Goal: Task Accomplishment & Management: Manage account settings

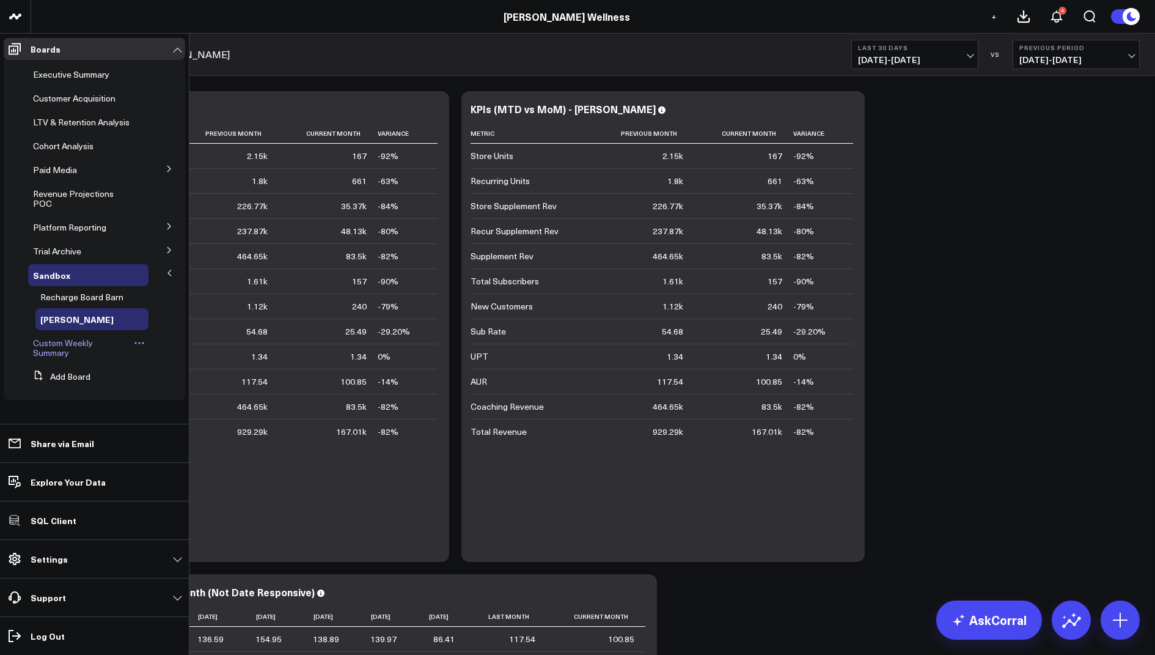
click at [54, 347] on span "Custom Weekly Summary" at bounding box center [63, 347] width 60 height 21
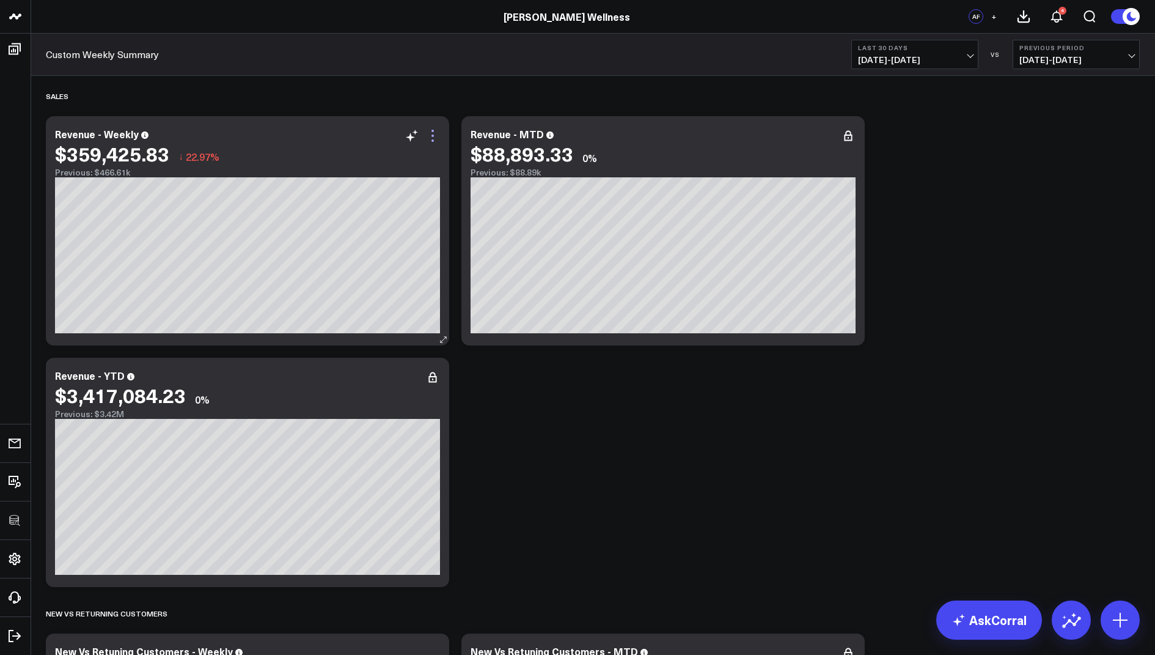
click at [433, 140] on icon at bounding box center [433, 140] width 2 height 2
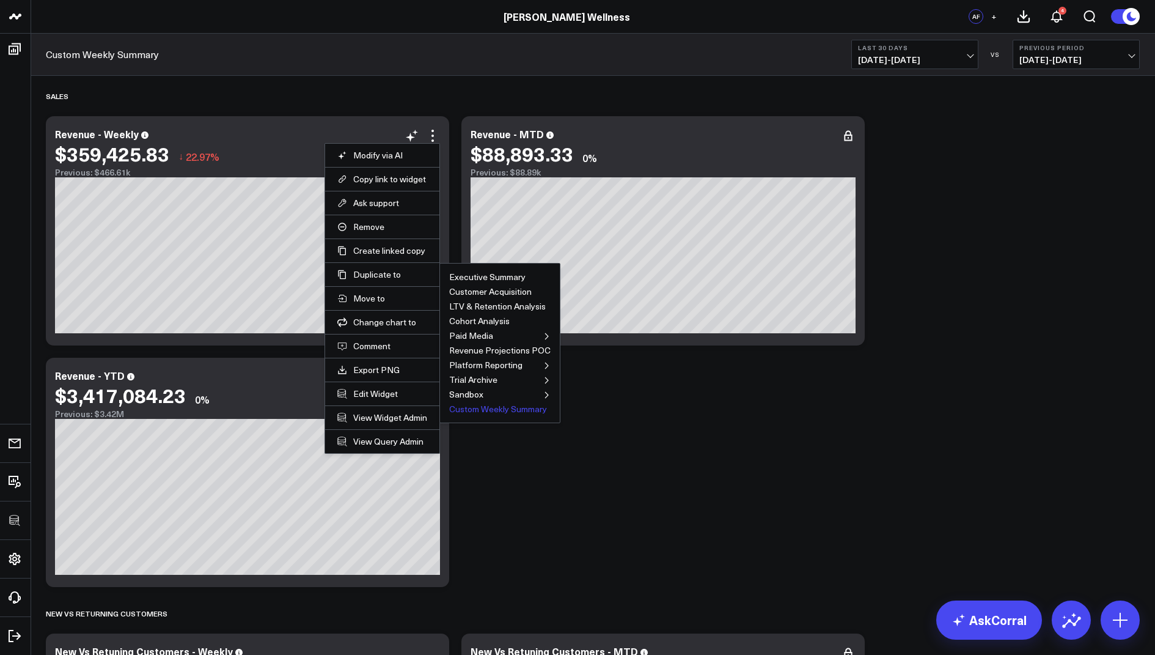
click at [487, 408] on button "Custom Weekly Summary" at bounding box center [498, 409] width 98 height 9
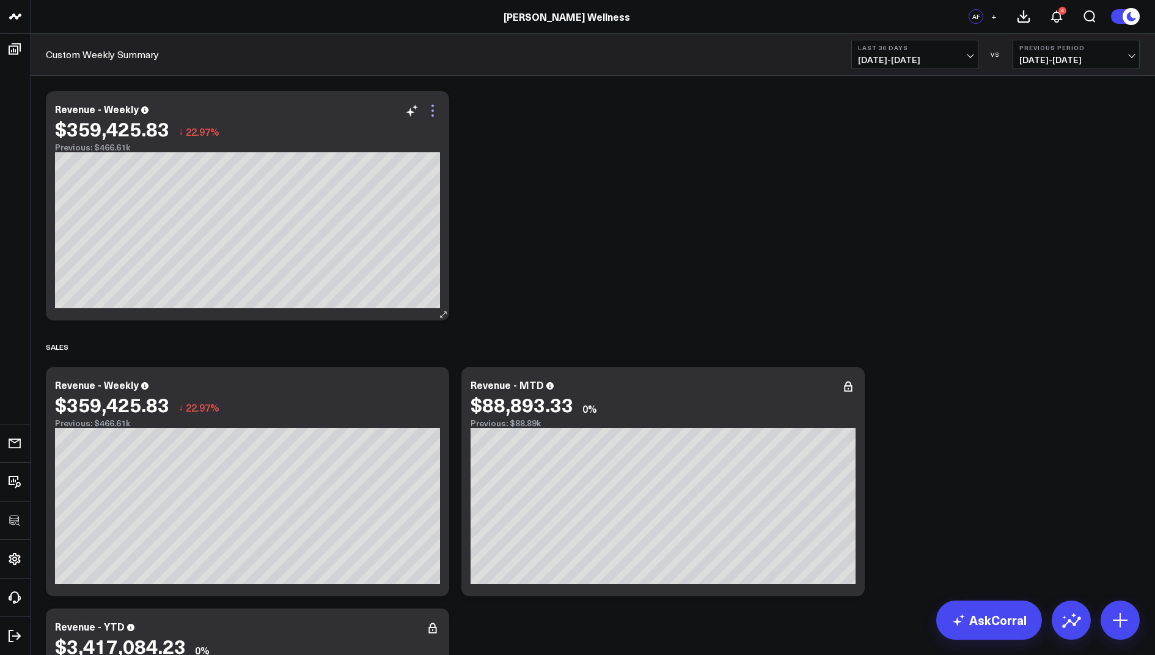
click at [432, 109] on icon at bounding box center [433, 110] width 2 height 2
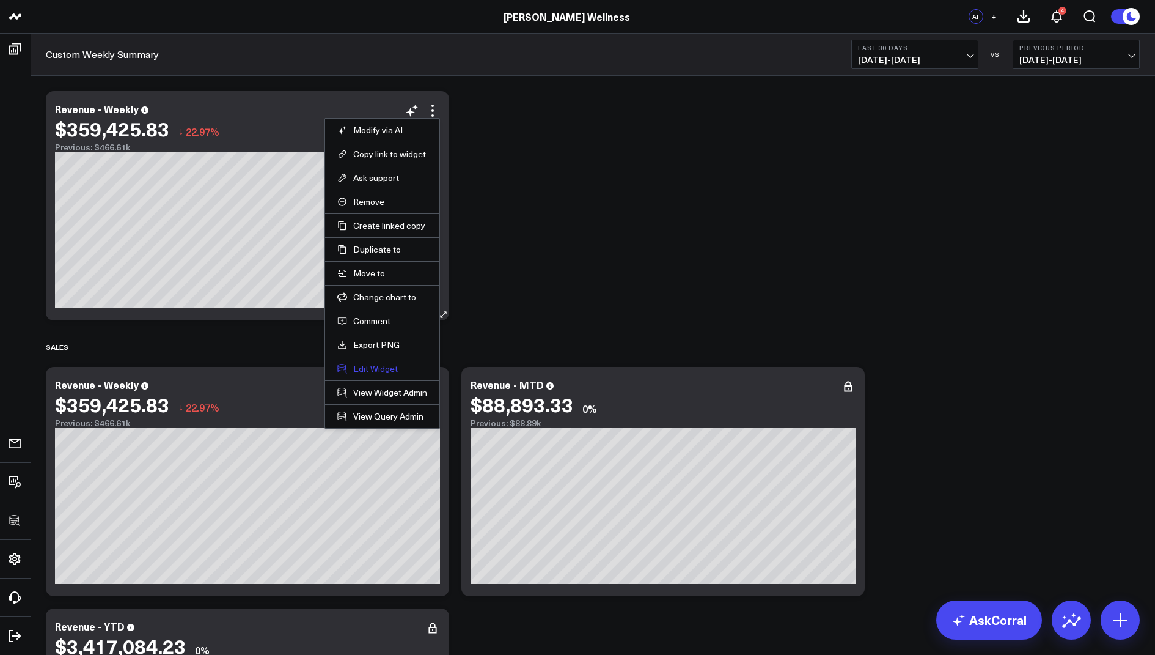
click at [359, 363] on button "Edit Widget" at bounding box center [382, 368] width 90 height 11
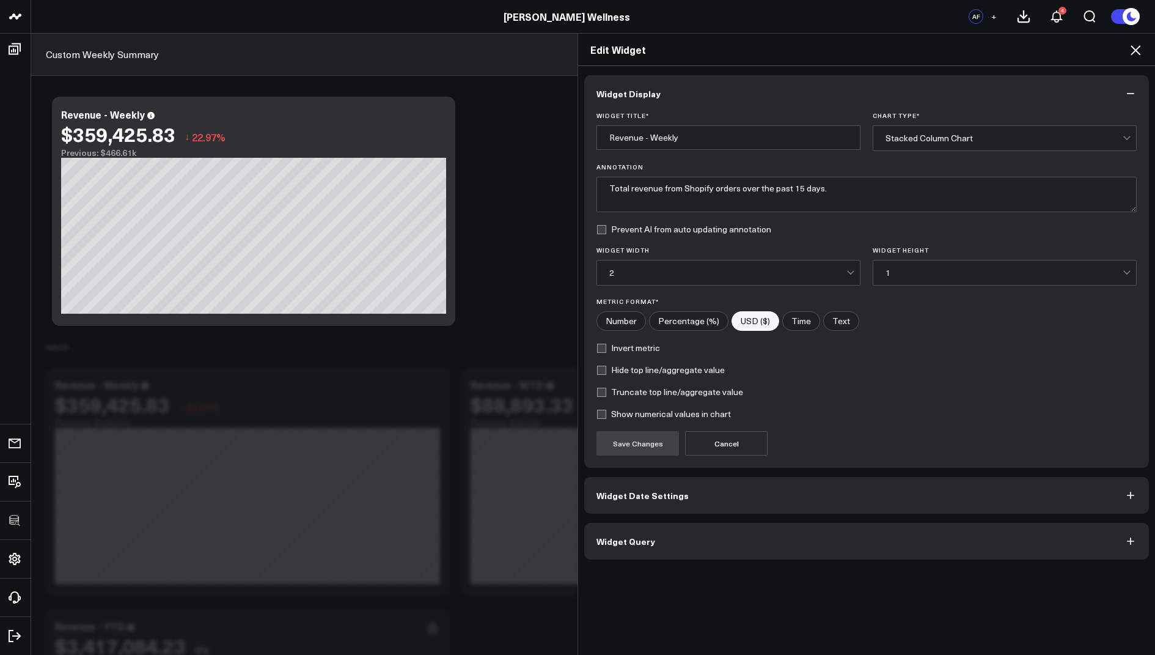
click at [632, 530] on button "Widget Query" at bounding box center [866, 541] width 565 height 37
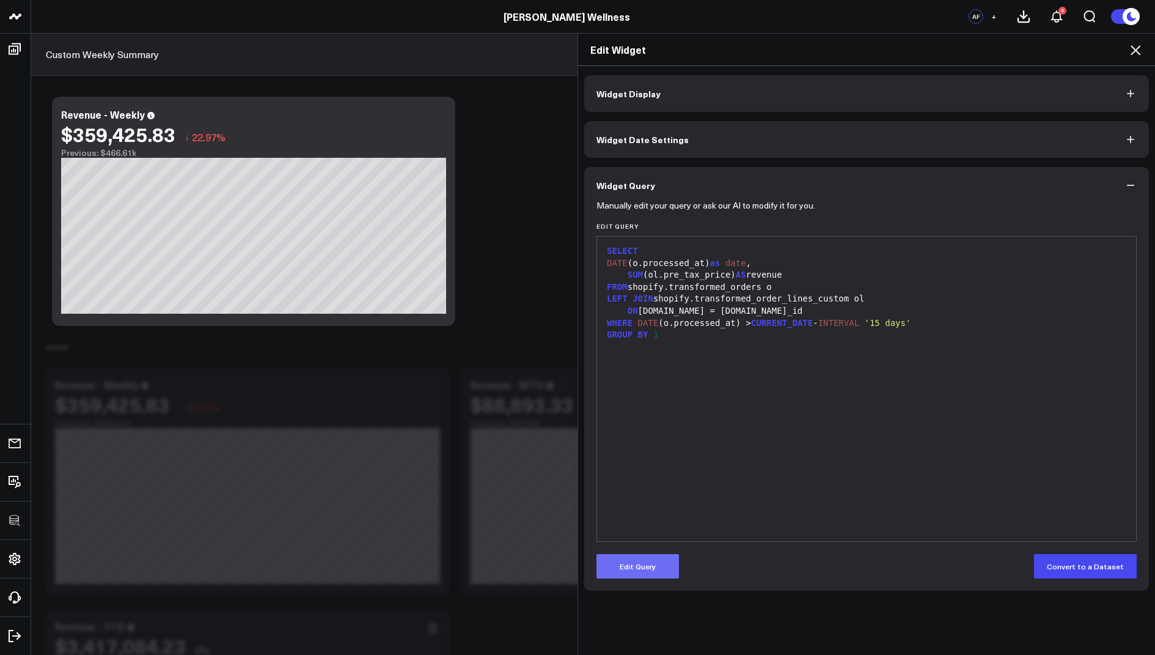
click at [636, 562] on button "Edit Query" at bounding box center [638, 566] width 83 height 24
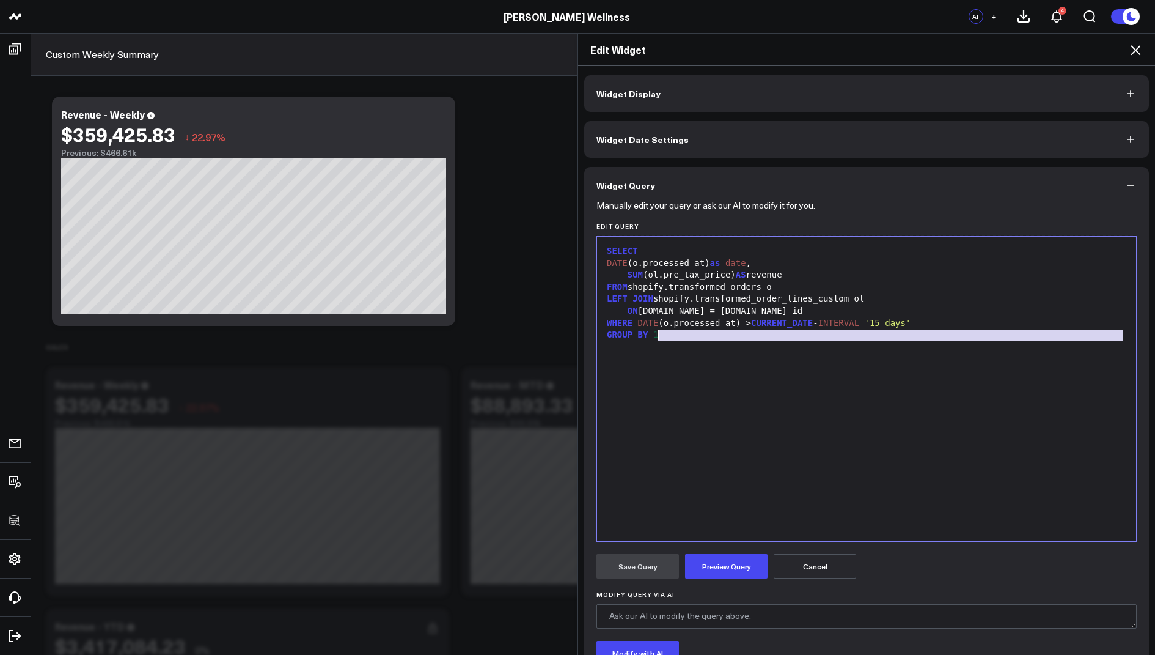
drag, startPoint x: 667, startPoint y: 332, endPoint x: 650, endPoint y: 205, distance: 128.3
click at [650, 205] on form "Manually edit your query or ask our AI to modify it for you. Edit Query 99 1 2 …" at bounding box center [867, 467] width 540 height 526
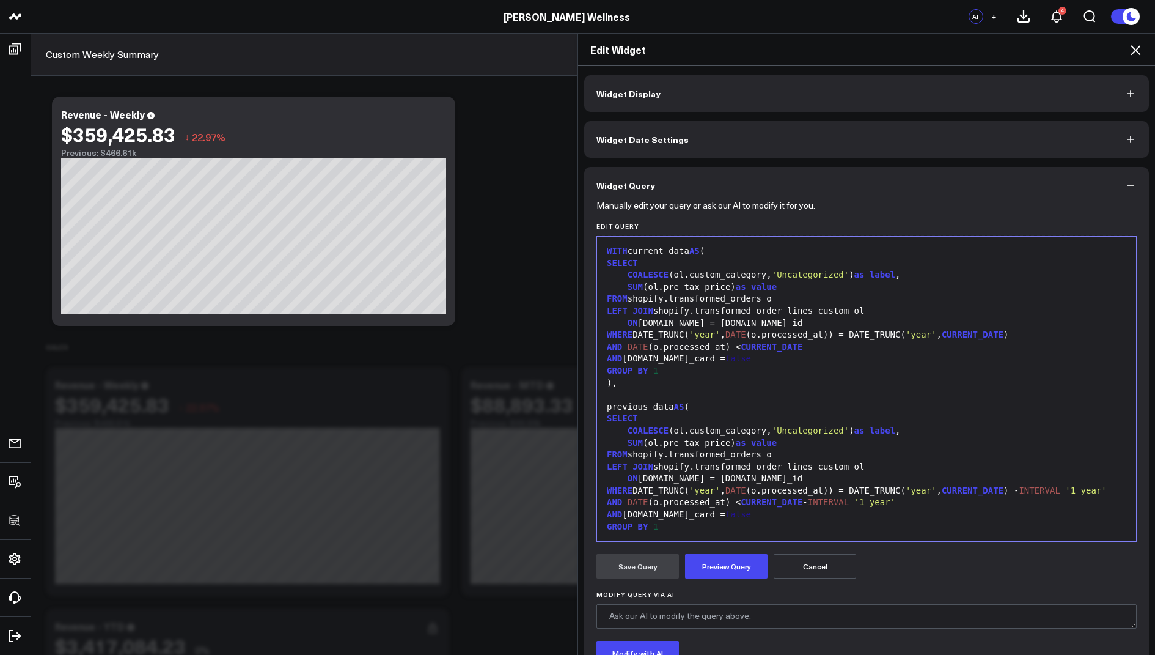
scroll to position [142, 0]
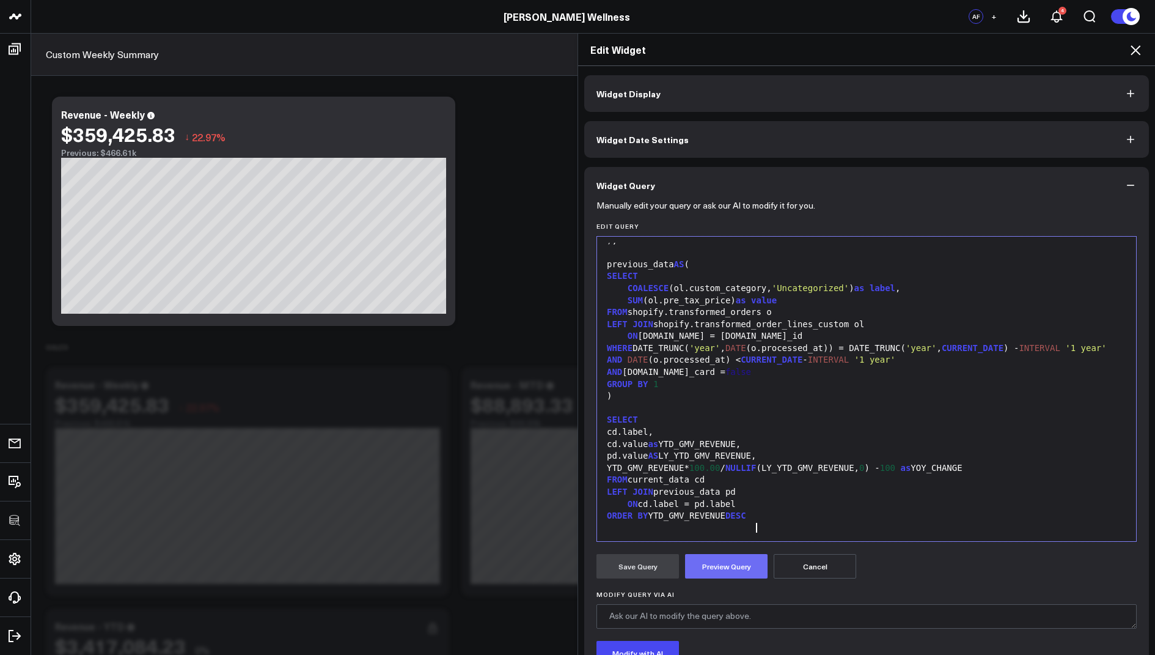
click at [720, 574] on button "Preview Query" at bounding box center [726, 566] width 83 height 24
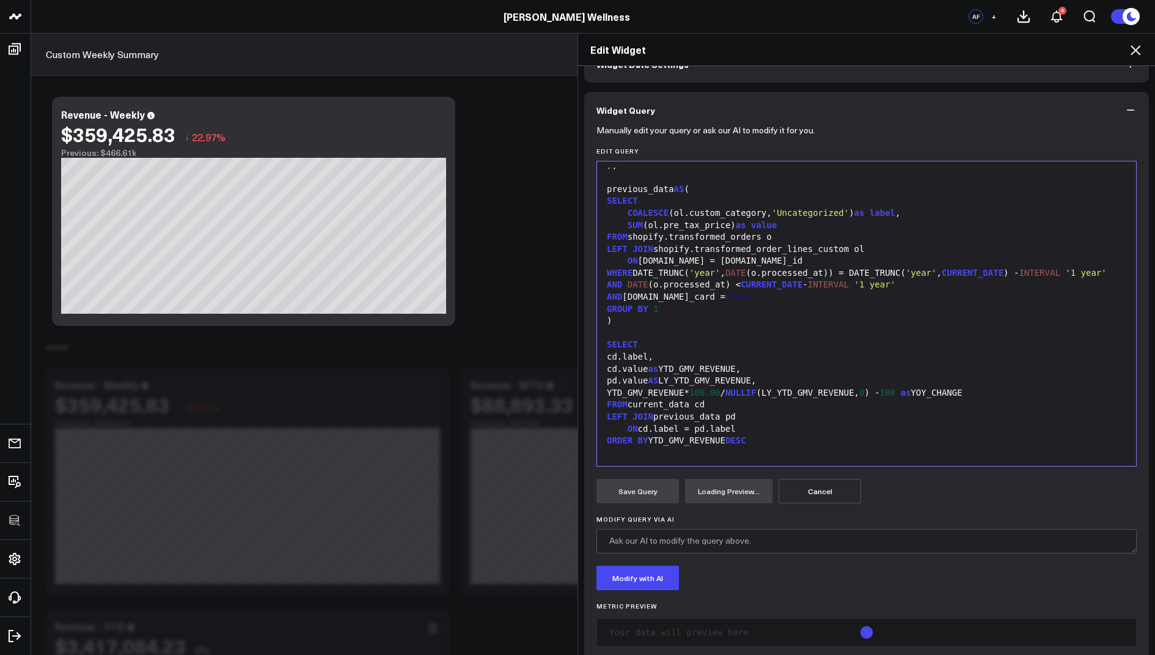
scroll to position [94, 0]
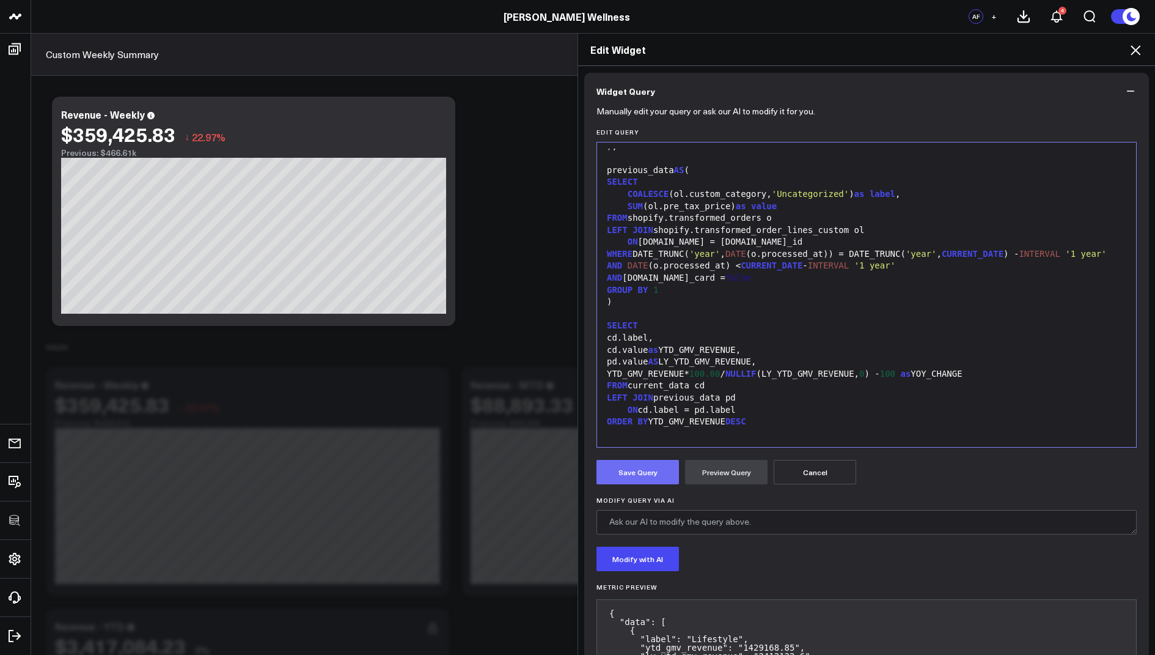
click at [656, 468] on button "Save Query" at bounding box center [638, 472] width 83 height 24
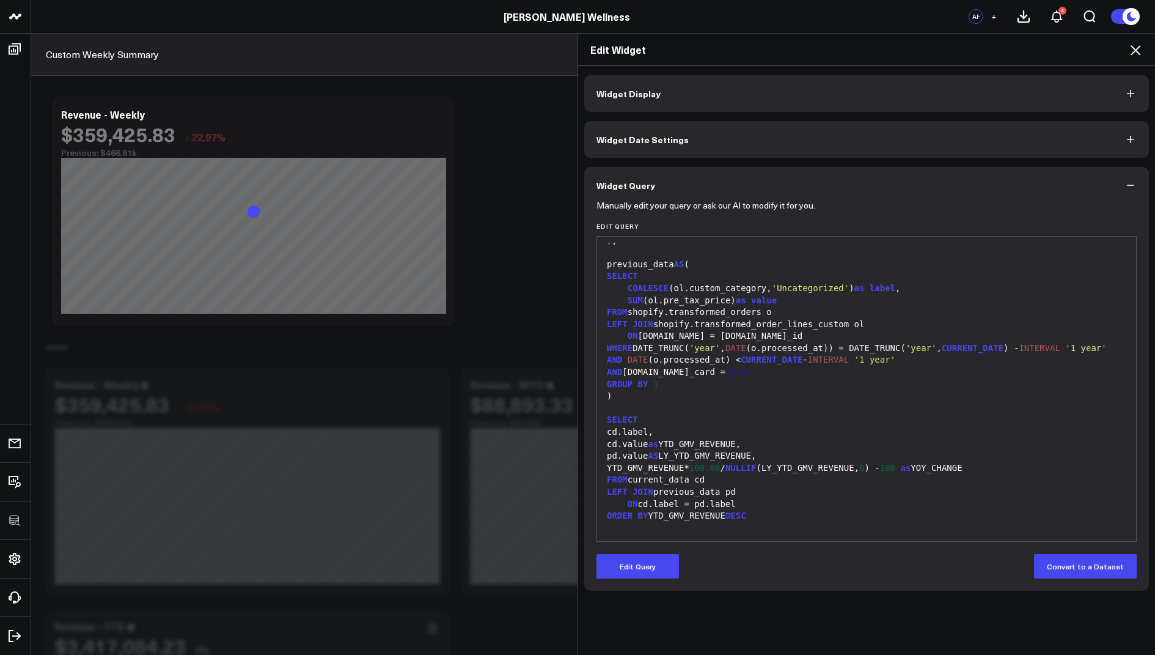
scroll to position [0, 0]
click at [1149, 48] on div "Edit Widget" at bounding box center [866, 50] width 577 height 32
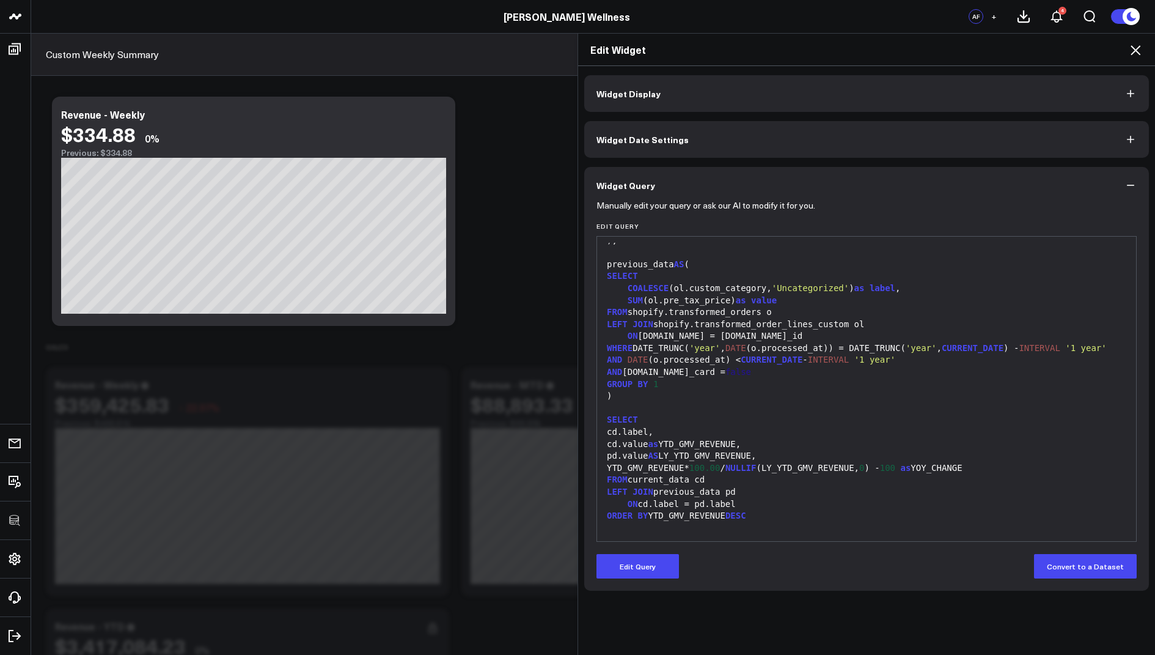
click at [1139, 48] on icon at bounding box center [1135, 50] width 15 height 15
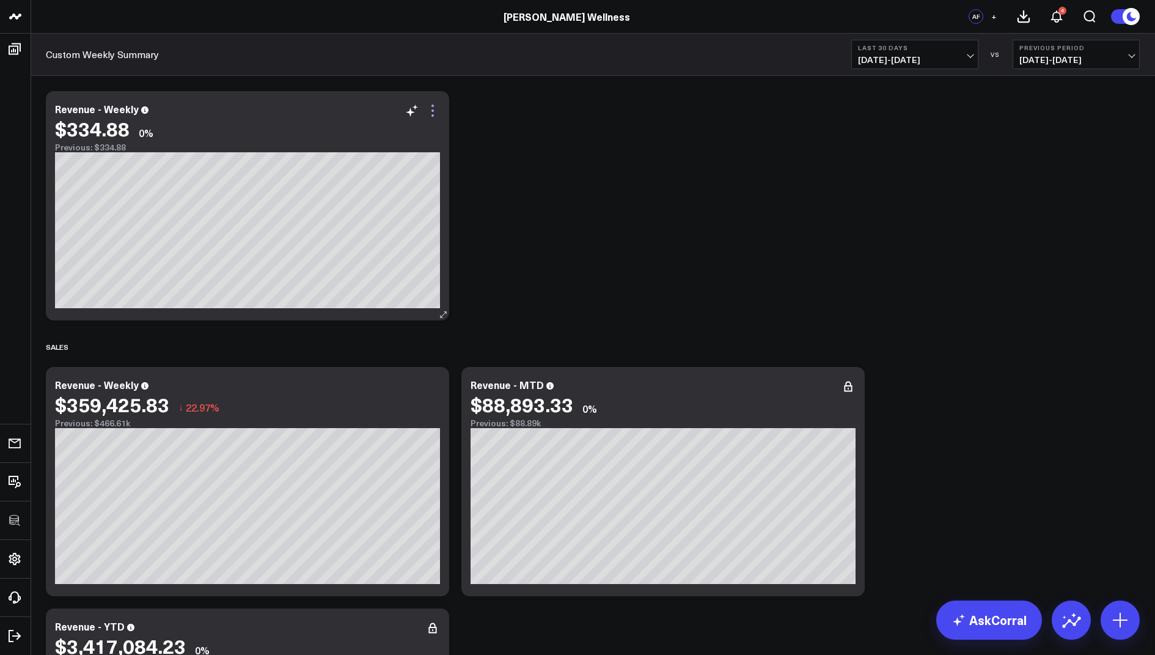
click at [431, 109] on icon at bounding box center [432, 110] width 15 height 15
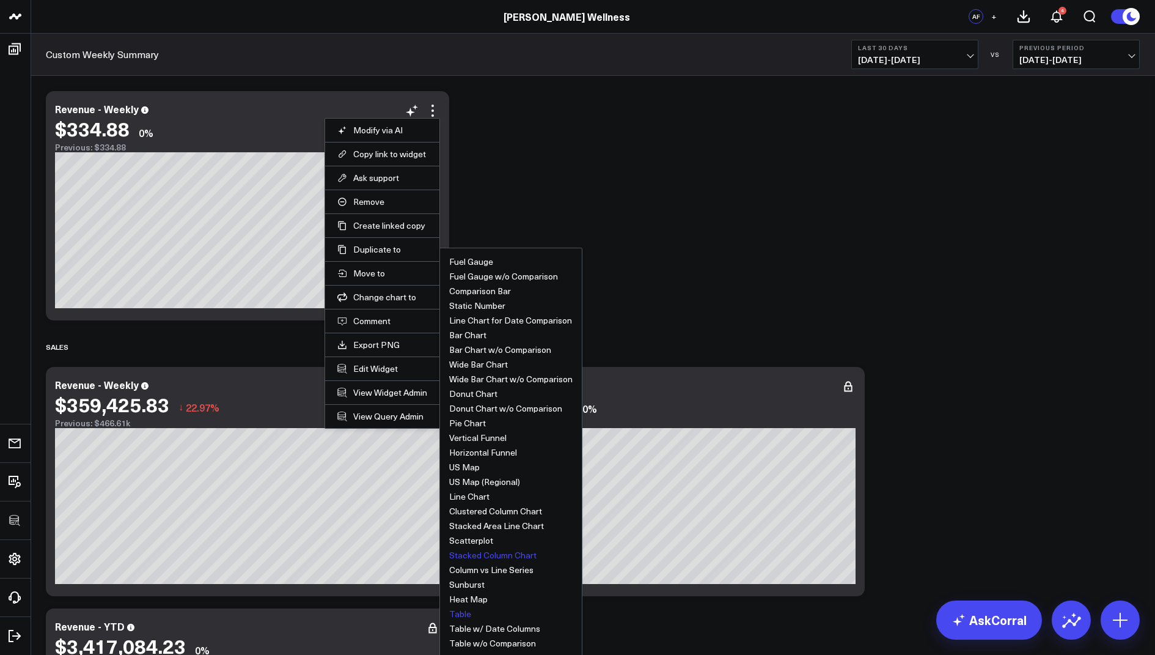
click at [462, 609] on button "Table" at bounding box center [460, 613] width 22 height 9
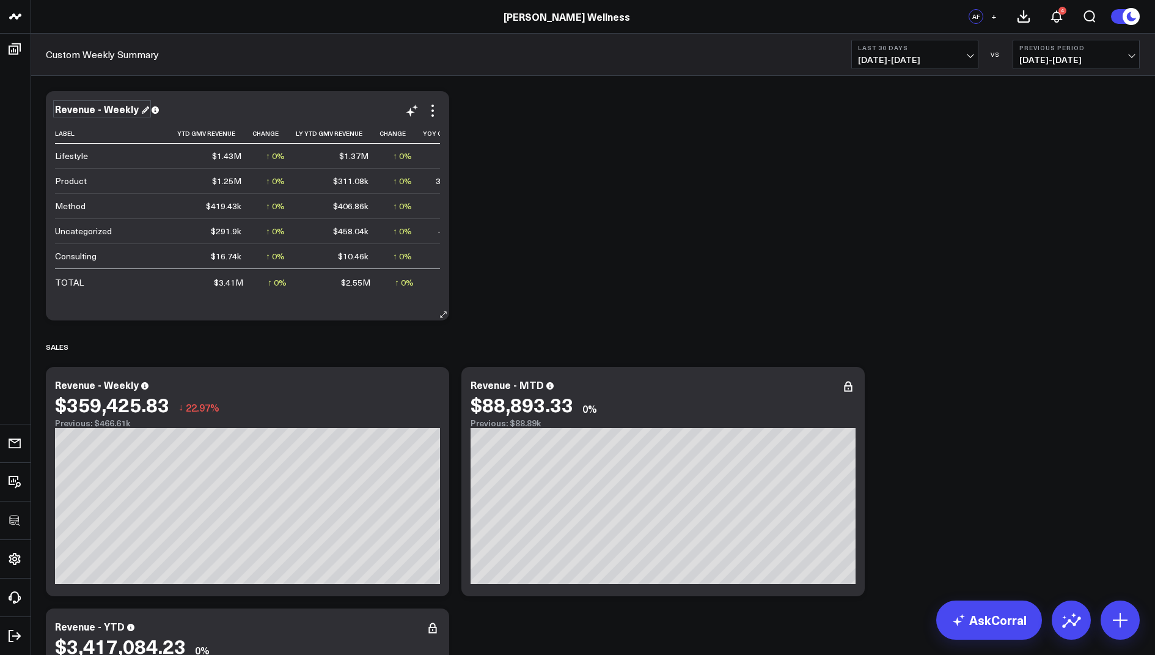
click at [130, 110] on div "Revenue - Weekly" at bounding box center [102, 108] width 94 height 13
click at [434, 110] on icon at bounding box center [432, 110] width 15 height 15
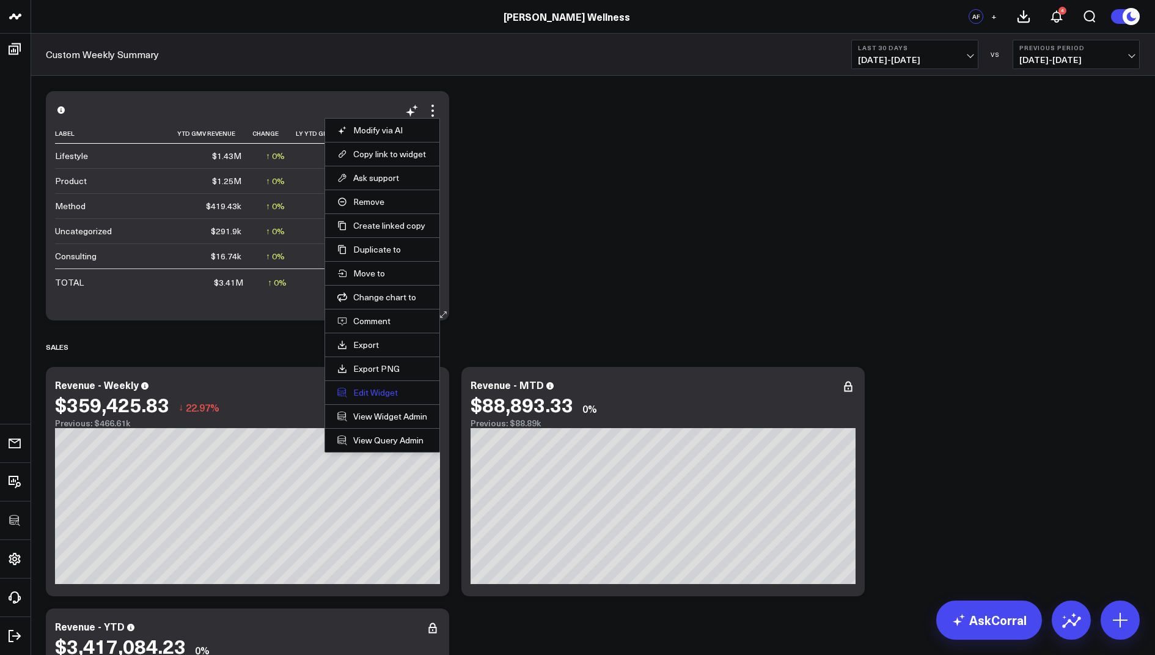
click at [369, 388] on button "Edit Widget" at bounding box center [382, 392] width 90 height 11
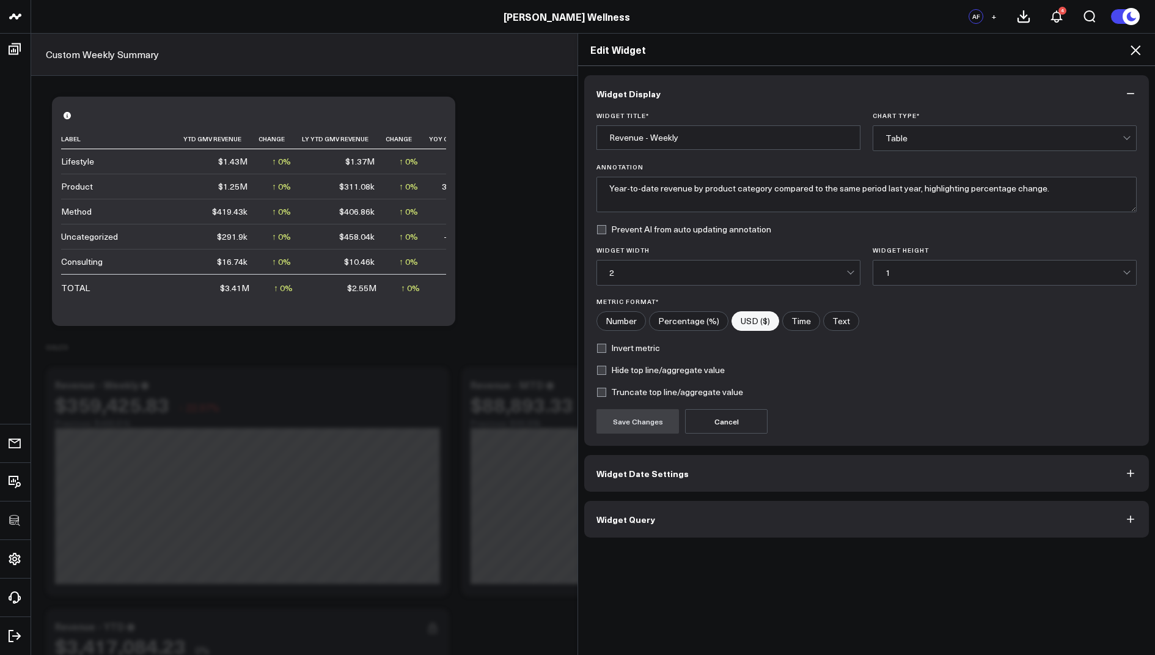
click at [656, 268] on div "2" at bounding box center [727, 273] width 237 height 10
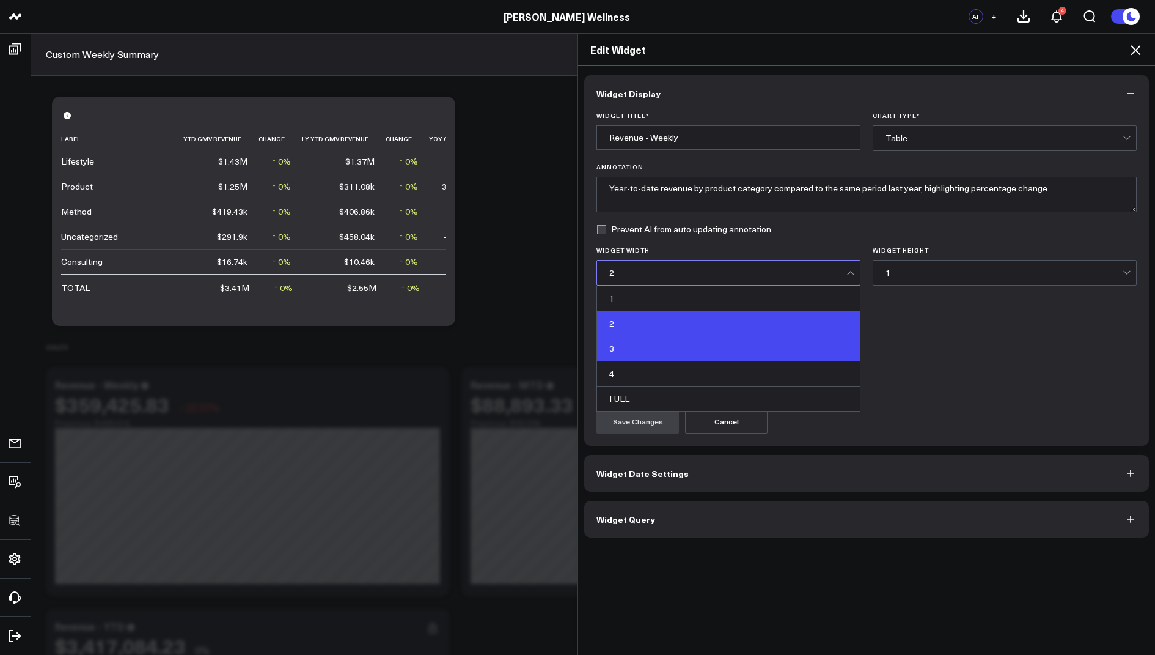
click at [634, 352] on div "3" at bounding box center [728, 348] width 263 height 25
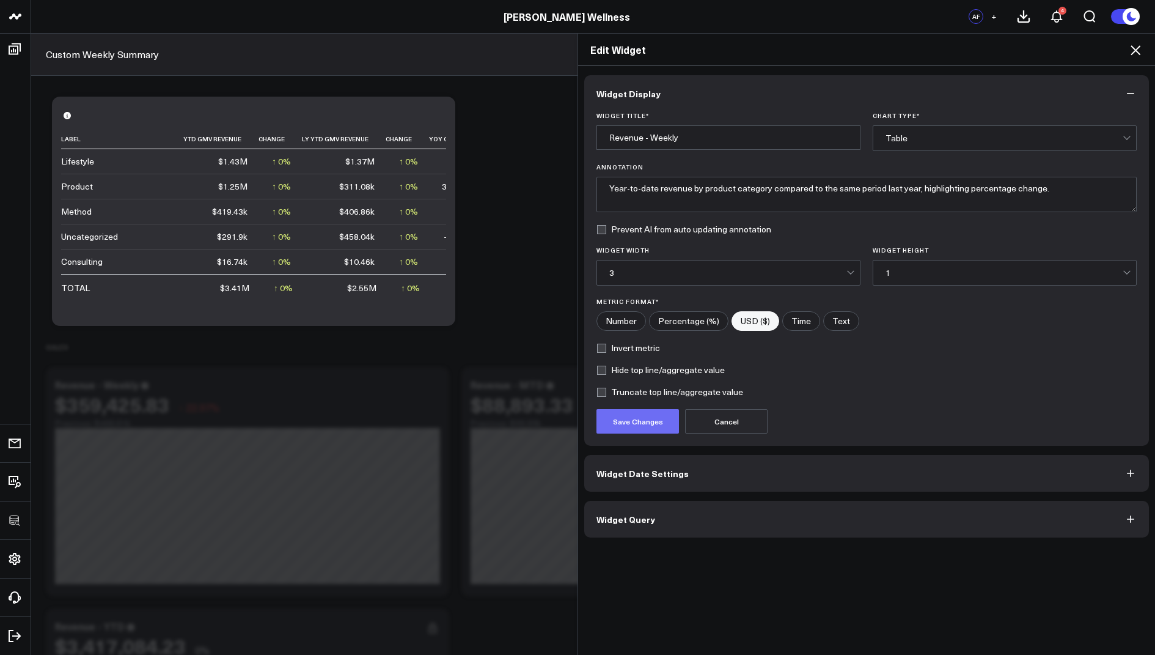
click at [636, 410] on button "Save Changes" at bounding box center [638, 421] width 83 height 24
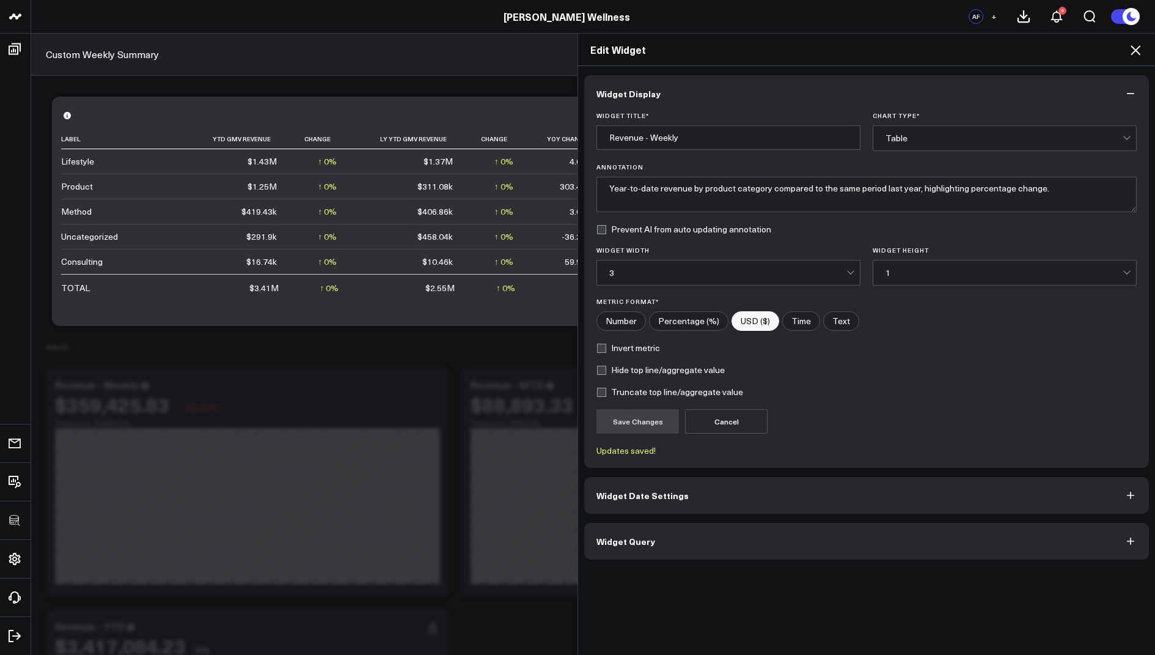
click at [1141, 46] on icon at bounding box center [1135, 50] width 15 height 15
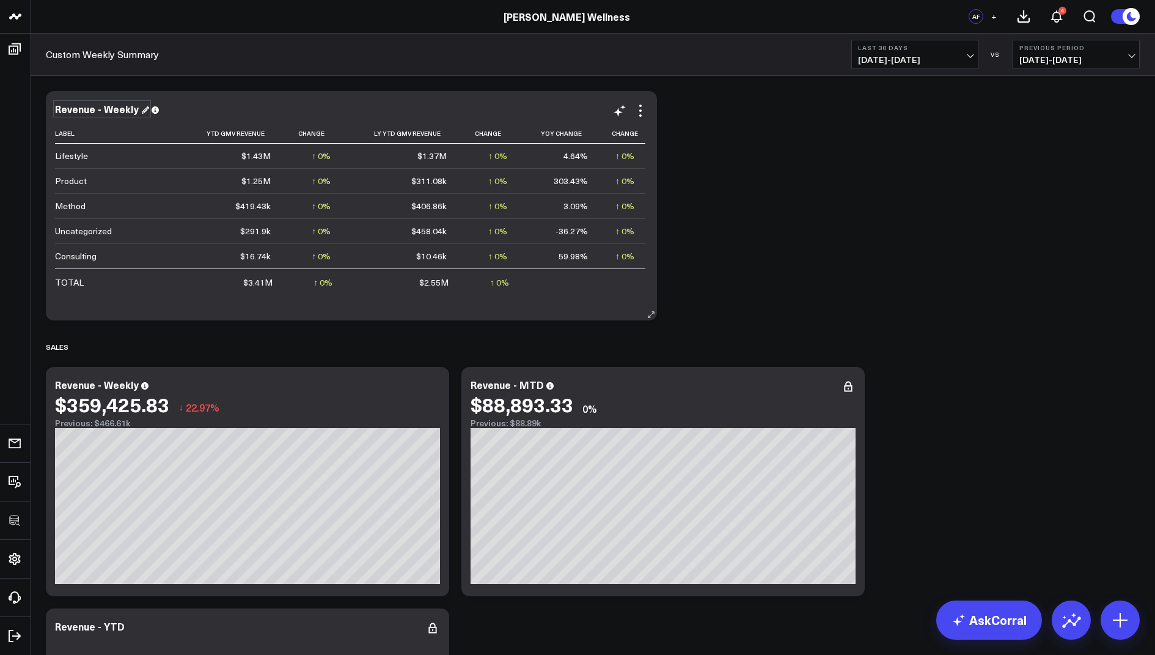
click at [129, 110] on div "Revenue - Weekly" at bounding box center [102, 108] width 94 height 13
click at [60, 109] on icon at bounding box center [60, 109] width 7 height 7
click at [126, 109] on div "Revenue - Weekly" at bounding box center [102, 108] width 94 height 13
click at [100, 108] on div "Total Sales" at bounding box center [87, 108] width 64 height 13
click at [642, 116] on icon at bounding box center [640, 110] width 15 height 15
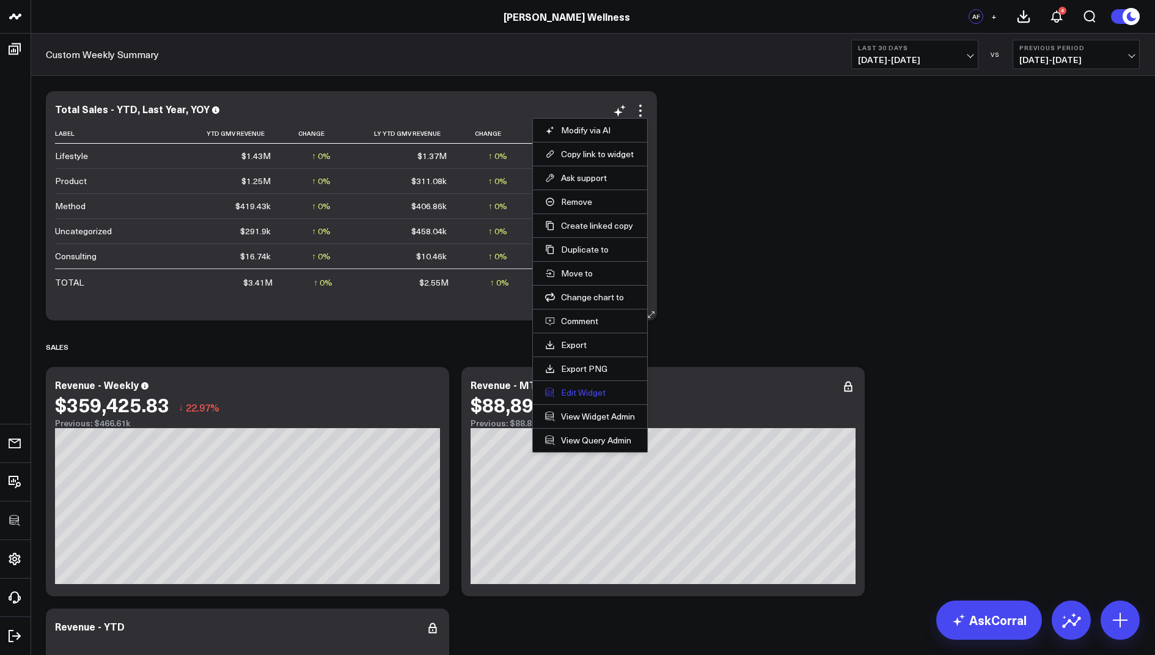
click at [574, 392] on button "Edit Widget" at bounding box center [590, 392] width 90 height 11
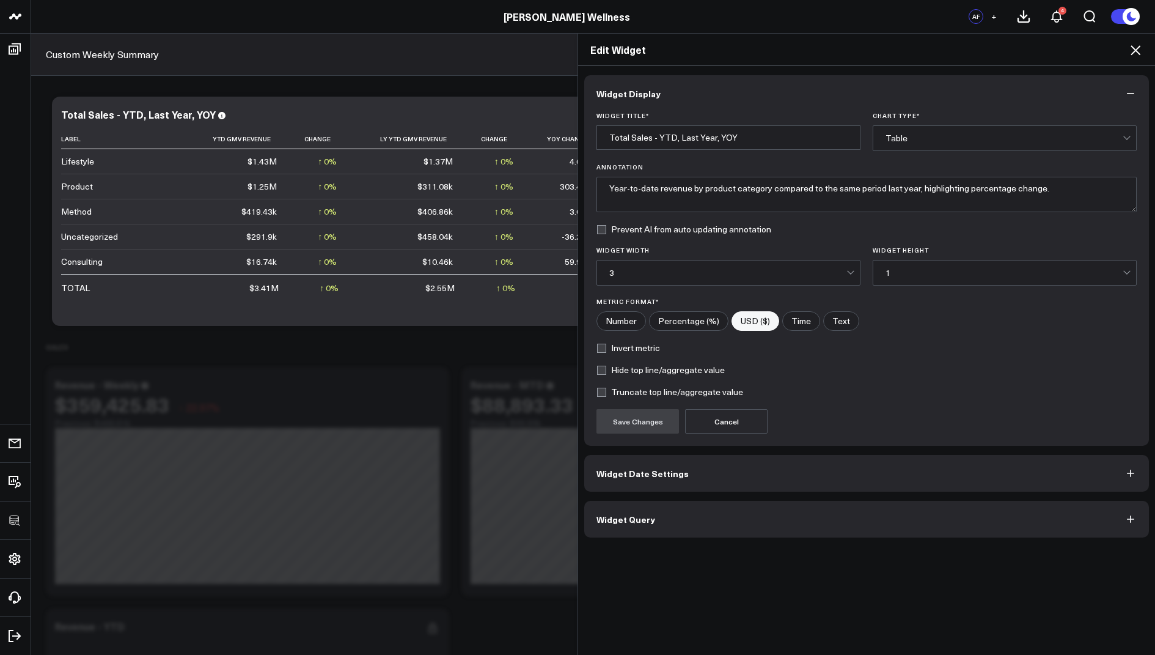
click at [1136, 49] on icon at bounding box center [1136, 50] width 10 height 10
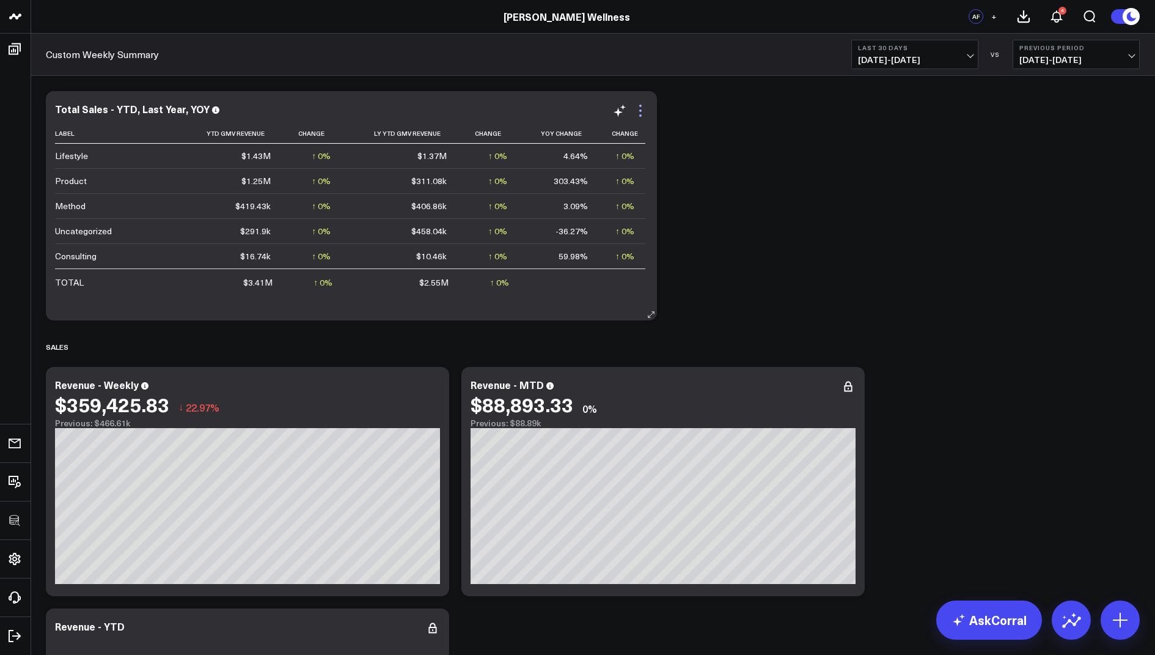
click at [636, 107] on icon at bounding box center [640, 110] width 15 height 15
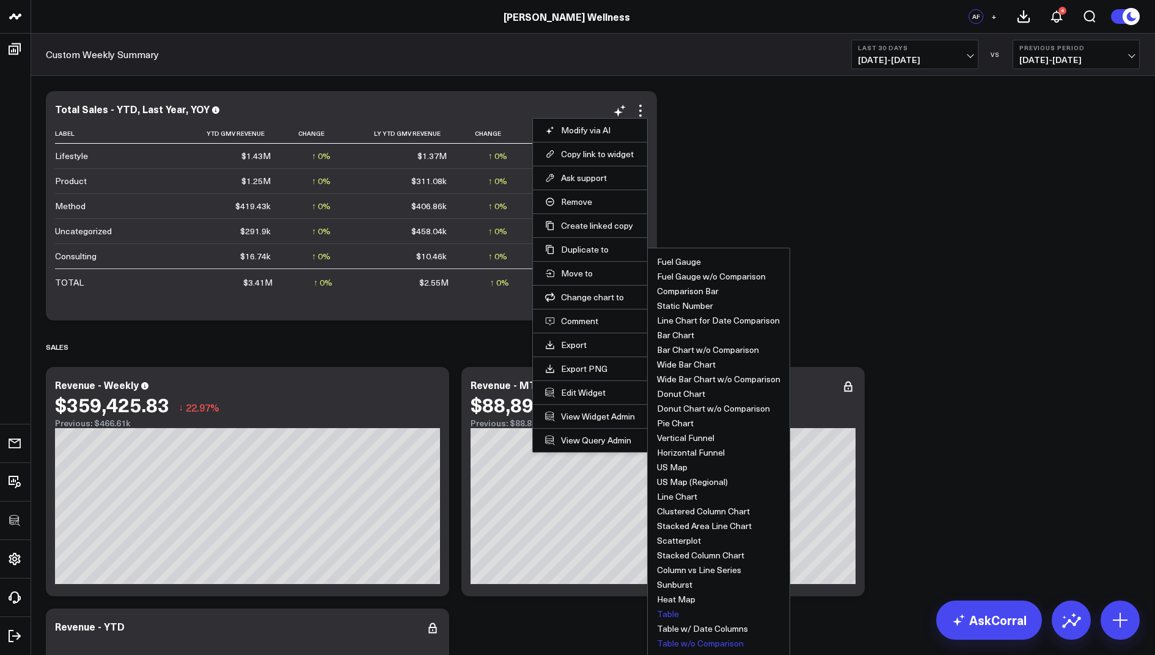
click at [694, 639] on button "Table w/o Comparison" at bounding box center [700, 643] width 87 height 9
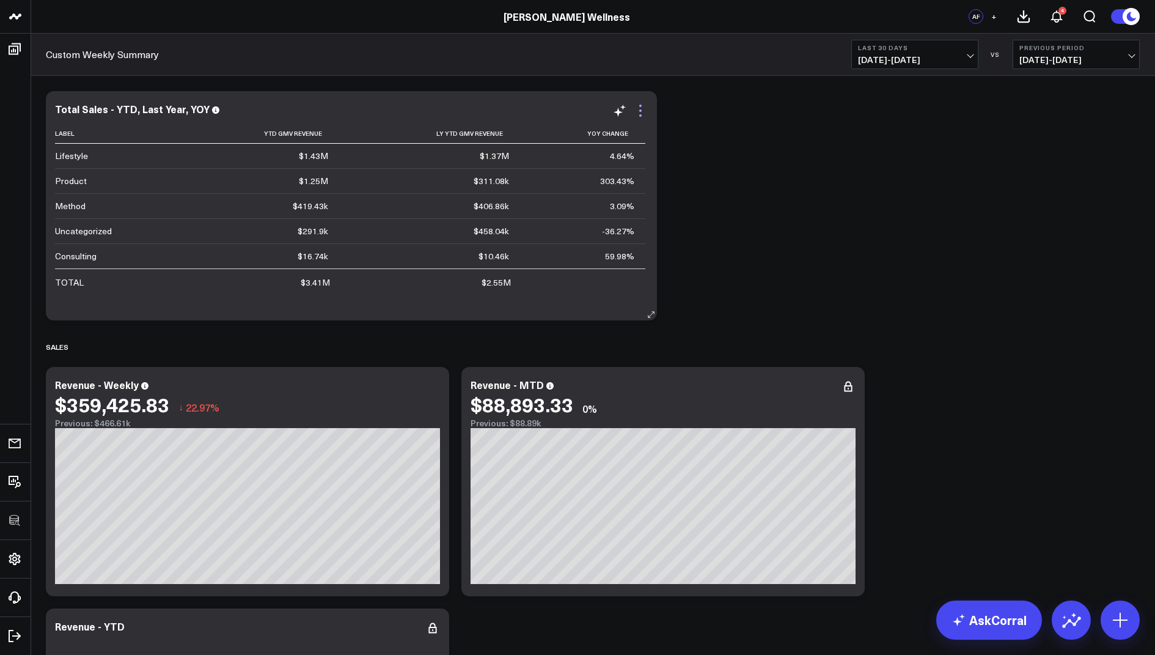
click at [638, 110] on icon at bounding box center [640, 110] width 15 height 15
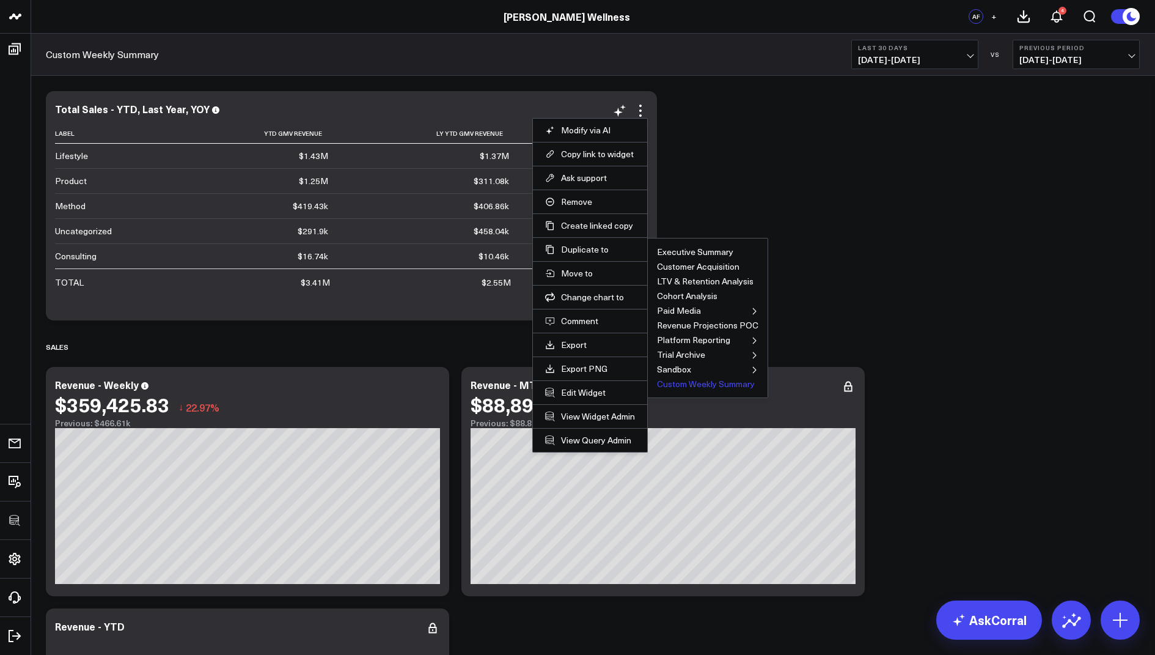
click at [684, 380] on button "Custom Weekly Summary" at bounding box center [706, 384] width 98 height 9
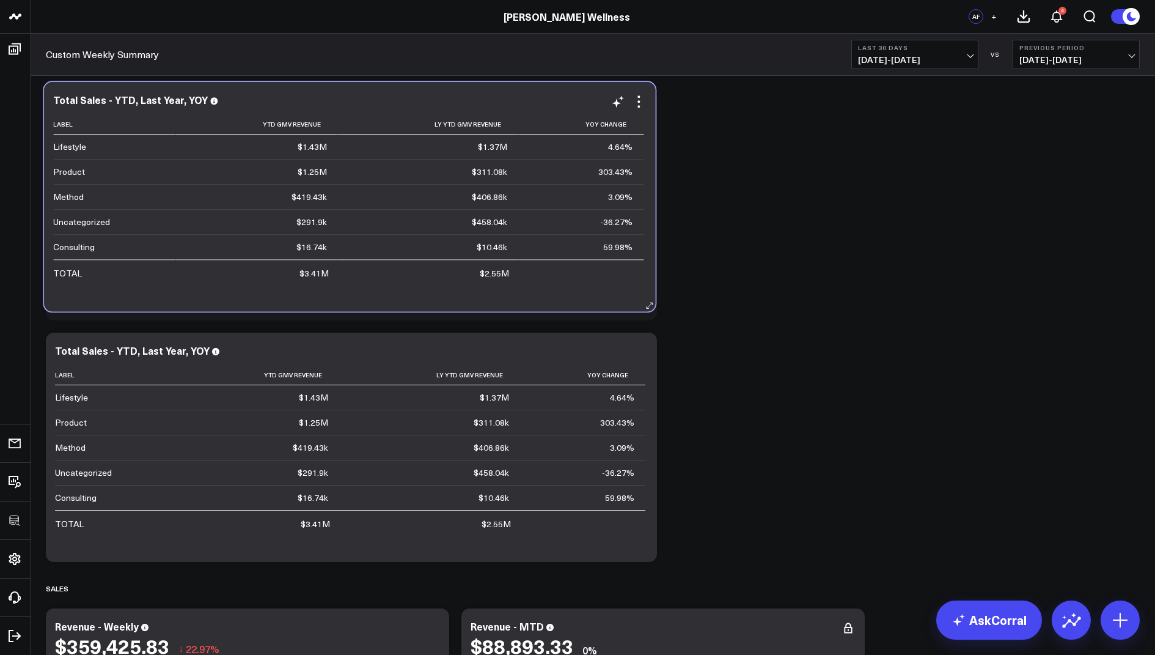
click at [269, 185] on td "$419.43k" at bounding box center [256, 196] width 162 height 25
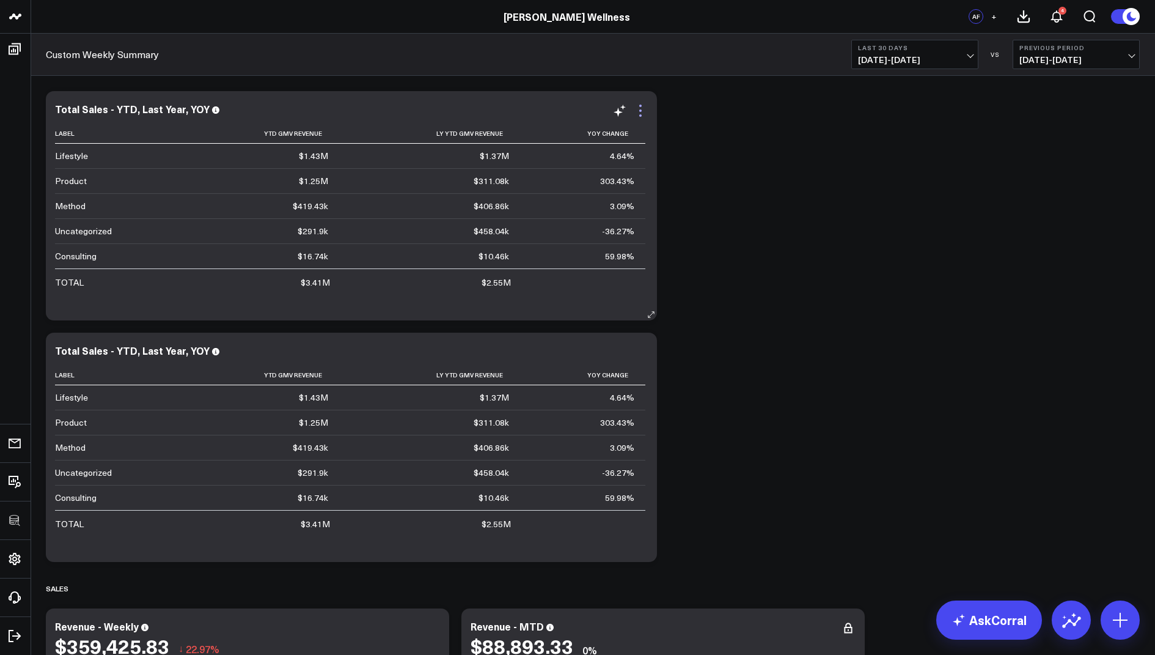
click at [640, 108] on icon at bounding box center [640, 110] width 15 height 15
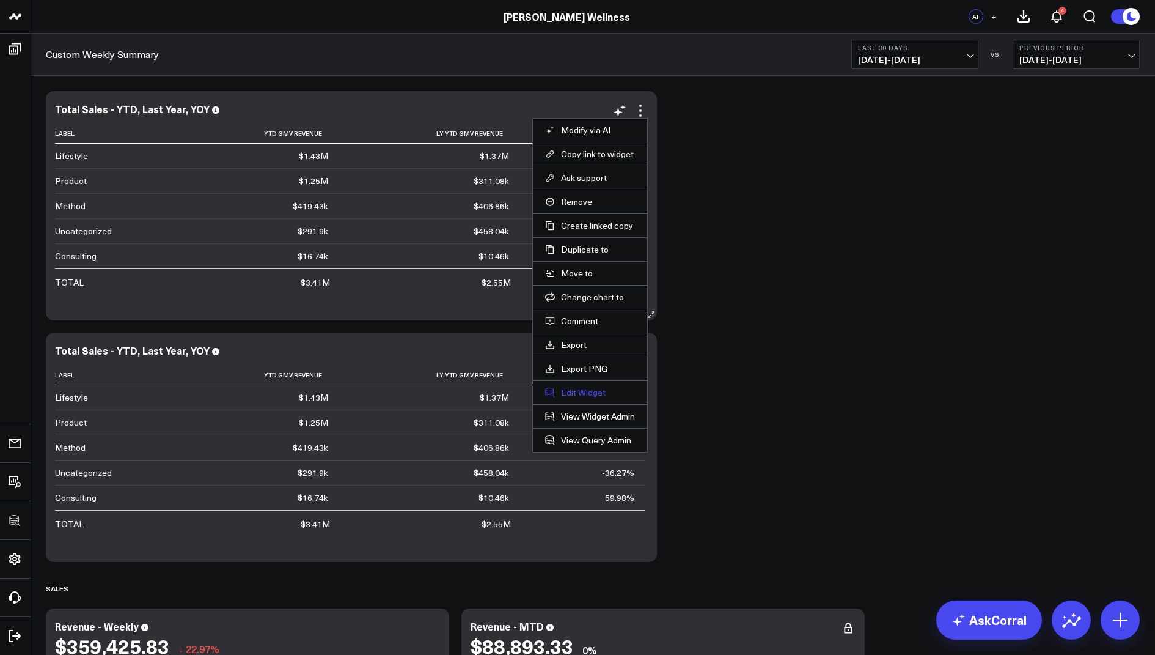
click at [579, 387] on button "Edit Widget" at bounding box center [590, 392] width 90 height 11
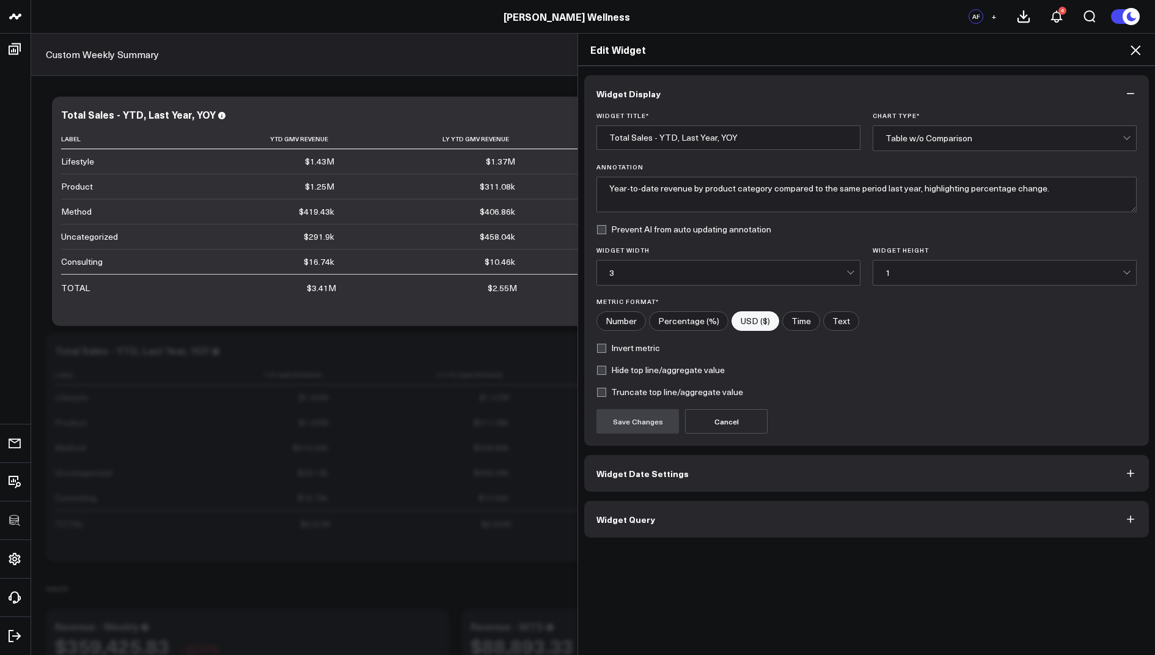
click at [614, 523] on button "Widget Query" at bounding box center [866, 519] width 565 height 37
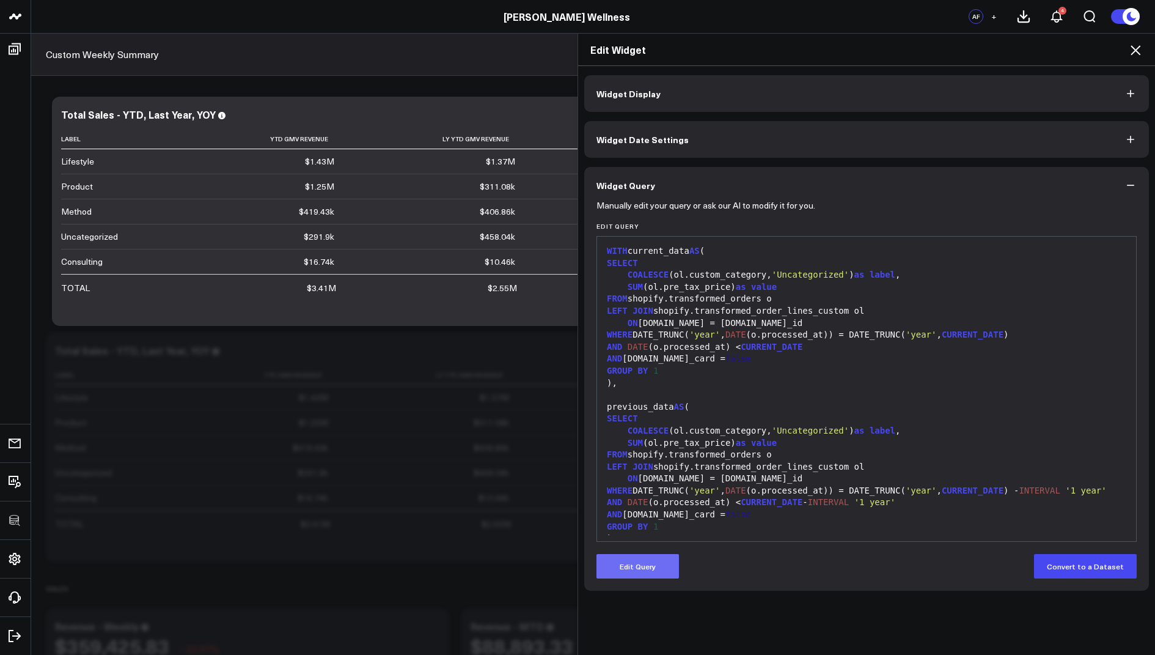
click at [619, 567] on button "Edit Query" at bounding box center [638, 566] width 83 height 24
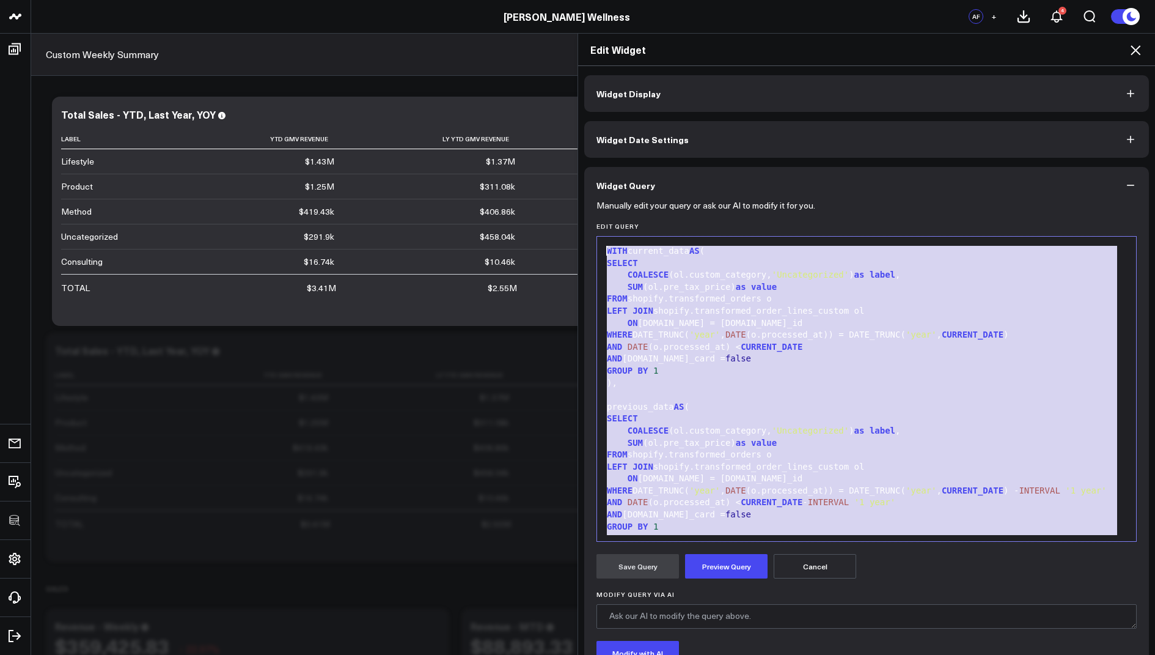
drag, startPoint x: 771, startPoint y: 516, endPoint x: 696, endPoint y: 103, distance: 419.4
click at [696, 103] on div "Widget Display Widget Date Settings Widget Query Manually edit your query or as…" at bounding box center [866, 408] width 565 height 667
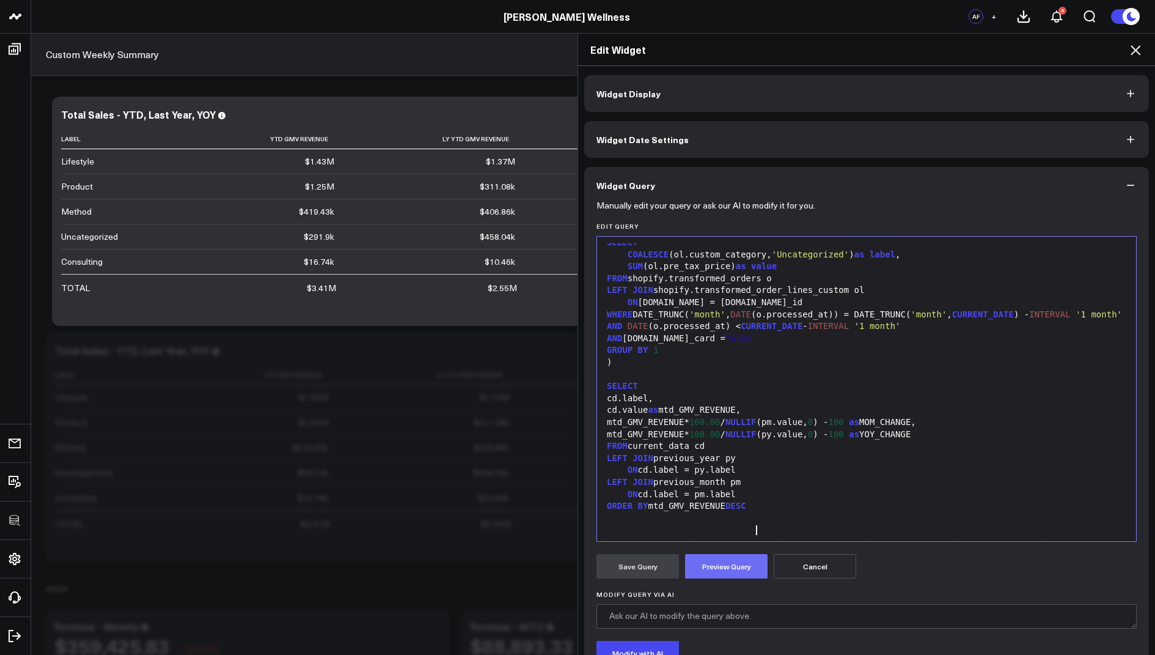
click at [726, 573] on button "Preview Query" at bounding box center [726, 566] width 83 height 24
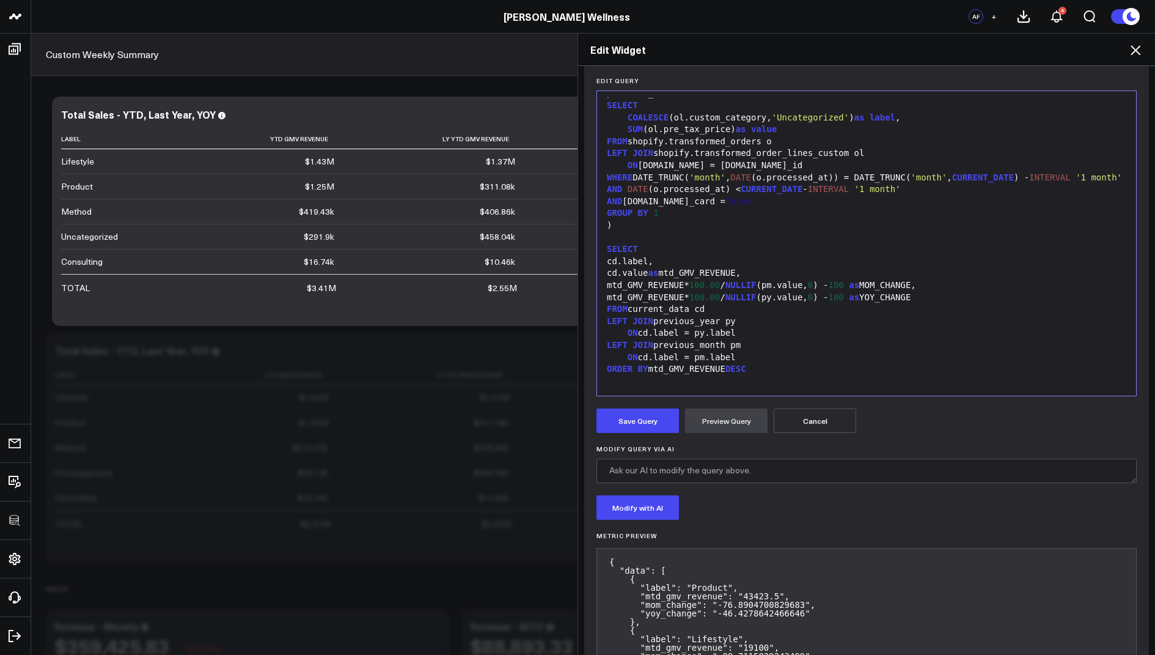
scroll to position [188, 0]
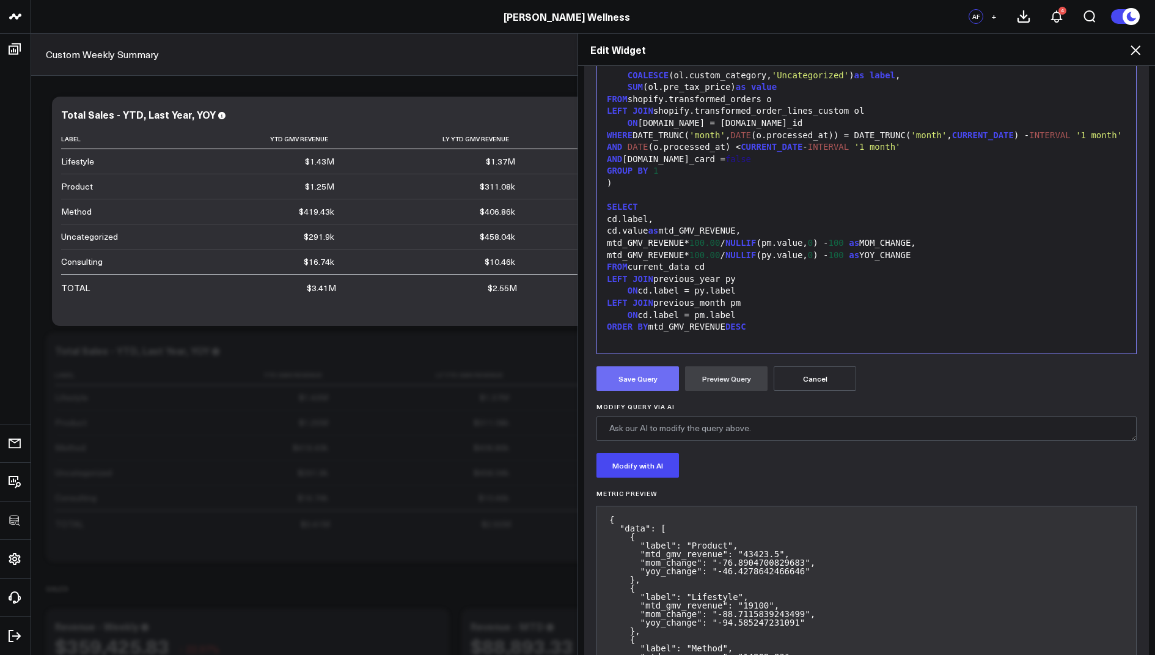
click at [631, 375] on button "Save Query" at bounding box center [638, 378] width 83 height 24
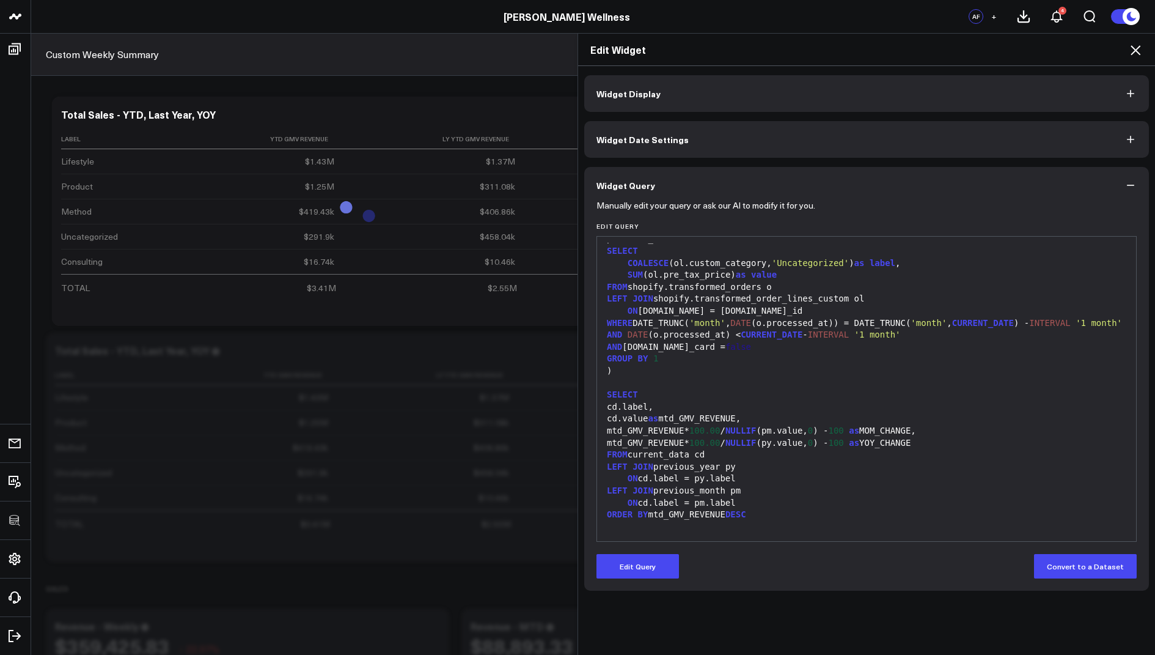
click at [1133, 47] on icon at bounding box center [1136, 50] width 10 height 10
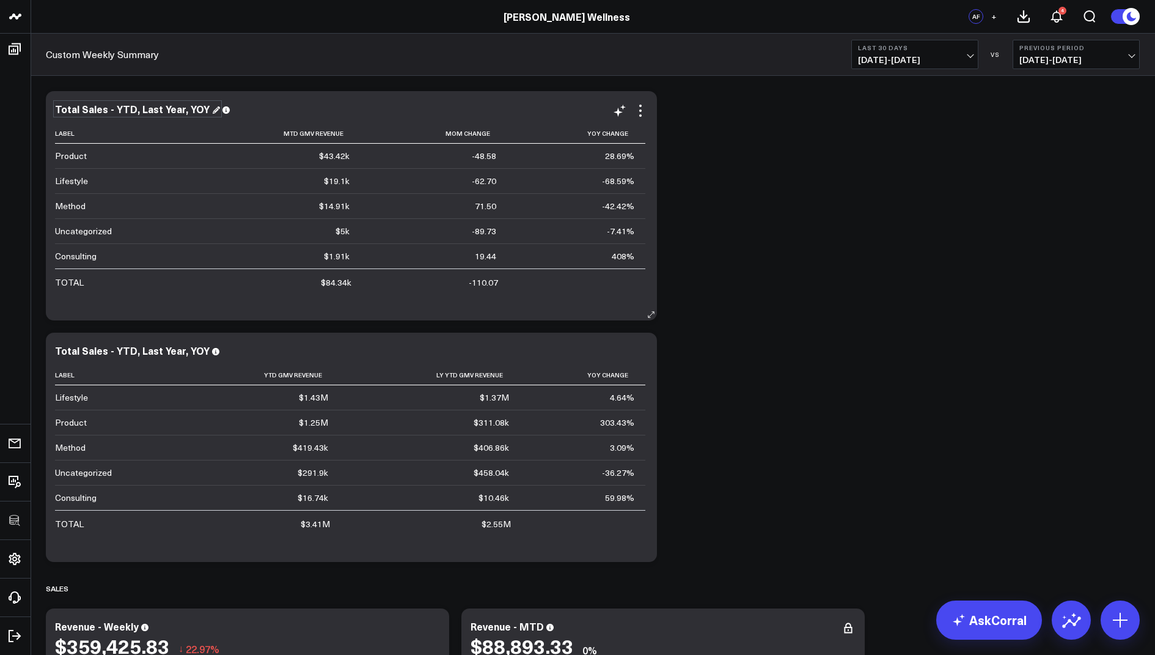
click at [119, 107] on div "Total Sales - YTD, Last Year, YOY" at bounding box center [137, 108] width 165 height 13
click at [120, 107] on div "Total Sales - YTD, Last Year, YOY" at bounding box center [137, 108] width 165 height 13
click at [181, 108] on div "Total Sales - MTD, Last Year, YOY" at bounding box center [139, 108] width 169 height 13
click at [180, 108] on div "Total Sales - MTD, Last Year, YOY" at bounding box center [139, 108] width 169 height 13
click at [182, 108] on div "Total Sales - MTD, MoM, YOY" at bounding box center [130, 108] width 151 height 13
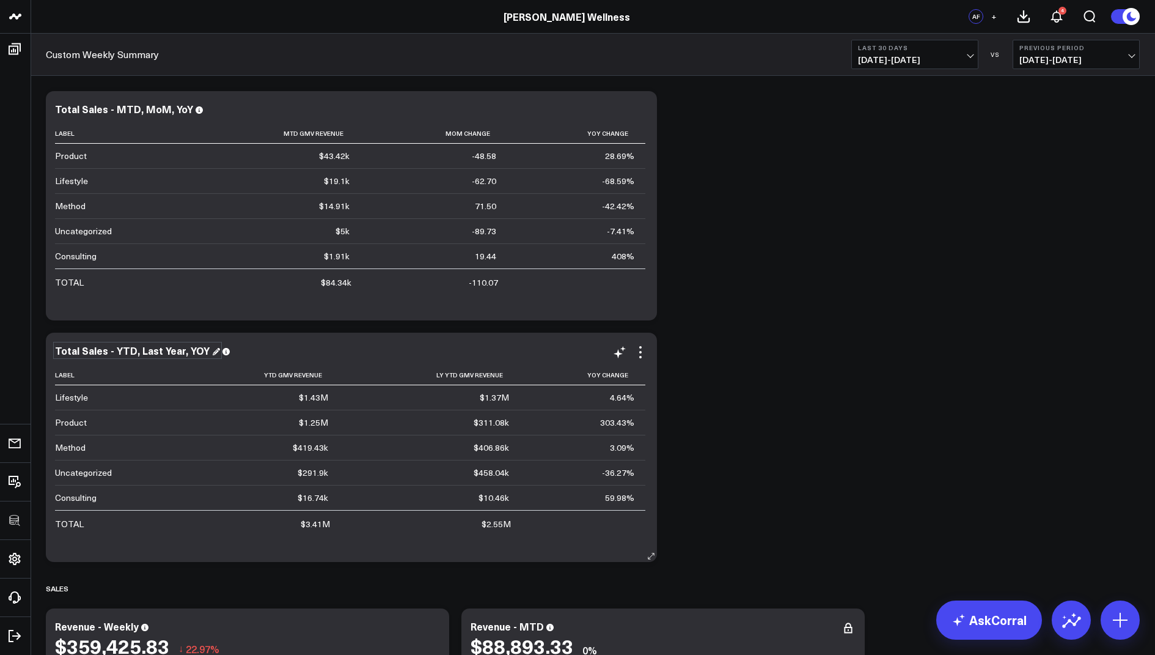
click at [190, 344] on div "Total Sales - YTD, Last Year, YOY" at bounding box center [137, 350] width 165 height 13
click at [193, 351] on div "Total Sales - YTD, Last Year, YOY" at bounding box center [137, 350] width 165 height 13
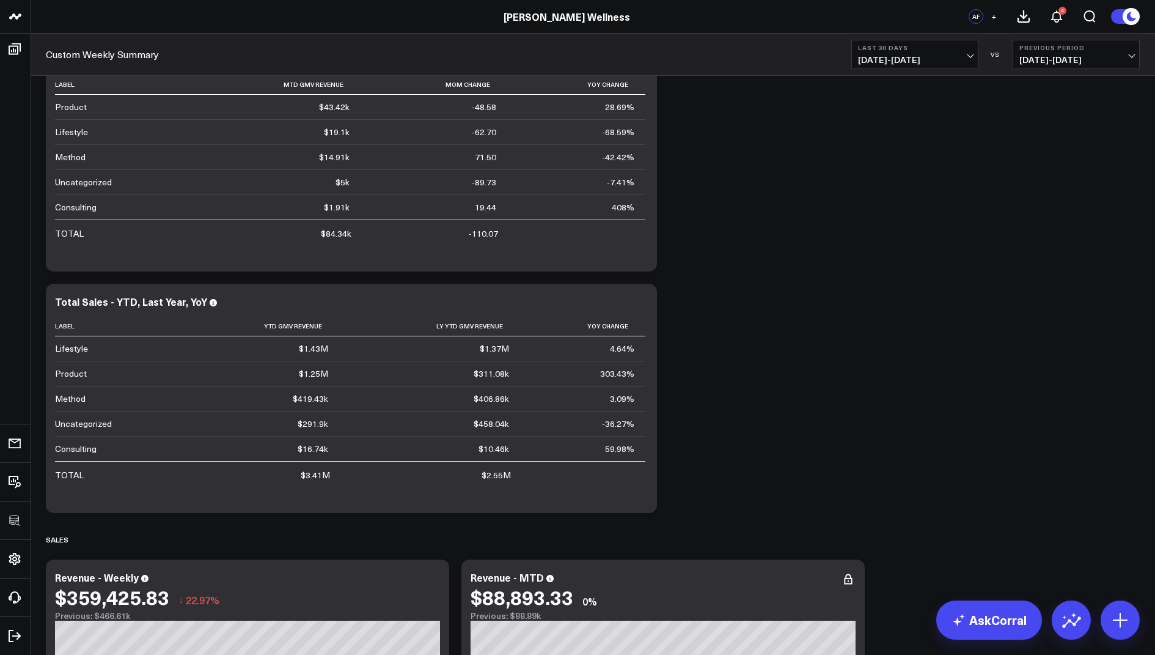
scroll to position [61, 0]
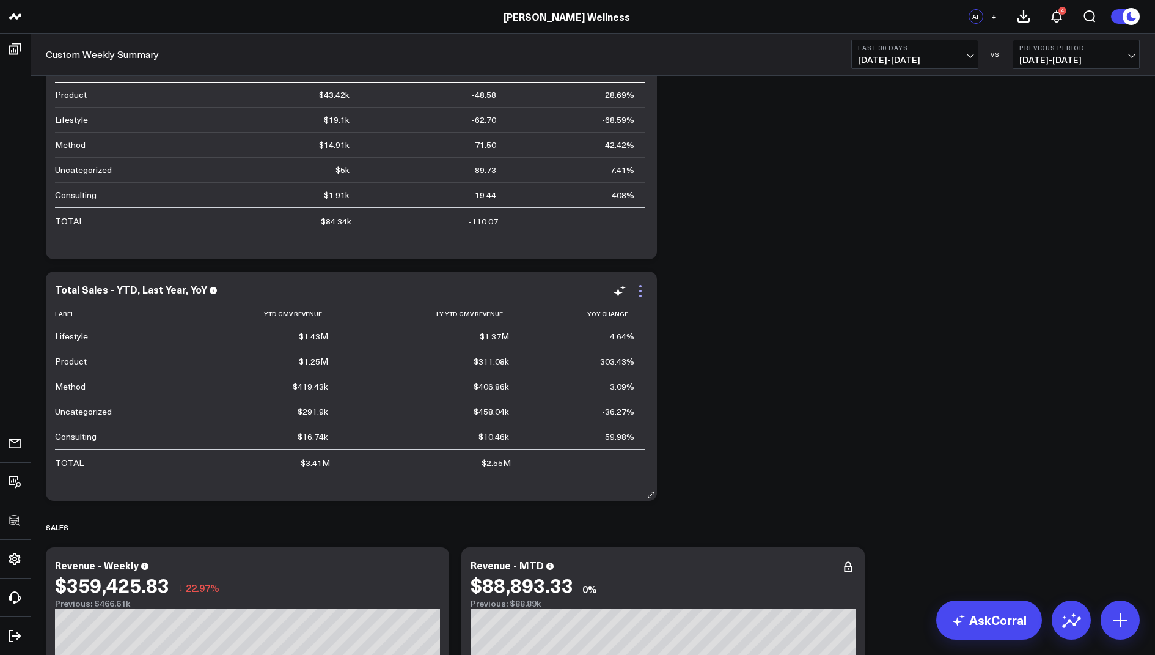
click at [641, 289] on icon at bounding box center [640, 291] width 15 height 15
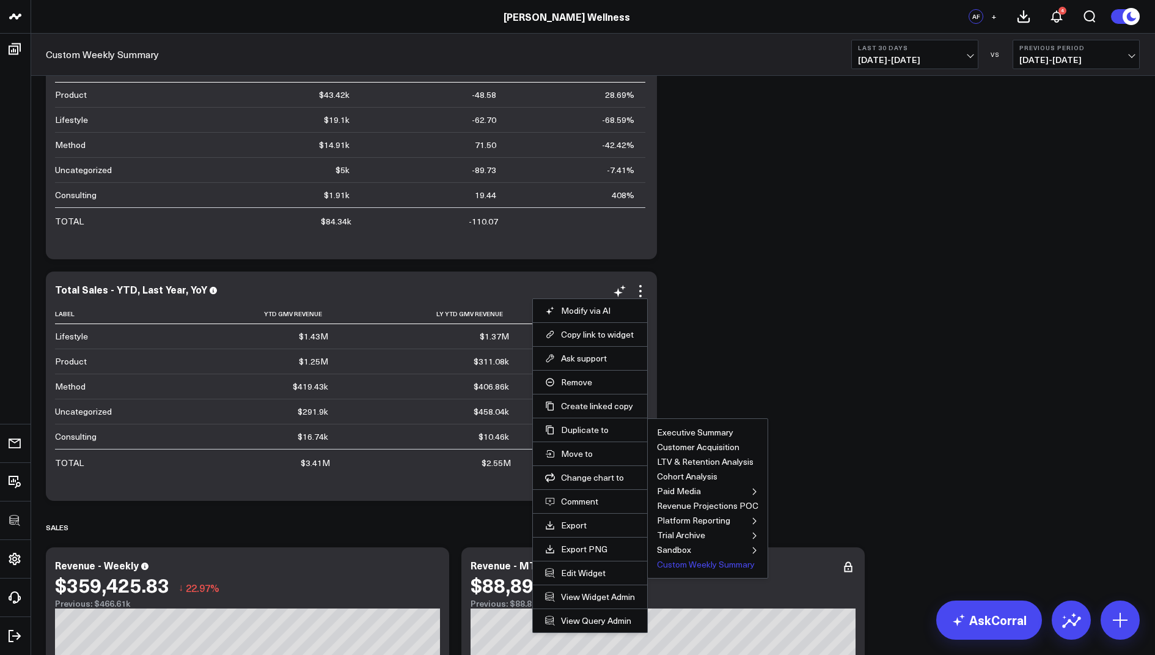
click at [700, 563] on button "Custom Weekly Summary" at bounding box center [706, 564] width 98 height 9
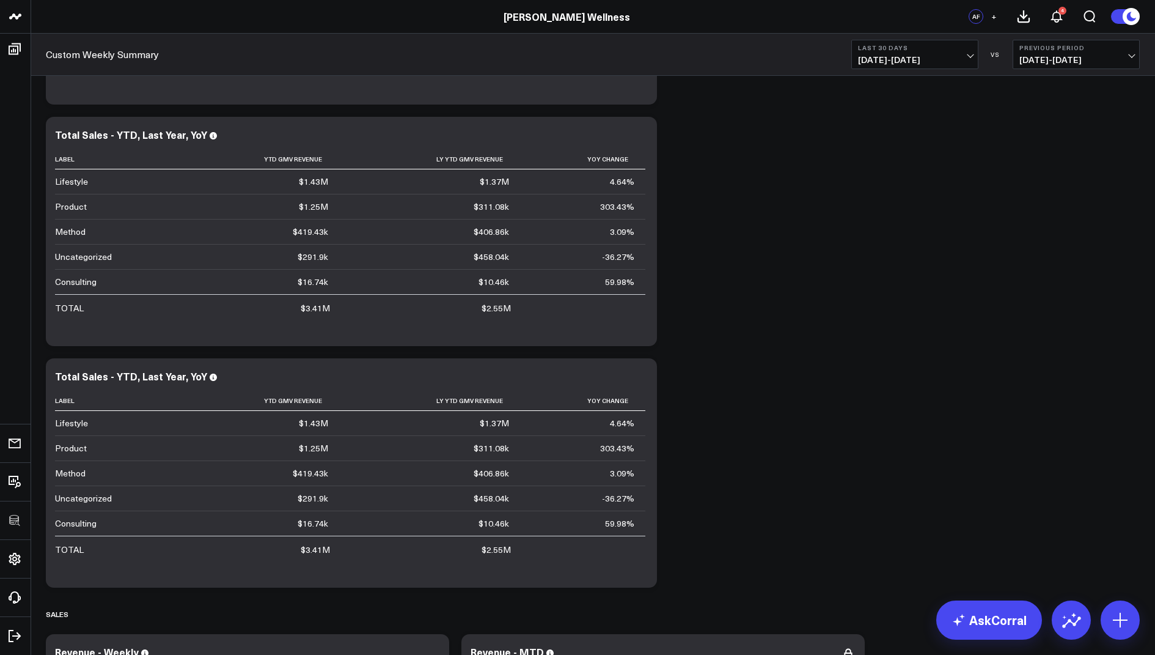
scroll to position [295, 0]
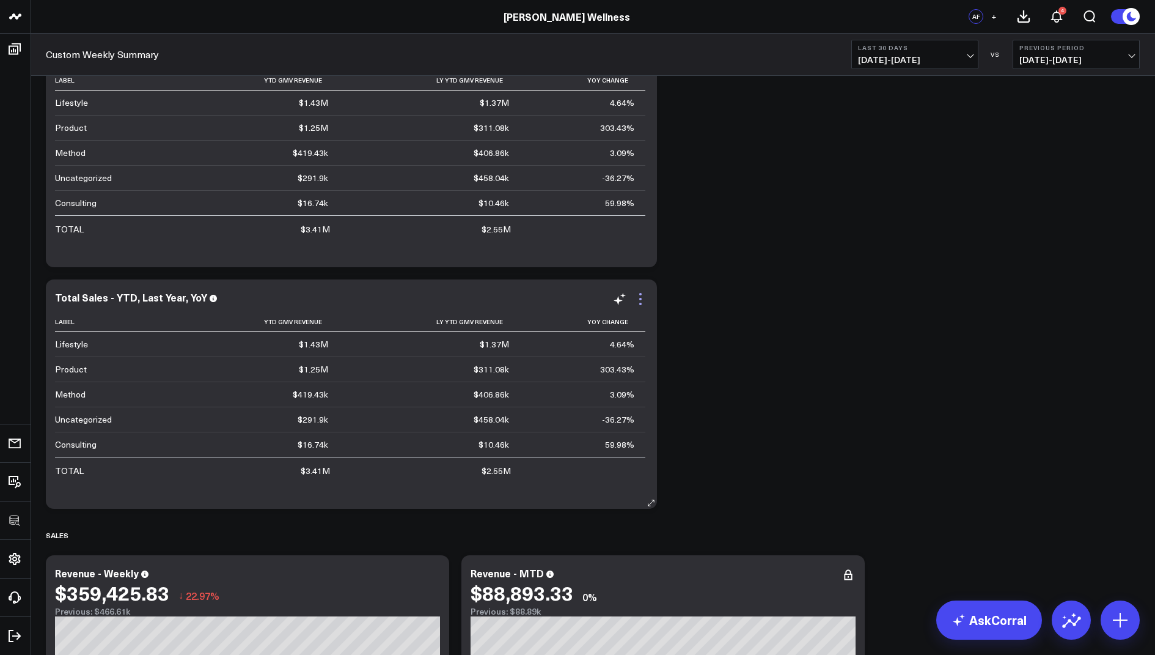
click at [638, 300] on icon at bounding box center [640, 299] width 15 height 15
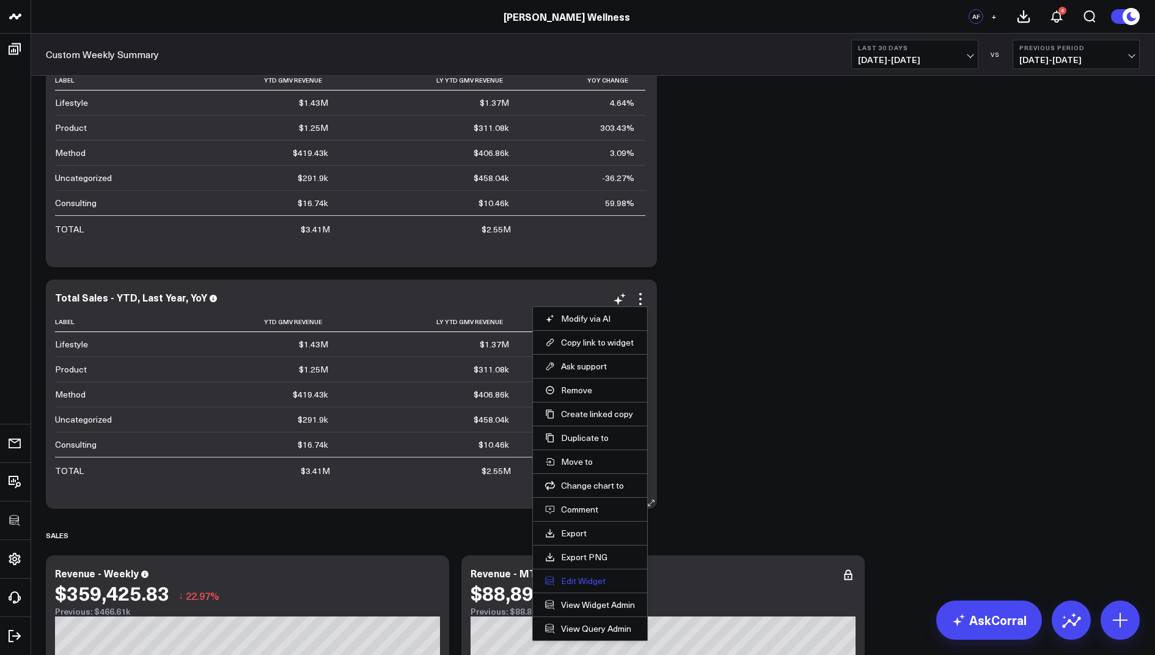
click at [568, 576] on button "Edit Widget" at bounding box center [590, 580] width 90 height 11
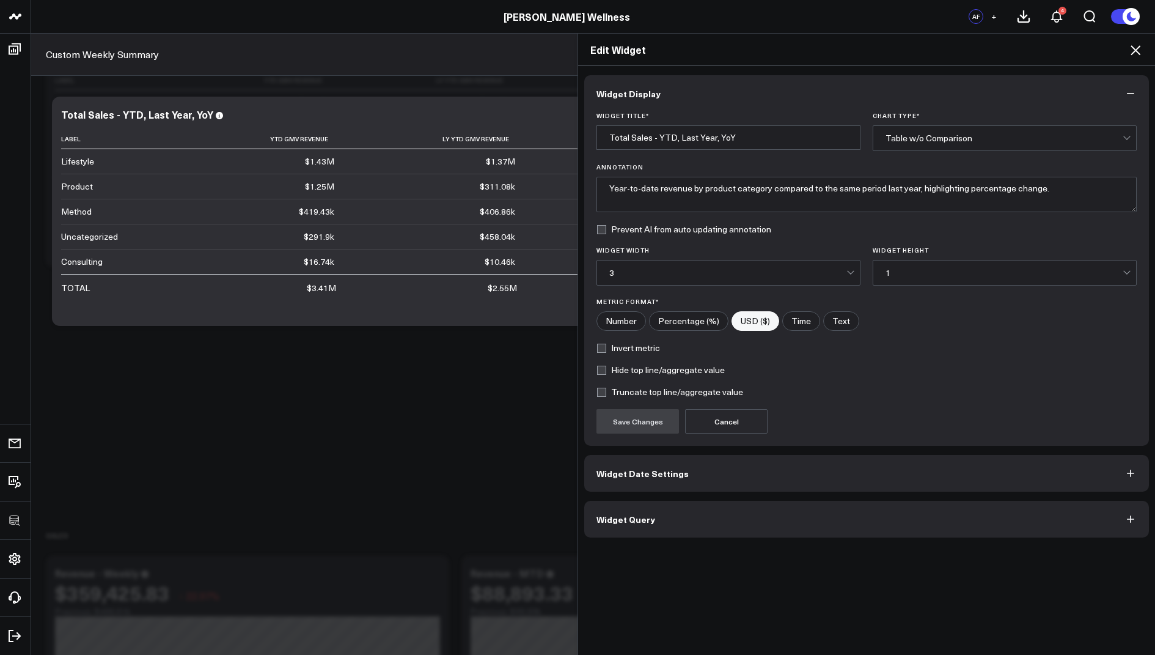
click at [633, 522] on button "Widget Query" at bounding box center [866, 519] width 565 height 37
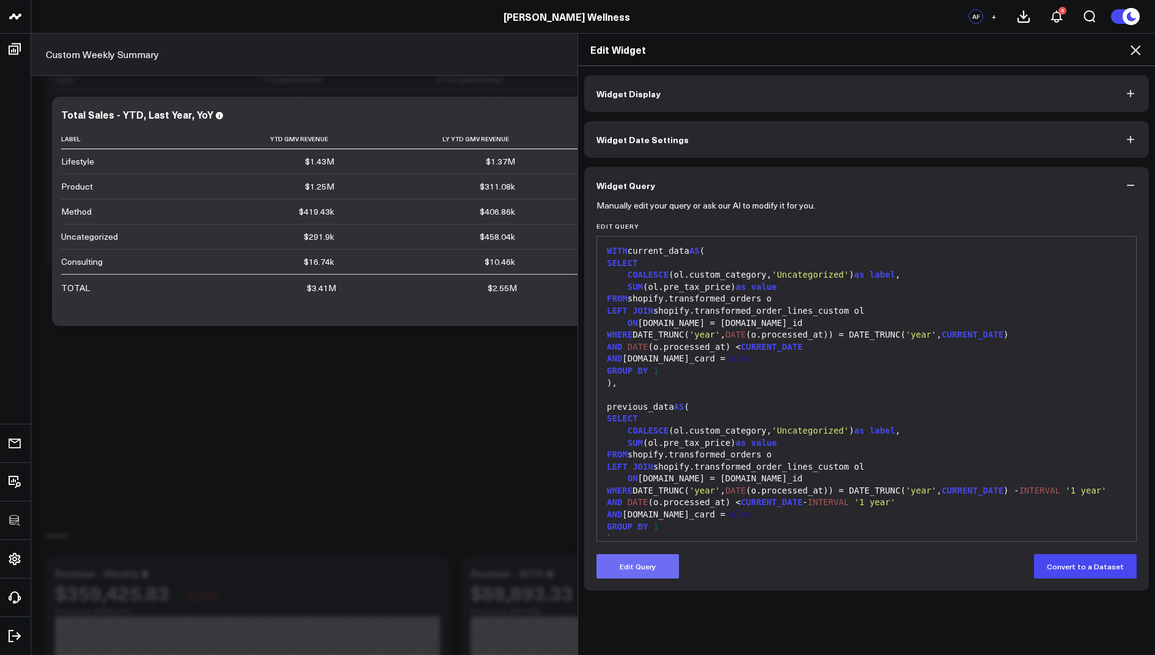
click at [633, 562] on button "Edit Query" at bounding box center [638, 566] width 83 height 24
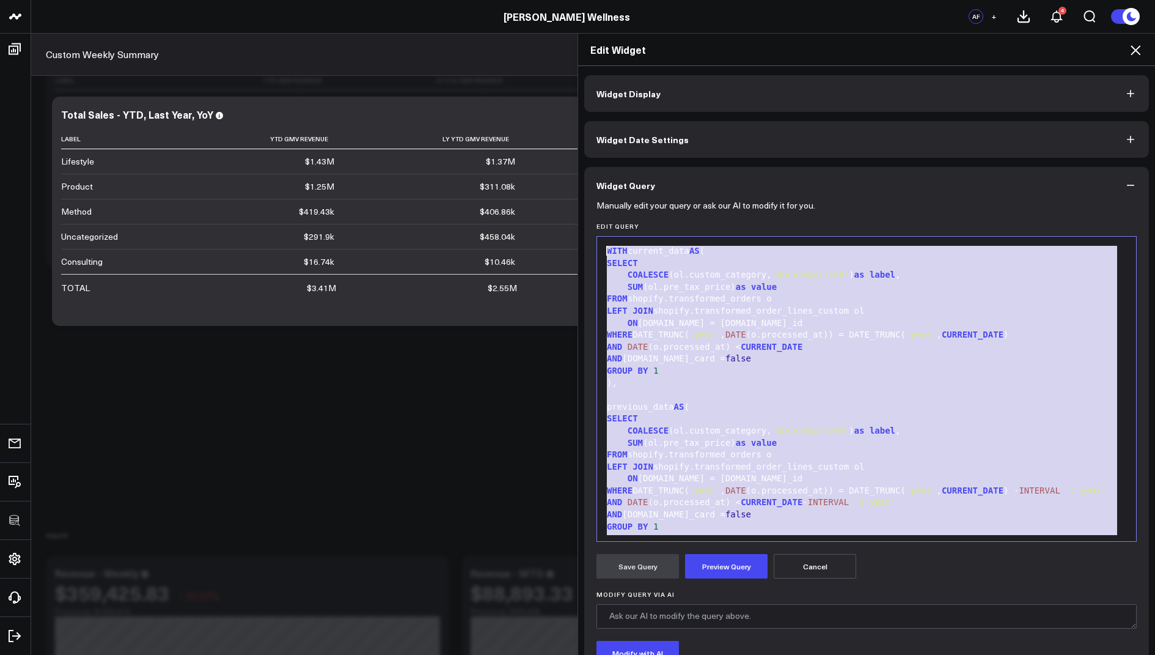
drag, startPoint x: 779, startPoint y: 519, endPoint x: 785, endPoint y: 180, distance: 339.3
click at [785, 180] on div "Widget Query Manually edit your query or ask our AI to modify it for you. Edit …" at bounding box center [866, 454] width 565 height 575
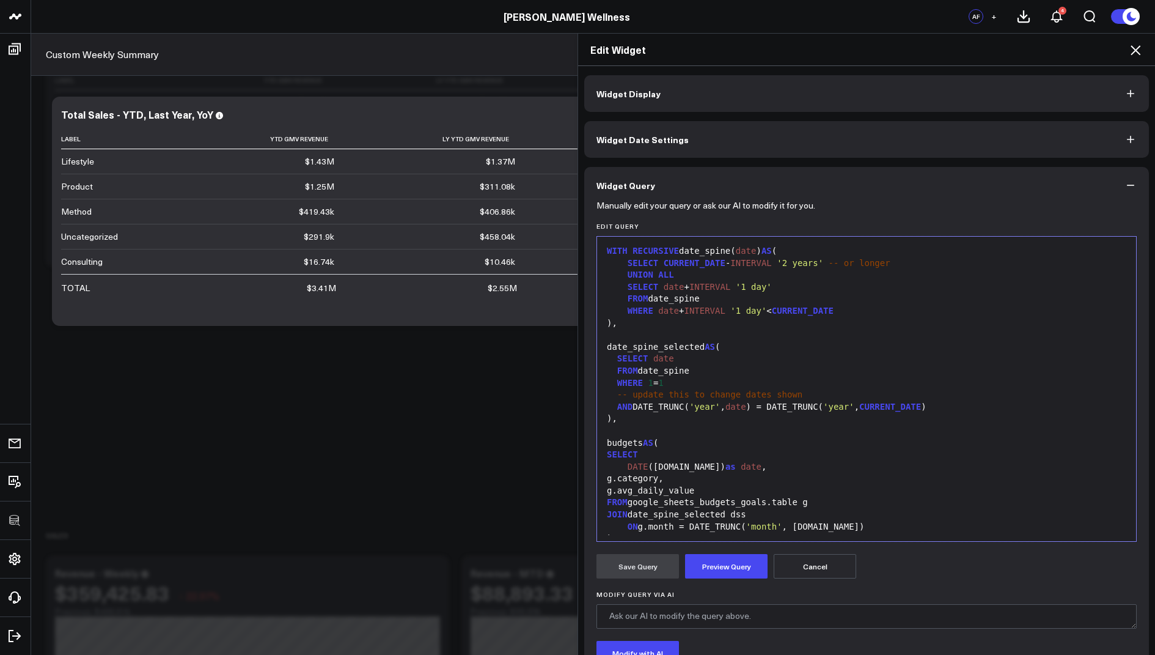
scroll to position [238, 0]
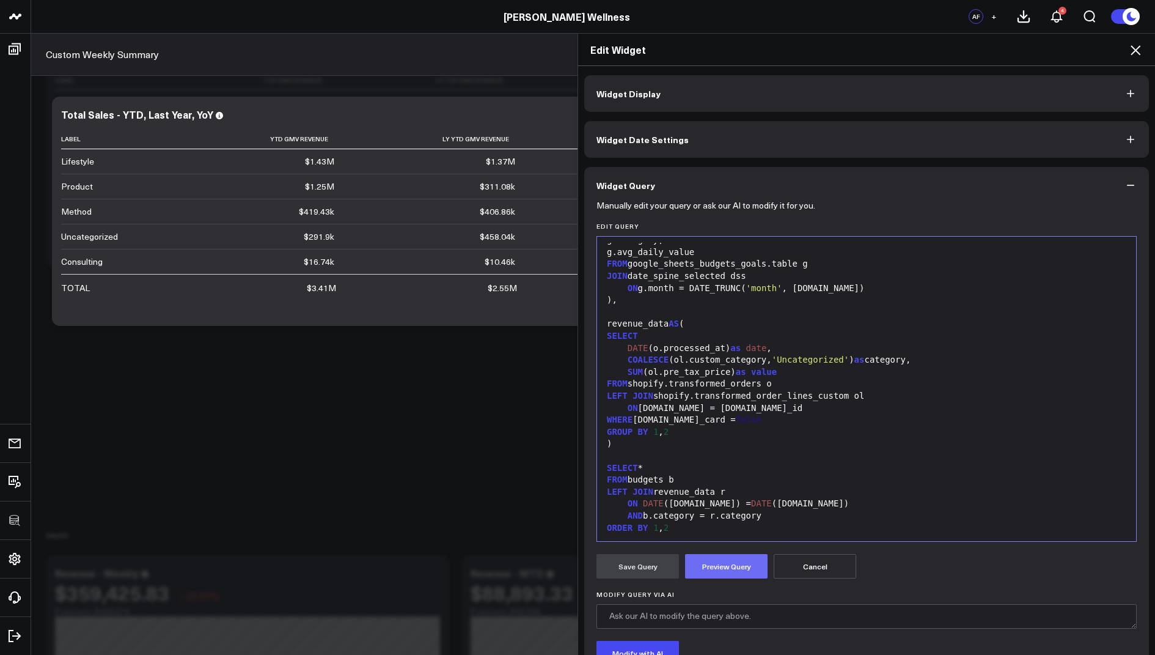
click at [719, 569] on button "Preview Query" at bounding box center [726, 566] width 83 height 24
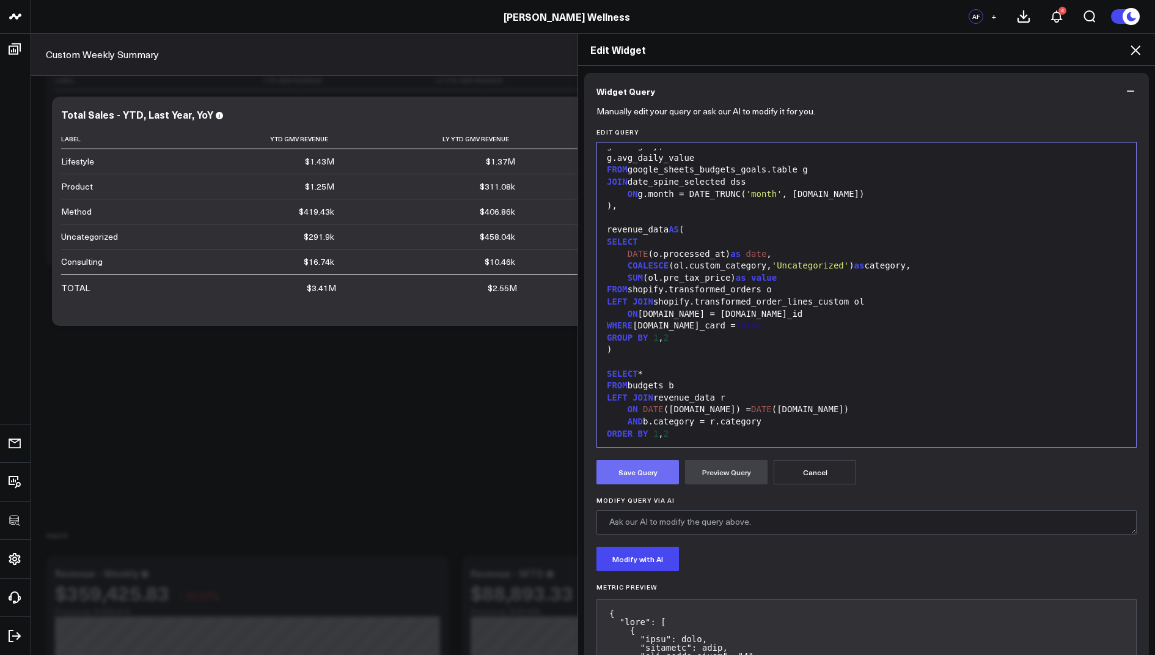
click at [644, 475] on button "Save Query" at bounding box center [638, 472] width 83 height 24
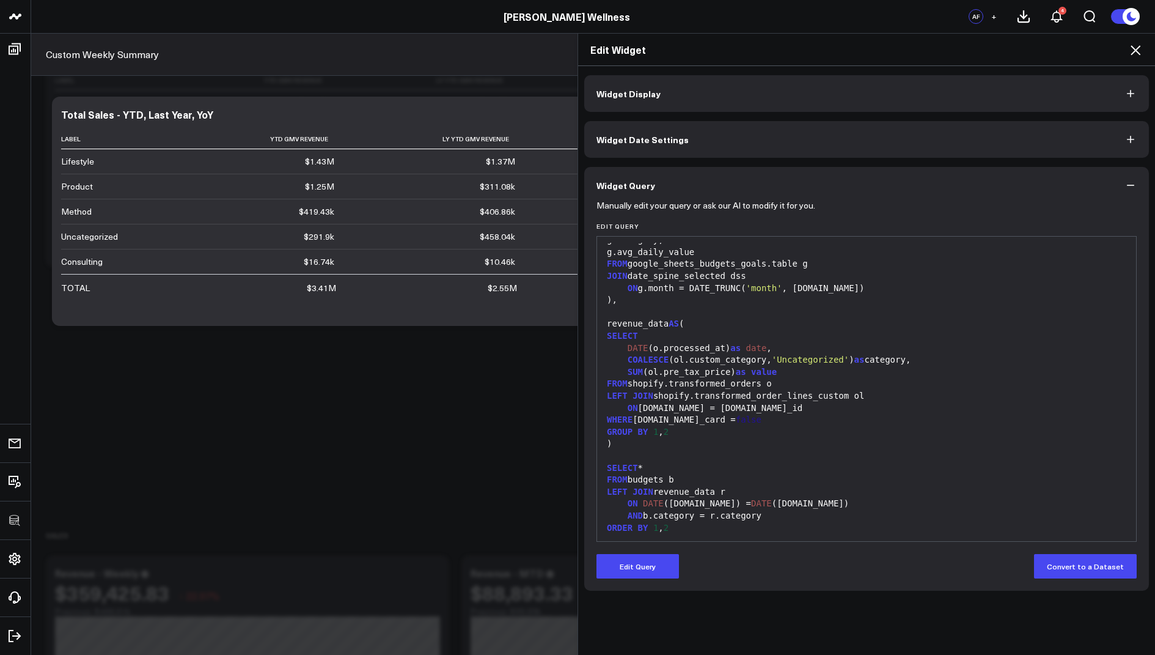
scroll to position [0, 0]
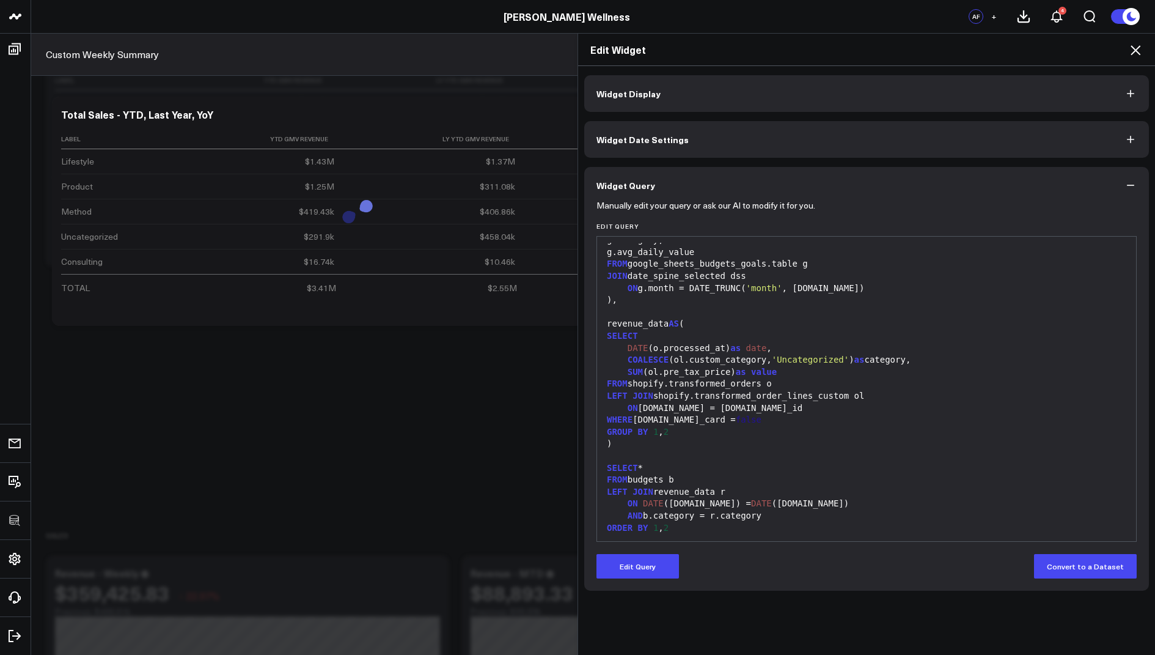
click at [1137, 48] on icon at bounding box center [1136, 50] width 10 height 10
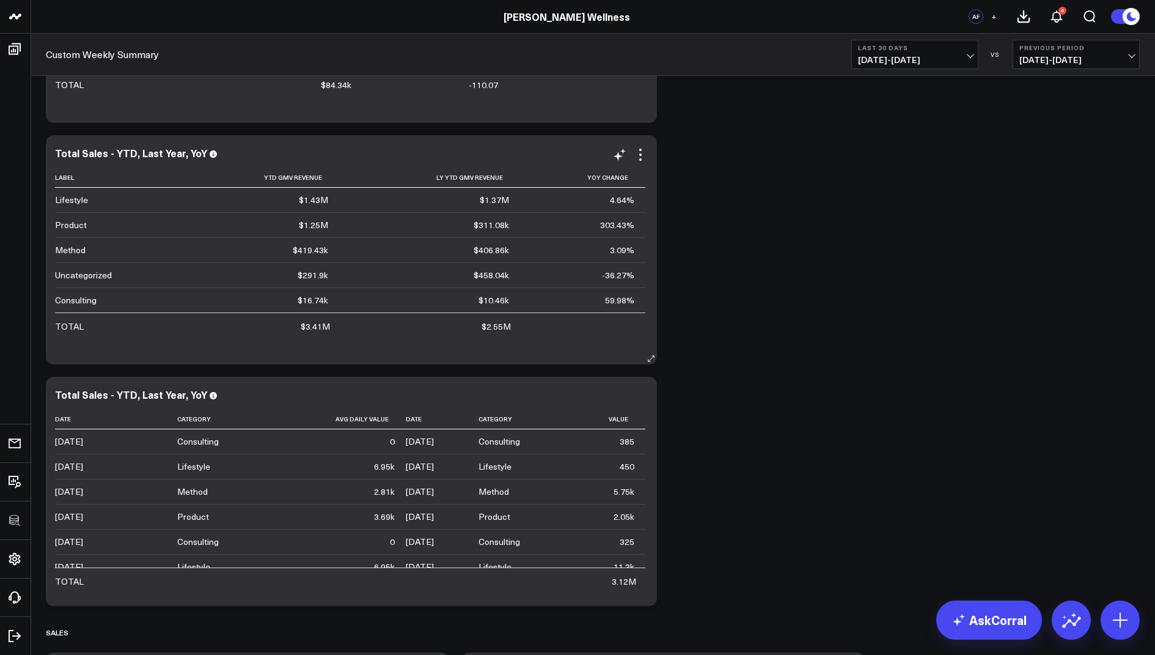
scroll to position [226, 0]
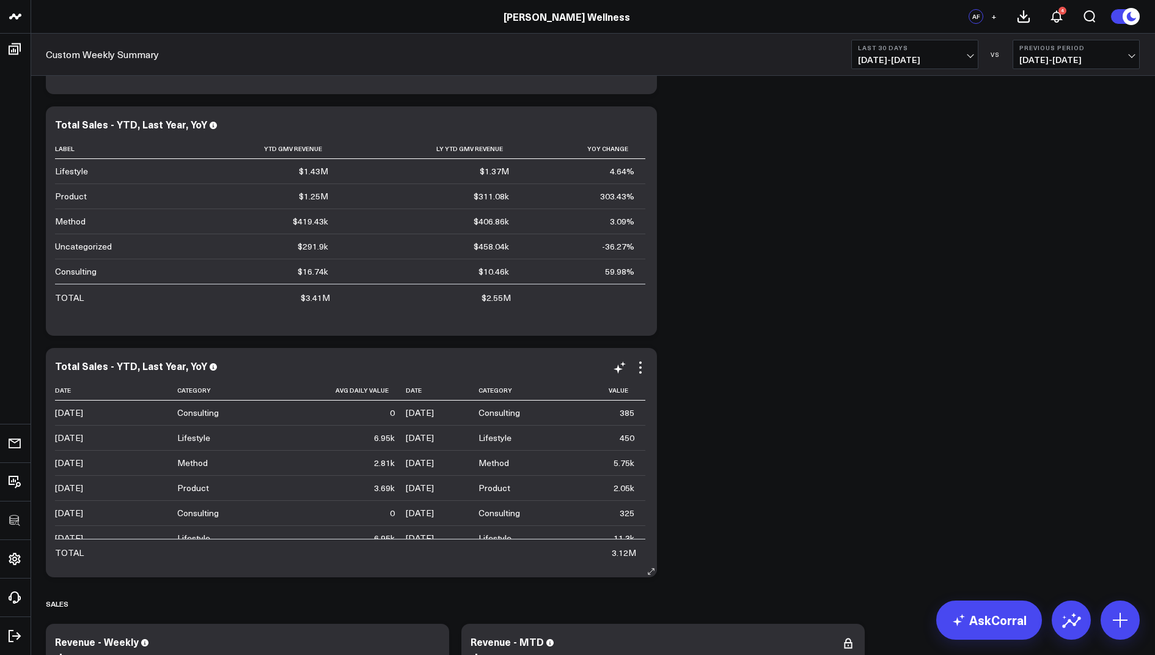
drag, startPoint x: 196, startPoint y: 361, endPoint x: 48, endPoint y: 358, distance: 147.3
click at [48, 358] on div "Total Sales - YTD, Last Year, YoY Date Category Avg Daily Value Date Category V…" at bounding box center [351, 462] width 611 height 229
drag, startPoint x: 199, startPoint y: 365, endPoint x: 111, endPoint y: 369, distance: 88.1
click at [111, 369] on div "Total Sales - YTD, Last Year, YoY" at bounding box center [136, 365] width 163 height 13
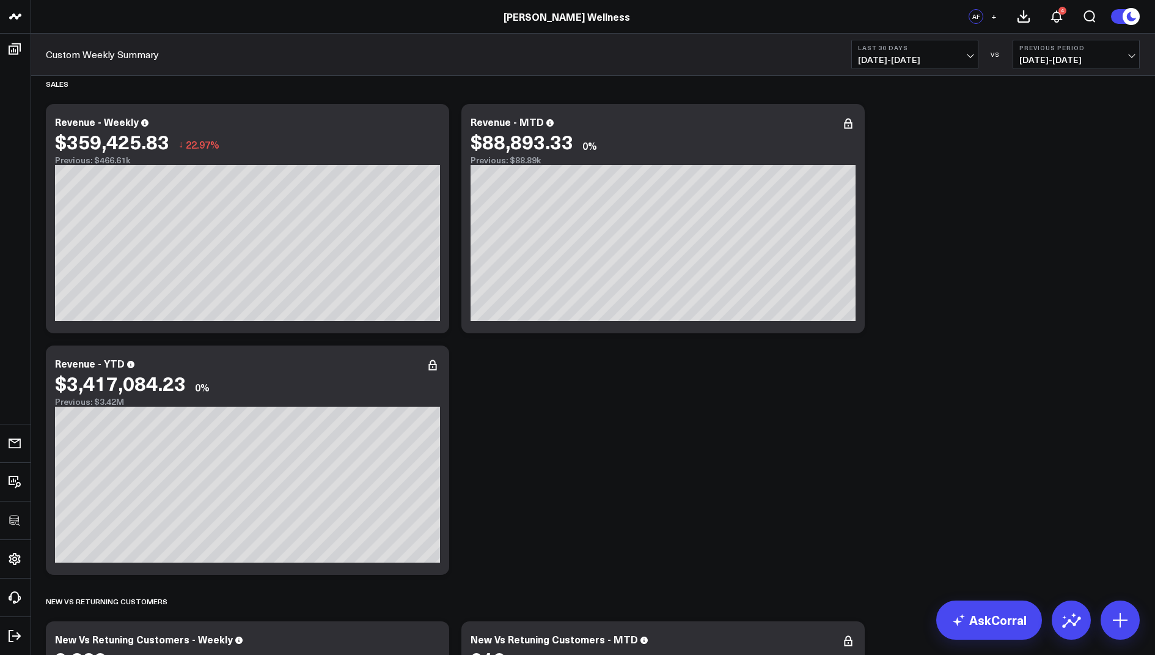
scroll to position [0, 0]
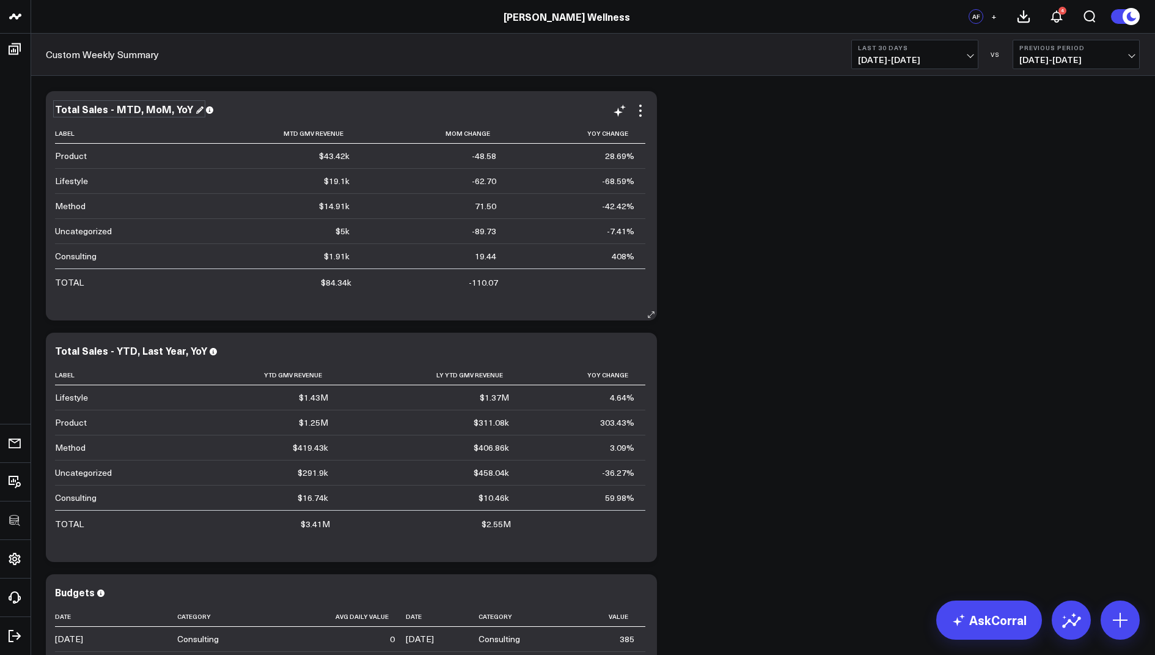
click at [105, 107] on div "Total Sales - MTD, MoM, YoY" at bounding box center [129, 108] width 149 height 13
click at [106, 112] on div "Total Sales - MTD, MoM, YoY" at bounding box center [129, 108] width 149 height 13
click at [100, 347] on div "Total Sales - YTD, Last Year, YoY" at bounding box center [136, 350] width 163 height 13
click at [104, 351] on div "Total Sales - YTD, Last Year, YoY" at bounding box center [136, 350] width 163 height 13
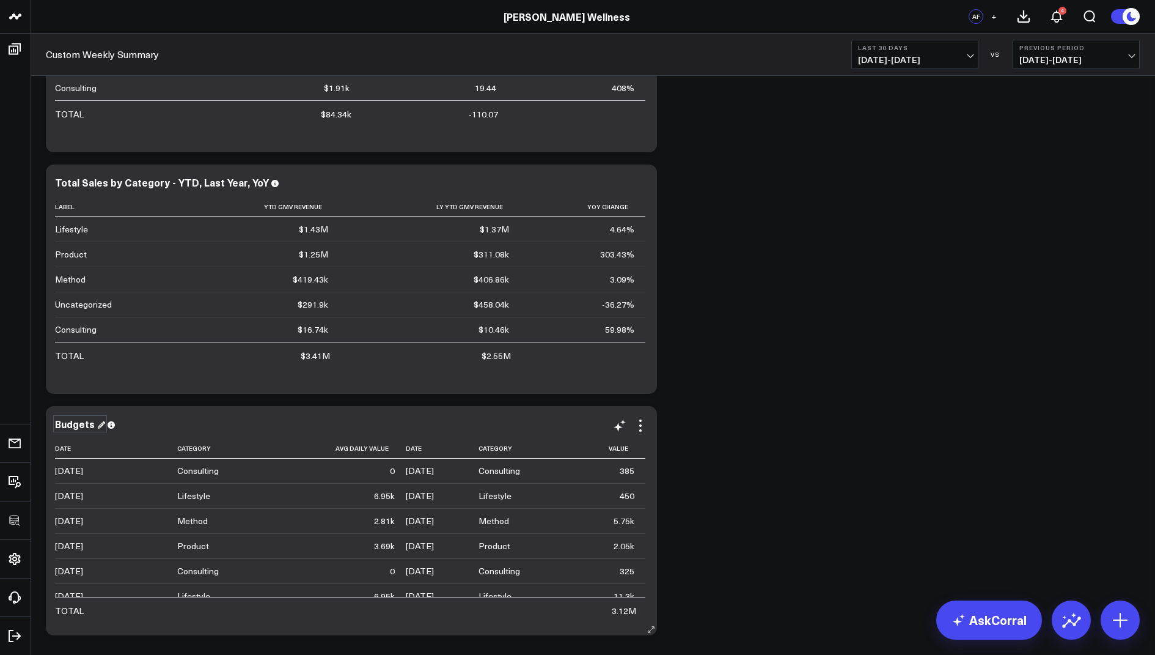
click at [86, 425] on div "Budgets" at bounding box center [80, 423] width 50 height 13
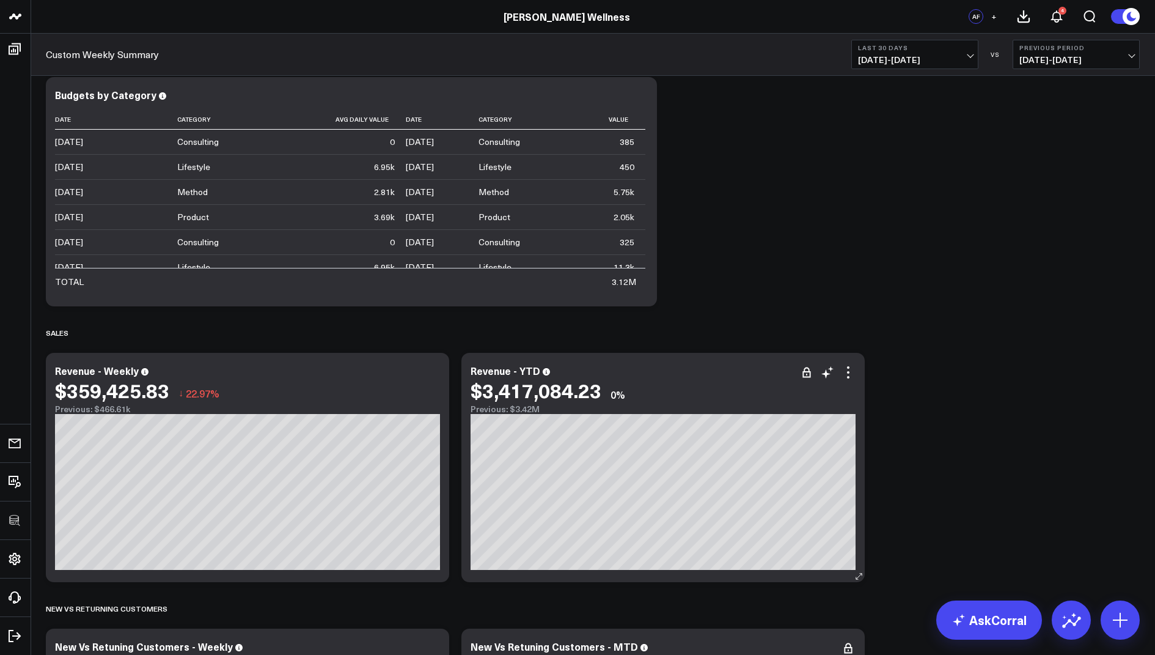
scroll to position [0, 0]
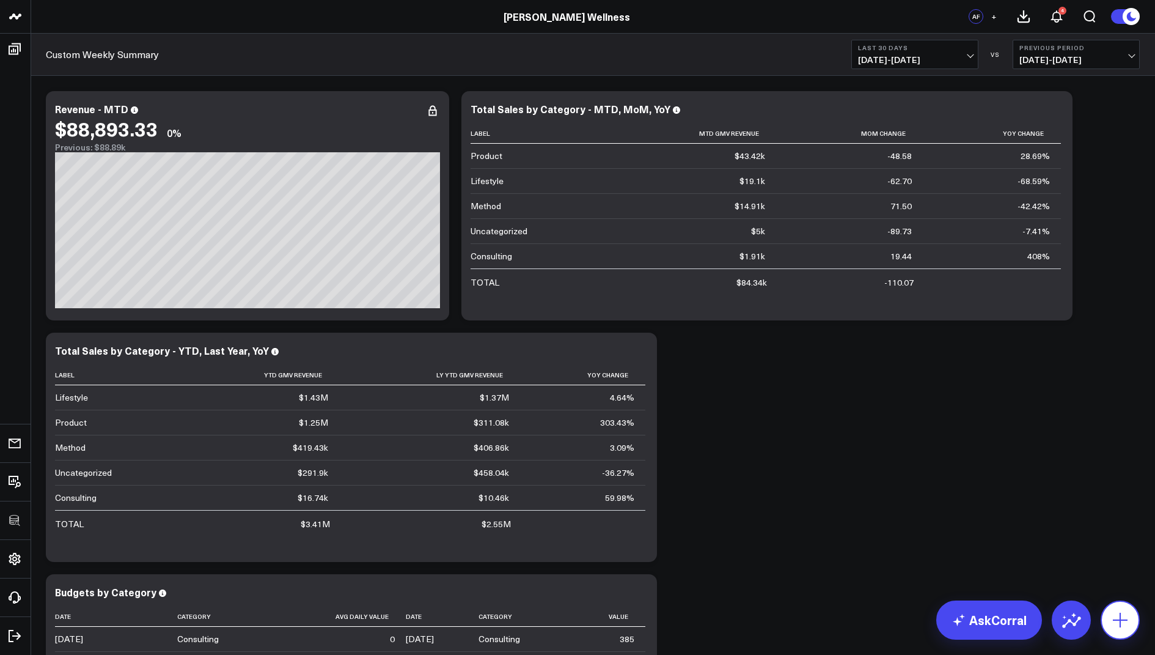
click at [1123, 614] on icon at bounding box center [1121, 620] width 20 height 20
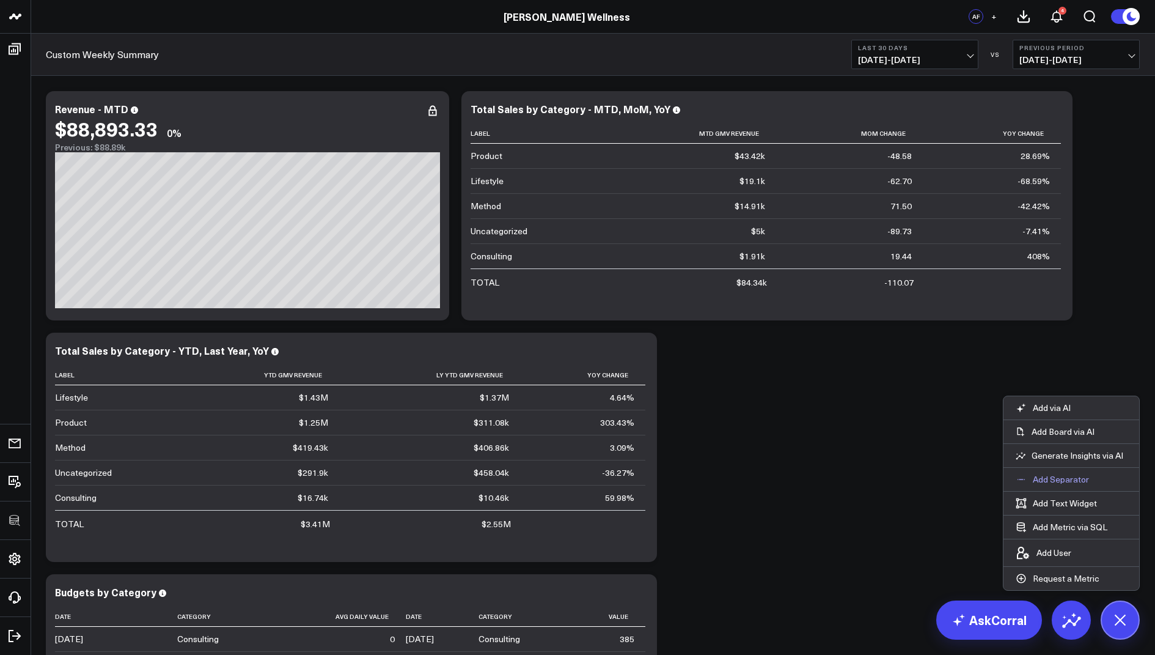
click at [1051, 477] on p "Add Separator" at bounding box center [1061, 479] width 56 height 11
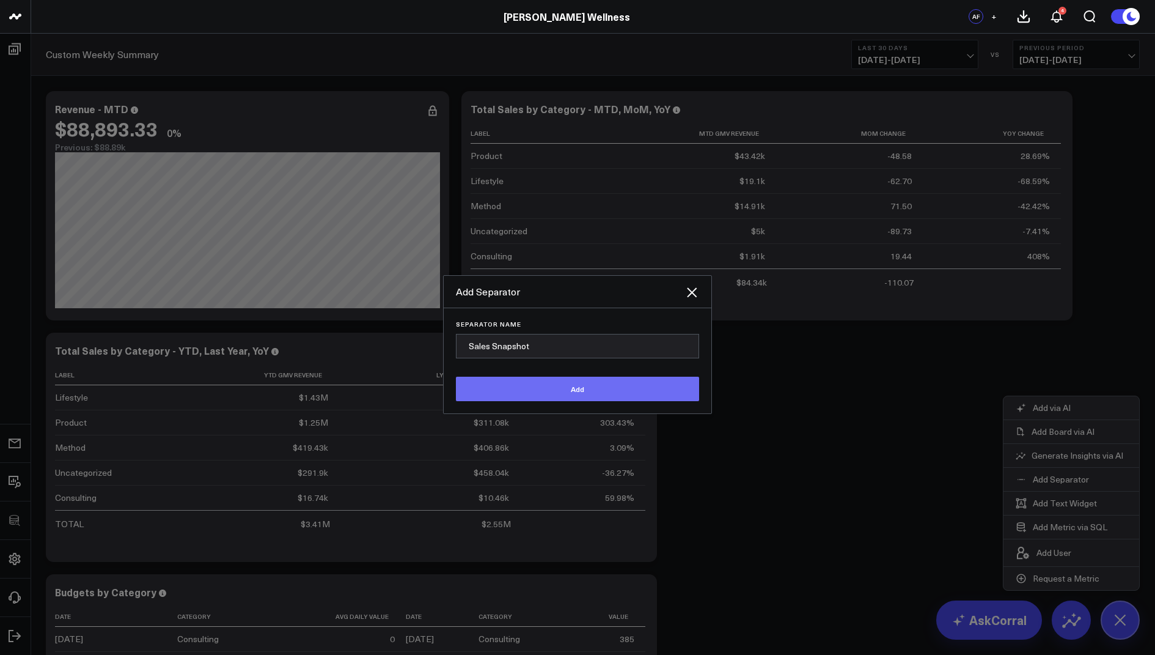
type input "Sales Snapshot"
click at [534, 383] on button "Add" at bounding box center [577, 389] width 243 height 24
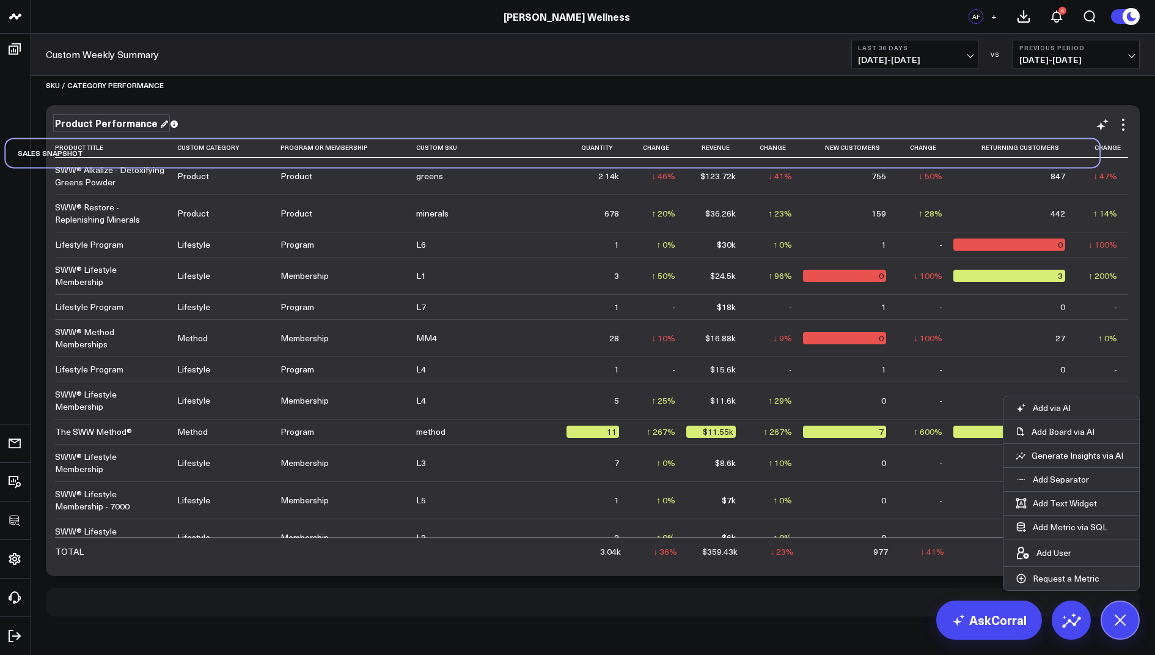
scroll to position [2057, 0]
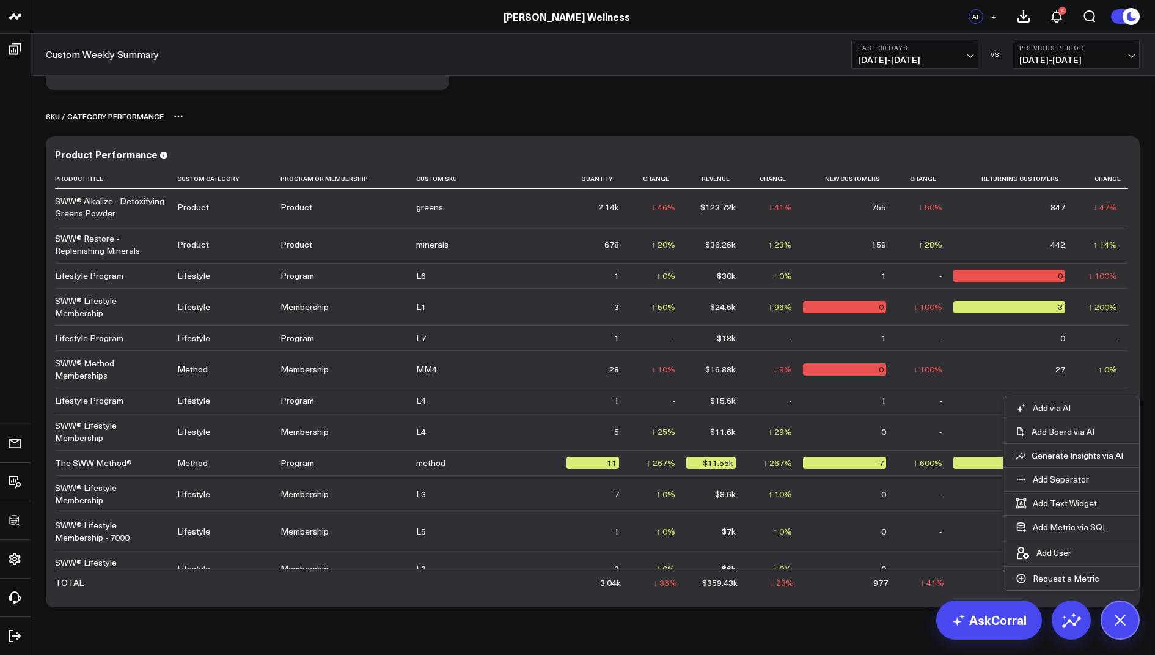
drag, startPoint x: 82, startPoint y: 598, endPoint x: 109, endPoint y: 123, distance: 476.3
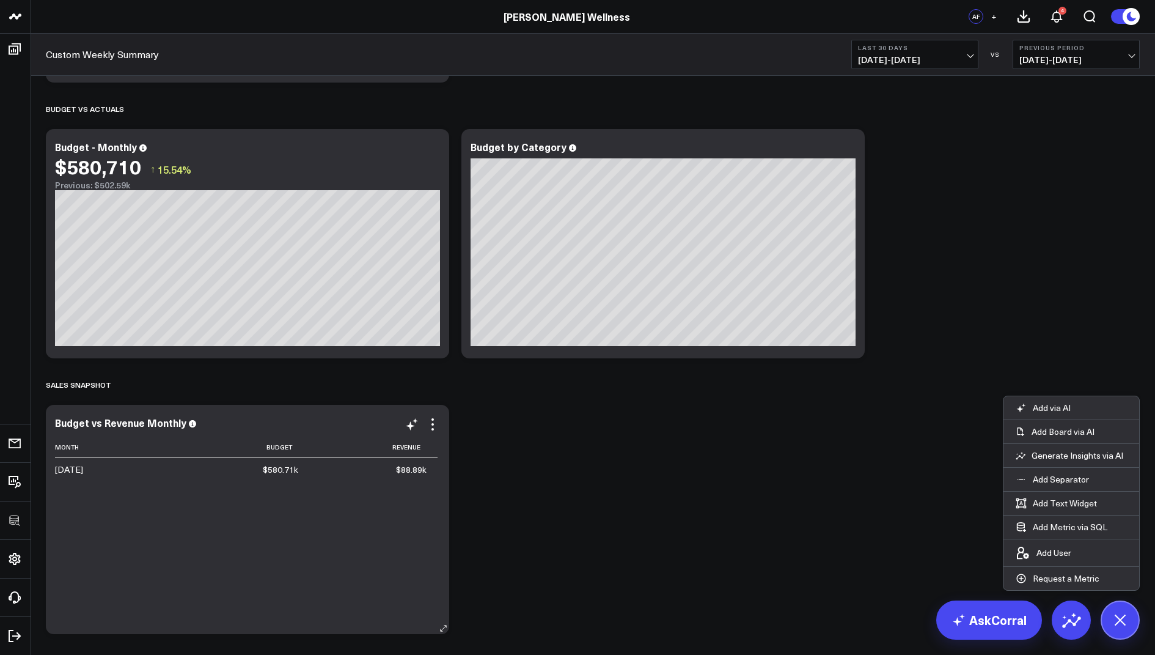
scroll to position [1439, 0]
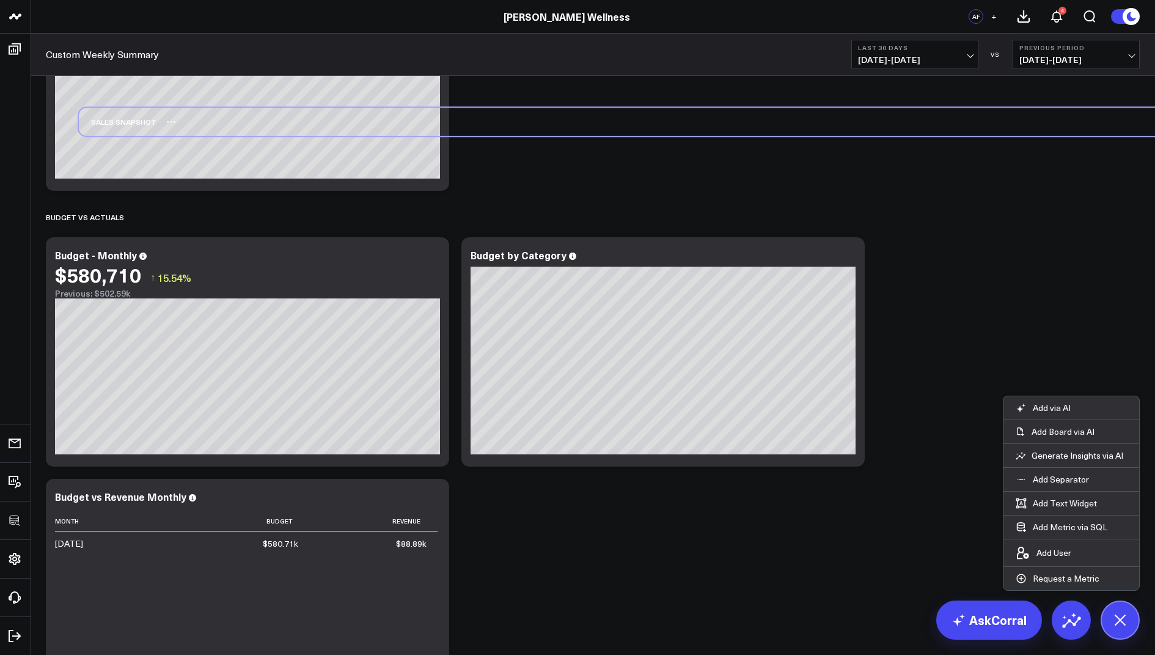
drag, startPoint x: 87, startPoint y: 461, endPoint x: 120, endPoint y: 124, distance: 338.4
click at [120, 124] on div "Sales Snapshot" at bounding box center [118, 122] width 78 height 28
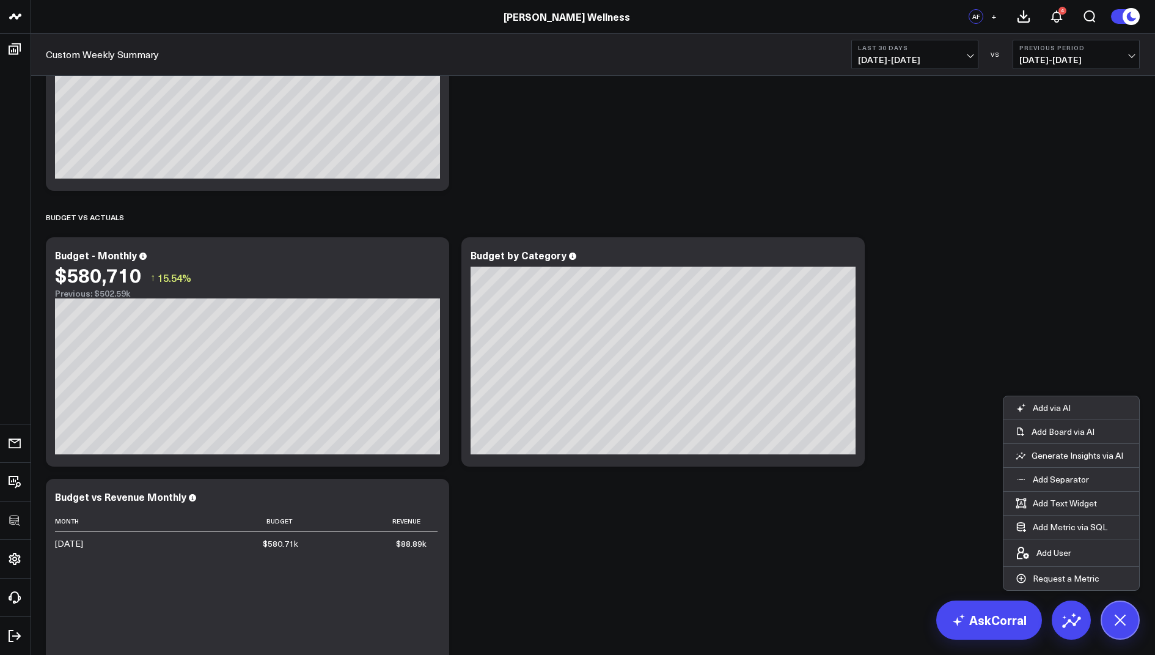
scroll to position [926, 0]
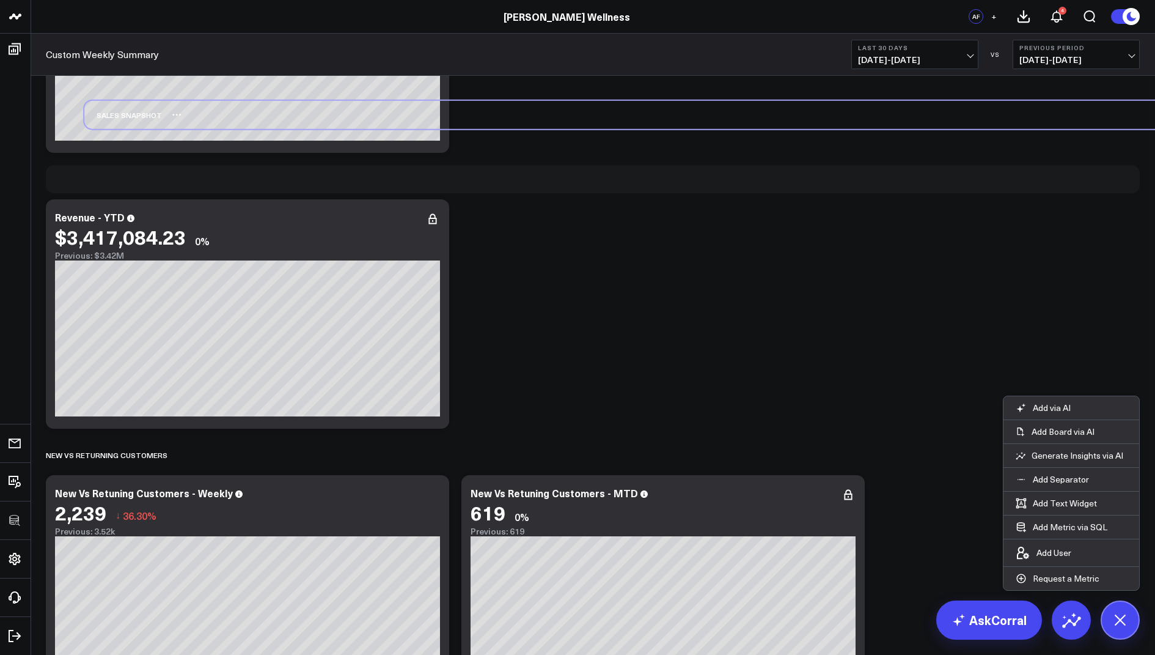
drag, startPoint x: 75, startPoint y: 460, endPoint x: 113, endPoint y: 120, distance: 342.0
click at [113, 120] on div "Sales Snapshot" at bounding box center [123, 115] width 78 height 28
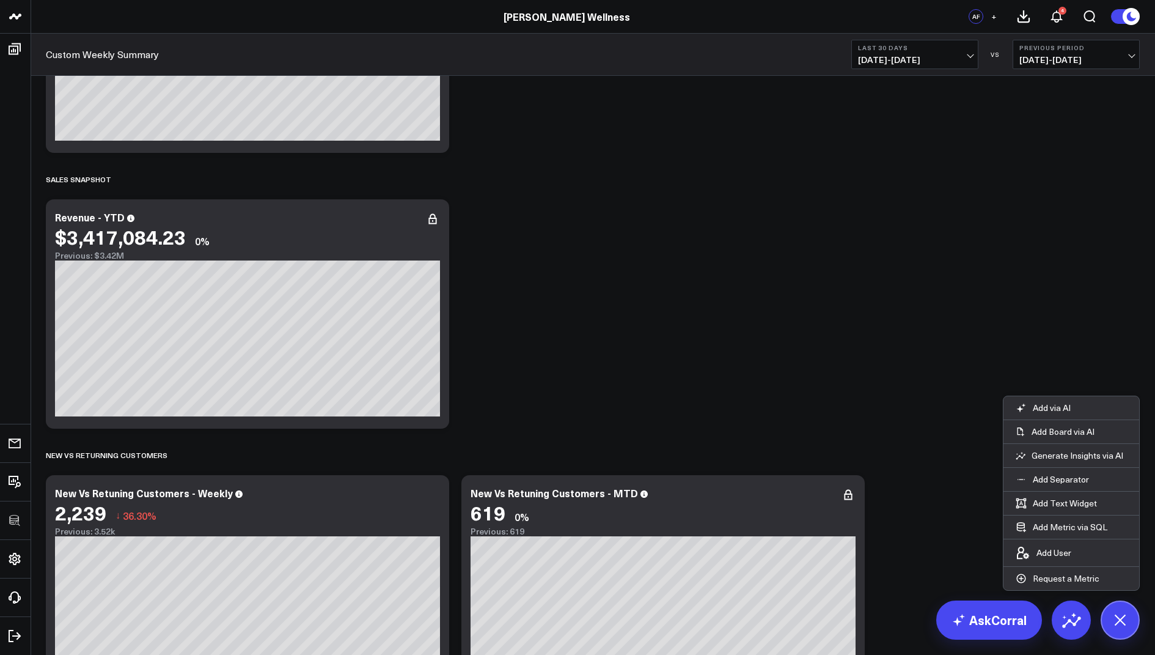
scroll to position [595, 0]
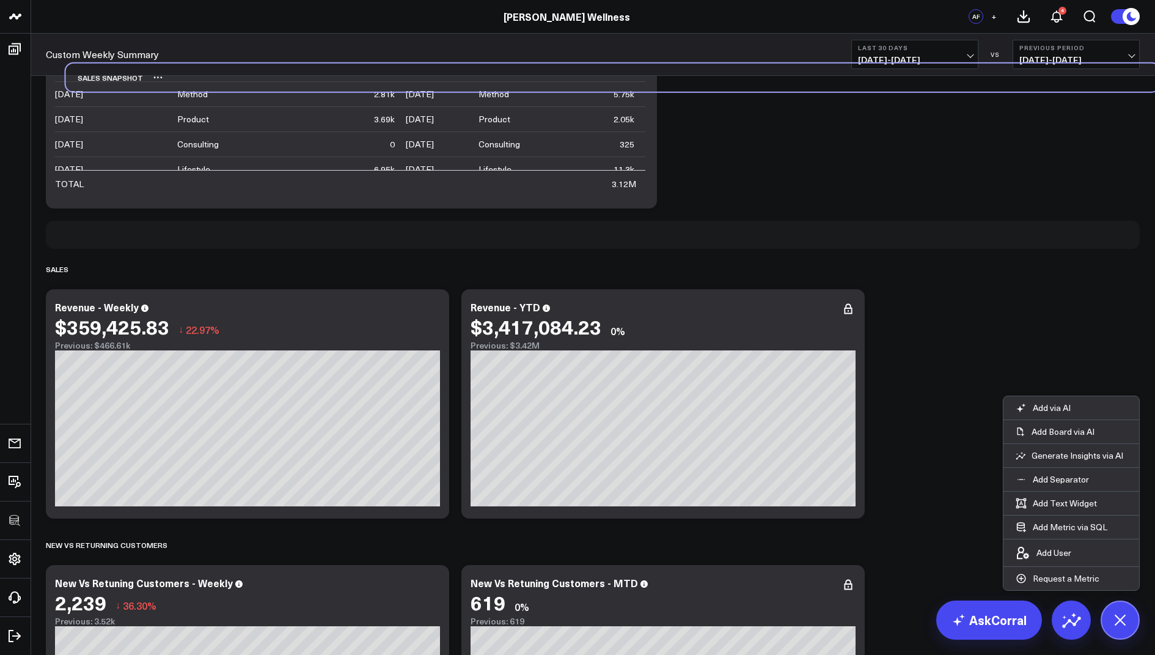
drag, startPoint x: 78, startPoint y: 511, endPoint x: 99, endPoint y: 80, distance: 431.5
click at [99, 80] on div "Sales Snapshot" at bounding box center [104, 78] width 78 height 28
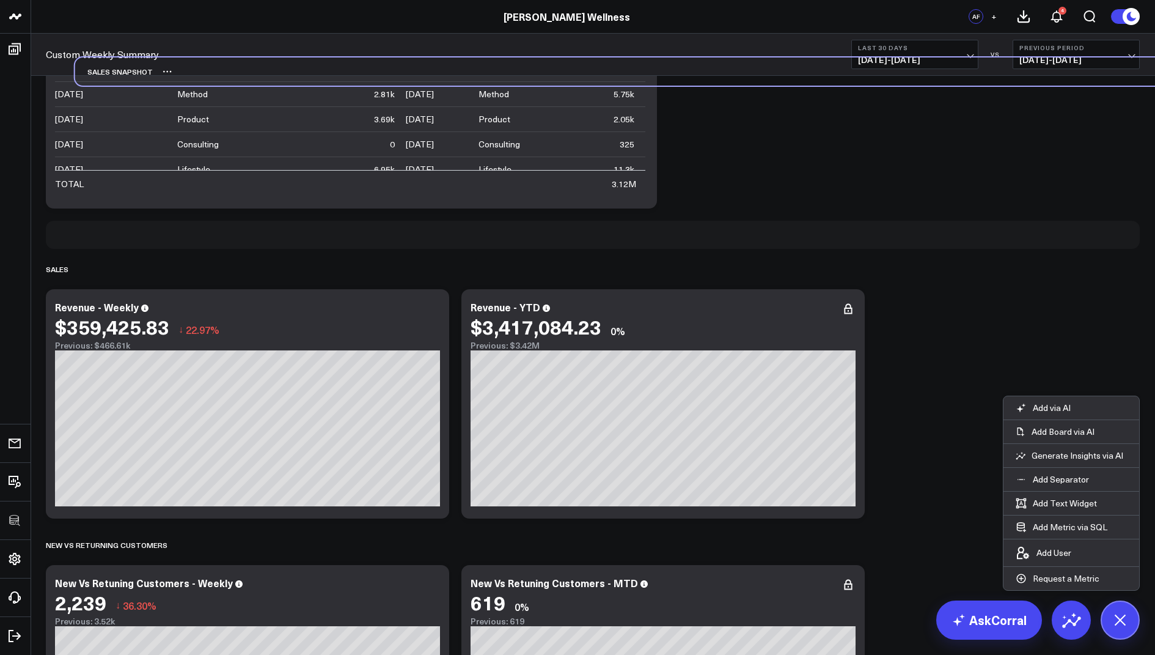
drag, startPoint x: 72, startPoint y: 237, endPoint x: 100, endPoint y: 73, distance: 165.7
click at [100, 73] on div "Sales Snapshot" at bounding box center [114, 71] width 78 height 28
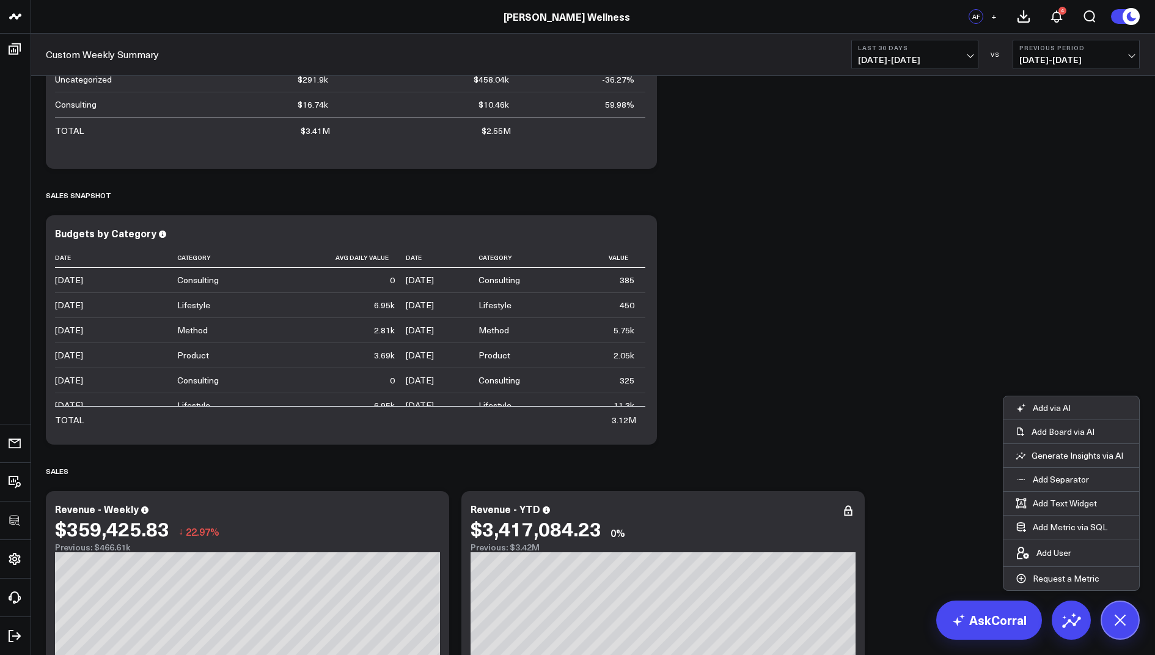
scroll to position [0, 0]
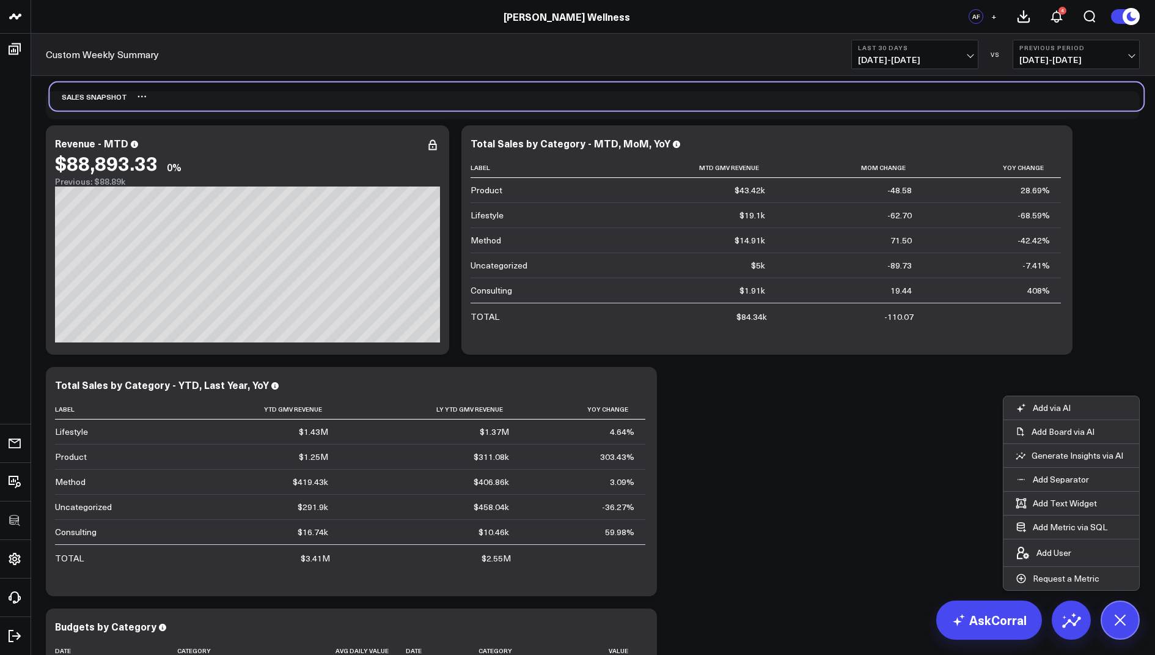
drag, startPoint x: 79, startPoint y: 592, endPoint x: 83, endPoint y: 101, distance: 491.5
click at [83, 101] on div "Sales Snapshot" at bounding box center [89, 97] width 78 height 28
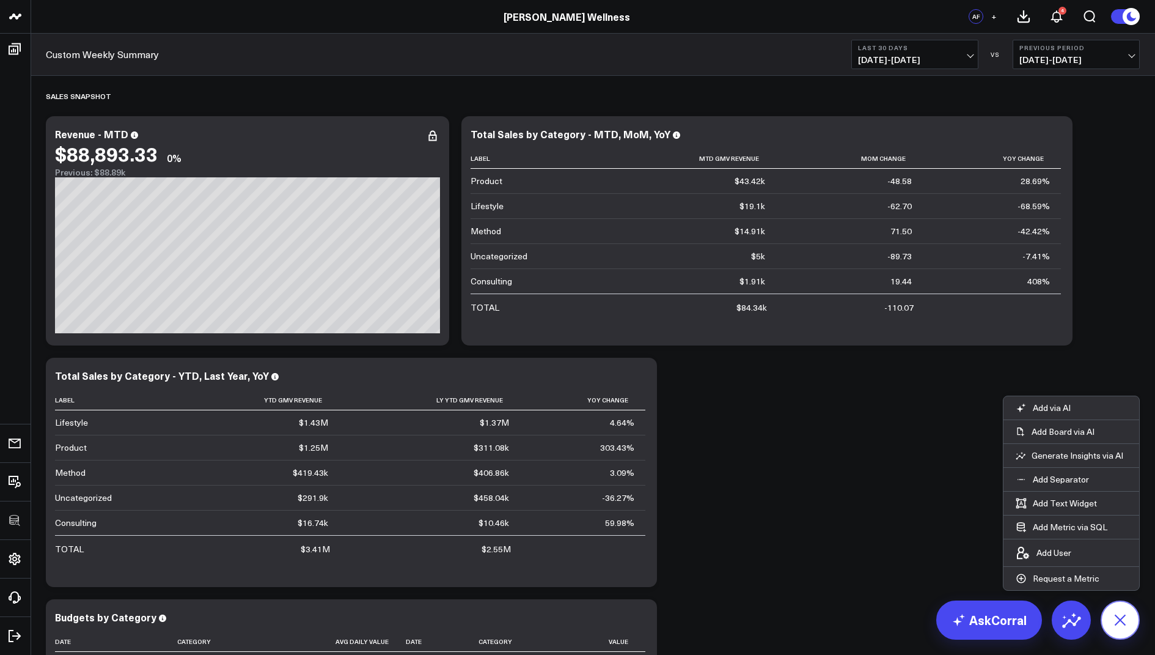
click at [1128, 625] on icon at bounding box center [1120, 620] width 28 height 28
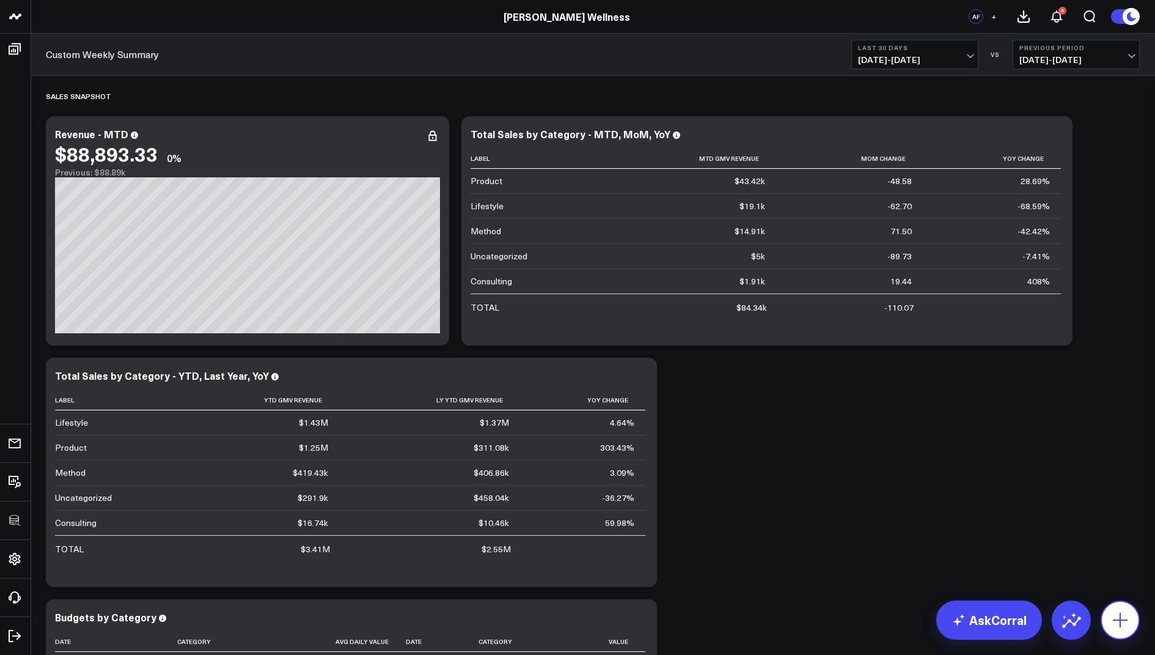
click at [1136, 626] on button at bounding box center [1120, 619] width 39 height 39
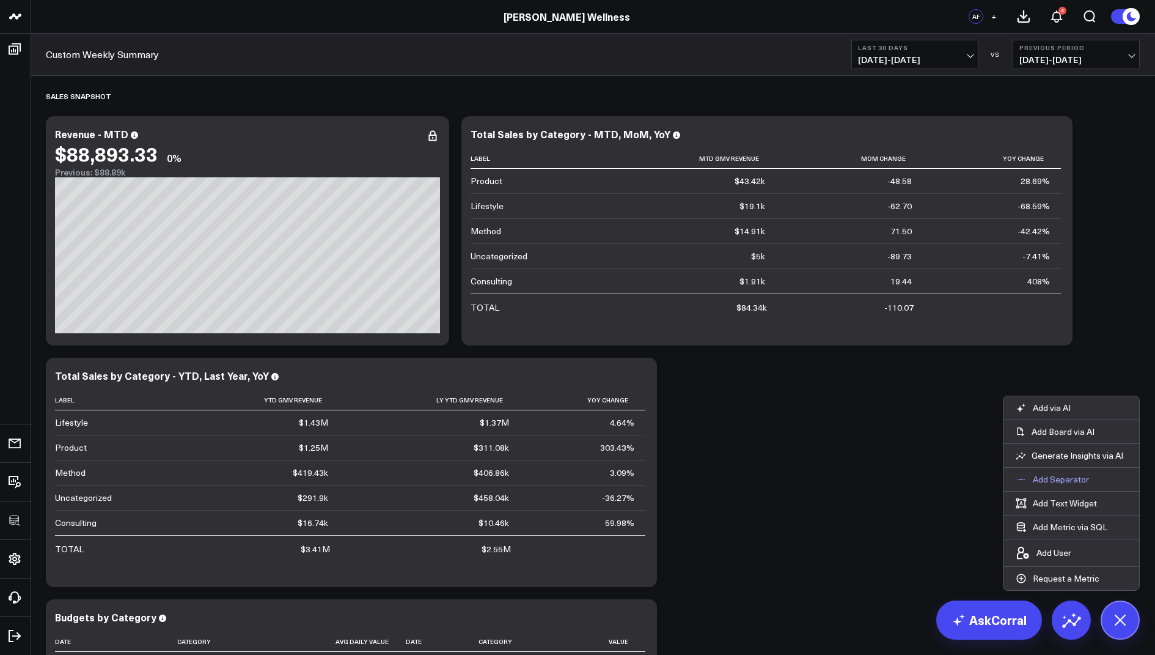
click at [1056, 479] on p "Add Separator" at bounding box center [1061, 479] width 56 height 11
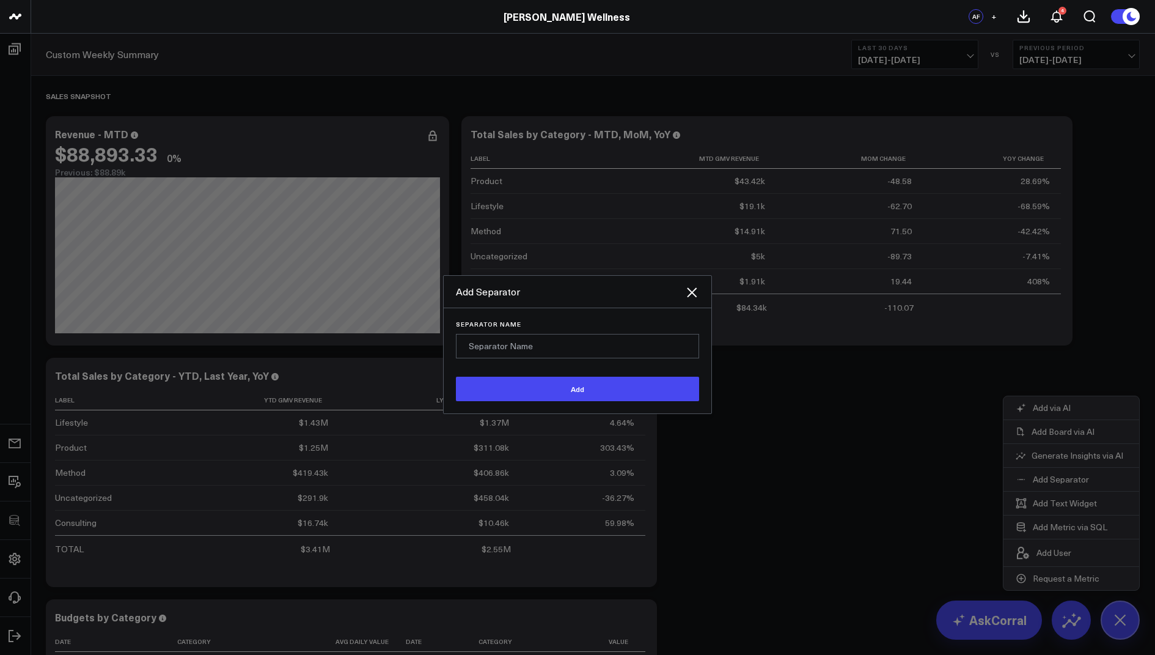
type input "a"
type input "Category Breakdowns"
click at [557, 402] on div "Separator Name Category Breakdowns Add" at bounding box center [578, 360] width 268 height 105
click at [546, 396] on button "Add" at bounding box center [577, 389] width 243 height 24
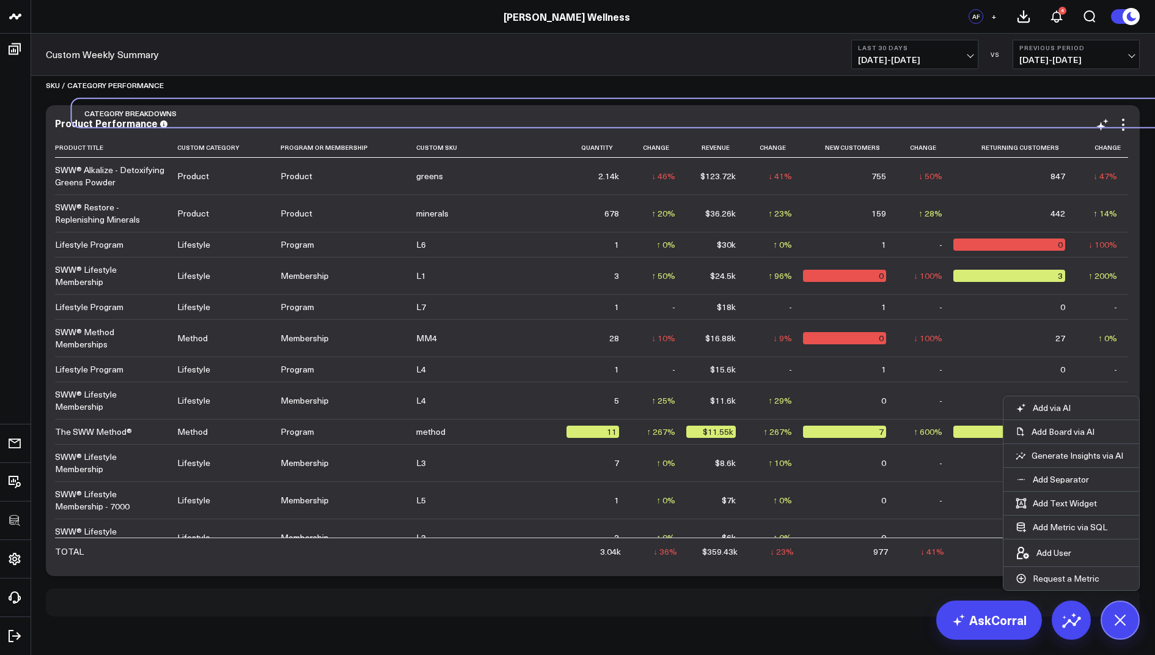
scroll to position [2081, 0]
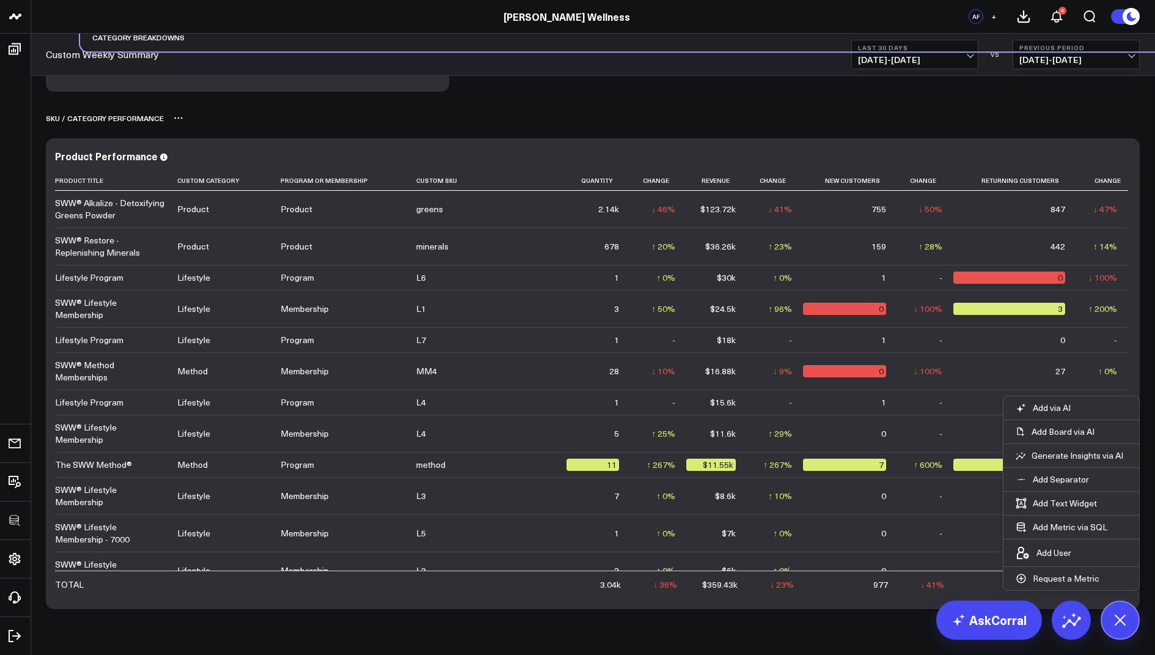
drag, startPoint x: 121, startPoint y: 607, endPoint x: 155, endPoint y: 116, distance: 492.6
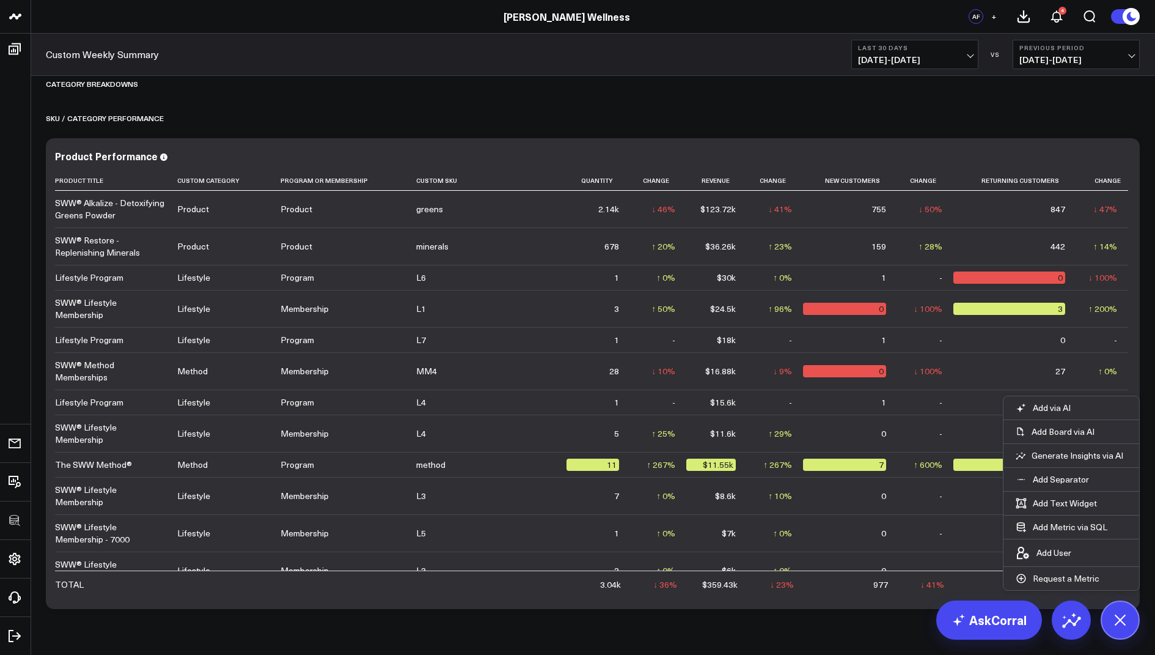
scroll to position [1816, 0]
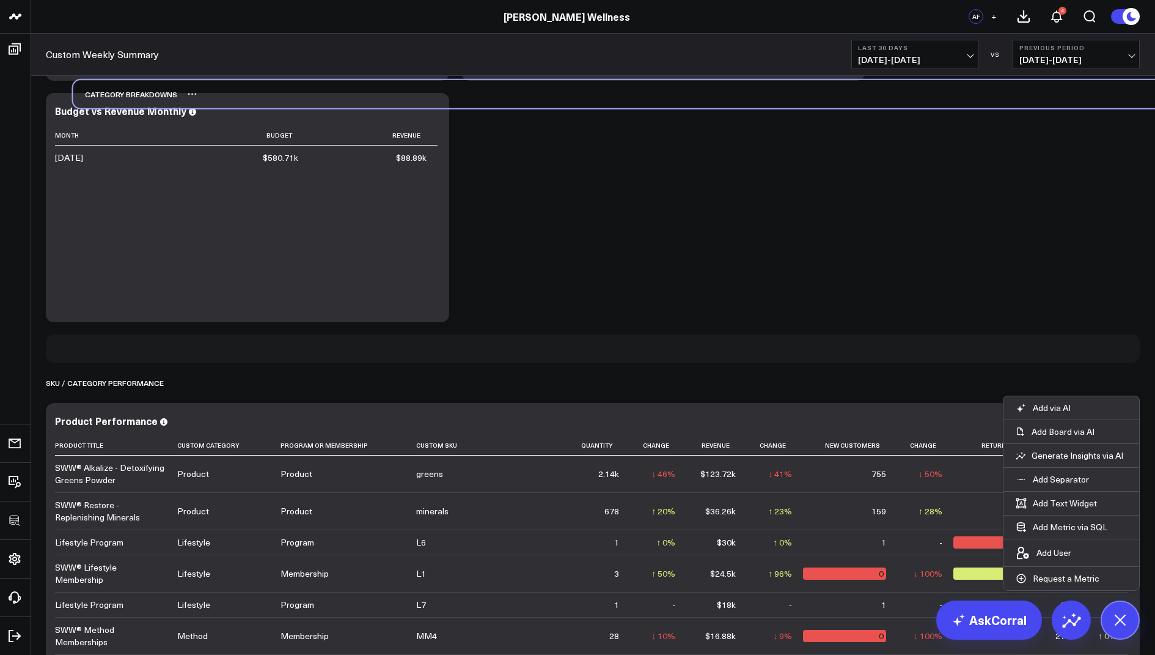
drag, startPoint x: 83, startPoint y: 349, endPoint x: 114, endPoint y: 81, distance: 269.5
click at [114, 81] on div "Category Breakdowns" at bounding box center [125, 94] width 105 height 28
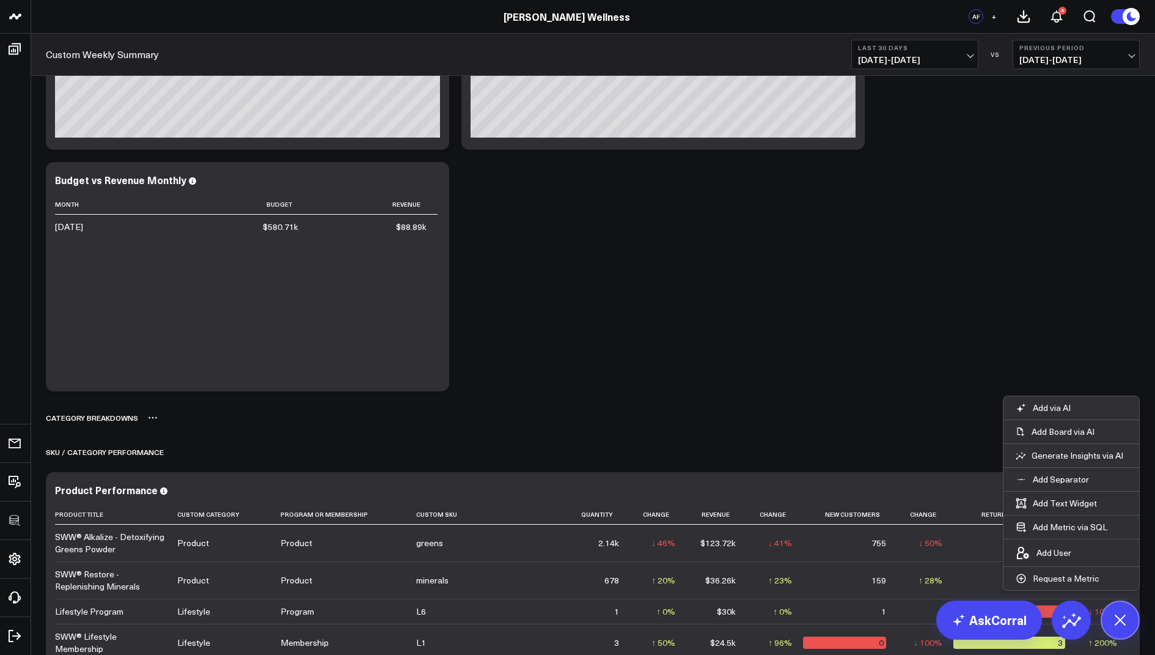
scroll to position [1696, 0]
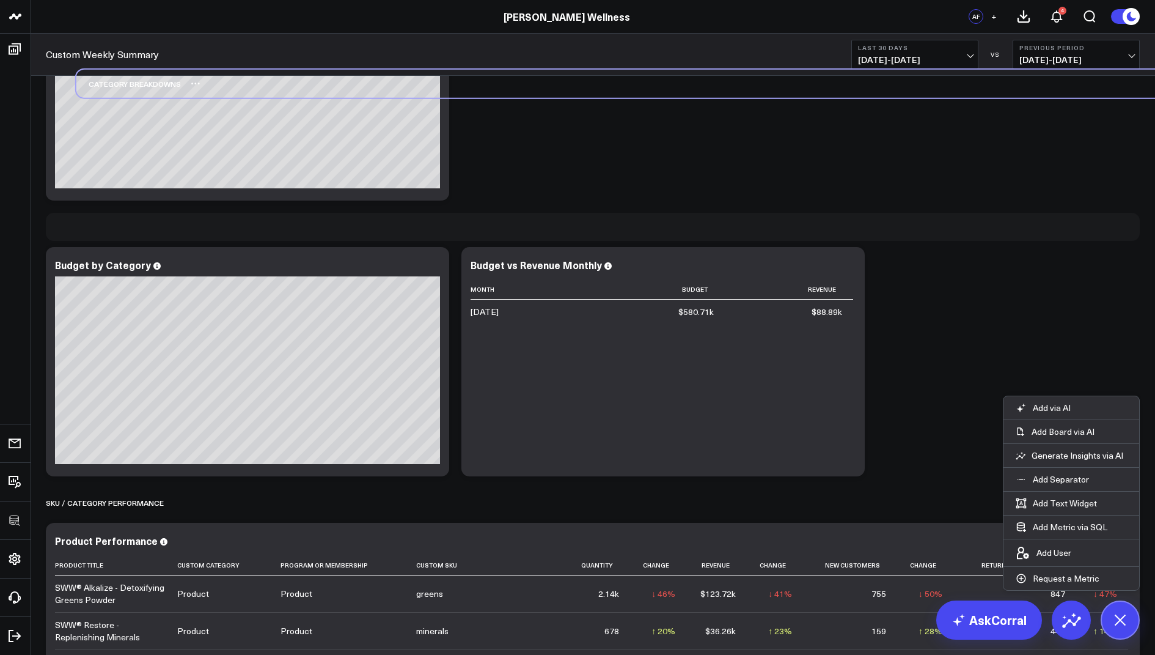
drag, startPoint x: 106, startPoint y: 472, endPoint x: 136, endPoint y: 87, distance: 385.6
click at [136, 87] on div "Category Breakdowns" at bounding box center [128, 84] width 105 height 28
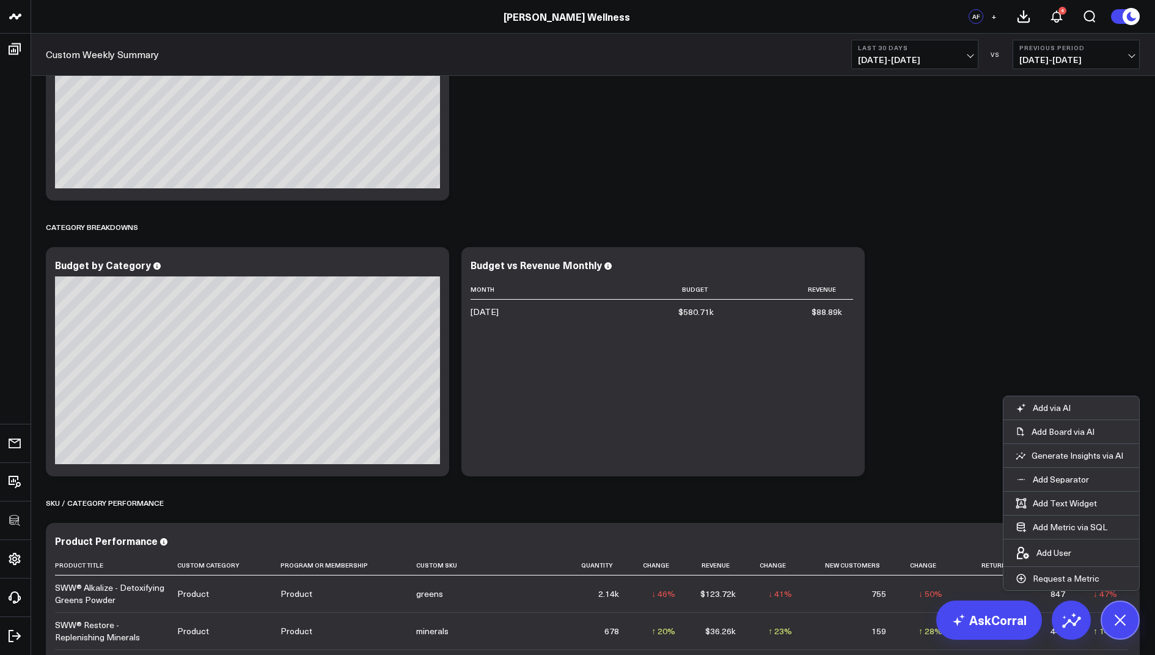
scroll to position [1406, 0]
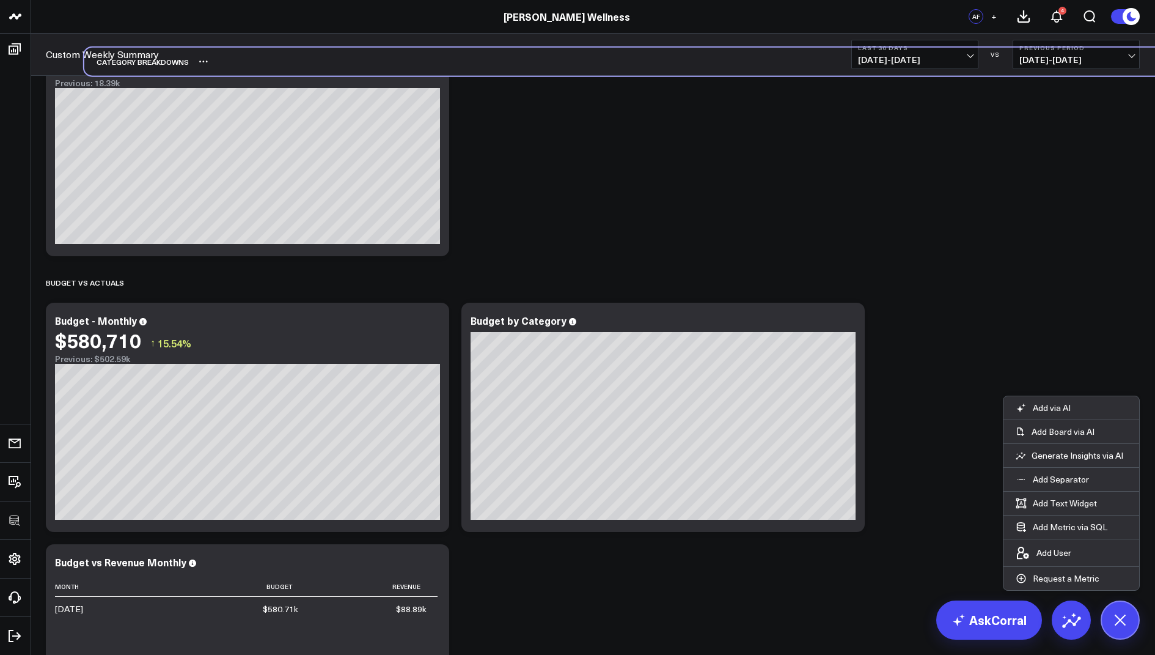
drag, startPoint x: 98, startPoint y: 511, endPoint x: 136, endPoint y: 54, distance: 458.8
click at [136, 54] on div "Category Breakdowns" at bounding box center [136, 62] width 105 height 28
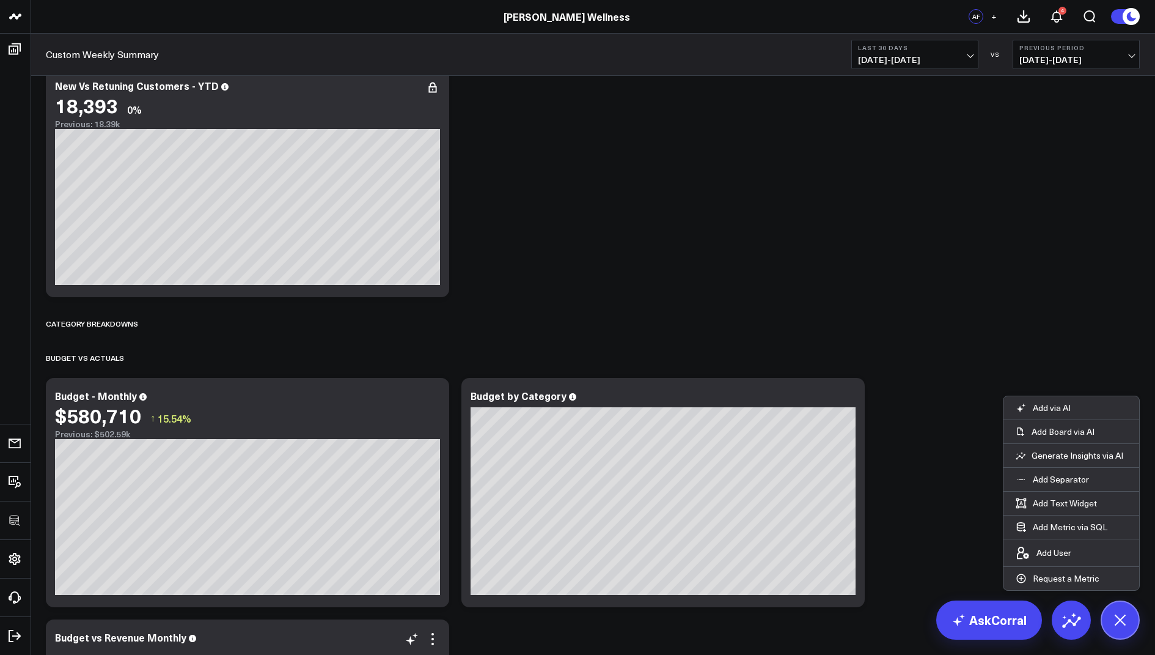
scroll to position [1278, 0]
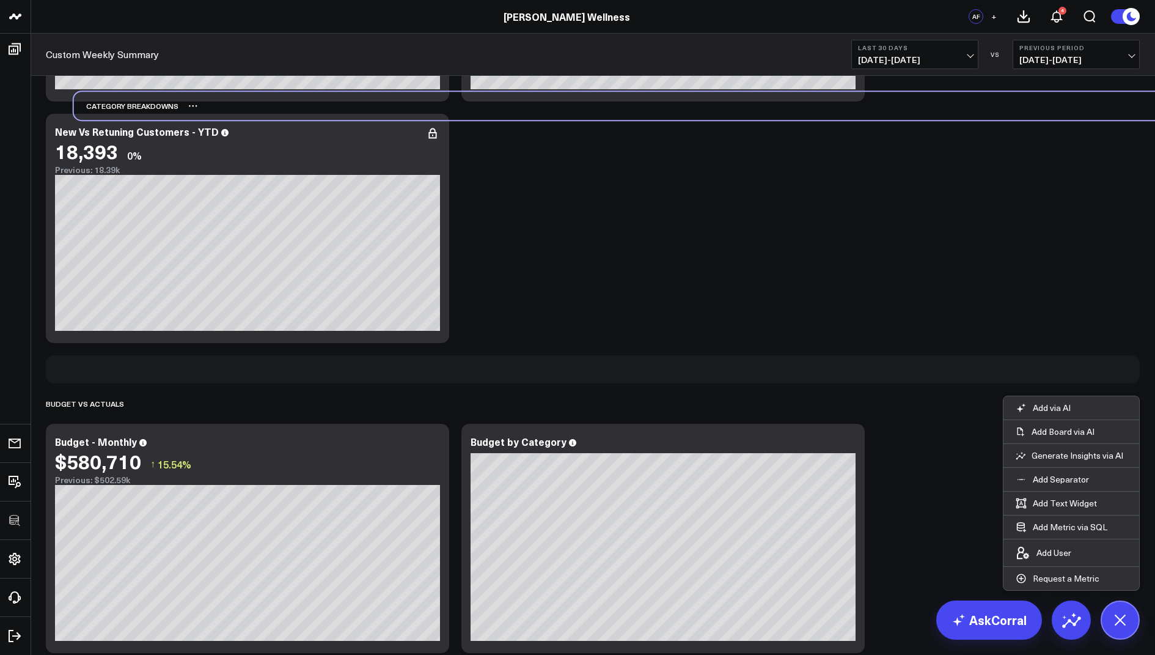
drag, startPoint x: 94, startPoint y: 367, endPoint x: 122, endPoint y: 104, distance: 264.9
click at [122, 104] on div "Category Breakdowns" at bounding box center [126, 106] width 105 height 28
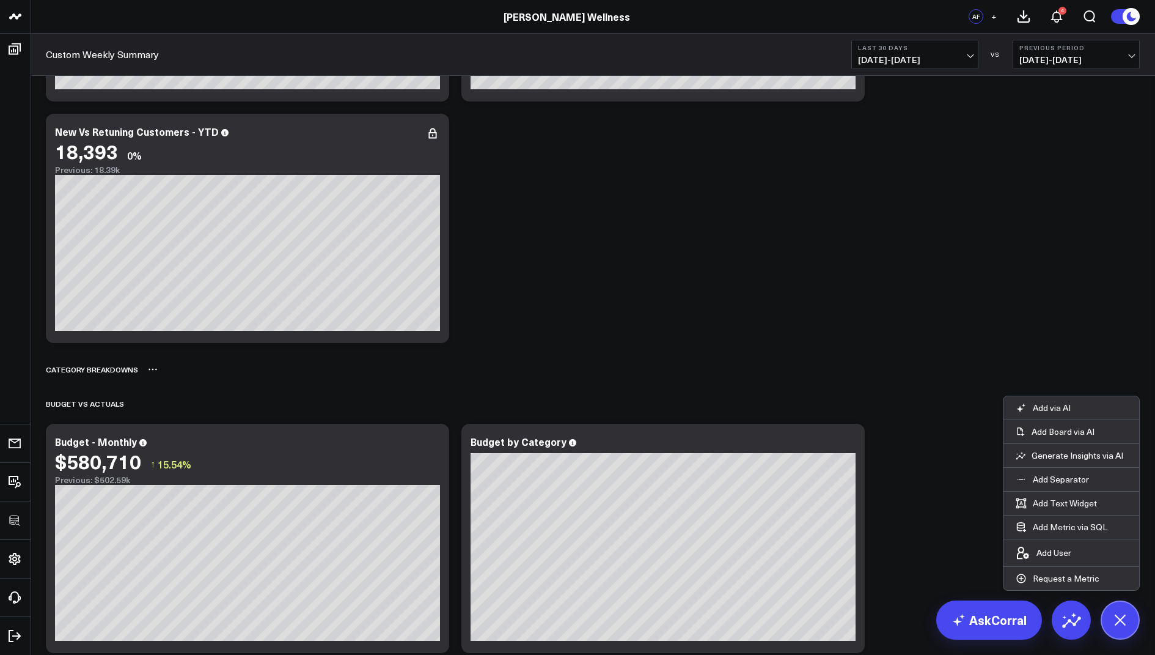
scroll to position [1261, 0]
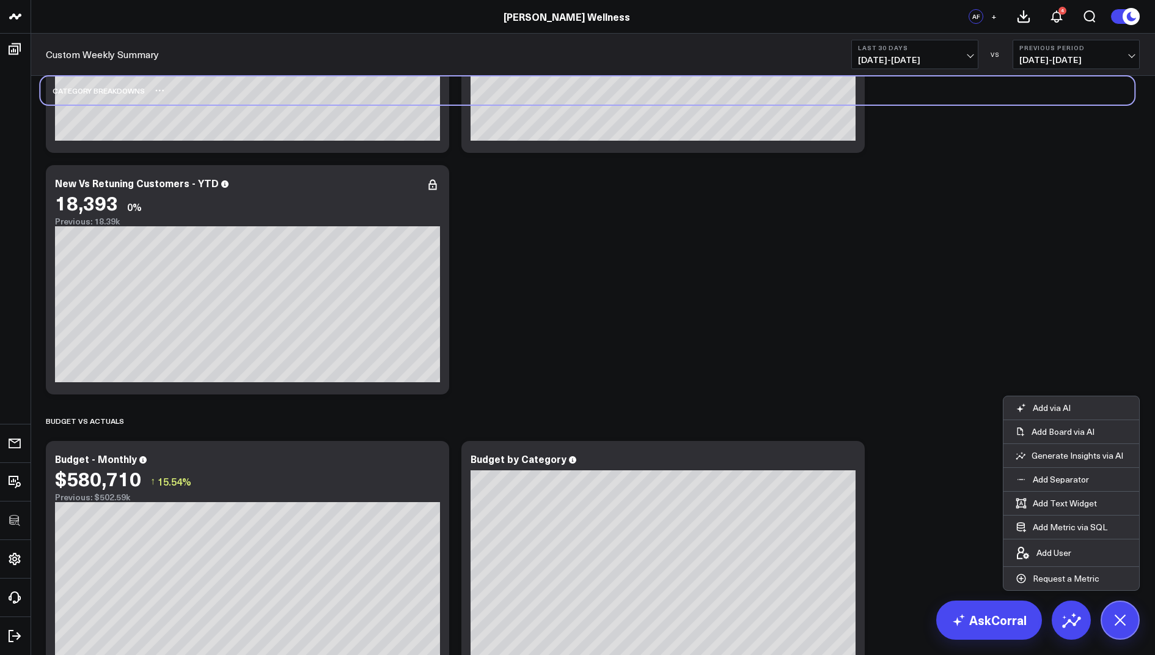
drag, startPoint x: 113, startPoint y: 395, endPoint x: 106, endPoint y: 100, distance: 295.9
click at [106, 100] on div "Category Breakdowns" at bounding box center [92, 90] width 105 height 28
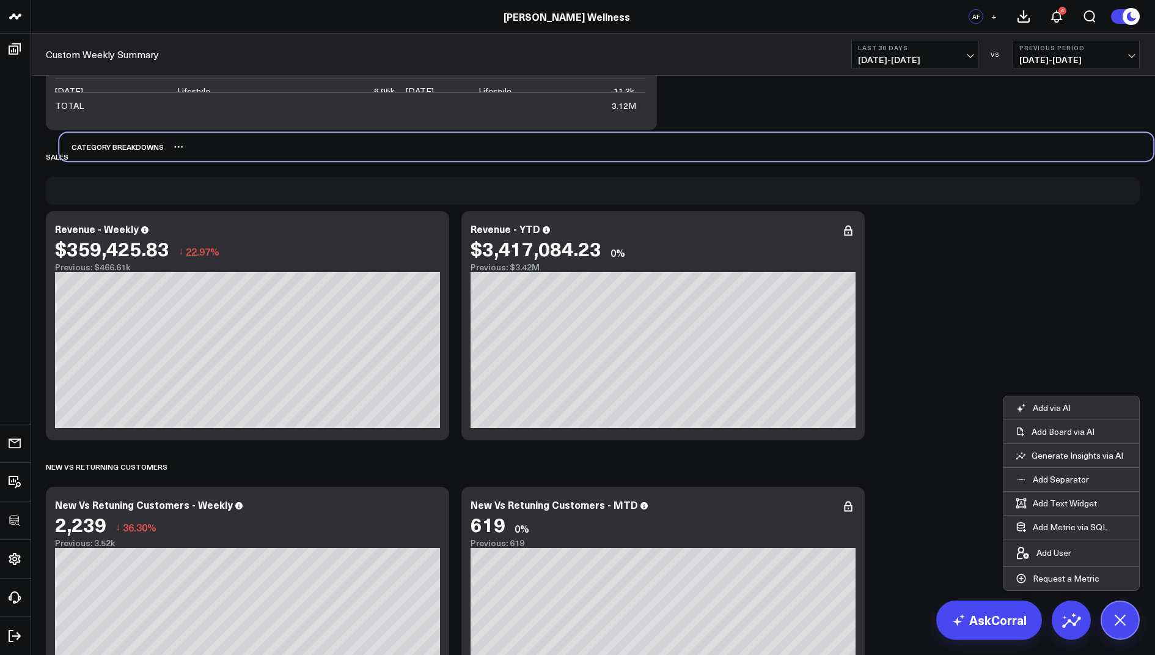
drag, startPoint x: 101, startPoint y: 469, endPoint x: 115, endPoint y: 150, distance: 319.4
click at [115, 150] on div "Category Breakdowns" at bounding box center [111, 147] width 105 height 28
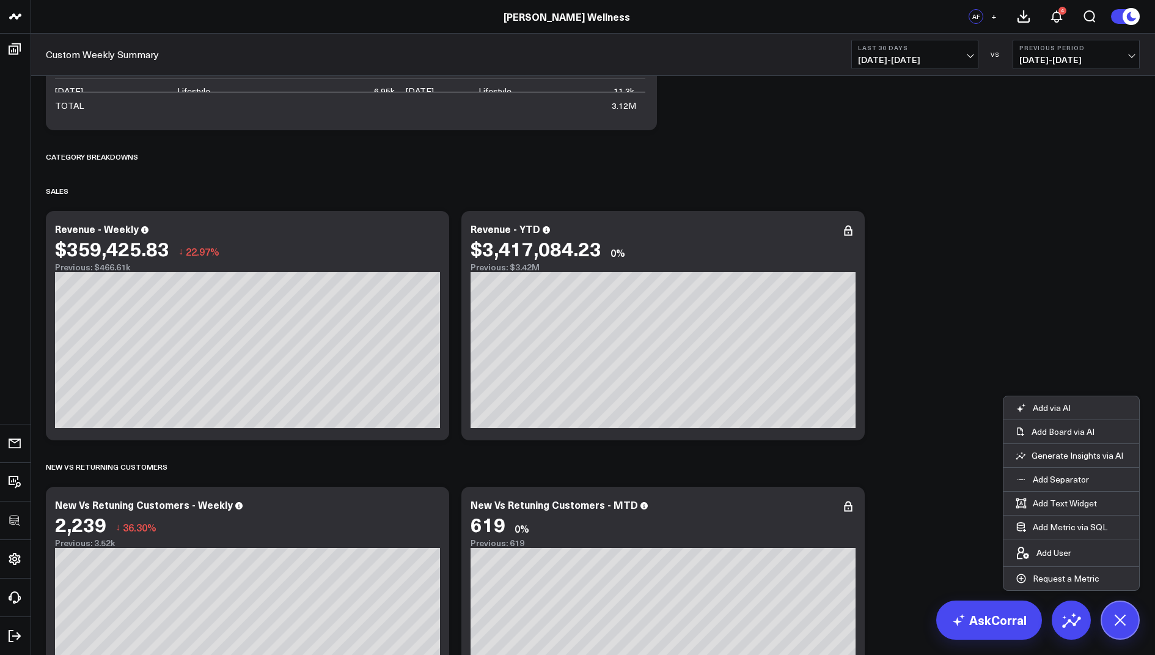
scroll to position [386, 0]
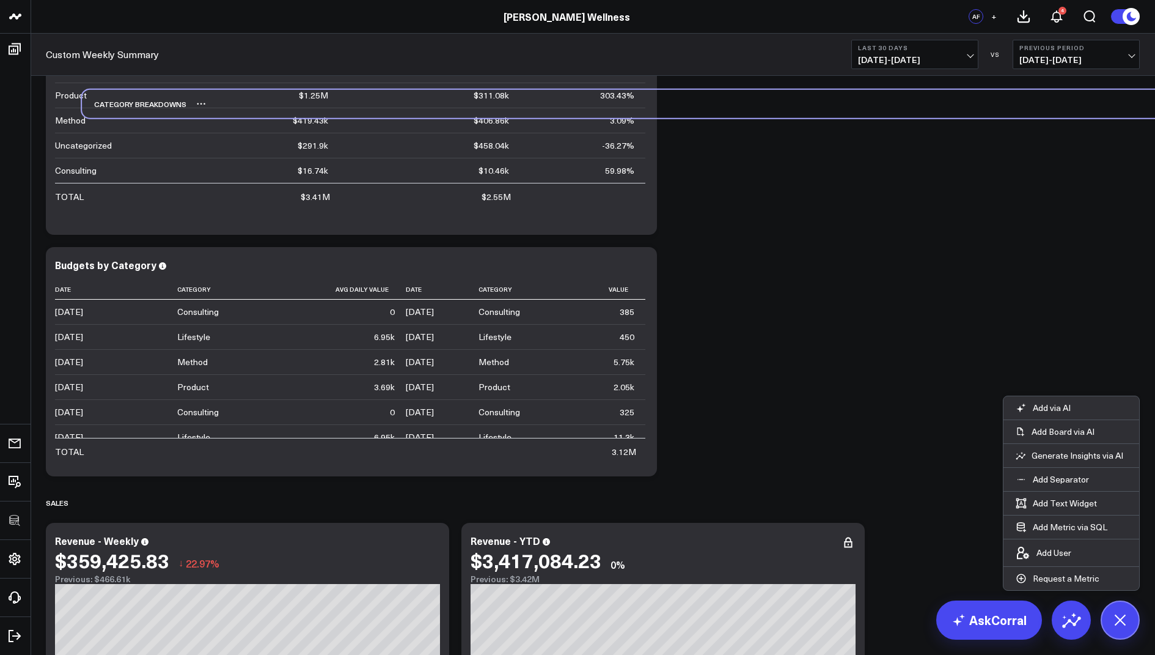
drag, startPoint x: 96, startPoint y: 468, endPoint x: 132, endPoint y: 104, distance: 366.1
click at [132, 104] on div "Category Breakdowns" at bounding box center [134, 104] width 105 height 28
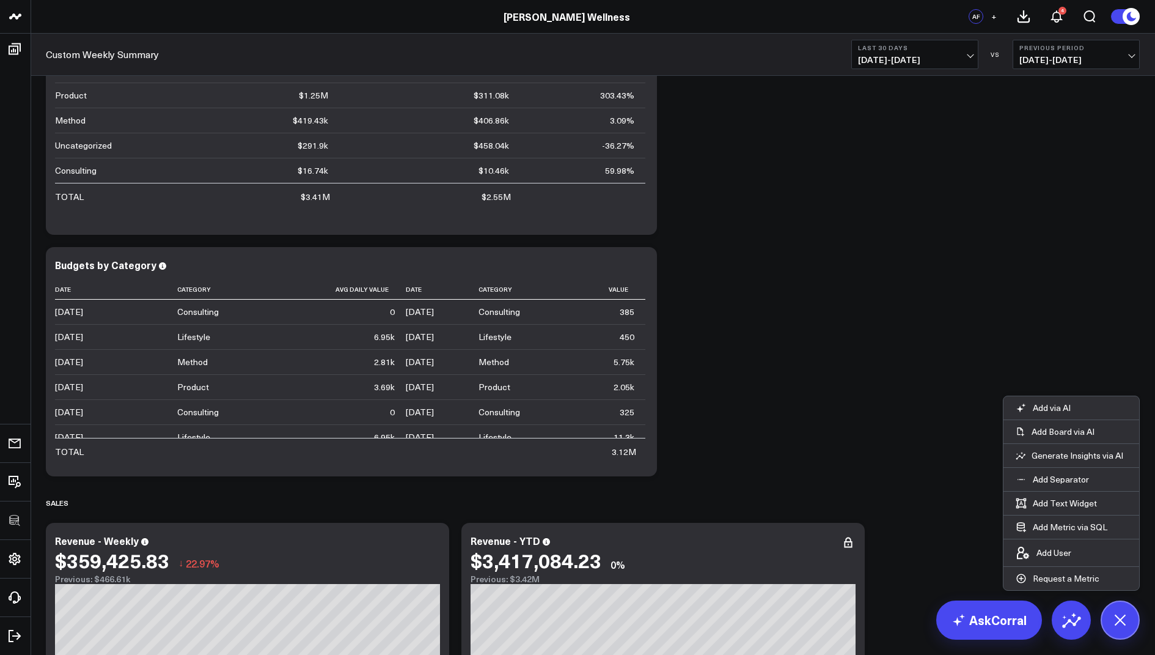
scroll to position [0, 0]
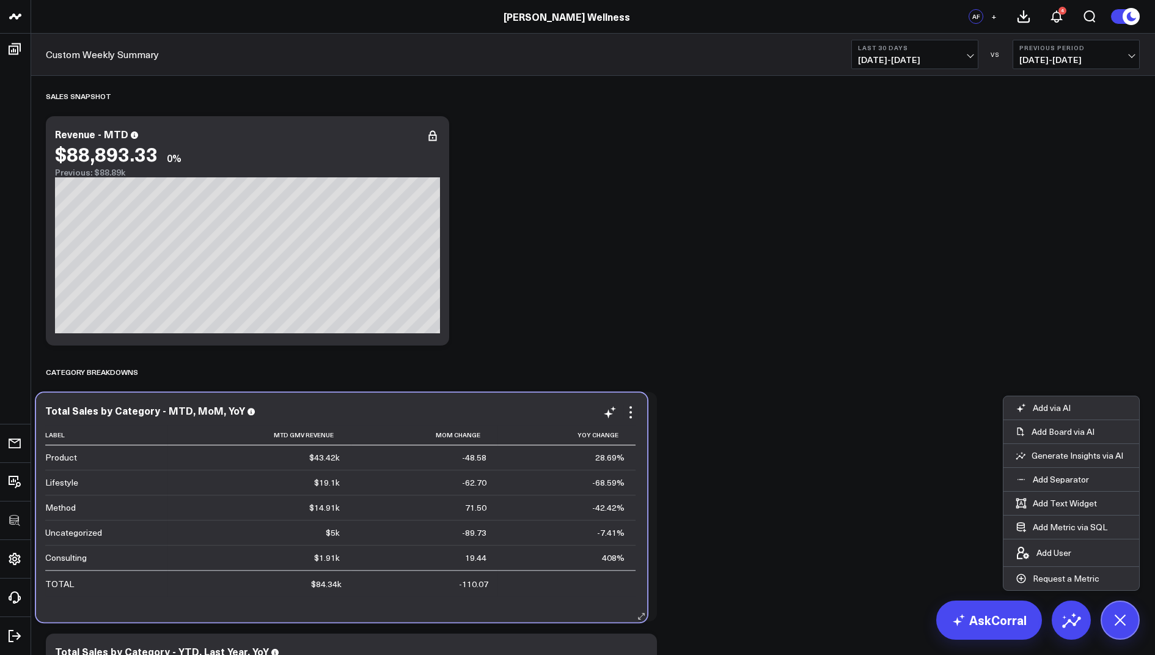
drag, startPoint x: 590, startPoint y: 144, endPoint x: 165, endPoint y: 421, distance: 507.6
click at [165, 421] on div "Total Sales by Category - MTD, MoM, YoY Label Mtd Gmv Revenue Mom Change Yoy Ch…" at bounding box center [341, 507] width 593 height 205
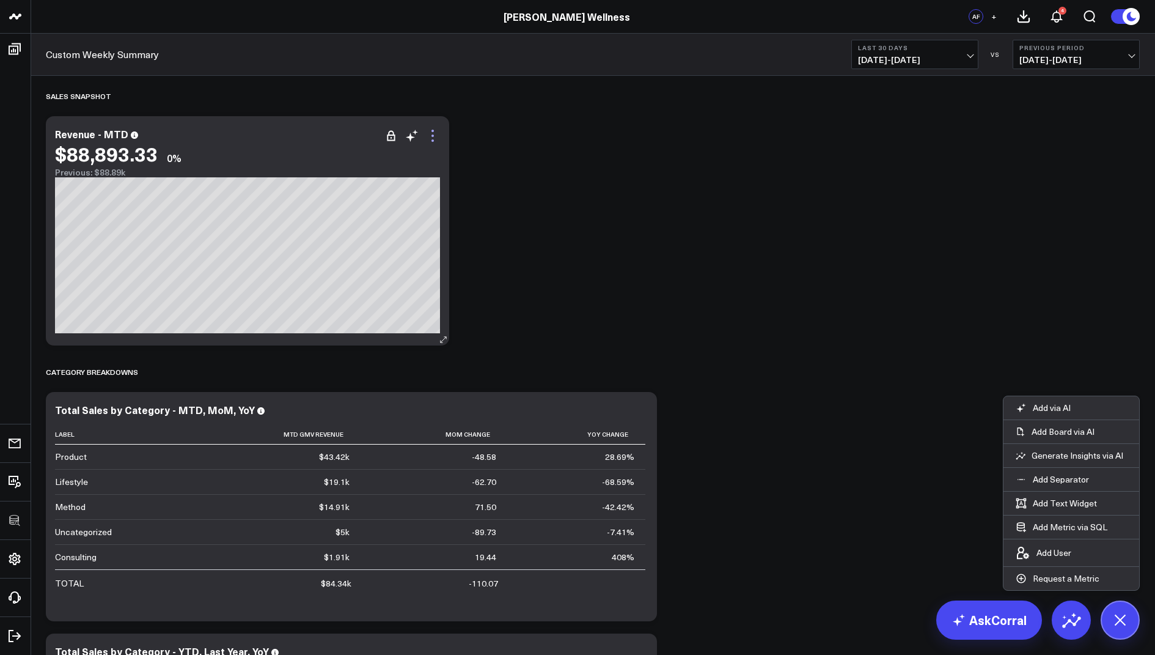
click at [430, 132] on icon at bounding box center [432, 135] width 15 height 15
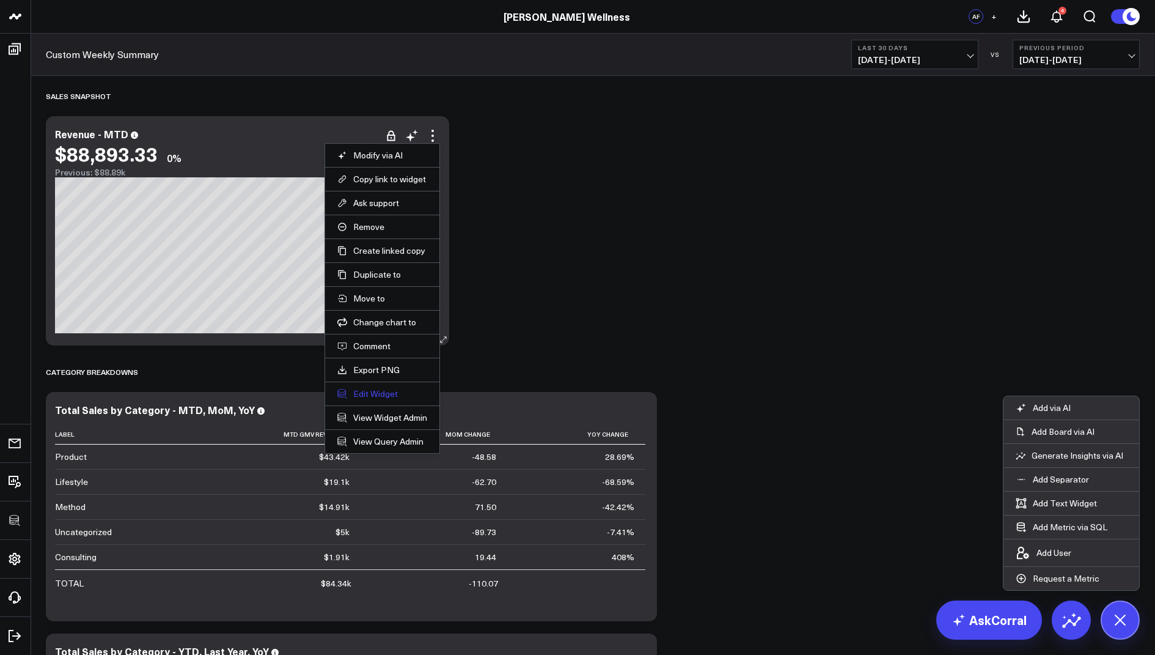
click at [379, 389] on button "Edit Widget" at bounding box center [382, 393] width 90 height 11
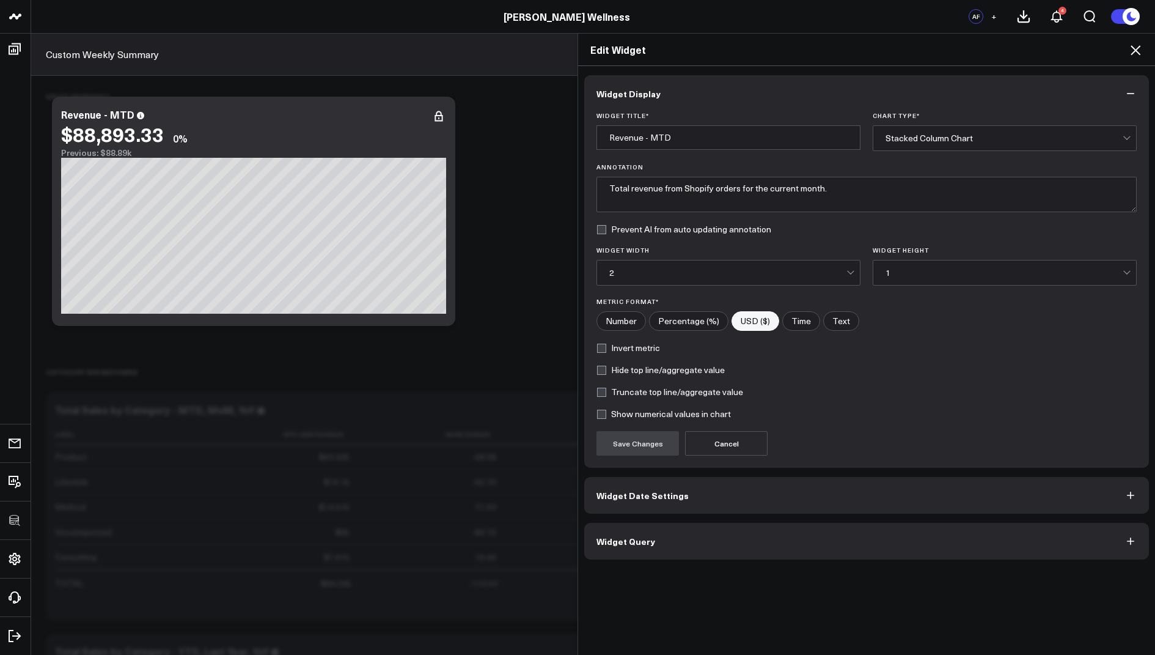
click at [616, 557] on div "Widget Display Widget Title * Revenue - MTD Chart Type * Stacked Column Chart A…" at bounding box center [866, 360] width 577 height 589
click at [616, 554] on button "Widget Query" at bounding box center [866, 541] width 565 height 37
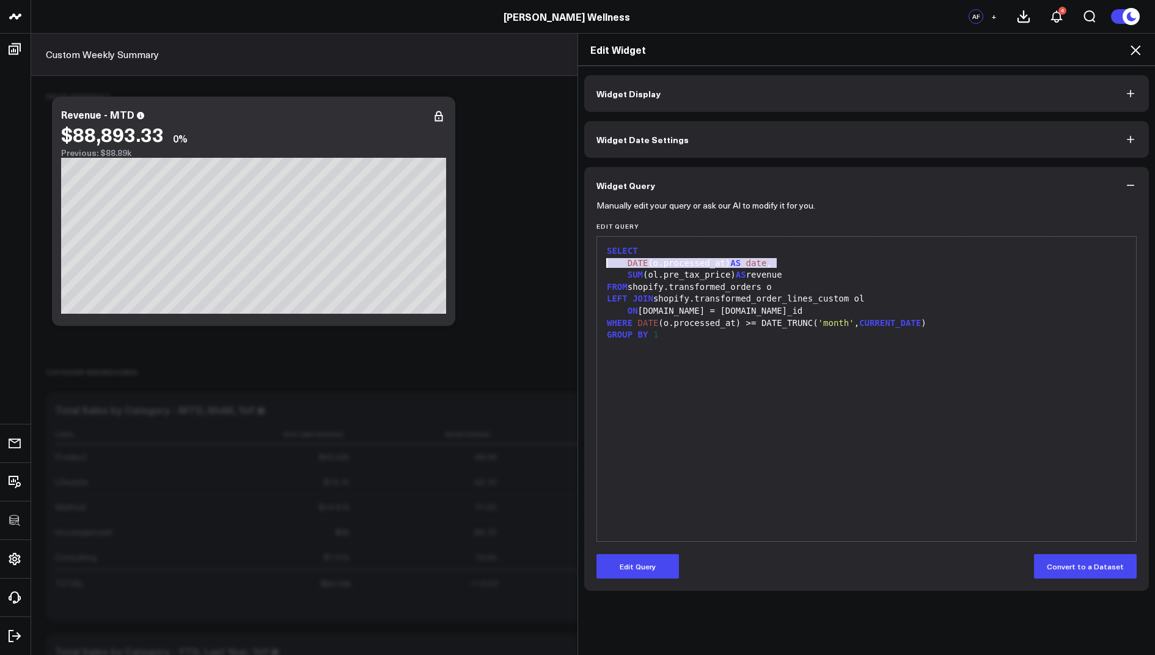
drag, startPoint x: 787, startPoint y: 263, endPoint x: 608, endPoint y: 260, distance: 178.5
click at [608, 260] on div "DATE (o.processed_at) AS date ," at bounding box center [866, 263] width 527 height 12
click at [625, 576] on button "Edit Query" at bounding box center [638, 566] width 83 height 24
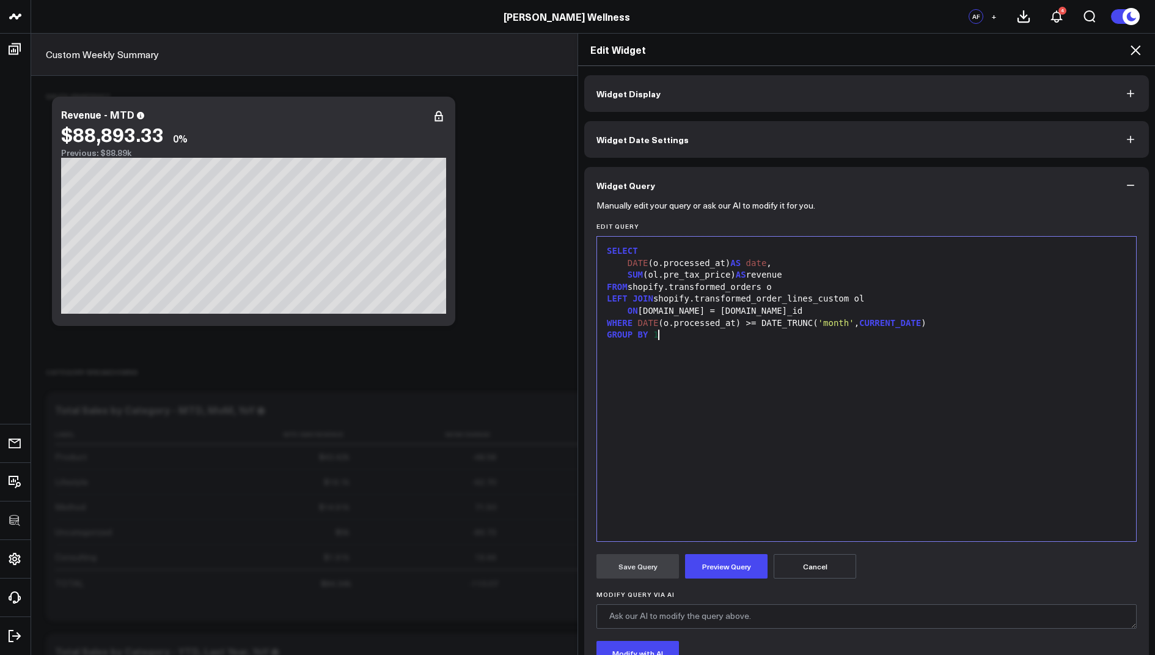
click at [724, 337] on div "GROUP BY 1" at bounding box center [866, 335] width 527 height 12
click at [1133, 45] on icon at bounding box center [1135, 50] width 15 height 15
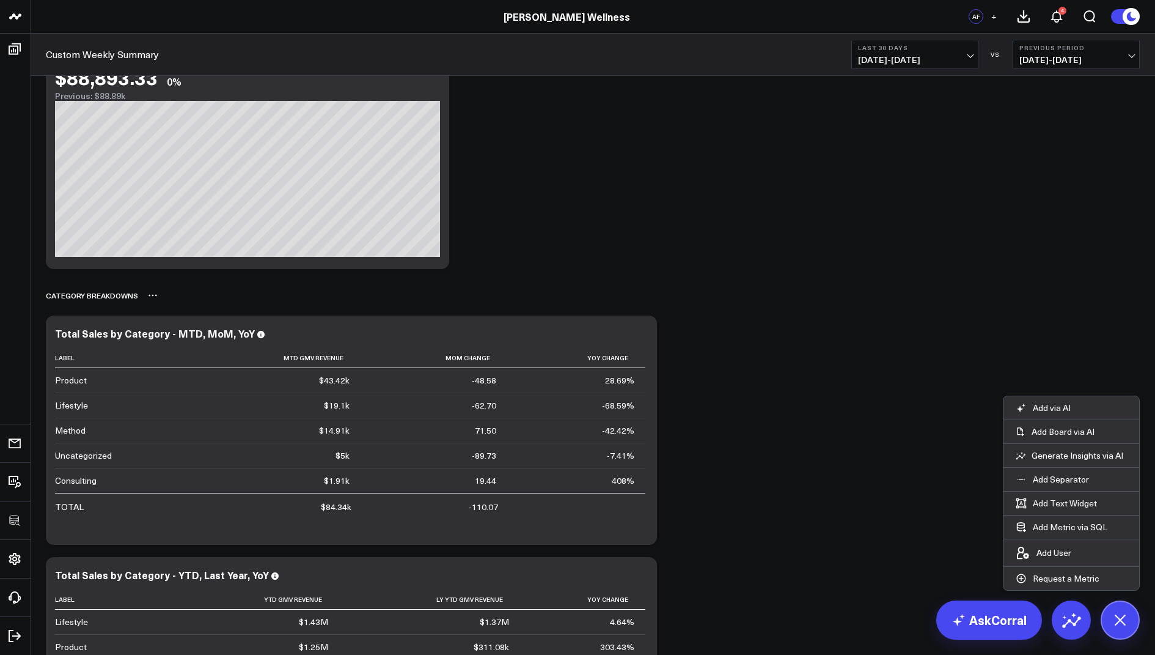
scroll to position [83, 0]
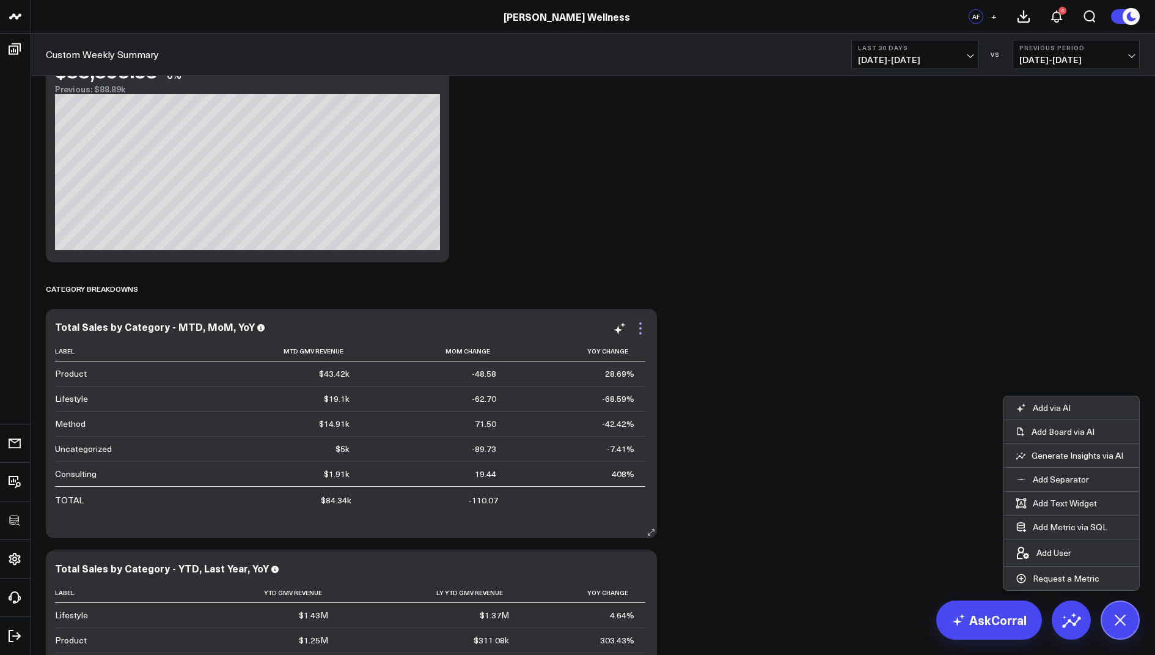
click at [641, 331] on icon at bounding box center [640, 328] width 15 height 15
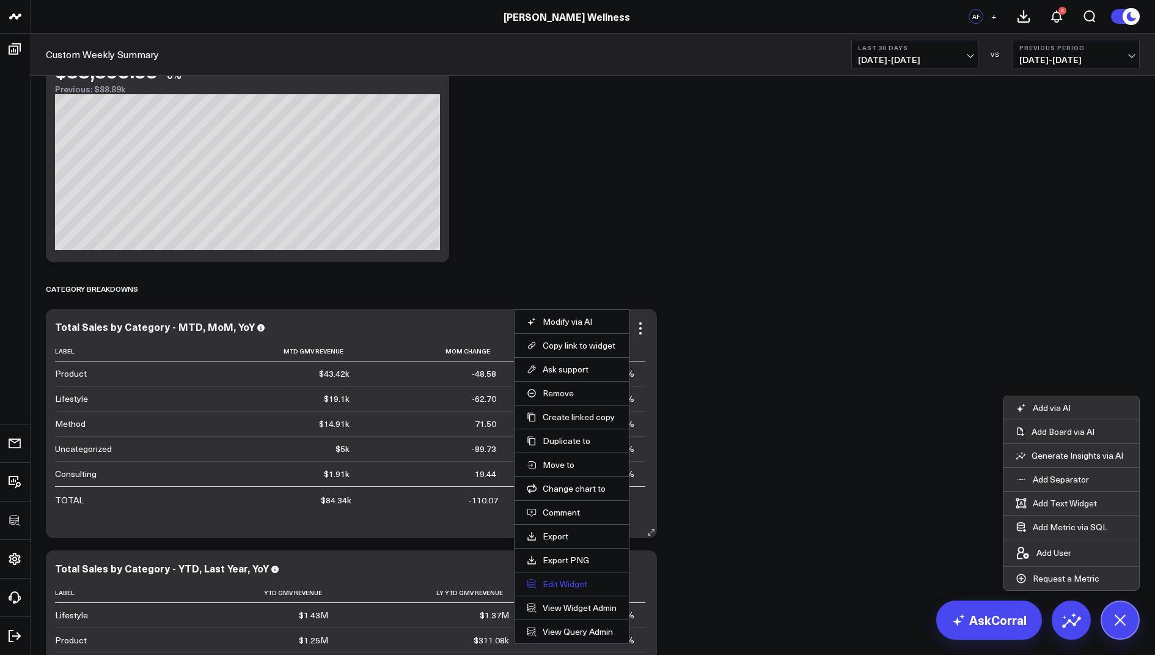
click at [564, 579] on button "Edit Widget" at bounding box center [572, 583] width 90 height 11
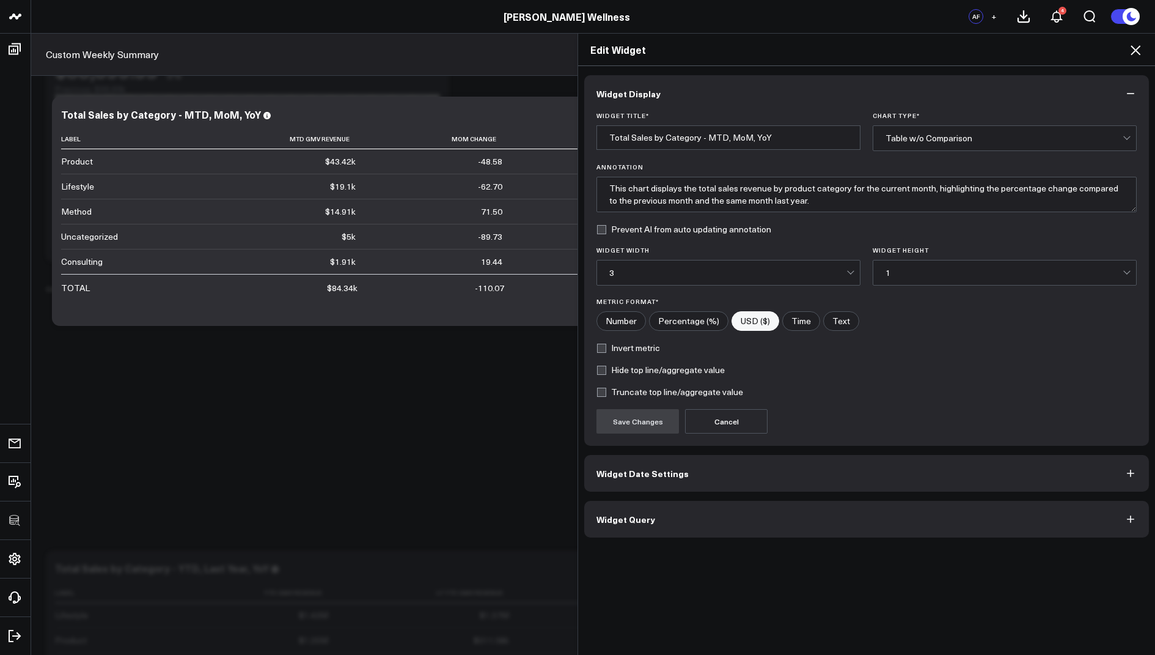
click at [713, 509] on button "Widget Query" at bounding box center [866, 519] width 565 height 37
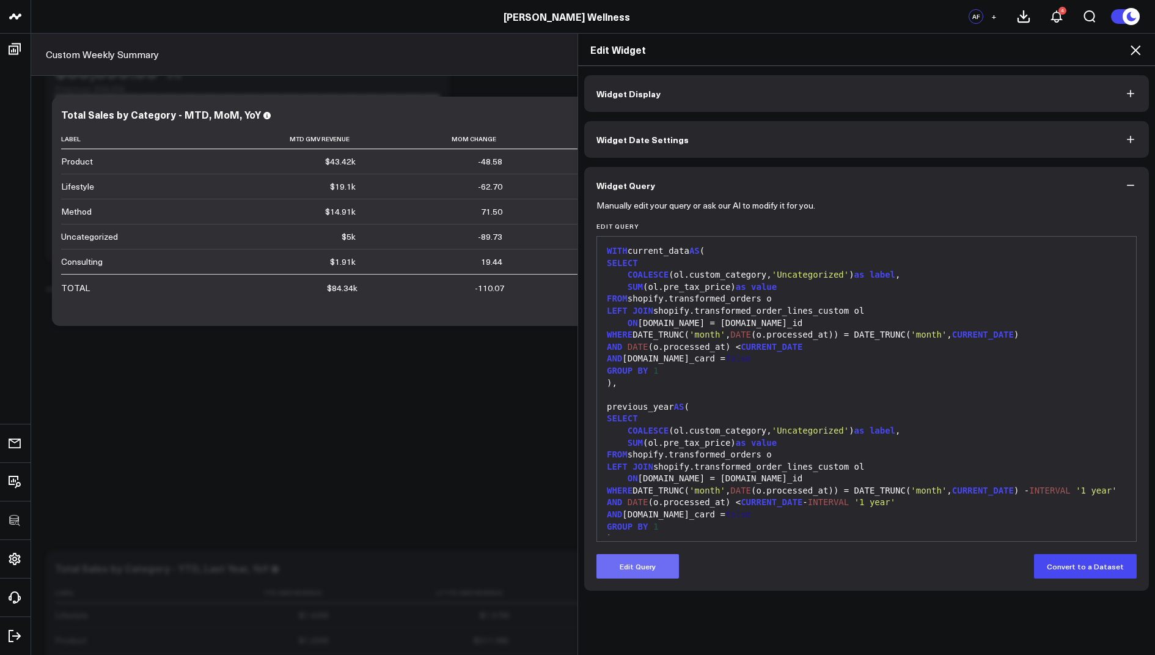
click at [656, 567] on button "Edit Query" at bounding box center [638, 566] width 83 height 24
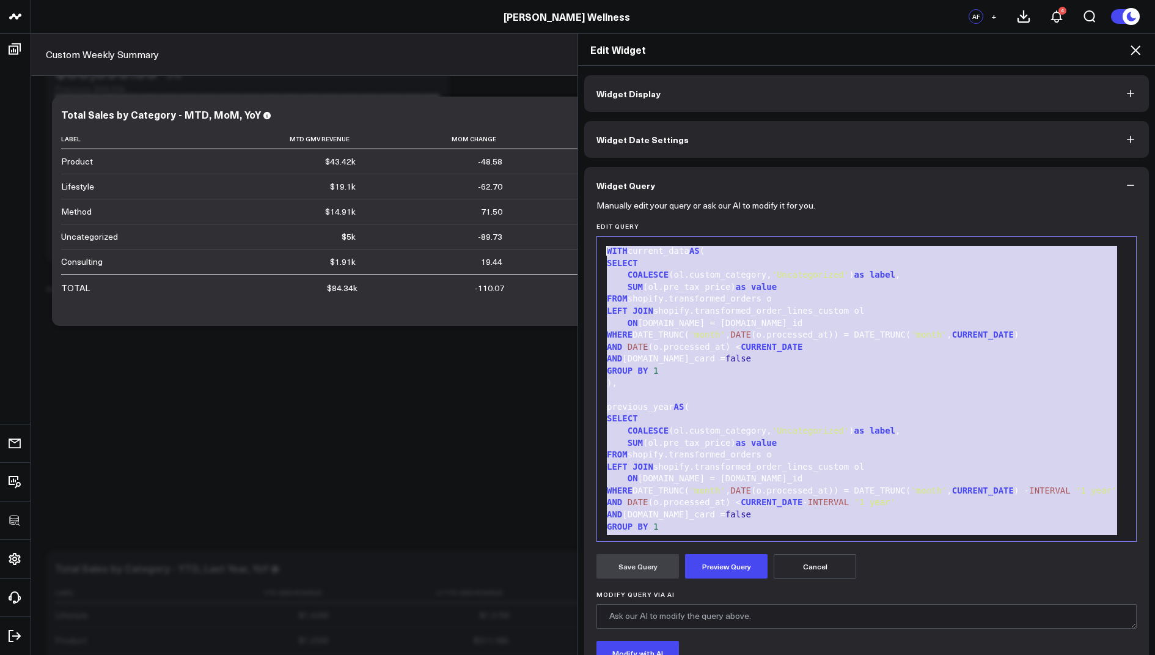
drag, startPoint x: 786, startPoint y: 516, endPoint x: 777, endPoint y: 123, distance: 393.1
click at [777, 123] on div "Widget Display Widget Date Settings Widget Query Manually edit your query or as…" at bounding box center [866, 408] width 565 height 667
copy div "WITH current_data AS ( SELECT COALESCE (ol.custom_category, 'Uncategorized' ) a…"
drag, startPoint x: 1138, startPoint y: 46, endPoint x: 765, endPoint y: 230, distance: 416.6
click at [1135, 46] on icon at bounding box center [1135, 50] width 15 height 15
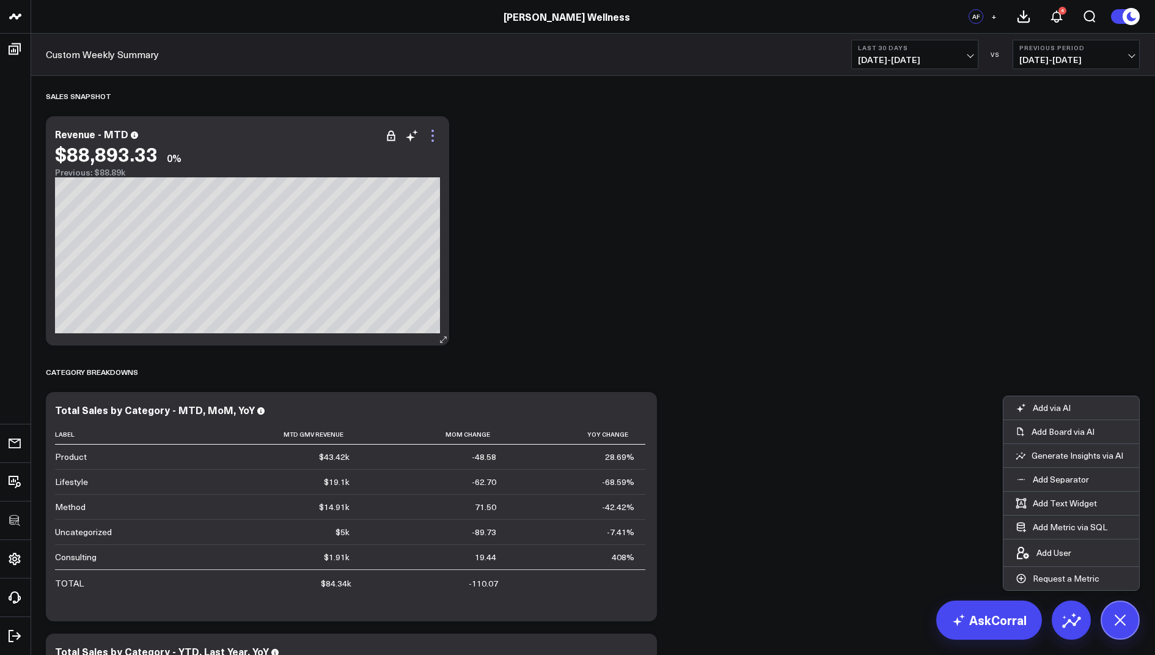
click at [434, 138] on icon at bounding box center [432, 135] width 15 height 15
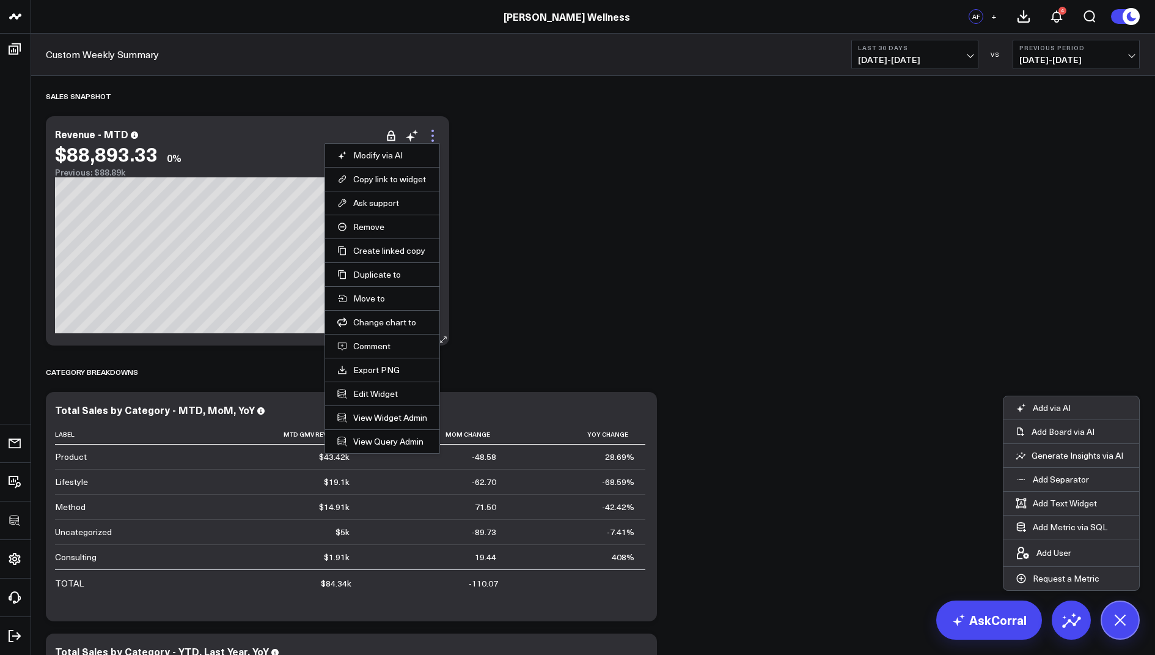
click at [435, 133] on icon at bounding box center [432, 135] width 15 height 15
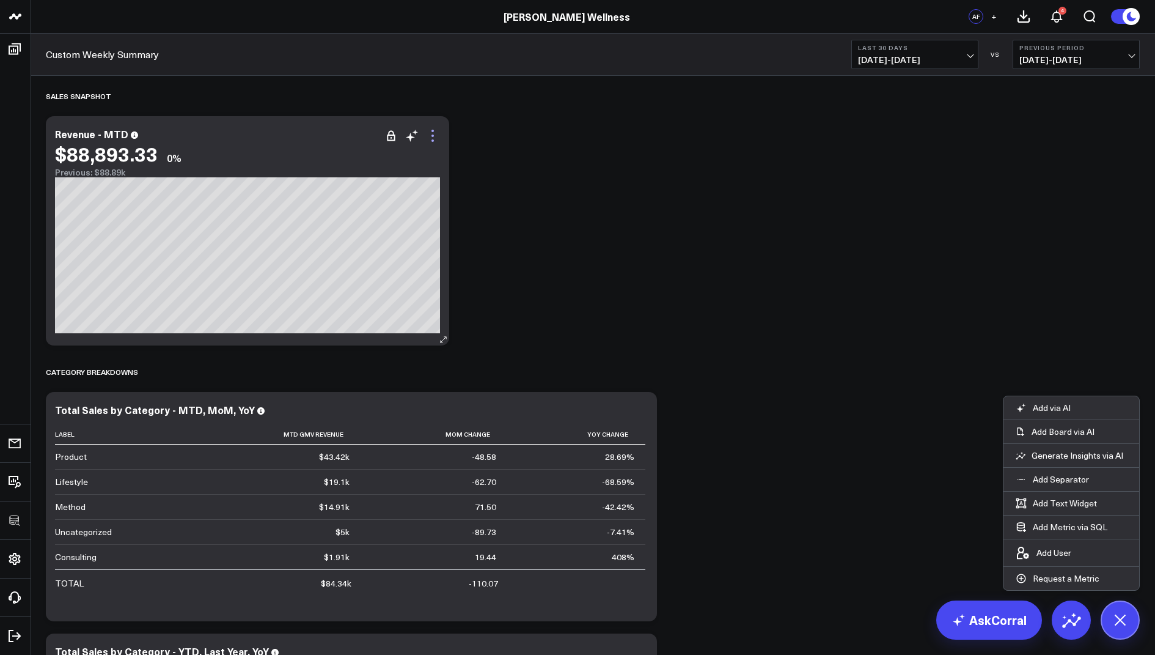
click at [435, 128] on icon at bounding box center [432, 135] width 15 height 15
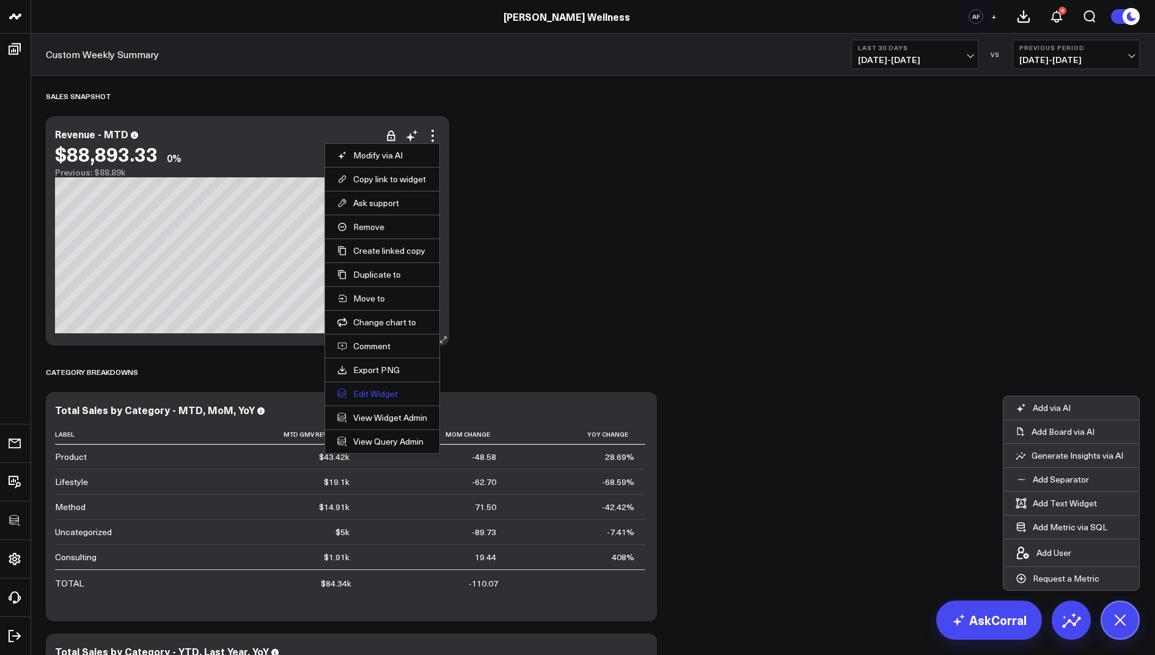
click at [367, 393] on button "Edit Widget" at bounding box center [382, 393] width 90 height 11
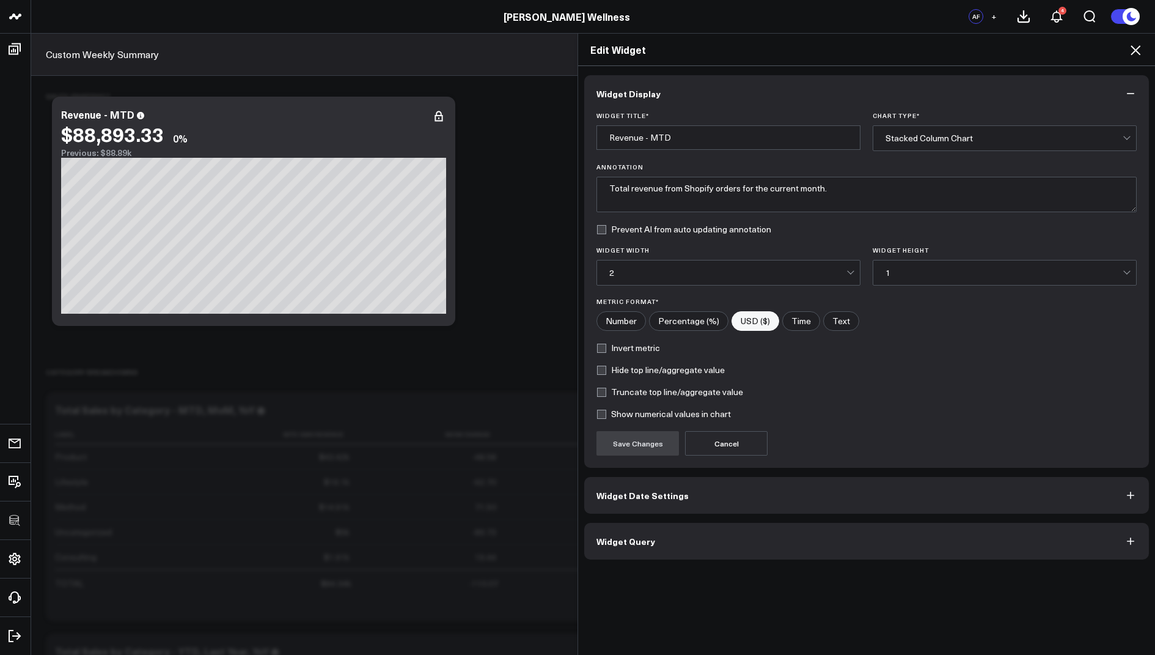
click at [622, 551] on button "Widget Query" at bounding box center [866, 541] width 565 height 37
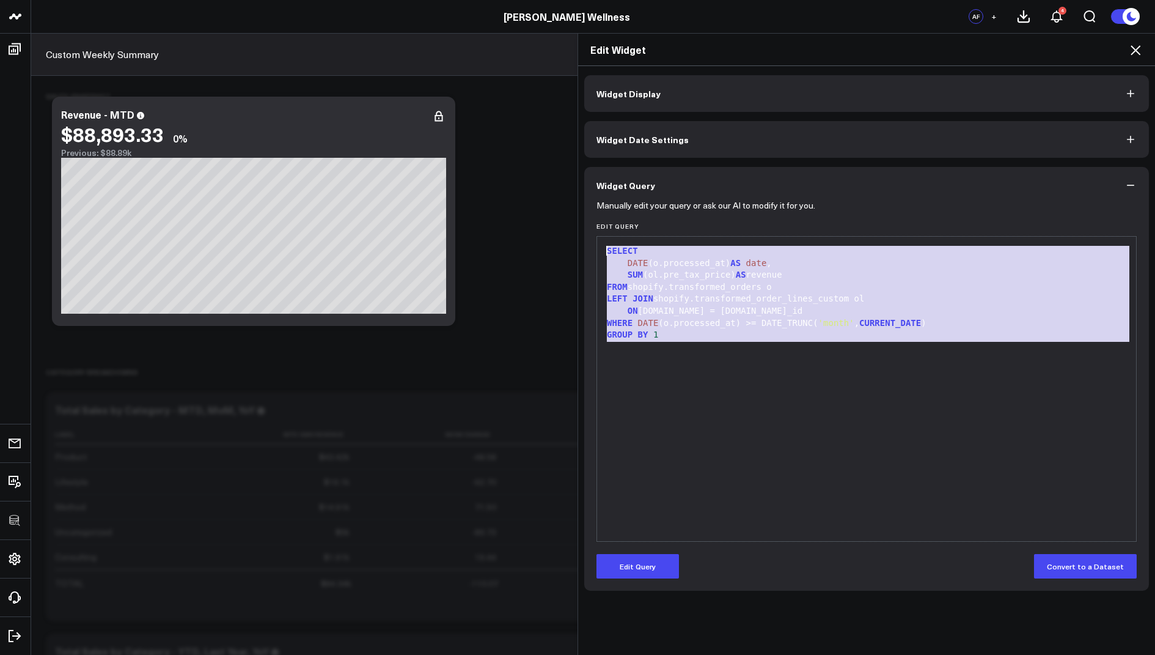
drag, startPoint x: 681, startPoint y: 349, endPoint x: 619, endPoint y: 177, distance: 182.7
click at [619, 177] on div "Widget Query Manually edit your query or ask our AI to modify it for you. Edit …" at bounding box center [866, 379] width 565 height 424
click at [628, 572] on button "Edit Query" at bounding box center [638, 566] width 83 height 24
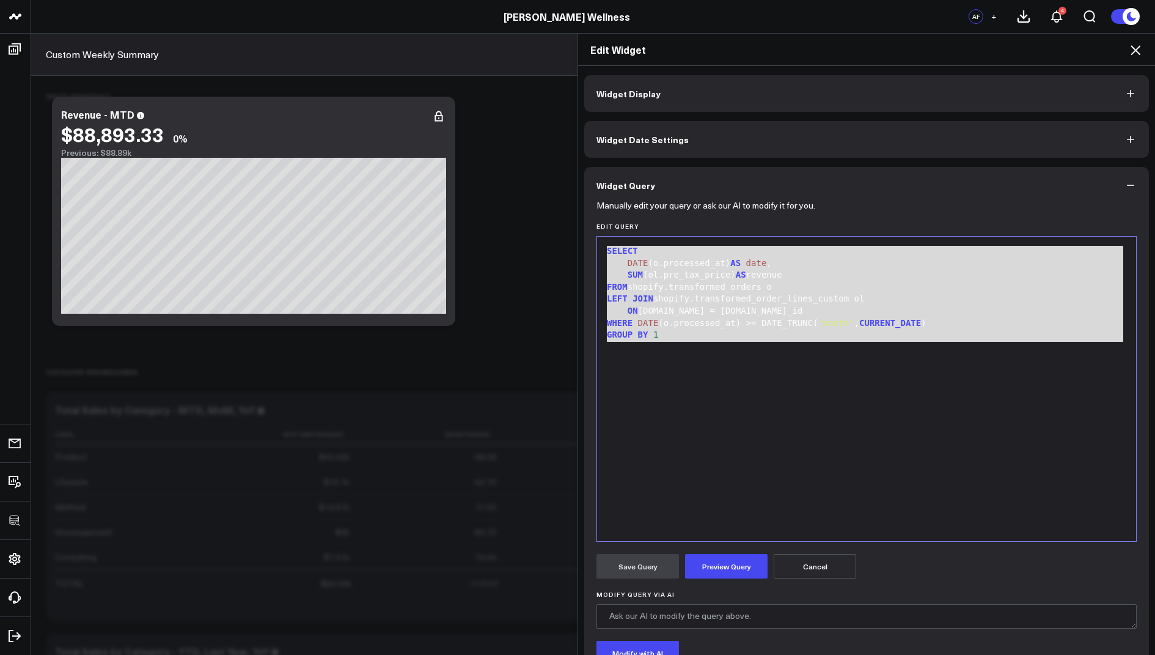
click at [691, 415] on div "SELECT DATE (o.processed_at) AS date , SUM (ol.pre_tax_price) AS revenue FROM s…" at bounding box center [866, 389] width 527 height 292
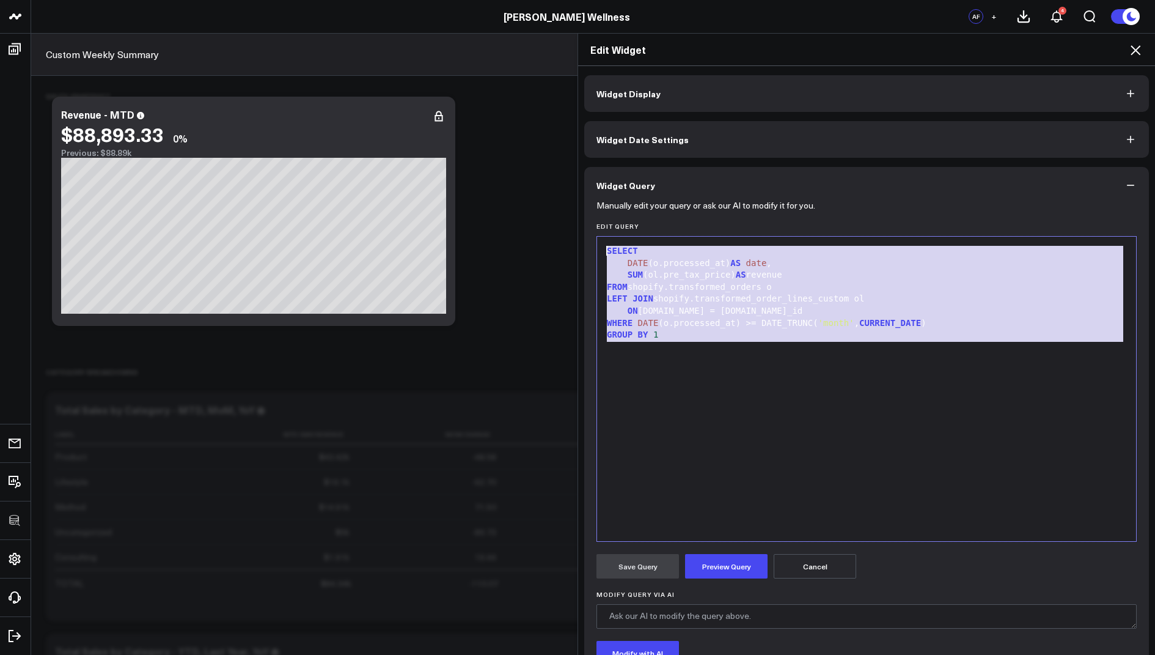
drag, startPoint x: 684, startPoint y: 347, endPoint x: 639, endPoint y: 218, distance: 136.5
click at [639, 218] on form "Manually edit your query or ask our AI to modify it for you. Edit Query 99 1 2 …" at bounding box center [867, 467] width 540 height 526
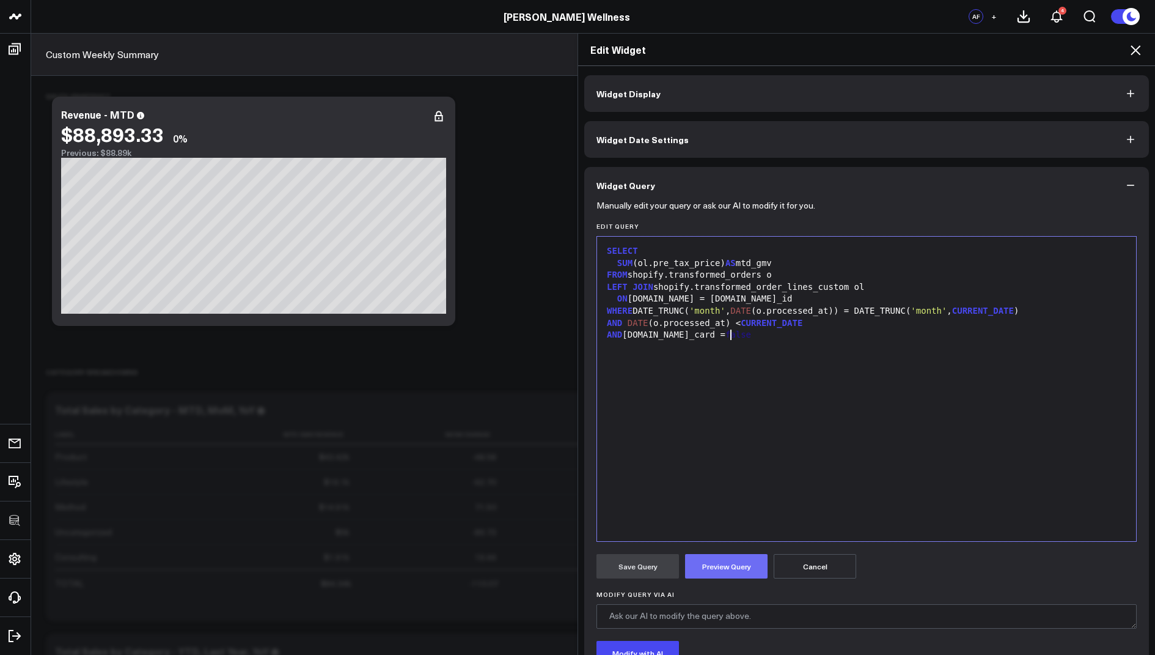
click at [730, 564] on button "Preview Query" at bounding box center [726, 566] width 83 height 24
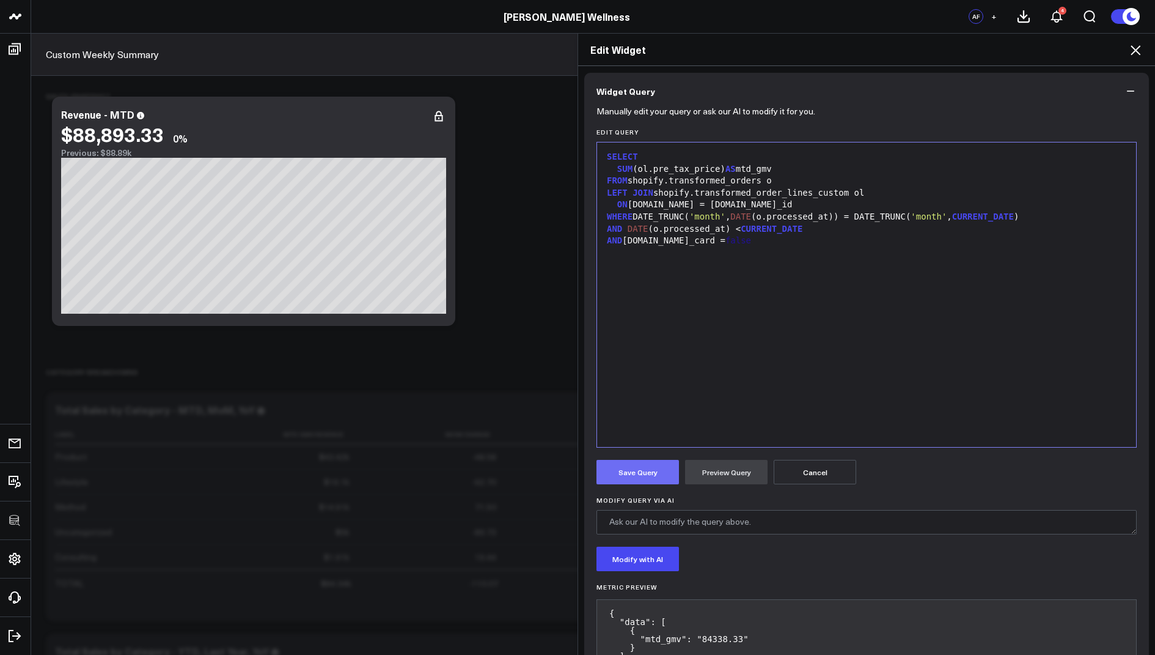
click at [629, 465] on button "Save Query" at bounding box center [638, 472] width 83 height 24
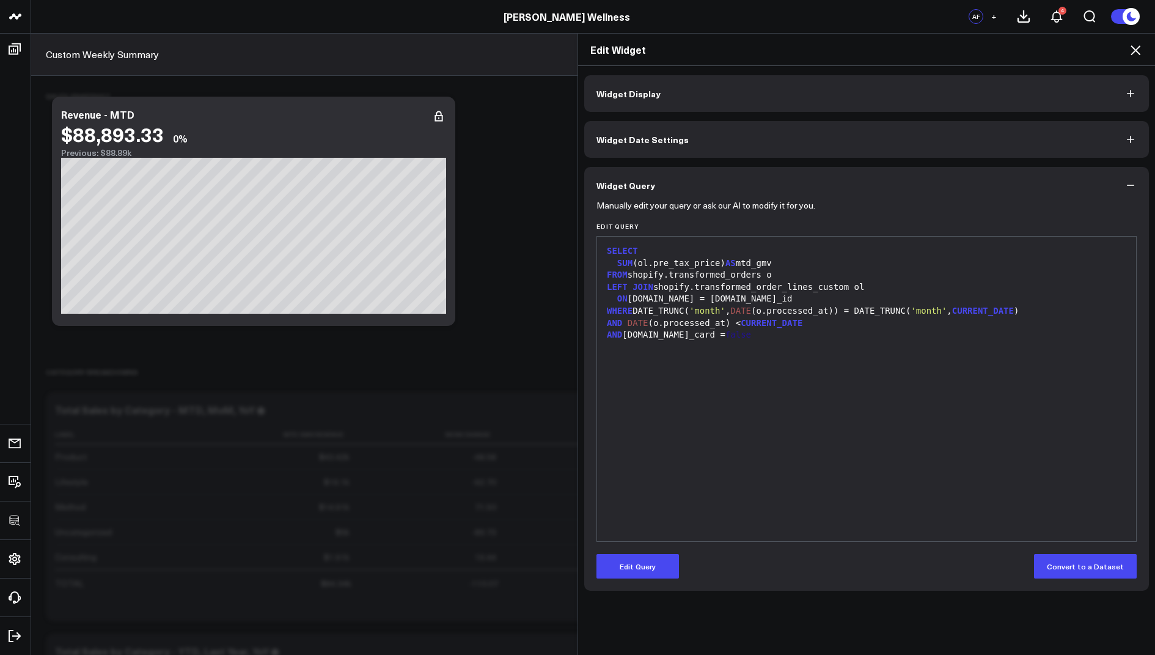
scroll to position [0, 0]
click at [1134, 50] on icon at bounding box center [1136, 50] width 10 height 10
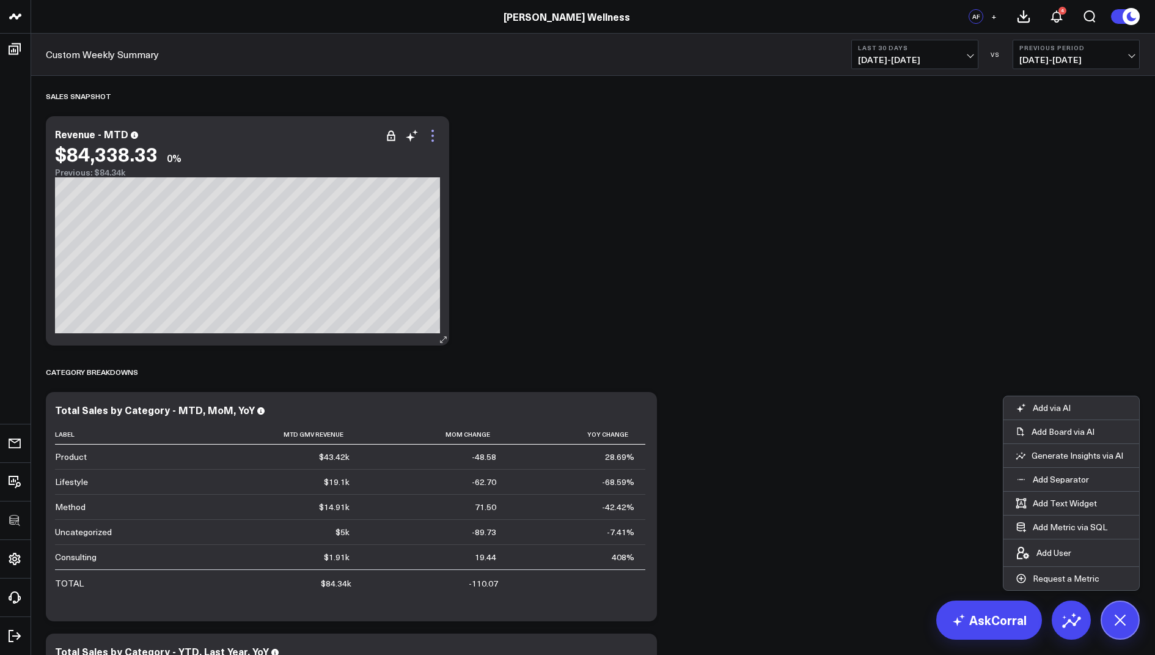
click at [433, 135] on icon at bounding box center [433, 135] width 2 height 2
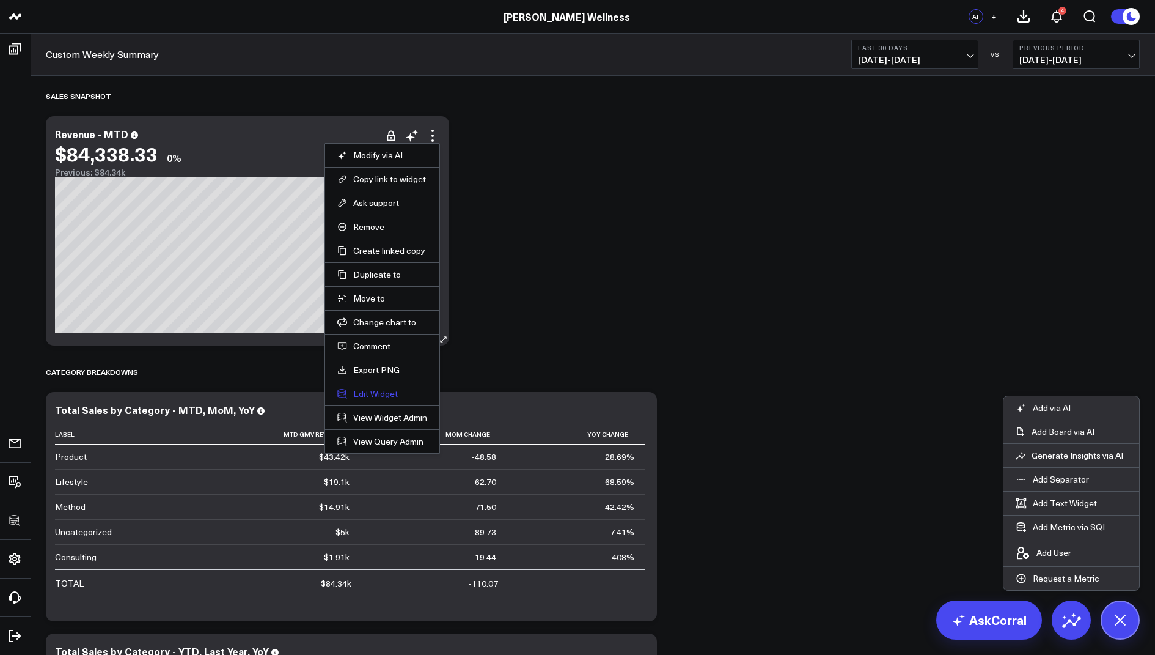
click at [370, 394] on button "Edit Widget" at bounding box center [382, 393] width 90 height 11
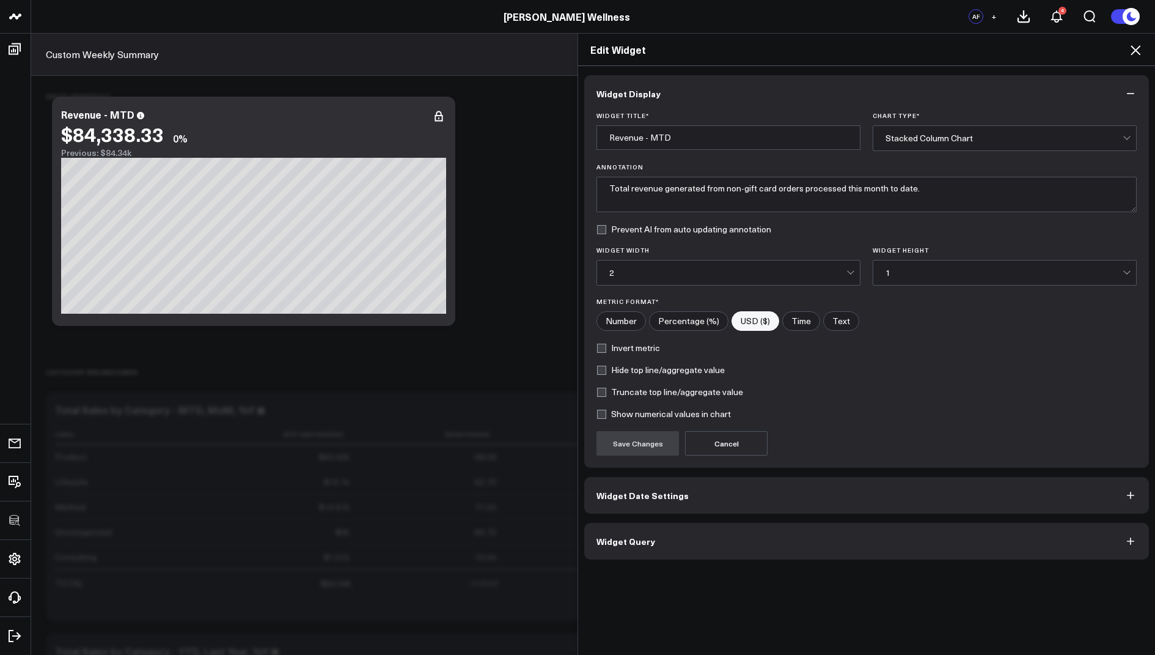
click at [616, 494] on span "Widget Date Settings" at bounding box center [643, 495] width 92 height 10
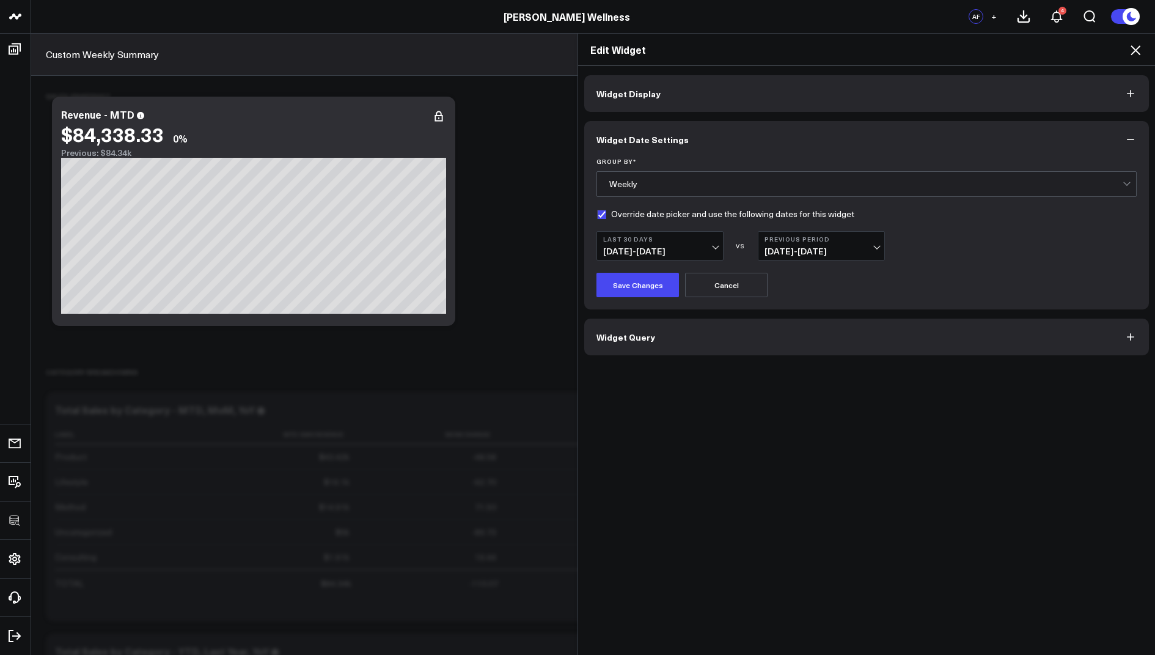
click at [603, 213] on label "Override date picker and use the following dates for this widget" at bounding box center [726, 214] width 258 height 10
click at [603, 213] on input "Override date picker and use the following dates for this widget" at bounding box center [602, 214] width 10 height 10
checkbox input "false"
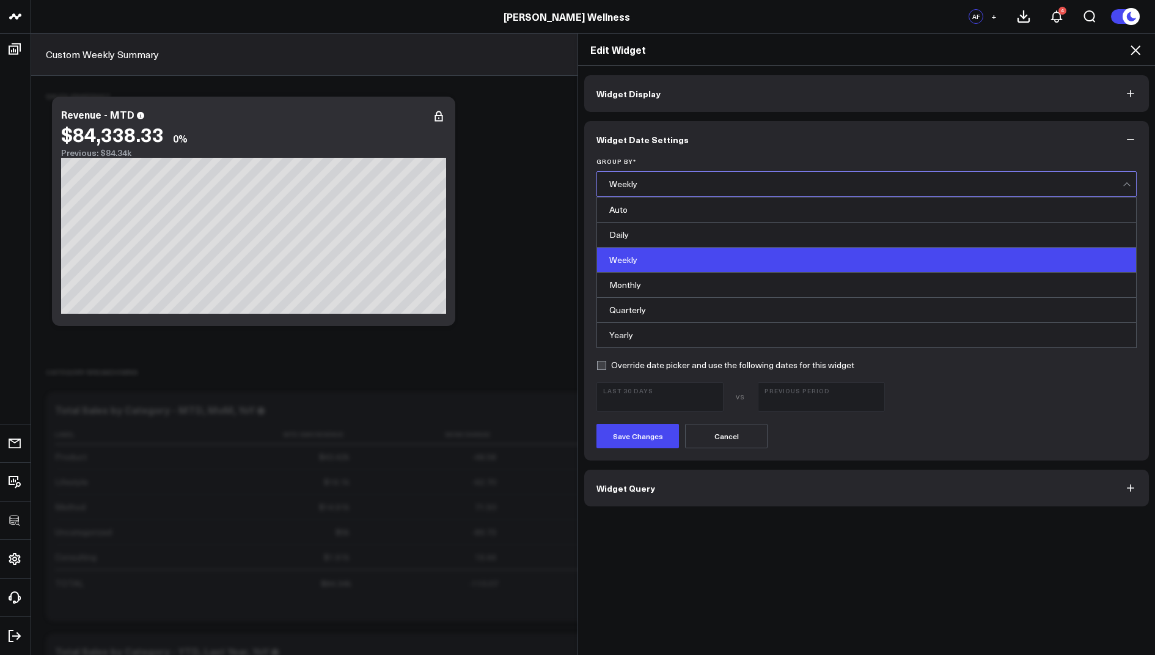
click at [657, 184] on div "Weekly" at bounding box center [865, 184] width 513 height 10
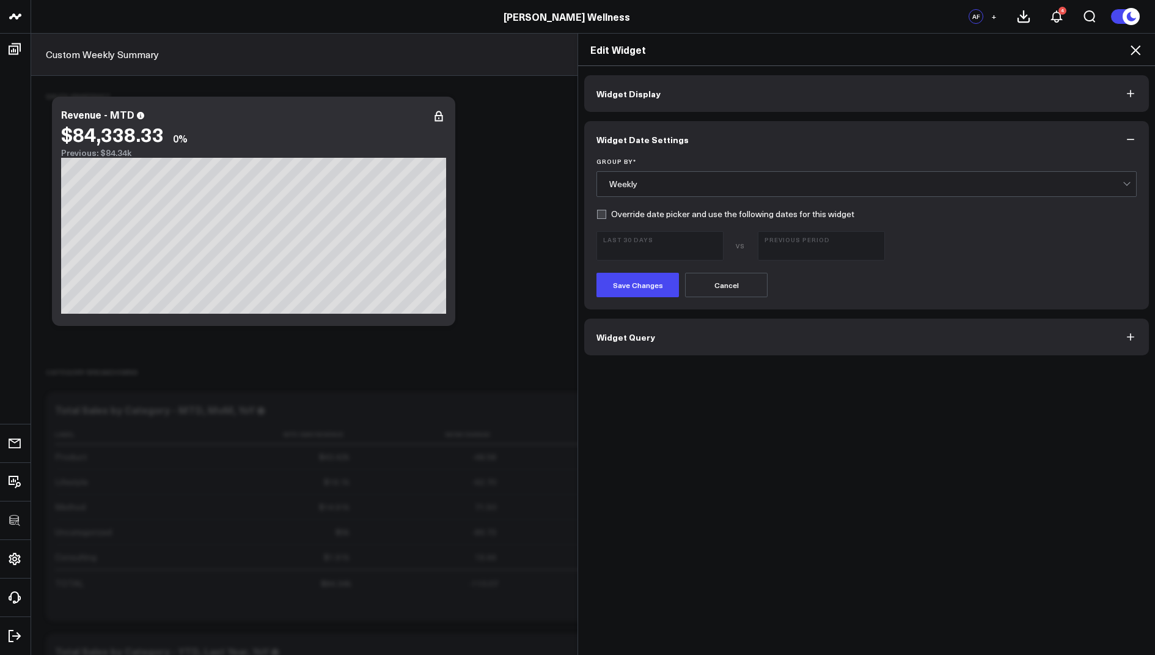
click at [709, 112] on div "Widget Display Widget Date Settings Group By * Weekly Override date picker and …" at bounding box center [866, 215] width 565 height 280
click at [628, 288] on button "Save Changes" at bounding box center [638, 285] width 83 height 24
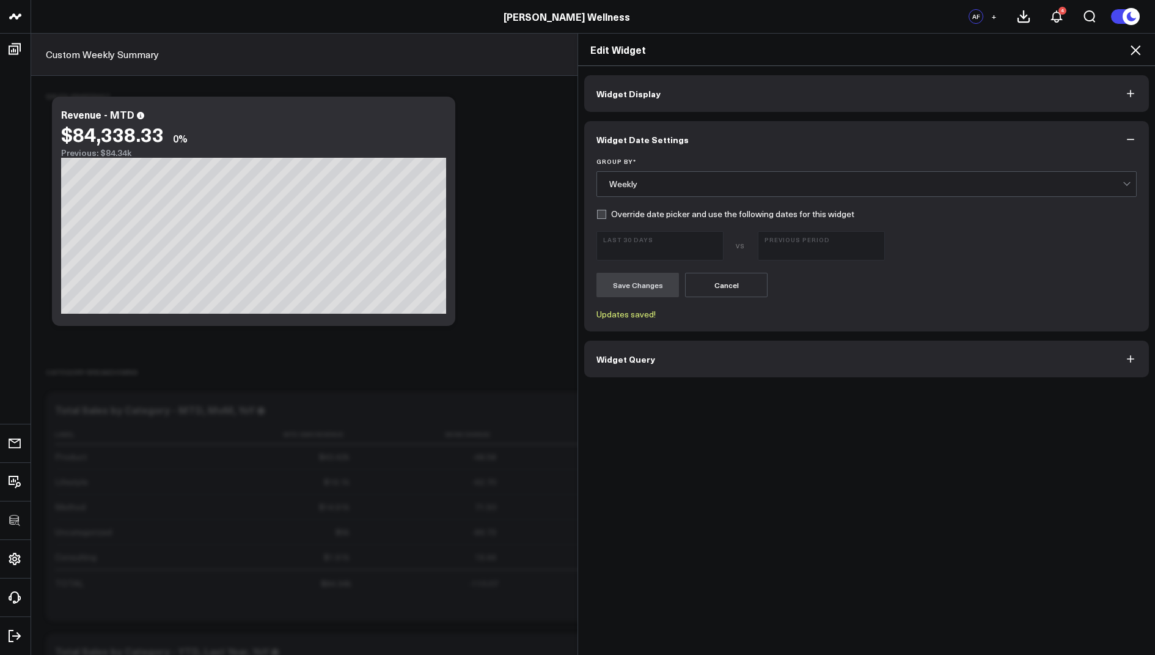
click at [614, 356] on span "Widget Query" at bounding box center [626, 359] width 59 height 10
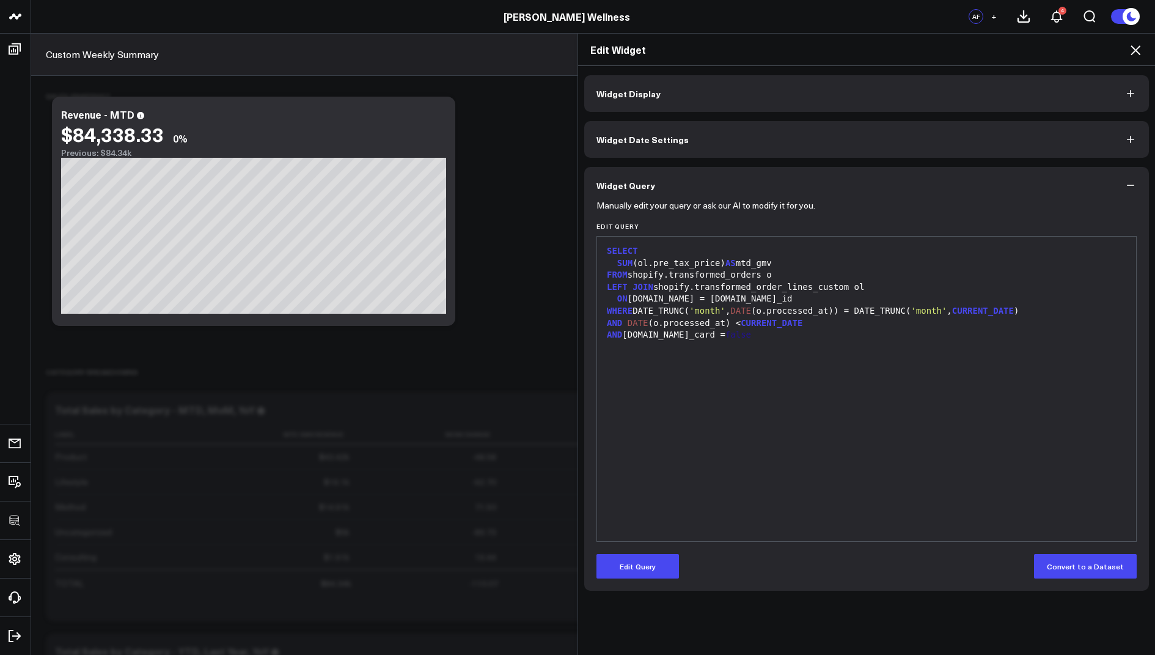
click at [1133, 42] on div "Edit Widget" at bounding box center [866, 50] width 577 height 32
click at [655, 89] on span "Widget Display" at bounding box center [629, 94] width 64 height 10
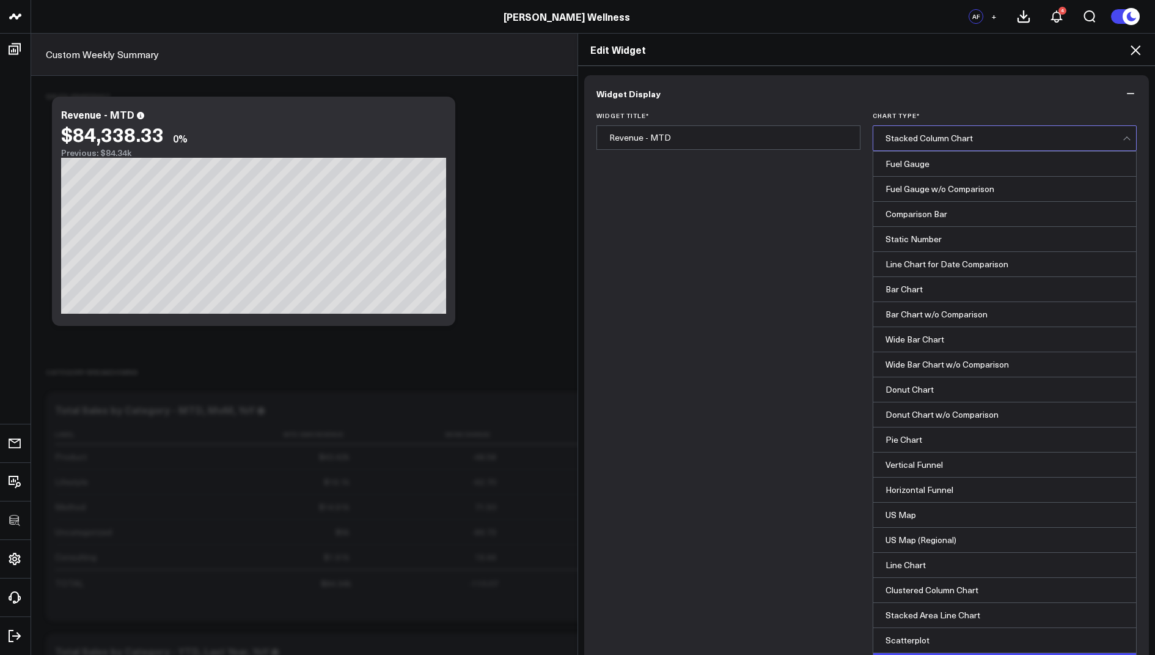
click at [957, 133] on div "Stacked Column Chart" at bounding box center [1004, 138] width 237 height 10
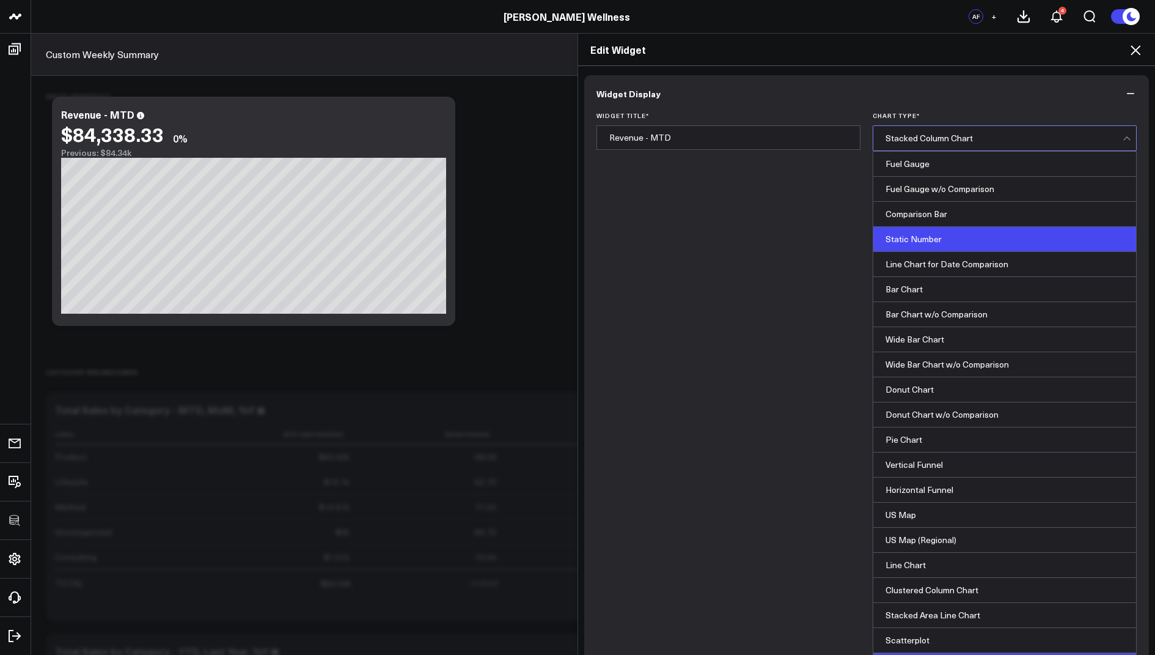
click at [928, 244] on div "Static Number" at bounding box center [1004, 239] width 263 height 25
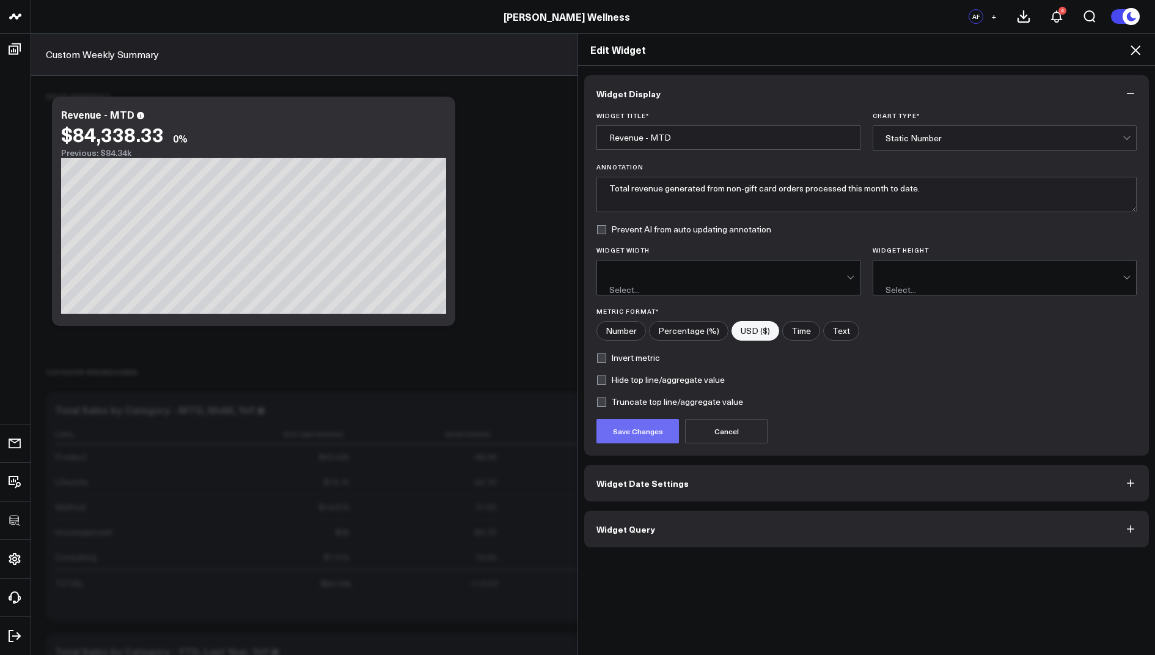
click at [636, 419] on button "Save Changes" at bounding box center [638, 431] width 83 height 24
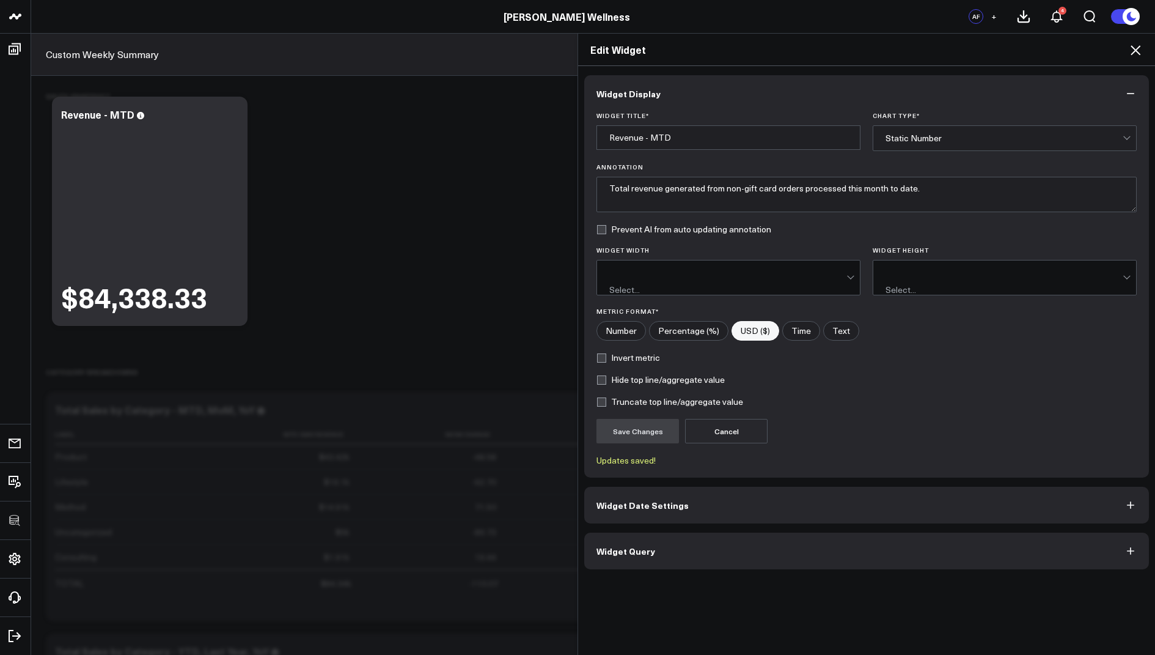
click at [1134, 52] on icon at bounding box center [1136, 50] width 10 height 10
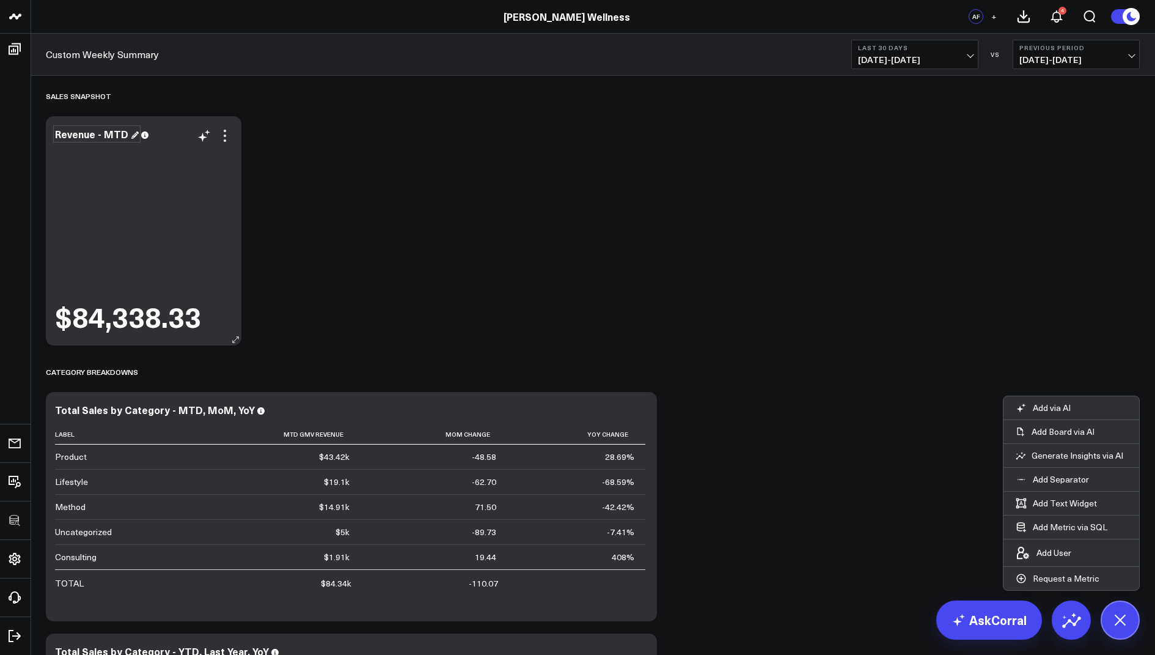
click at [95, 136] on div "Revenue - MTD" at bounding box center [97, 133] width 84 height 13
drag, startPoint x: 105, startPoint y: 133, endPoint x: 51, endPoint y: 134, distance: 54.4
click at [50, 134] on div "Revenue - MTD $84,338.33" at bounding box center [144, 230] width 196 height 229
click at [80, 137] on div "MTD" at bounding box center [72, 133] width 35 height 13
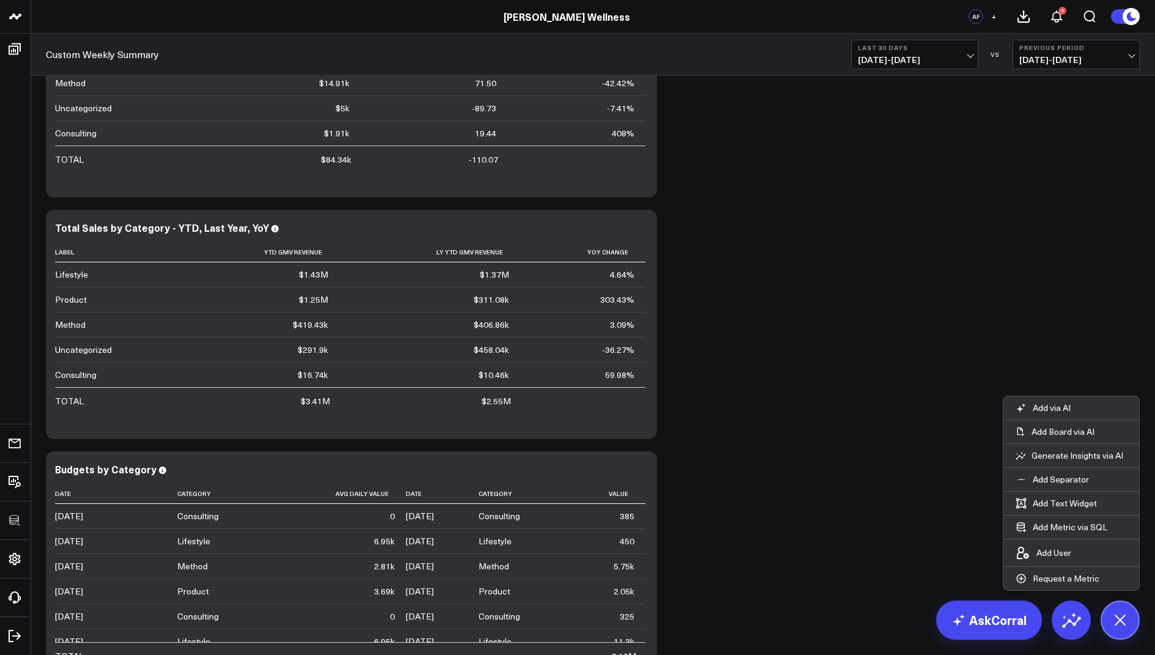
scroll to position [431, 0]
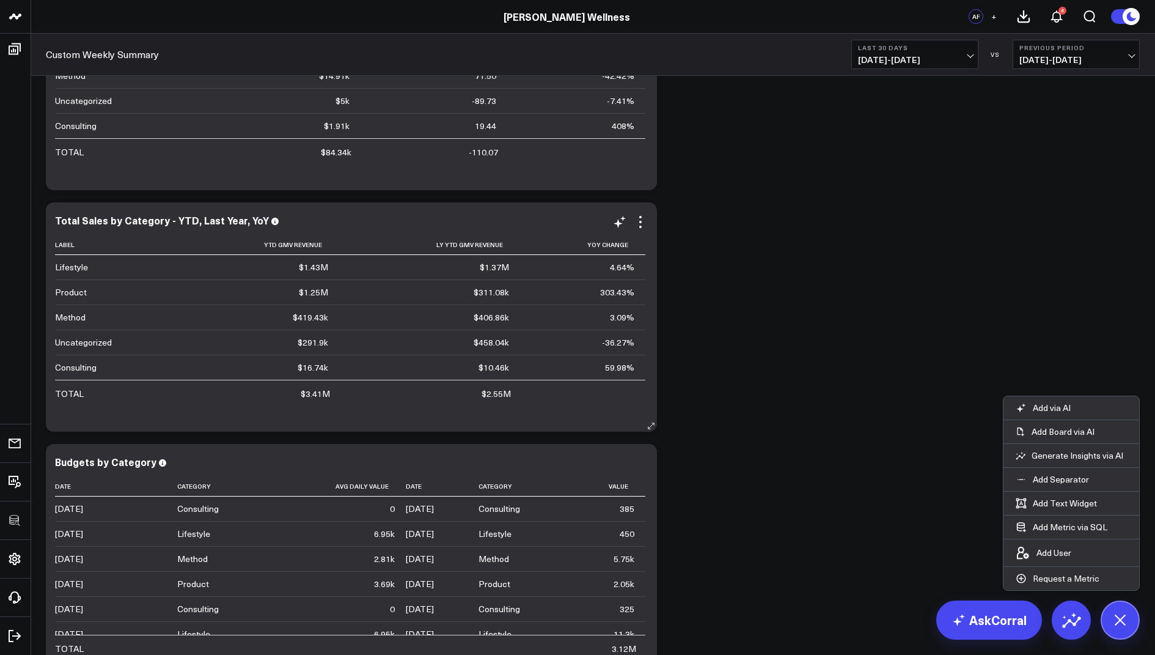
click at [648, 227] on div "Total Sales by Category - YTD, Last Year, YoY Label Ytd Gmv Revenue Ly Ytd Gmv …" at bounding box center [351, 316] width 611 height 229
click at [642, 226] on icon at bounding box center [640, 222] width 15 height 15
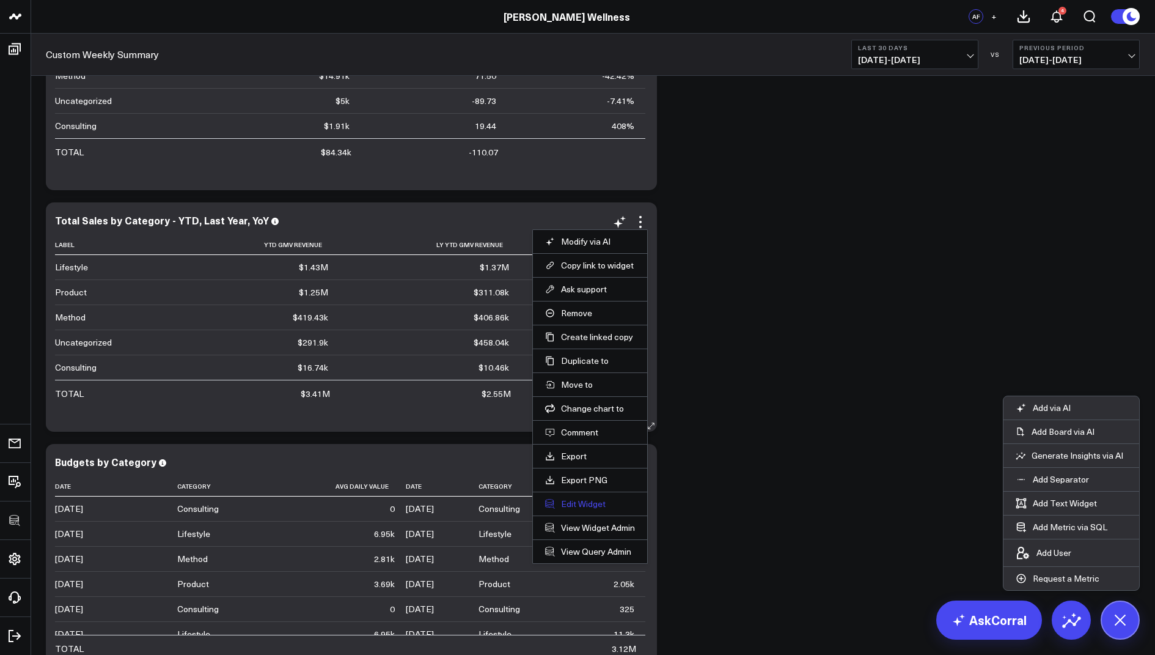
click at [567, 498] on button "Edit Widget" at bounding box center [590, 503] width 90 height 11
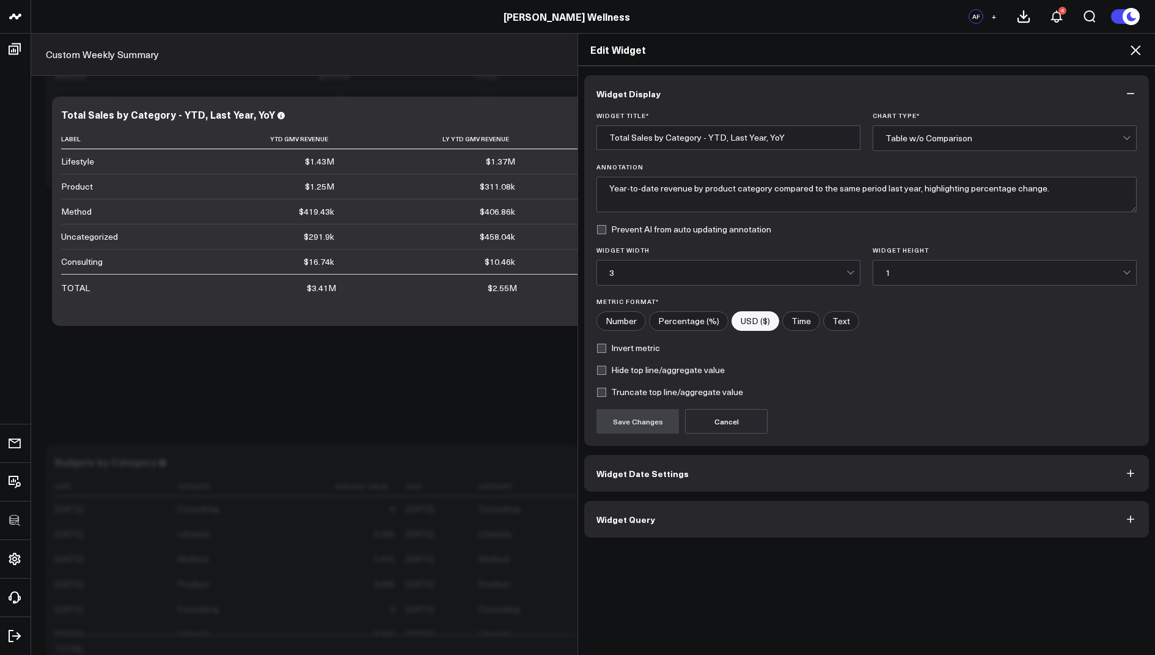
click at [639, 514] on span "Widget Query" at bounding box center [626, 519] width 59 height 10
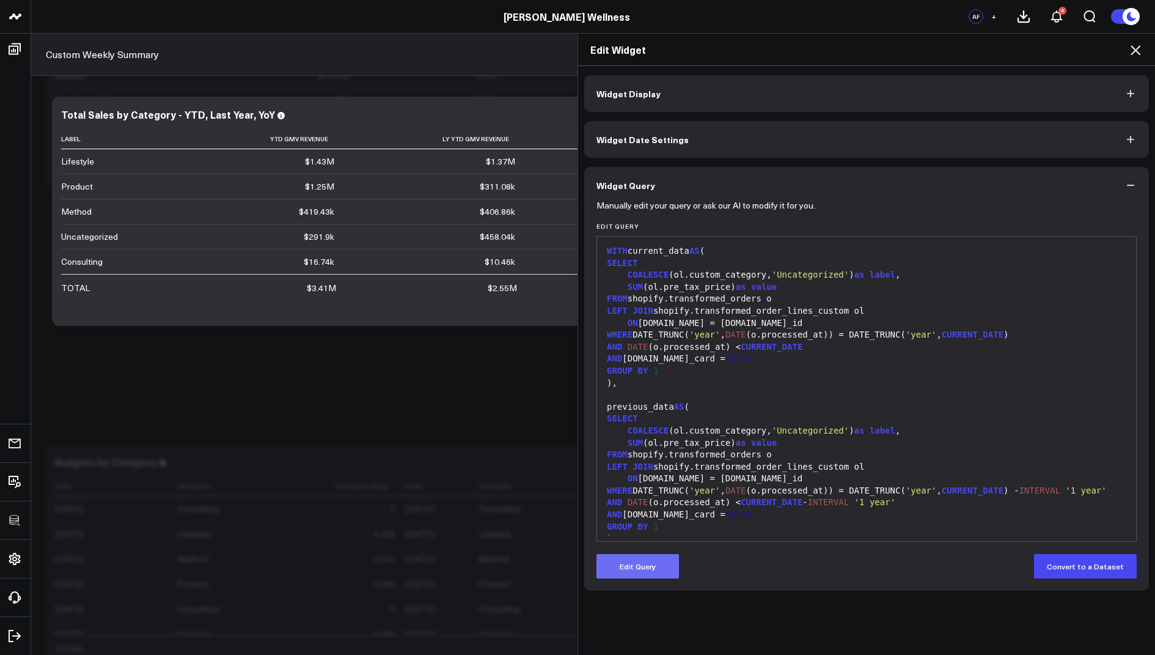
click at [622, 562] on button "Edit Query" at bounding box center [638, 566] width 83 height 24
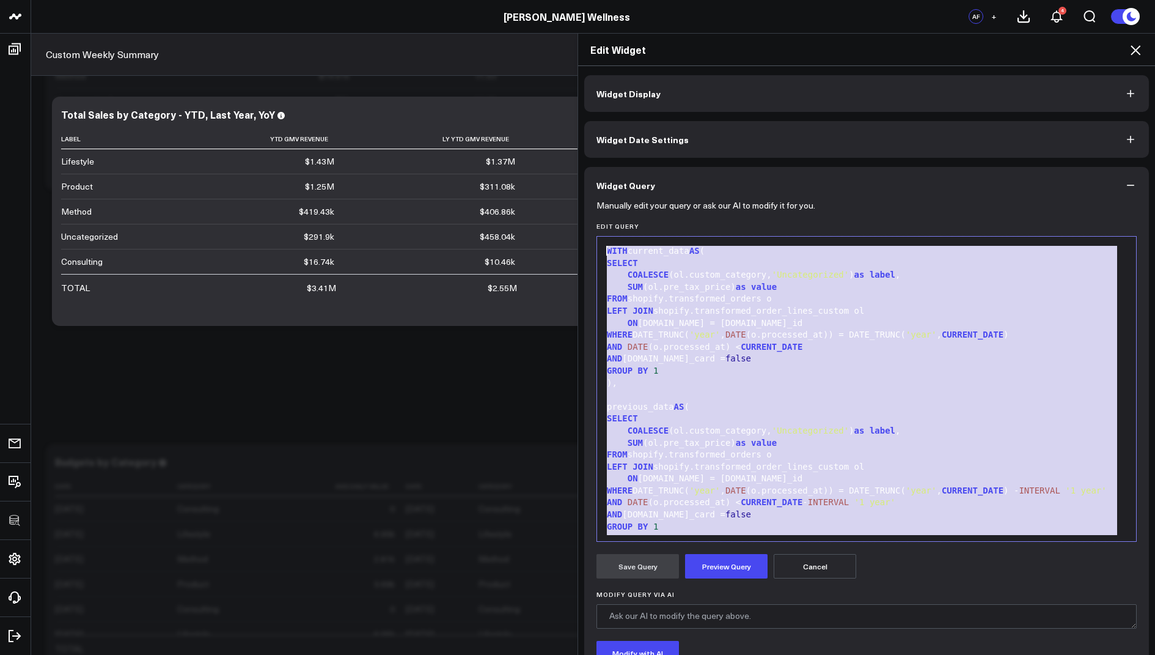
drag, startPoint x: 768, startPoint y: 515, endPoint x: 793, endPoint y: 17, distance: 498.2
copy div "WITH current_data AS ( SELECT COALESCE (ol.custom_category, 'Uncategorized' ) a…"
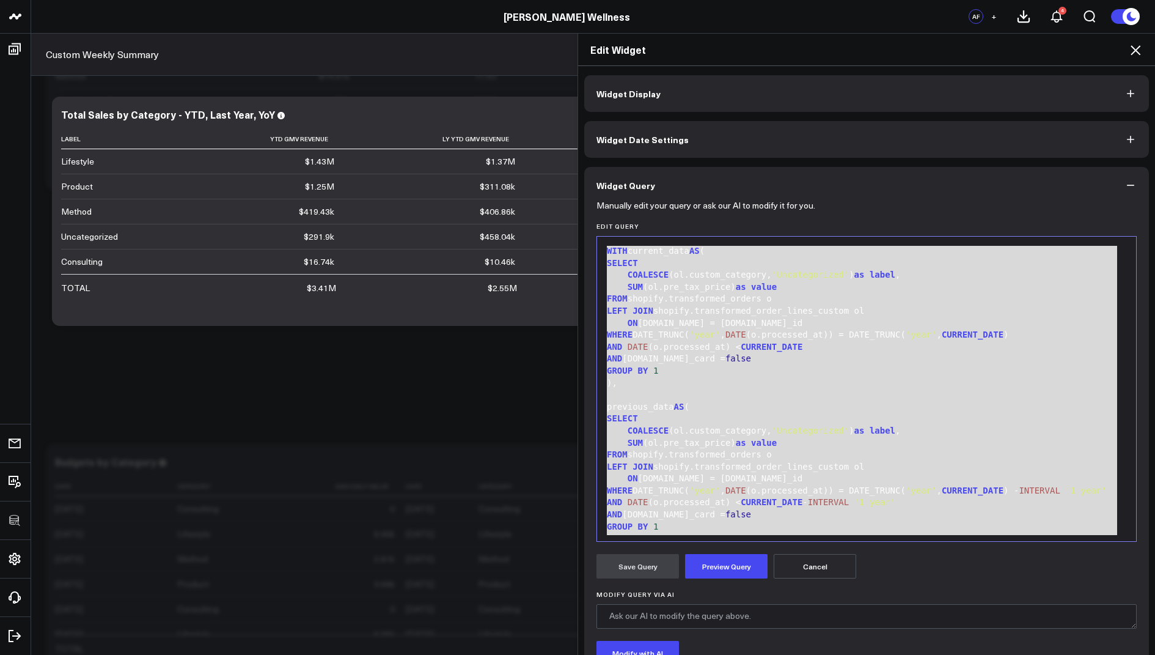
click at [1134, 48] on icon at bounding box center [1136, 50] width 10 height 10
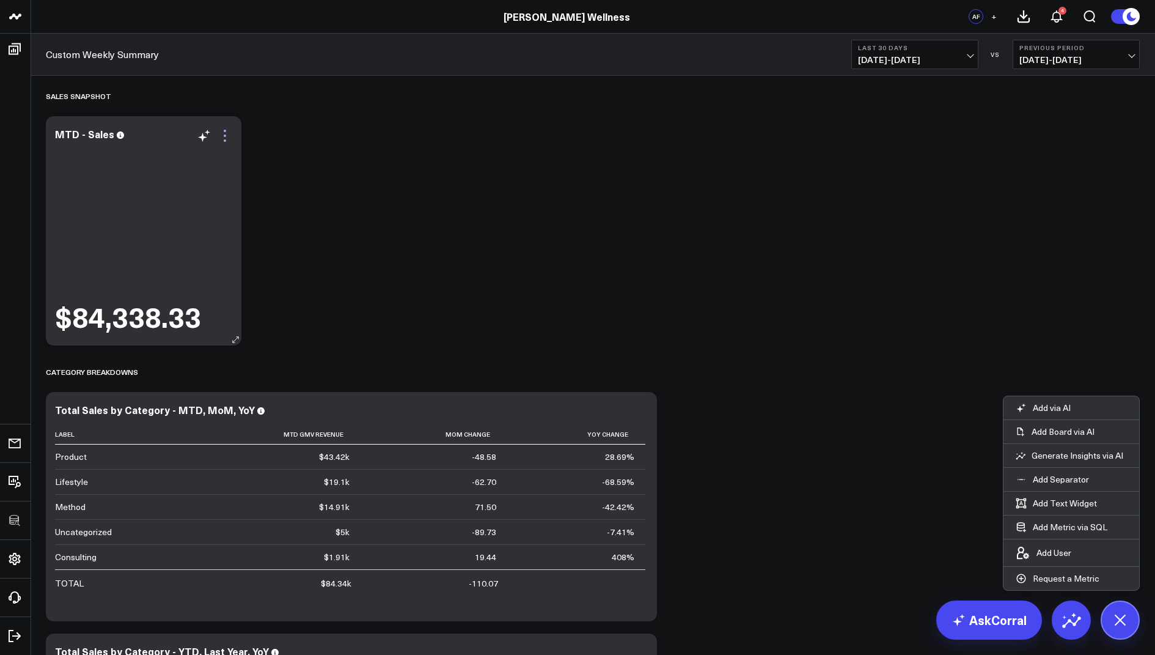
click at [221, 136] on icon at bounding box center [225, 135] width 15 height 15
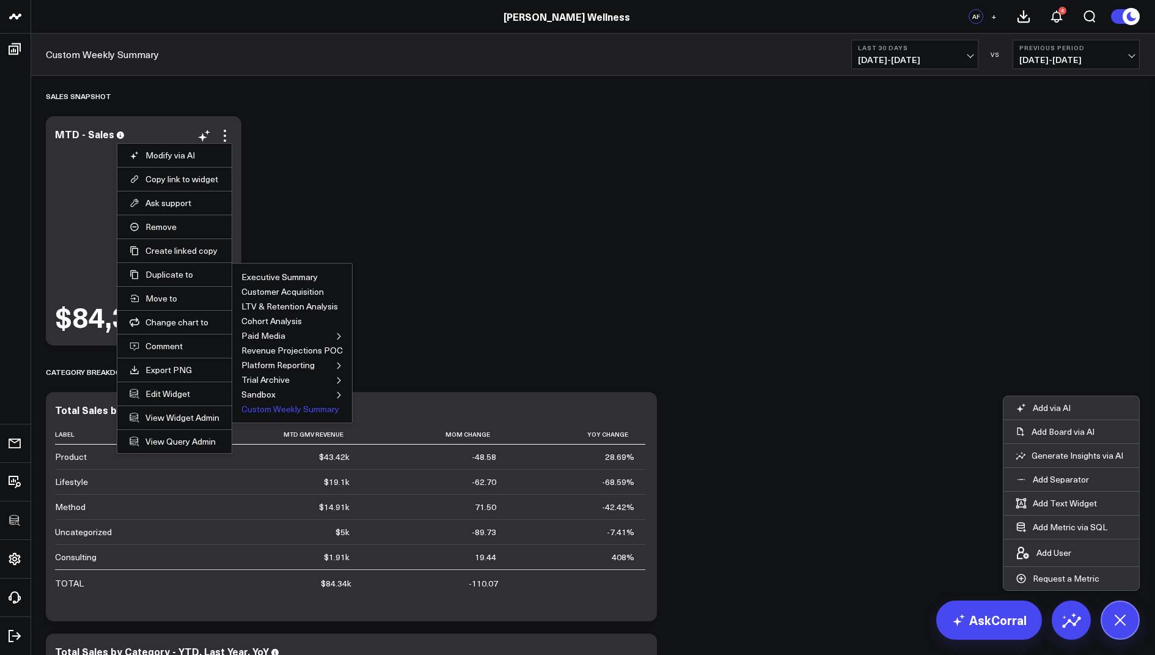
click at [276, 409] on button "Custom Weekly Summary" at bounding box center [290, 409] width 98 height 9
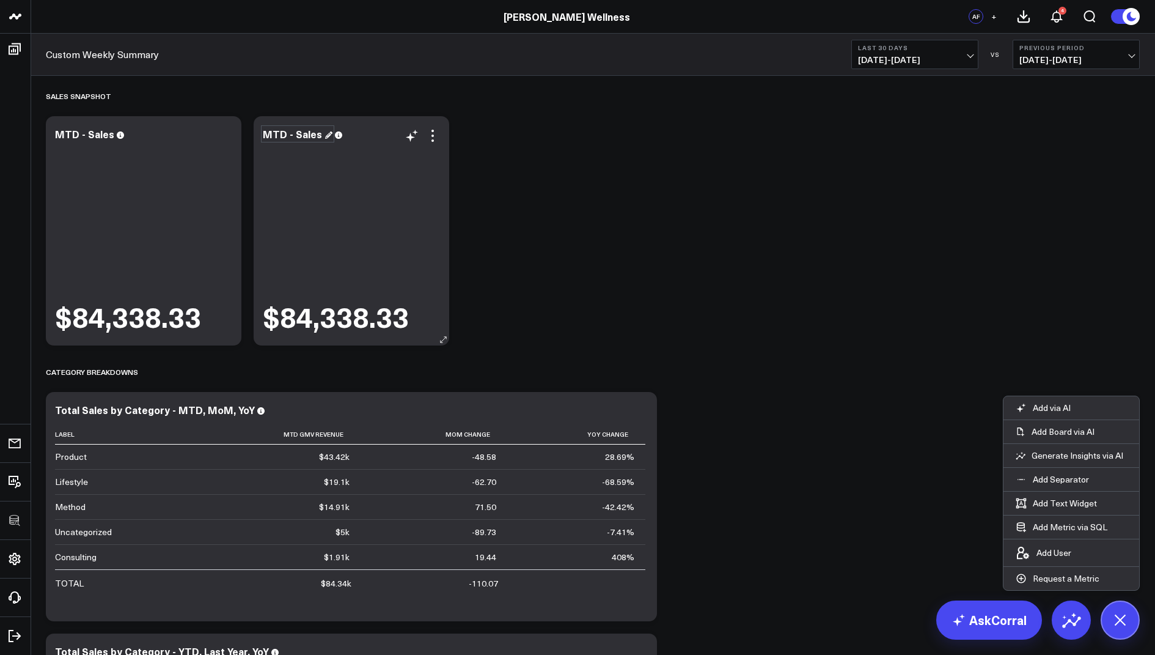
click at [271, 132] on div "MTD - Sales" at bounding box center [298, 133] width 70 height 13
click at [274, 131] on div "MTD - Sales" at bounding box center [298, 133] width 70 height 13
click at [434, 138] on icon at bounding box center [432, 135] width 15 height 15
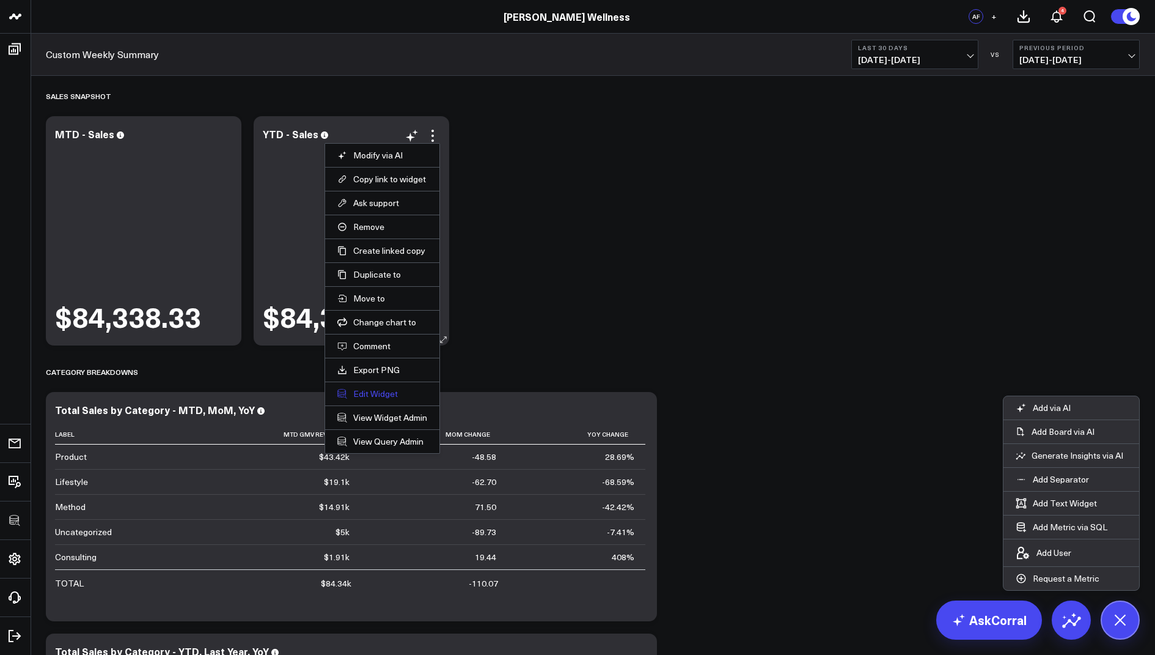
click at [357, 389] on button "Edit Widget" at bounding box center [382, 393] width 90 height 11
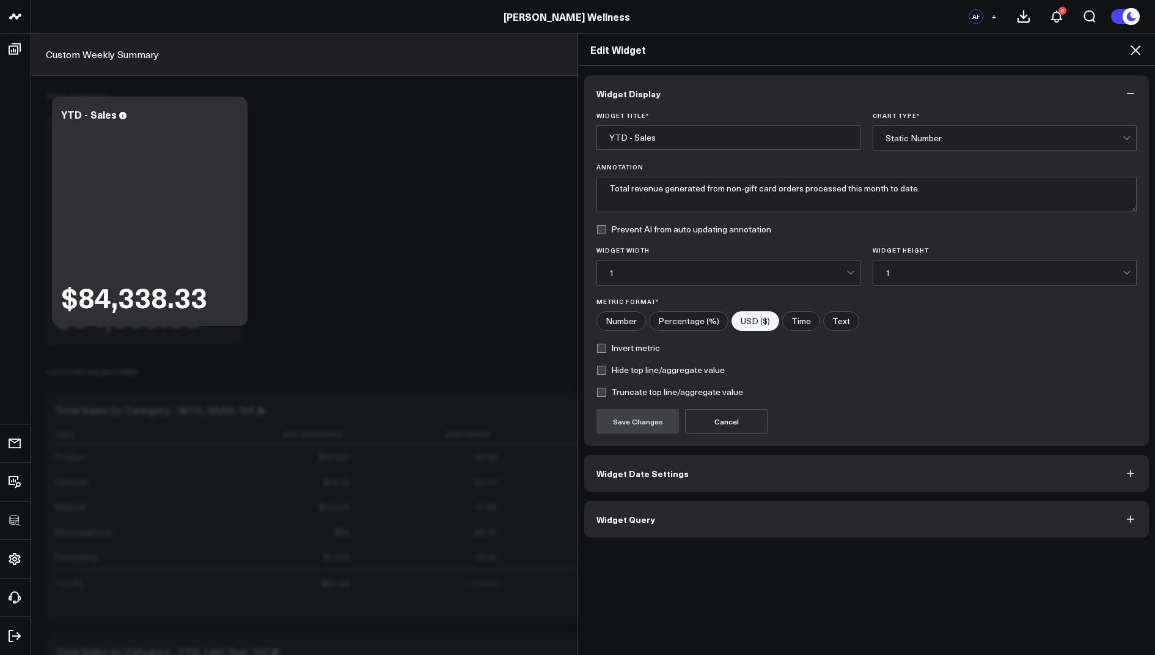
click at [630, 528] on button "Widget Query" at bounding box center [866, 519] width 565 height 37
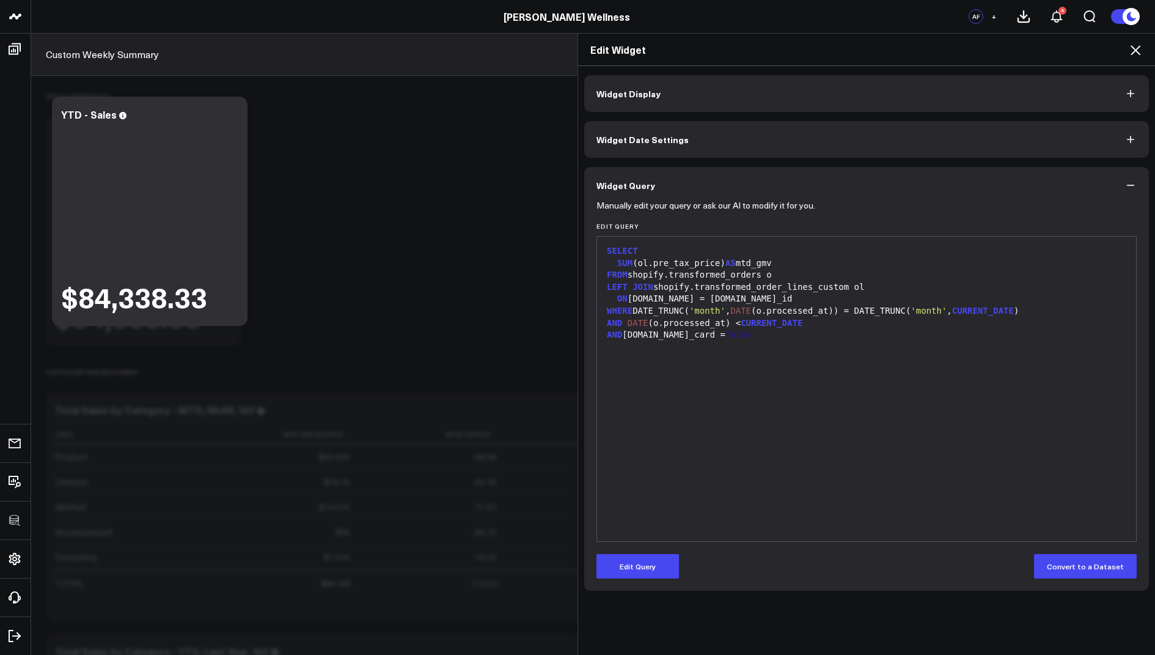
click at [626, 578] on div "Manually edit your query or ask our AI to modify it for you. Edit Query 99 1 2 …" at bounding box center [866, 397] width 565 height 387
click at [633, 564] on button "Edit Query" at bounding box center [638, 566] width 83 height 24
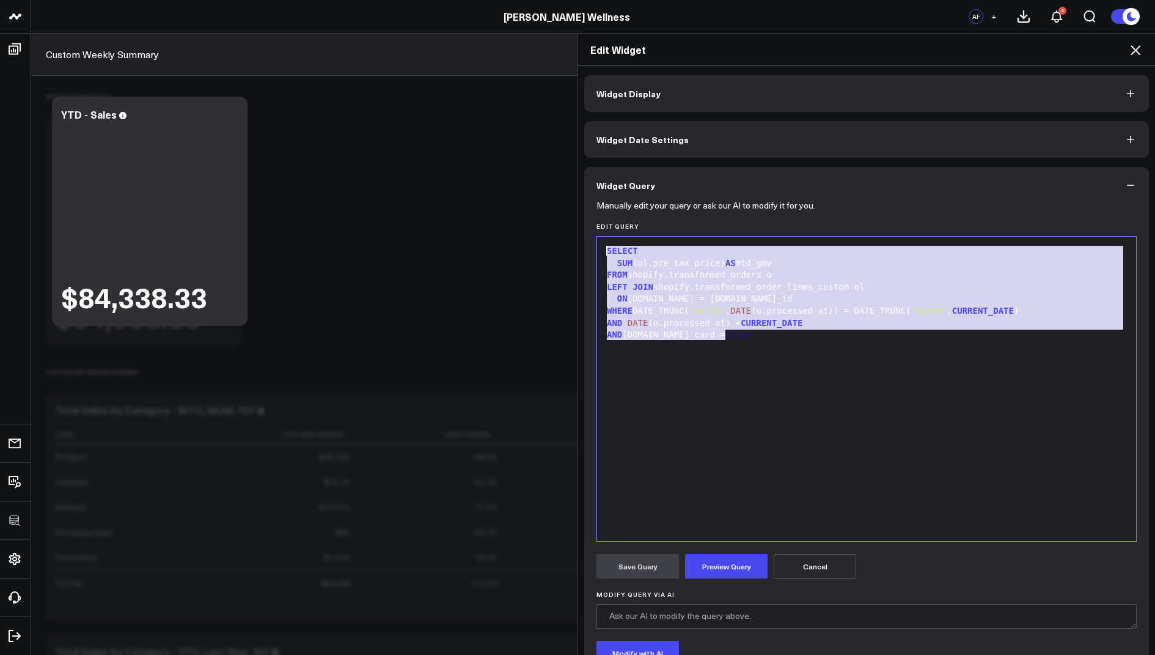
drag, startPoint x: 727, startPoint y: 333, endPoint x: 679, endPoint y: 178, distance: 161.8
click at [679, 178] on div "Widget Query Manually edit your query or ask our AI to modify it for you. Edit …" at bounding box center [866, 454] width 565 height 575
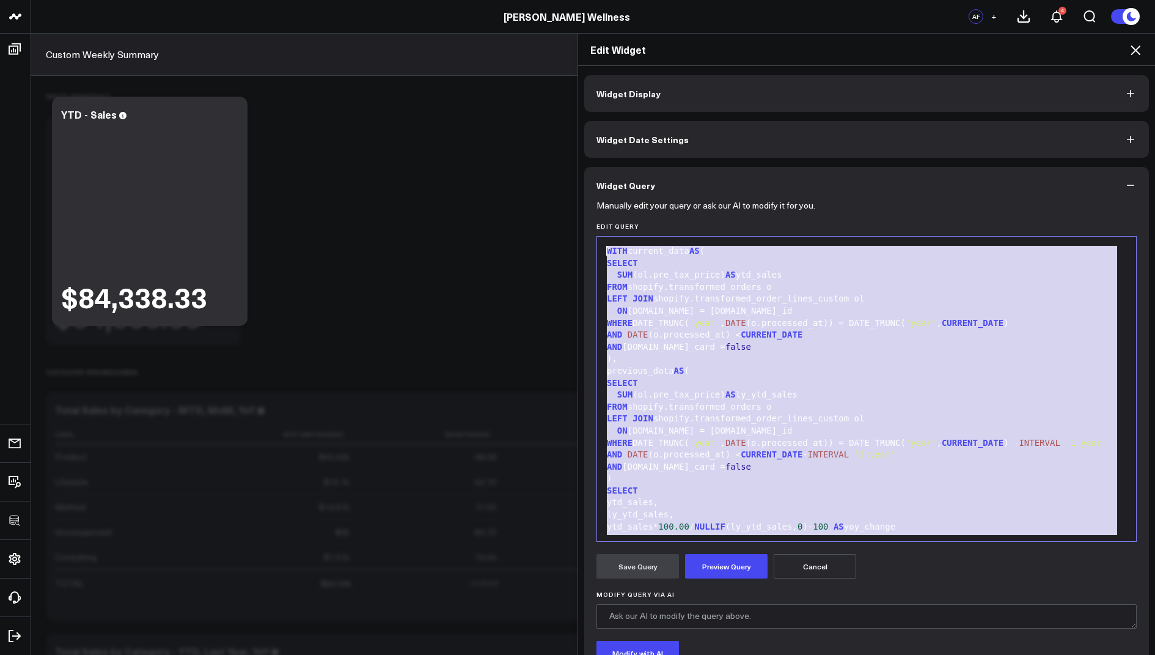
drag, startPoint x: 680, startPoint y: 505, endPoint x: 660, endPoint y: 103, distance: 402.1
click at [660, 103] on div "Widget Display Widget Date Settings Widget Query Manually edit your query or as…" at bounding box center [866, 408] width 565 height 667
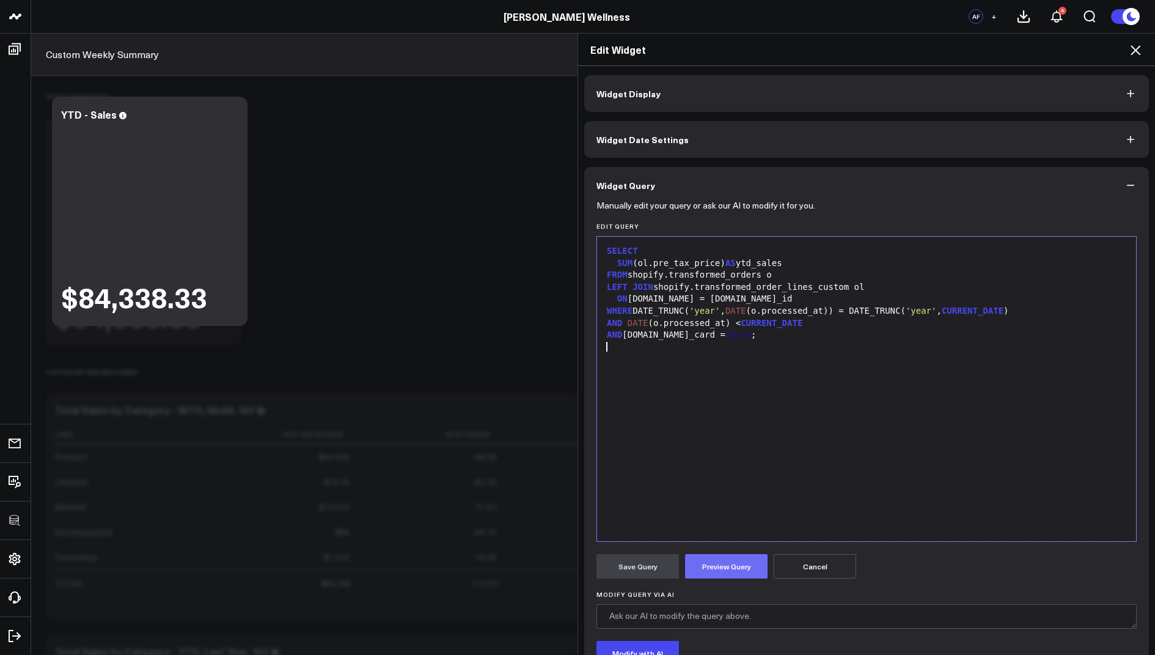
click at [732, 560] on button "Preview Query" at bounding box center [726, 566] width 83 height 24
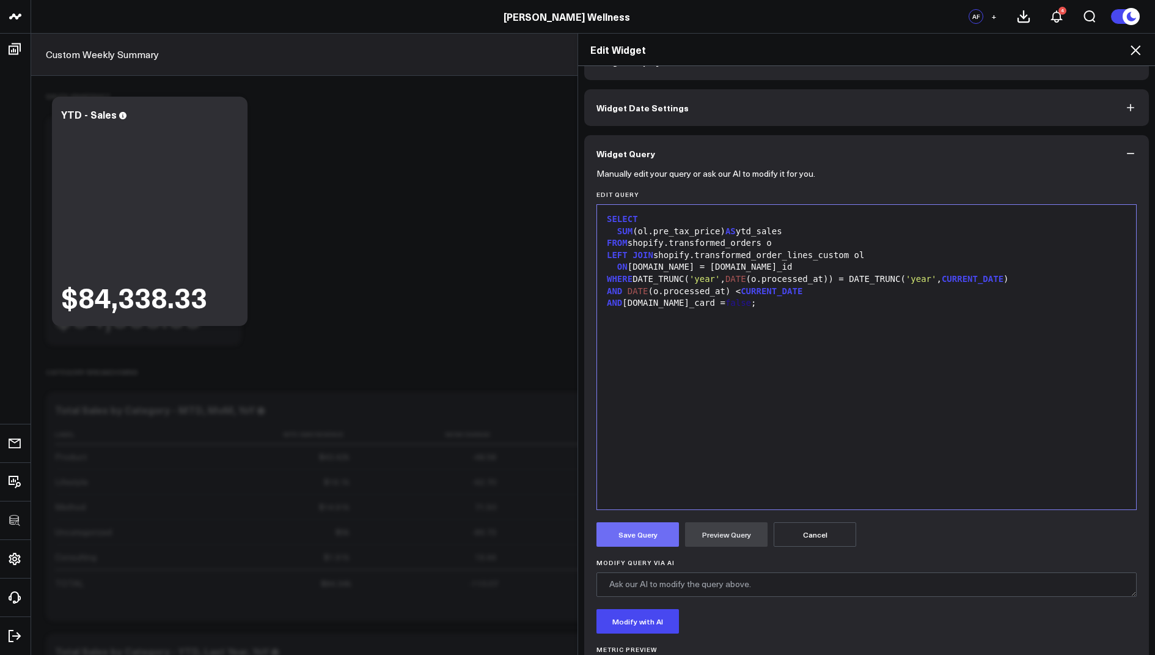
click at [623, 540] on button "Save Query" at bounding box center [638, 534] width 83 height 24
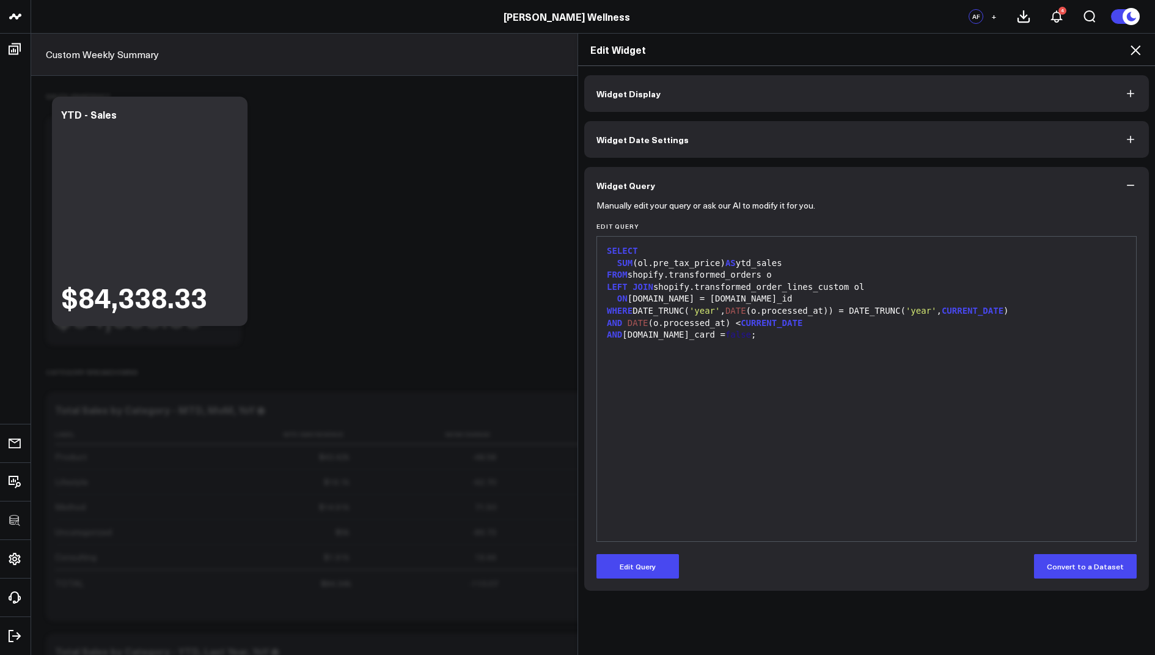
scroll to position [0, 0]
click at [1133, 48] on icon at bounding box center [1135, 50] width 15 height 15
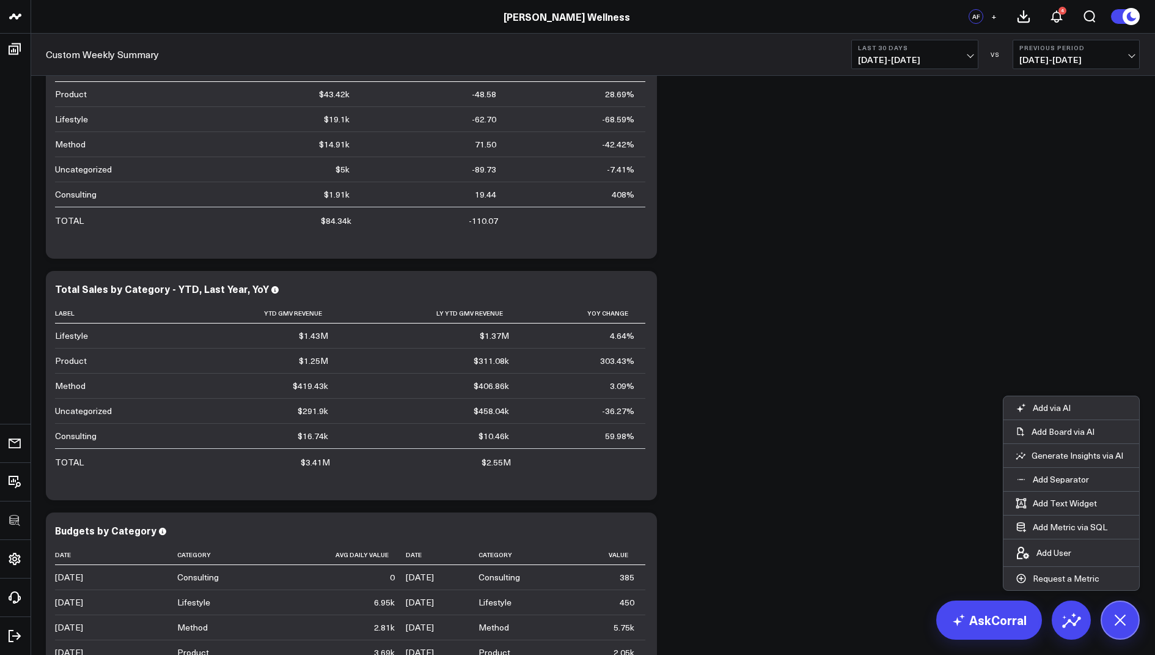
scroll to position [500, 0]
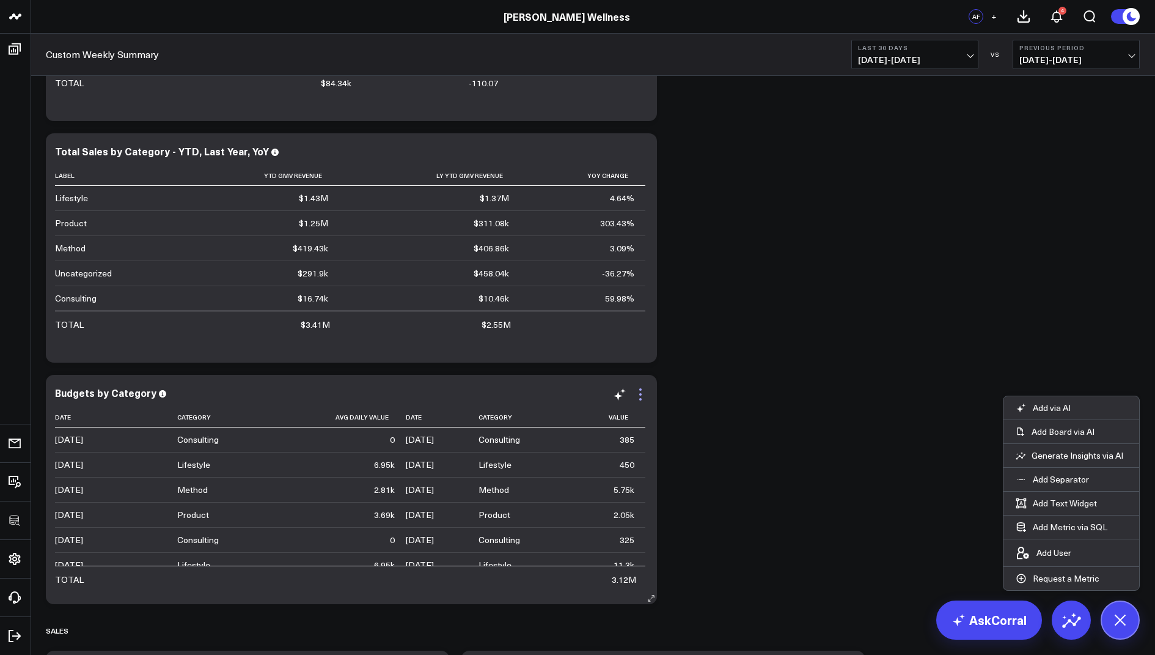
click at [635, 387] on icon at bounding box center [640, 394] width 15 height 15
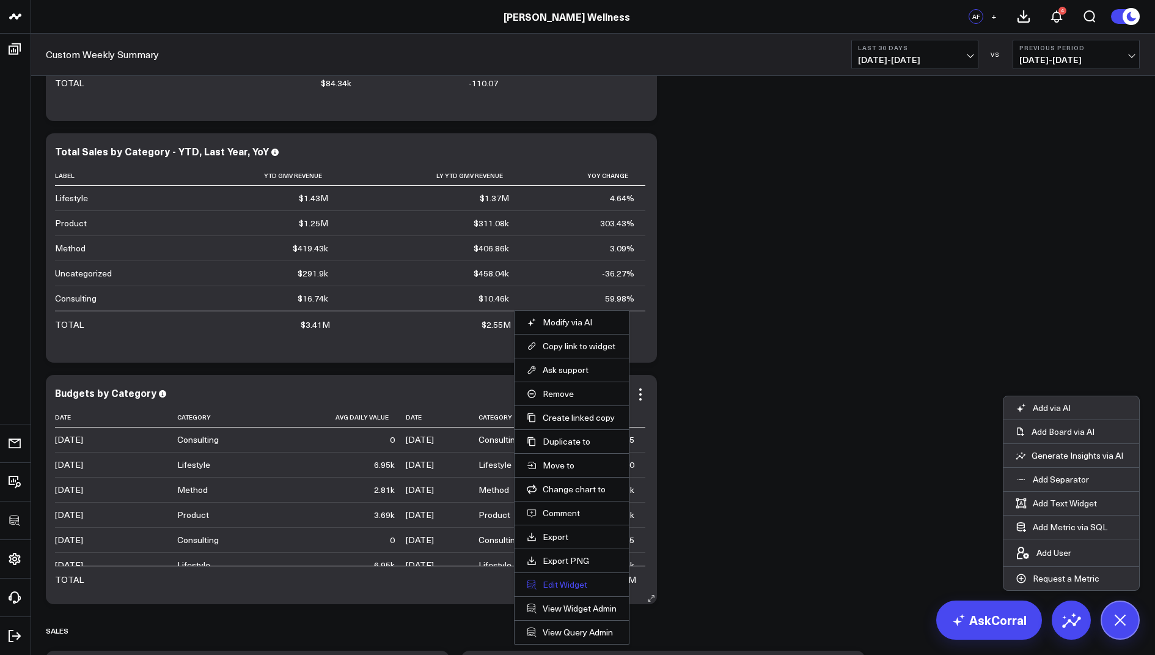
click at [548, 581] on button "Edit Widget" at bounding box center [572, 584] width 90 height 11
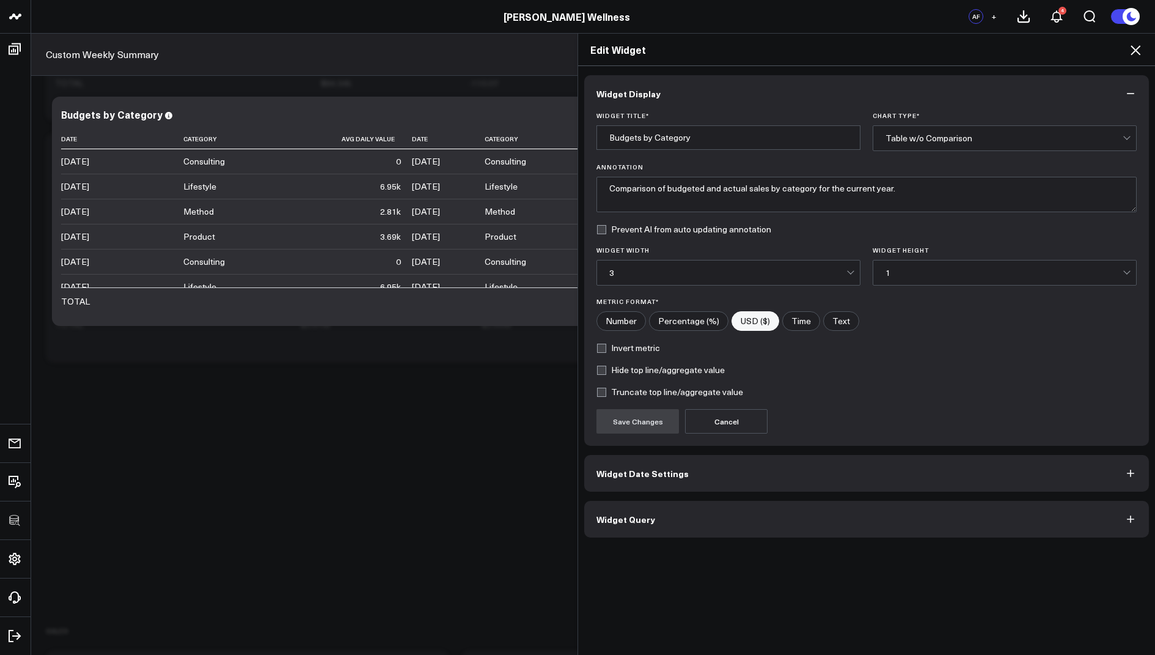
click at [601, 539] on div "Widget Display Widget Title * Budgets by Category Chart Type * Table w/o Compar…" at bounding box center [866, 360] width 577 height 589
click at [601, 535] on div "Widget Display Widget Title * Budgets by Category Chart Type * Table w/o Compar…" at bounding box center [866, 360] width 577 height 589
click at [611, 527] on button "Widget Query" at bounding box center [866, 519] width 565 height 37
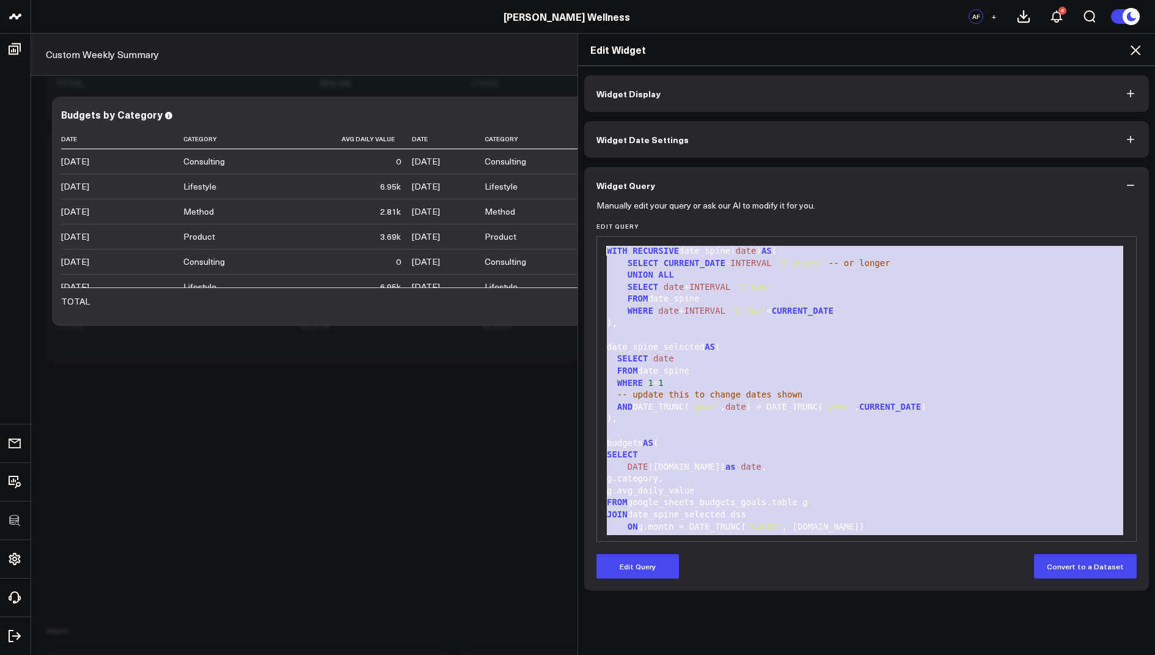
drag, startPoint x: 757, startPoint y: 525, endPoint x: 653, endPoint y: 158, distance: 381.2
click at [653, 158] on div "Widget Display Widget Date Settings Widget Query Manually edit your query or as…" at bounding box center [866, 332] width 565 height 515
click at [643, 570] on button "Edit Query" at bounding box center [638, 566] width 83 height 24
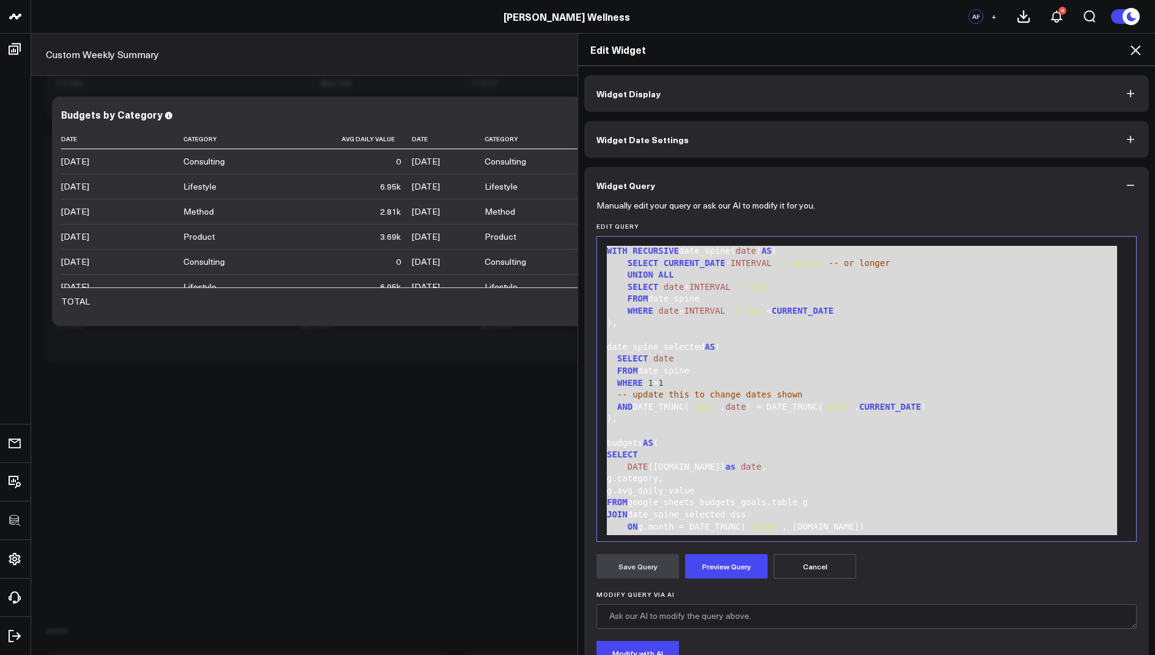
click at [762, 454] on div "SELECT" at bounding box center [866, 455] width 527 height 12
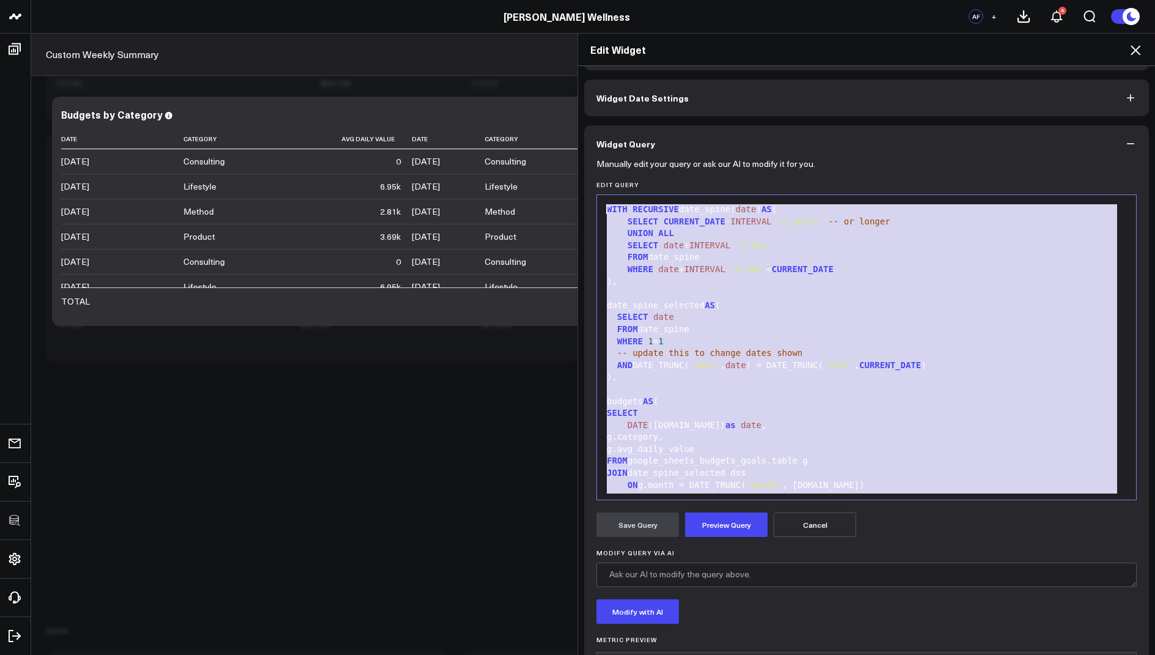
drag, startPoint x: 685, startPoint y: 472, endPoint x: 696, endPoint y: 53, distance: 419.5
click at [696, 53] on div "Edit Widget Widget Display Widget Date Settings Widget Query Manually edit your…" at bounding box center [867, 344] width 578 height 622
copy div "WITH RECURSIVE date_spine( date ) AS ( SELECT CURRENT_DATE - INTERVAL '2 years'…"
click at [1136, 49] on icon at bounding box center [1136, 50] width 10 height 10
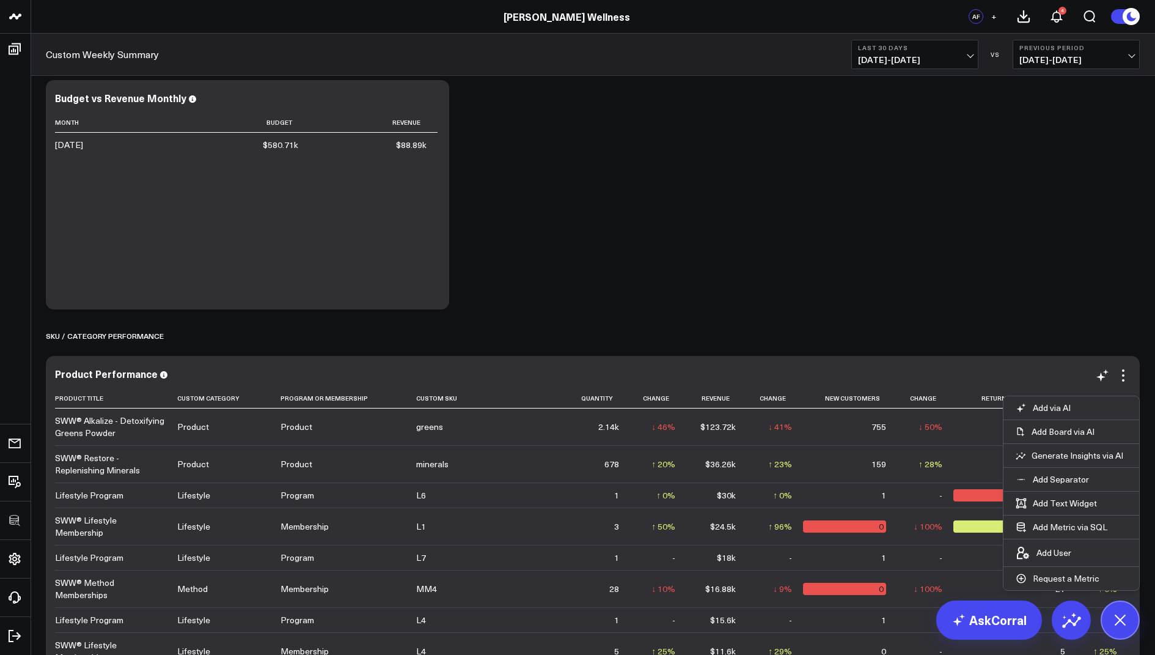
scroll to position [2103, 0]
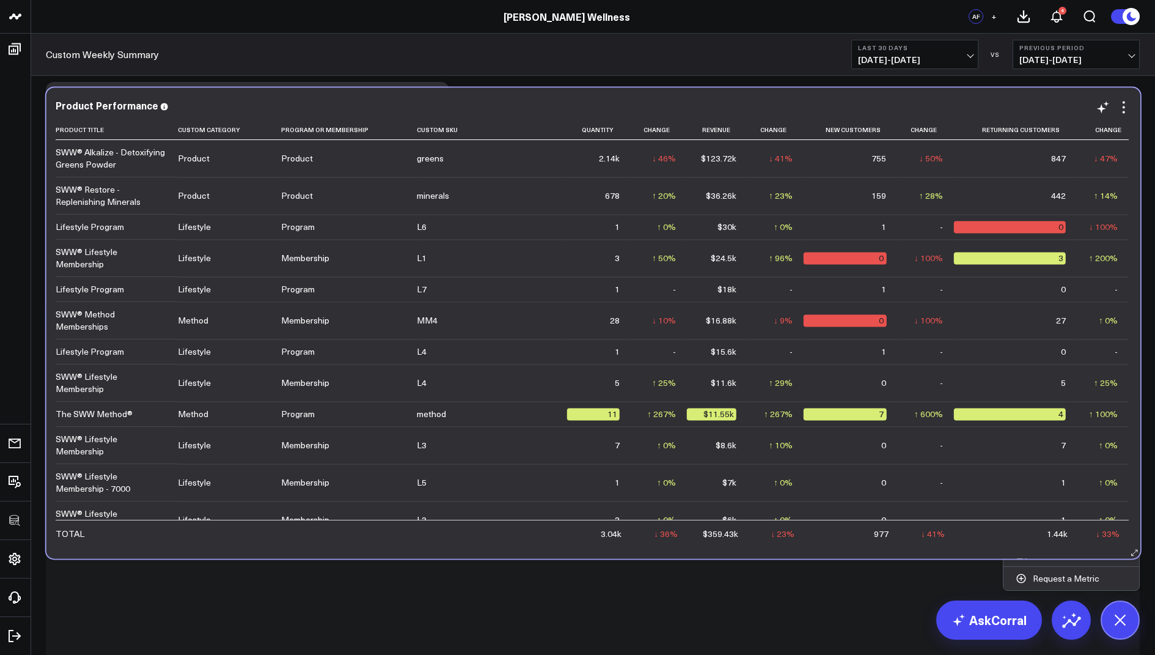
drag, startPoint x: 366, startPoint y: 384, endPoint x: 366, endPoint y: 114, distance: 269.6
click at [366, 114] on div "Product Performance Product Title Custom Category Program Or Membership Custom …" at bounding box center [594, 323] width 1076 height 446
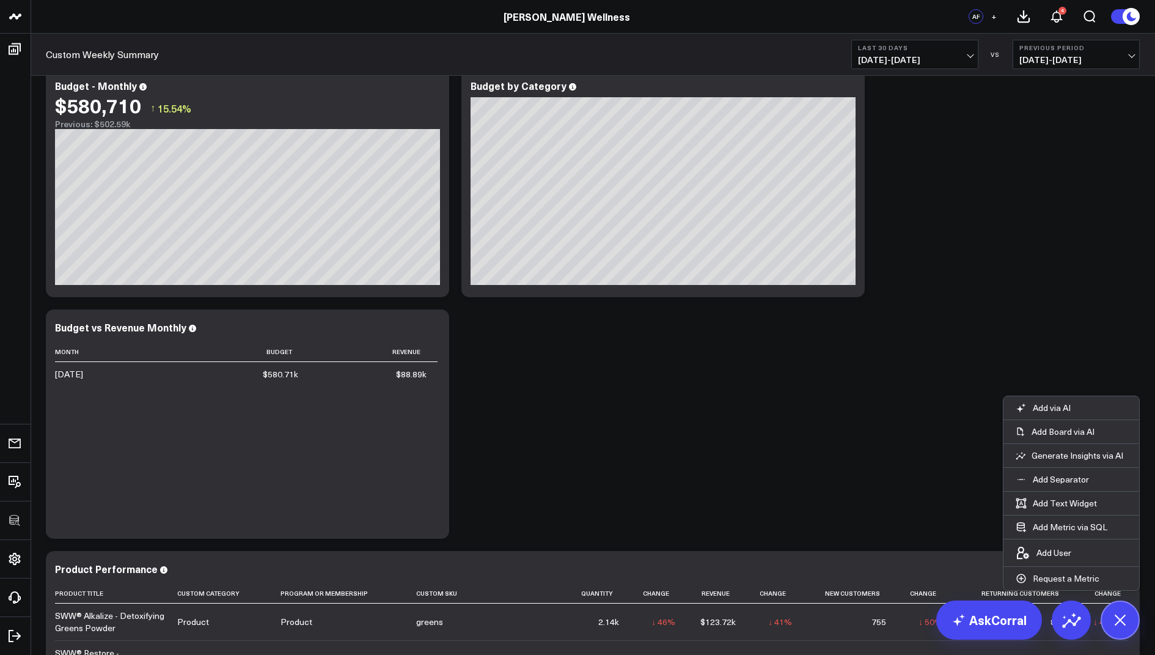
scroll to position [1938, 0]
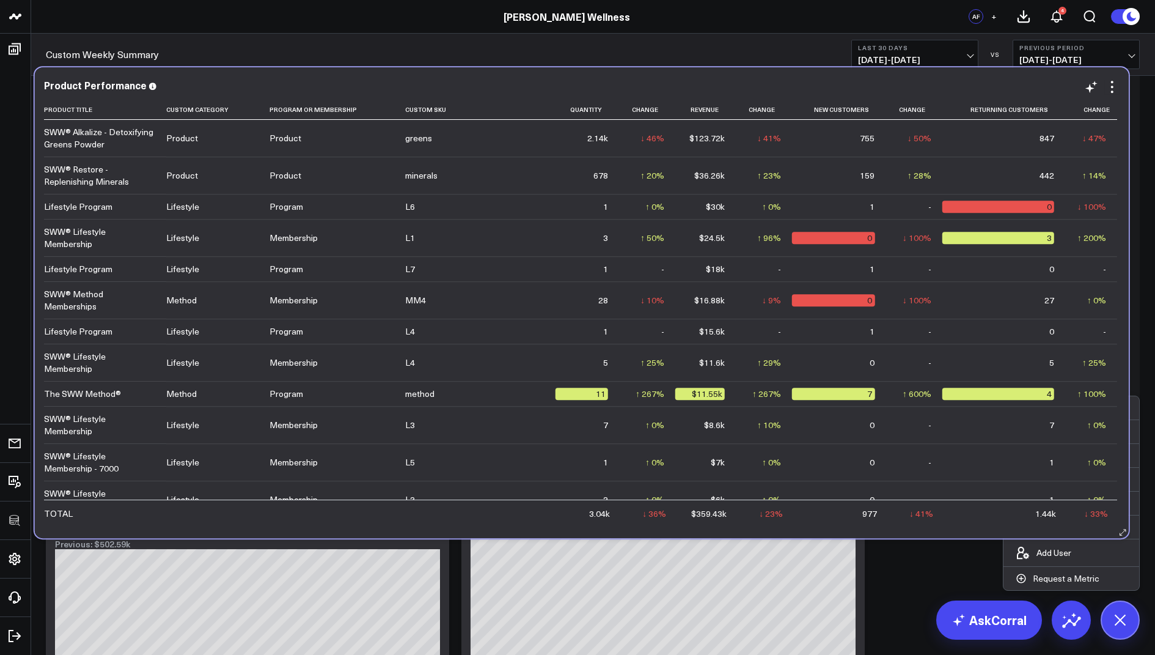
drag, startPoint x: 460, startPoint y: 506, endPoint x: 449, endPoint y: 85, distance: 420.7
click at [449, 85] on div "Product Performance" at bounding box center [582, 84] width 1076 height 11
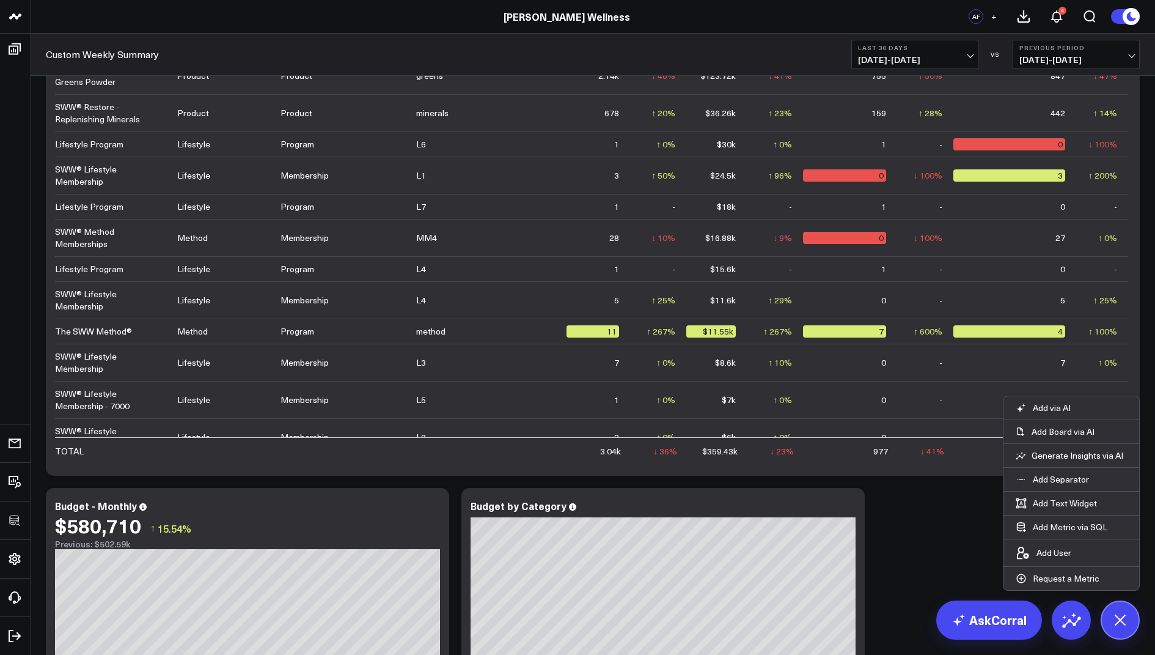
scroll to position [1396, 0]
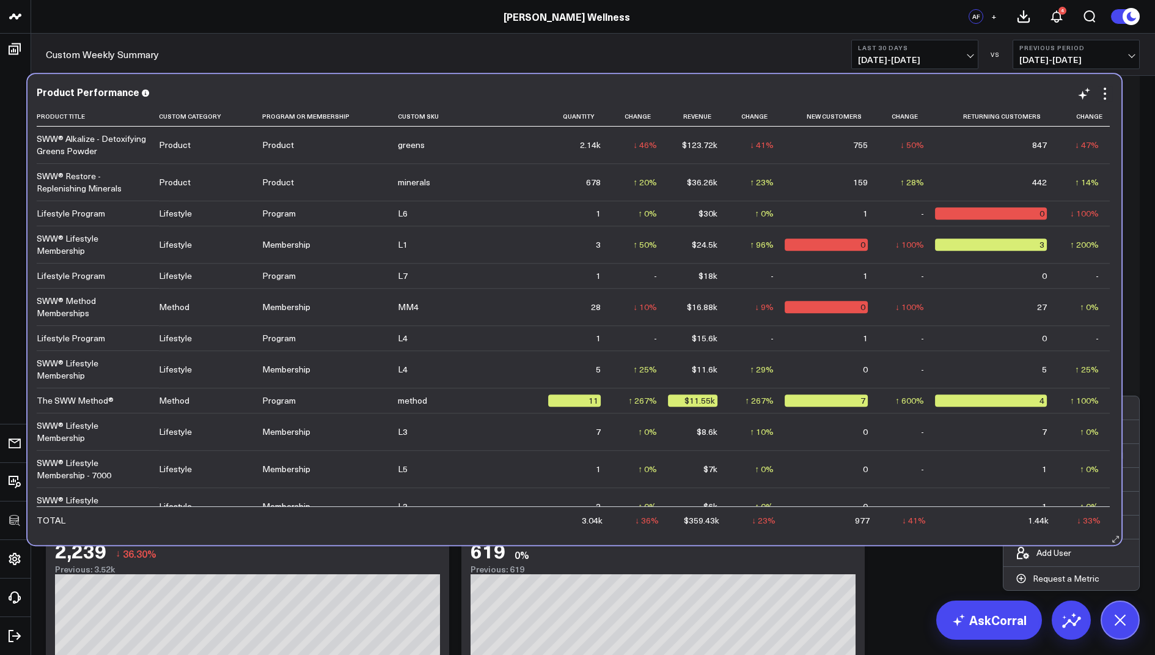
drag, startPoint x: 488, startPoint y: 561, endPoint x: 470, endPoint y: 87, distance: 473.5
click at [470, 87] on div "Product Performance" at bounding box center [575, 91] width 1076 height 11
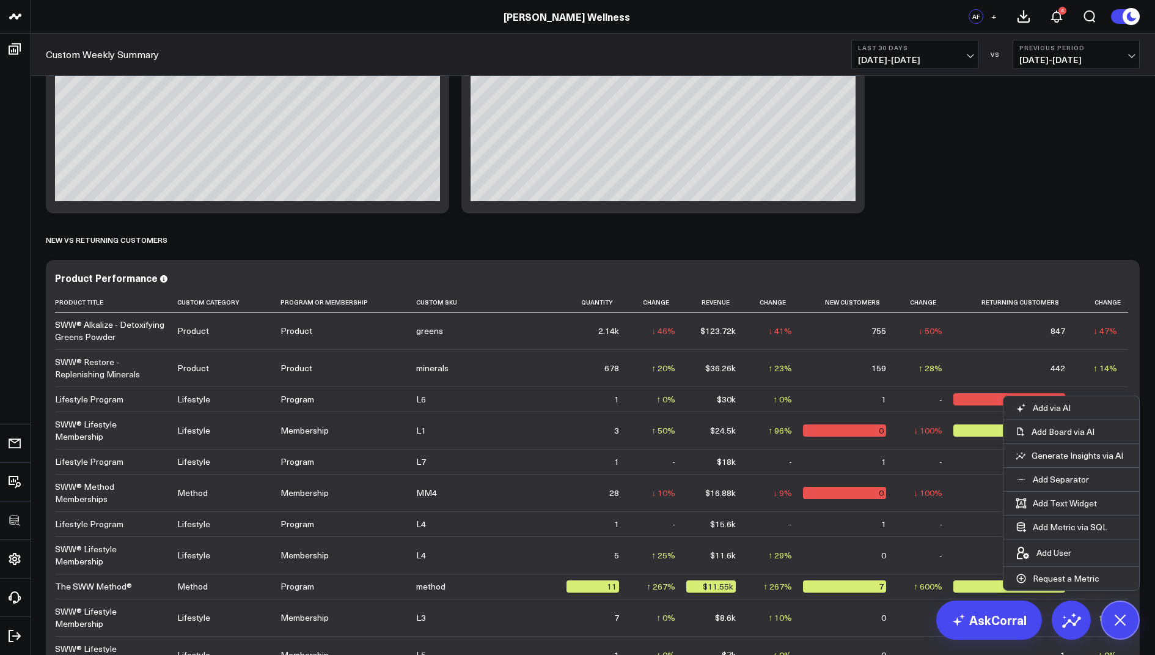
scroll to position [1061, 0]
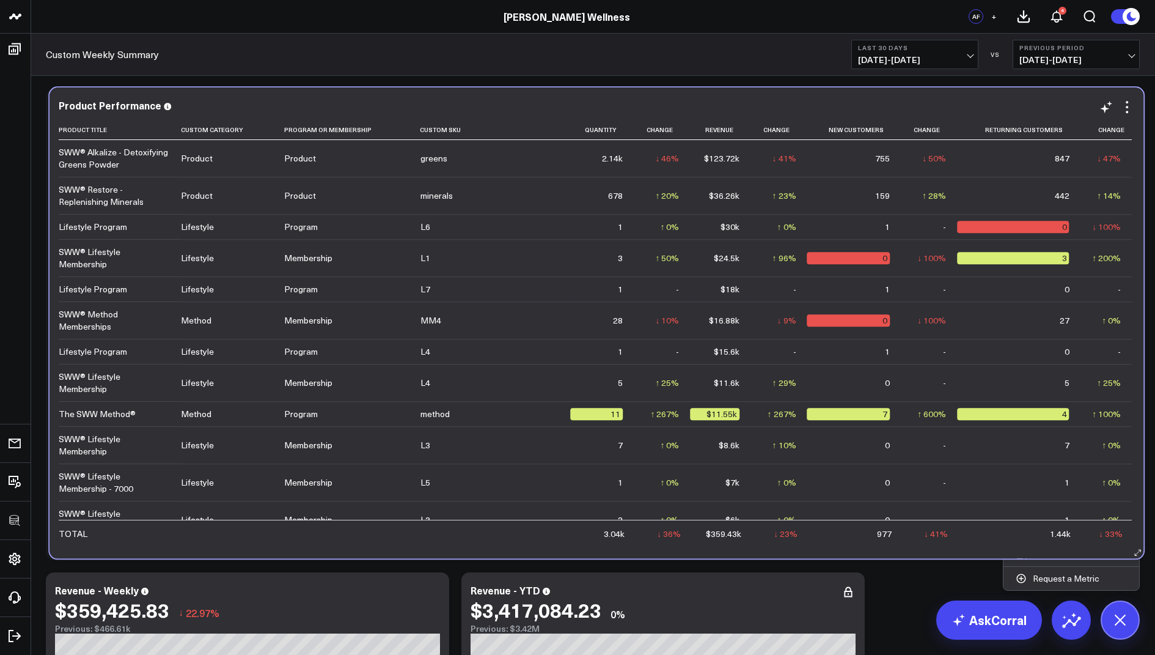
drag, startPoint x: 457, startPoint y: 381, endPoint x: 460, endPoint y: 105, distance: 276.9
click at [460, 105] on div "Product Performance" at bounding box center [597, 105] width 1076 height 11
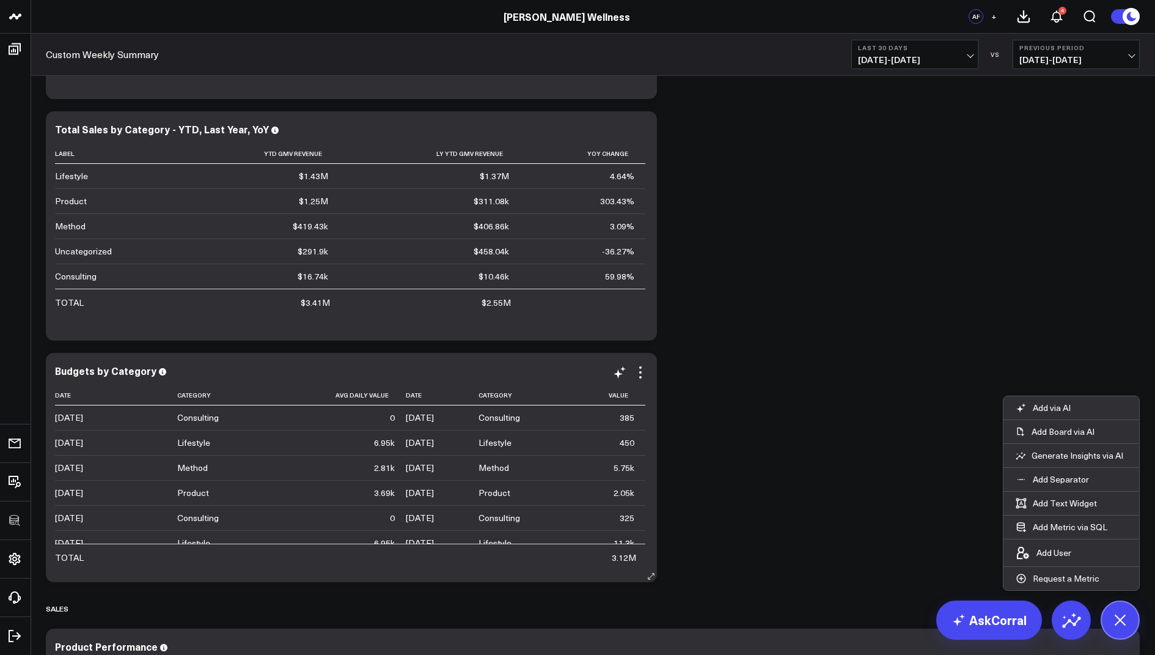
scroll to position [87, 0]
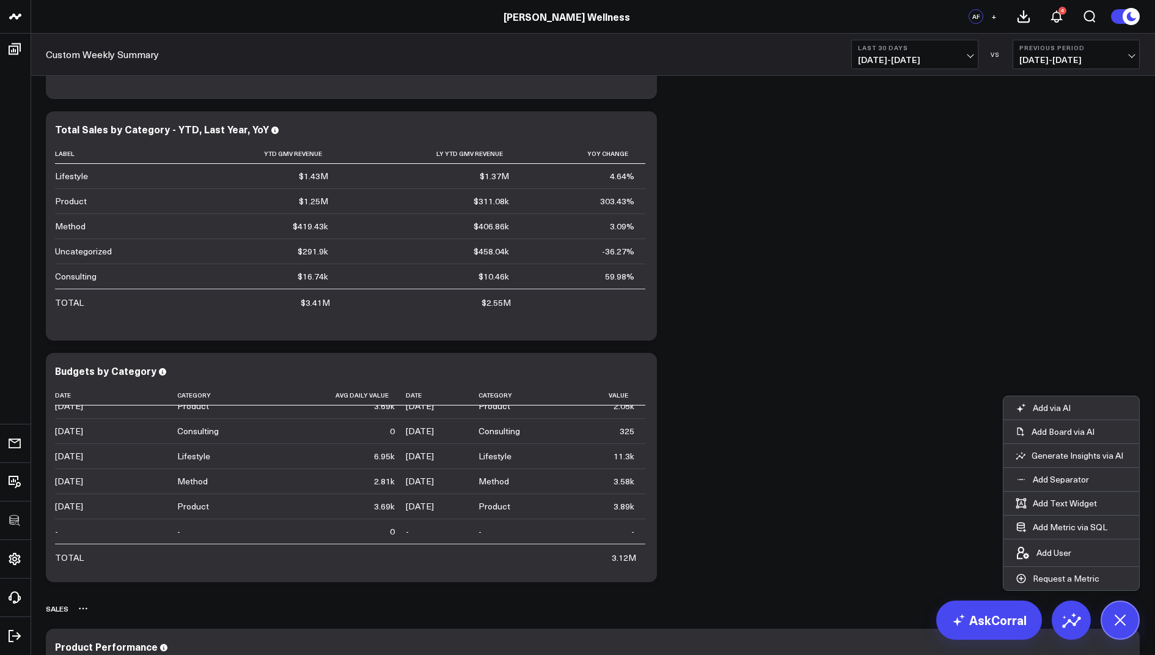
click at [80, 609] on icon at bounding box center [83, 608] width 10 height 10
click at [115, 644] on button "Delete" at bounding box center [115, 642] width 53 height 21
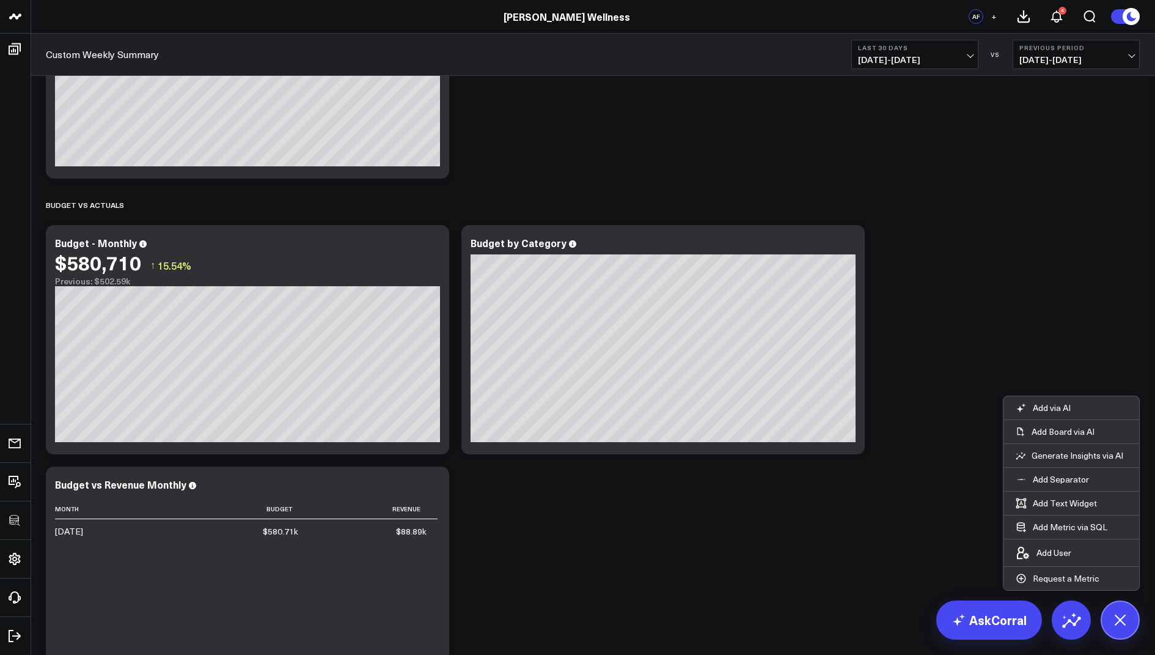
scroll to position [2321, 0]
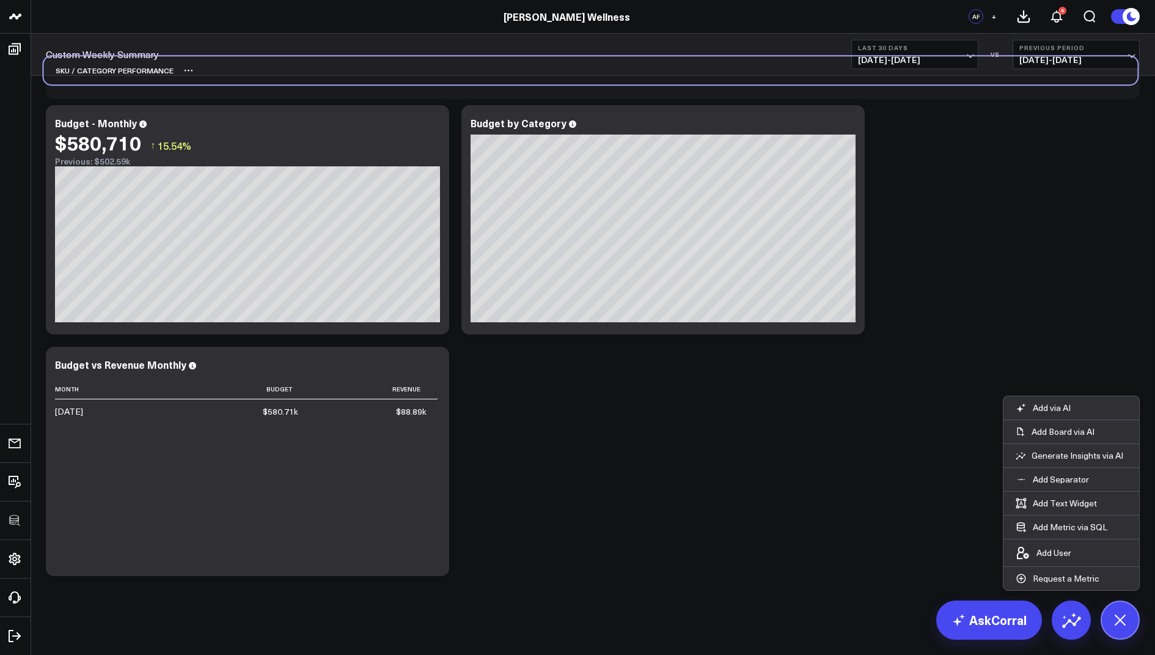
drag, startPoint x: 115, startPoint y: 573, endPoint x: 112, endPoint y: 76, distance: 497.6
click at [112, 76] on div "SKU / CATEGORY PERFORMANCE" at bounding box center [108, 70] width 130 height 28
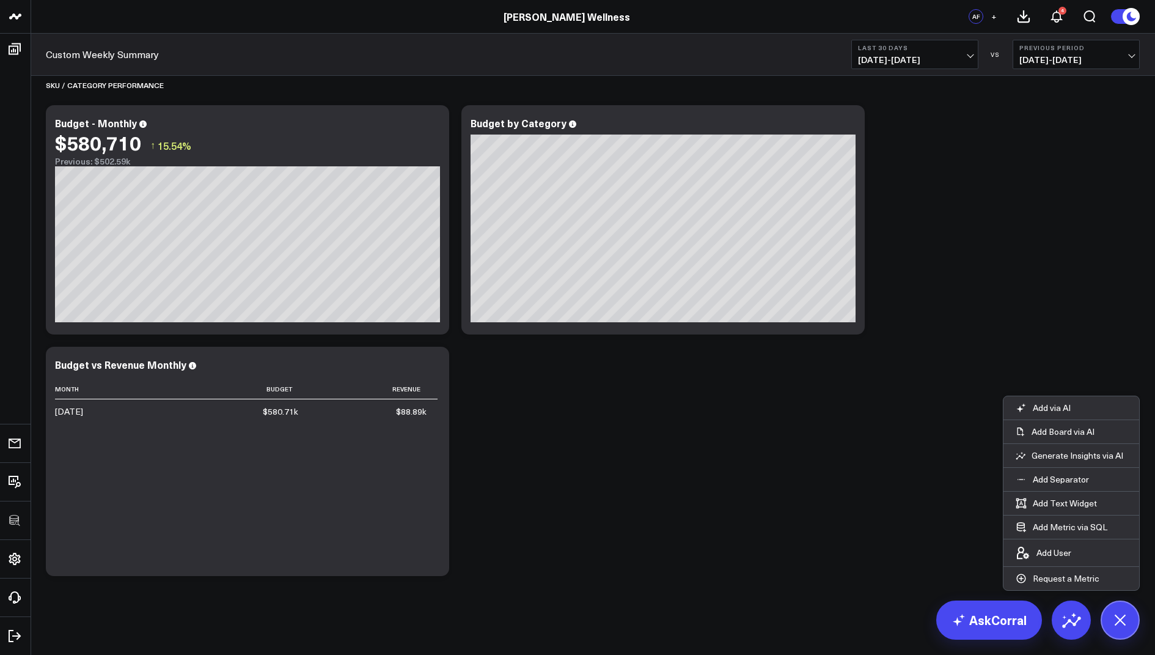
scroll to position [1866, 0]
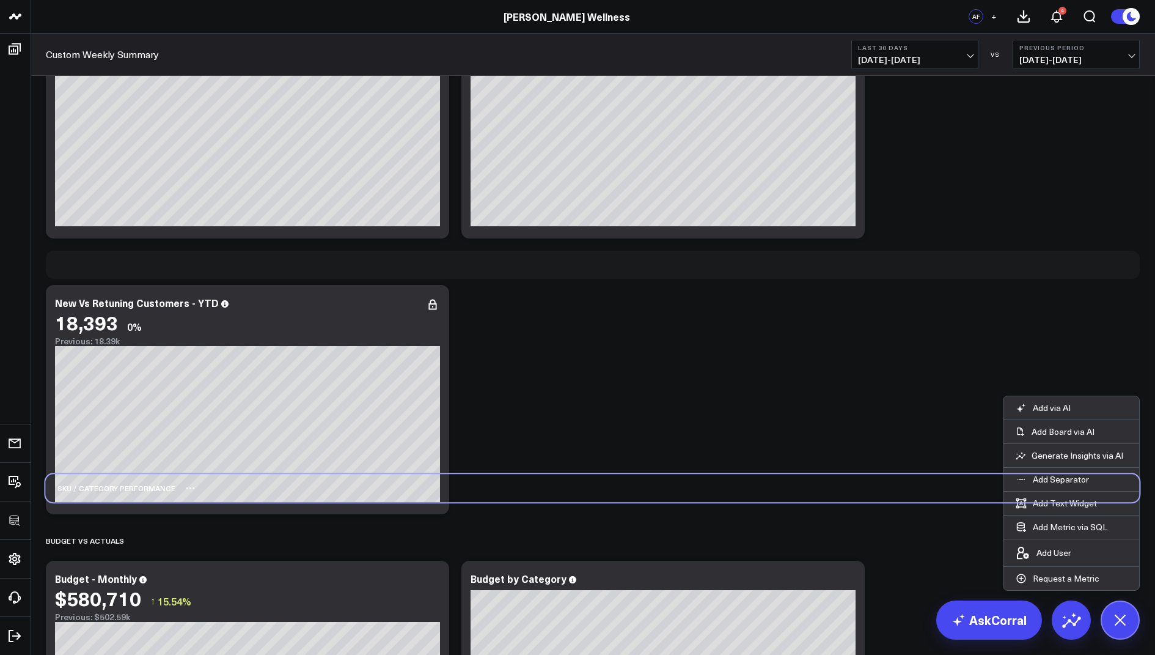
drag, startPoint x: 109, startPoint y: 540, endPoint x: 109, endPoint y: 517, distance: 23.2
click at [109, 502] on div "SKU / CATEGORY PERFORMANCE" at bounding box center [110, 488] width 130 height 28
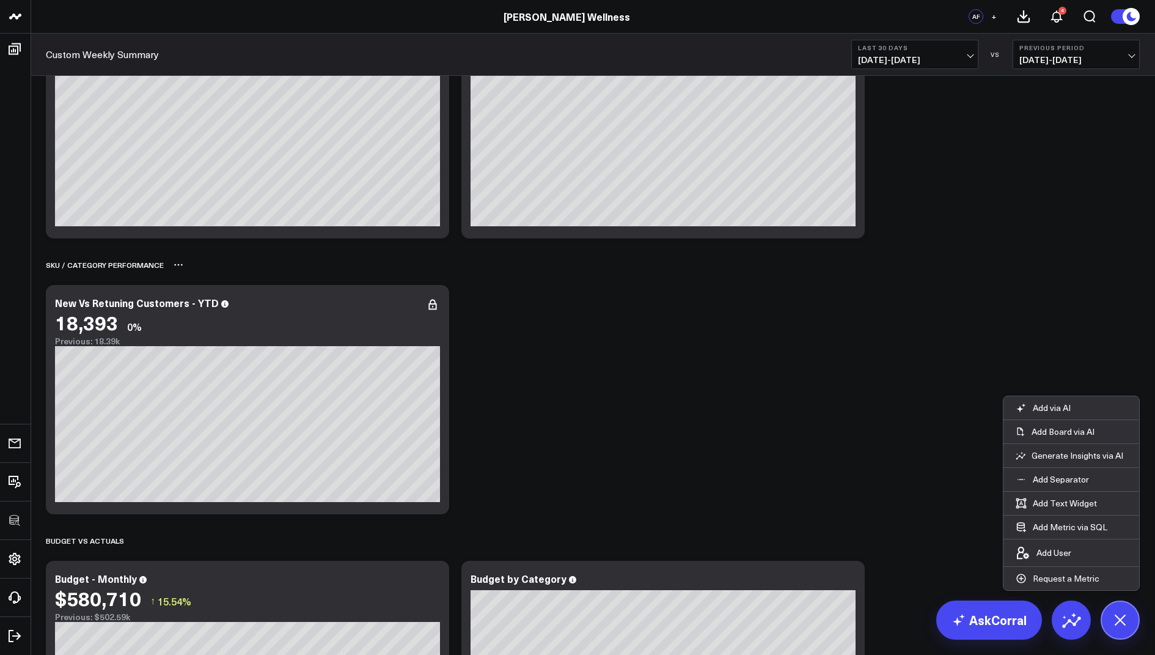
click at [175, 264] on icon at bounding box center [179, 265] width 10 height 10
click at [212, 293] on button "Delete" at bounding box center [210, 299] width 53 height 21
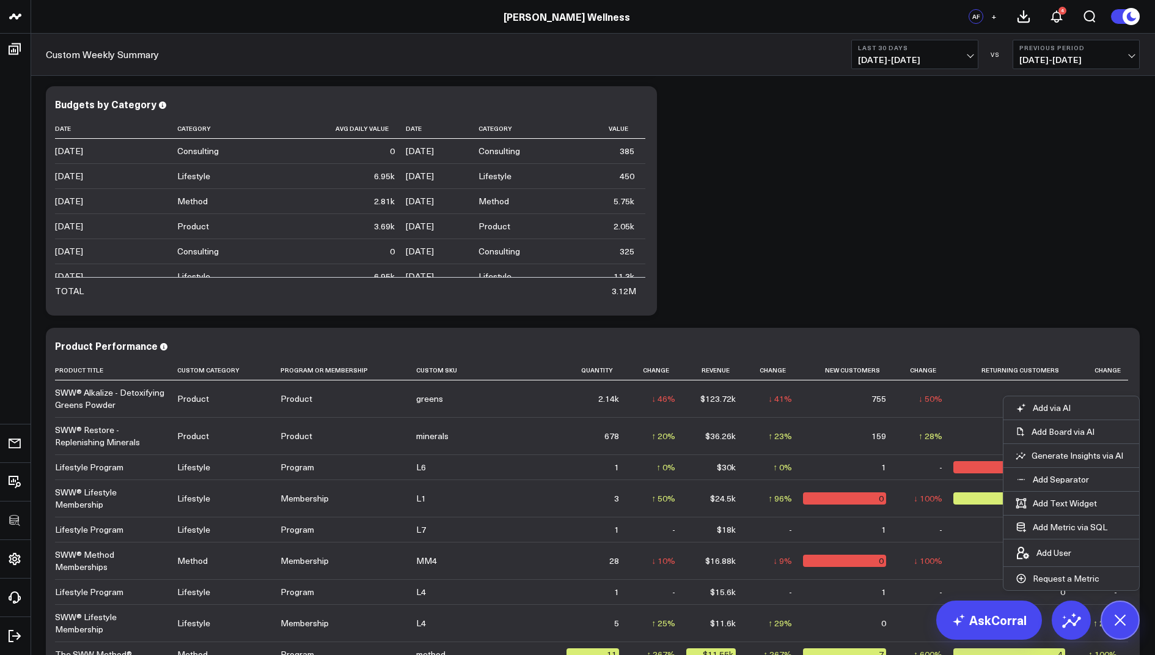
scroll to position [686, 0]
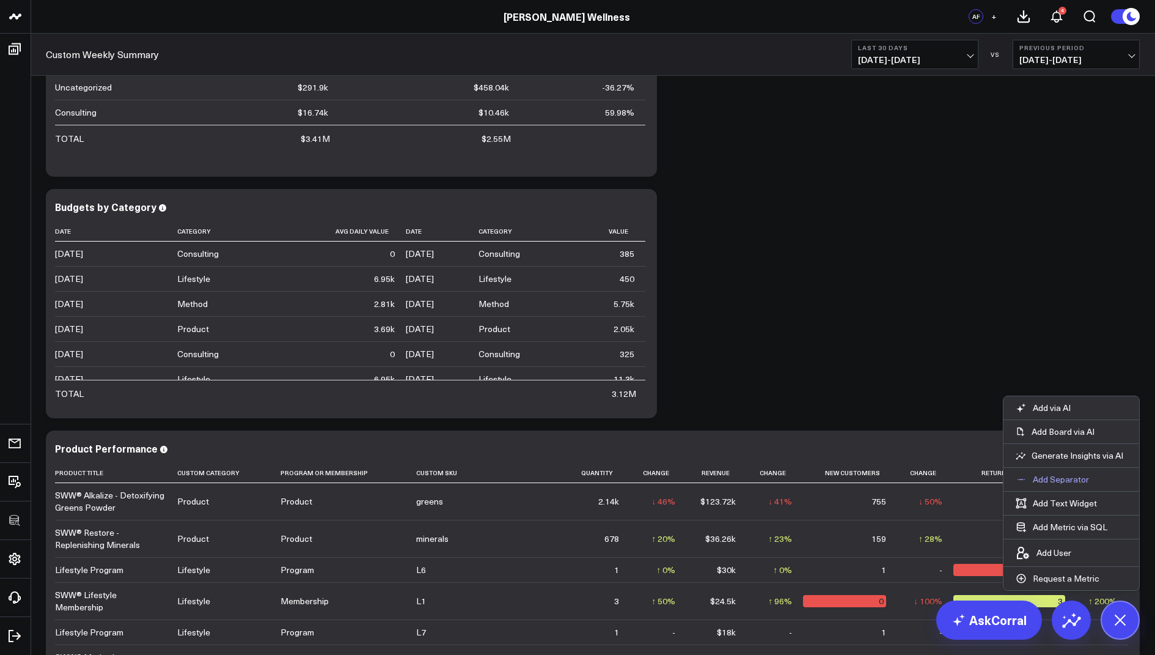
click at [1042, 479] on p "Add Separator" at bounding box center [1061, 479] width 56 height 11
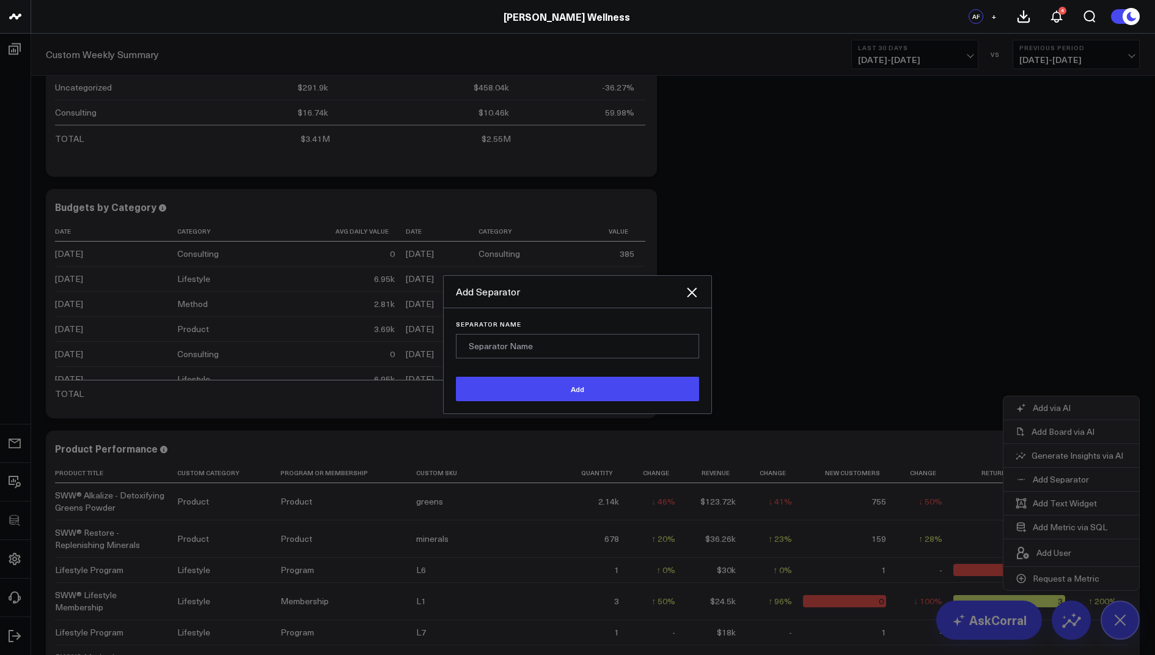
click at [514, 345] on input "Separator Name" at bounding box center [577, 346] width 243 height 24
type input "Performance"
click at [516, 392] on button "Add" at bounding box center [577, 389] width 243 height 24
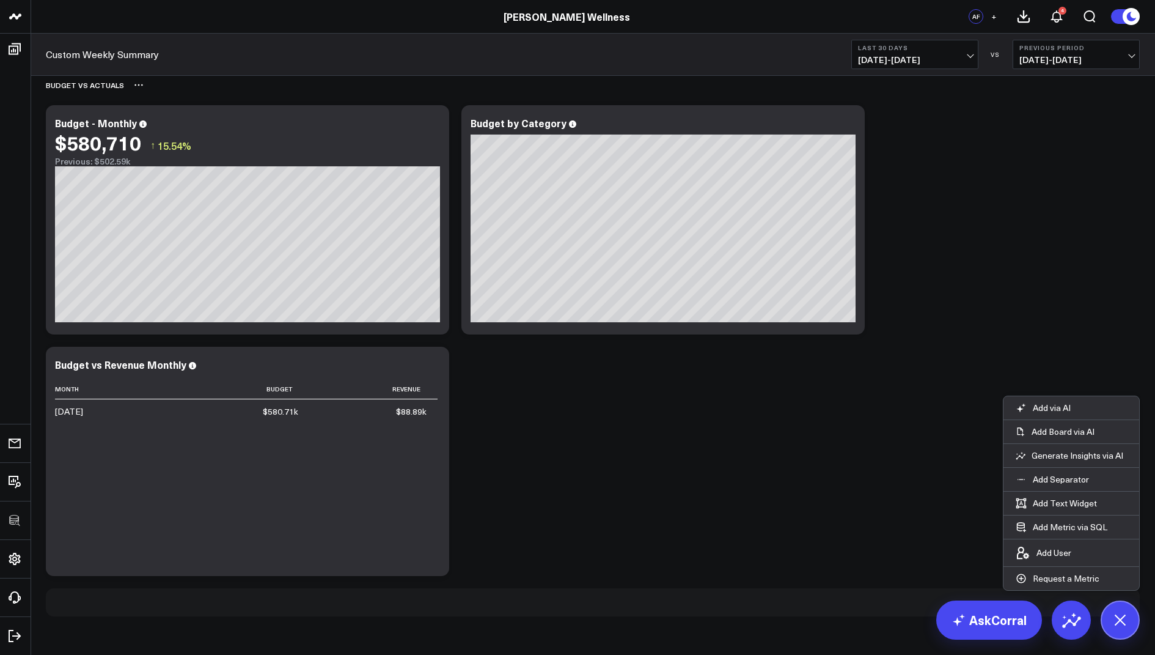
scroll to position [2292, 0]
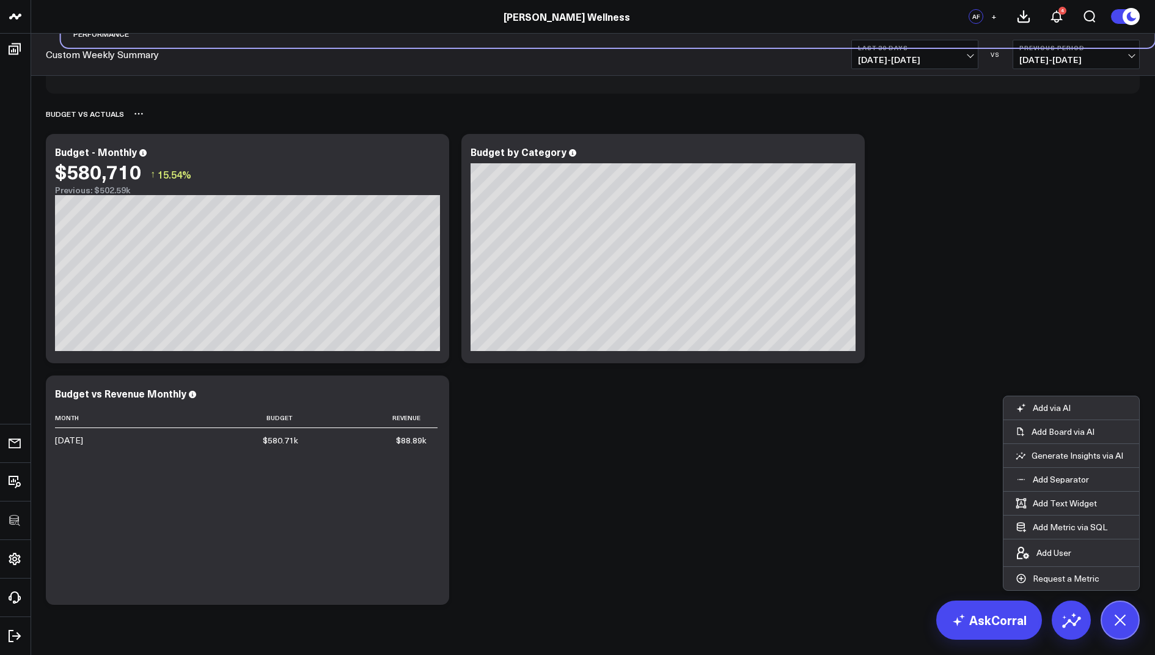
drag, startPoint x: 77, startPoint y: 608, endPoint x: 79, endPoint y: 119, distance: 489.0
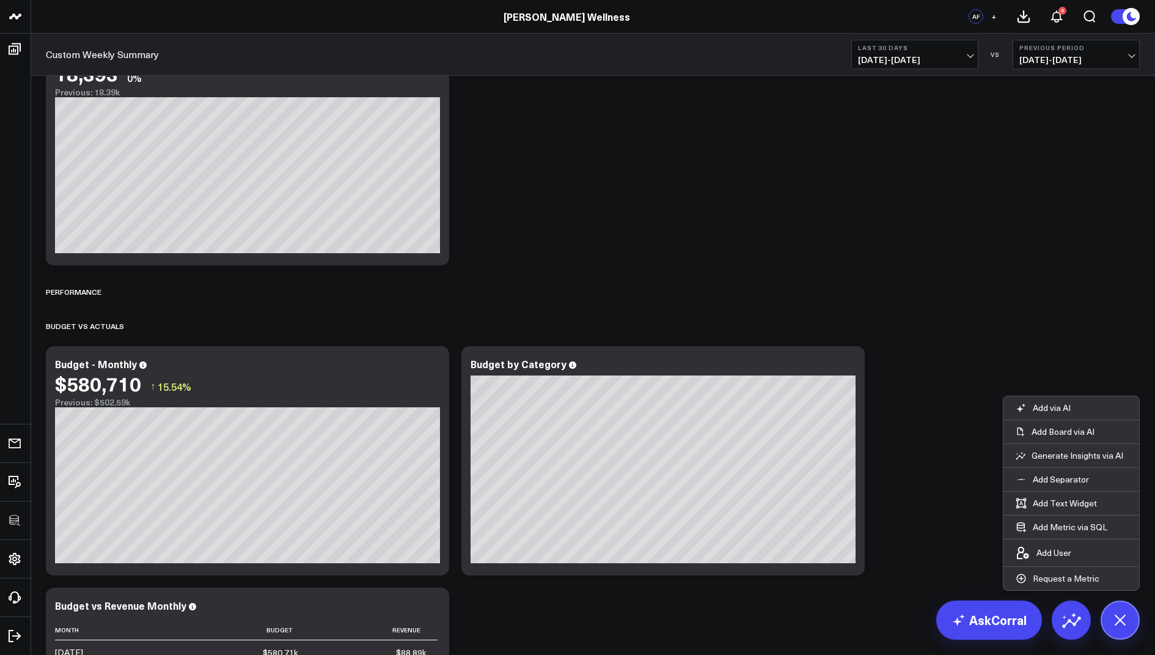
scroll to position [1856, 0]
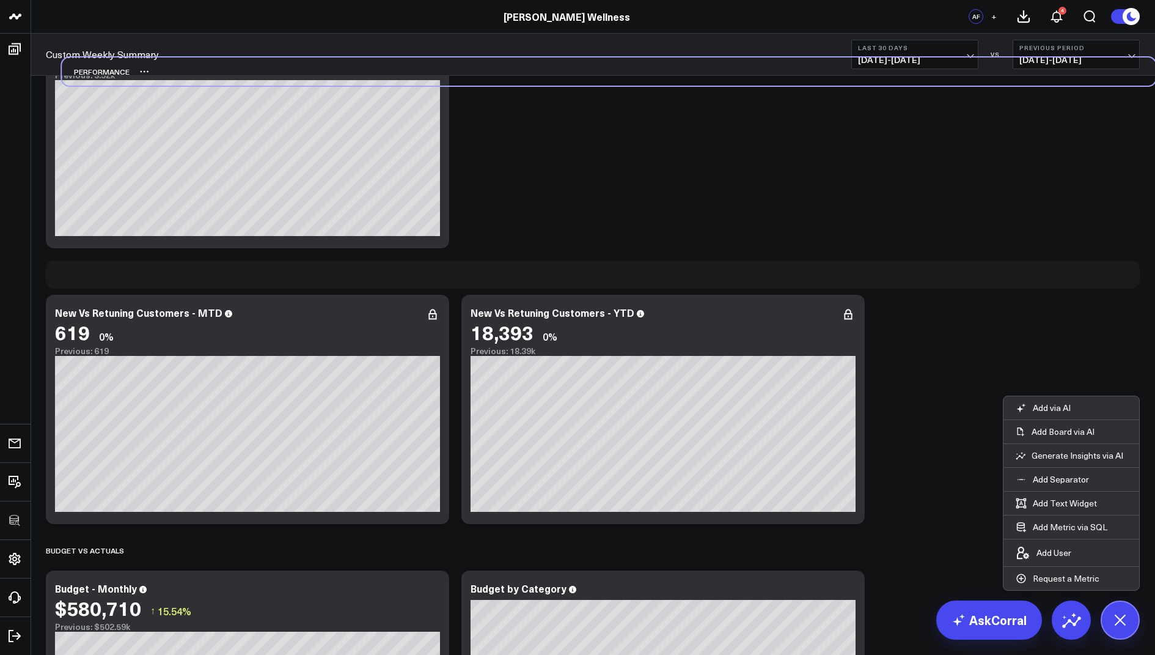
drag, startPoint x: 79, startPoint y: 523, endPoint x: 95, endPoint y: 78, distance: 445.3
click at [95, 78] on div "Performance" at bounding box center [96, 71] width 68 height 28
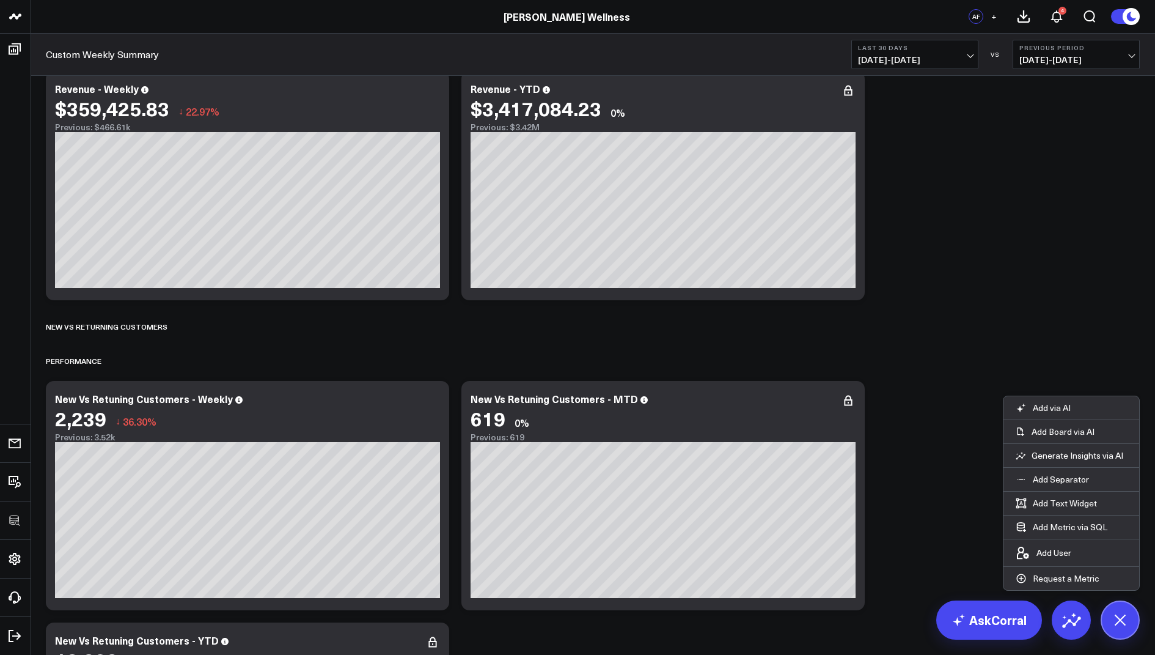
scroll to position [1305, 0]
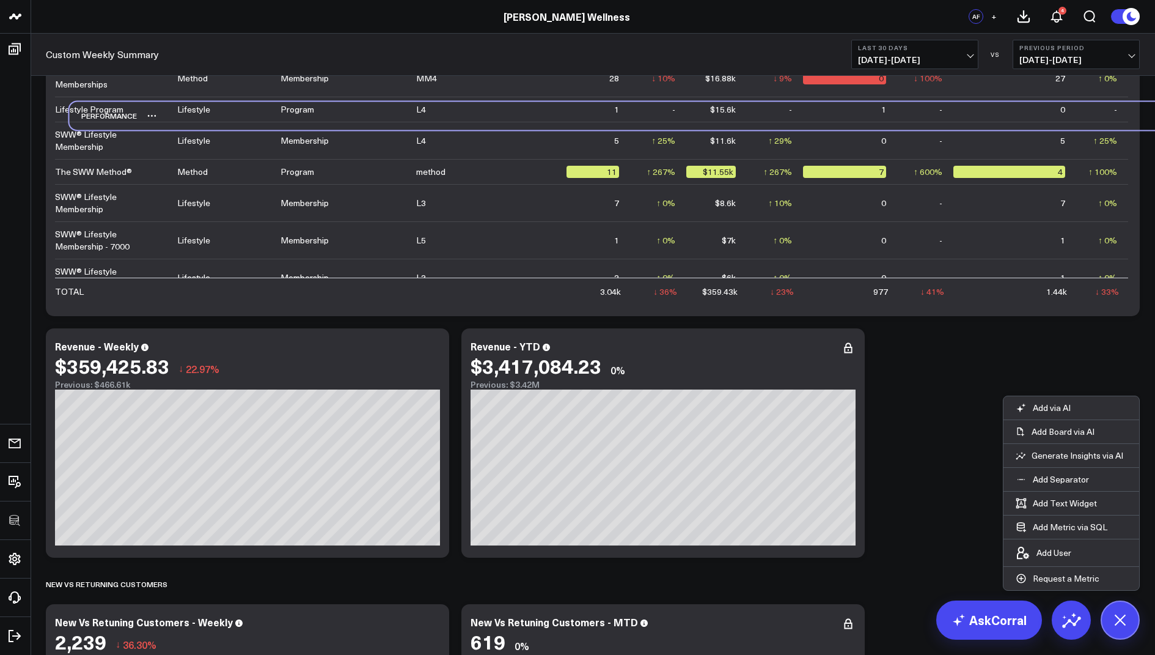
drag, startPoint x: 73, startPoint y: 584, endPoint x: 97, endPoint y: 111, distance: 473.7
click at [97, 111] on div "Performance" at bounding box center [103, 115] width 68 height 28
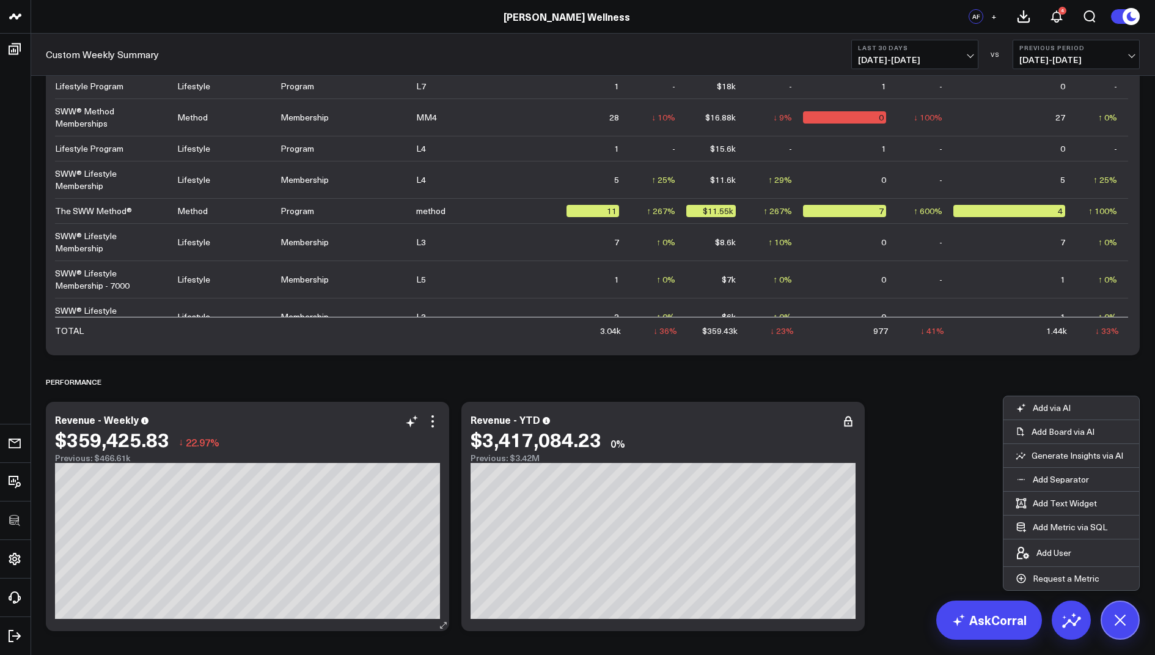
scroll to position [1211, 0]
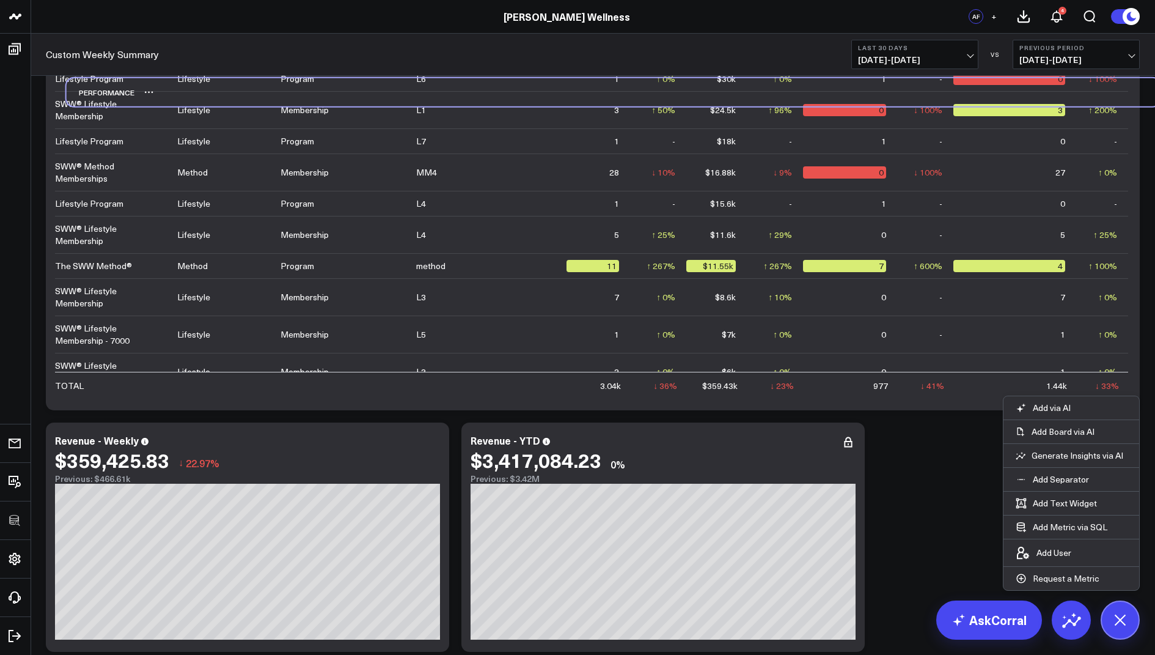
drag, startPoint x: 73, startPoint y: 406, endPoint x: 94, endPoint y: 96, distance: 310.6
click at [94, 96] on div "Performance" at bounding box center [101, 92] width 68 height 28
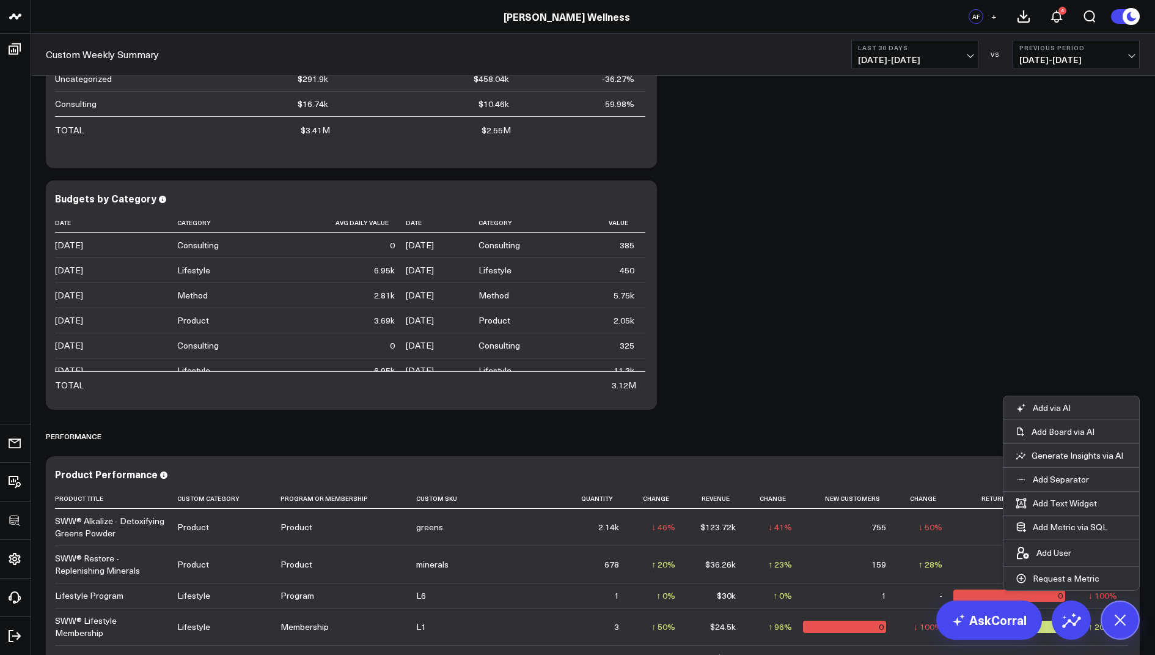
scroll to position [634, 0]
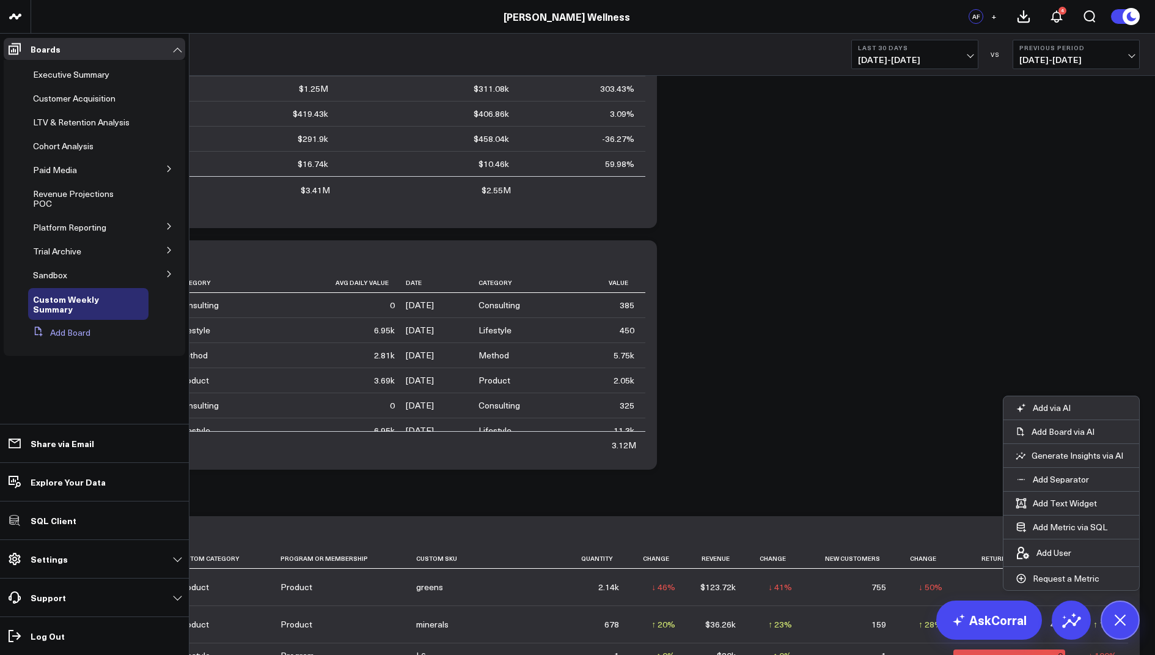
click at [61, 331] on button "Add Board" at bounding box center [59, 333] width 62 height 22
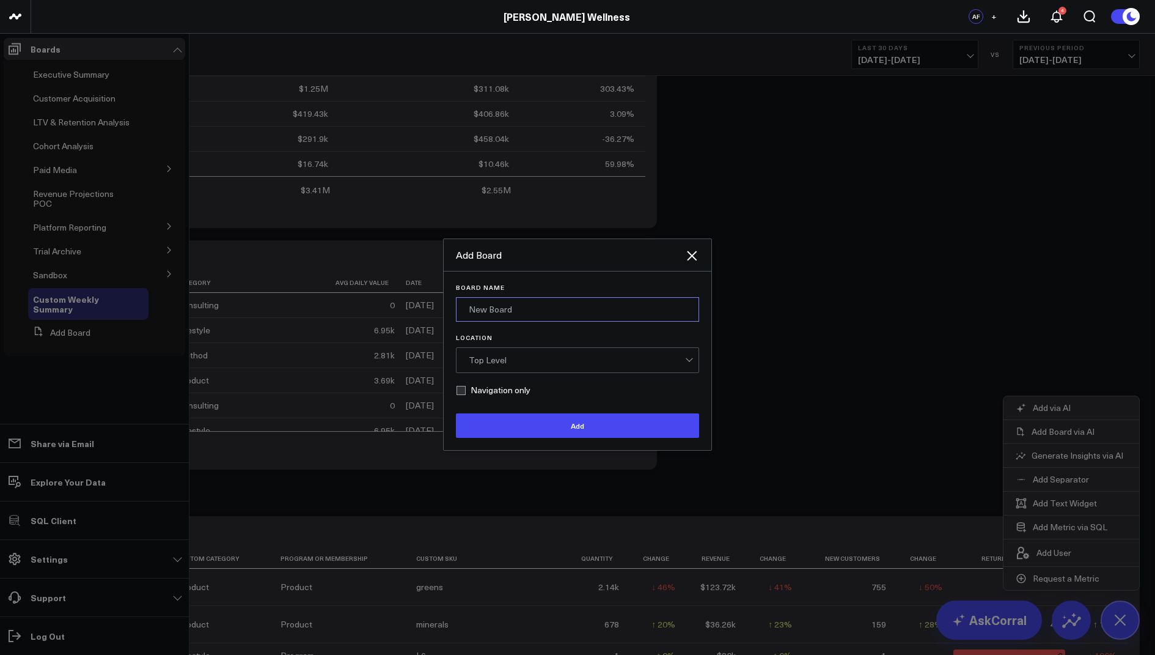
click at [488, 317] on input "Board Name" at bounding box center [577, 309] width 243 height 24
type input "Weekly Summary Sandbox"
click at [500, 358] on div "Top Level" at bounding box center [577, 360] width 216 height 10
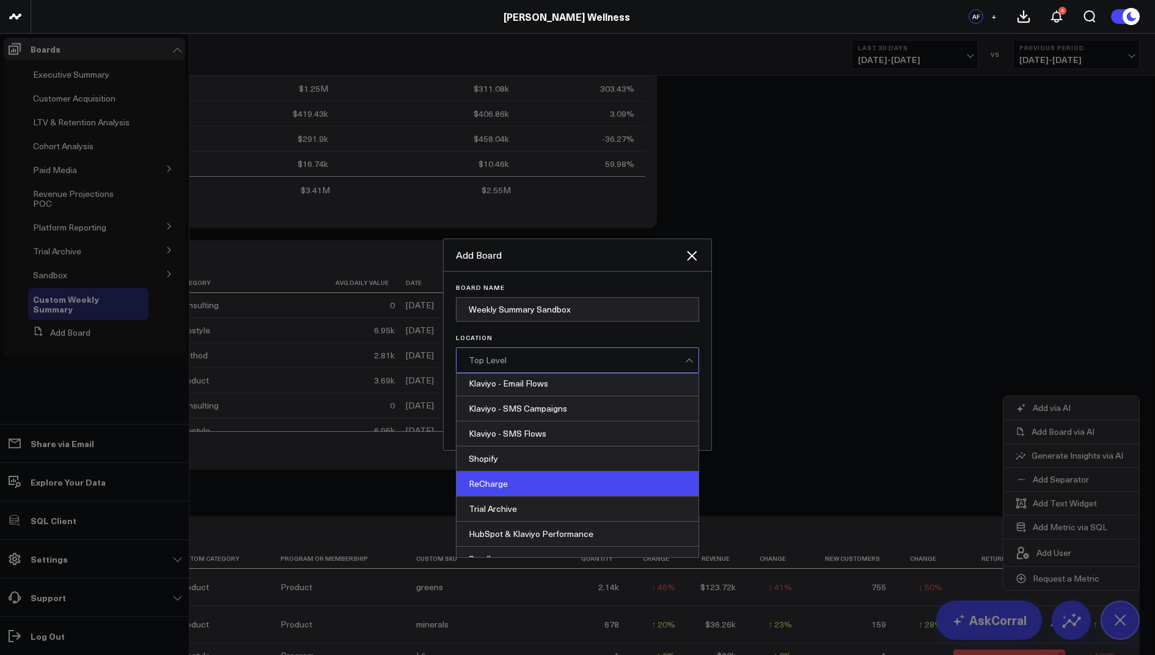
scroll to position [411, 0]
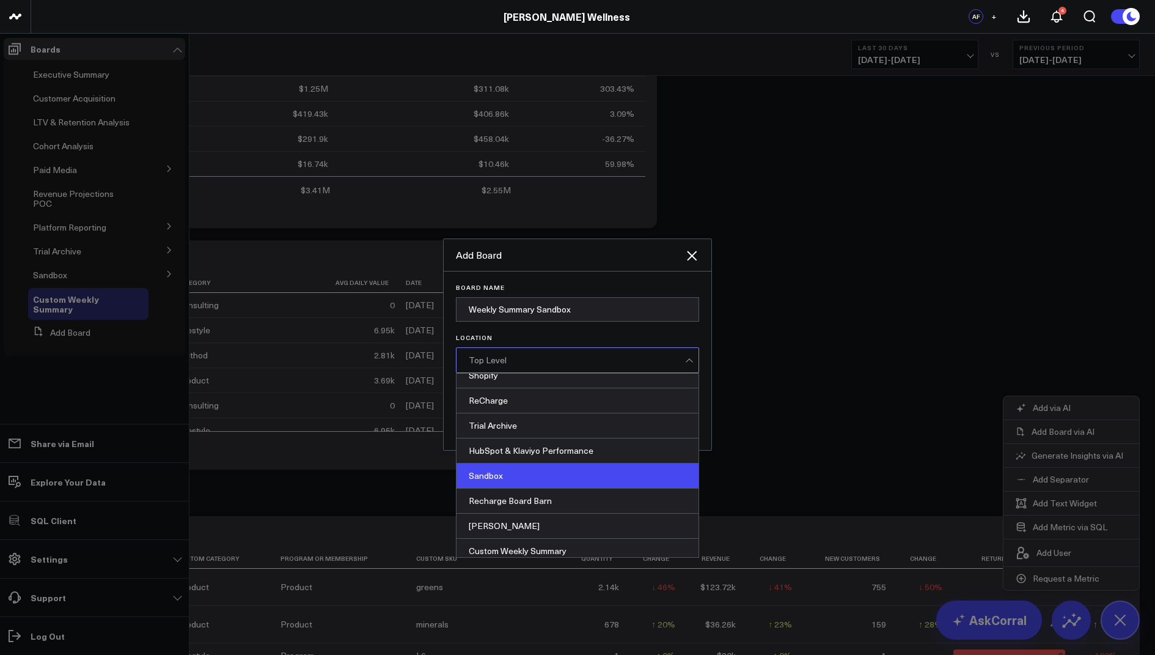
click at [496, 465] on div "Sandbox" at bounding box center [578, 475] width 242 height 25
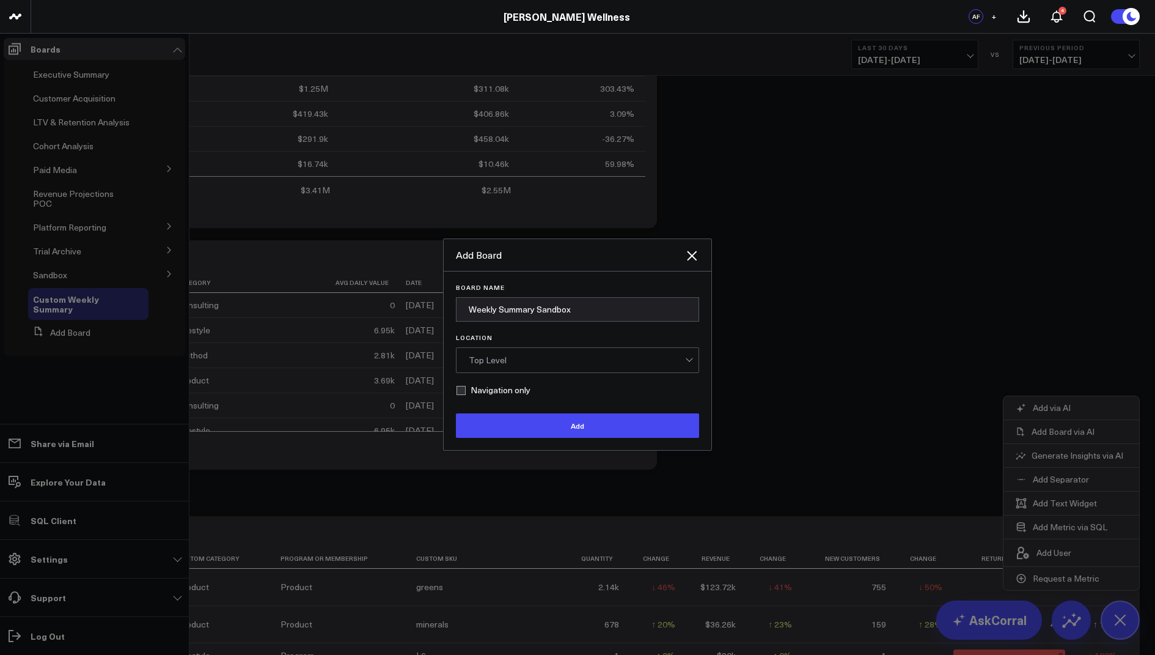
click at [496, 361] on div "Top Level" at bounding box center [577, 360] width 216 height 10
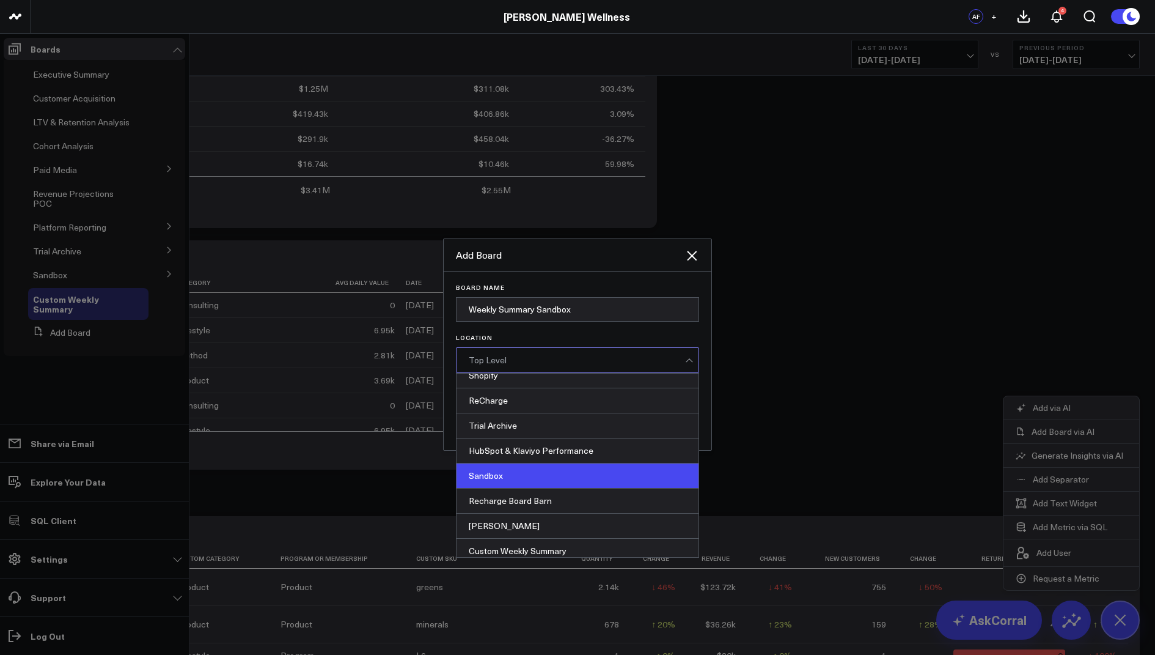
click at [507, 469] on div "Sandbox" at bounding box center [578, 475] width 242 height 25
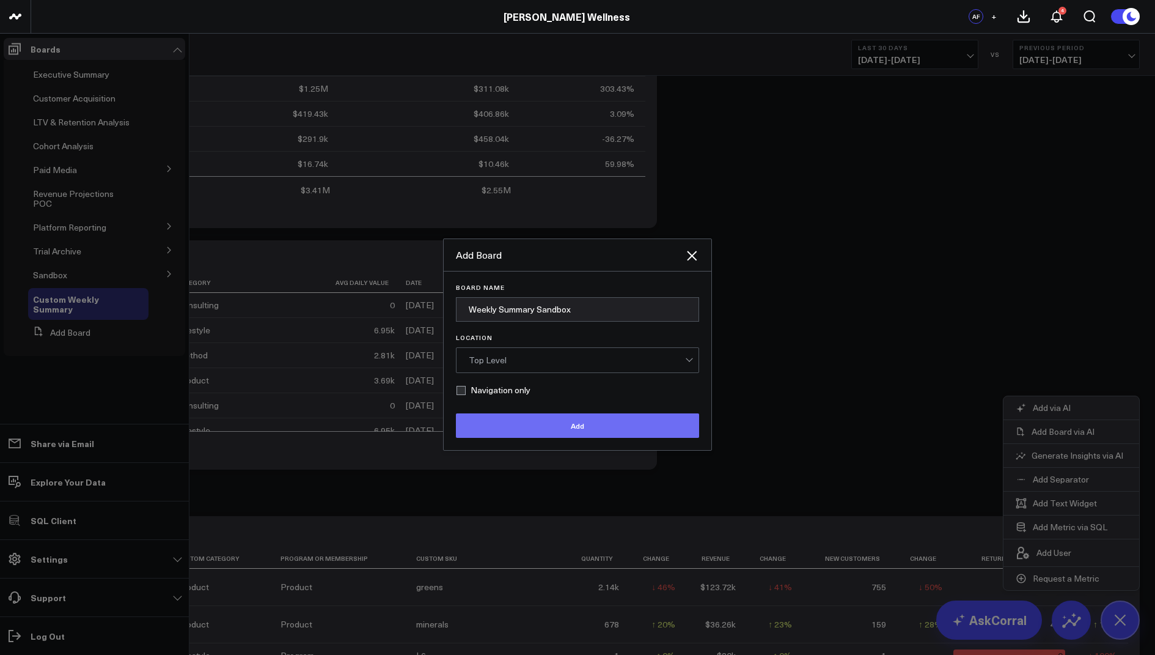
click at [512, 429] on button "Add" at bounding box center [577, 425] width 243 height 24
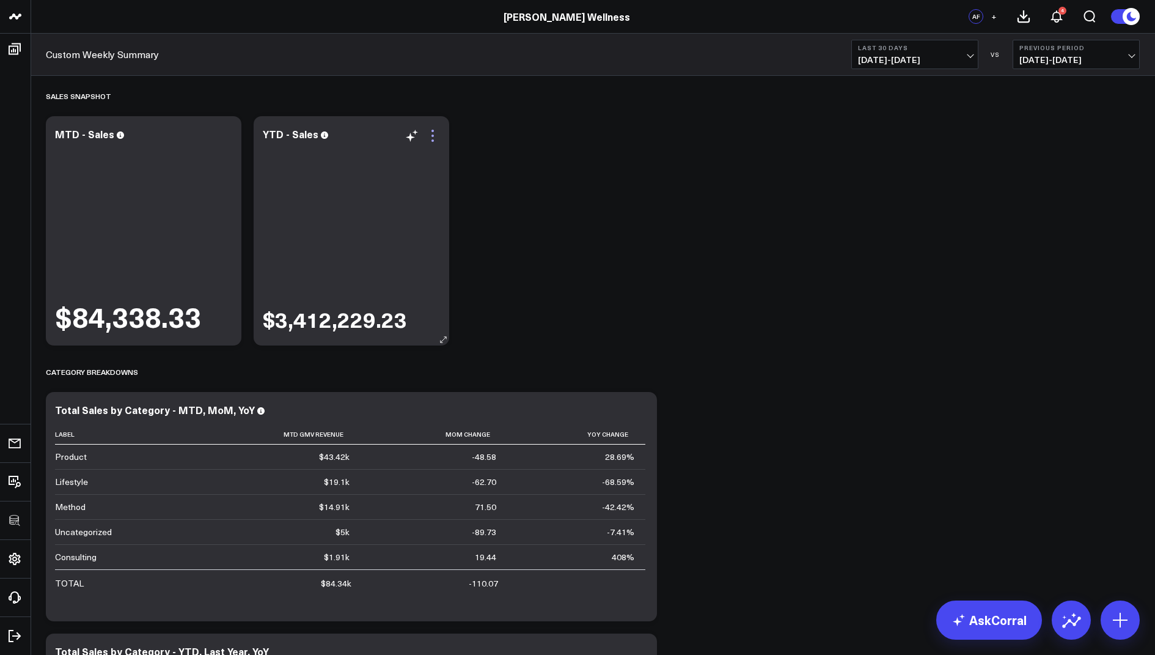
click at [433, 132] on icon at bounding box center [432, 135] width 15 height 15
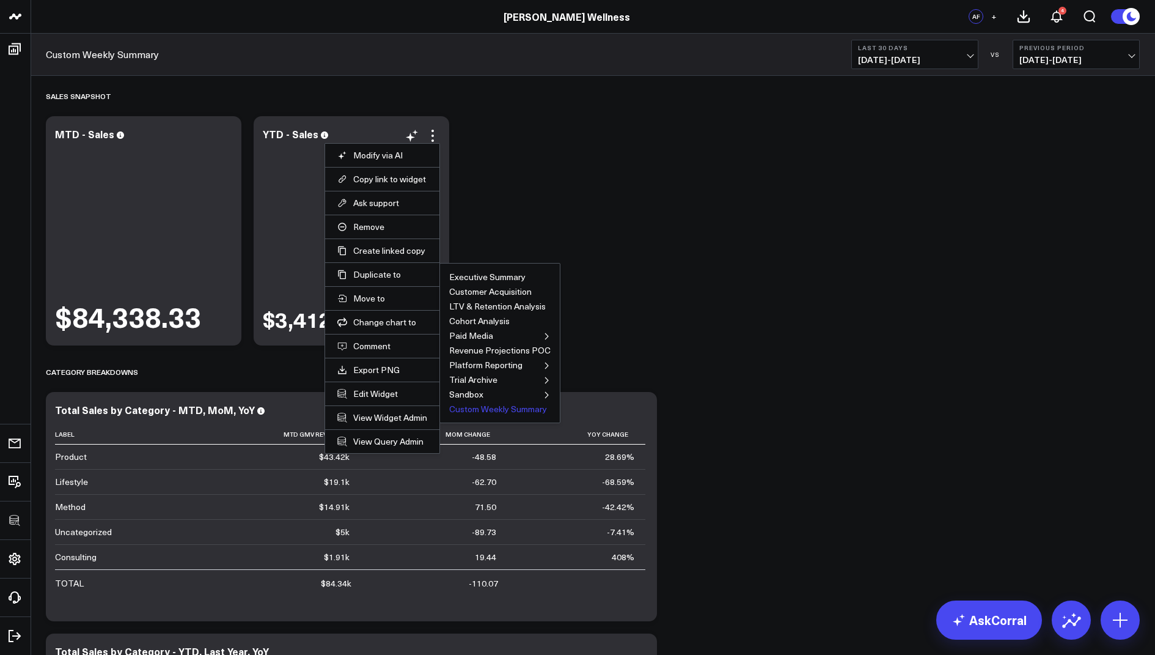
click at [494, 407] on button "Custom Weekly Summary" at bounding box center [498, 409] width 98 height 9
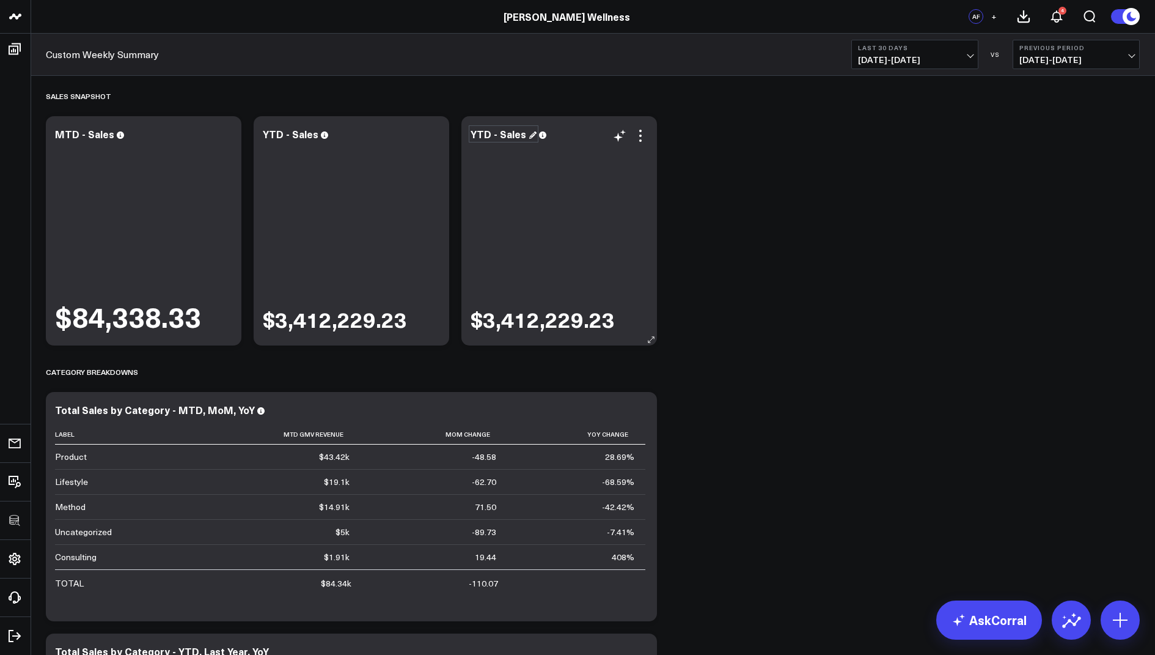
click at [521, 136] on div "YTD - Sales" at bounding box center [504, 133] width 66 height 13
click at [638, 138] on icon at bounding box center [640, 135] width 15 height 15
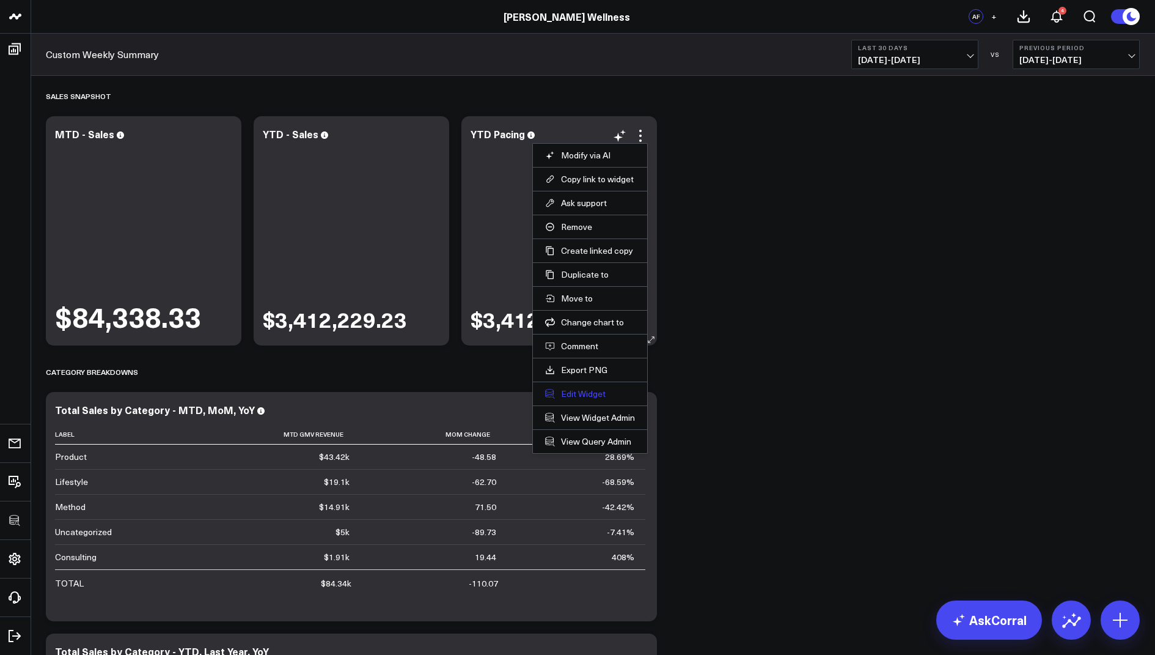
click at [590, 389] on button "Edit Widget" at bounding box center [590, 393] width 90 height 11
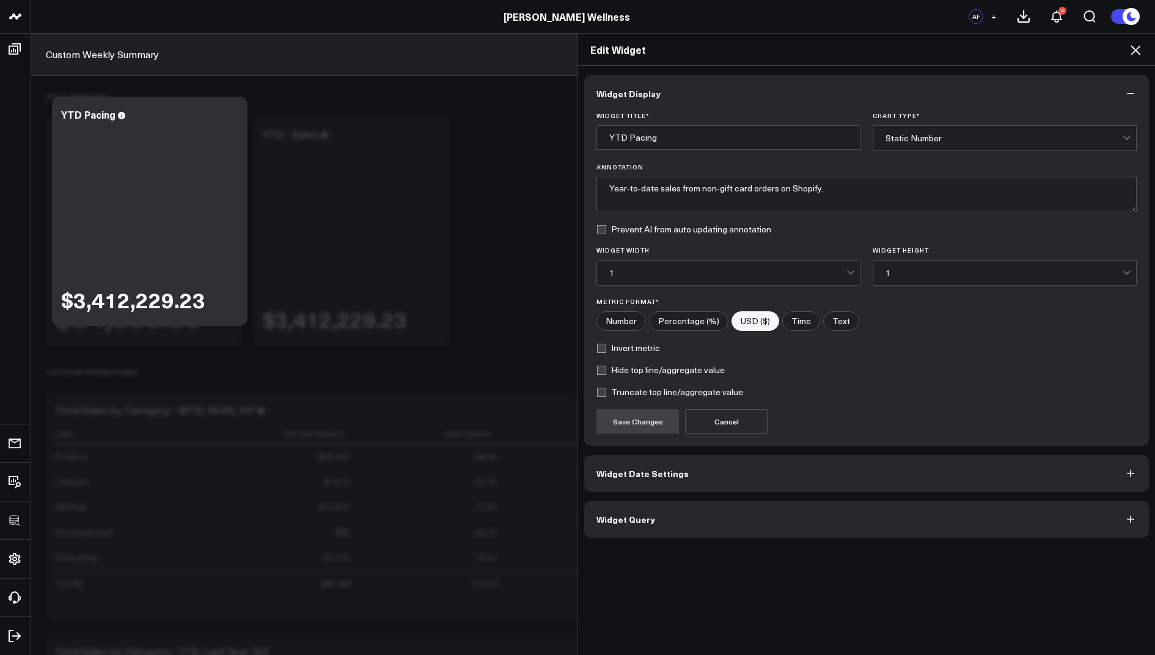
click at [686, 314] on input"] "Percentage (%)" at bounding box center [689, 321] width 78 height 18
radio input"] "true"
click at [631, 425] on button "Save Changes" at bounding box center [638, 421] width 83 height 24
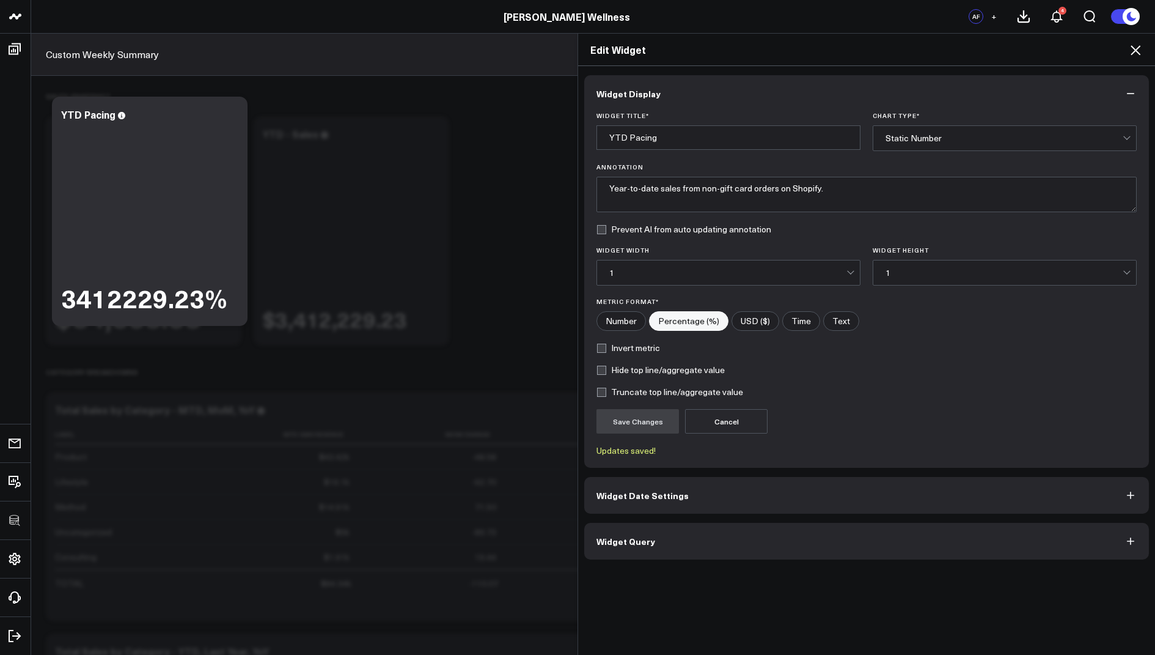
click at [1133, 46] on icon at bounding box center [1136, 50] width 10 height 10
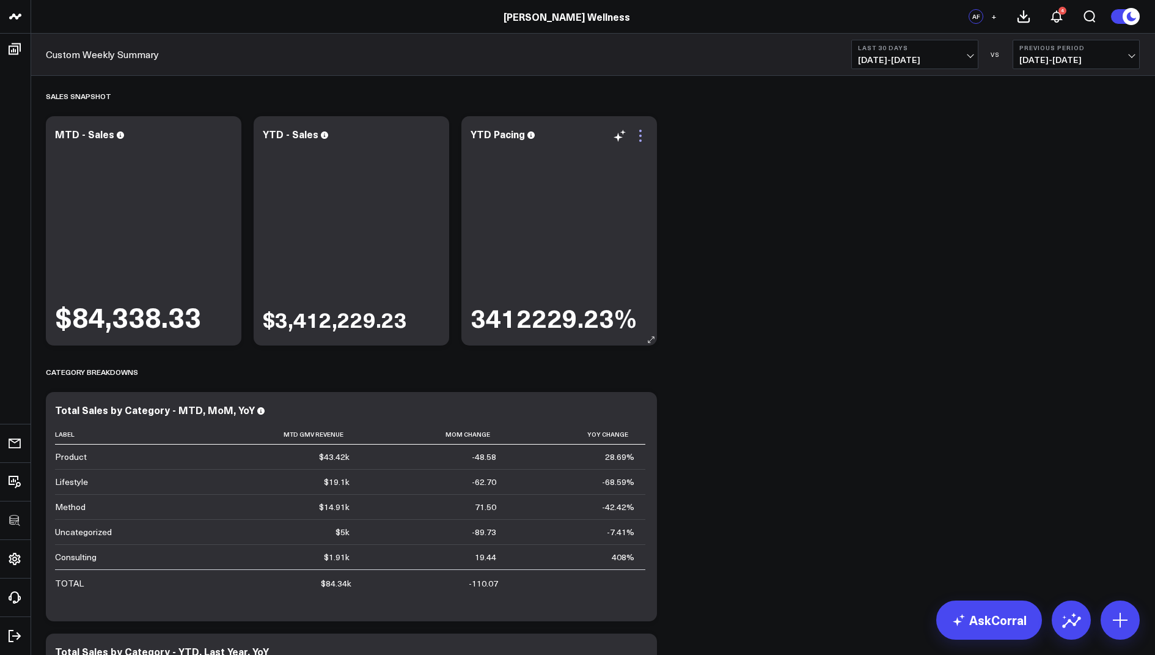
click at [636, 134] on icon at bounding box center [640, 135] width 15 height 15
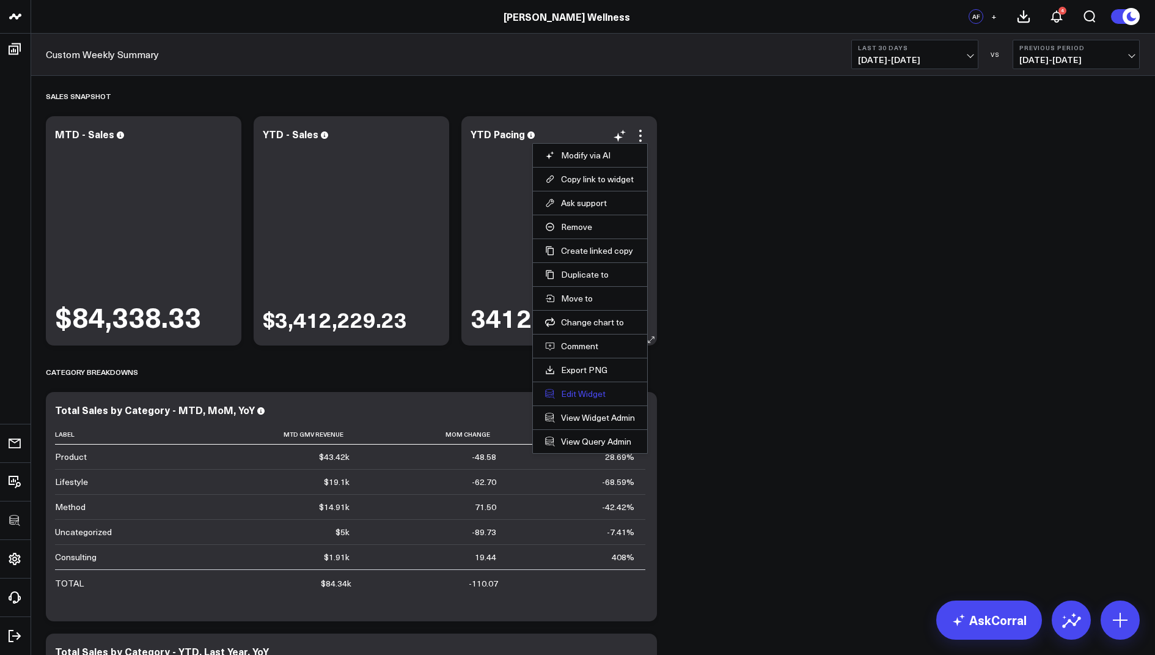
click at [567, 395] on button "Edit Widget" at bounding box center [590, 393] width 90 height 11
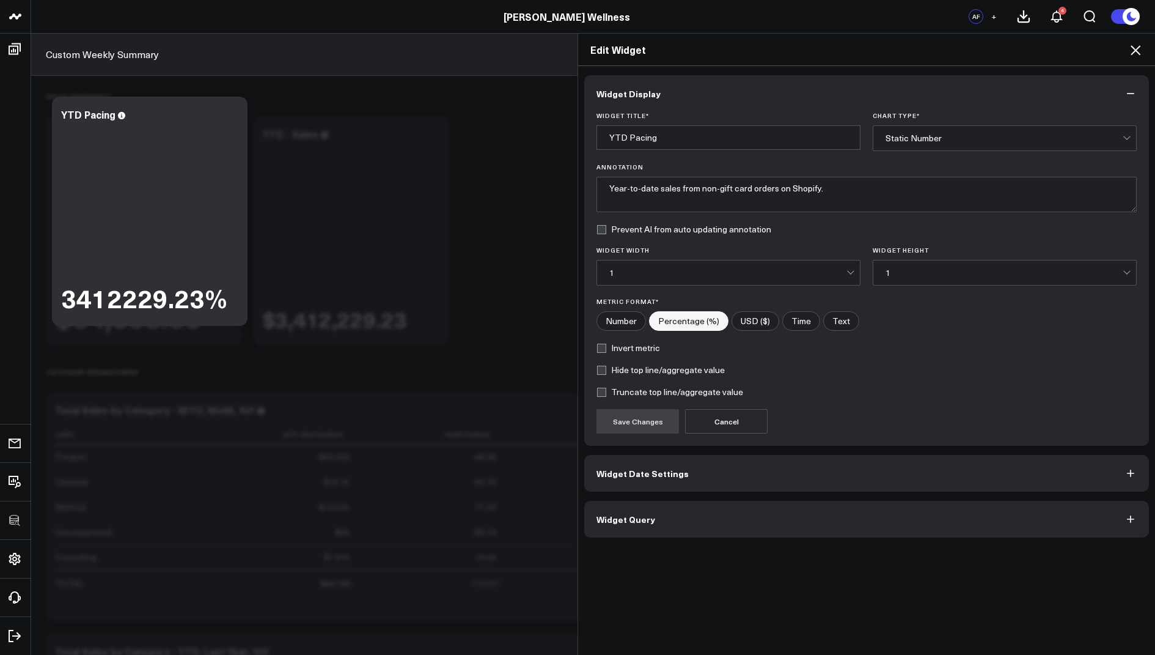
click at [642, 515] on span "Widget Query" at bounding box center [626, 519] width 59 height 10
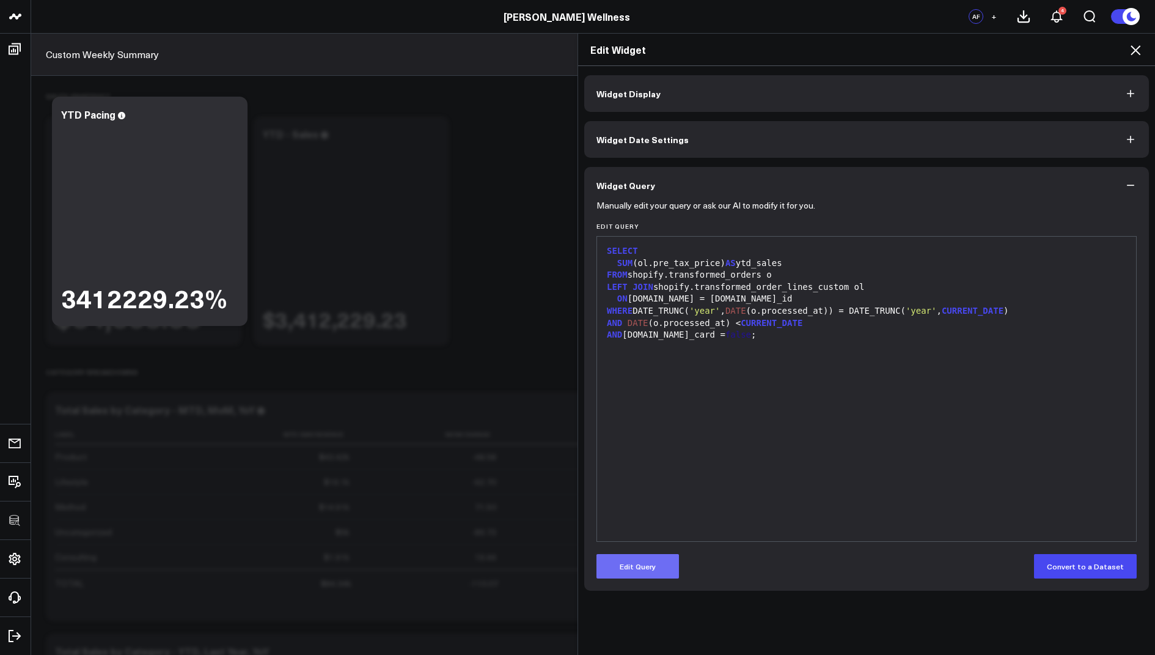
click at [635, 554] on button "Edit Query" at bounding box center [638, 566] width 83 height 24
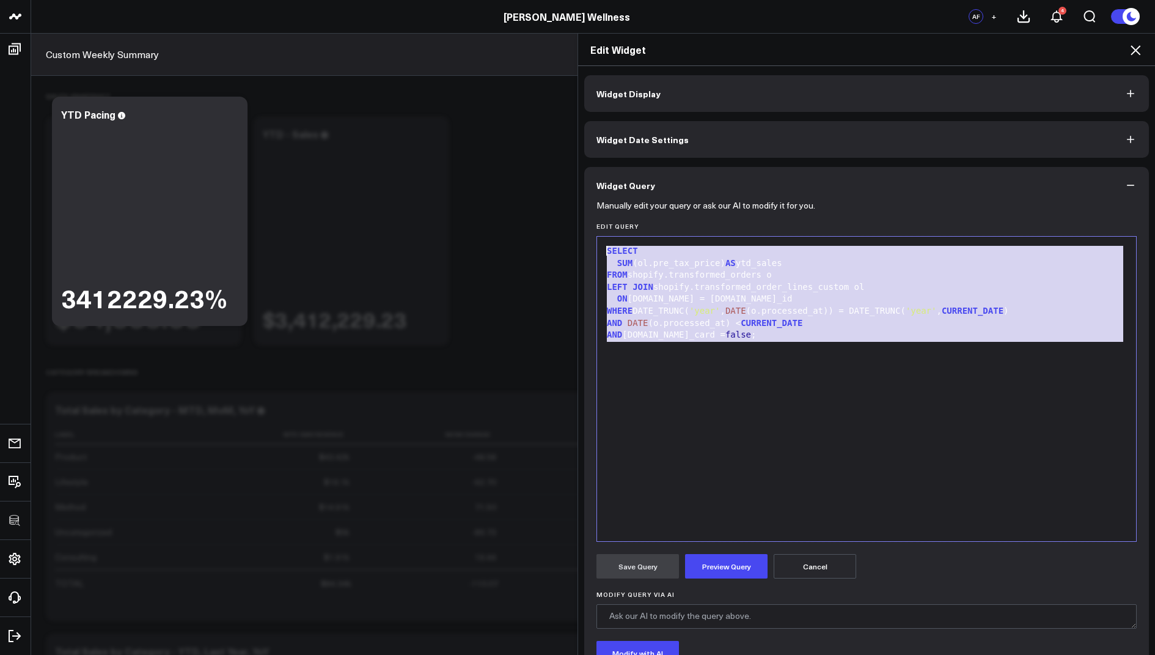
drag, startPoint x: 756, startPoint y: 343, endPoint x: 737, endPoint y: 193, distance: 150.9
click at [737, 193] on div "Widget Query Manually edit your query or ask our AI to modify it for you. Edit …" at bounding box center [866, 454] width 565 height 575
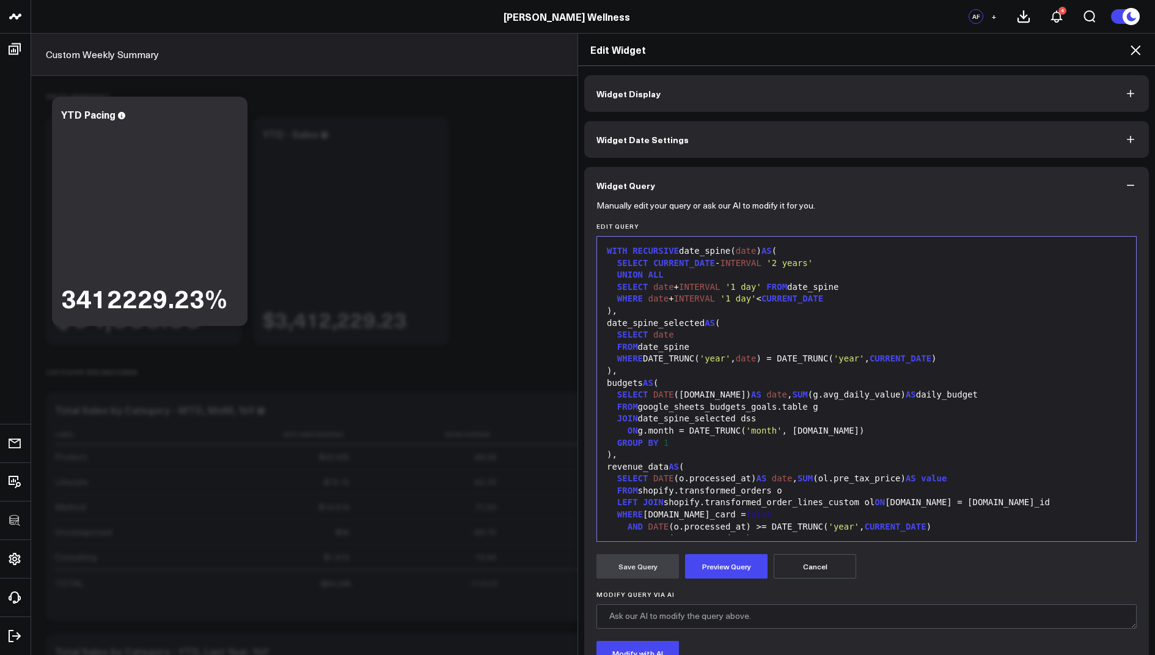
scroll to position [215, 0]
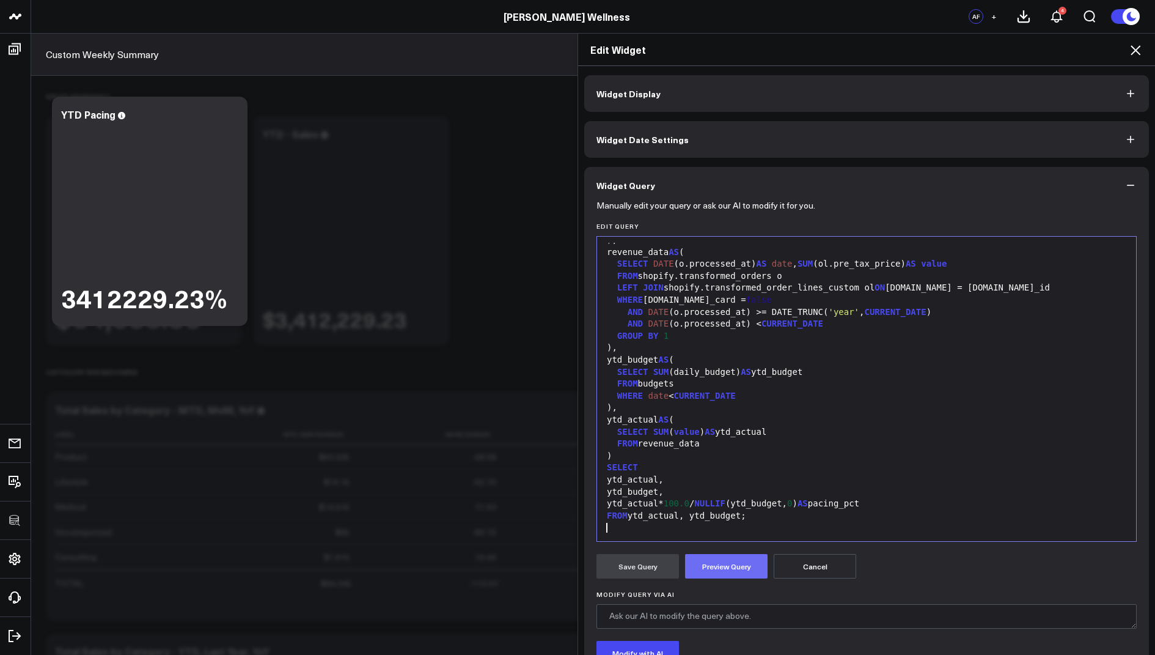
click at [718, 567] on button "Preview Query" at bounding box center [726, 566] width 83 height 24
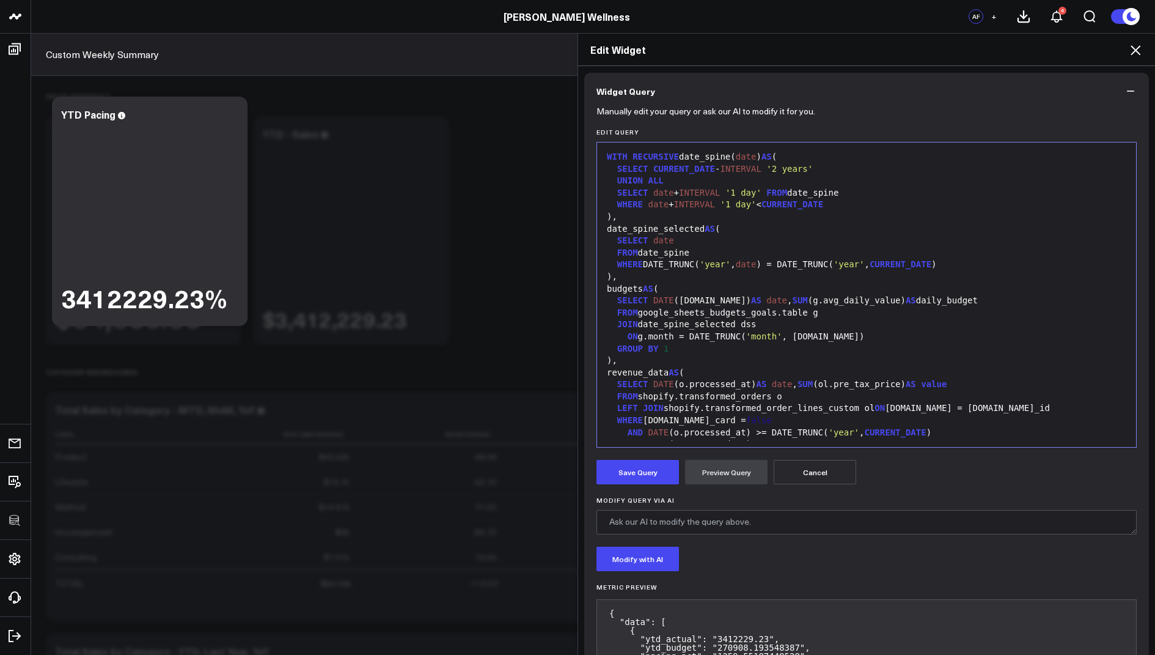
scroll to position [163, 0]
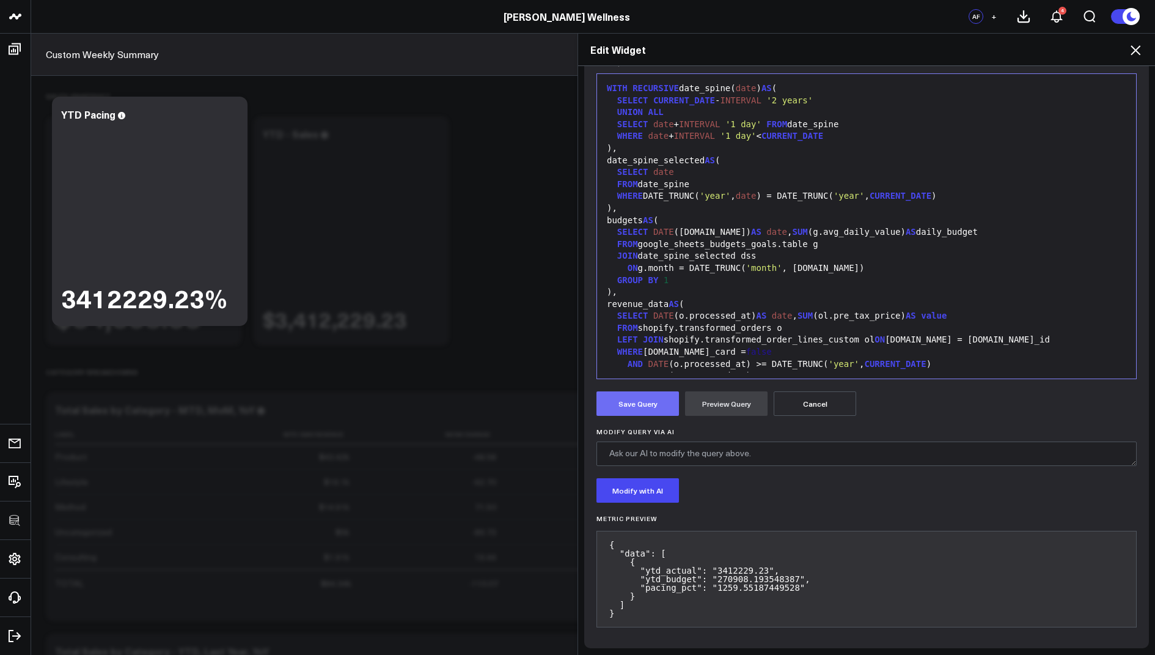
click at [629, 408] on button "Save Query" at bounding box center [638, 403] width 83 height 24
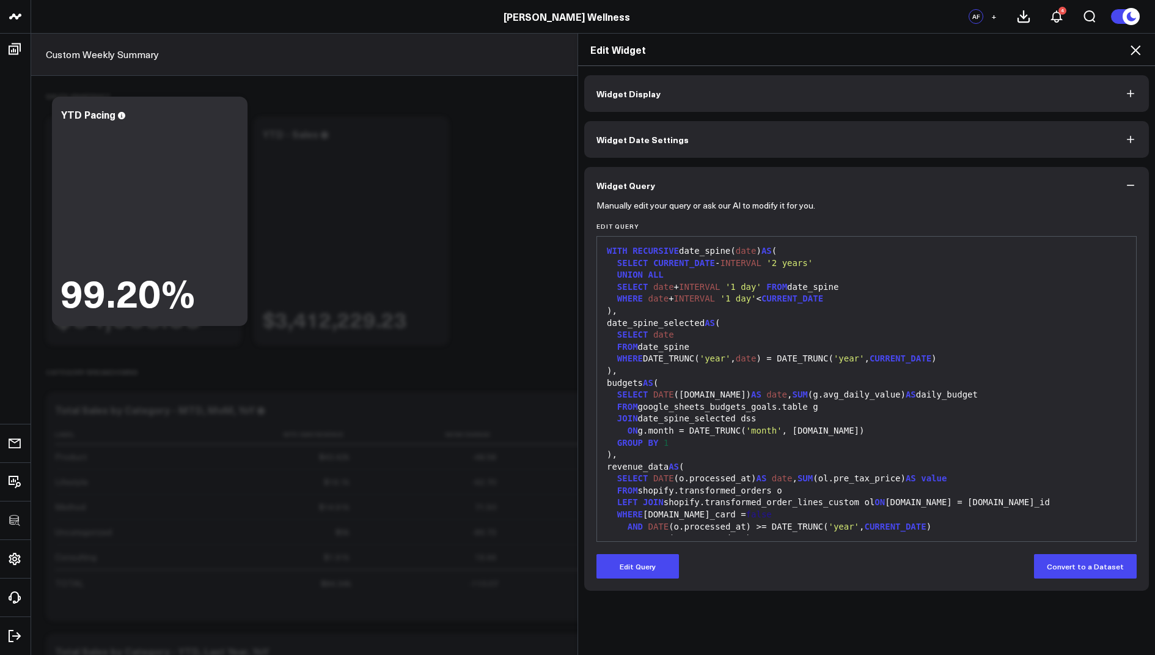
click at [1133, 49] on icon at bounding box center [1135, 50] width 15 height 15
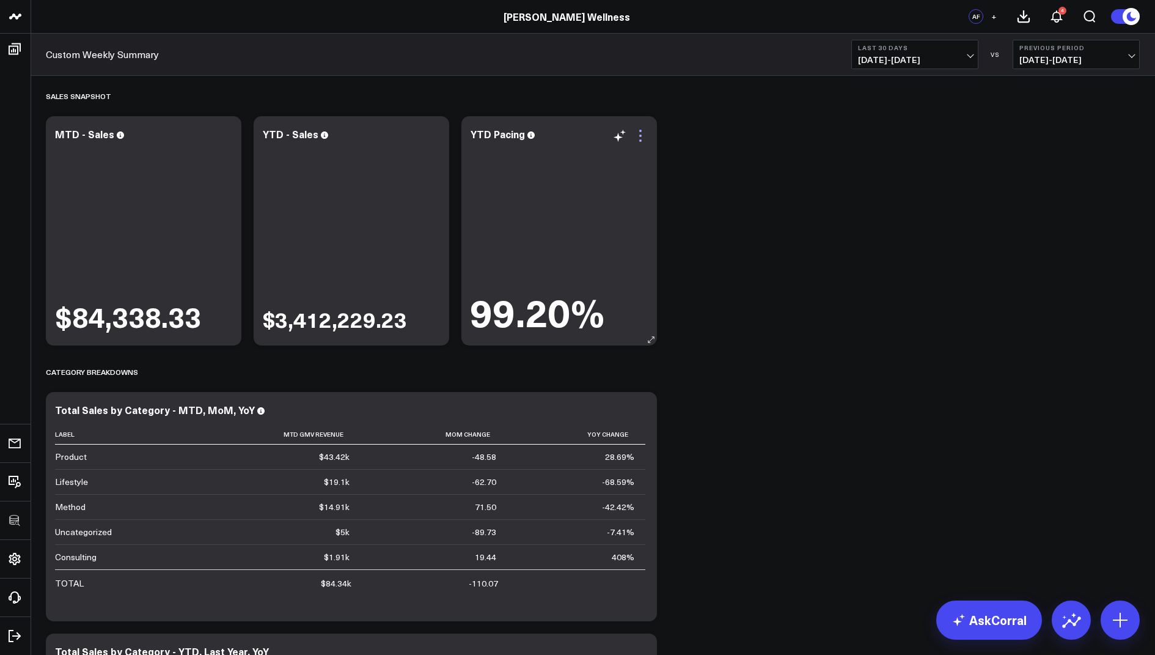
click at [638, 134] on icon at bounding box center [640, 135] width 15 height 15
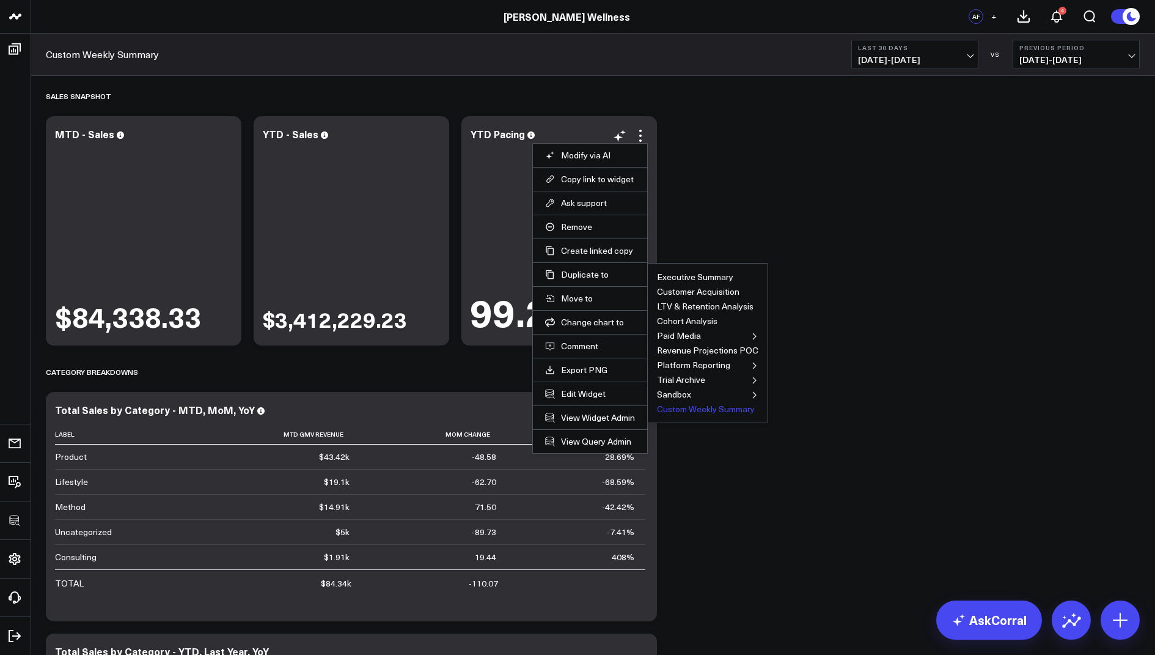
click at [691, 406] on button "Custom Weekly Summary" at bounding box center [706, 409] width 98 height 9
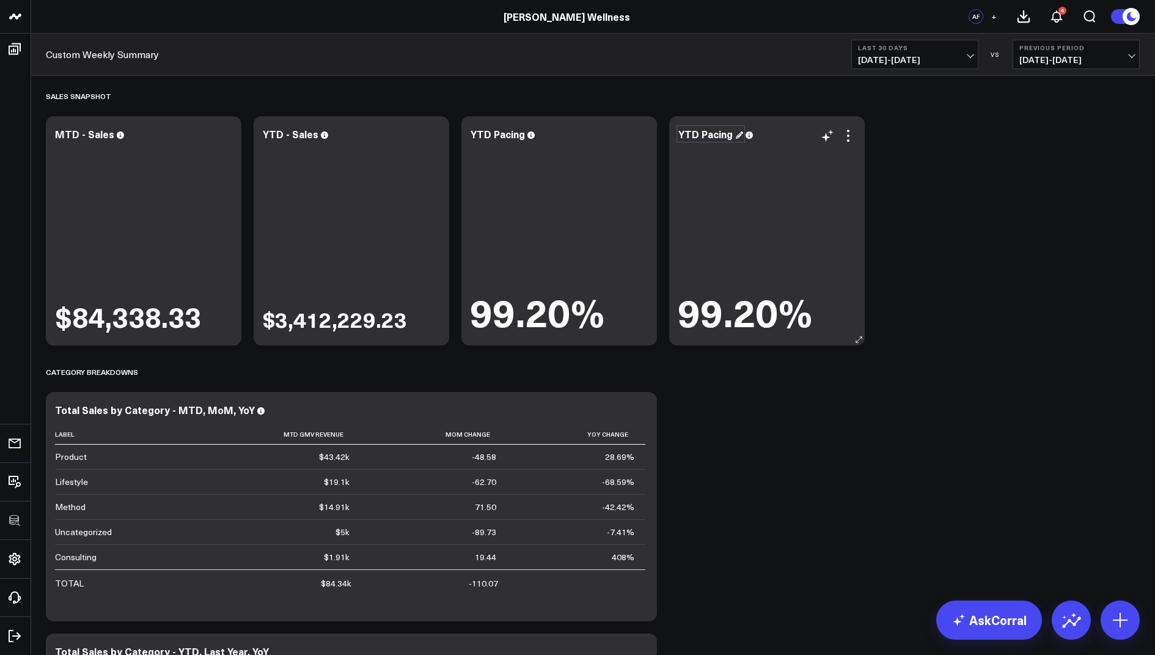
click at [683, 130] on div "YTD Pacing" at bounding box center [710, 133] width 65 height 13
click at [686, 134] on div "YTD Pacing" at bounding box center [710, 133] width 65 height 13
click at [851, 135] on icon at bounding box center [848, 135] width 15 height 15
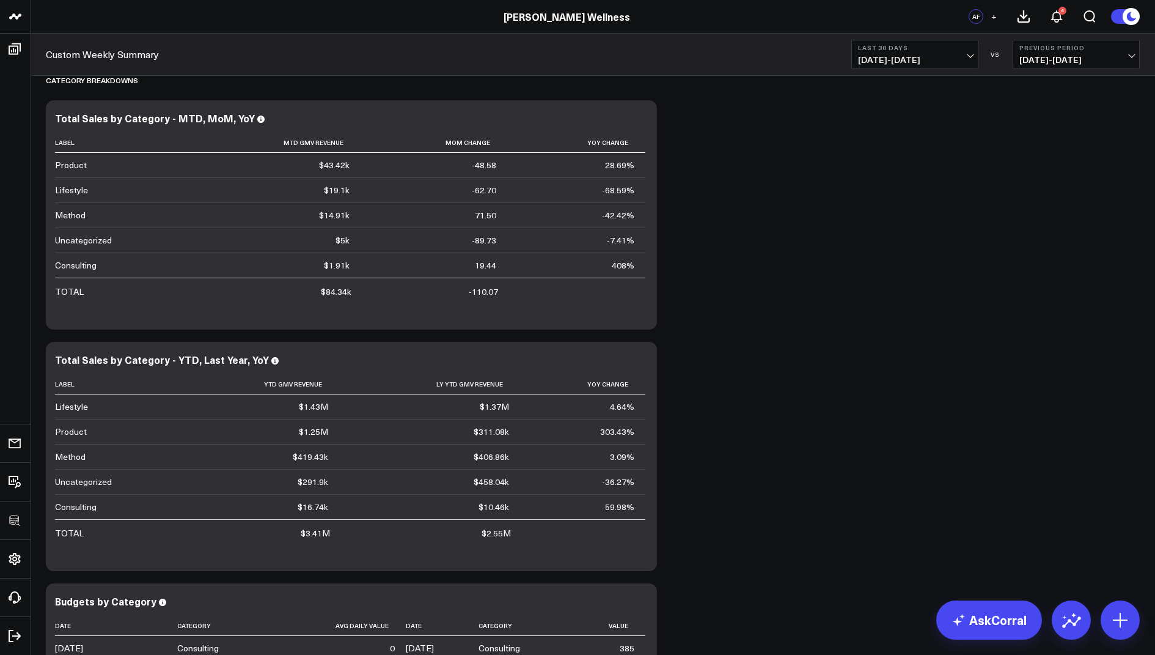
scroll to position [606, 0]
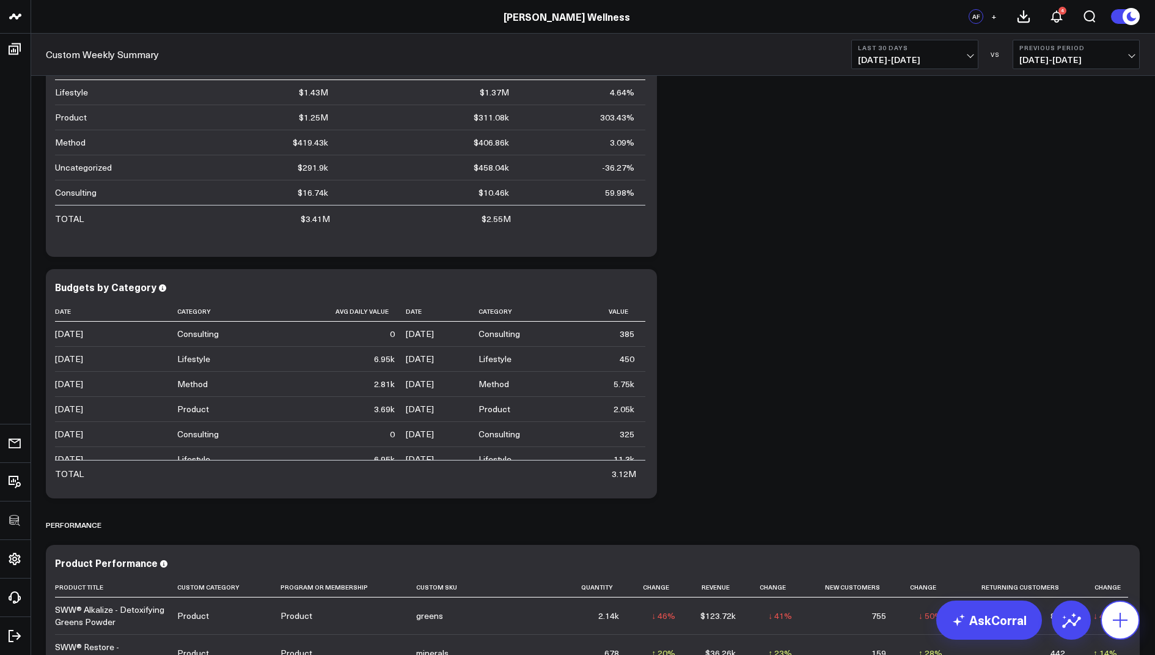
click at [1120, 625] on icon at bounding box center [1120, 619] width 15 height 15
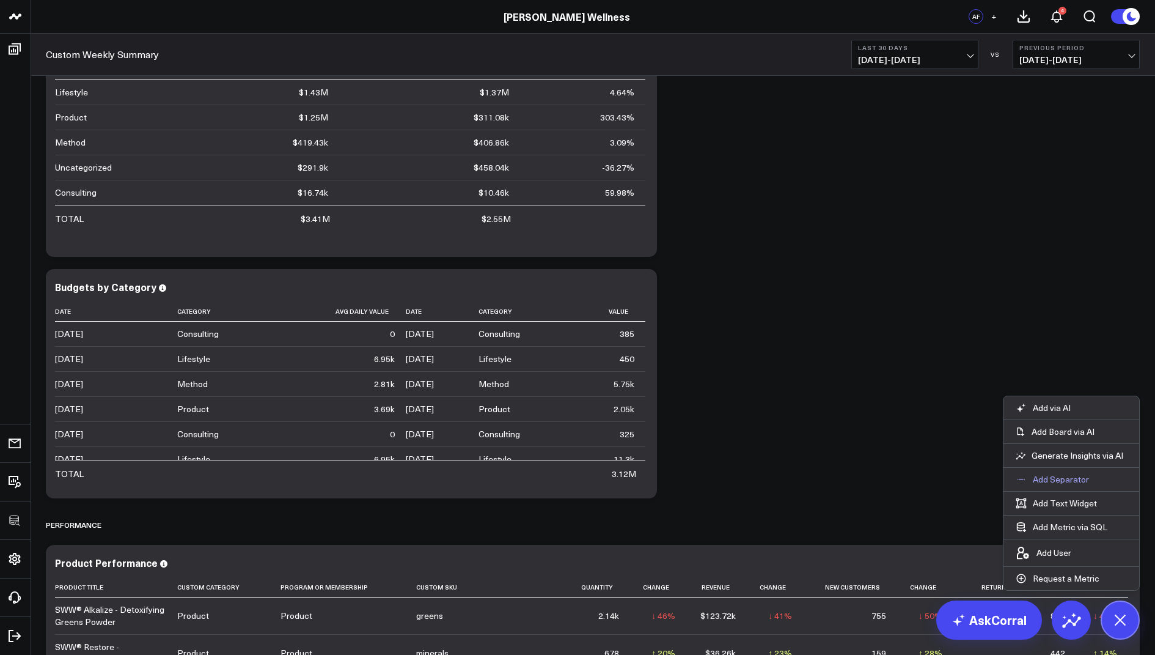
click at [1037, 476] on p "Add Separator" at bounding box center [1061, 479] width 56 height 11
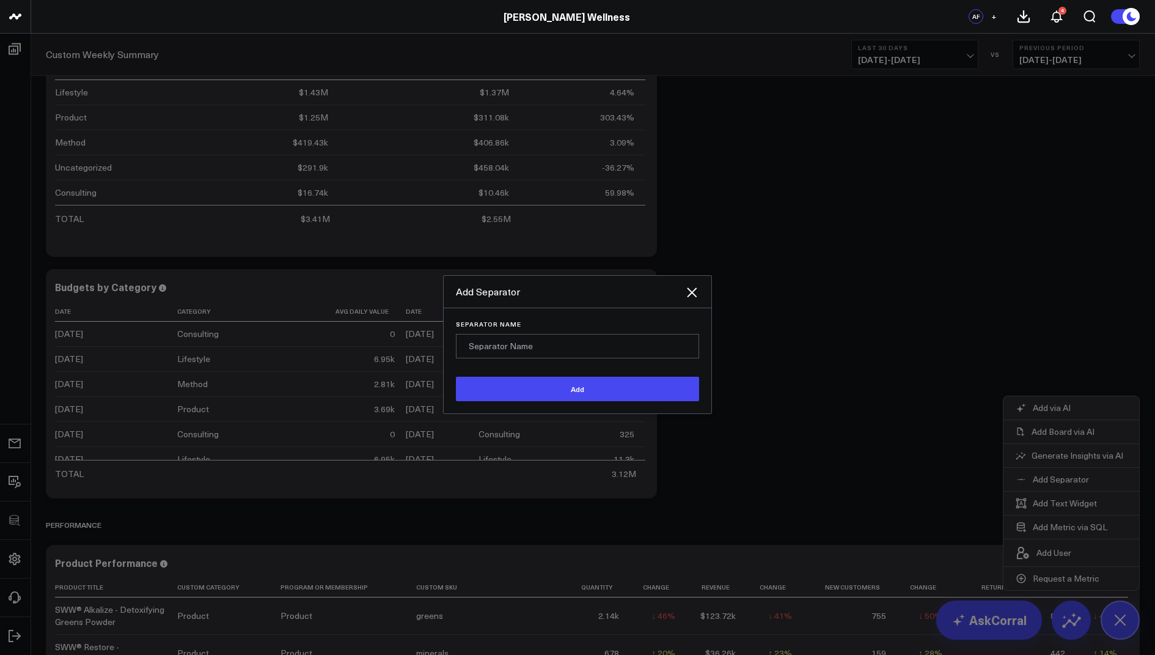
click at [490, 340] on input "Separator Name" at bounding box center [577, 346] width 243 height 24
type input "New vs Returning Breakdowns"
click at [499, 384] on button "Add" at bounding box center [577, 389] width 243 height 24
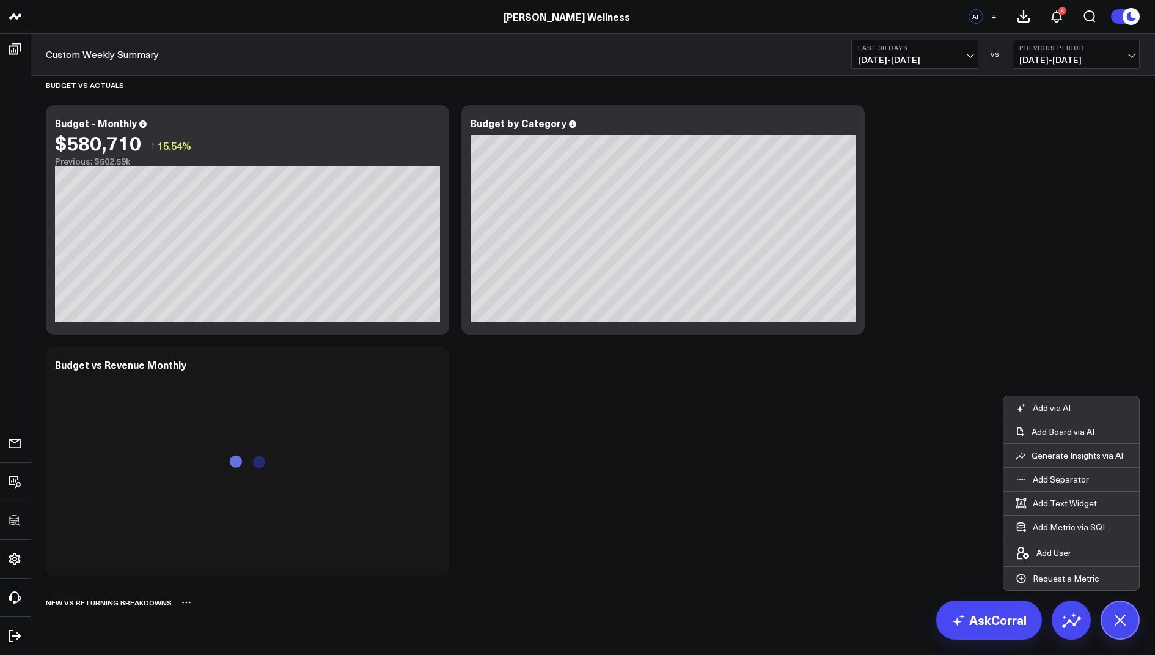
scroll to position [2353, 0]
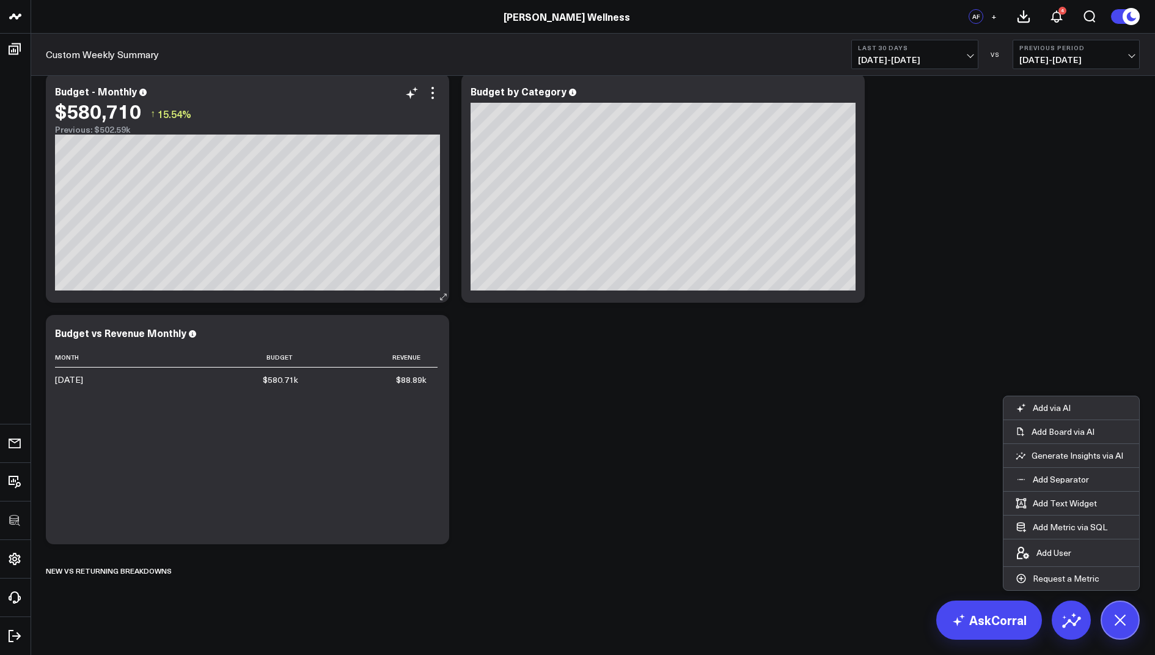
drag, startPoint x: 112, startPoint y: 605, endPoint x: 152, endPoint y: 85, distance: 521.1
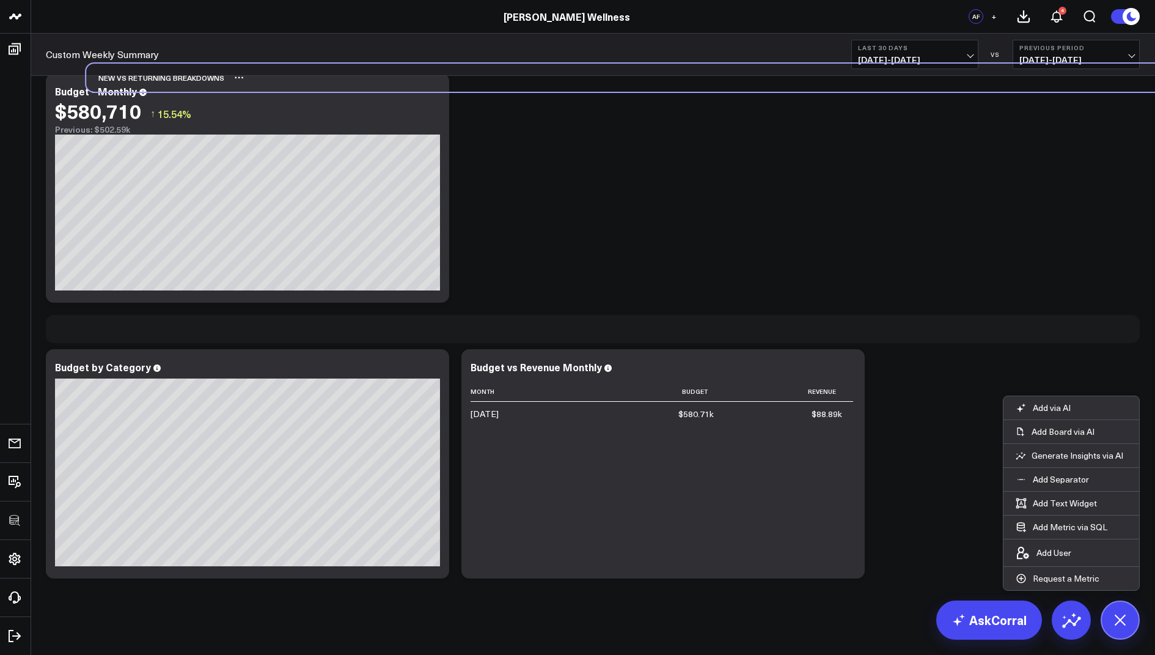
drag, startPoint x: 94, startPoint y: 571, endPoint x: 134, endPoint y: 78, distance: 494.3
click at [134, 78] on div "New vs Returning Breakdowns" at bounding box center [155, 78] width 138 height 28
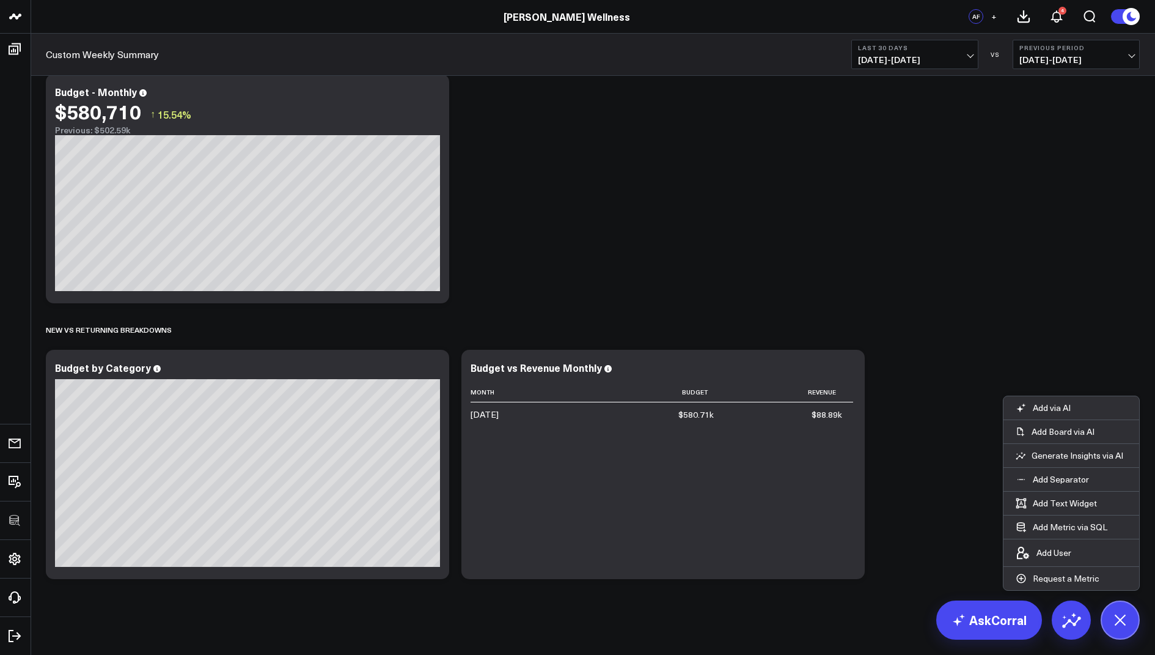
scroll to position [2215, 0]
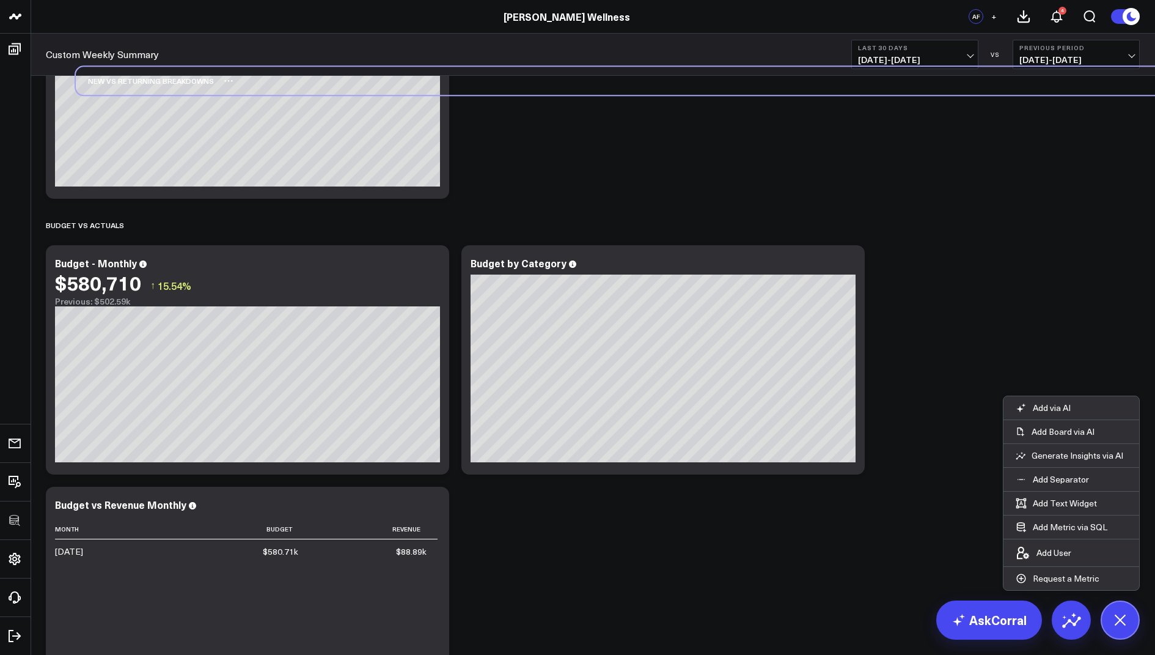
drag, startPoint x: 108, startPoint y: 474, endPoint x: 138, endPoint y: 88, distance: 386.9
click at [138, 88] on div "New vs Returning Breakdowns" at bounding box center [145, 81] width 138 height 28
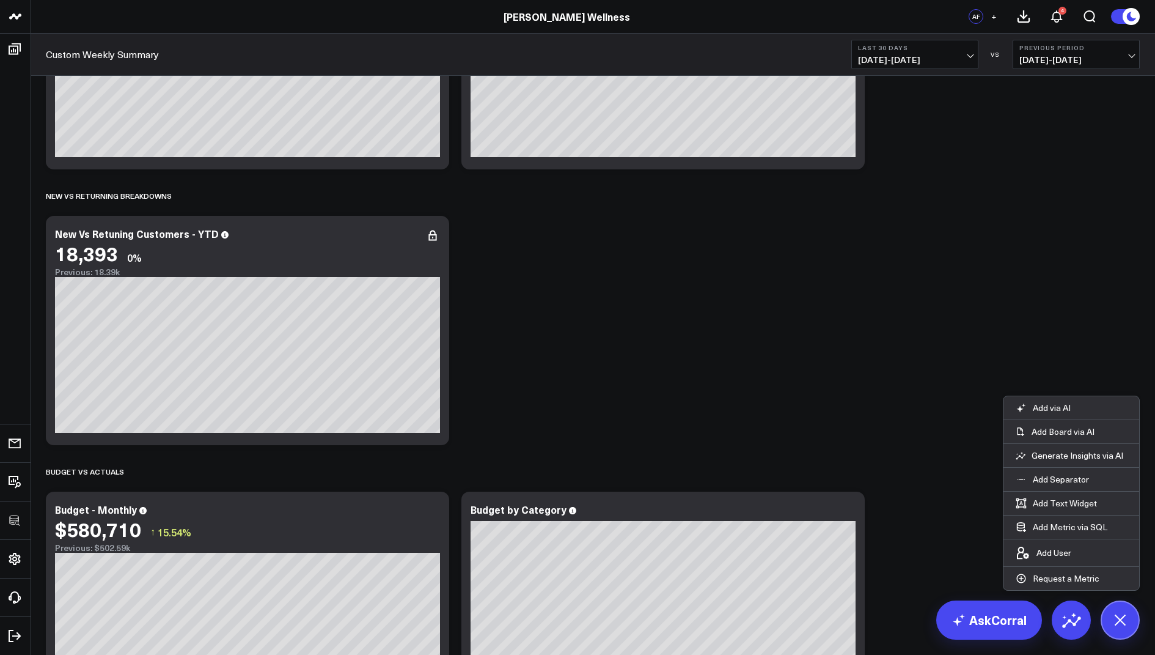
scroll to position [1683, 0]
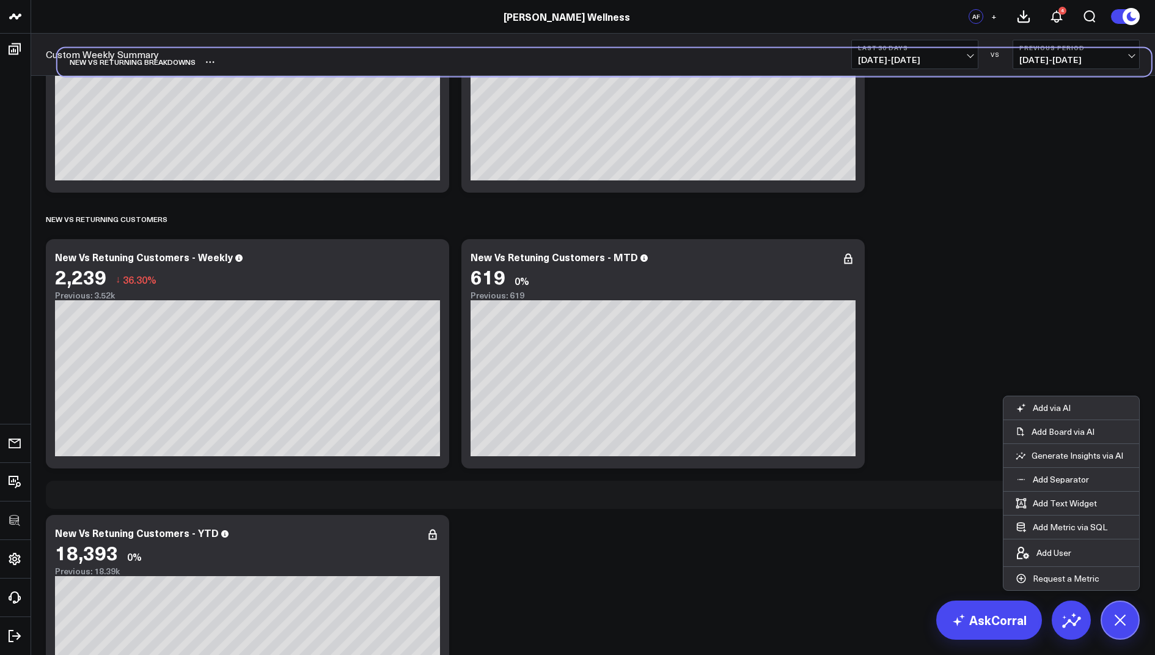
drag, startPoint x: 128, startPoint y: 477, endPoint x: 139, endPoint y: 57, distance: 420.1
click at [139, 57] on div "New vs Returning Breakdowns" at bounding box center [126, 62] width 138 height 28
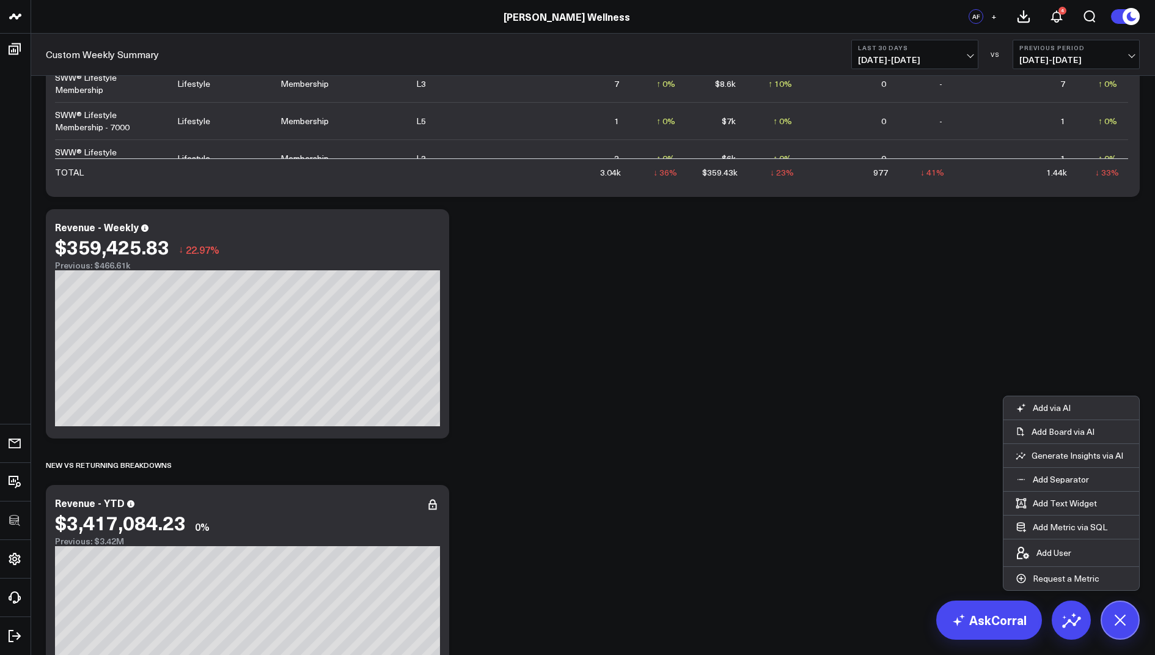
scroll to position [1394, 0]
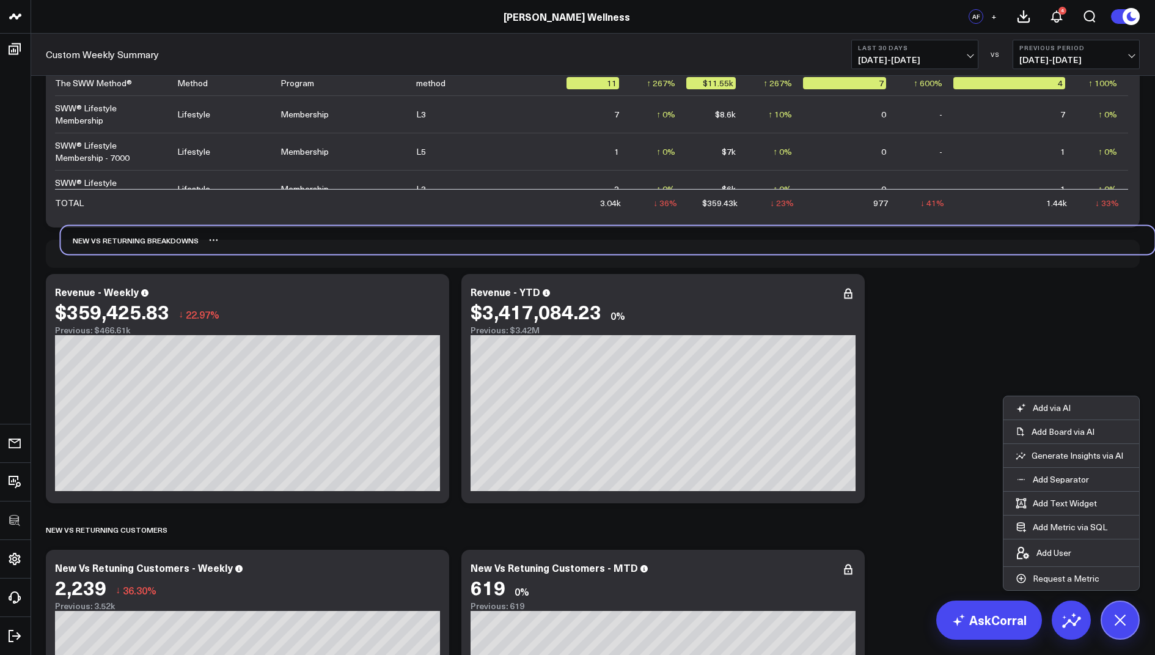
drag, startPoint x: 136, startPoint y: 503, endPoint x: 150, endPoint y: 246, distance: 257.7
click at [150, 246] on div "New vs Returning Breakdowns" at bounding box center [130, 240] width 138 height 28
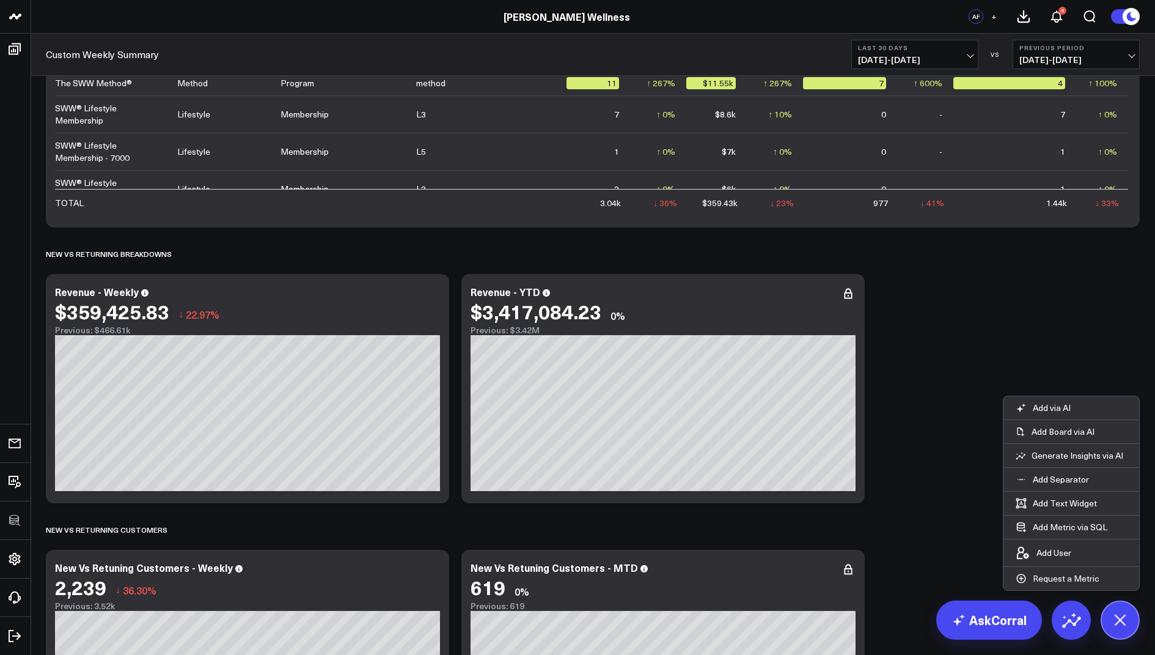
scroll to position [1195, 0]
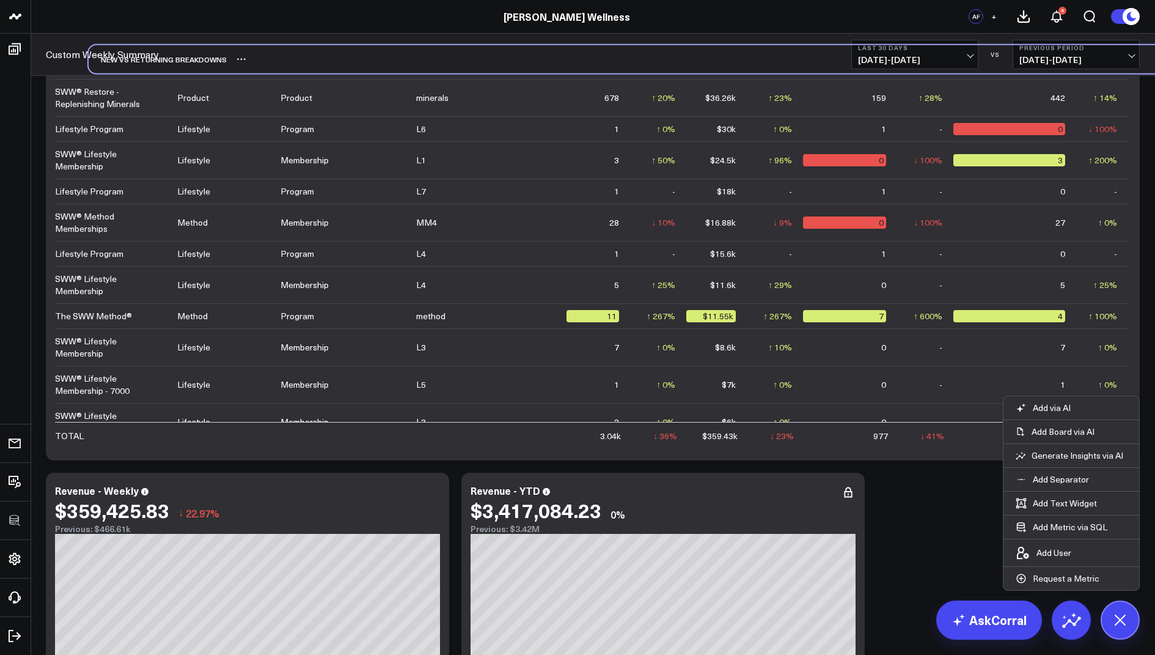
drag, startPoint x: 131, startPoint y: 458, endPoint x: 166, endPoint y: 65, distance: 394.5
click at [166, 65] on div "New vs Returning Breakdowns" at bounding box center [158, 59] width 138 height 28
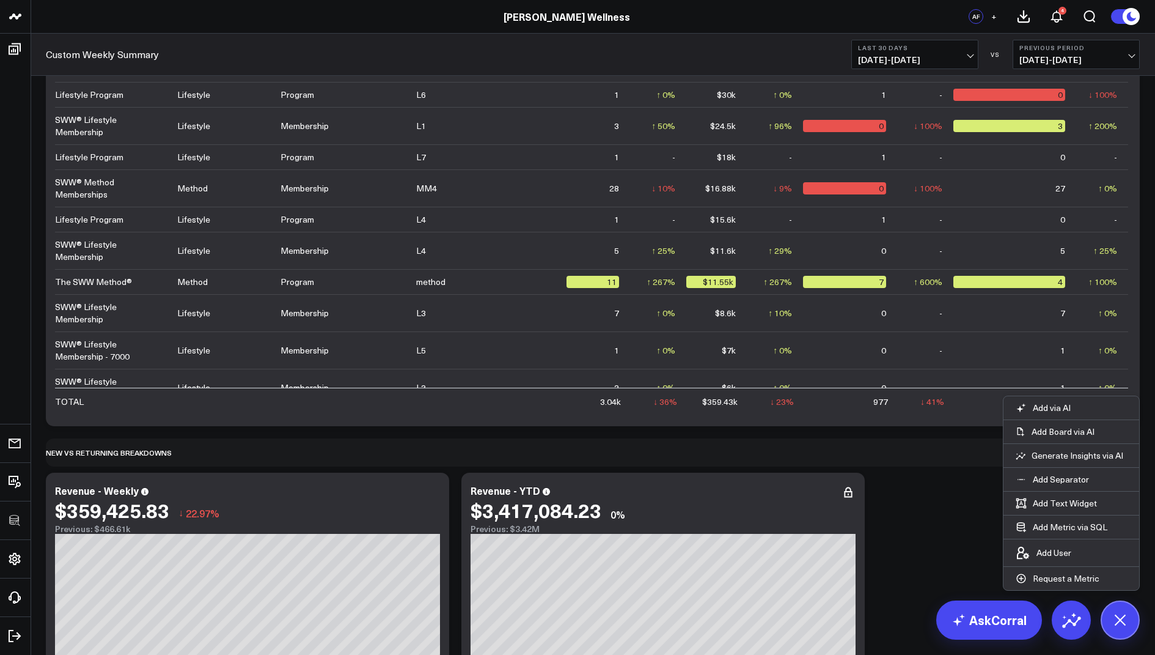
scroll to position [1194, 0]
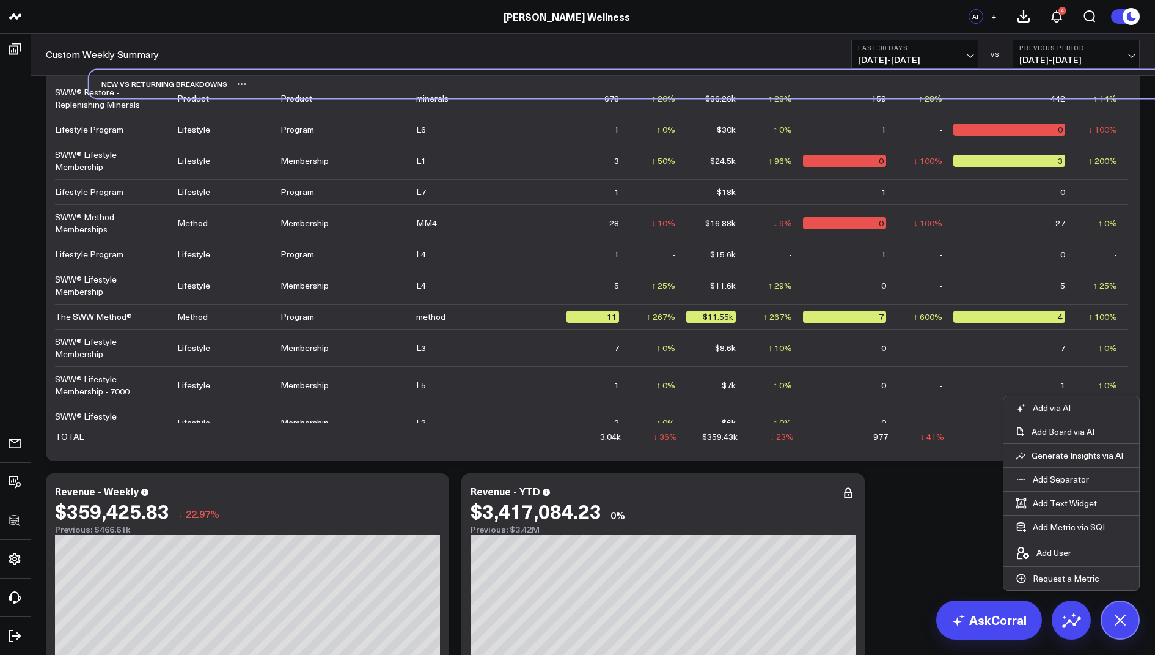
drag, startPoint x: 140, startPoint y: 456, endPoint x: 176, endPoint y: 81, distance: 377.0
click at [176, 81] on div "New vs Returning Breakdowns" at bounding box center [158, 84] width 138 height 28
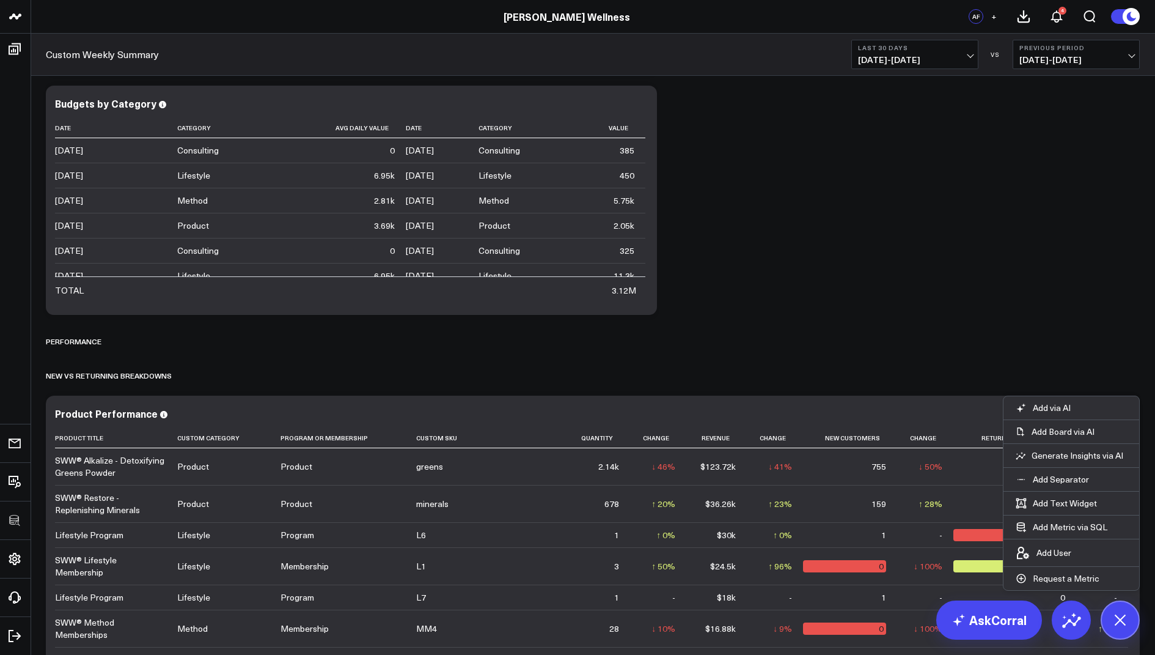
scroll to position [700, 0]
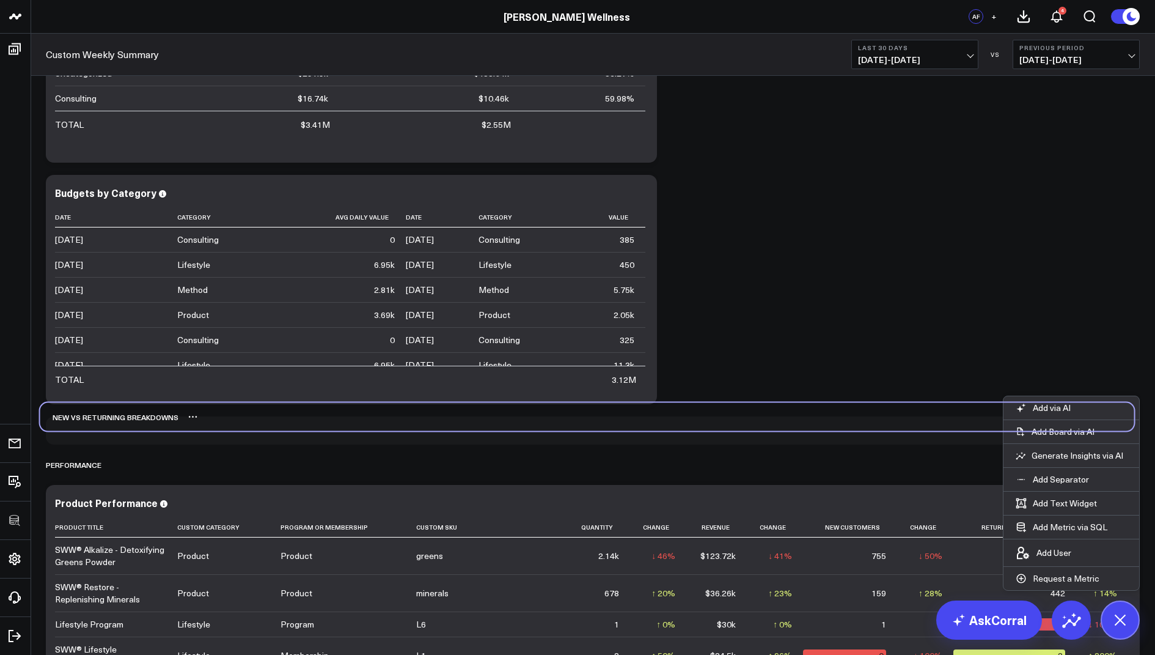
drag, startPoint x: 128, startPoint y: 460, endPoint x: 121, endPoint y: 411, distance: 49.4
click at [121, 411] on div "New vs Returning Breakdowns" at bounding box center [109, 417] width 138 height 28
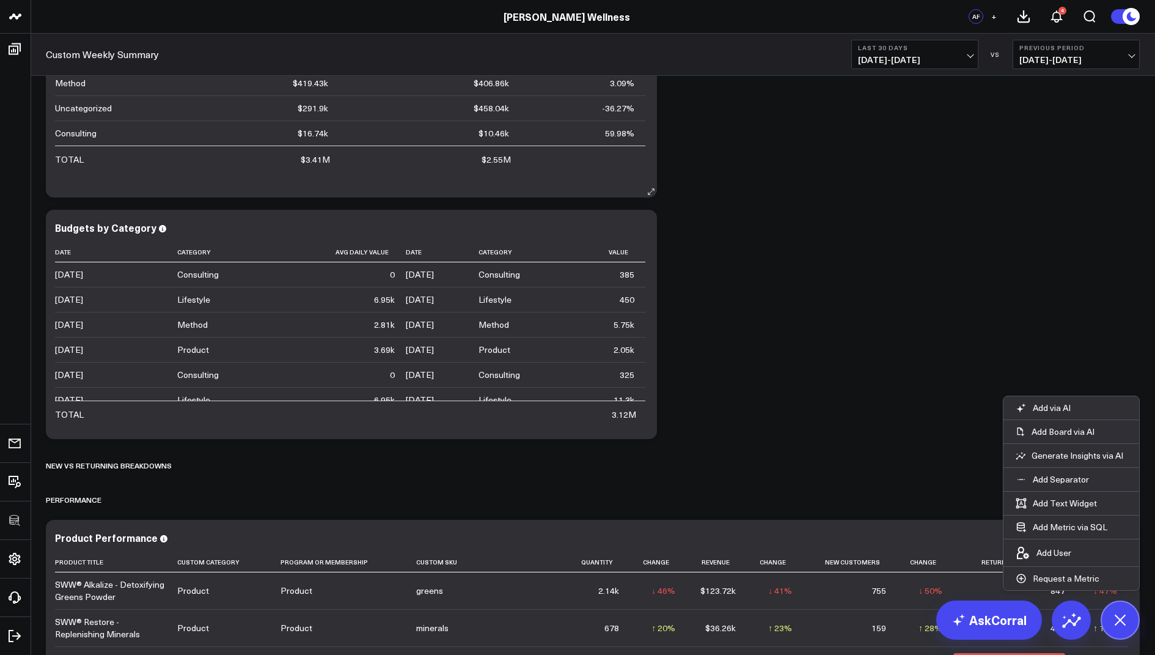
scroll to position [0, 0]
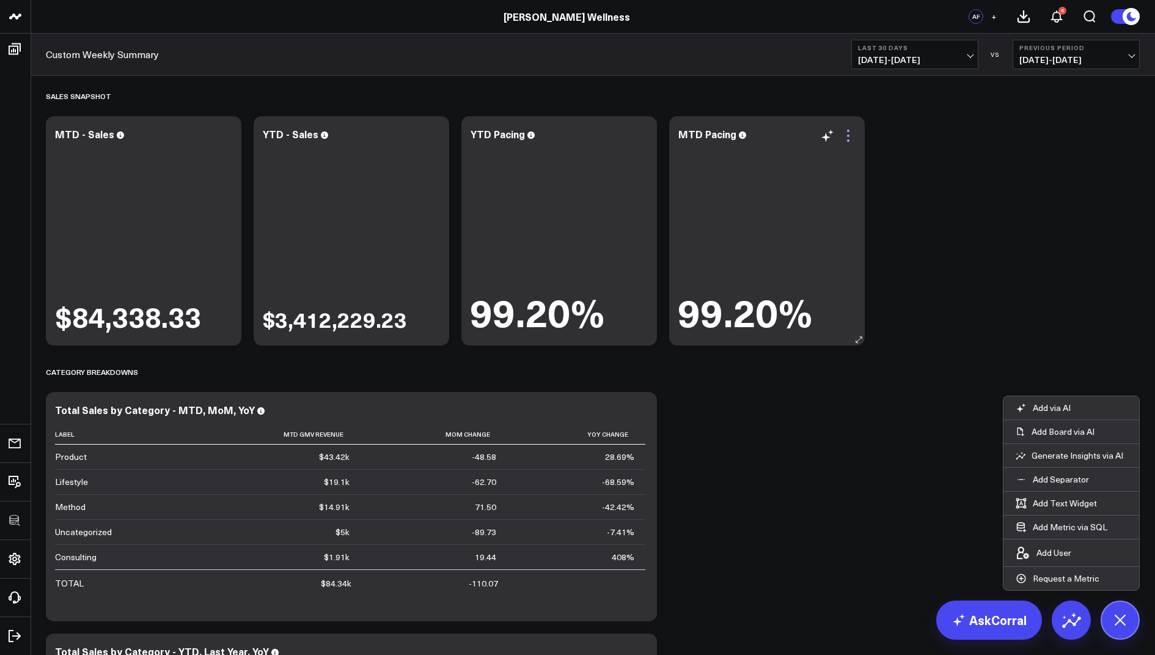
click at [854, 131] on icon at bounding box center [848, 135] width 15 height 15
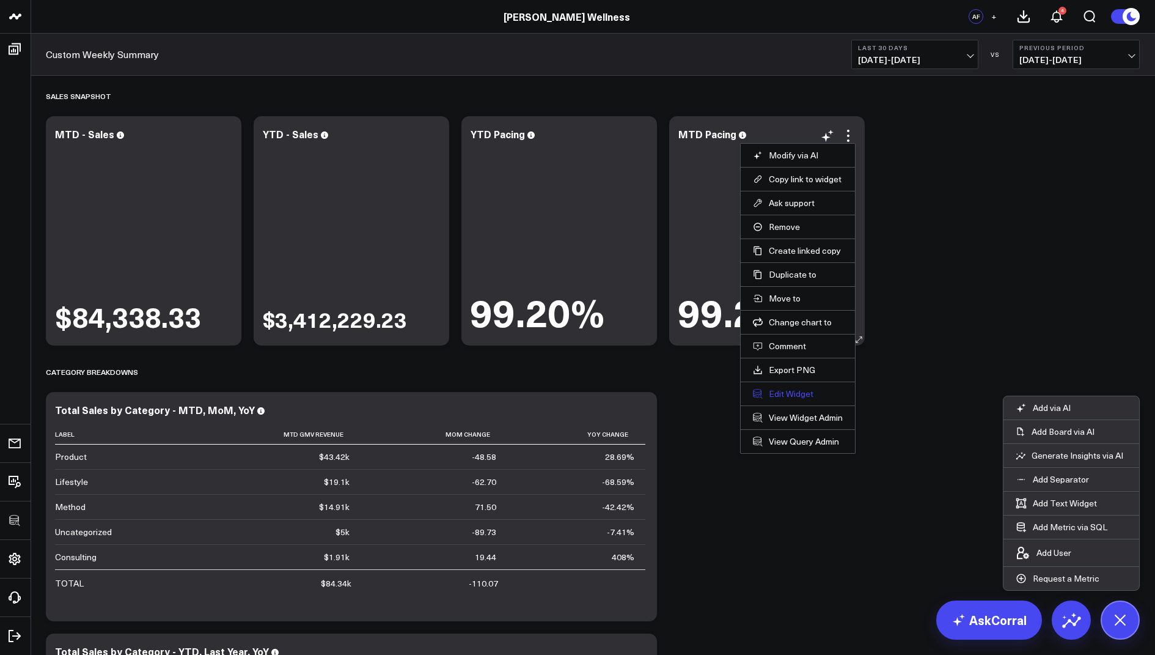
click at [785, 390] on button "Edit Widget" at bounding box center [798, 393] width 90 height 11
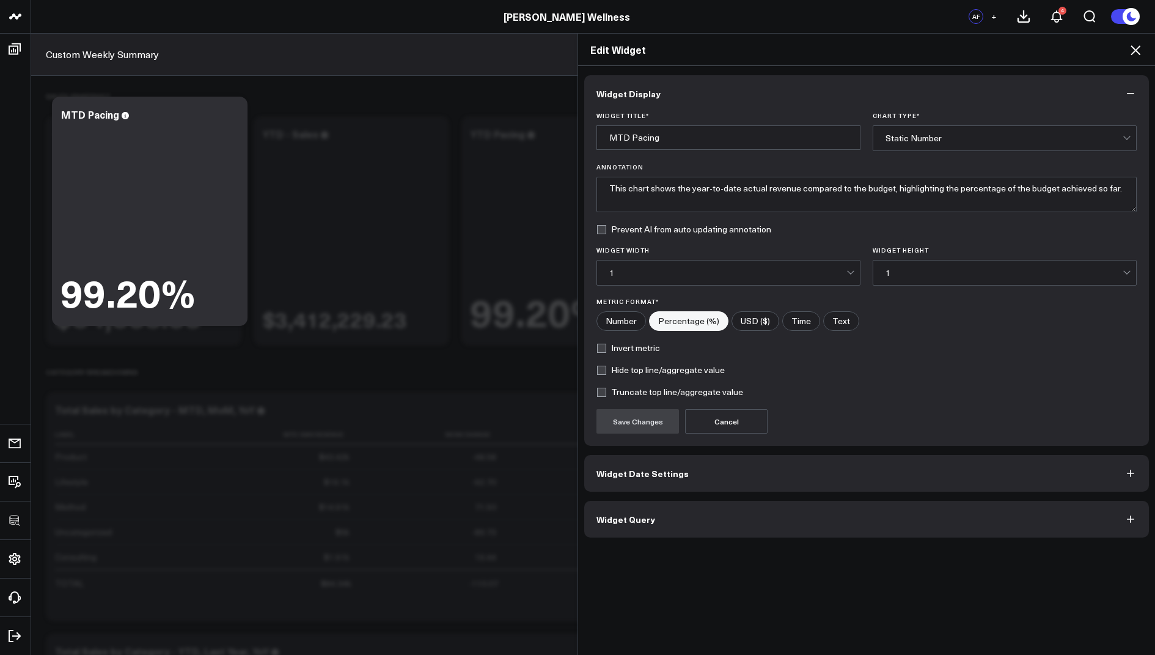
click at [627, 518] on span "Widget Query" at bounding box center [626, 519] width 59 height 10
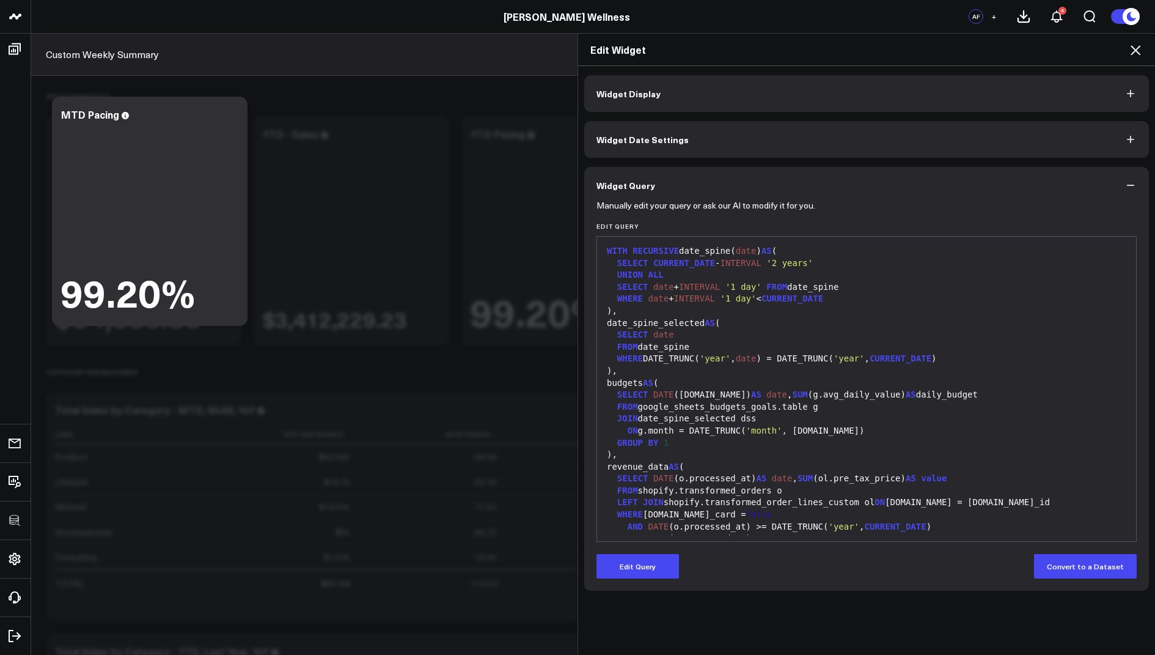
click at [630, 544] on form "Manually edit your query or ask our AI to modify it for you. Edit Query 99 1 2 …" at bounding box center [867, 391] width 540 height 375
click at [630, 562] on button "Edit Query" at bounding box center [638, 566] width 83 height 24
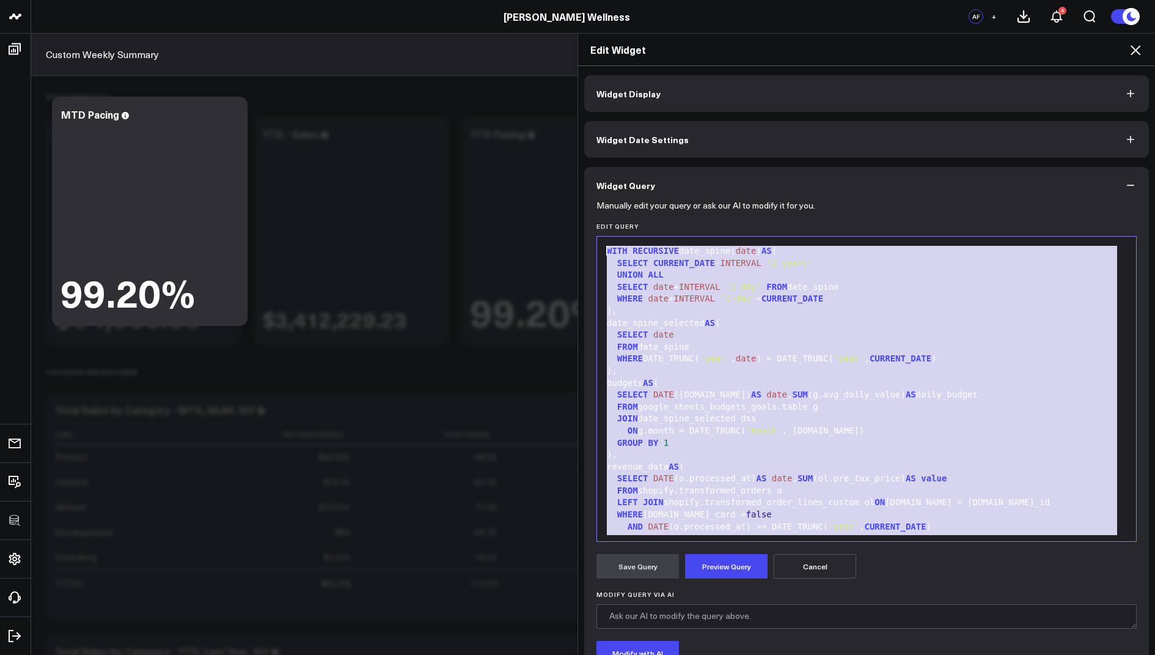
drag, startPoint x: 757, startPoint y: 499, endPoint x: 713, endPoint y: 126, distance: 375.5
click at [713, 126] on div "Widget Display Widget Date Settings Widget Query Manually edit your query or as…" at bounding box center [866, 408] width 565 height 667
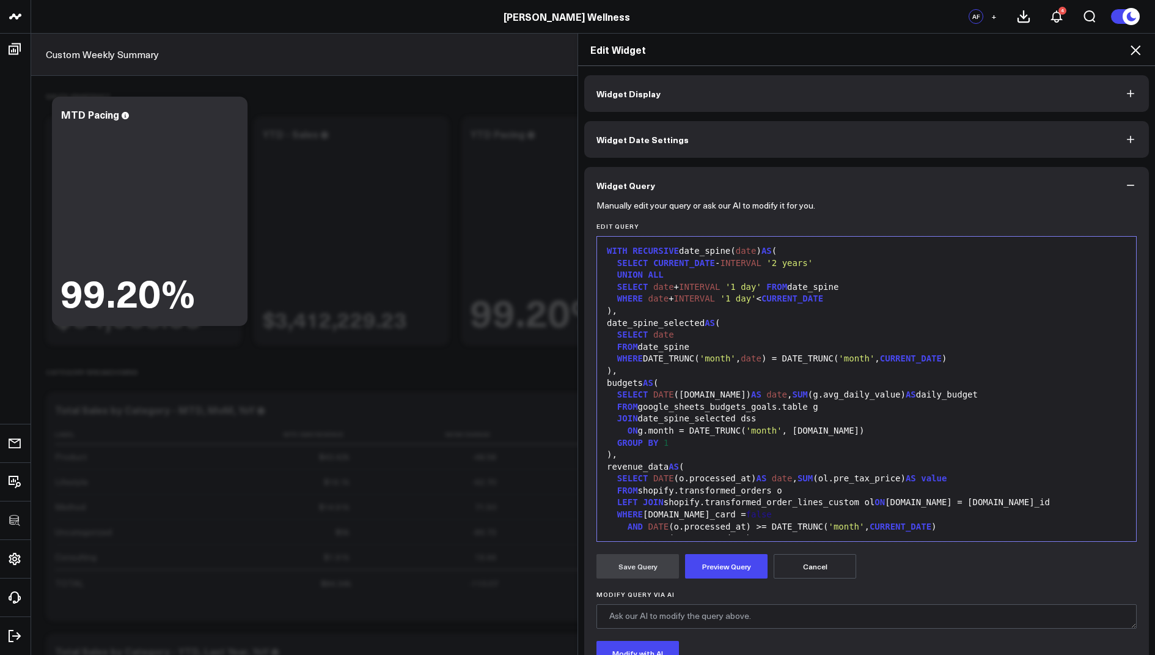
scroll to position [215, 0]
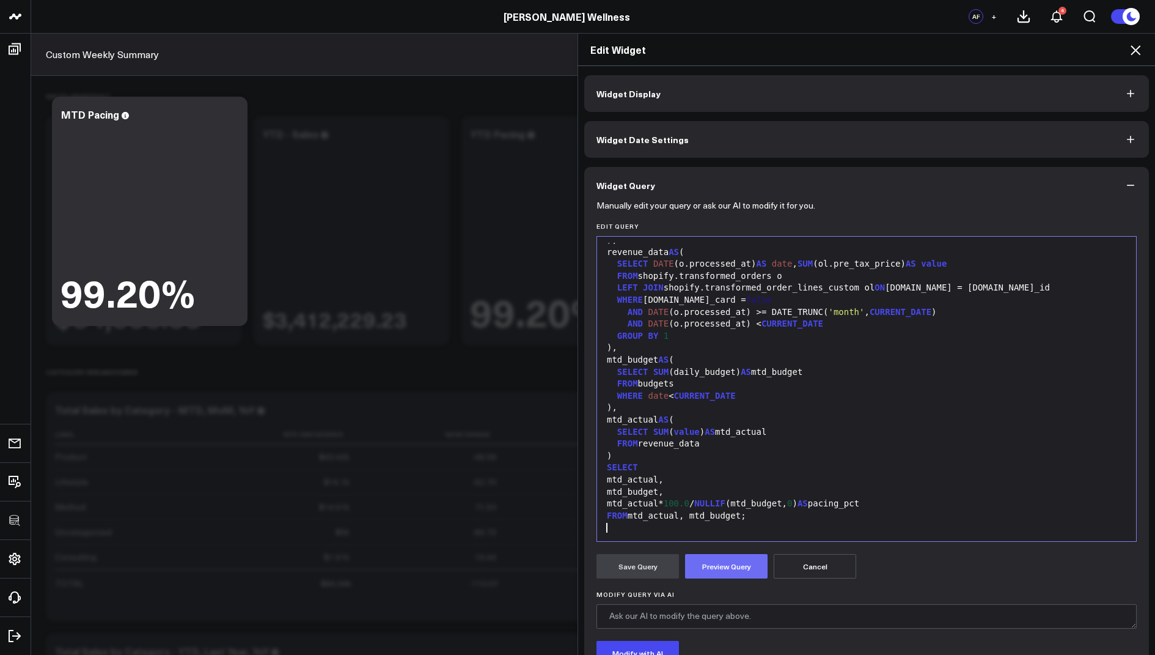
click at [733, 568] on button "Preview Query" at bounding box center [726, 566] width 83 height 24
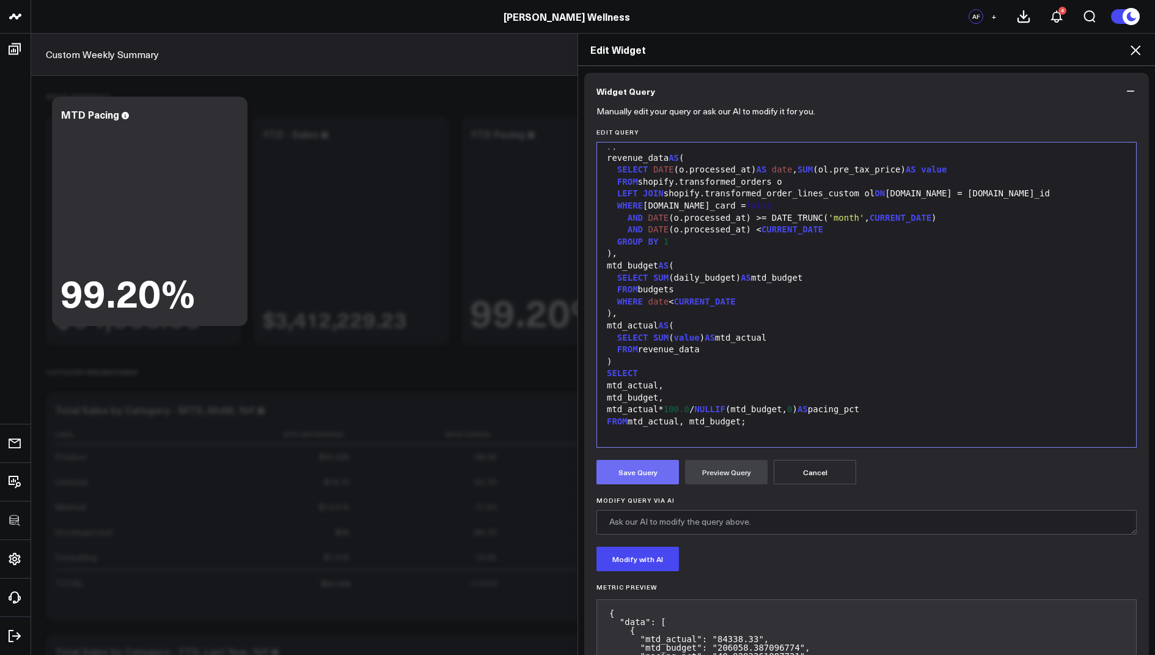
click at [633, 468] on button "Save Query" at bounding box center [638, 472] width 83 height 24
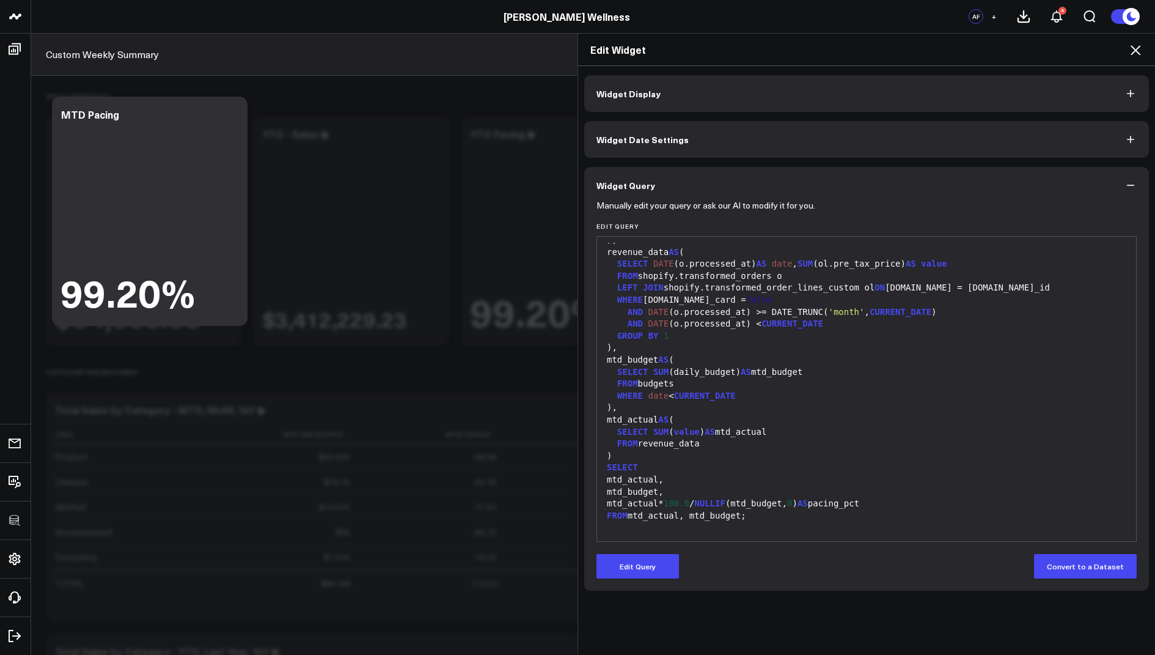
scroll to position [0, 0]
click at [1137, 48] on icon at bounding box center [1135, 50] width 15 height 15
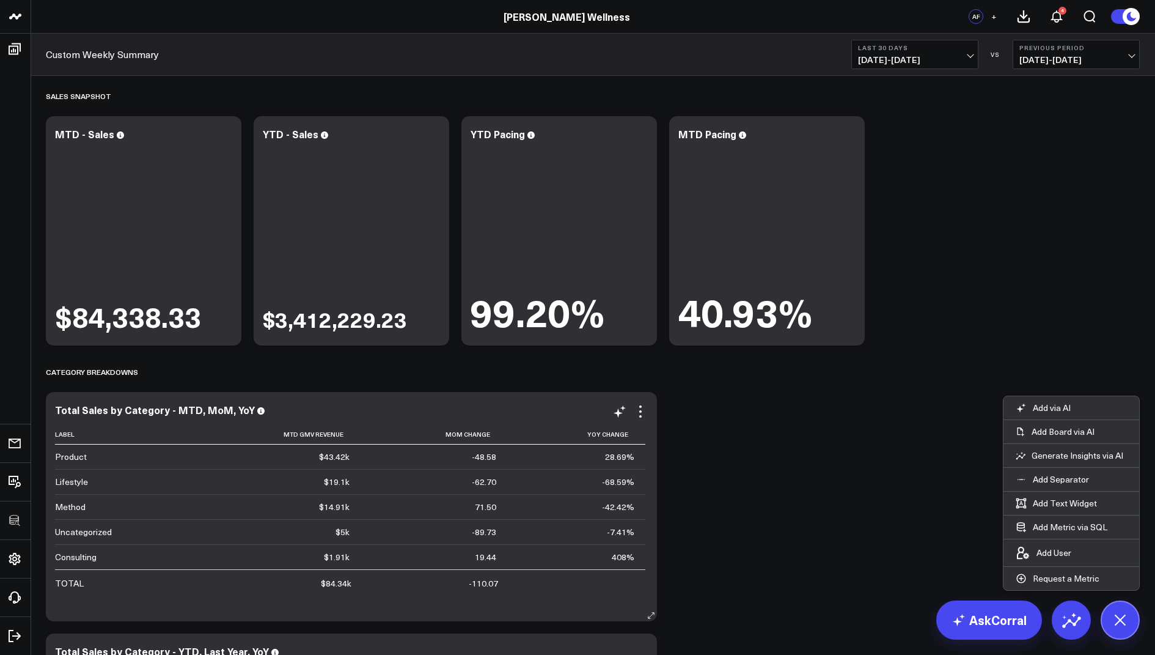
scroll to position [96, 0]
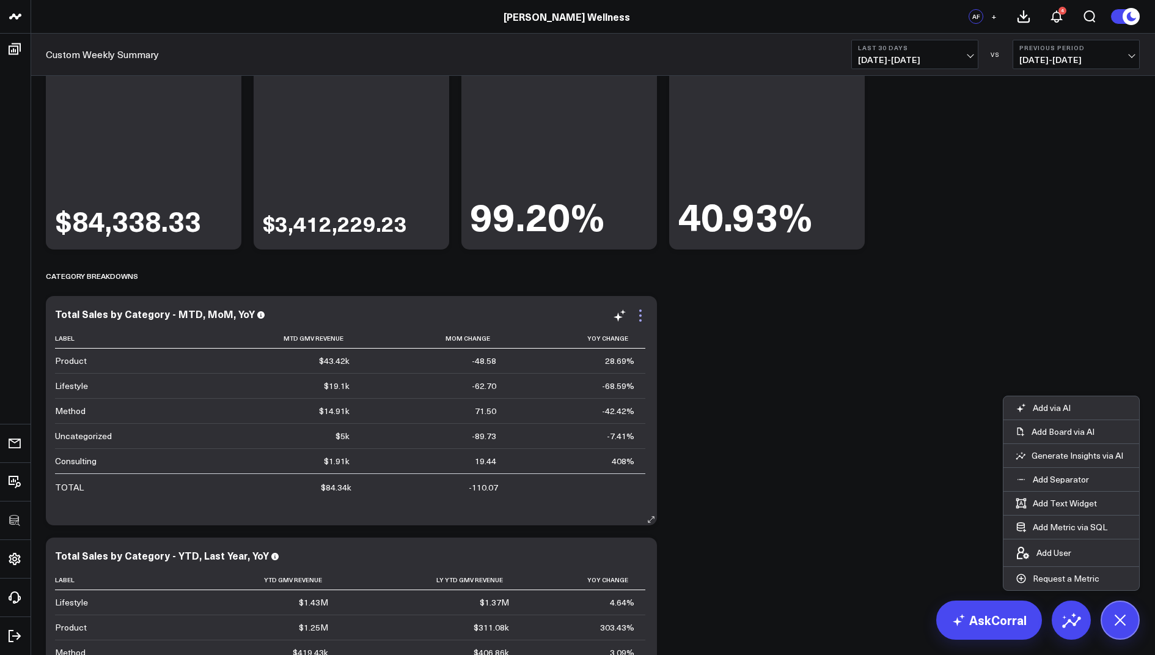
click at [641, 314] on icon at bounding box center [640, 315] width 2 height 2
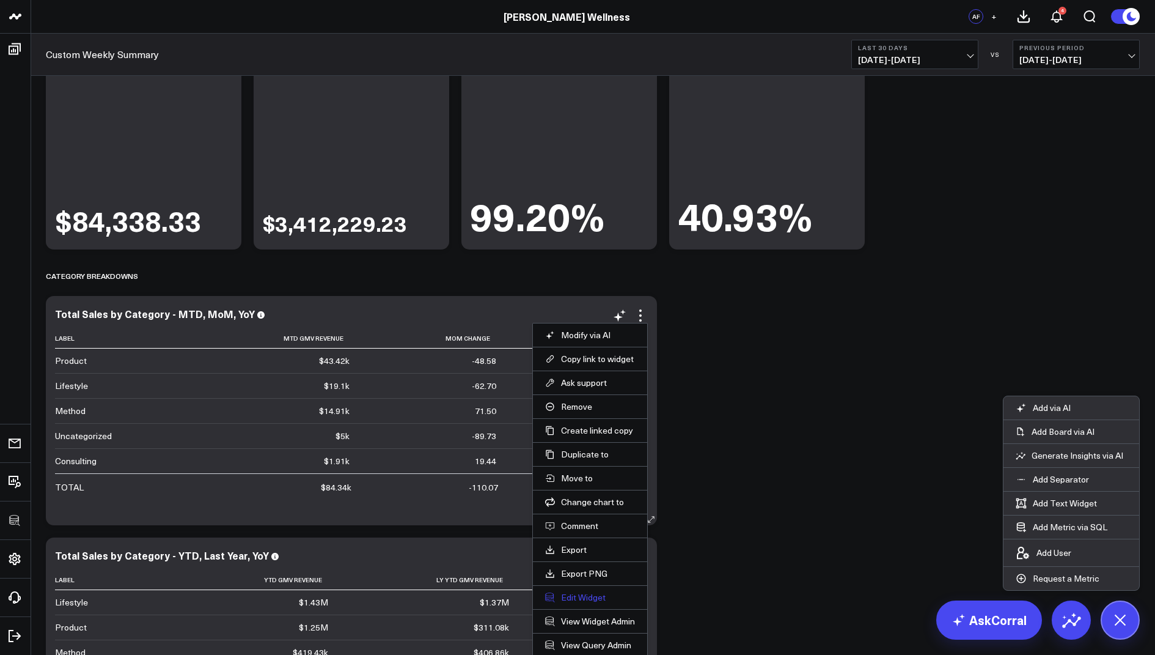
click at [576, 593] on button "Edit Widget" at bounding box center [590, 597] width 90 height 11
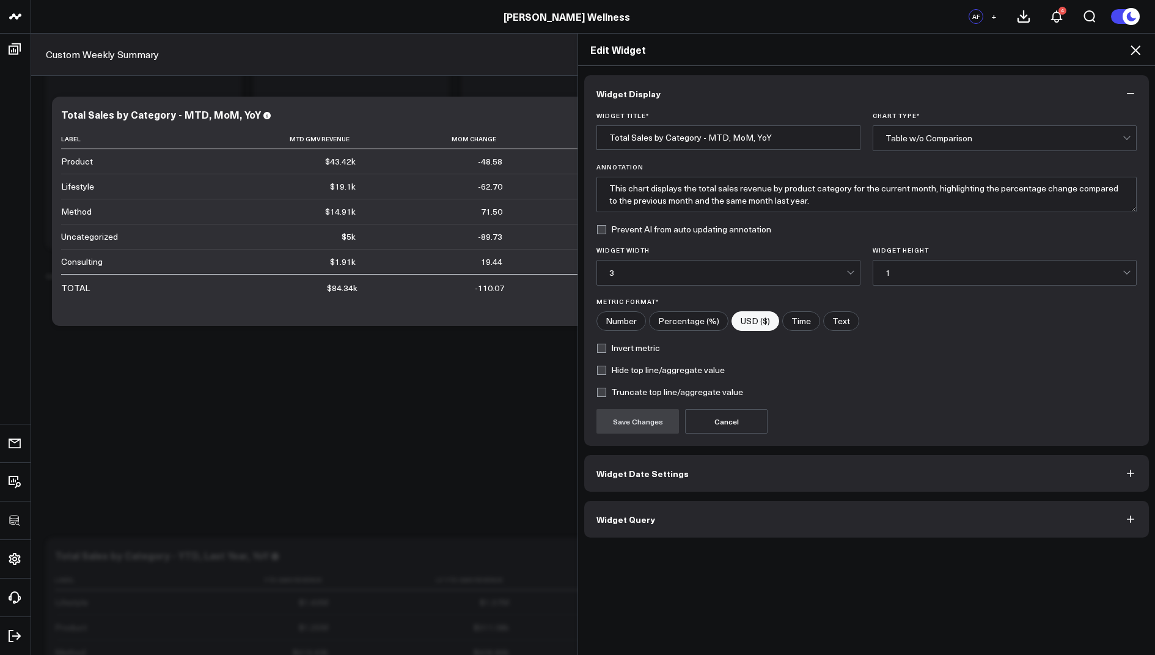
click at [626, 524] on button "Widget Query" at bounding box center [866, 519] width 565 height 37
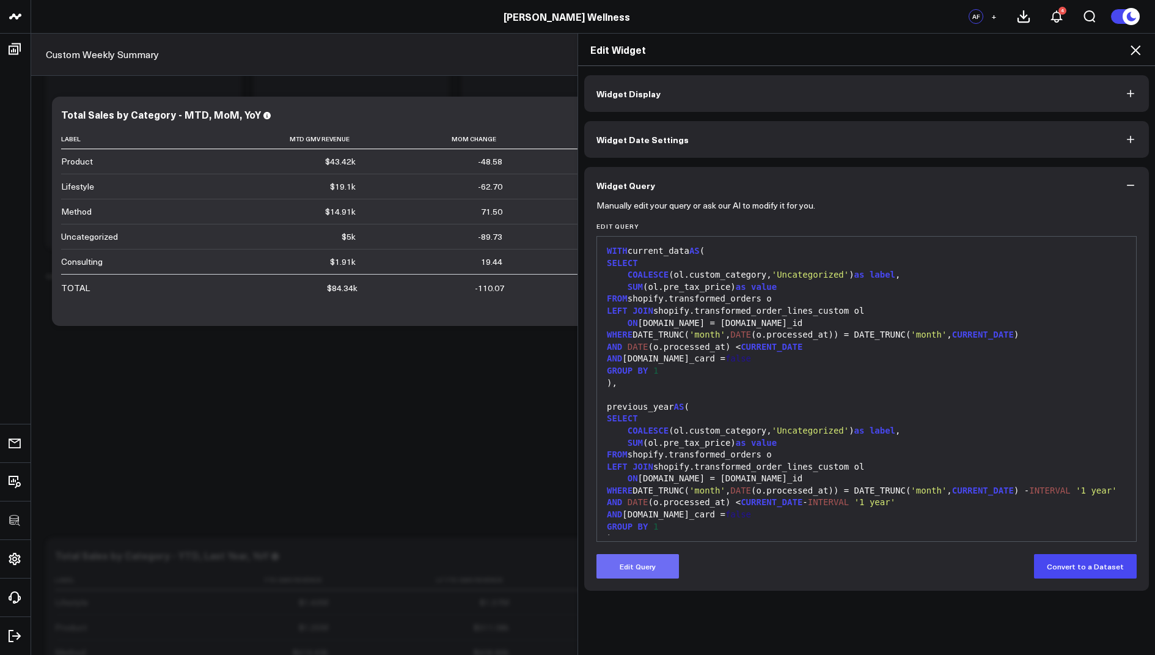
click at [625, 568] on button "Edit Query" at bounding box center [638, 566] width 83 height 24
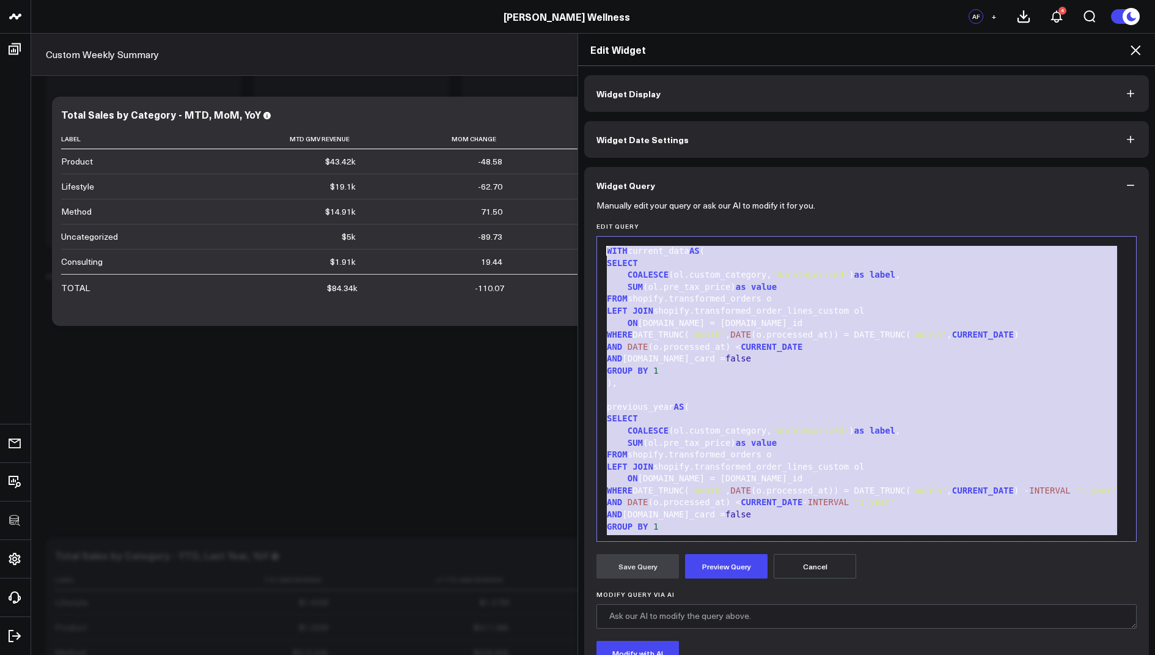
drag, startPoint x: 778, startPoint y: 512, endPoint x: 798, endPoint y: 100, distance: 412.5
click at [798, 100] on div "Widget Display Widget Date Settings Widget Query Manually edit your query or as…" at bounding box center [866, 408] width 565 height 667
copy div "WITH current_data AS ( SELECT COALESCE (ol.custom_category, 'Uncategorized' ) a…"
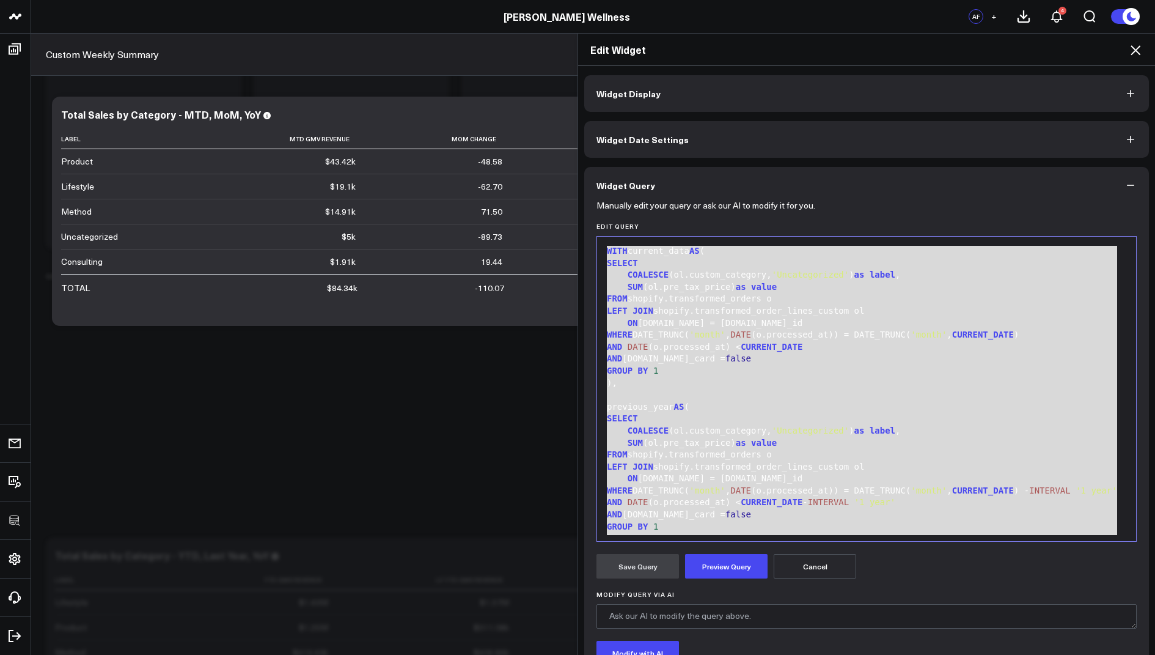
click at [1140, 47] on icon at bounding box center [1135, 50] width 15 height 15
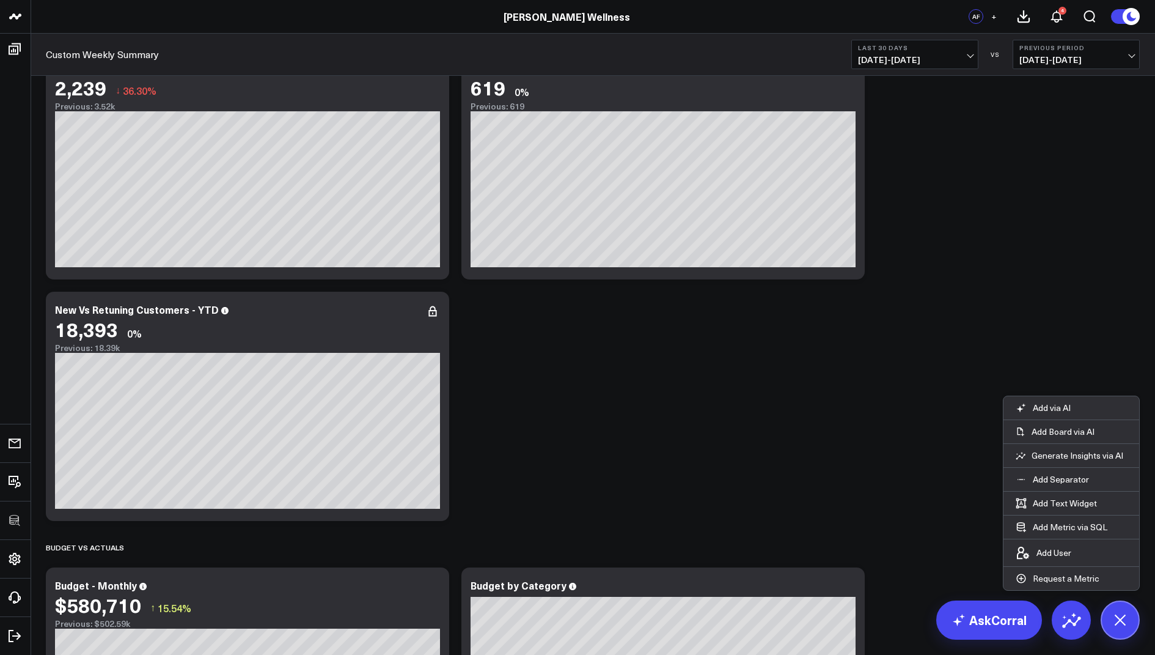
scroll to position [1801, 0]
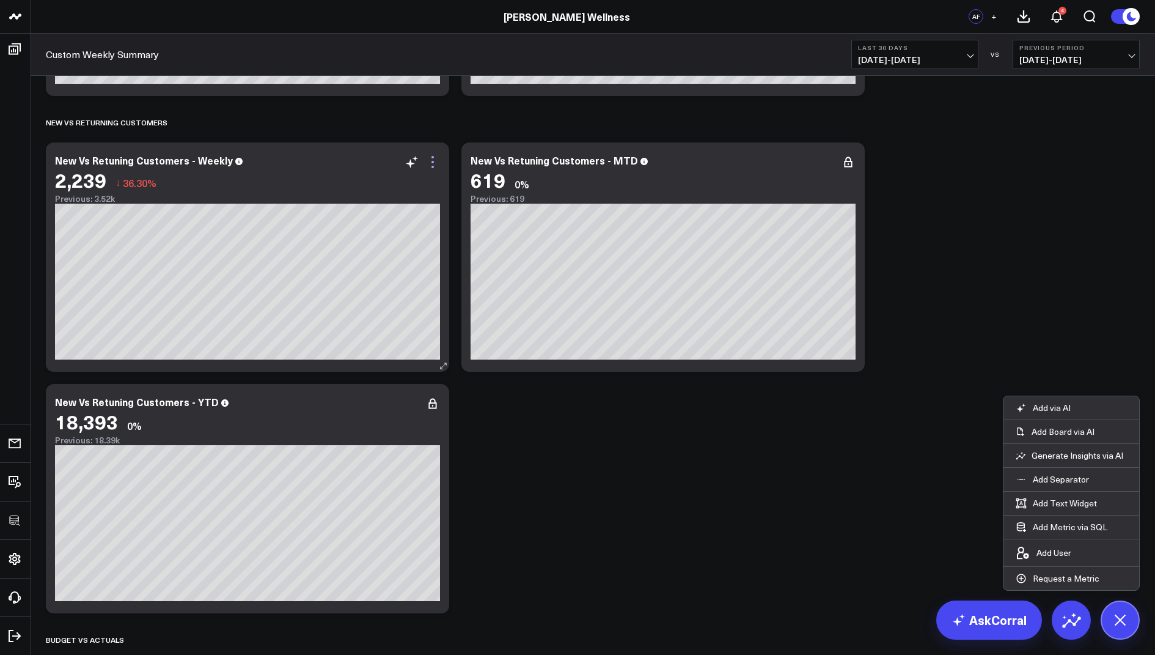
click at [432, 161] on icon at bounding box center [432, 162] width 15 height 15
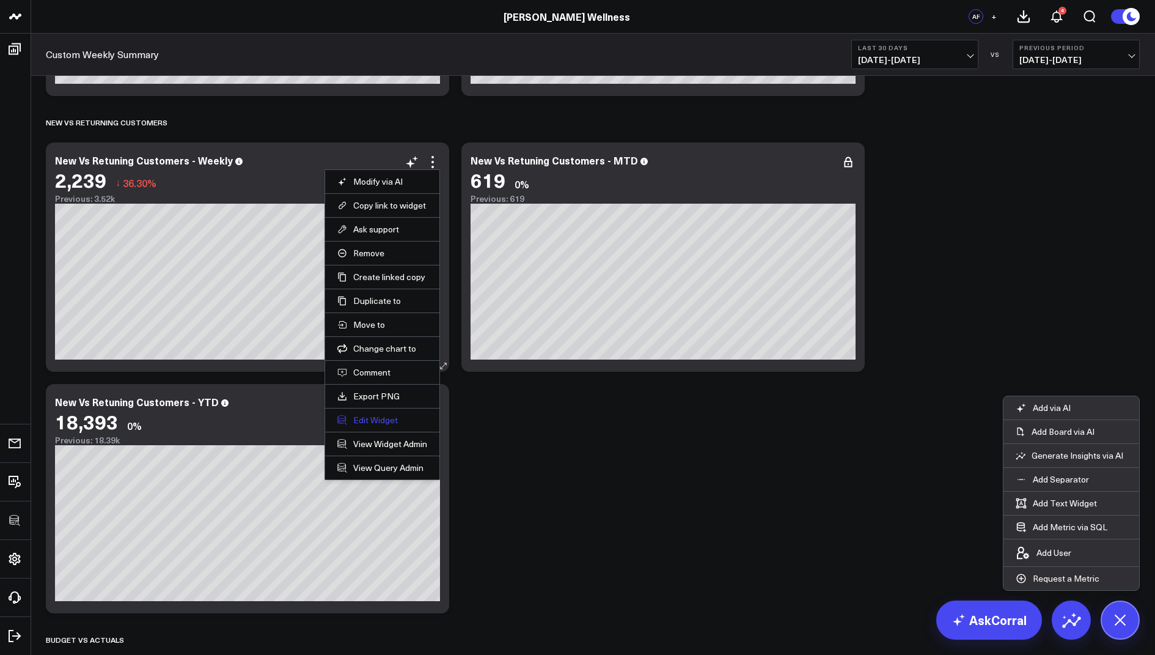
click at [369, 414] on button "Edit Widget" at bounding box center [382, 419] width 90 height 11
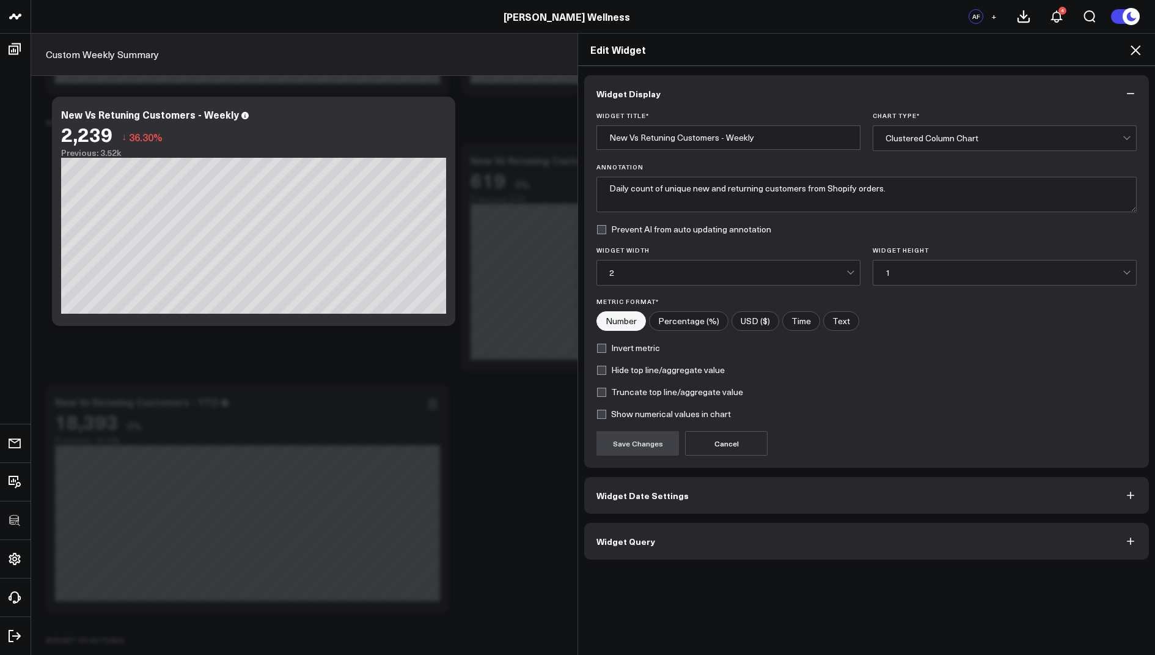
click at [613, 537] on span "Widget Query" at bounding box center [626, 541] width 59 height 10
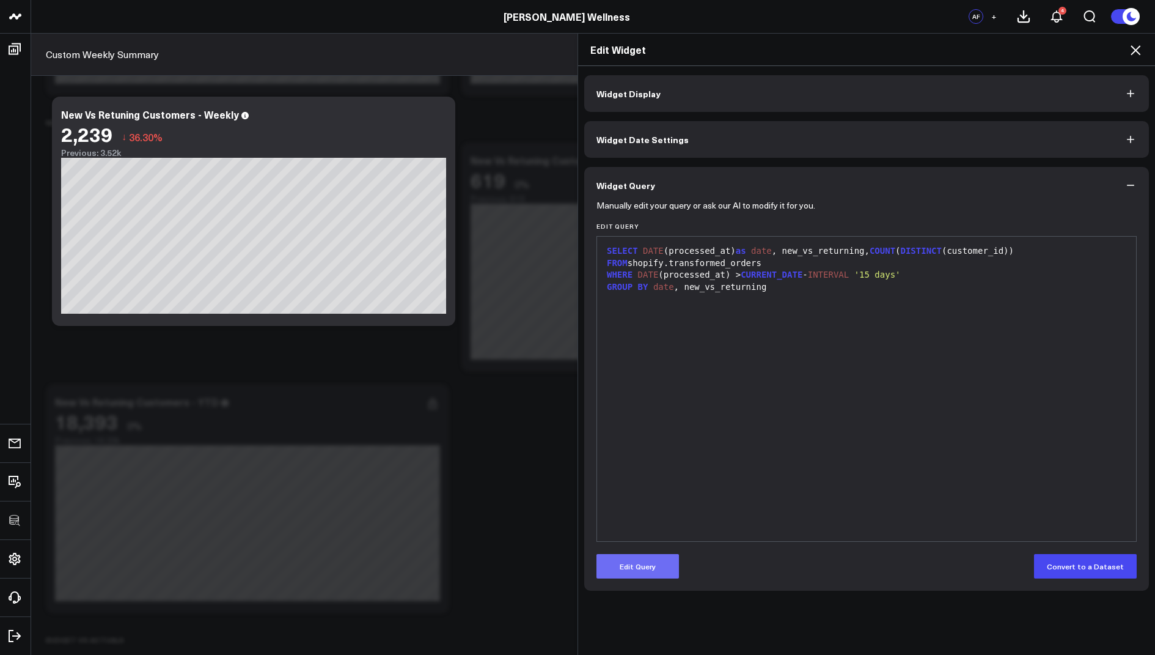
click at [656, 569] on button "Edit Query" at bounding box center [638, 566] width 83 height 24
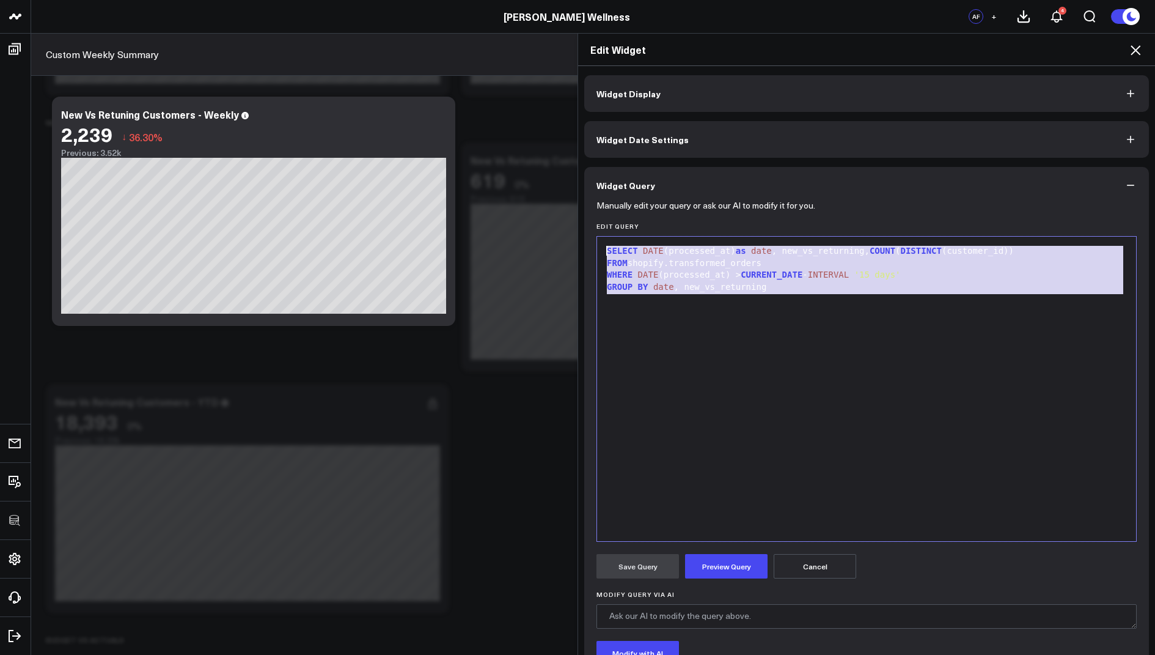
drag, startPoint x: 807, startPoint y: 292, endPoint x: 762, endPoint y: 139, distance: 159.4
click at [762, 139] on div "Widget Display Widget Date Settings Widget Query Manually edit your query or as…" at bounding box center [866, 408] width 565 height 667
copy div "SELECT DATE (processed_at) as date , new_vs_returning, COUNT ( DISTINCT (custom…"
click at [1136, 50] on icon at bounding box center [1136, 50] width 10 height 10
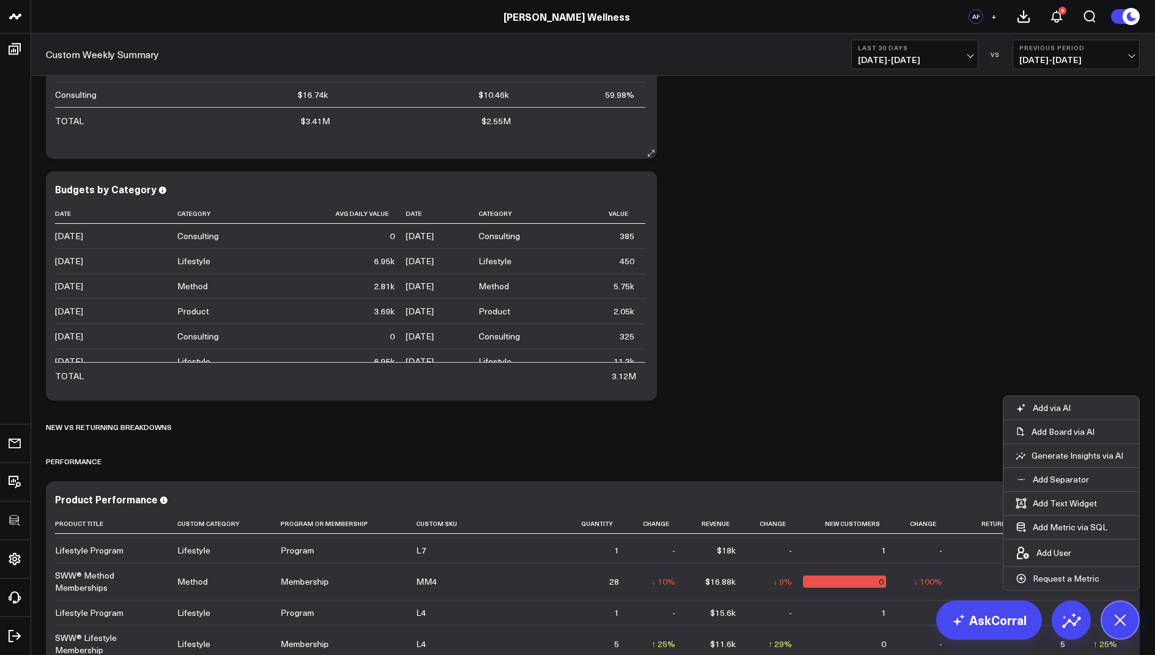
scroll to position [703, 0]
click at [638, 184] on icon at bounding box center [640, 191] width 15 height 15
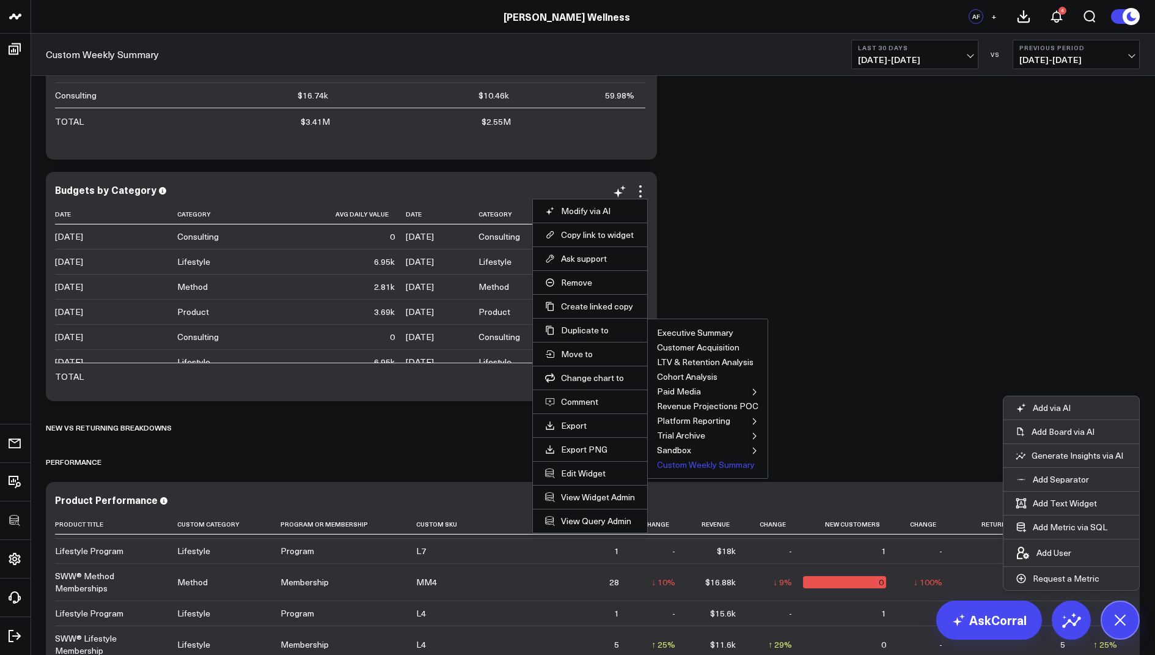
click at [675, 463] on button "Custom Weekly Summary" at bounding box center [706, 464] width 98 height 9
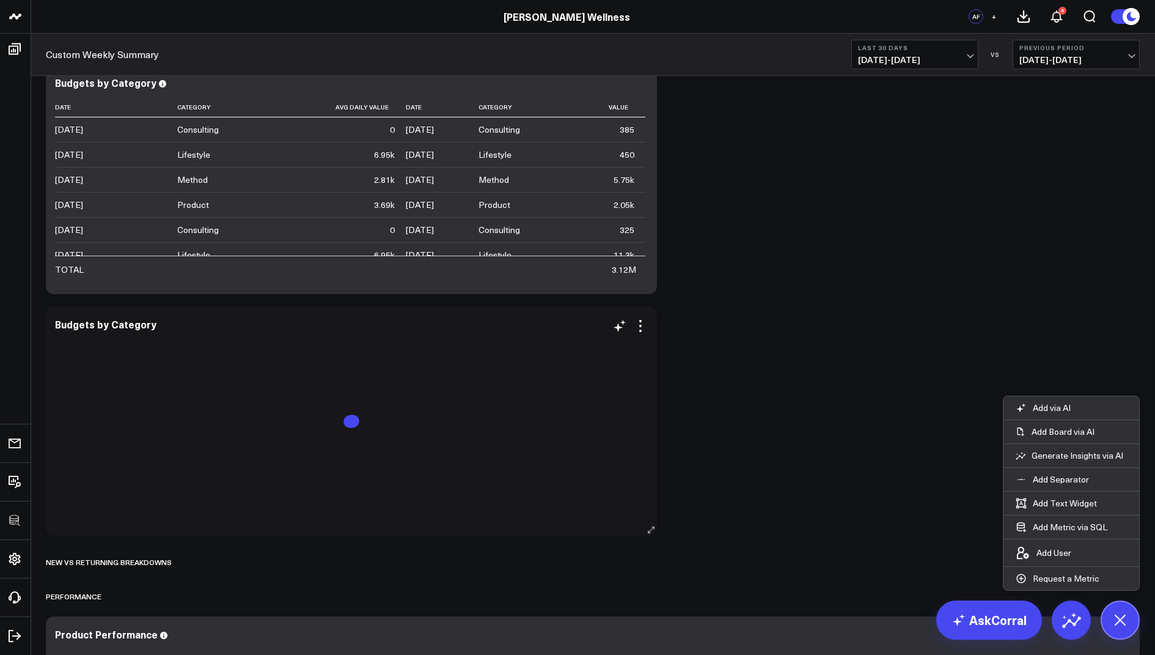
scroll to position [817, 0]
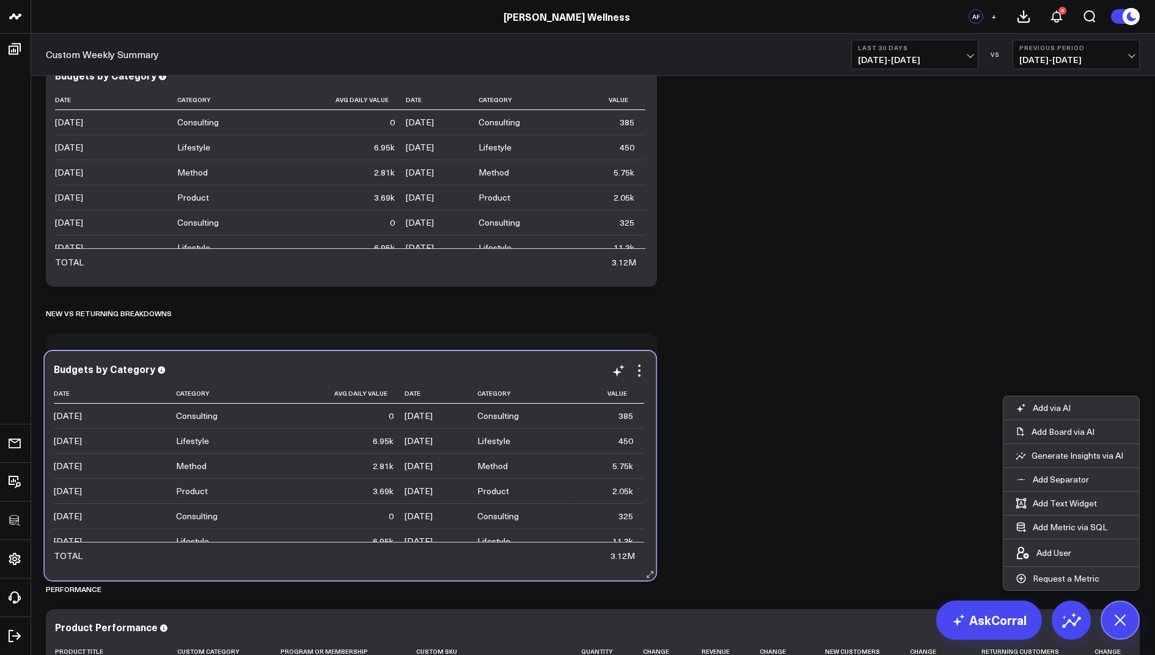
click at [483, 444] on div "Lifestyle" at bounding box center [493, 441] width 33 height 12
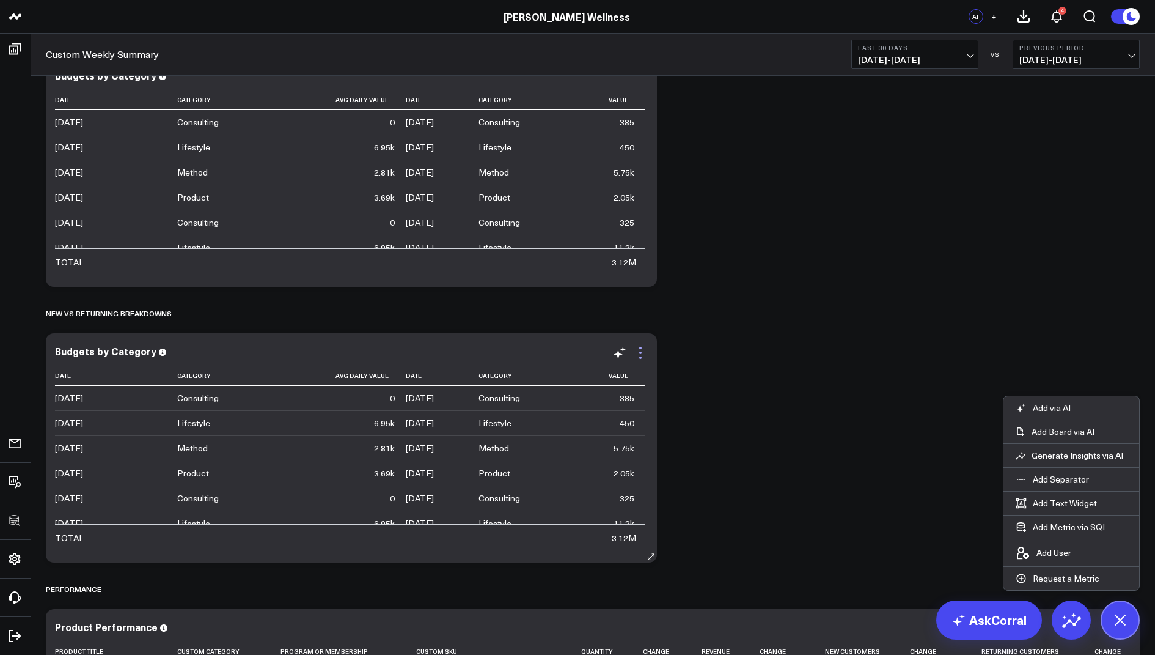
click at [634, 354] on icon at bounding box center [640, 352] width 15 height 15
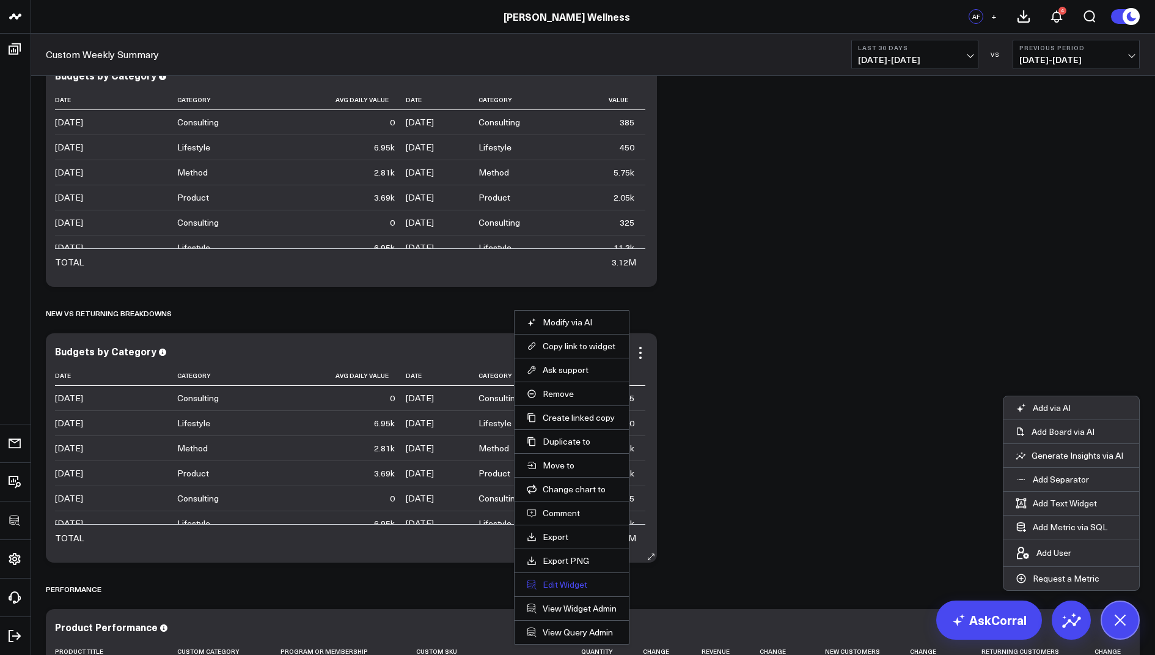
click at [548, 579] on button "Edit Widget" at bounding box center [572, 584] width 90 height 11
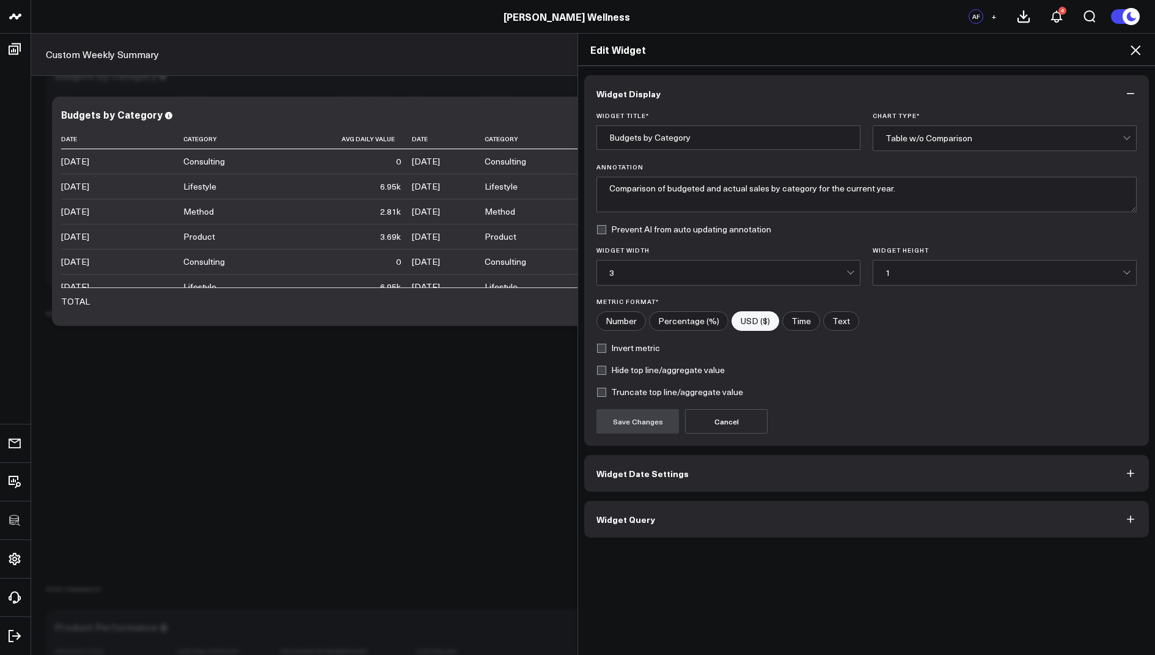
click at [632, 521] on span "Widget Query" at bounding box center [626, 519] width 59 height 10
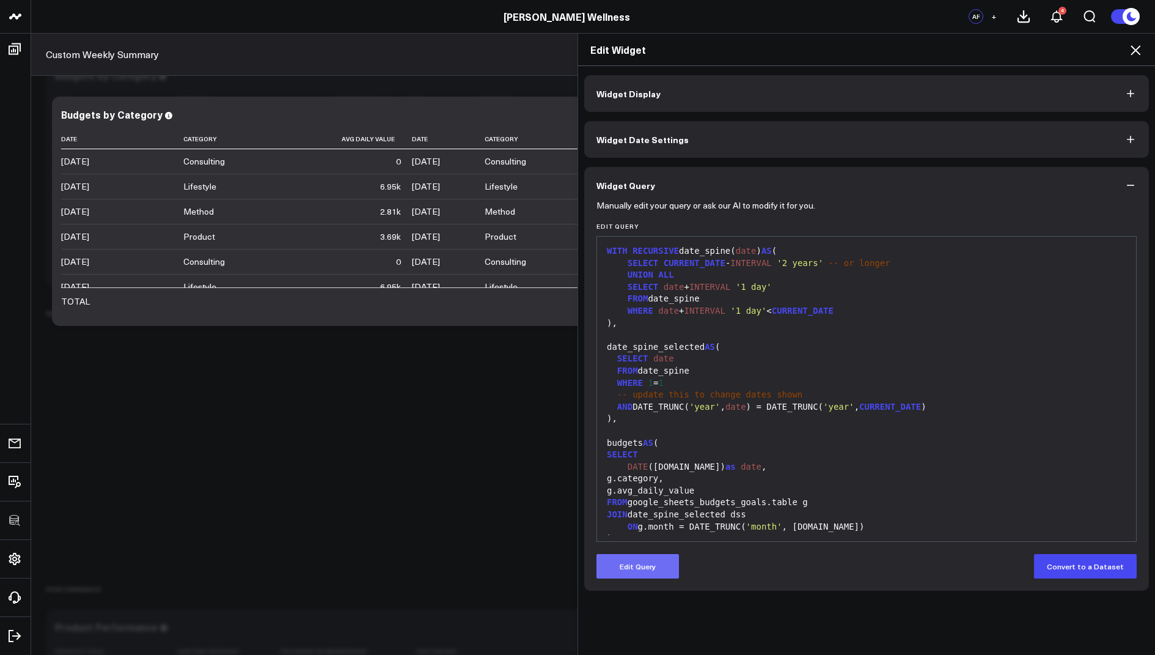
click at [615, 572] on button "Edit Query" at bounding box center [638, 566] width 83 height 24
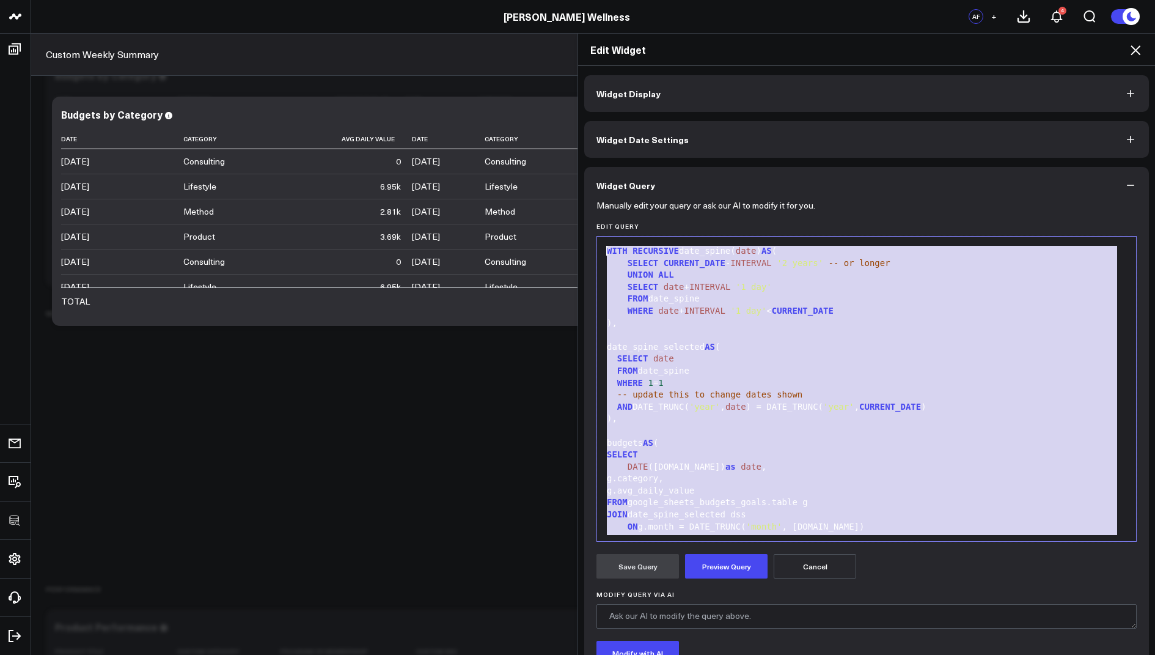
drag, startPoint x: 691, startPoint y: 521, endPoint x: 756, endPoint y: 15, distance: 510.8
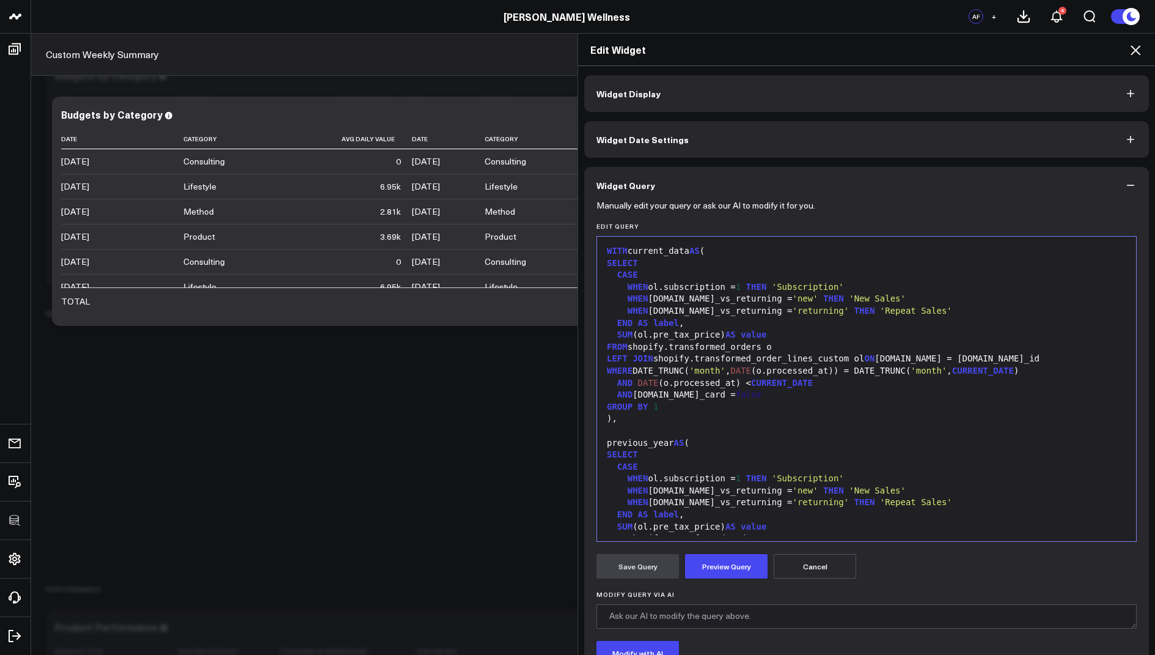
scroll to position [442, 0]
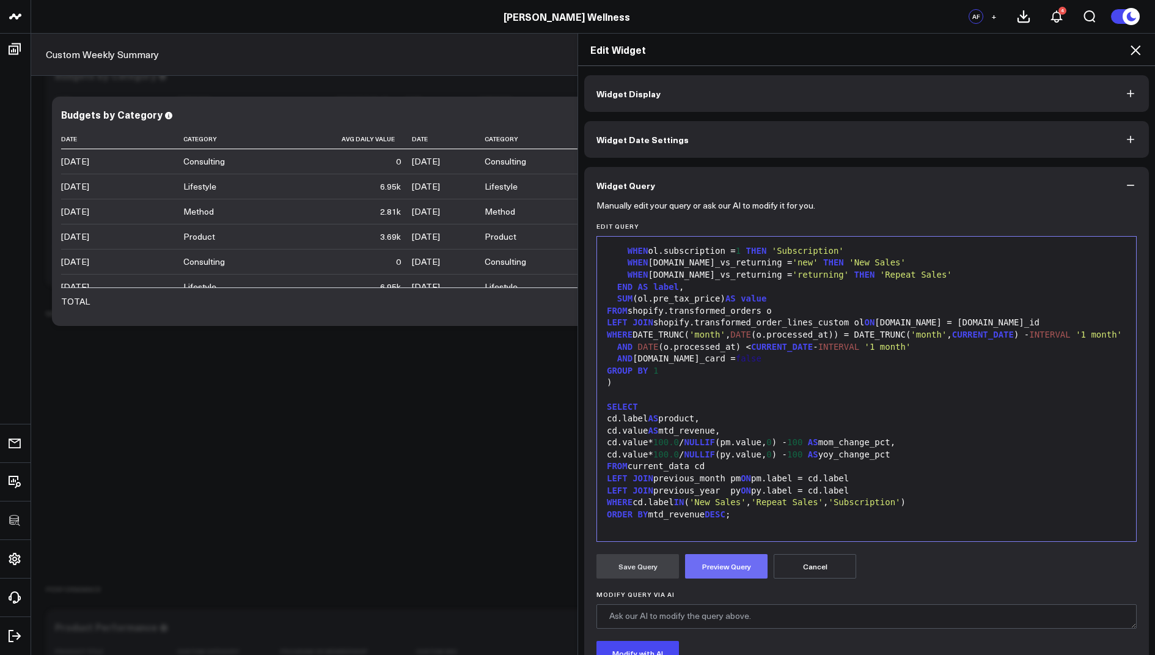
click at [708, 568] on button "Preview Query" at bounding box center [726, 566] width 83 height 24
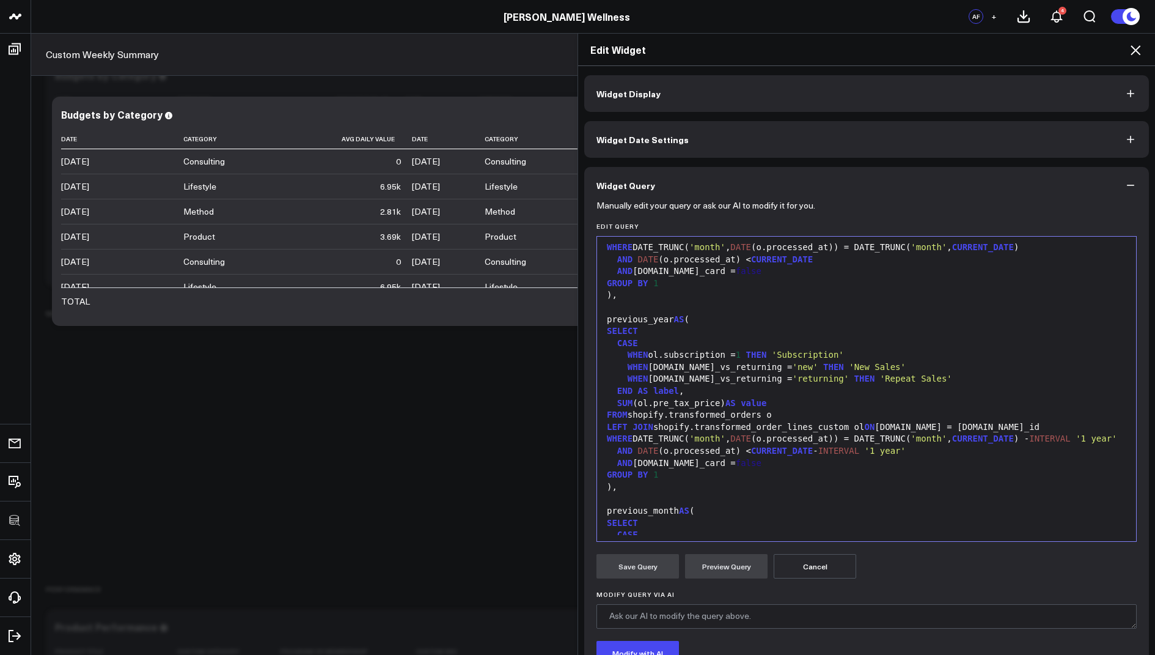
scroll to position [0, 0]
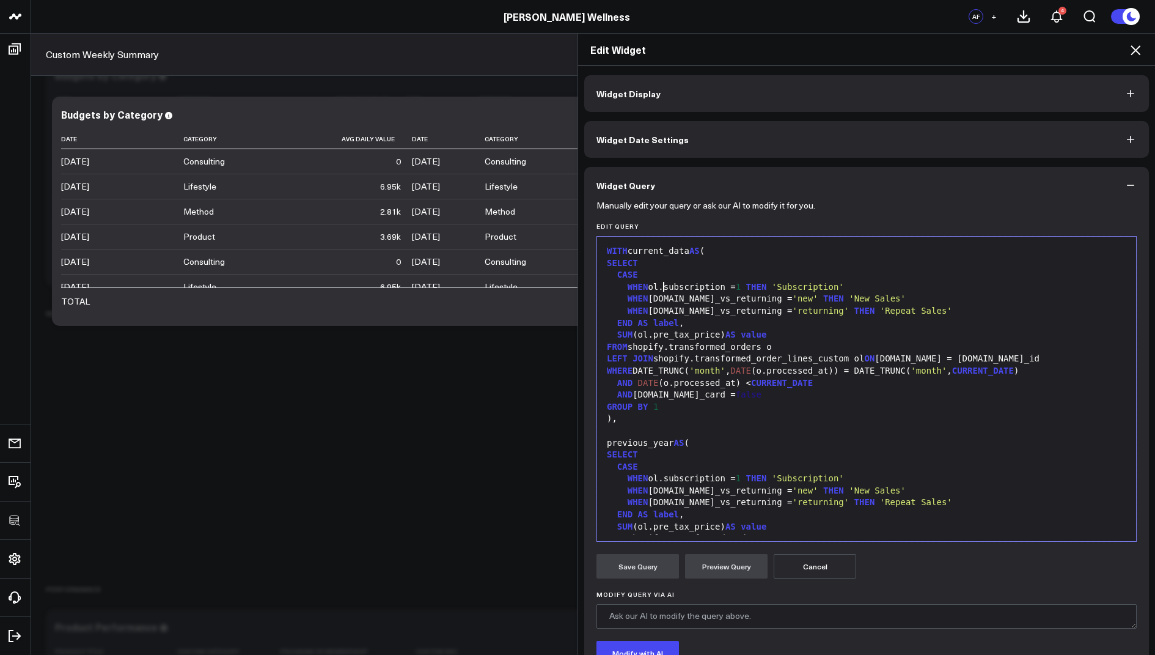
click at [663, 285] on div "WHEN ol.subscription = 1 THEN 'Subscription'" at bounding box center [866, 287] width 527 height 12
click at [663, 477] on div "WHEN ol.subscription = 1 THEN 'Subscription'" at bounding box center [866, 478] width 527 height 12
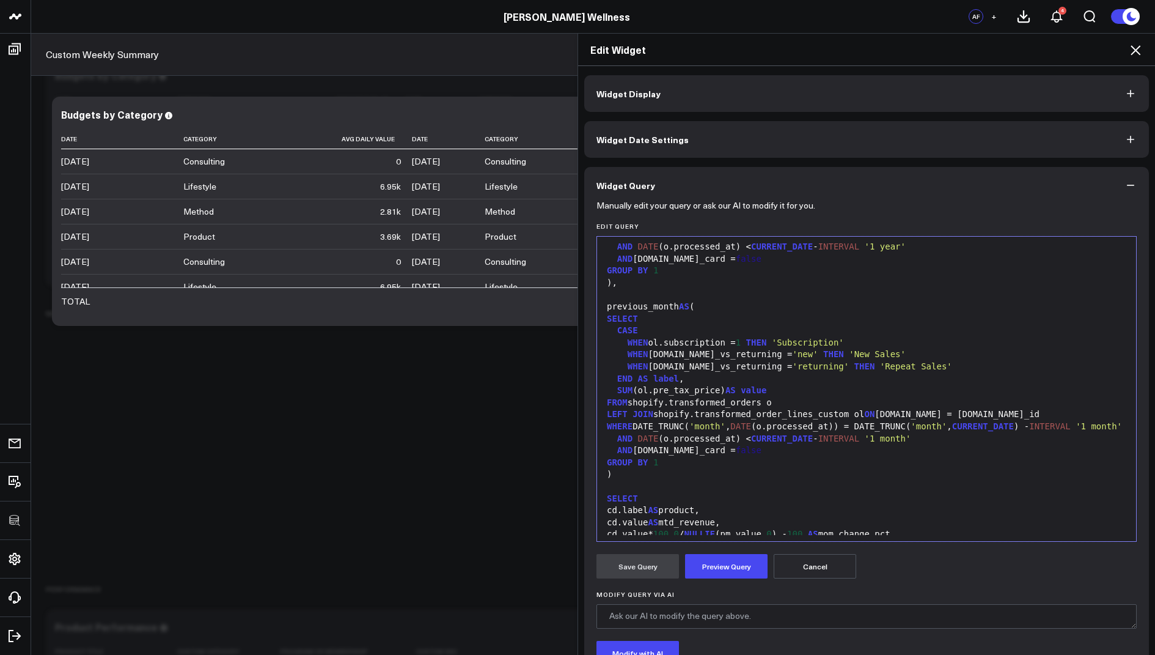
scroll to position [353, 0]
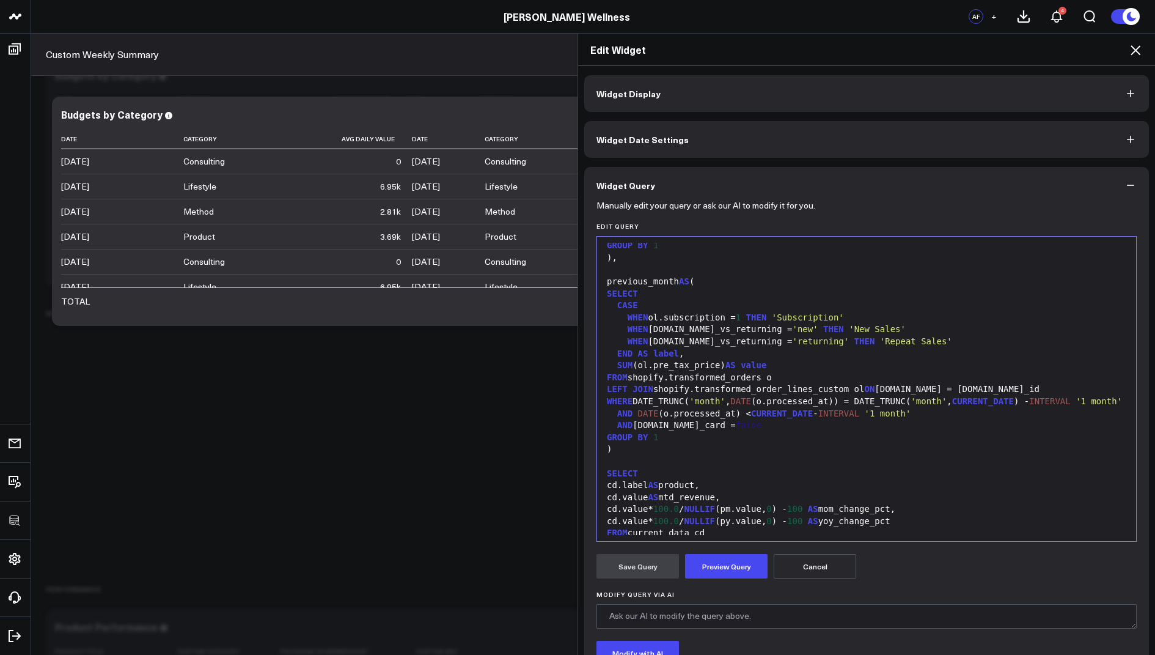
click at [663, 324] on div "WHEN ol.subscription = 1 THEN 'Subscription'" at bounding box center [866, 318] width 527 height 12
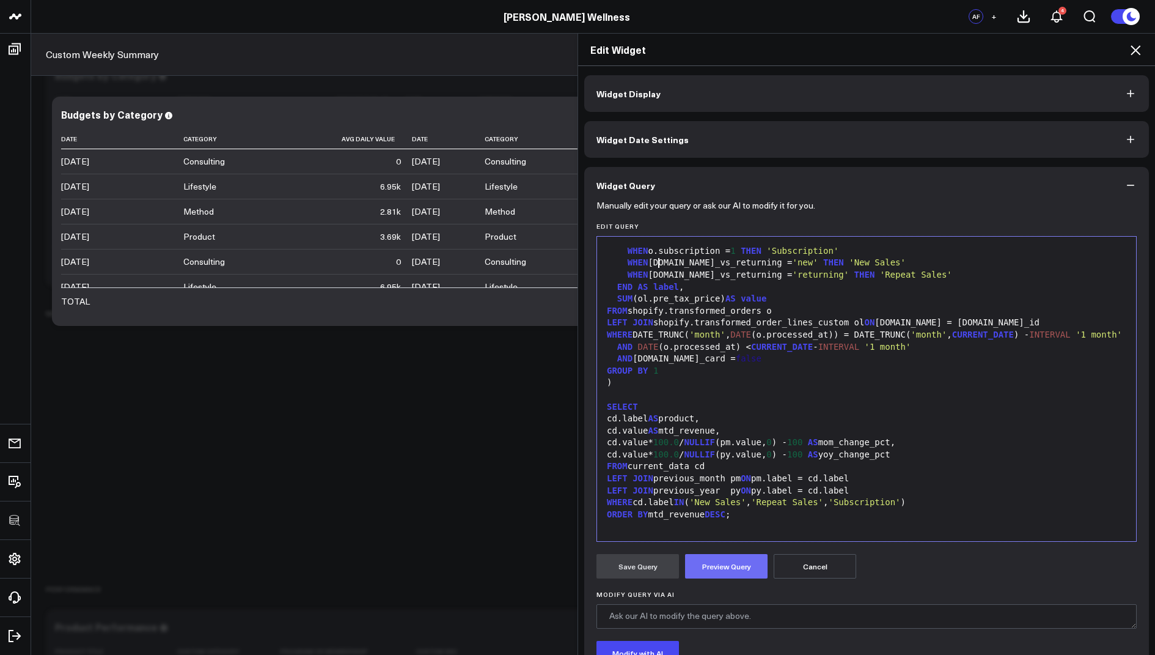
click at [732, 559] on button "Preview Query" at bounding box center [726, 566] width 83 height 24
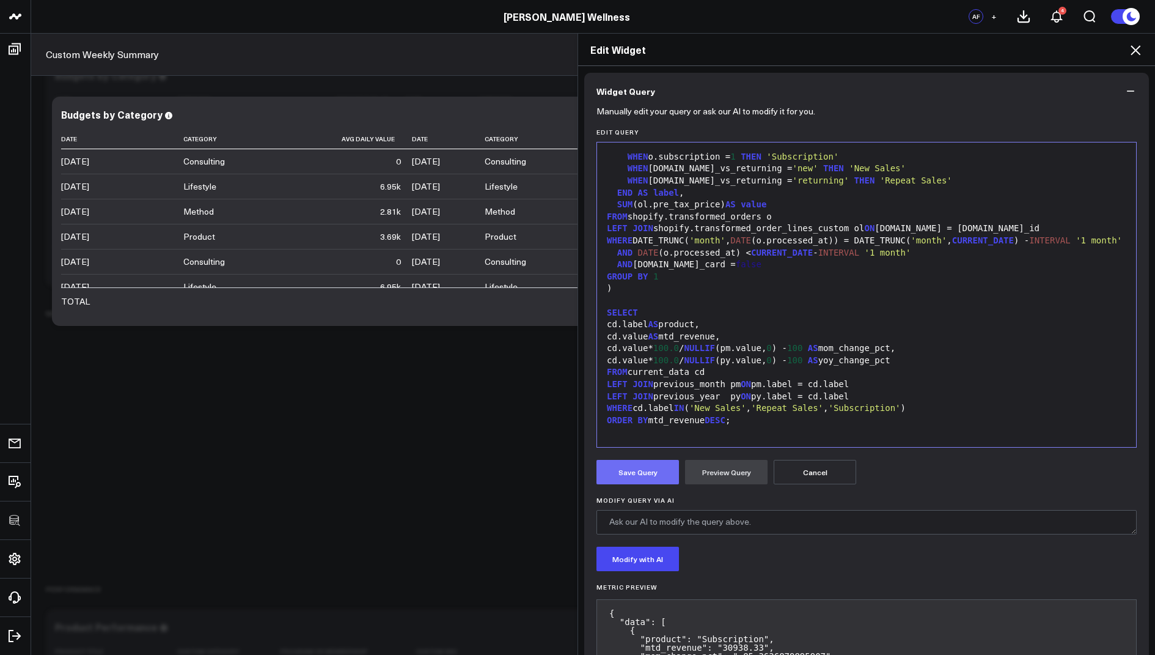
click at [630, 475] on button "Save Query" at bounding box center [638, 472] width 83 height 24
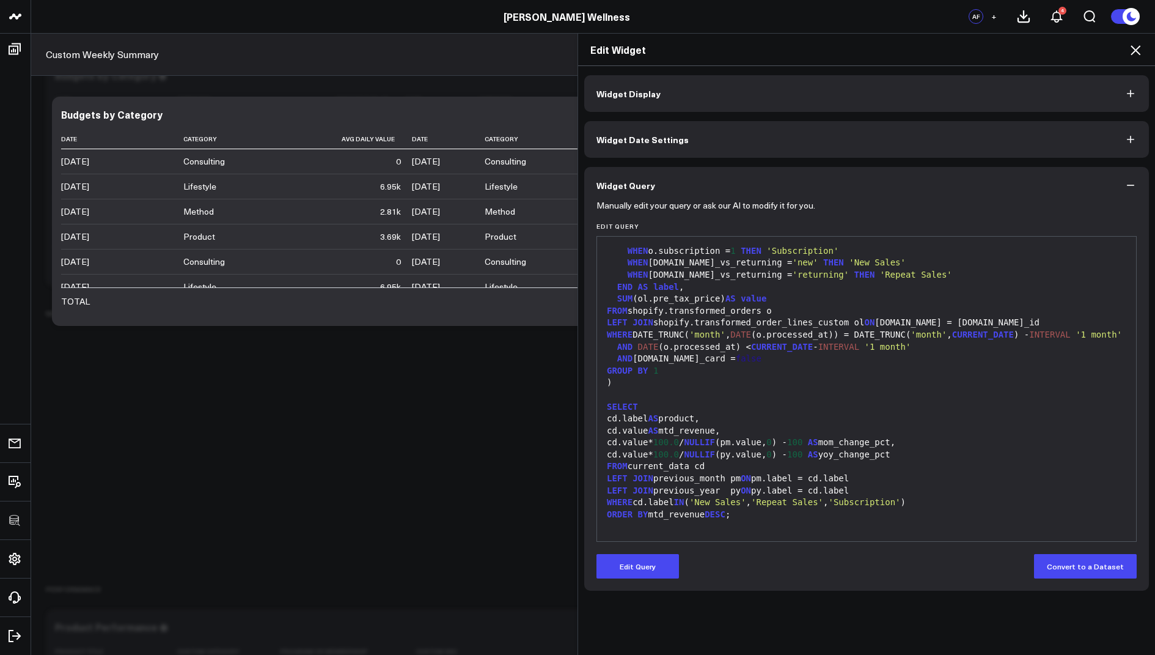
scroll to position [0, 0]
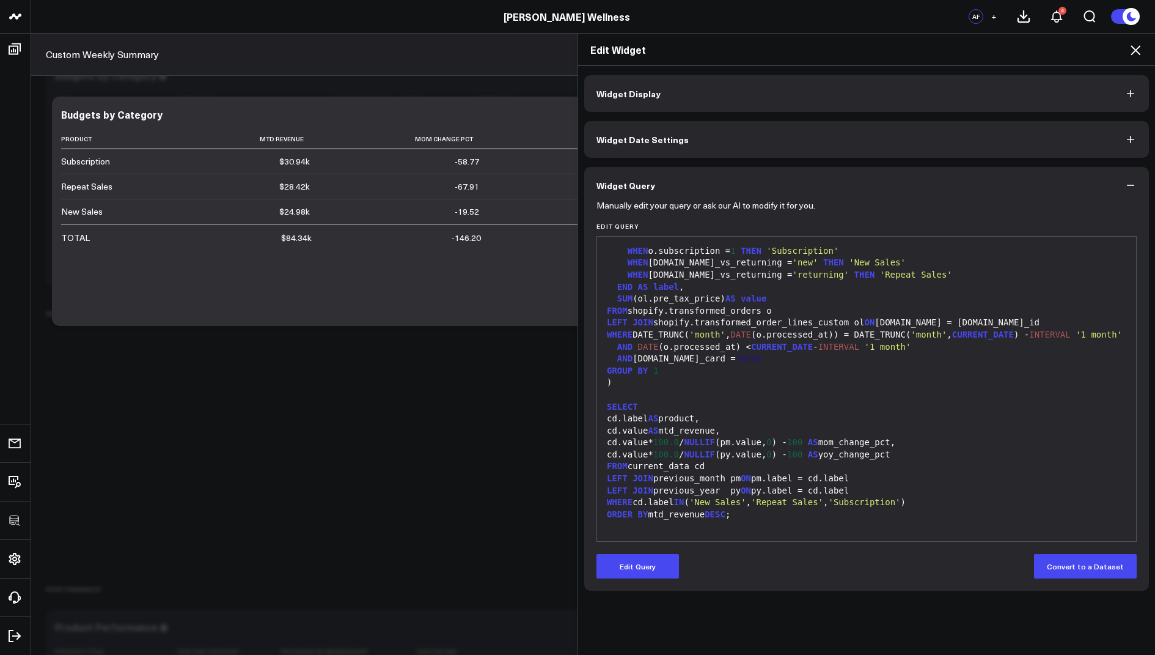
click at [1134, 45] on icon at bounding box center [1135, 50] width 15 height 15
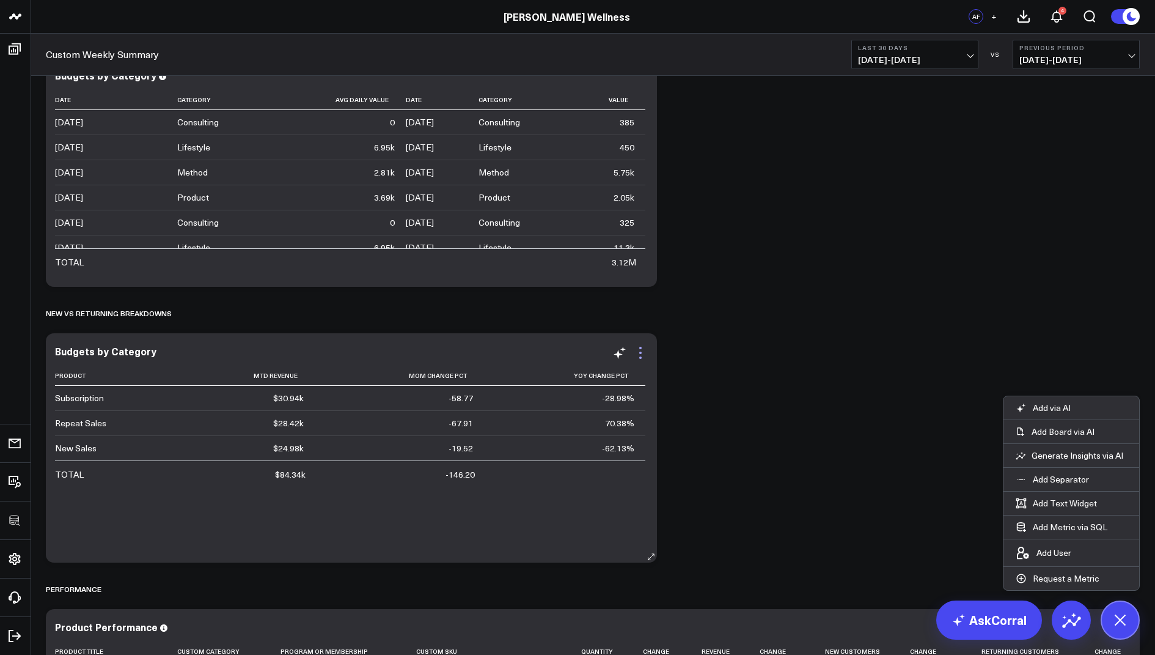
click at [639, 352] on icon at bounding box center [640, 352] width 2 height 2
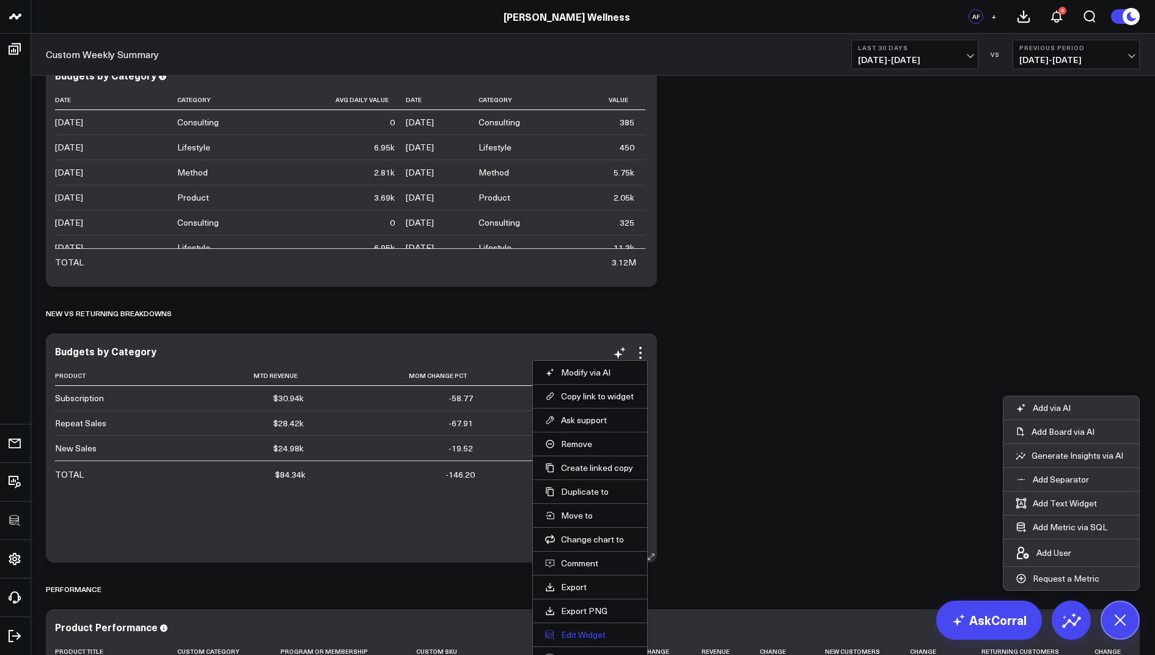
click at [571, 629] on button "Edit Widget" at bounding box center [590, 634] width 90 height 11
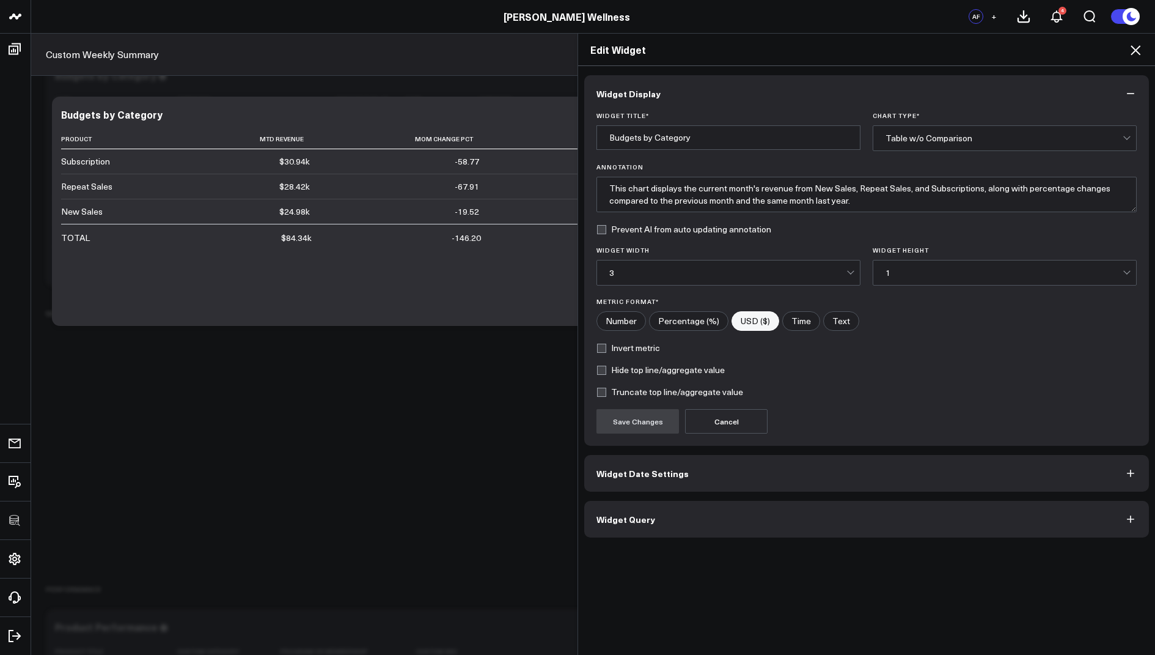
click at [656, 516] on button "Widget Query" at bounding box center [866, 519] width 565 height 37
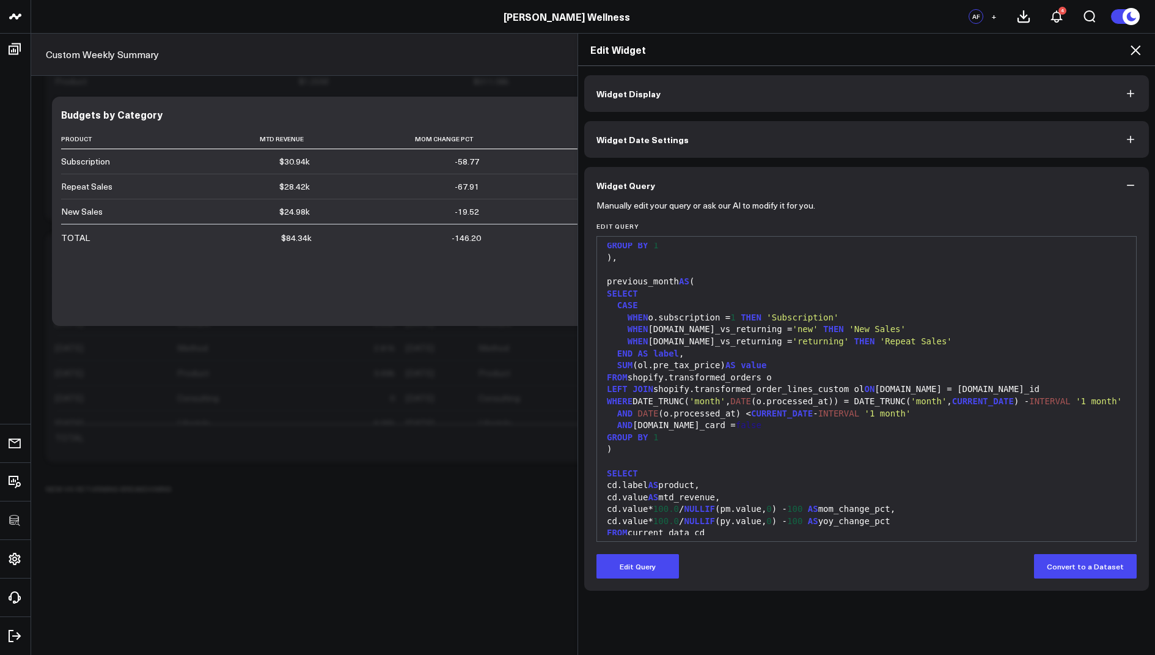
scroll to position [443, 0]
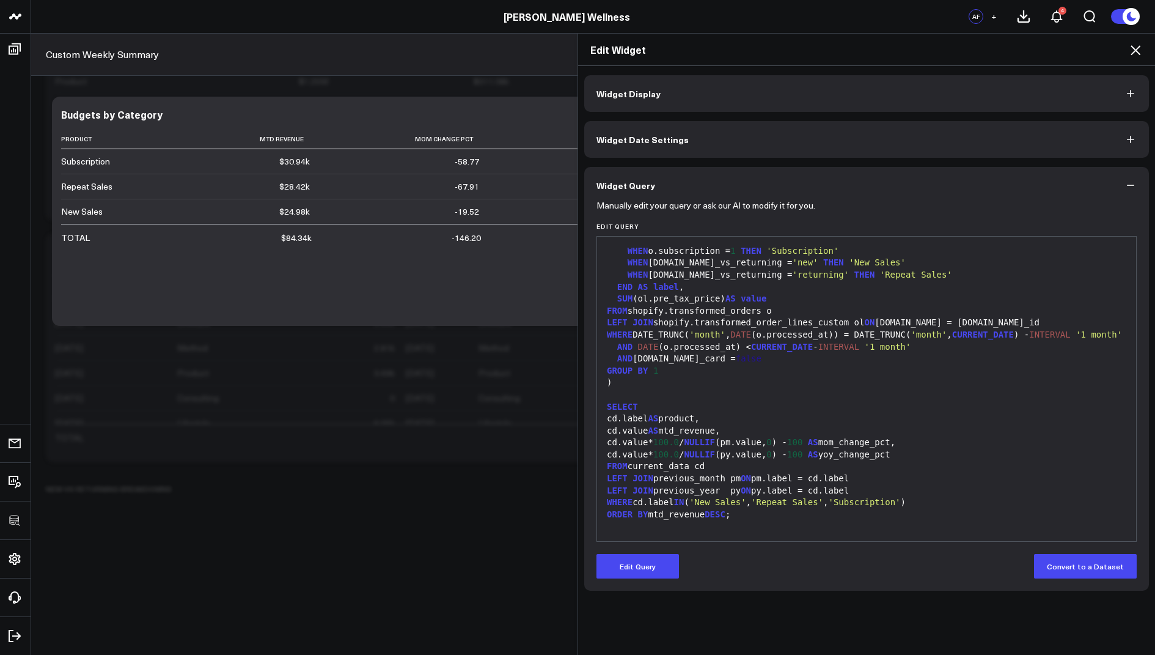
click at [1137, 52] on icon at bounding box center [1136, 50] width 10 height 10
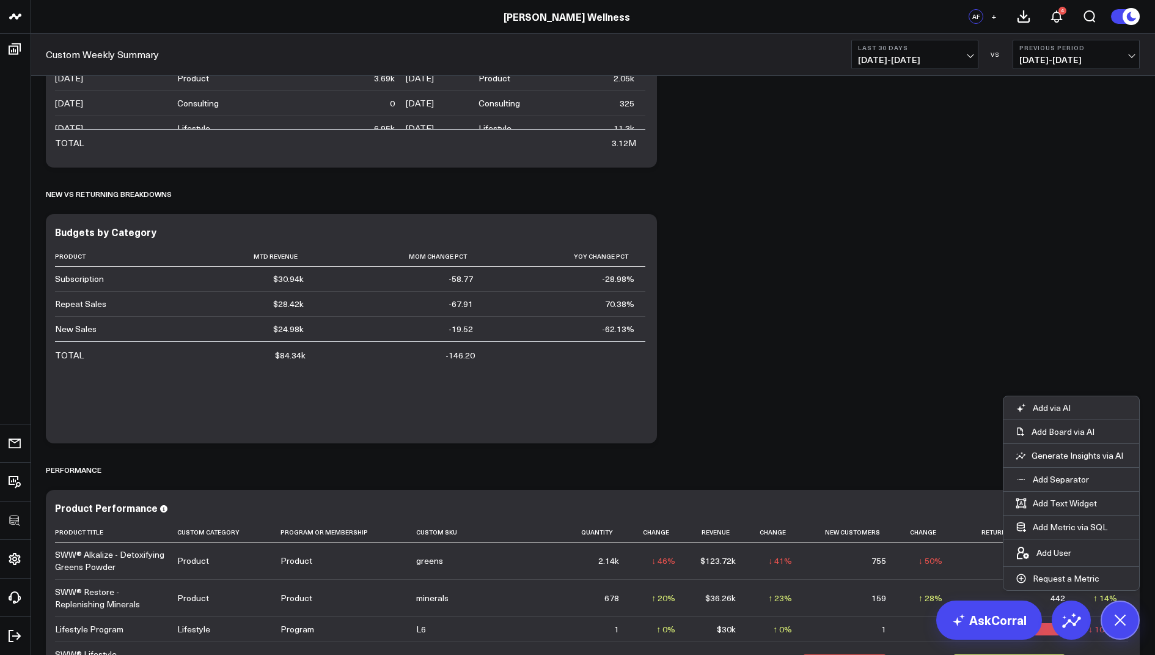
scroll to position [935, 0]
click at [641, 233] on icon at bounding box center [640, 234] width 15 height 15
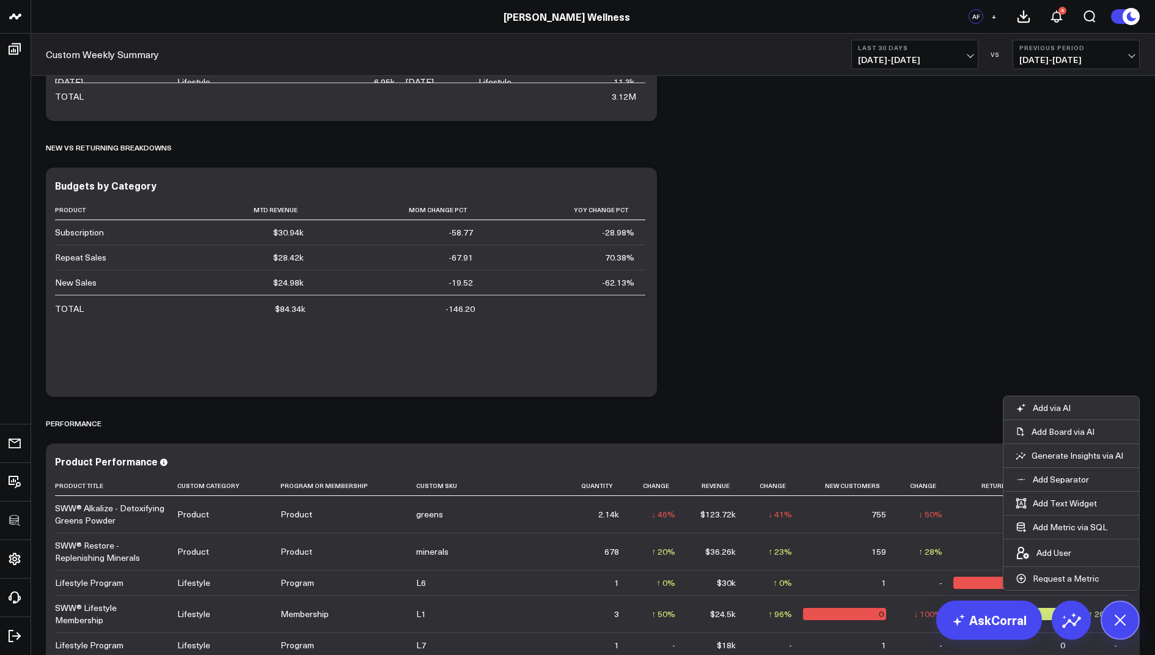
scroll to position [986, 0]
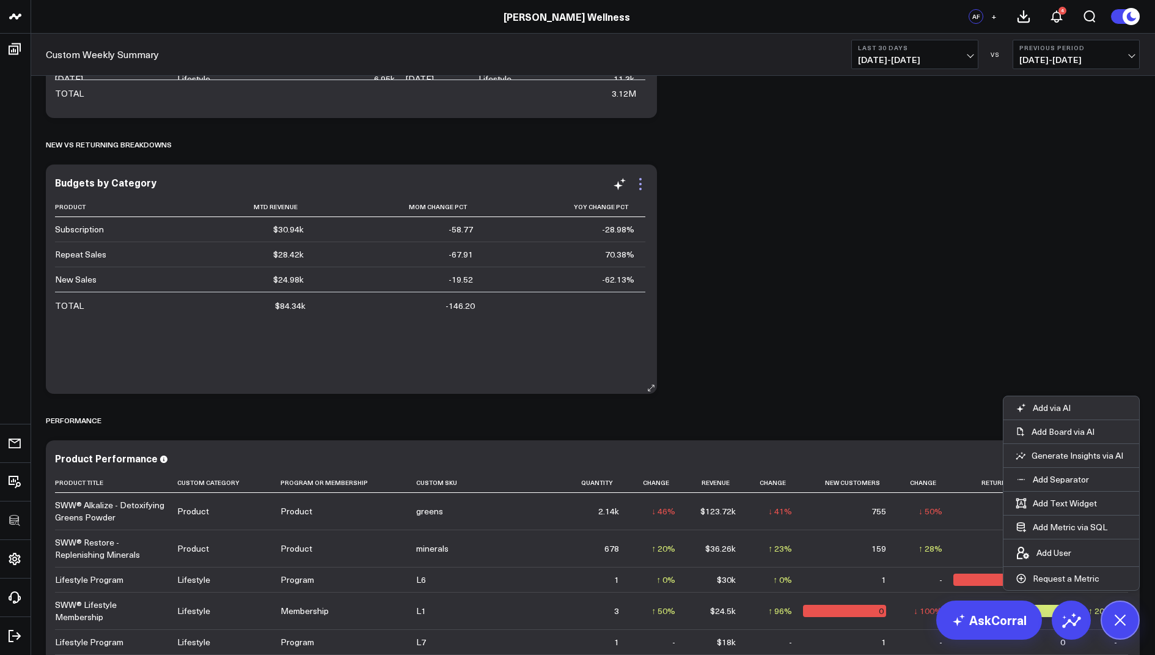
click at [639, 183] on icon at bounding box center [640, 184] width 2 height 2
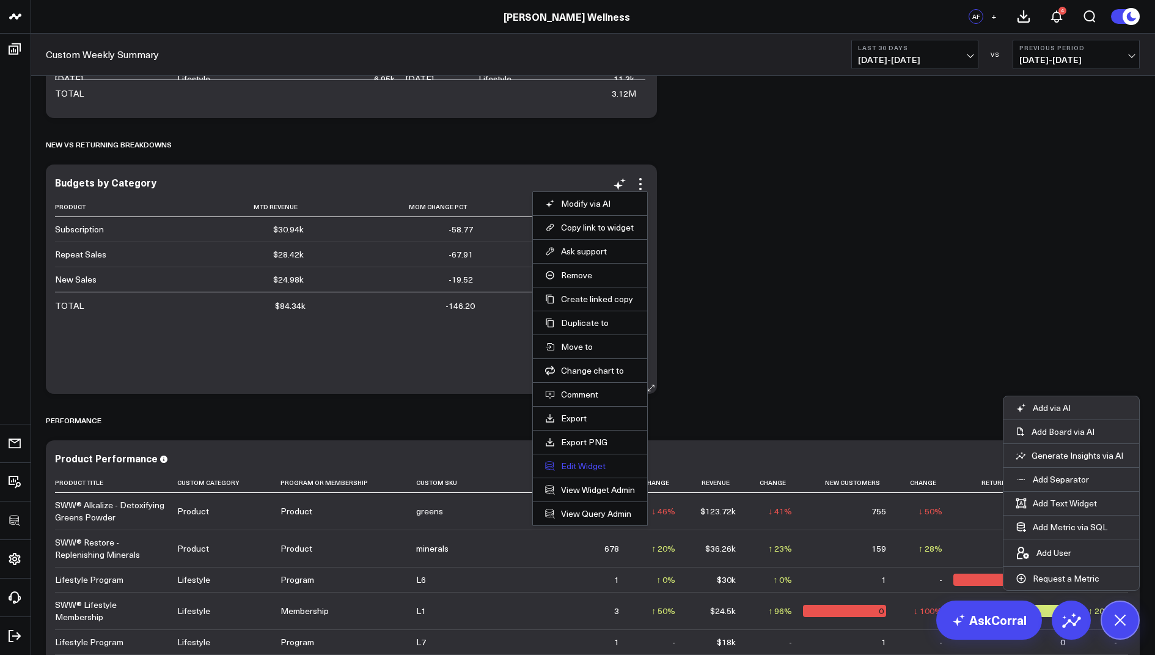
click at [577, 461] on button "Edit Widget" at bounding box center [590, 465] width 90 height 11
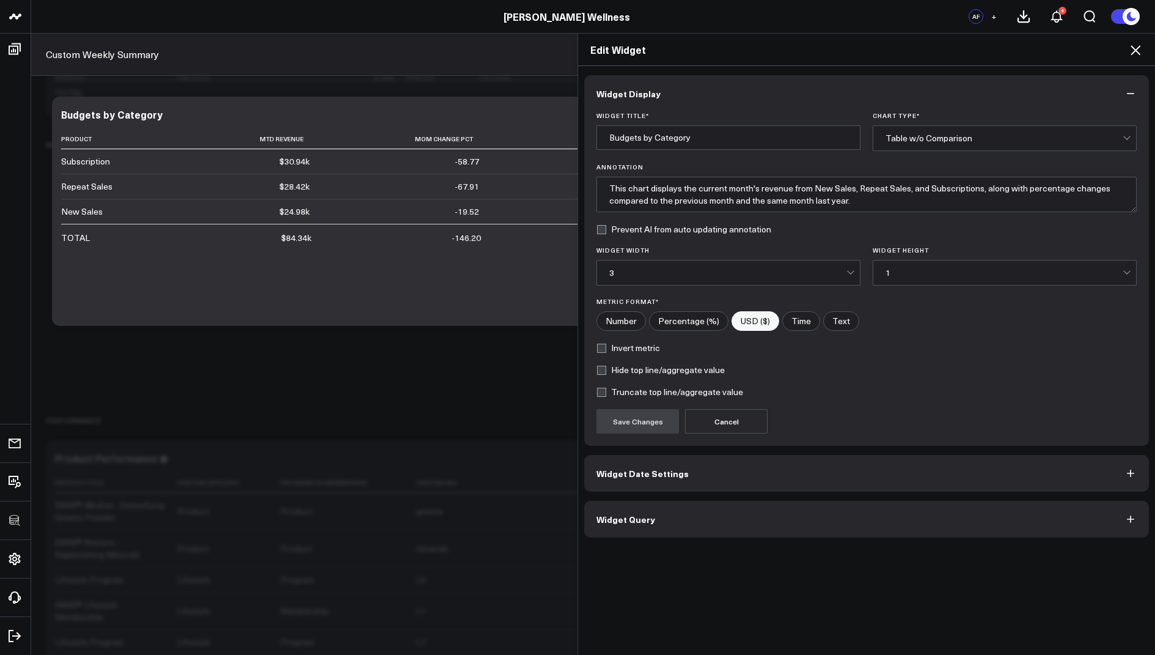
click at [650, 514] on span "Widget Query" at bounding box center [626, 519] width 59 height 10
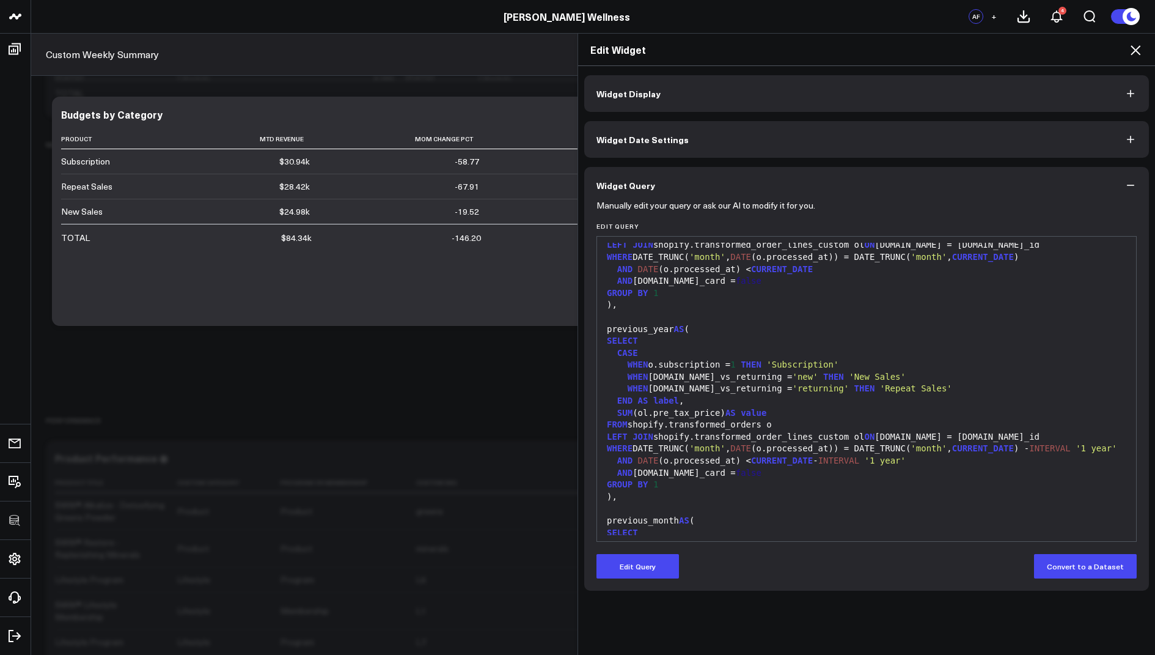
scroll to position [443, 0]
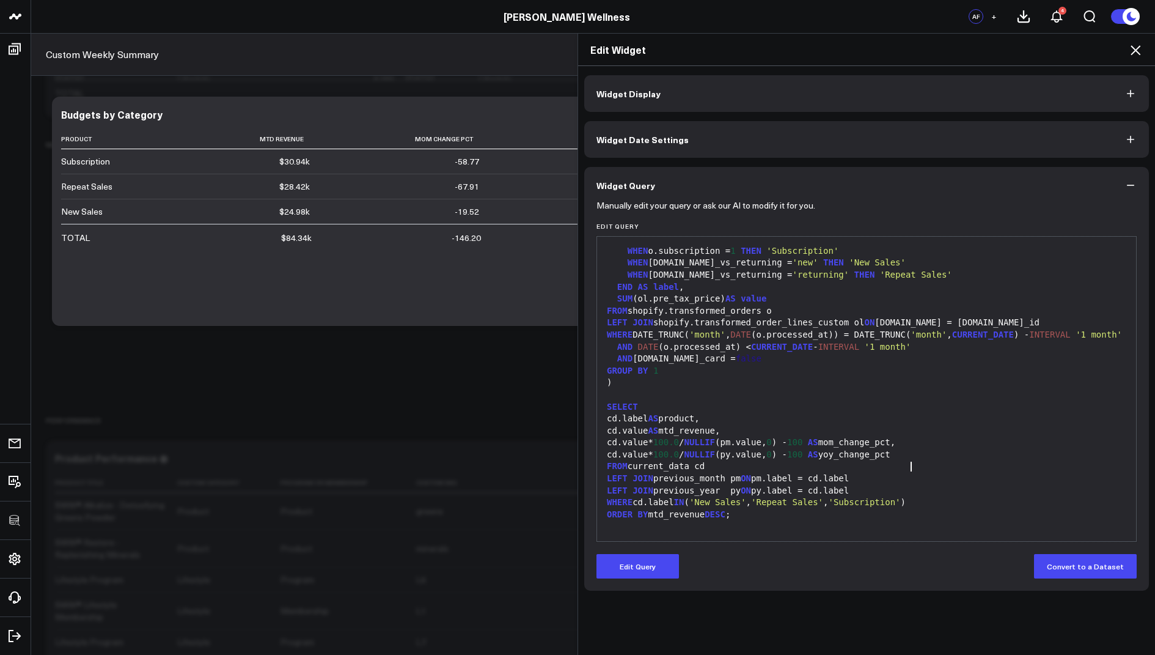
click at [911, 441] on div "cd.value* 100.0 / NULLIF (pm.value, 0 ) - 100 AS mom_change_pct," at bounding box center [866, 442] width 527 height 12
click at [625, 565] on button "Edit Query" at bounding box center [638, 566] width 83 height 24
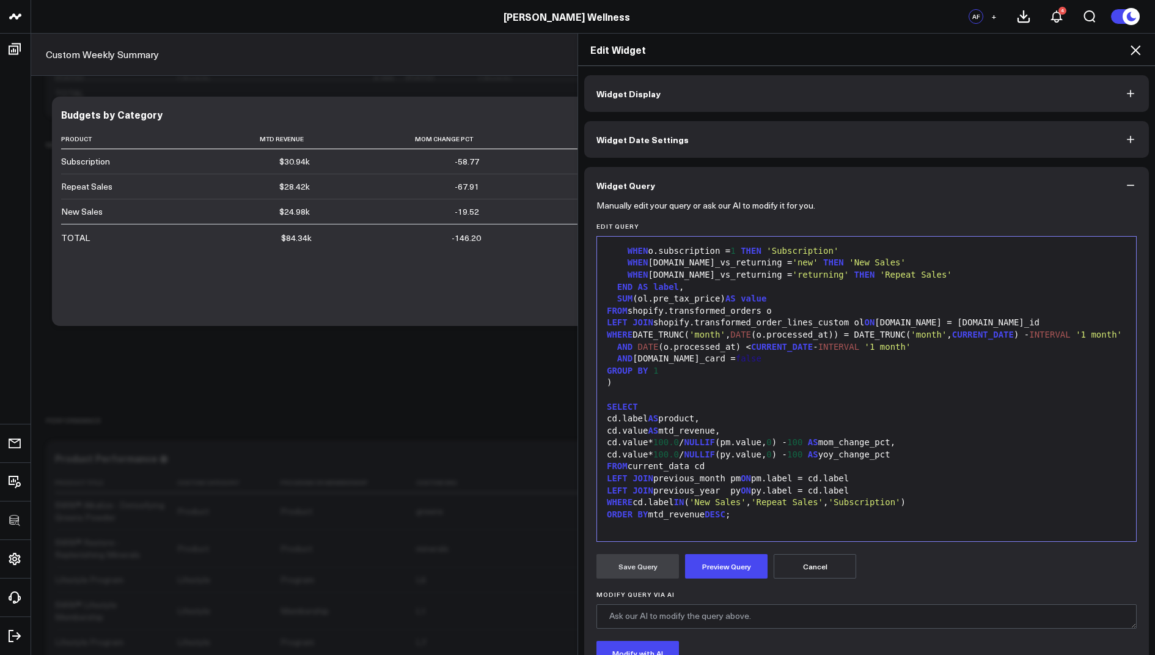
click at [913, 442] on div "cd.value* 100.0 / NULLIF (pm.value, 0 ) - 100 AS mom_change_pct," at bounding box center [866, 442] width 527 height 12
click at [910, 441] on div "cd.value* 100.0 / NULLIF (pm.value, 0 ) - 100 AS mom_change_pct," at bounding box center [866, 442] width 527 height 12
click at [912, 455] on div "cd.value* 100.0 / NULLIF (py.value, 0 ) - 100 AS yoy_change_pct" at bounding box center [866, 455] width 527 height 12
click at [721, 571] on button "Preview Query" at bounding box center [726, 566] width 83 height 24
click at [638, 572] on button "Save Query" at bounding box center [638, 566] width 83 height 24
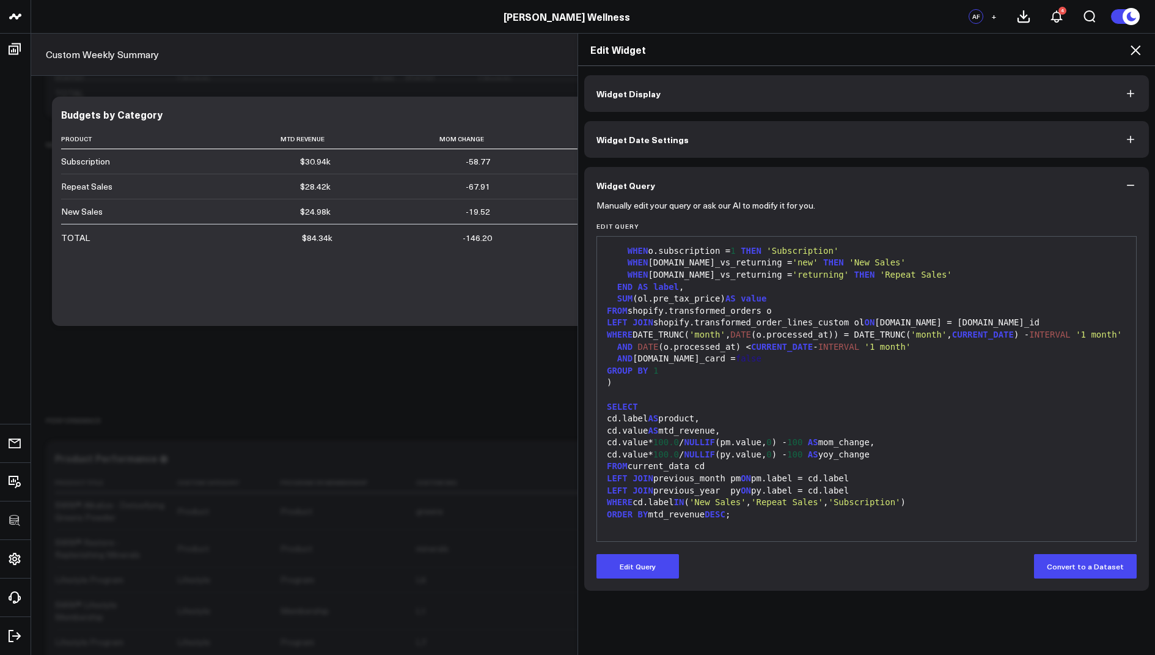
click at [1131, 48] on icon at bounding box center [1135, 50] width 15 height 15
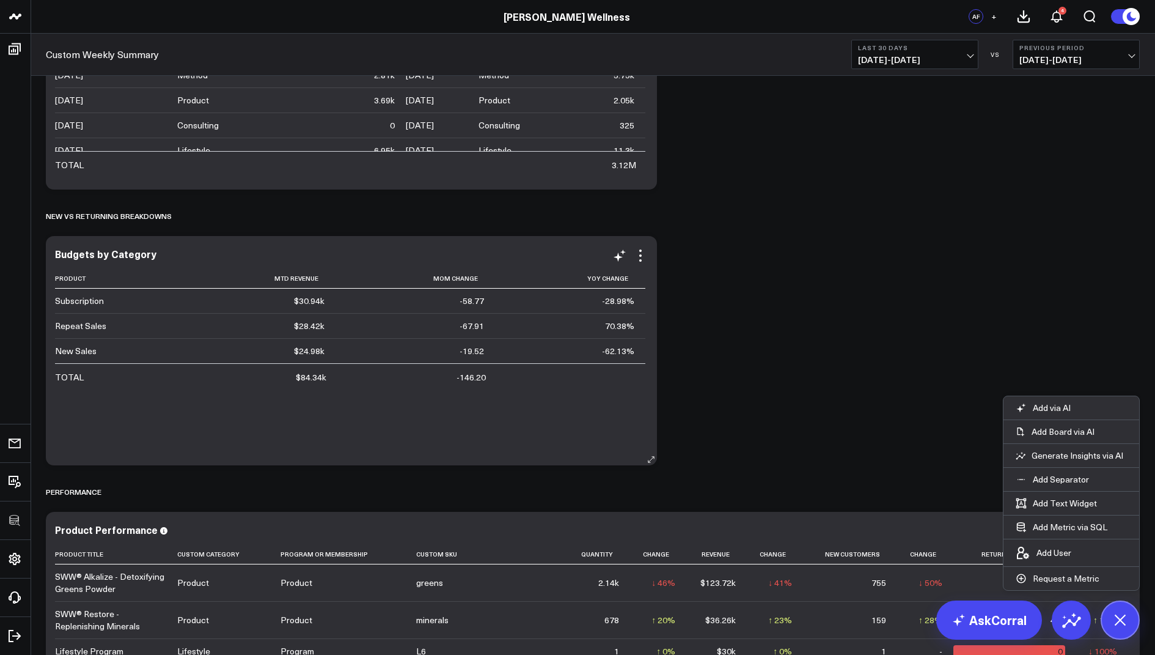
scroll to position [770, 0]
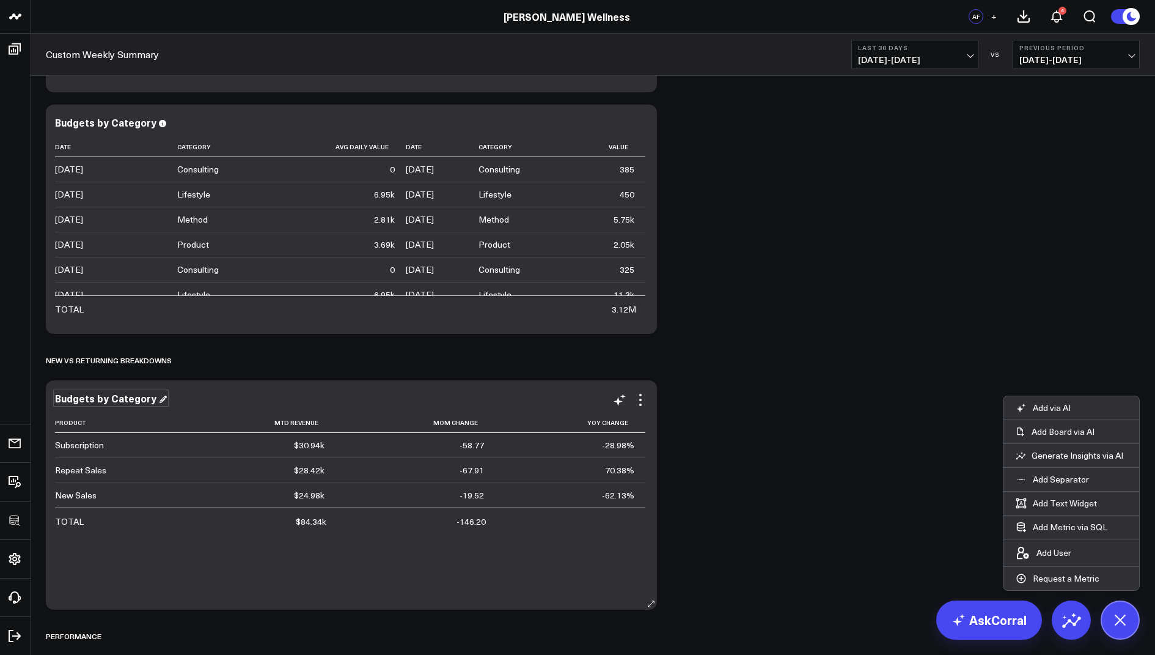
click at [131, 400] on div "Budgets by Category" at bounding box center [111, 397] width 112 height 13
click at [163, 391] on div "New / Returning / Subsciption Sales" at bounding box center [146, 397] width 182 height 13
click at [193, 397] on div "New / Returning / Subsciption Sales" at bounding box center [146, 397] width 182 height 13
click at [224, 402] on div "New / Returning / Subscription Sales" at bounding box center [148, 397] width 186 height 13
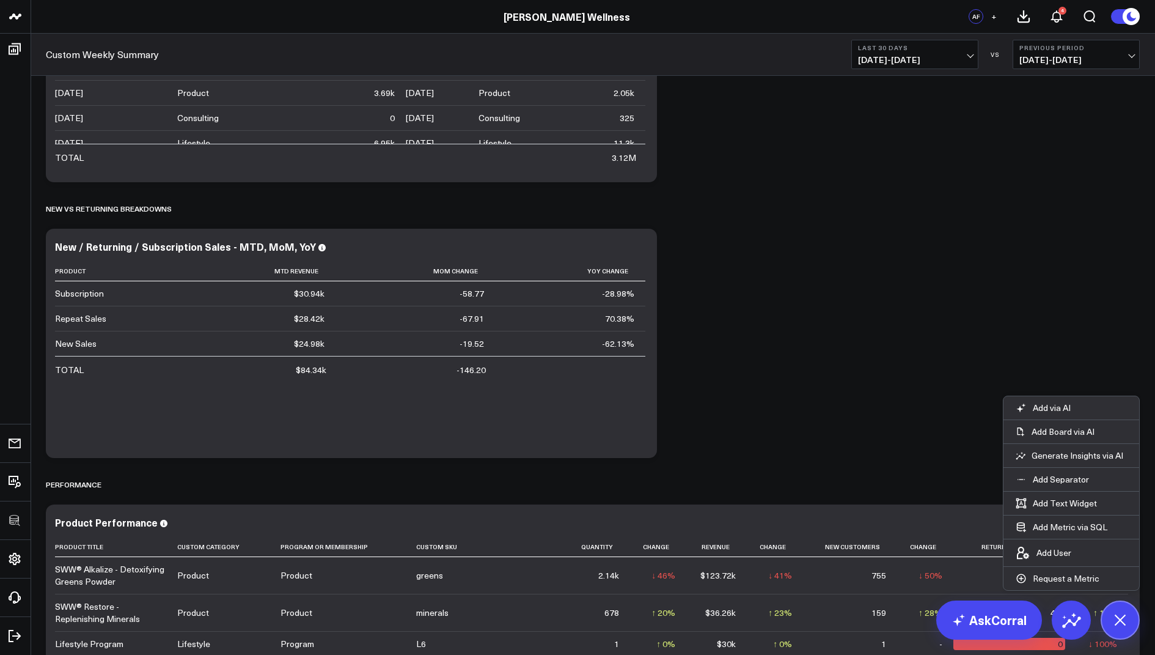
scroll to position [926, 0]
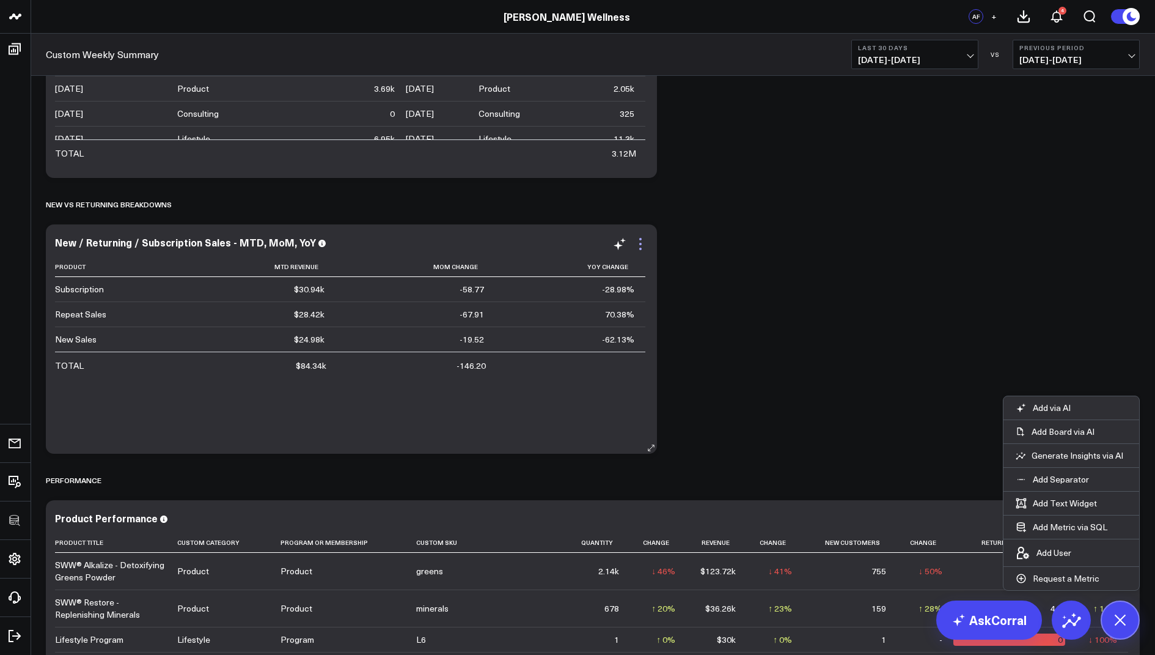
click at [641, 238] on icon at bounding box center [640, 239] width 2 height 2
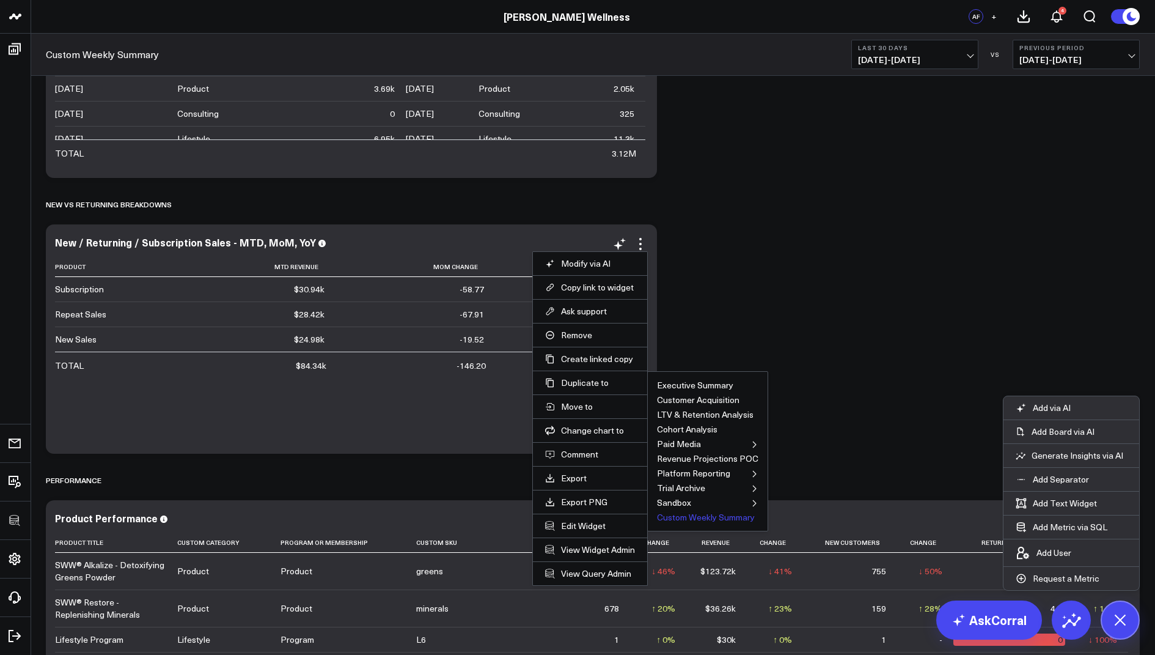
click at [685, 513] on button "Custom Weekly Summary" at bounding box center [706, 517] width 98 height 9
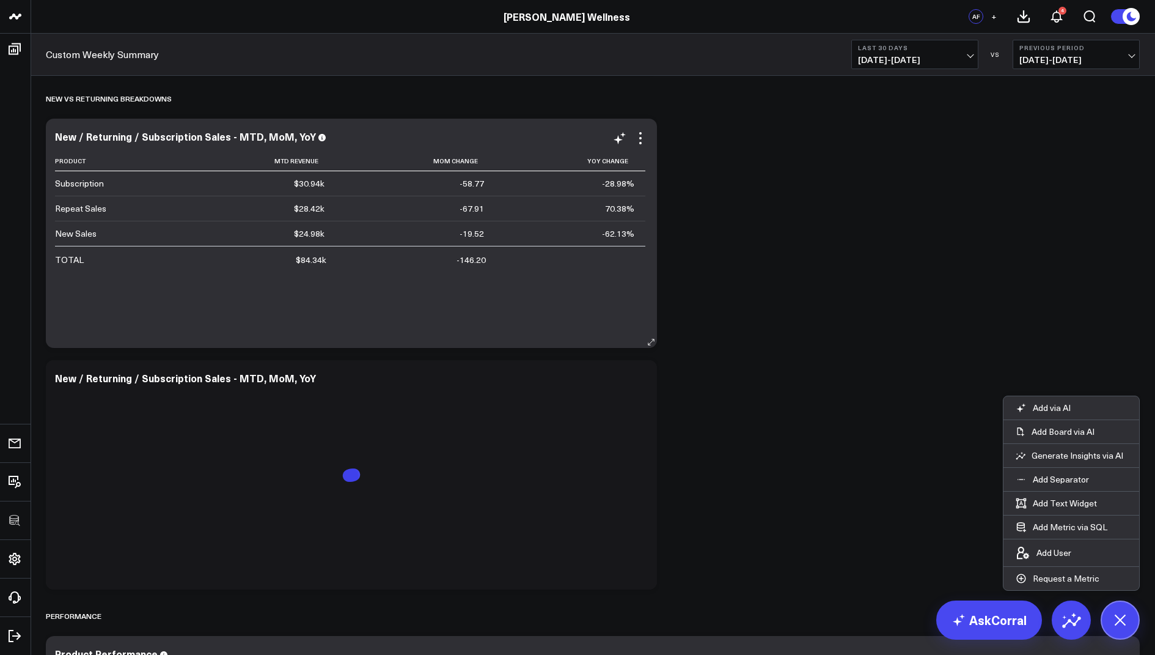
scroll to position [1037, 0]
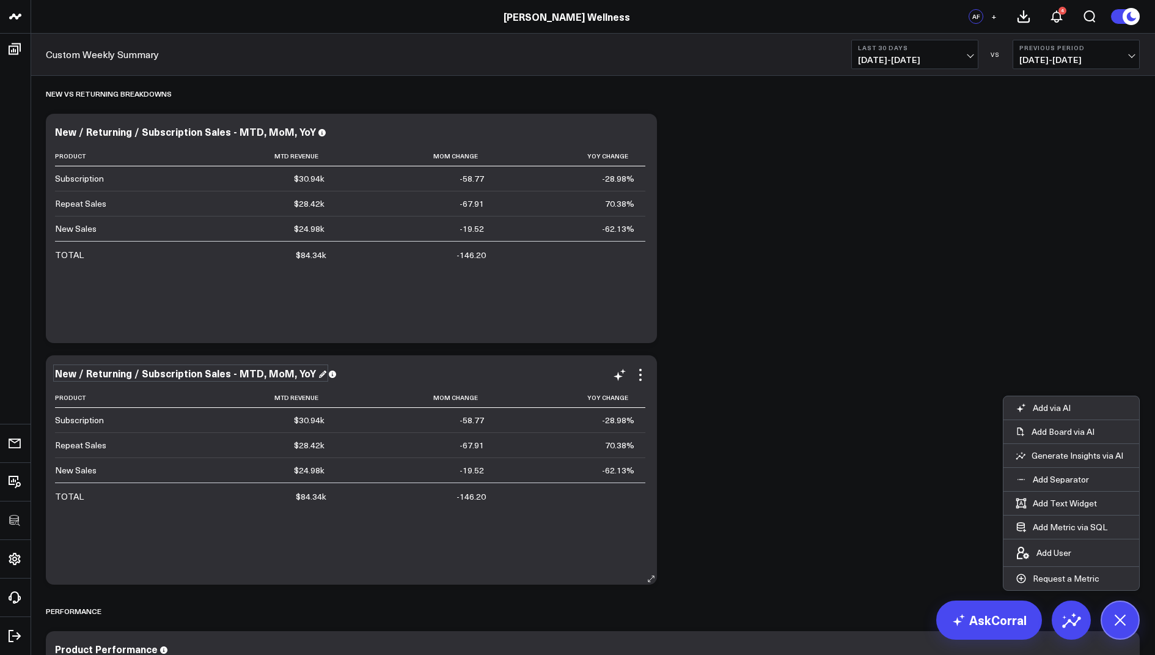
drag, startPoint x: 307, startPoint y: 372, endPoint x: 243, endPoint y: 372, distance: 64.2
click at [243, 372] on div "New / Returning / Subscription Sales - MTD, MoM, YoY" at bounding box center [190, 372] width 271 height 13
click at [244, 373] on div "New / Returning / Subscription Sales - MTD, MoM, YoY" at bounding box center [190, 372] width 271 height 13
click at [282, 371] on div "New / Returning / Subscription Sales - YTD, MoM, YoY" at bounding box center [189, 372] width 268 height 13
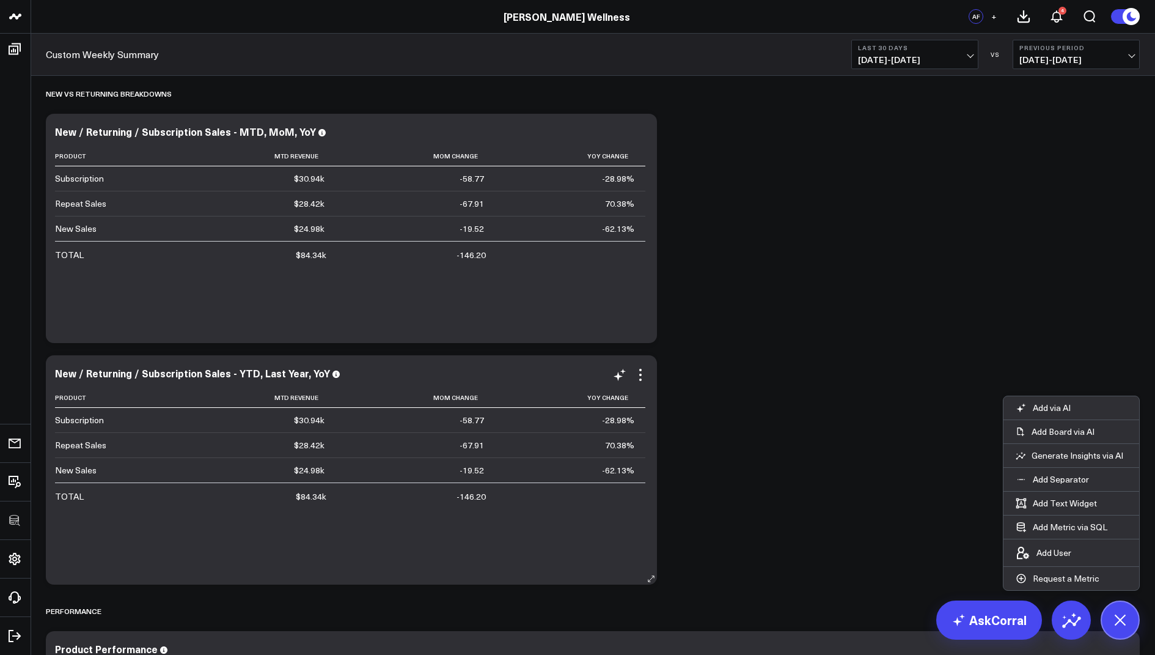
scroll to position [1087, 0]
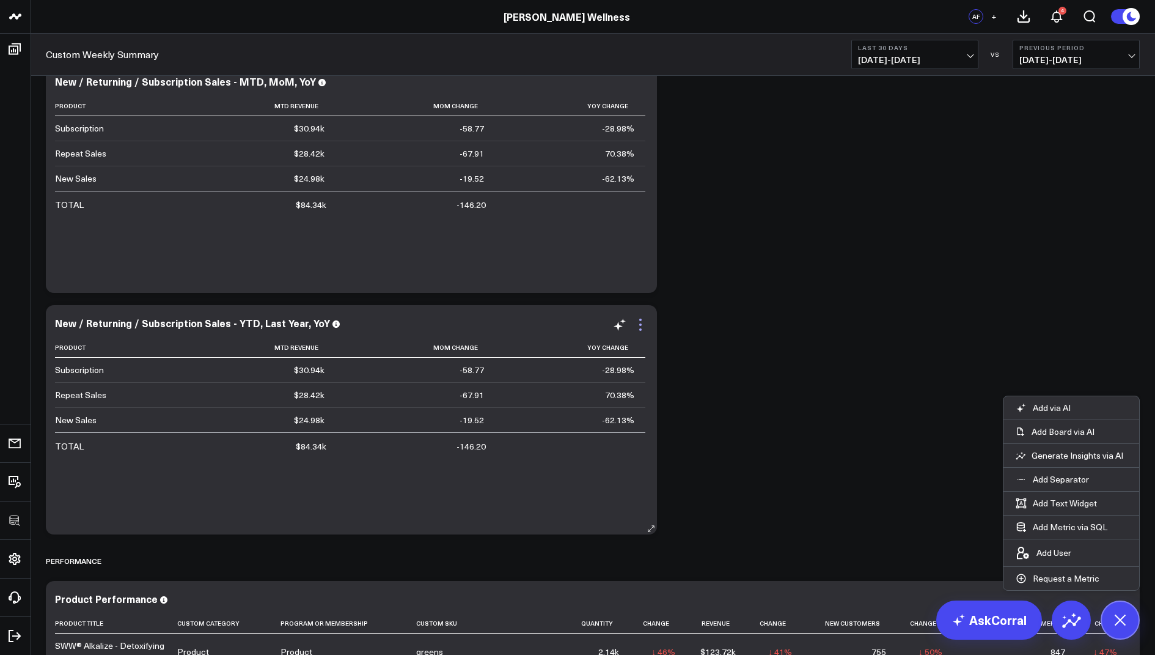
click at [641, 322] on icon at bounding box center [640, 324] width 15 height 15
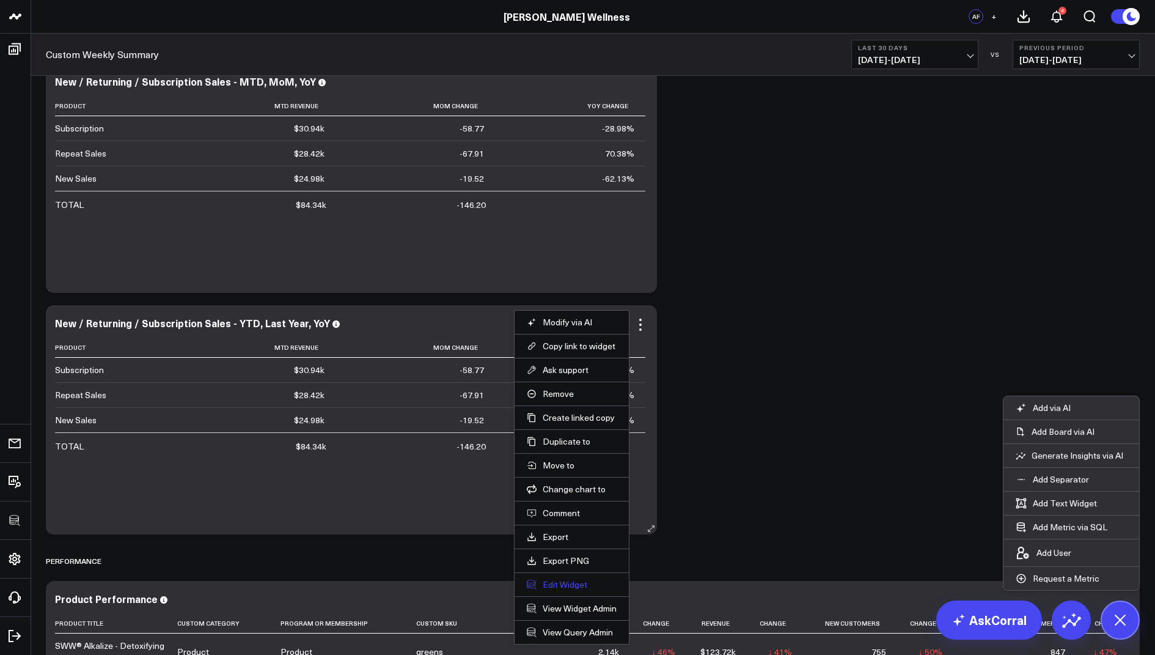
click at [562, 579] on button "Edit Widget" at bounding box center [572, 584] width 90 height 11
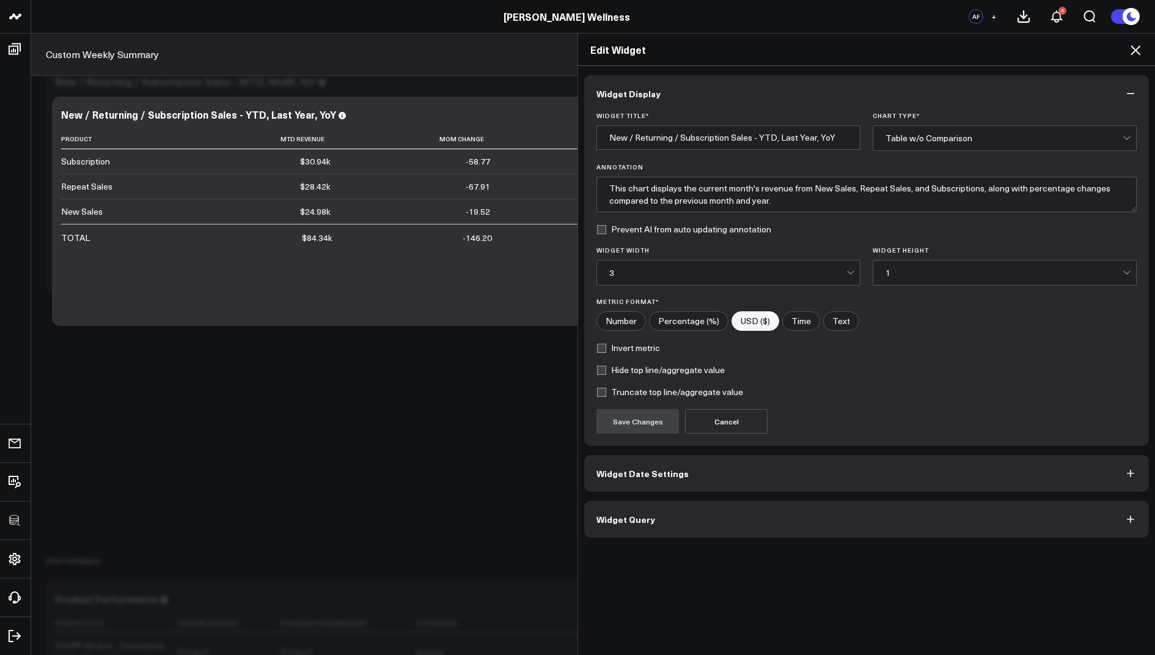
click at [645, 527] on button "Widget Query" at bounding box center [866, 519] width 565 height 37
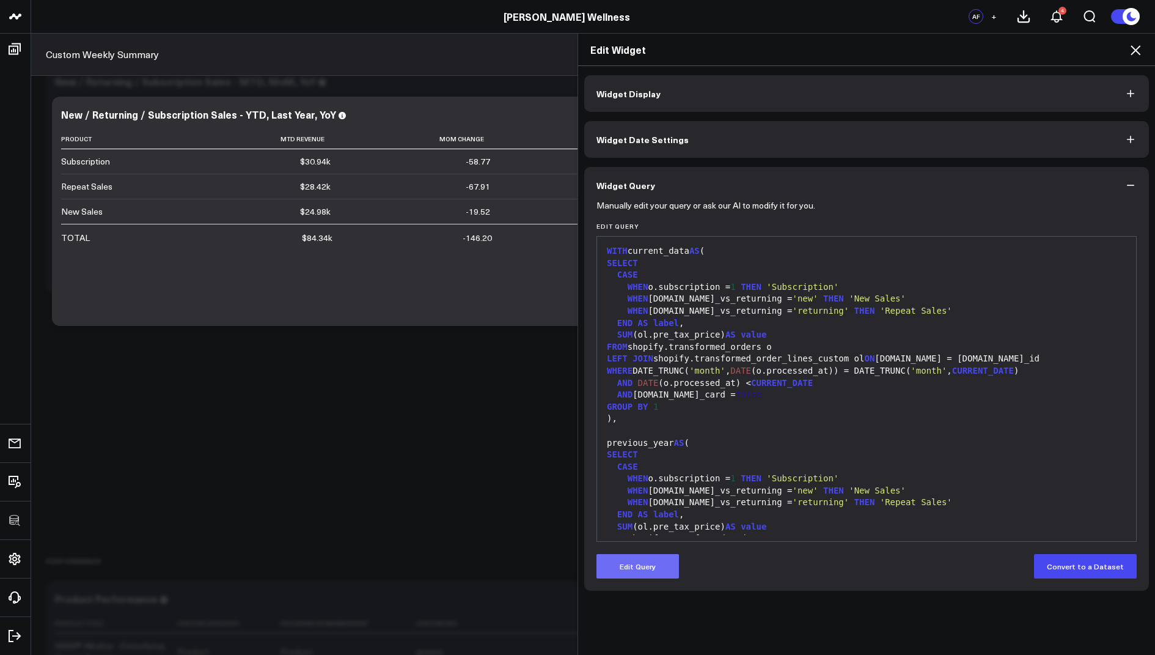
click at [625, 563] on button "Edit Query" at bounding box center [638, 566] width 83 height 24
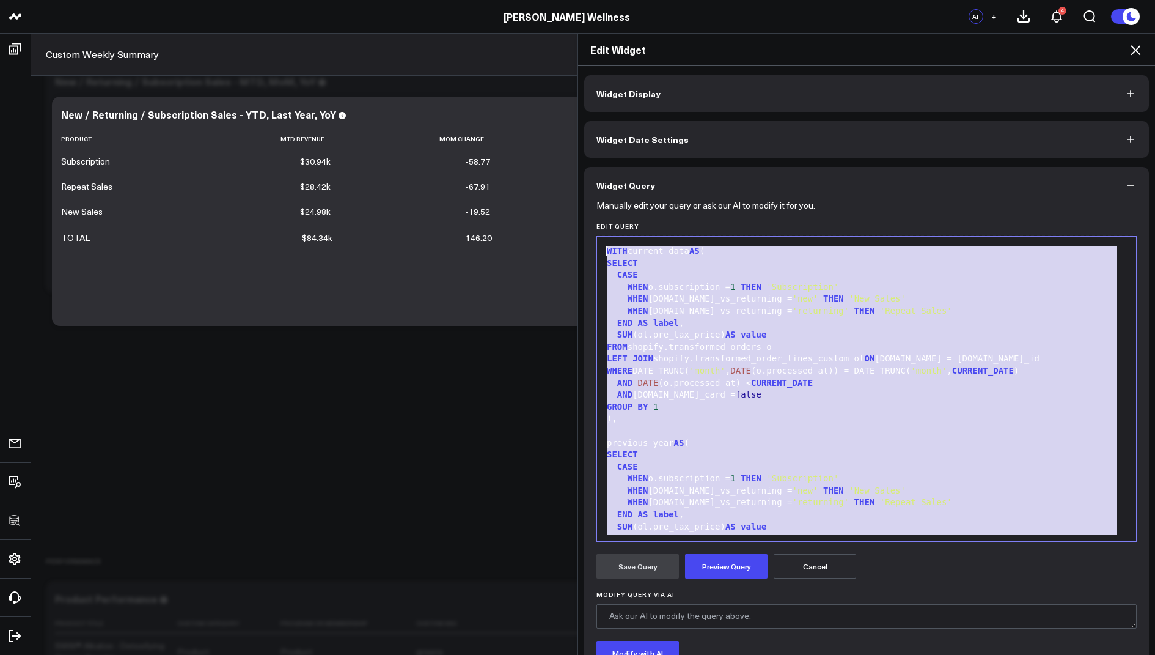
drag, startPoint x: 754, startPoint y: 519, endPoint x: 742, endPoint y: 123, distance: 396.3
click at [742, 123] on div "Widget Display Widget Date Settings Widget Query Manually edit your query or as…" at bounding box center [866, 408] width 565 height 667
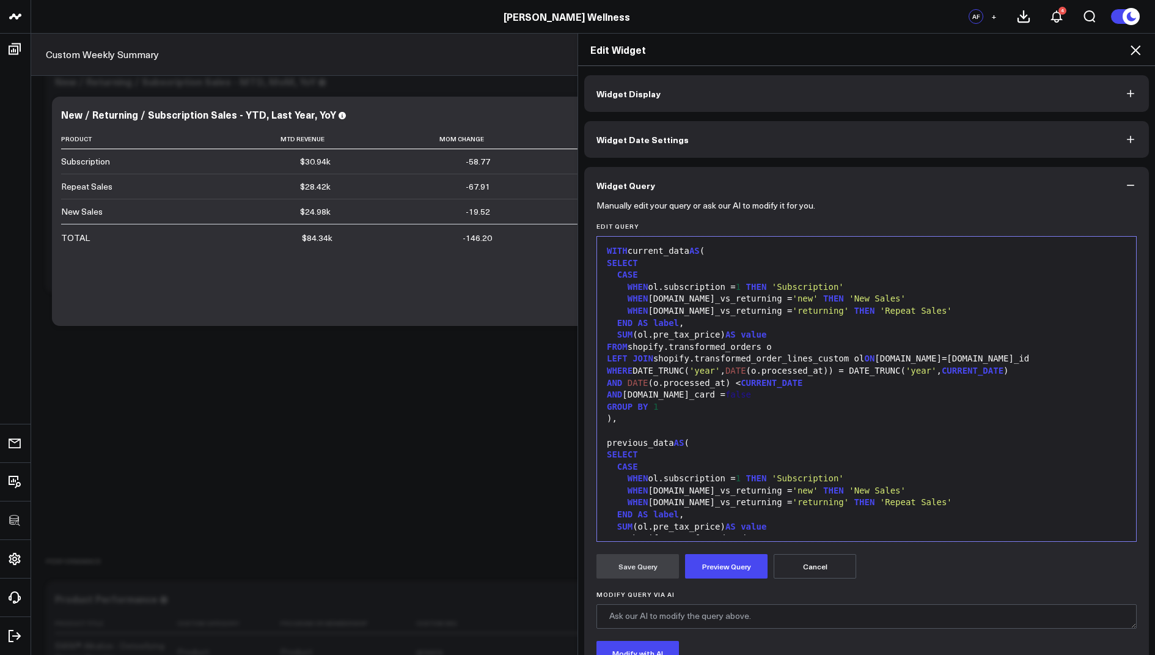
scroll to position [226, 0]
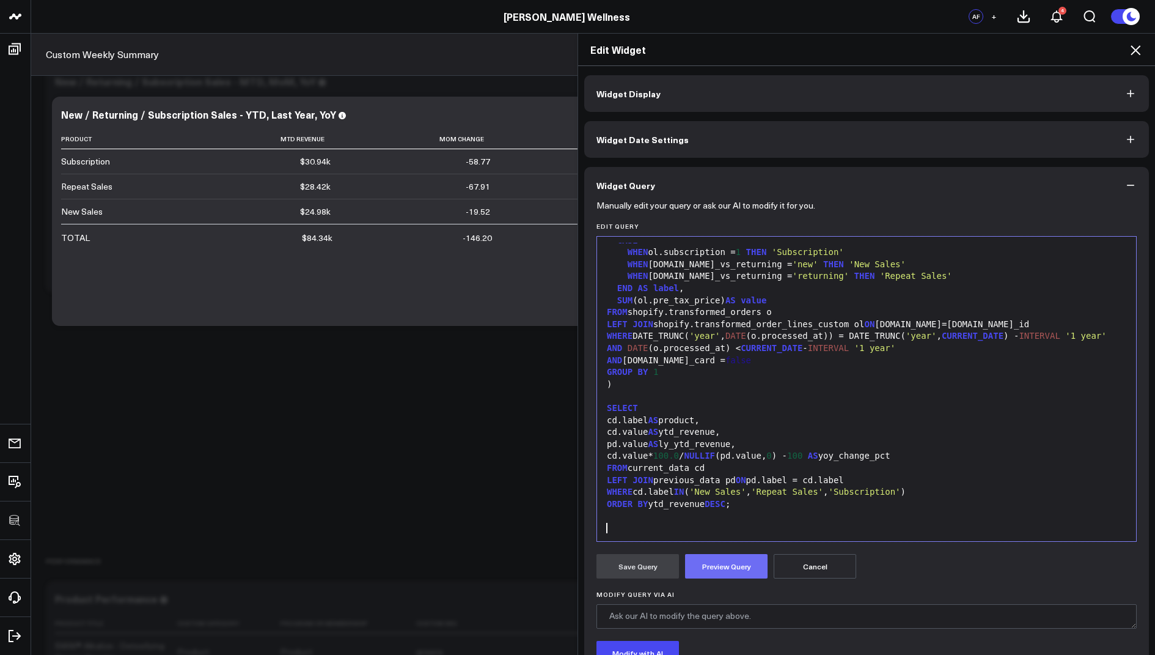
click at [713, 567] on button "Preview Query" at bounding box center [726, 566] width 83 height 24
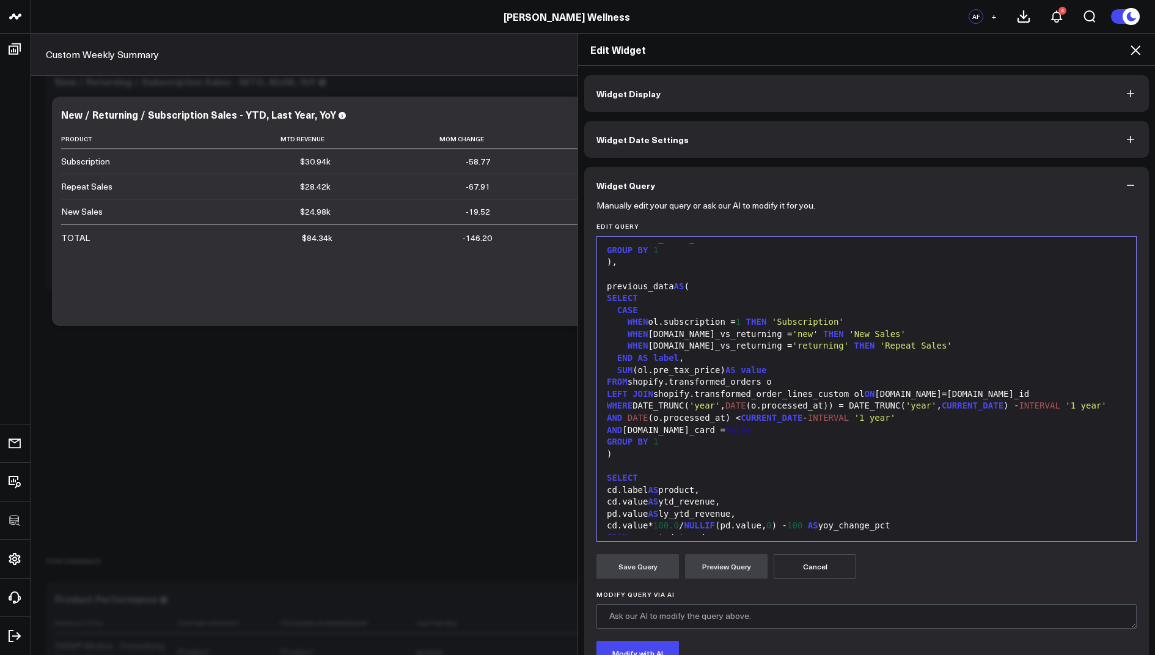
scroll to position [0, 0]
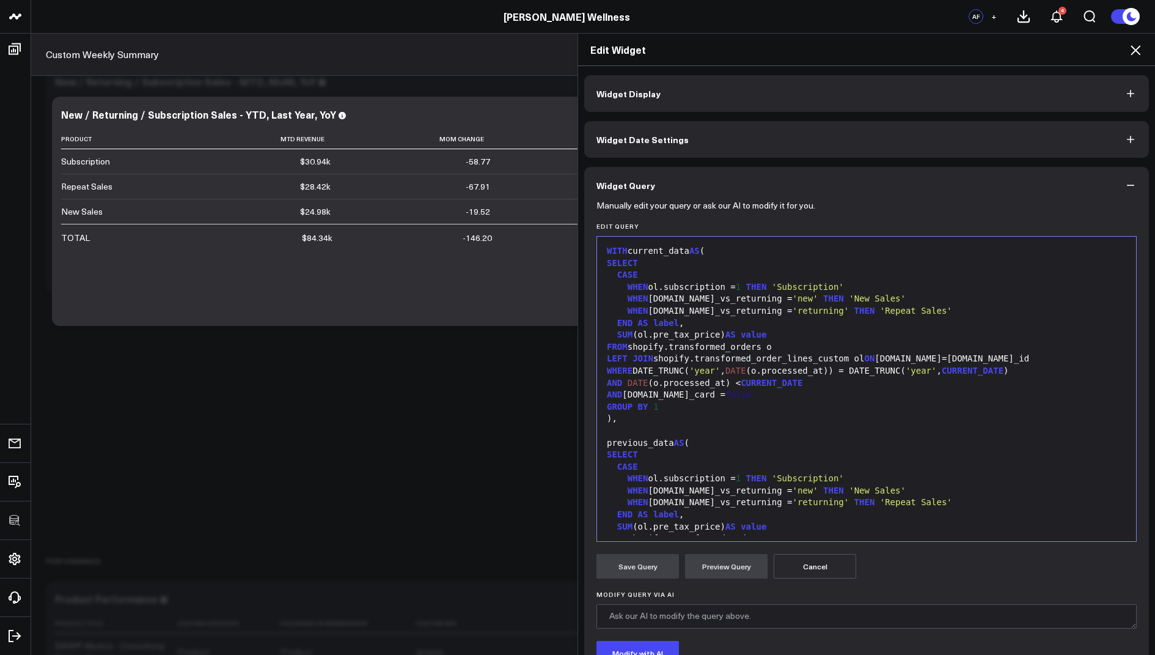
click at [664, 284] on div "WHEN ol.subscription = 1 THEN 'Subscription'" at bounding box center [866, 287] width 527 height 12
click at [663, 480] on div "WHEN ol.subscription = 1 THEN 'Subscription'" at bounding box center [866, 478] width 527 height 12
click at [709, 569] on button "Preview Query" at bounding box center [726, 566] width 83 height 24
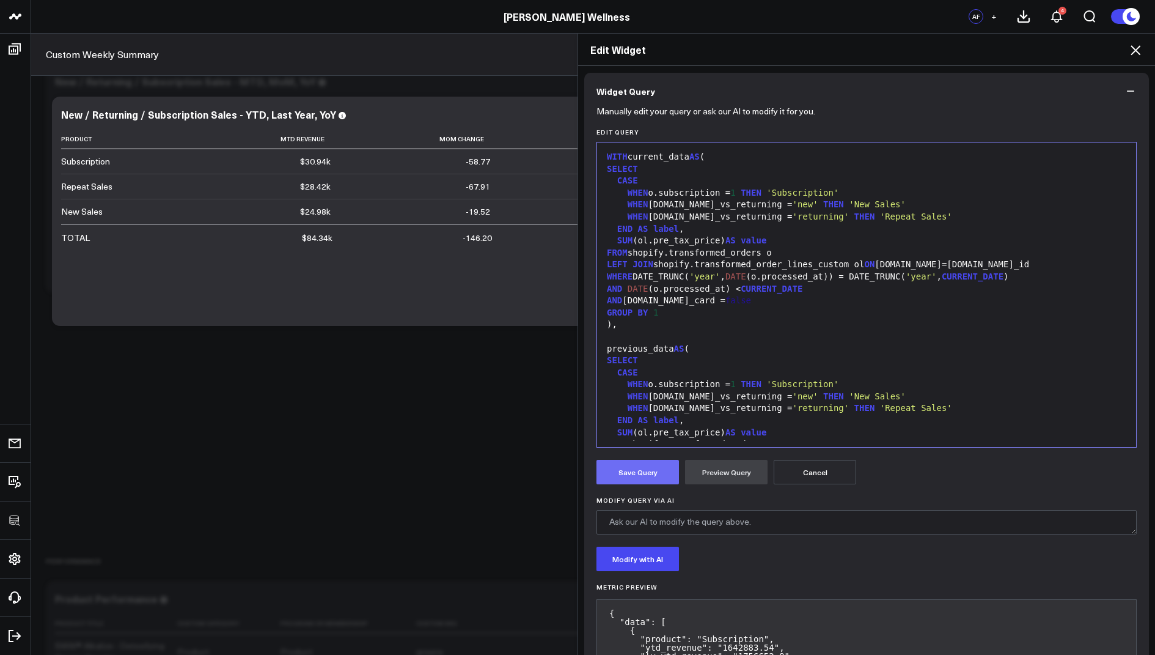
click at [623, 476] on button "Save Query" at bounding box center [638, 472] width 83 height 24
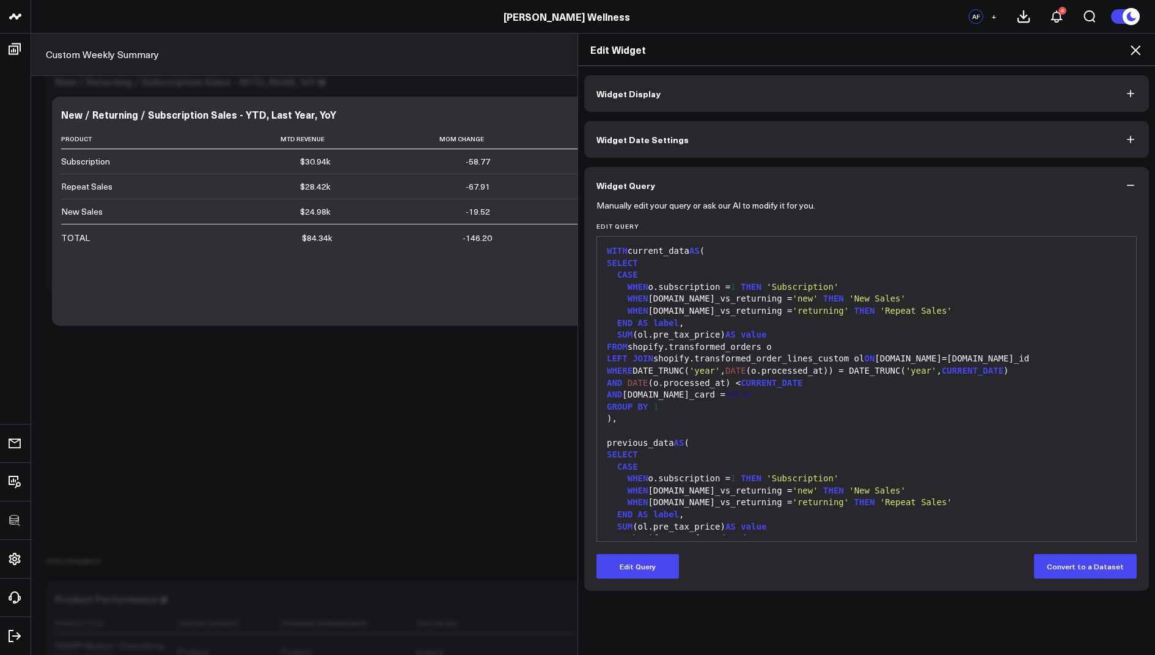
scroll to position [0, 0]
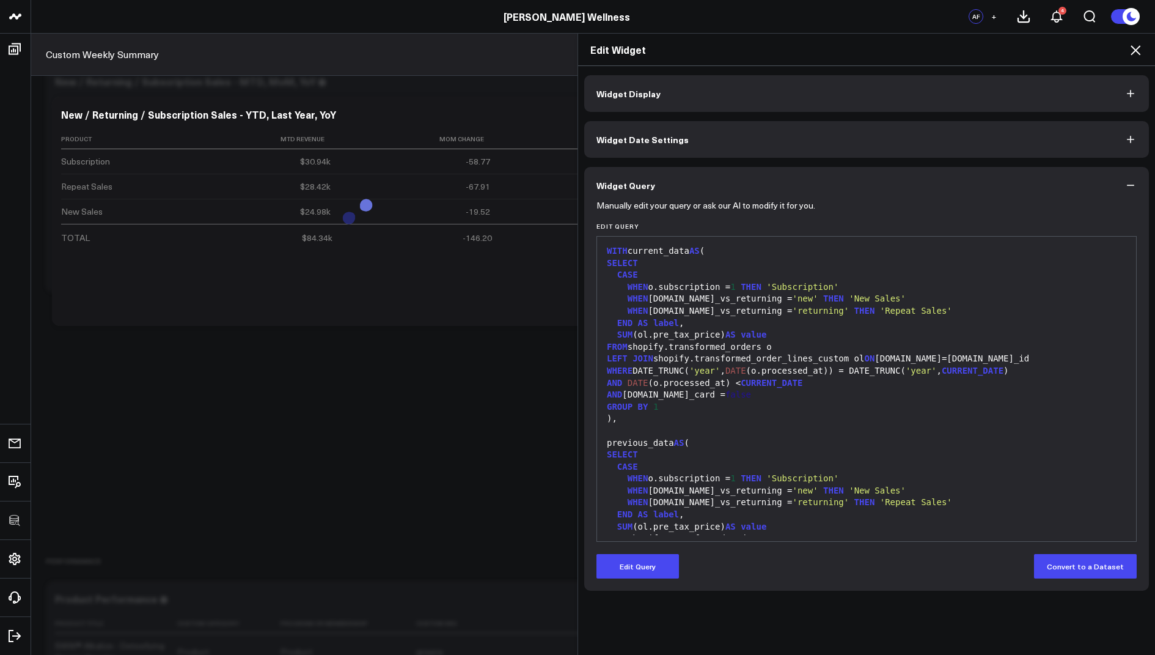
click at [1132, 48] on icon at bounding box center [1135, 50] width 15 height 15
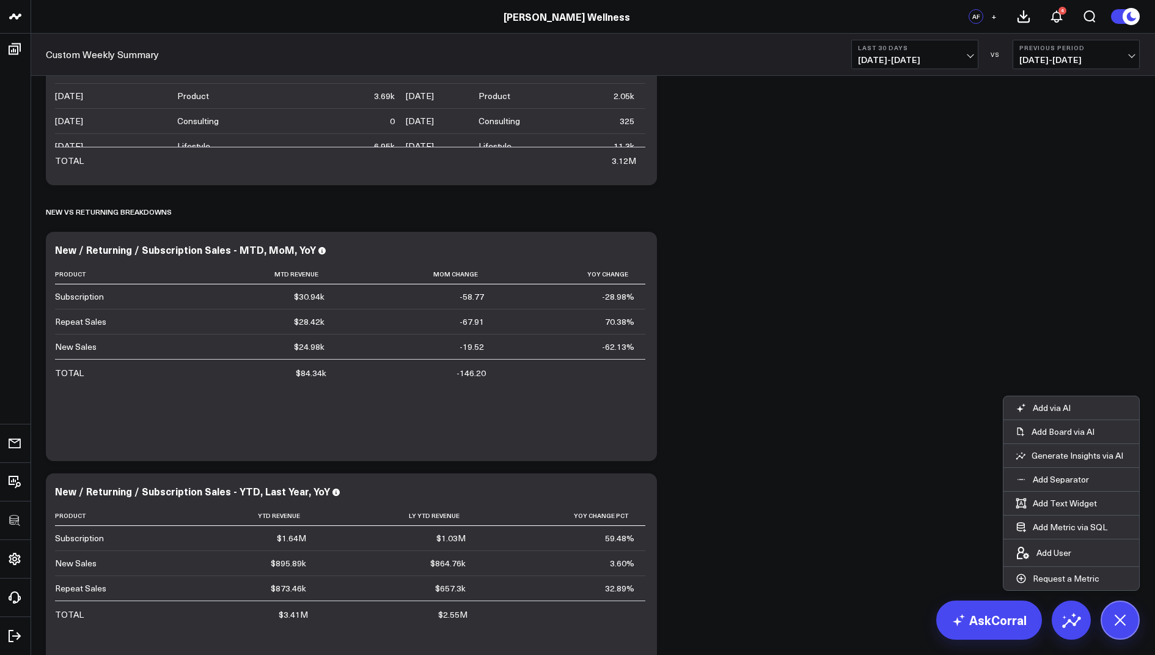
scroll to position [954, 0]
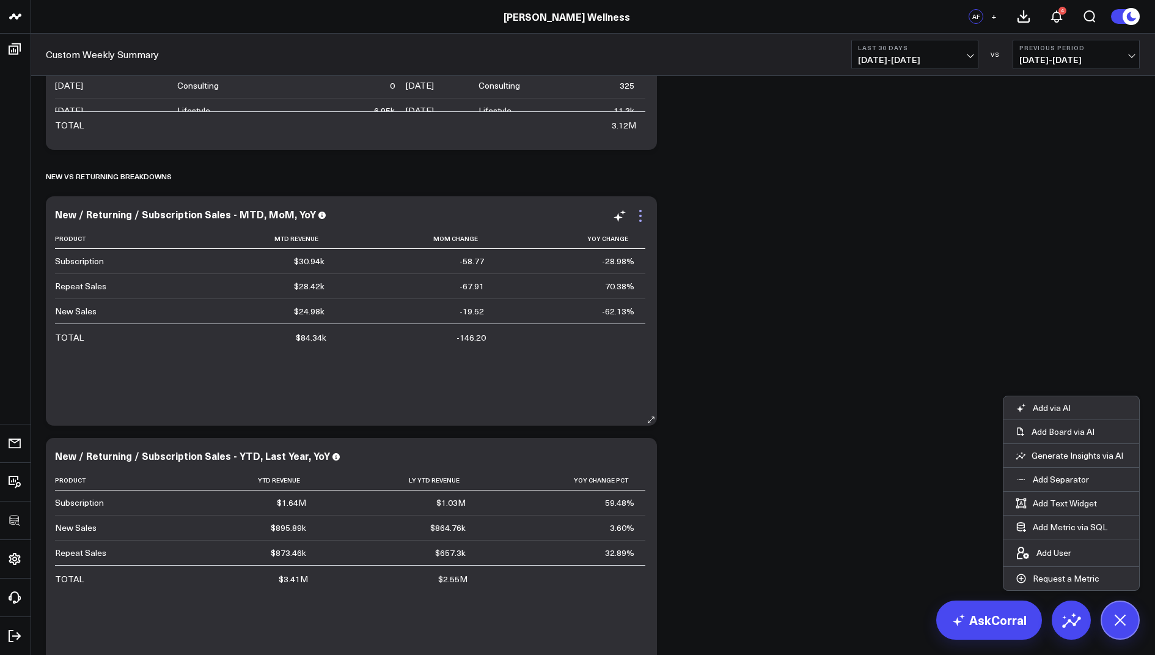
click at [641, 216] on icon at bounding box center [640, 215] width 15 height 15
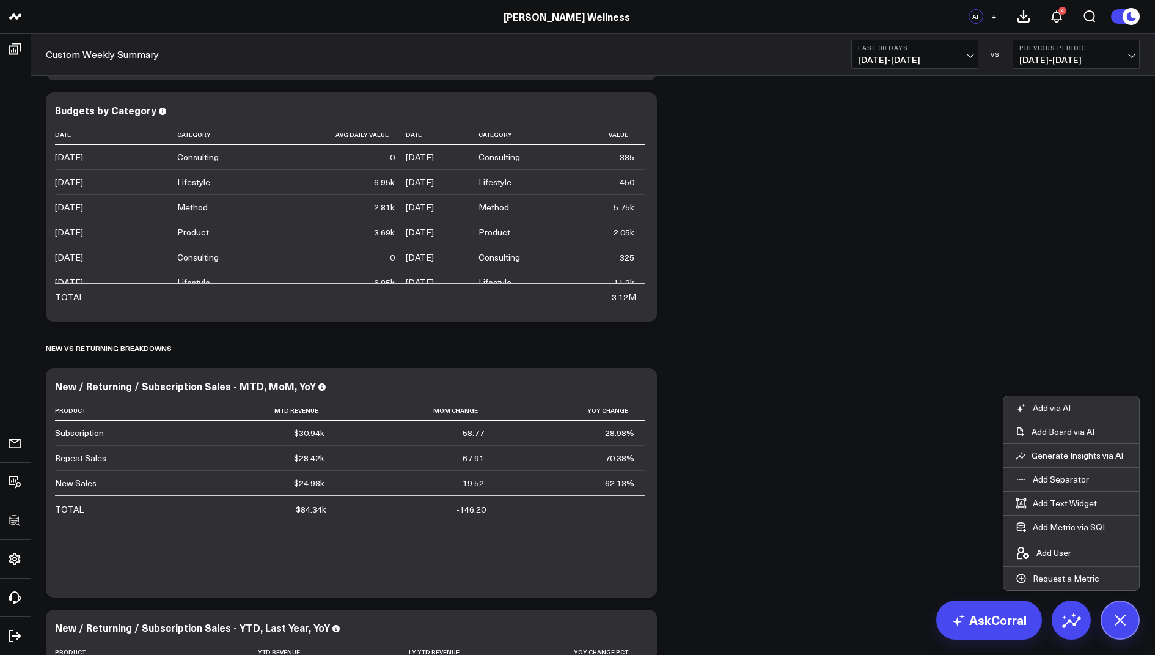
scroll to position [823, 0]
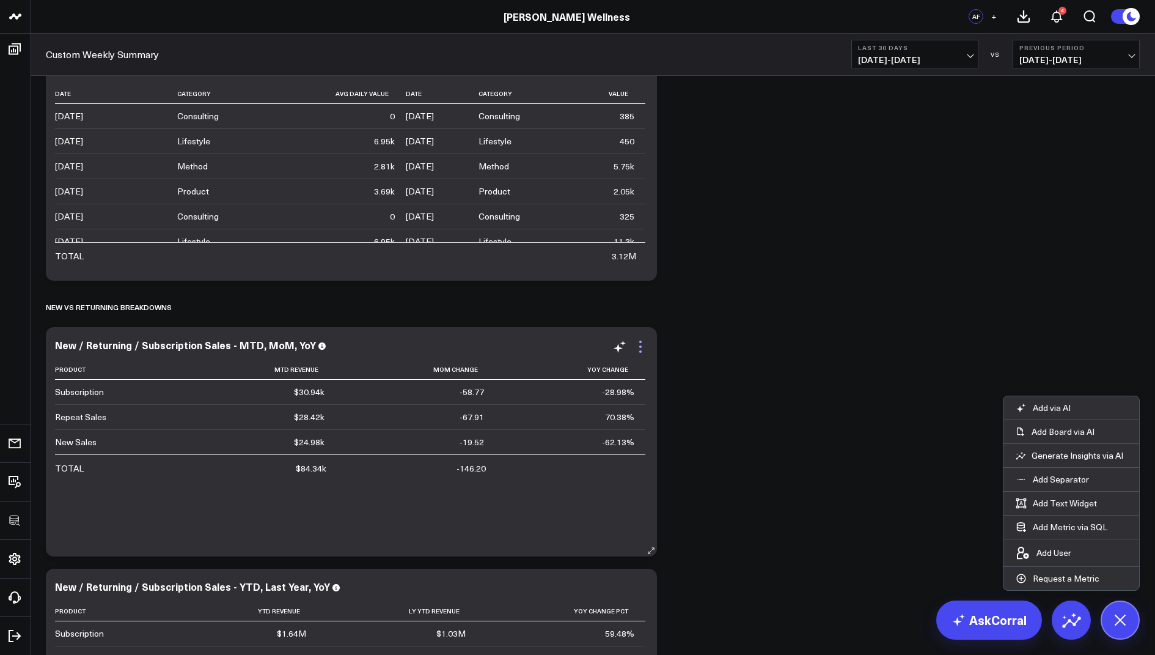
click at [642, 344] on icon at bounding box center [640, 346] width 15 height 15
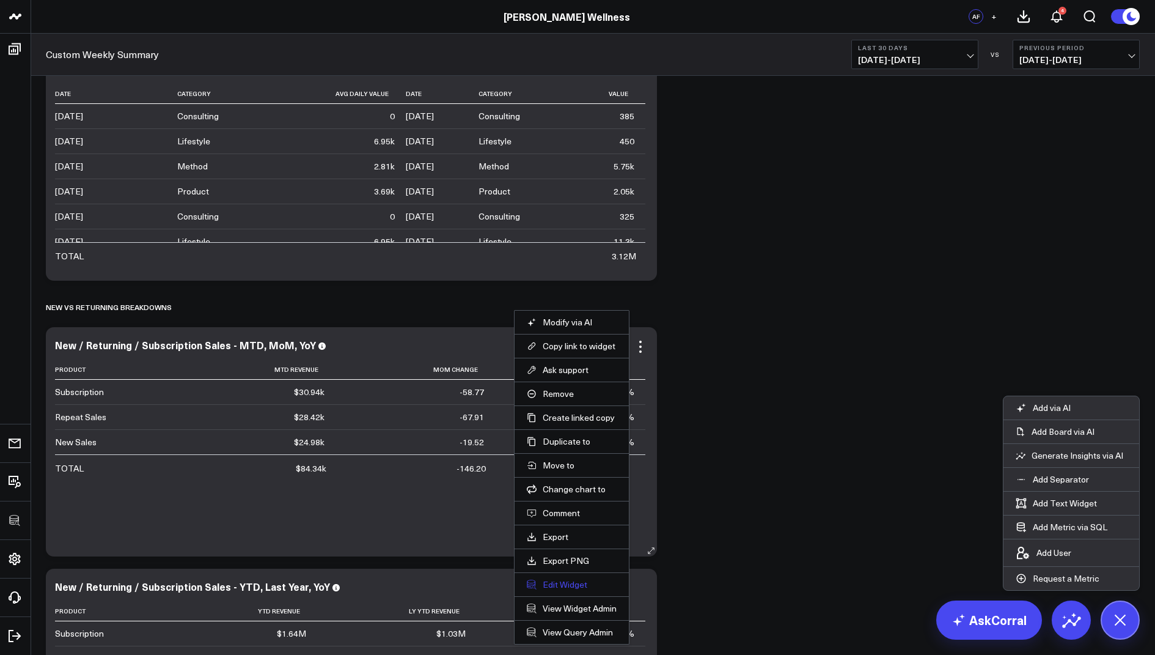
click at [553, 580] on button "Edit Widget" at bounding box center [572, 584] width 90 height 11
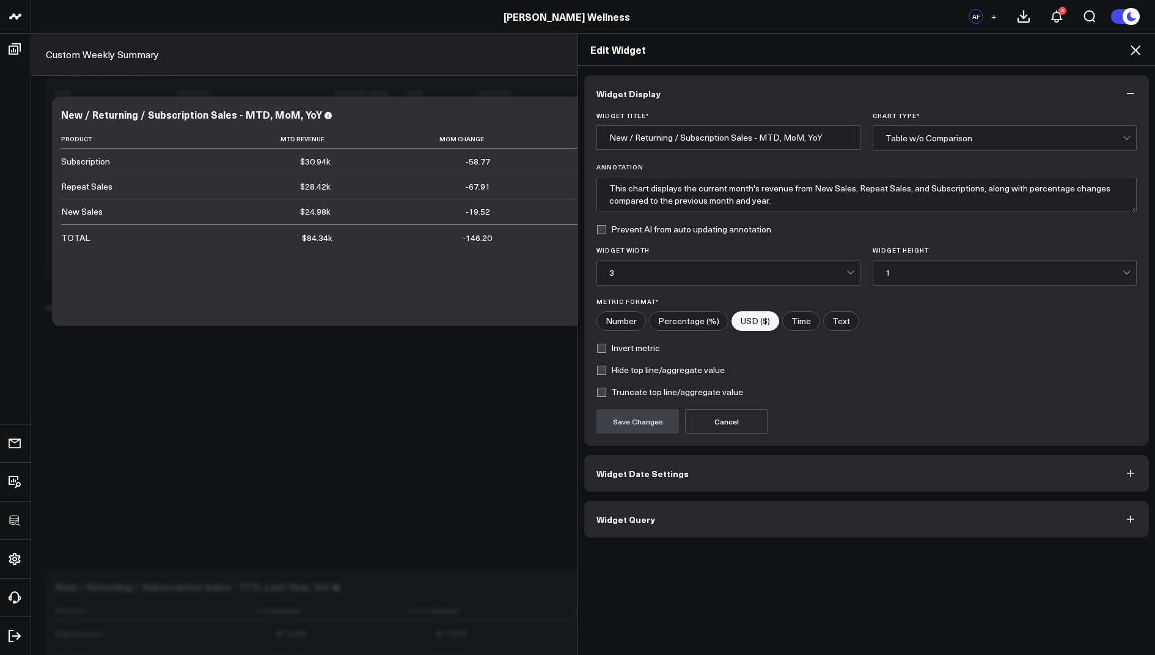
click at [659, 534] on button "Widget Query" at bounding box center [866, 519] width 565 height 37
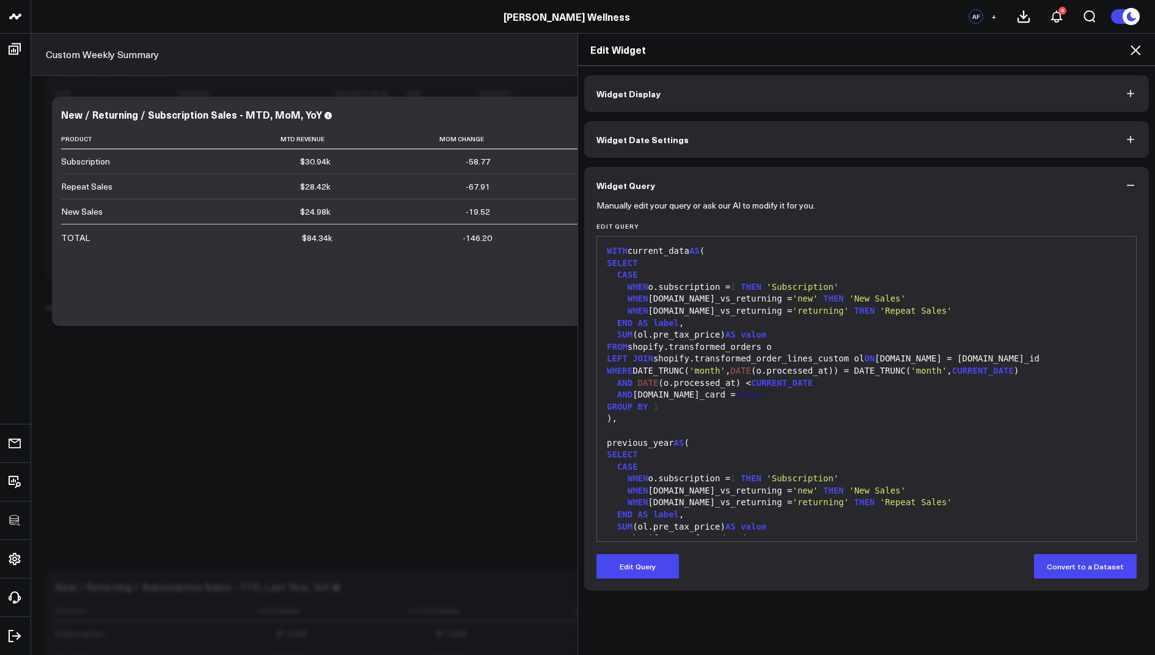
click at [642, 579] on div "Manually edit your query or ask our AI to modify it for you. Edit Query 99 1 2 …" at bounding box center [866, 397] width 565 height 387
click at [636, 567] on button "Edit Query" at bounding box center [638, 566] width 83 height 24
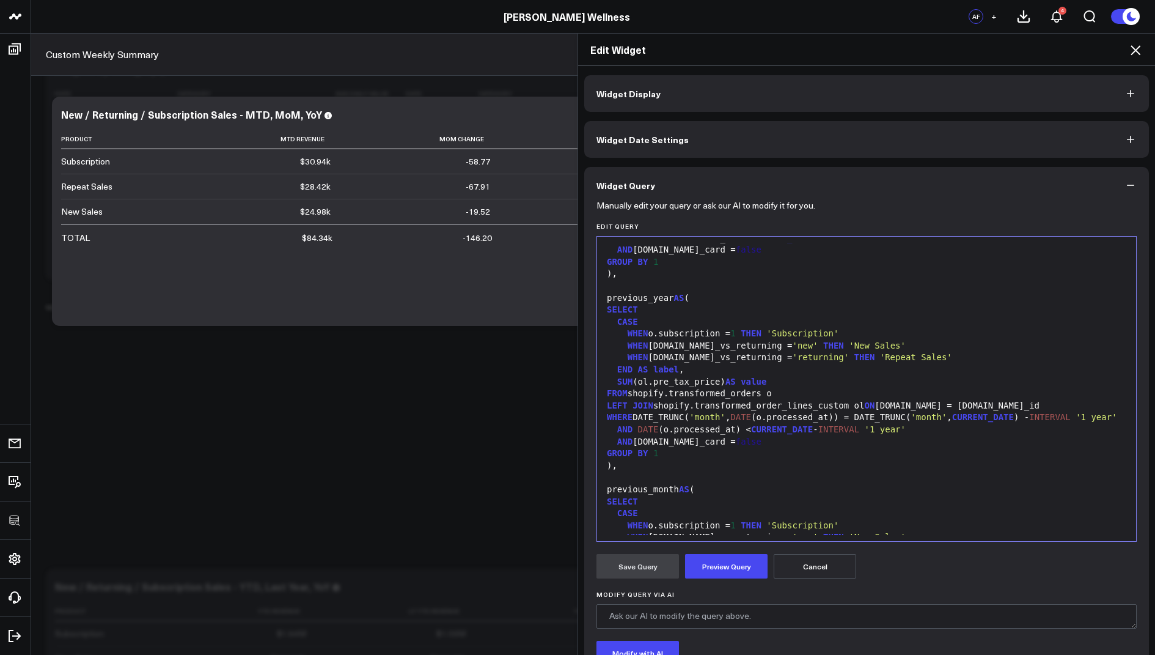
scroll to position [443, 0]
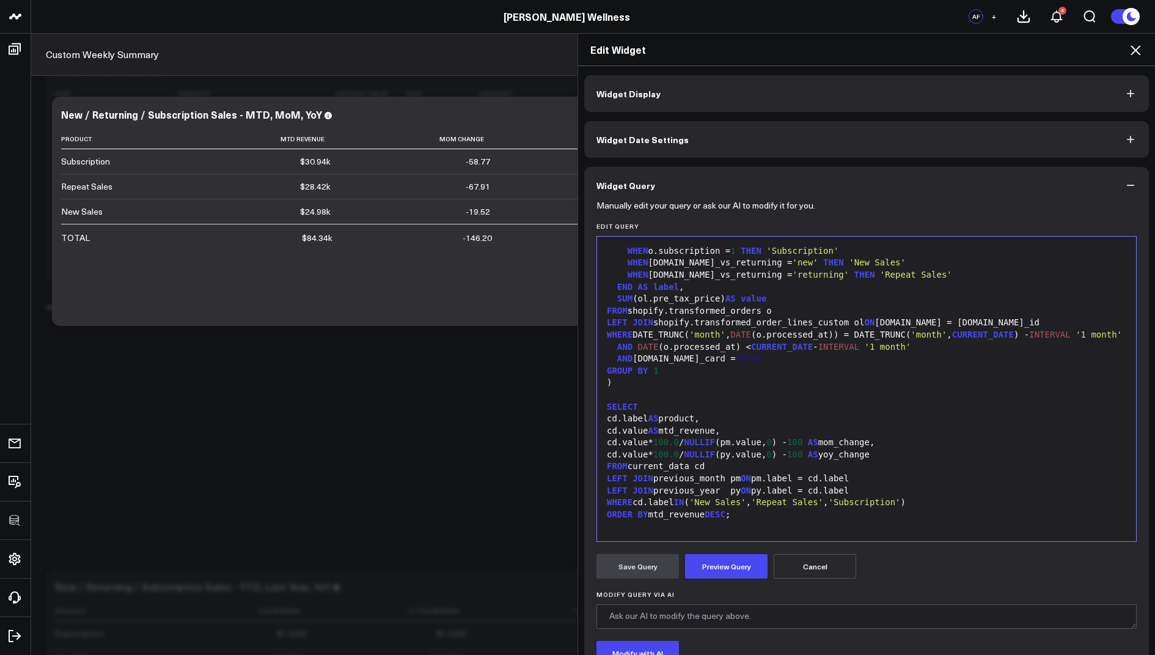
click at [699, 429] on div "cd.value AS mtd_revenue," at bounding box center [866, 431] width 527 height 12
click at [720, 570] on button "Preview Query" at bounding box center [726, 566] width 83 height 24
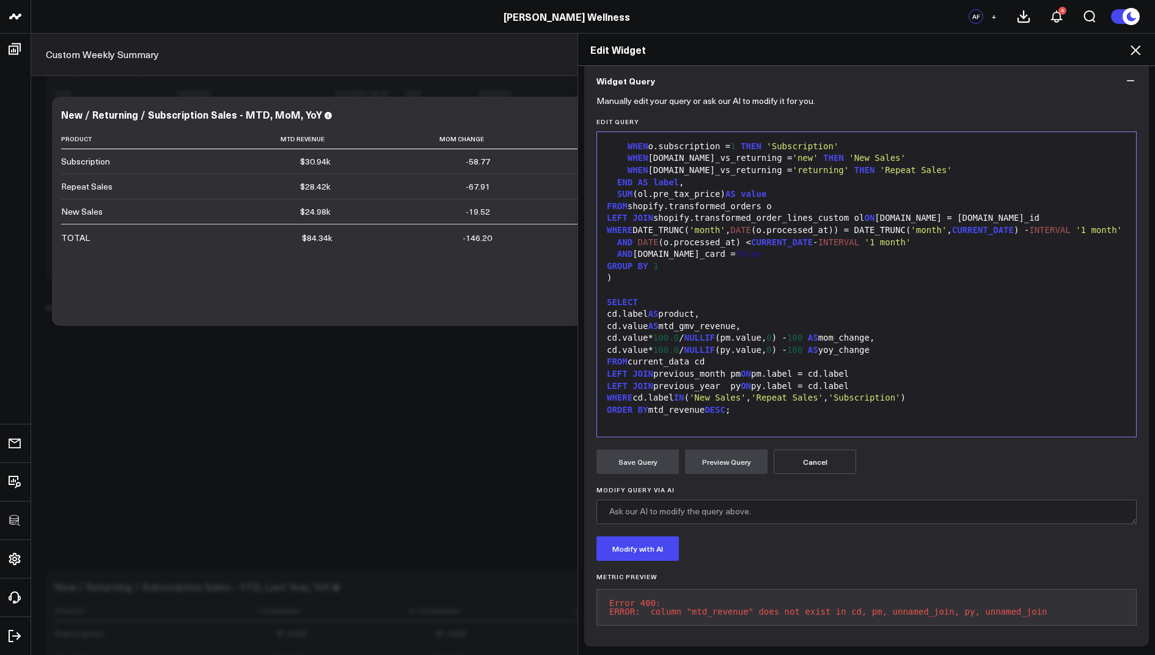
scroll to position [111, 0]
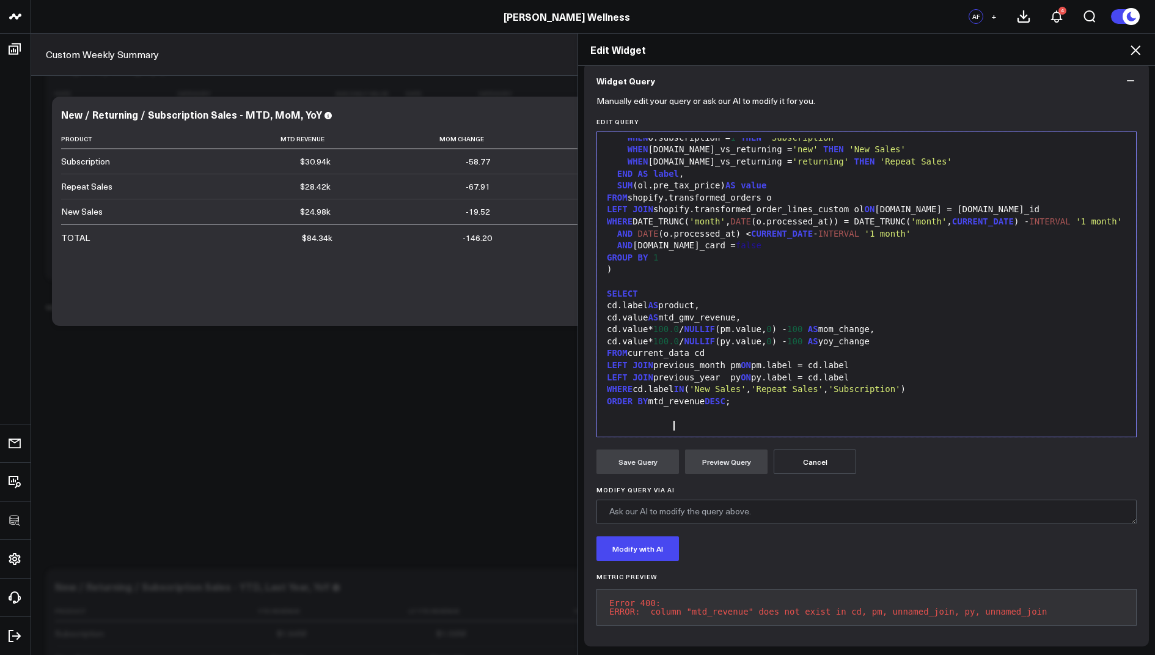
click at [675, 405] on div "ORDER BY mtd_revenue DESC ;" at bounding box center [866, 401] width 527 height 12
click at [718, 455] on button "Preview Query" at bounding box center [726, 461] width 83 height 24
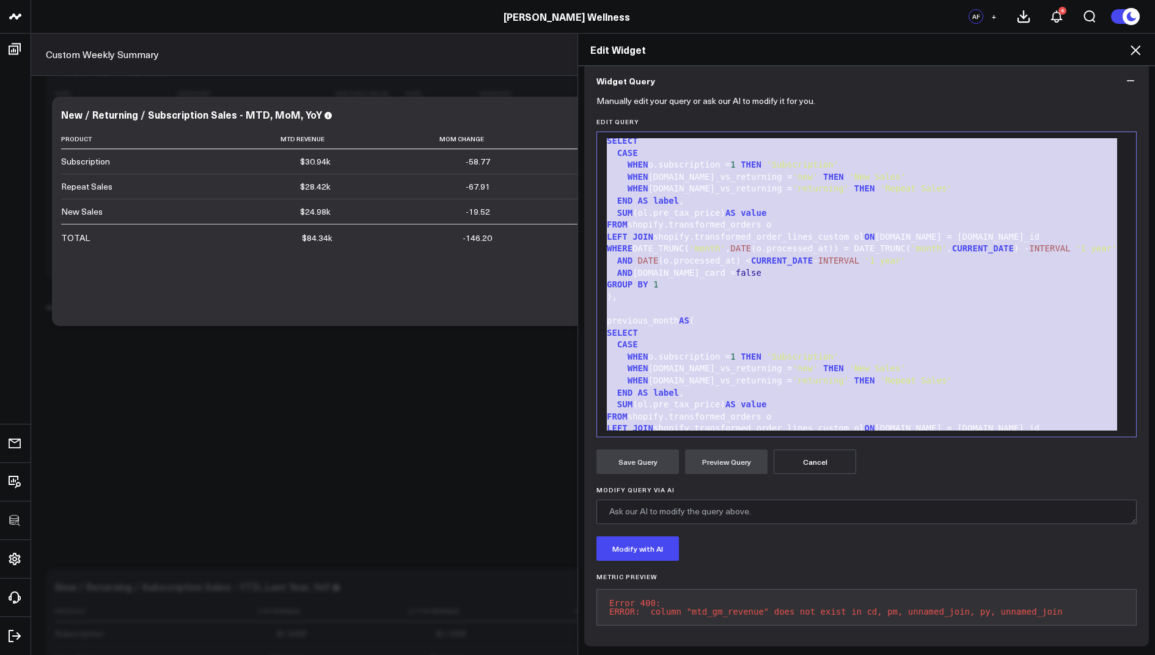
scroll to position [0, 0]
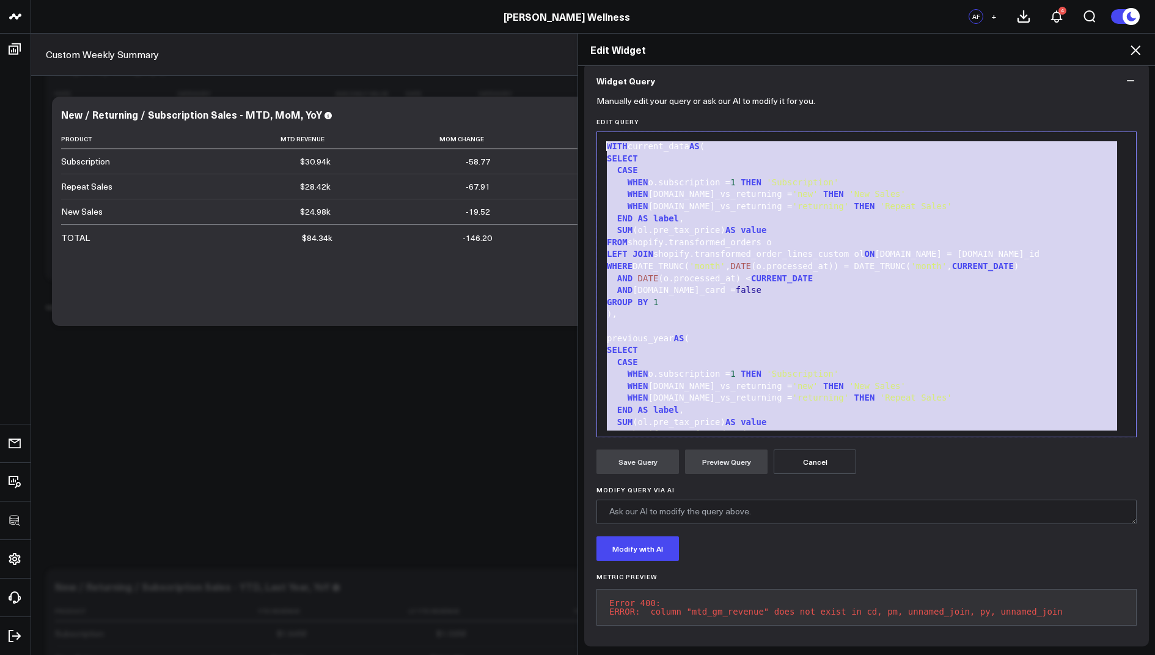
drag, startPoint x: 761, startPoint y: 399, endPoint x: 664, endPoint y: 1, distance: 410.1
copy div "WITH current_data AS ( SELECT CASE WHEN o.subscription = 1 THEN 'Subscription' …"
click at [1132, 53] on icon at bounding box center [1135, 50] width 15 height 15
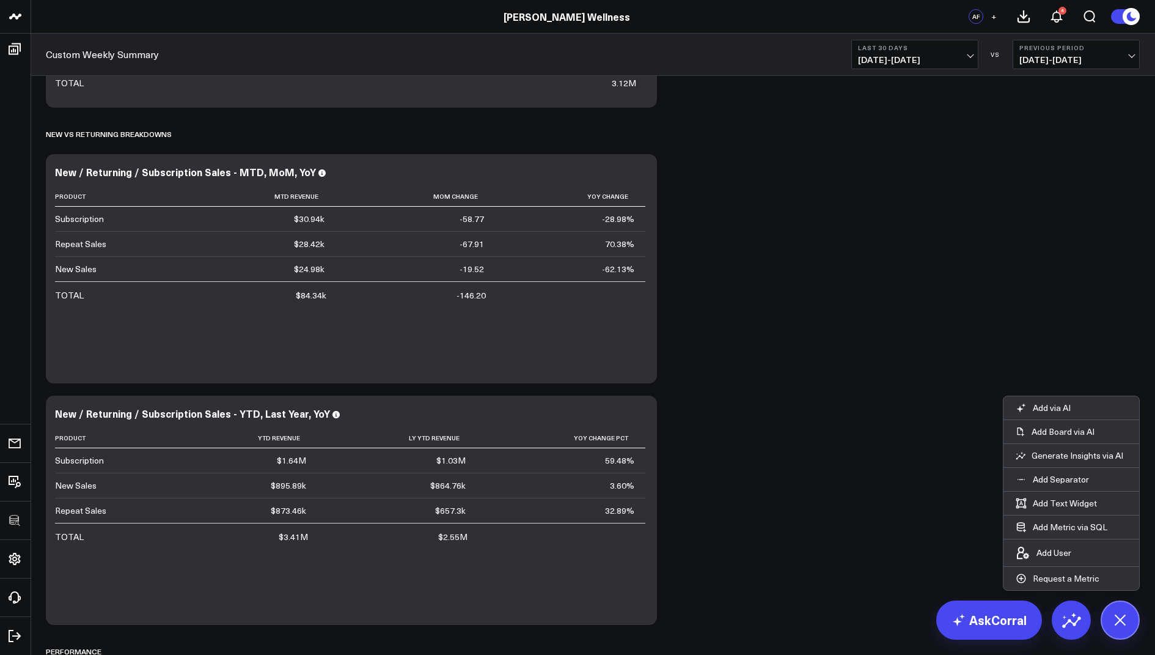
scroll to position [911, 0]
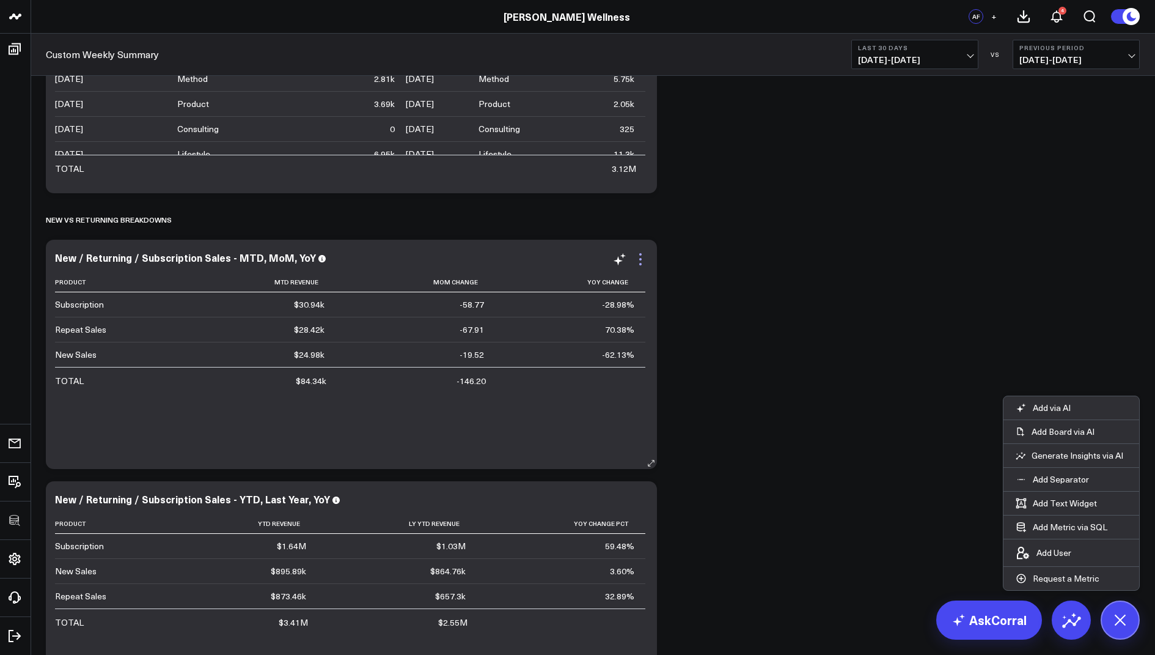
click at [641, 256] on icon at bounding box center [640, 259] width 15 height 15
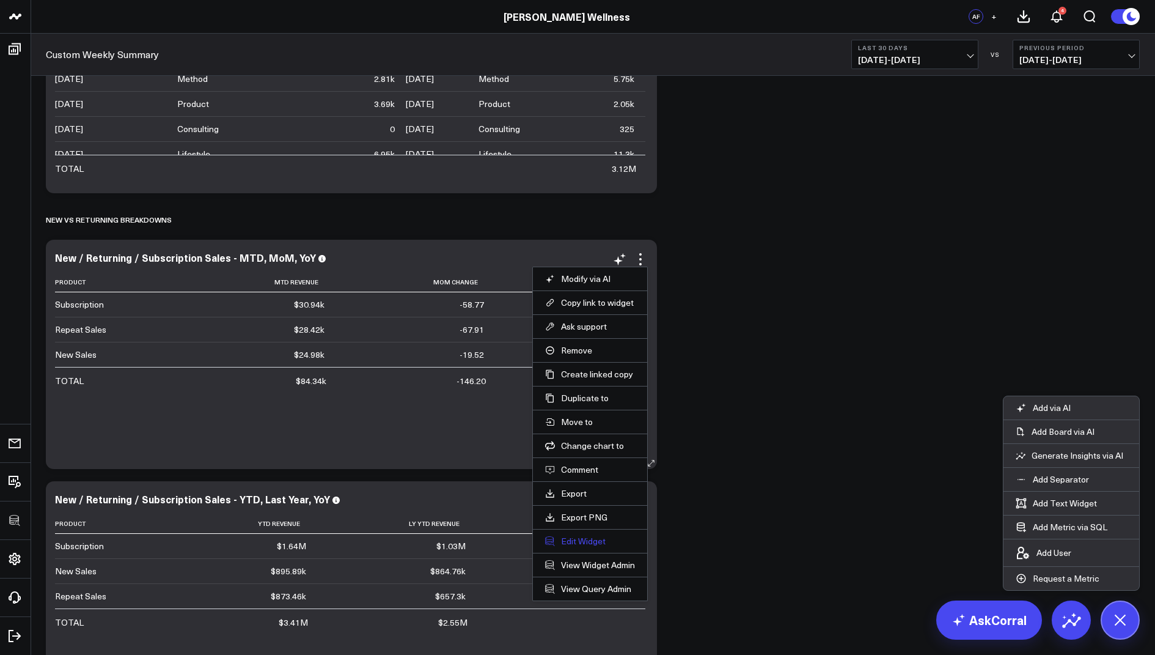
click at [562, 535] on button "Edit Widget" at bounding box center [590, 540] width 90 height 11
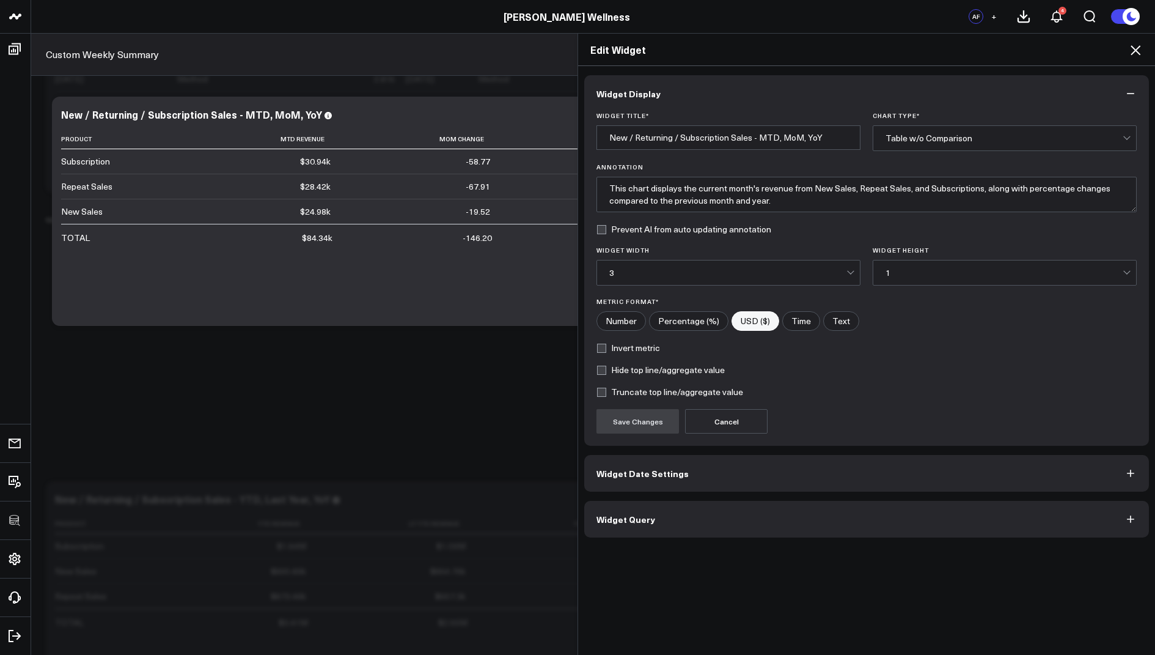
click at [641, 514] on span "Widget Query" at bounding box center [626, 519] width 59 height 10
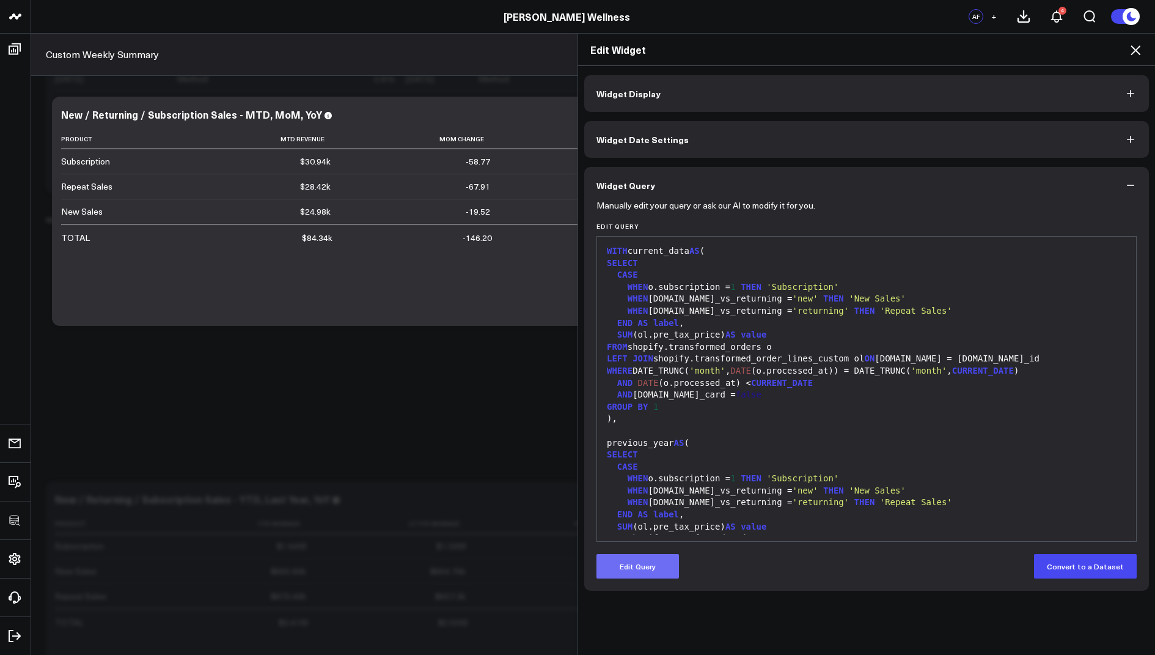
click at [625, 565] on button "Edit Query" at bounding box center [638, 566] width 83 height 24
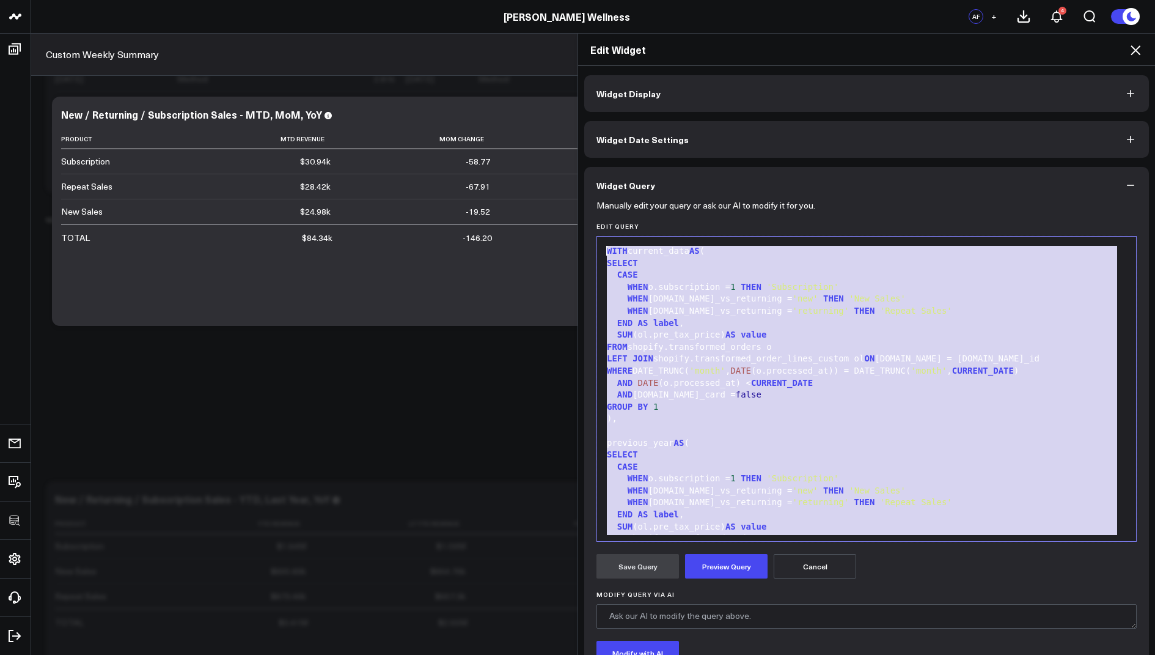
drag, startPoint x: 750, startPoint y: 518, endPoint x: 714, endPoint y: 74, distance: 445.8
click at [714, 75] on div "Widget Display Widget Date Settings Widget Query Manually edit your query or as…" at bounding box center [866, 408] width 565 height 667
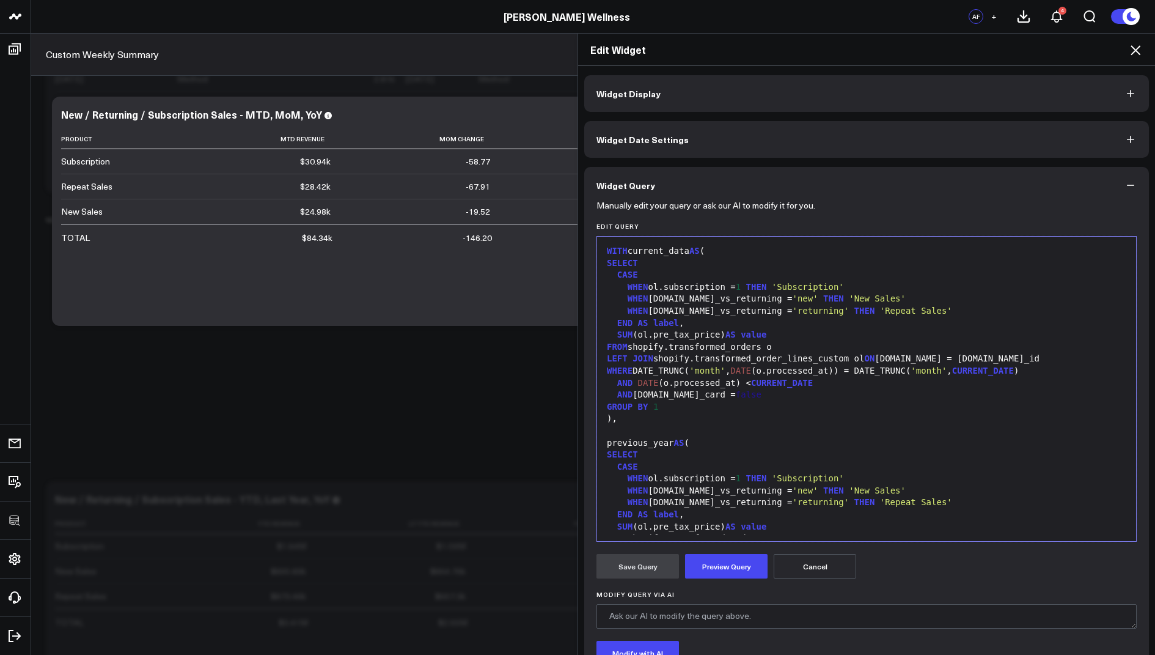
scroll to position [442, 0]
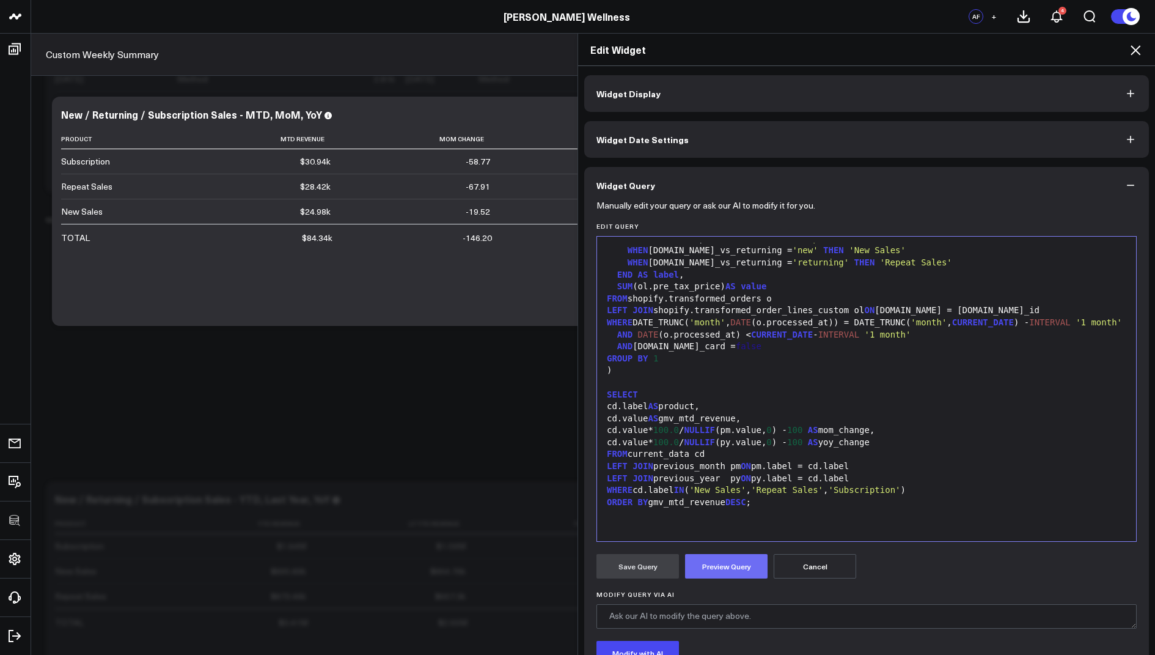
click at [730, 556] on button "Preview Query" at bounding box center [726, 566] width 83 height 24
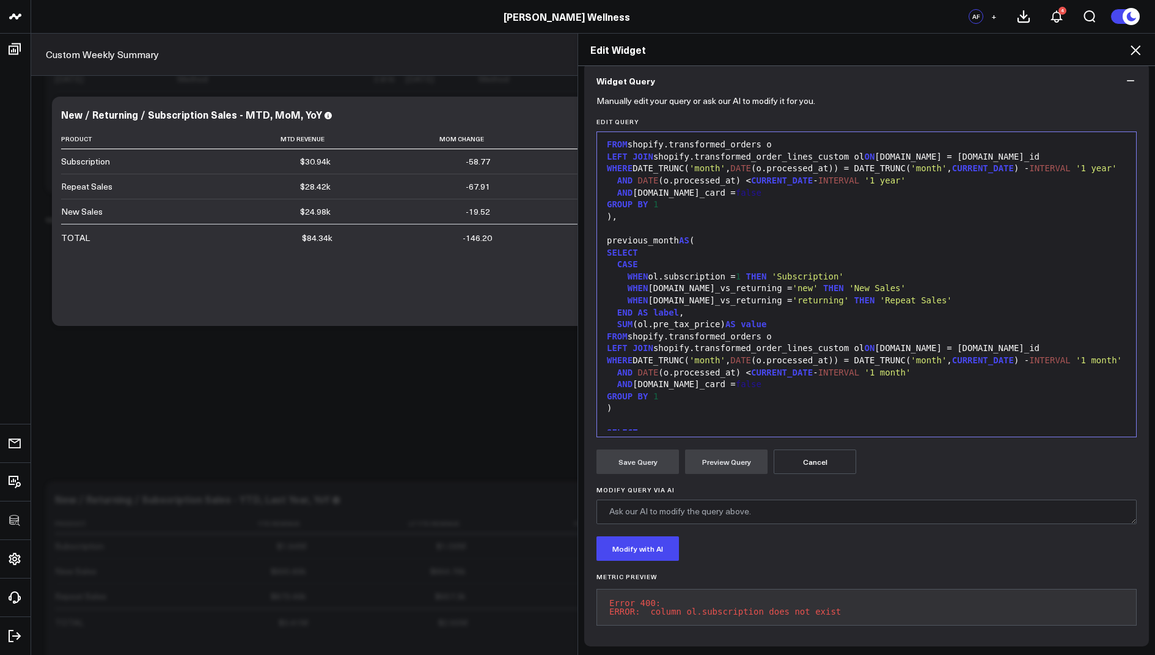
scroll to position [0, 0]
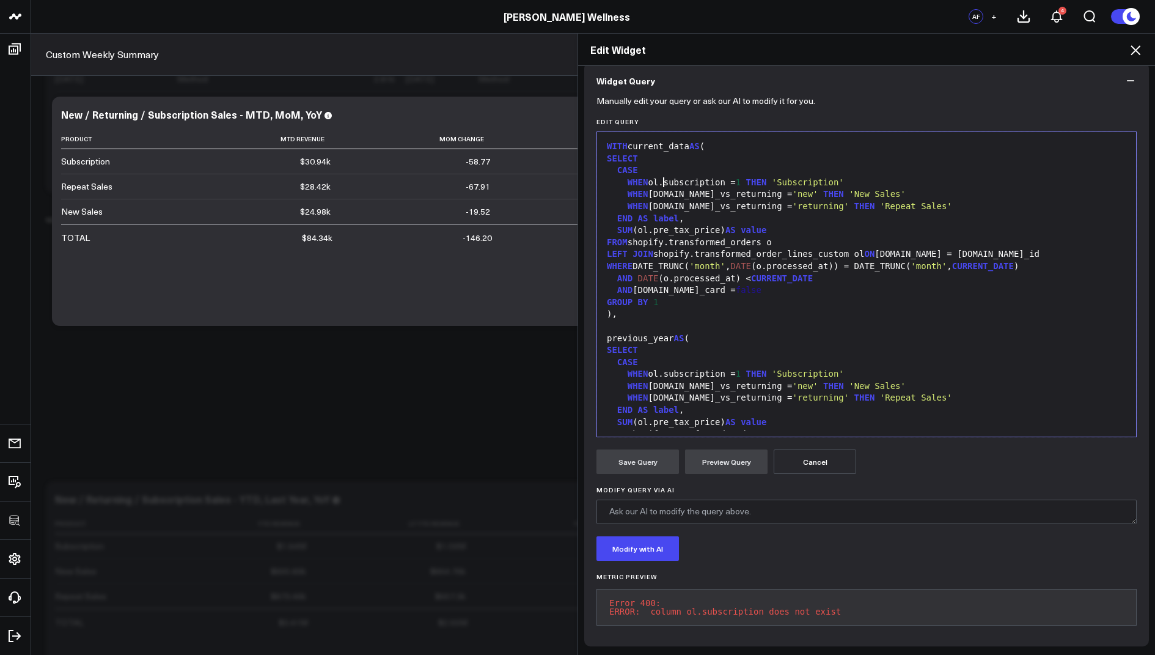
click at [663, 177] on div "WHEN ol.subscription = 1 THEN 'Subscription'" at bounding box center [866, 183] width 527 height 12
click at [664, 368] on div "WHEN ol.subscription = 1 THEN 'Subscription'" at bounding box center [866, 374] width 527 height 12
click at [707, 449] on button "Preview Query" at bounding box center [726, 461] width 83 height 24
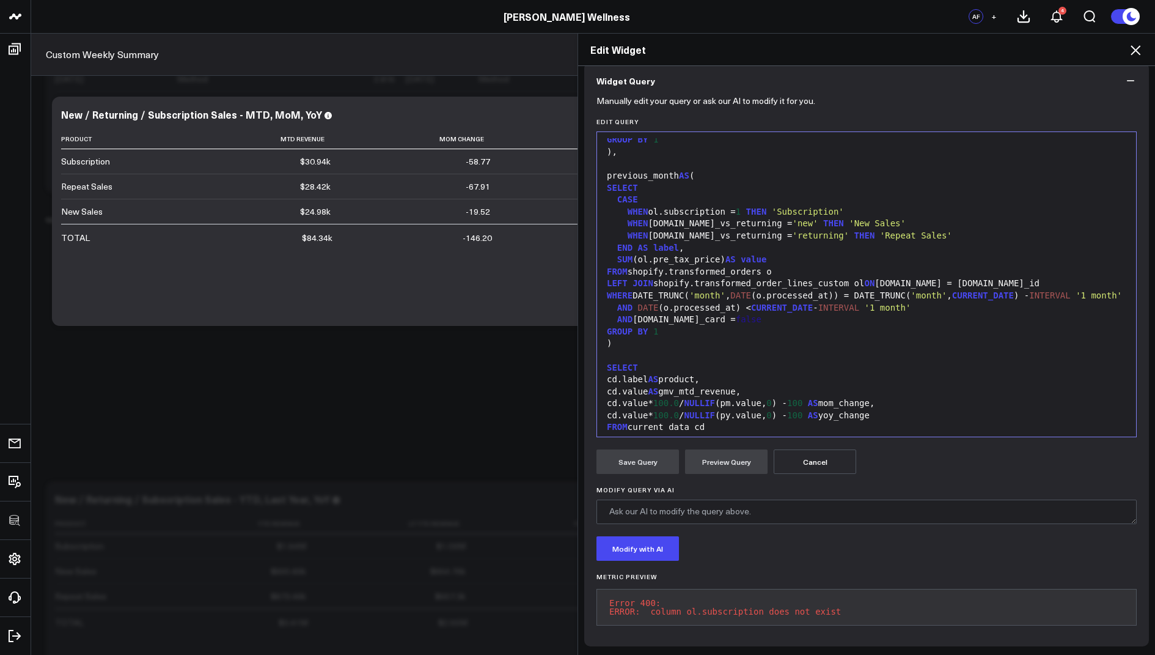
scroll to position [343, 0]
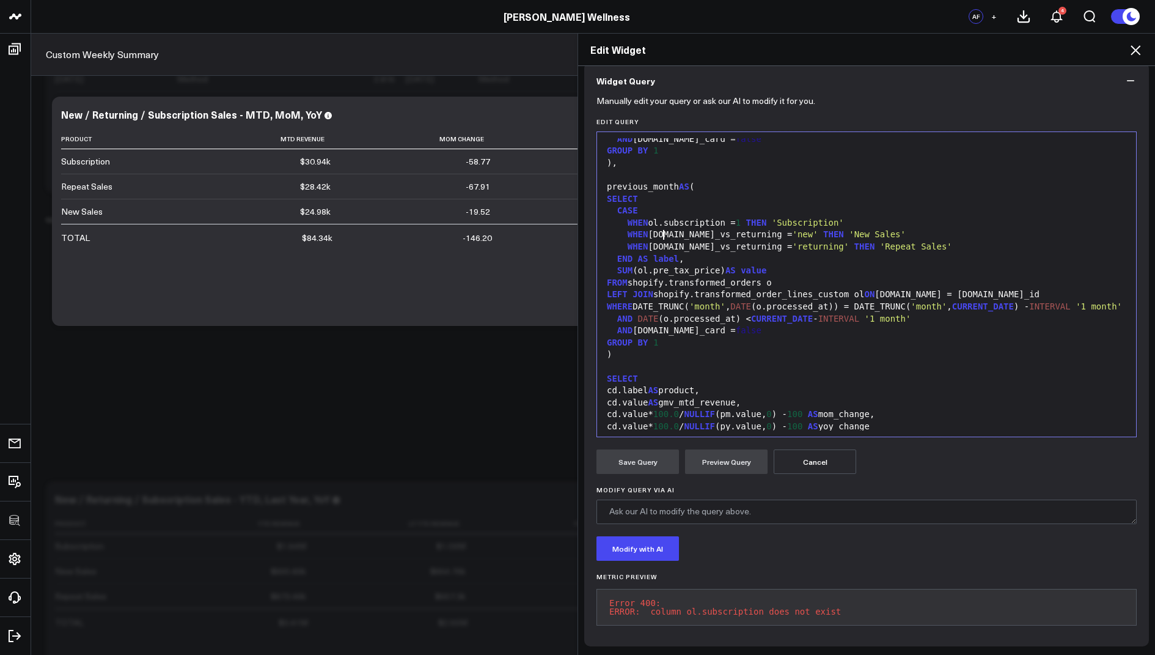
click at [662, 226] on div "WHEN ol.subscription = 1 THEN 'Subscription'" at bounding box center [866, 223] width 527 height 12
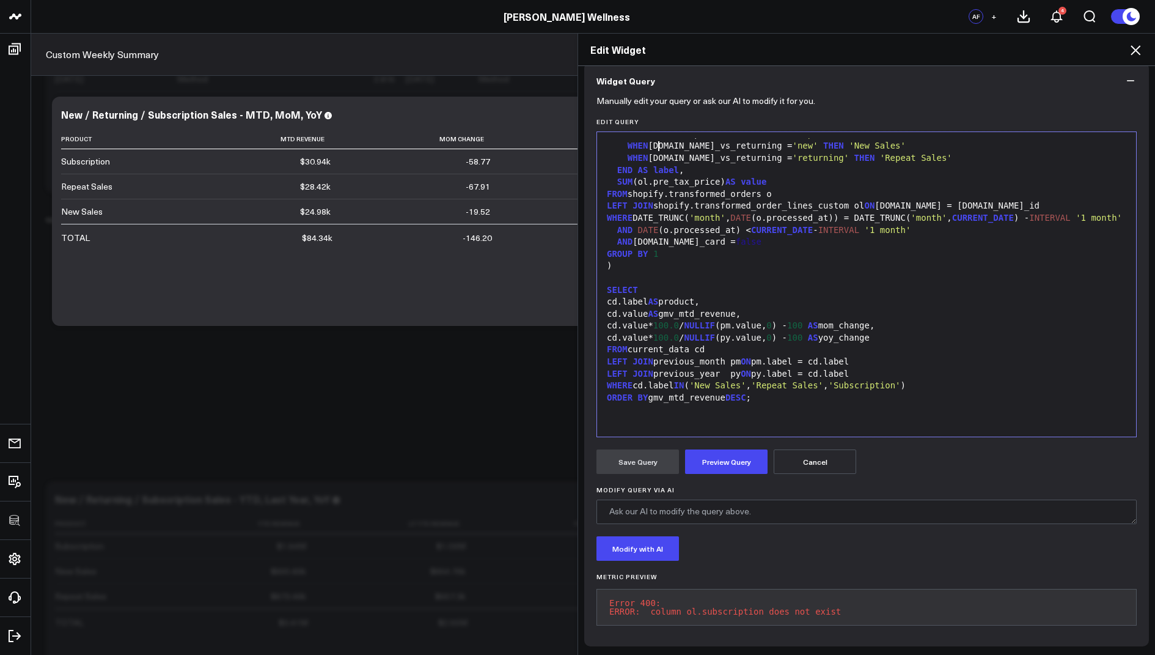
scroll to position [455, 0]
click at [809, 454] on button "Cancel" at bounding box center [815, 461] width 83 height 24
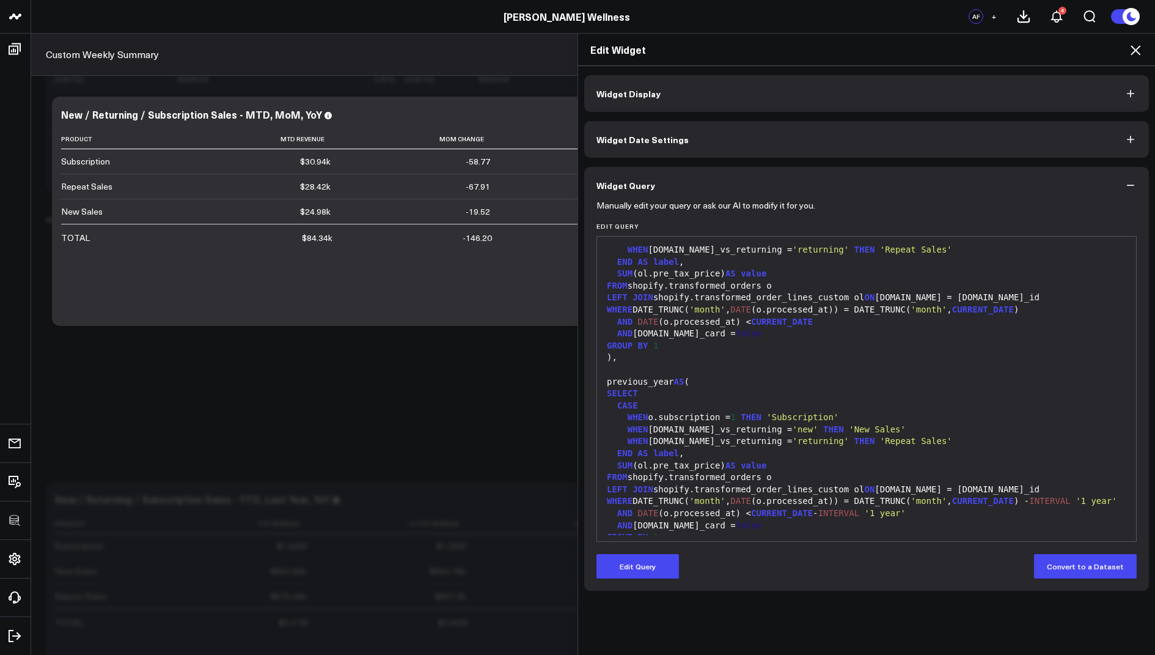
scroll to position [0, 0]
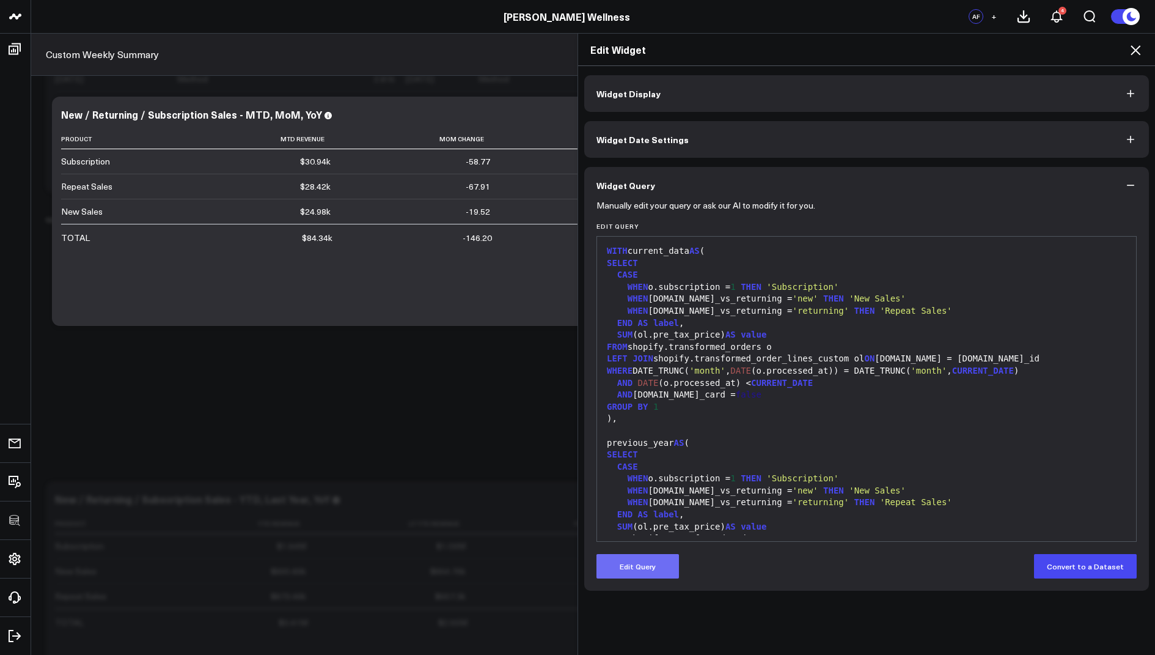
click at [628, 564] on button "Edit Query" at bounding box center [638, 566] width 83 height 24
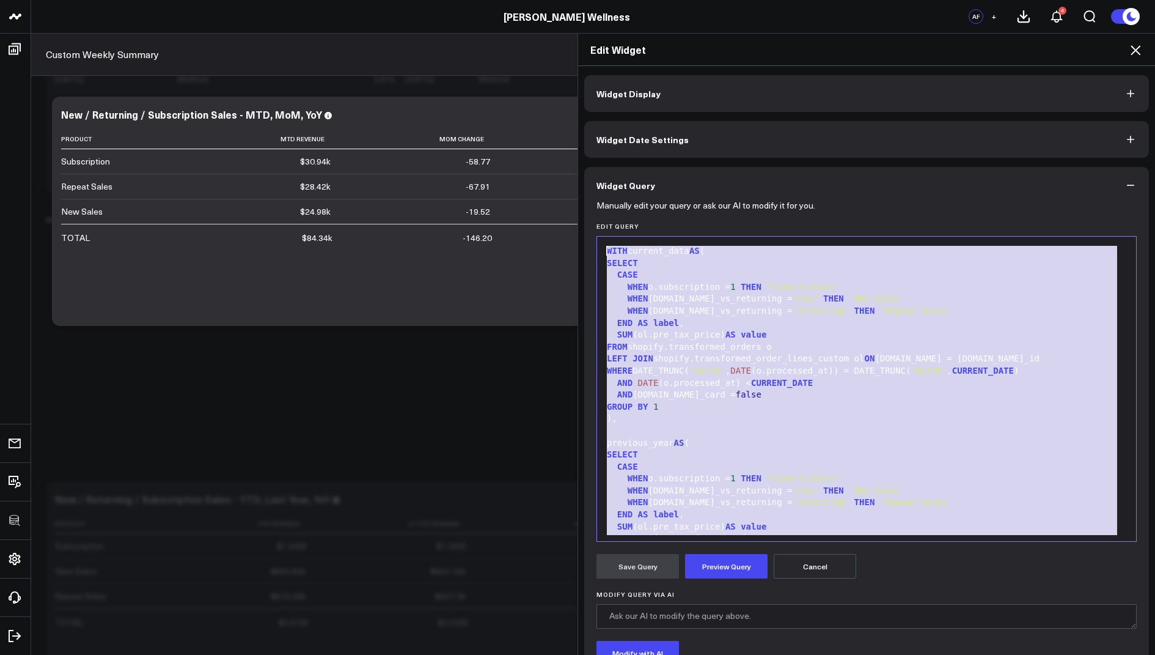
drag, startPoint x: 771, startPoint y: 524, endPoint x: 765, endPoint y: 158, distance: 366.8
click at [765, 158] on div "Widget Display Widget Date Settings Widget Query Manually edit your query or as…" at bounding box center [866, 412] width 565 height 675
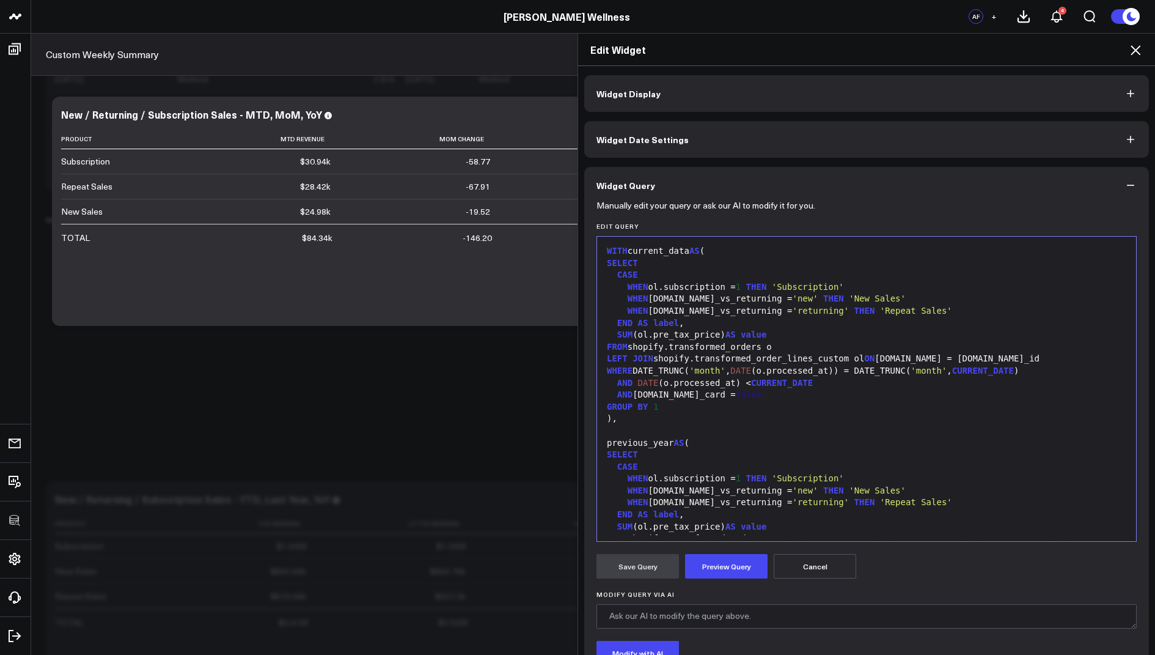
click at [662, 286] on div "WHEN ol.subscription = 1 THEN 'Subscription'" at bounding box center [866, 287] width 527 height 12
click at [663, 477] on div "WHEN ol.subscription = 1 THEN 'Subscription'" at bounding box center [866, 478] width 527 height 12
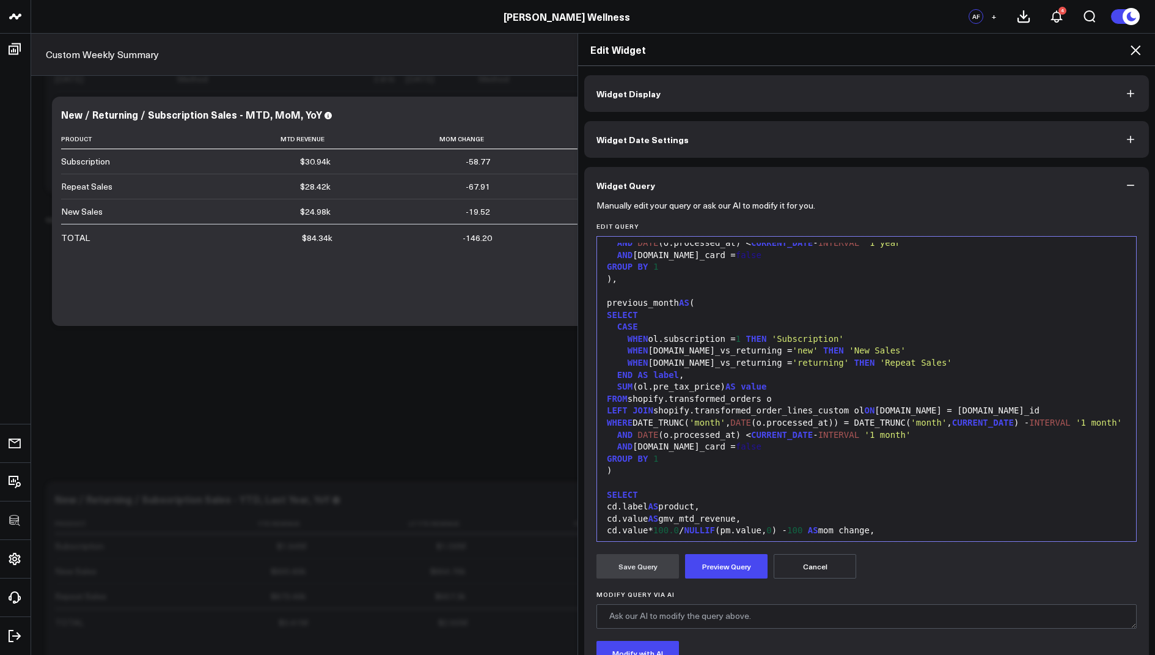
scroll to position [339, 0]
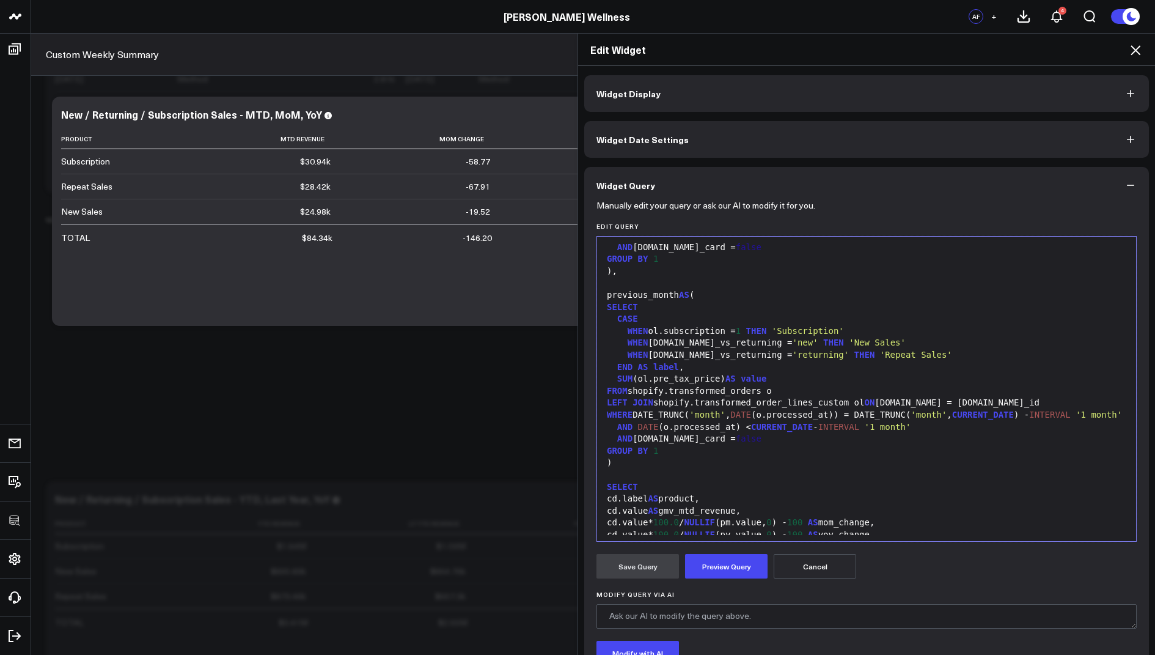
click at [661, 337] on div "WHEN ol.subscription = 1 THEN 'Subscription'" at bounding box center [866, 331] width 527 height 12
click at [720, 559] on button "Preview Query" at bounding box center [726, 566] width 83 height 24
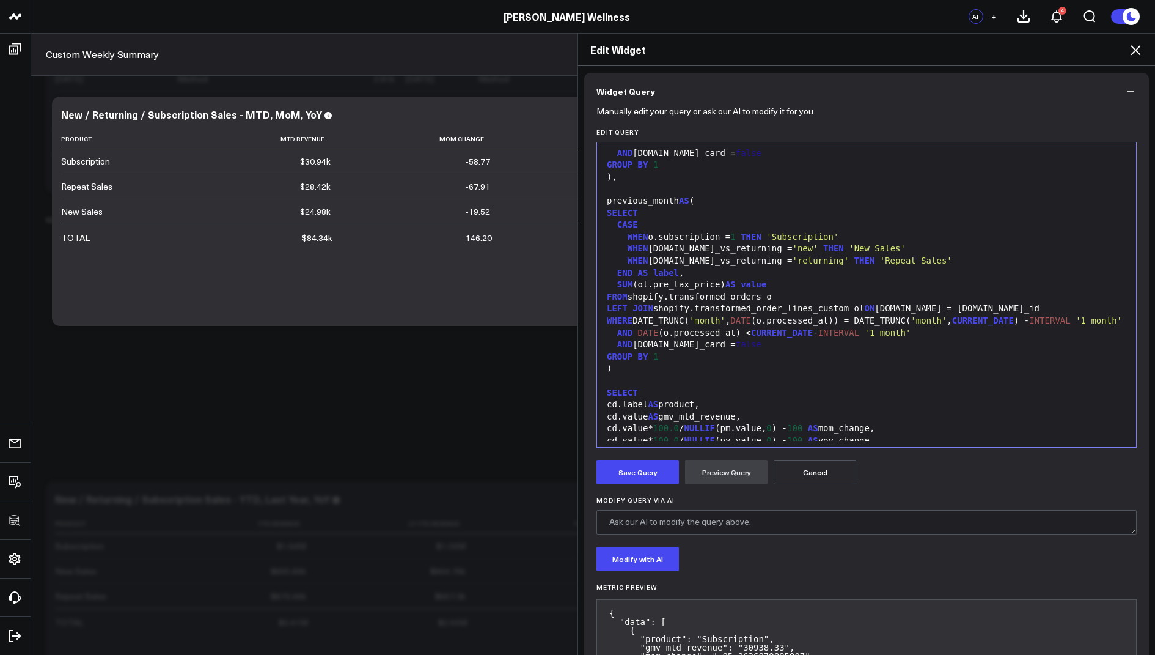
click at [638, 488] on form "Manually edit your query or ask our AI to modify it for you. Edit Query 99 1 2 …" at bounding box center [867, 462] width 540 height 706
click at [638, 475] on button "Save Query" at bounding box center [638, 472] width 83 height 24
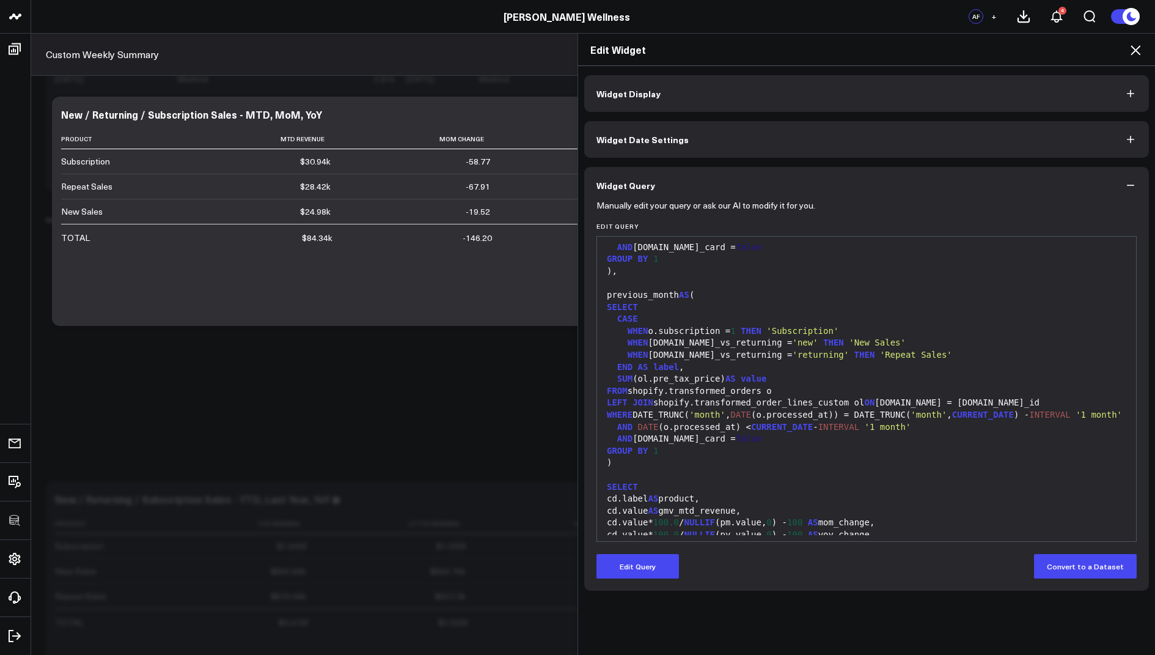
scroll to position [0, 0]
click at [1133, 49] on icon at bounding box center [1135, 50] width 15 height 15
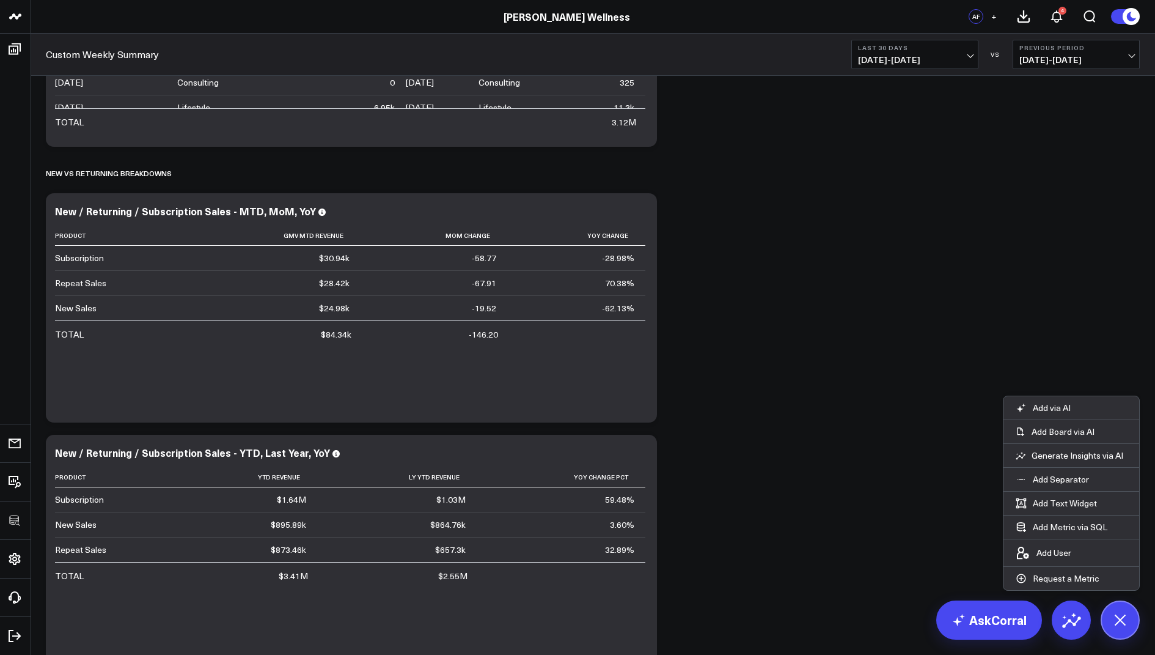
scroll to position [935, 0]
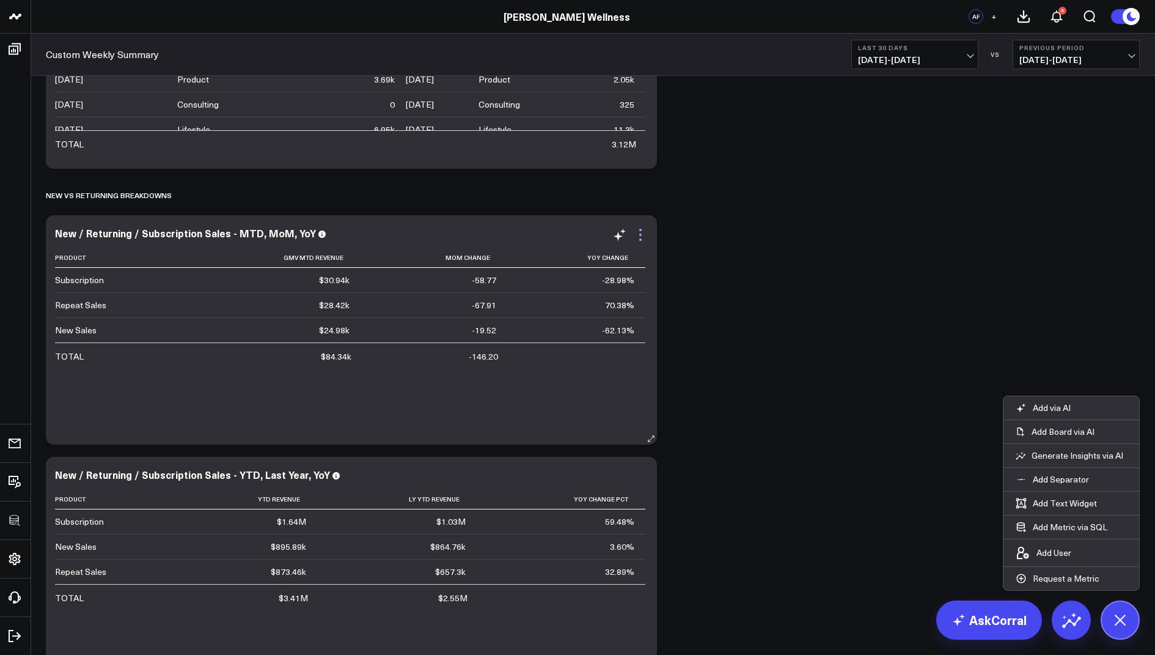
click at [638, 232] on icon at bounding box center [640, 234] width 15 height 15
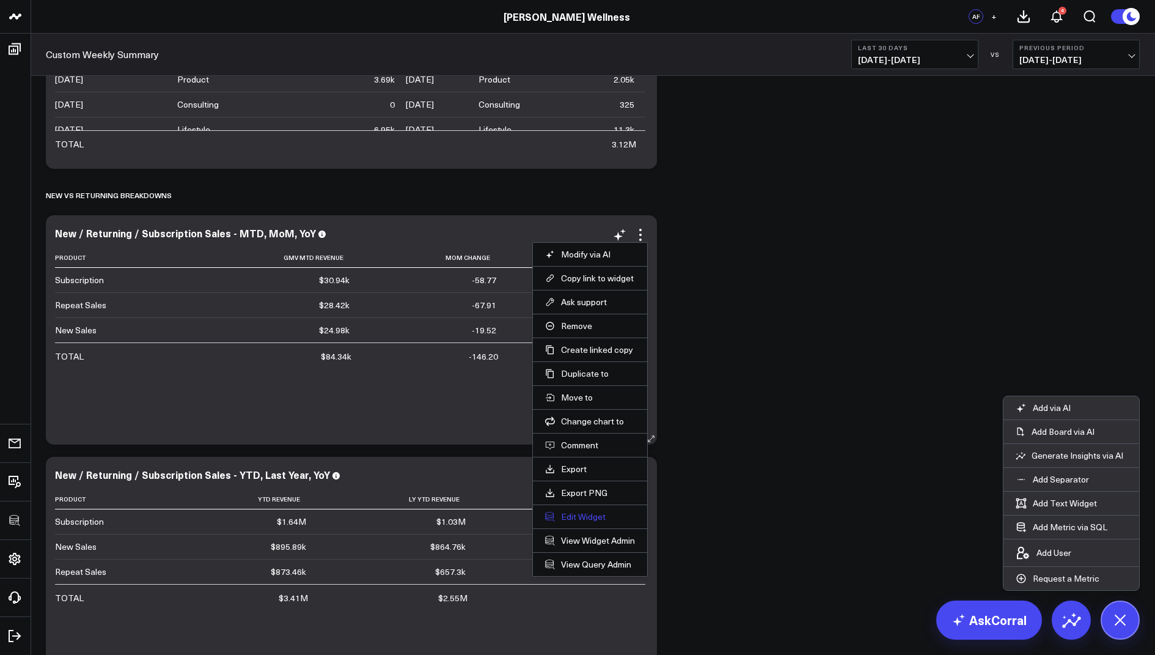
click at [581, 511] on button "Edit Widget" at bounding box center [590, 516] width 90 height 11
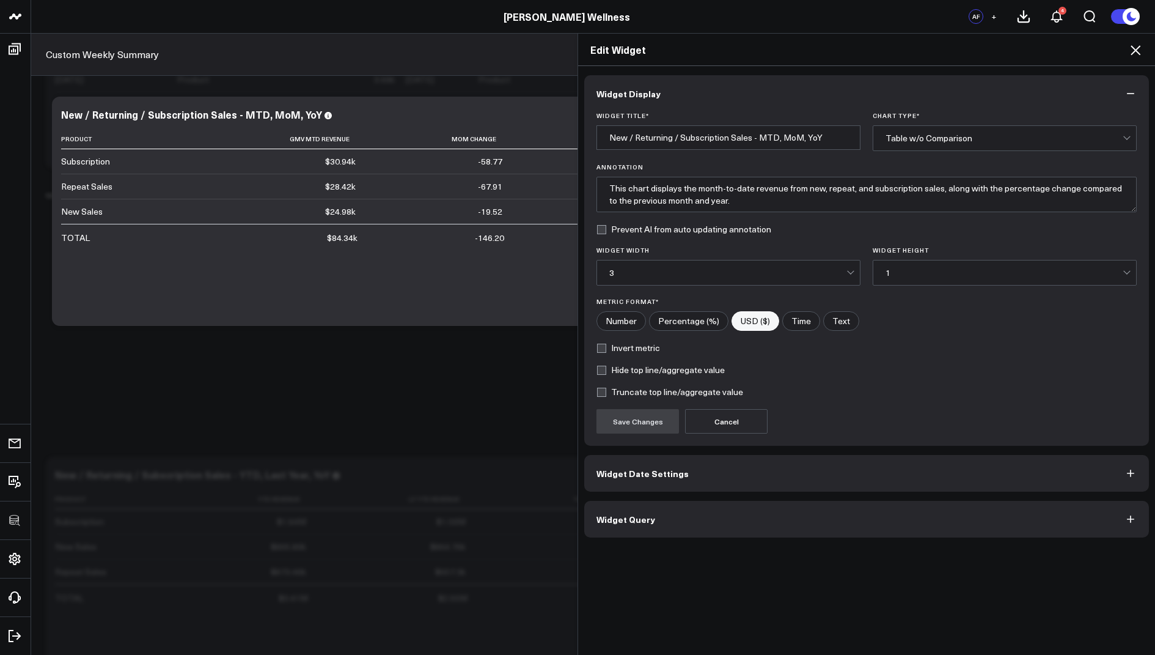
click at [636, 516] on span "Widget Query" at bounding box center [626, 519] width 59 height 10
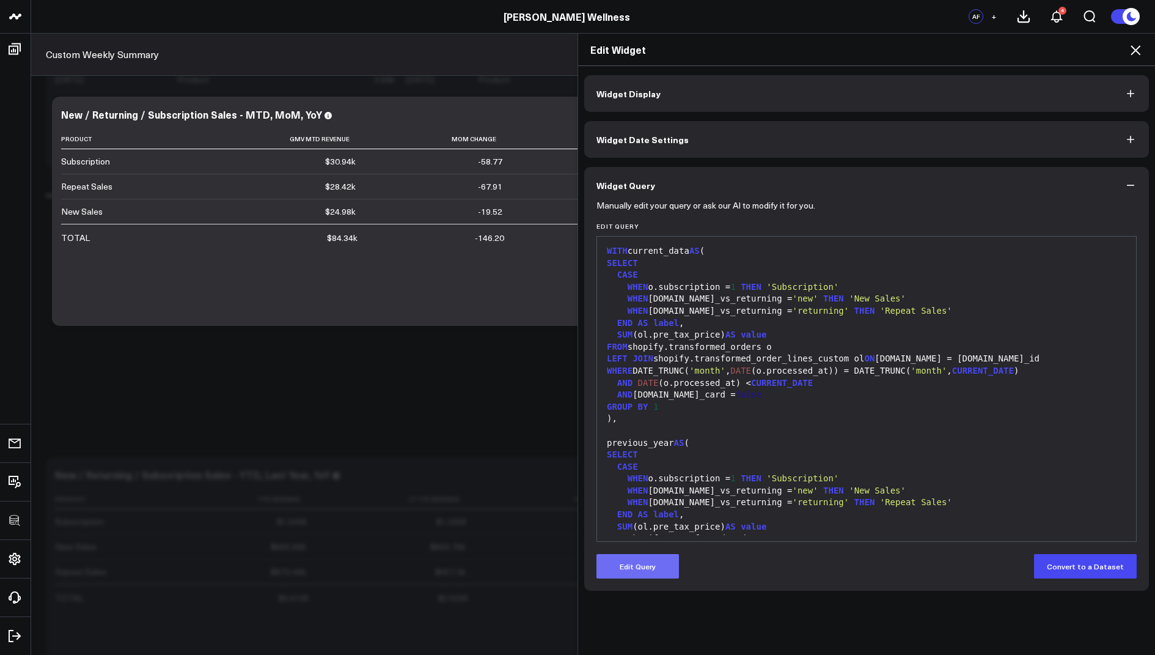
click at [639, 570] on button "Edit Query" at bounding box center [638, 566] width 83 height 24
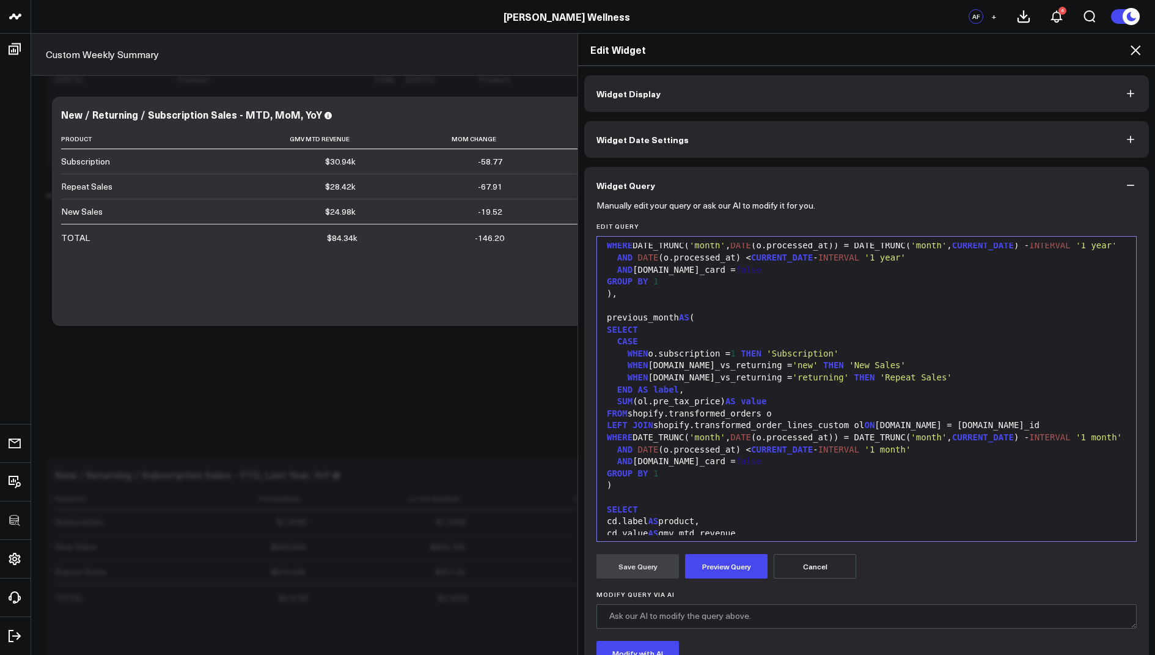
scroll to position [443, 0]
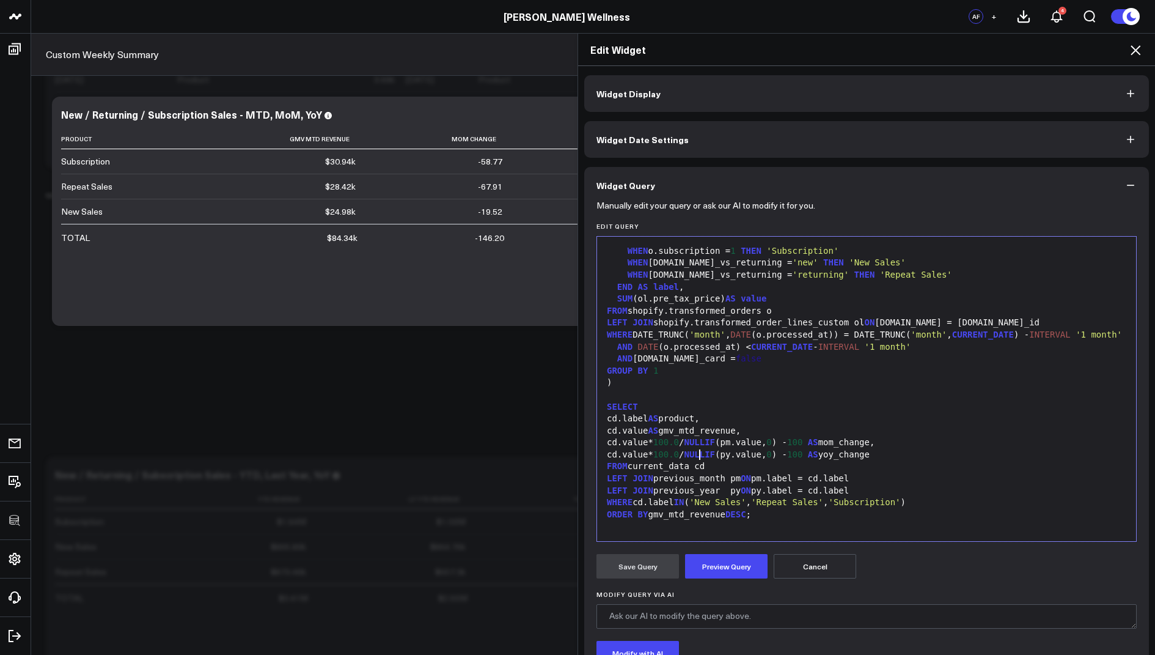
click at [698, 432] on div "cd.value AS gmv_mtd_revenue," at bounding box center [866, 431] width 527 height 12
click at [699, 429] on div "cd.value AS mtd_revenue," at bounding box center [866, 431] width 527 height 12
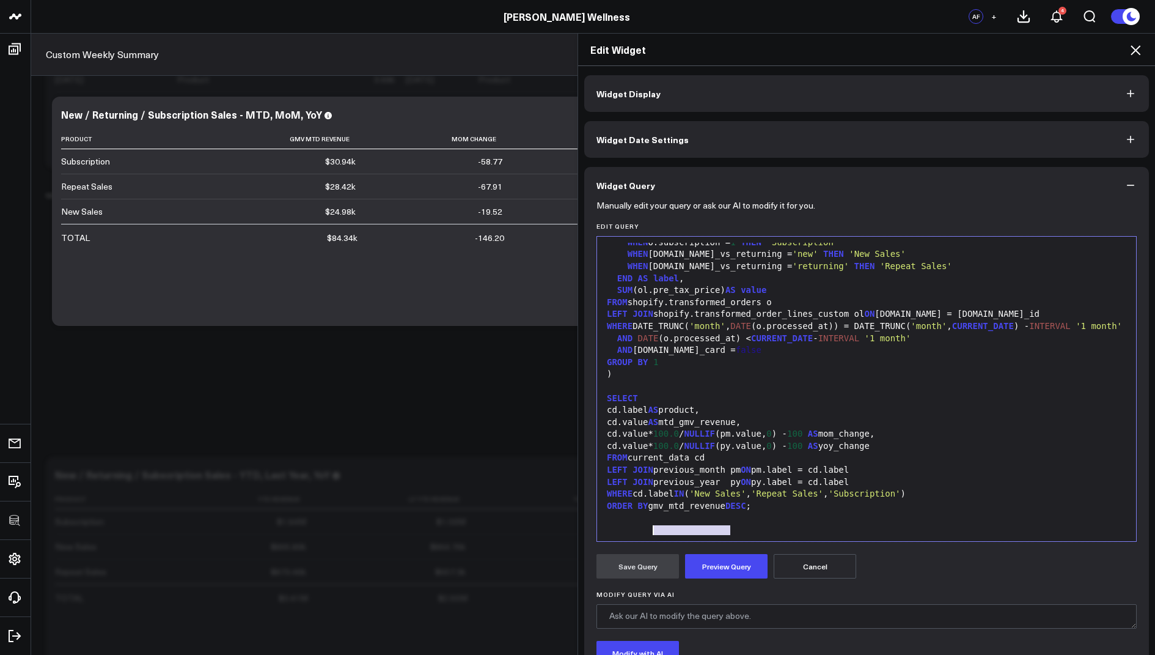
drag, startPoint x: 730, startPoint y: 518, endPoint x: 654, endPoint y: 517, distance: 75.8
click at [654, 512] on div "ORDER BY gmv_mtd_revenue DESC ;" at bounding box center [866, 506] width 527 height 12
click at [718, 572] on button "Preview Query" at bounding box center [726, 566] width 83 height 24
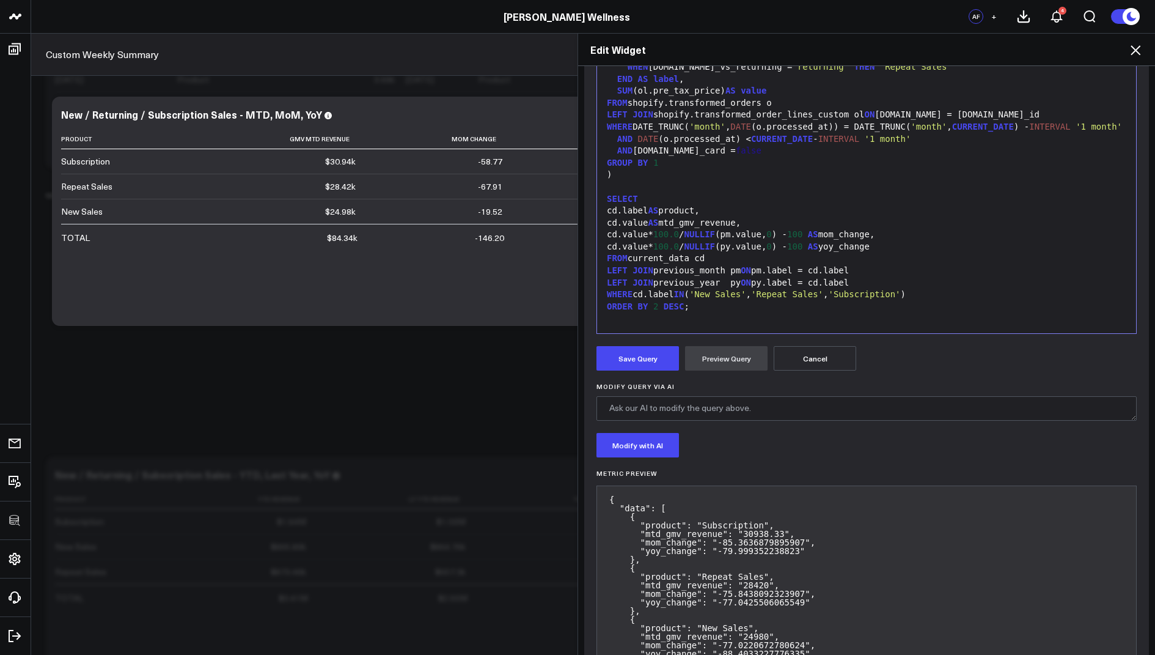
scroll to position [210, 0]
click at [629, 362] on button "Save Query" at bounding box center [638, 356] width 83 height 24
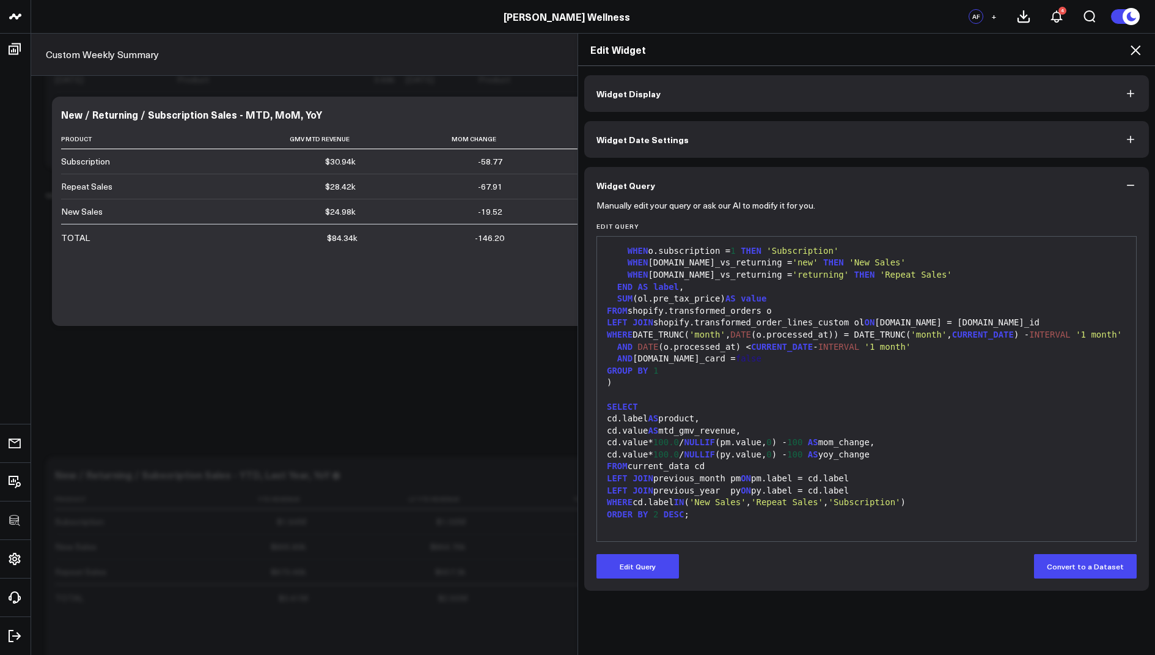
scroll to position [0, 0]
click at [1135, 46] on icon at bounding box center [1135, 50] width 15 height 15
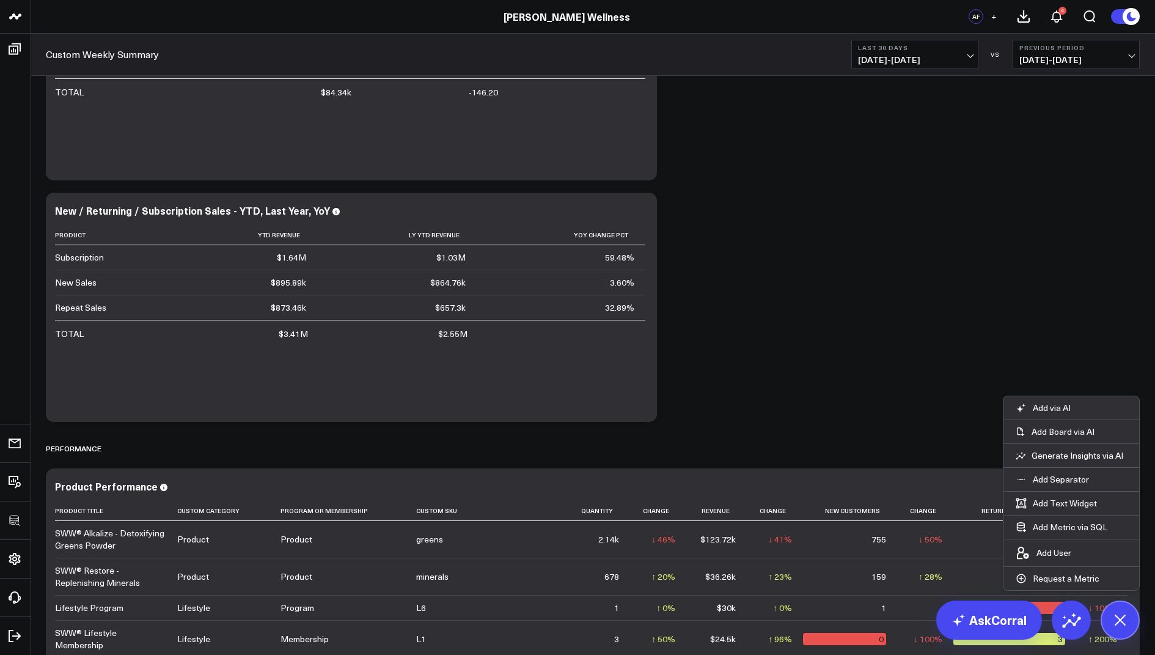
scroll to position [1151, 0]
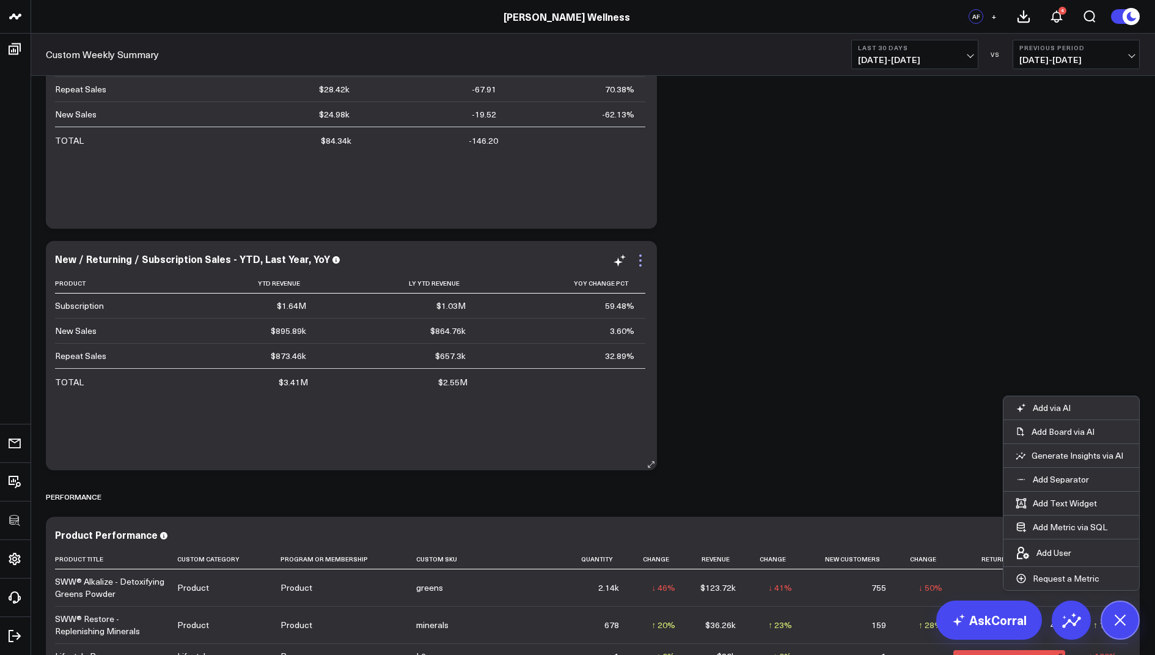
click at [641, 265] on icon at bounding box center [640, 260] width 15 height 15
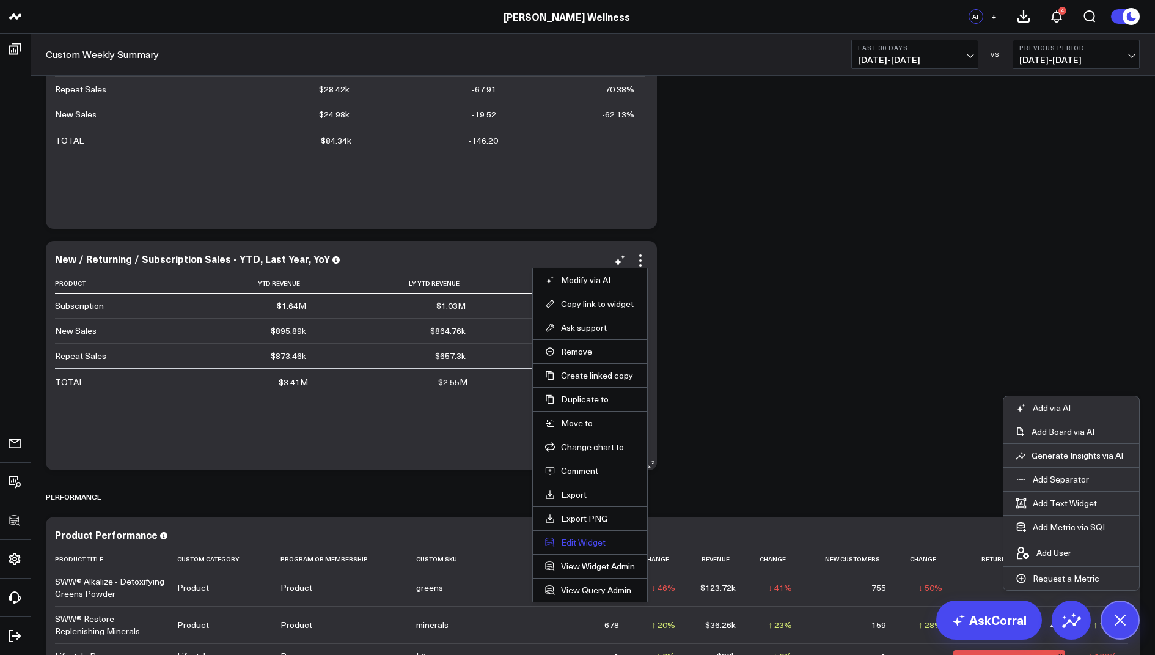
click at [573, 541] on button "Edit Widget" at bounding box center [590, 542] width 90 height 11
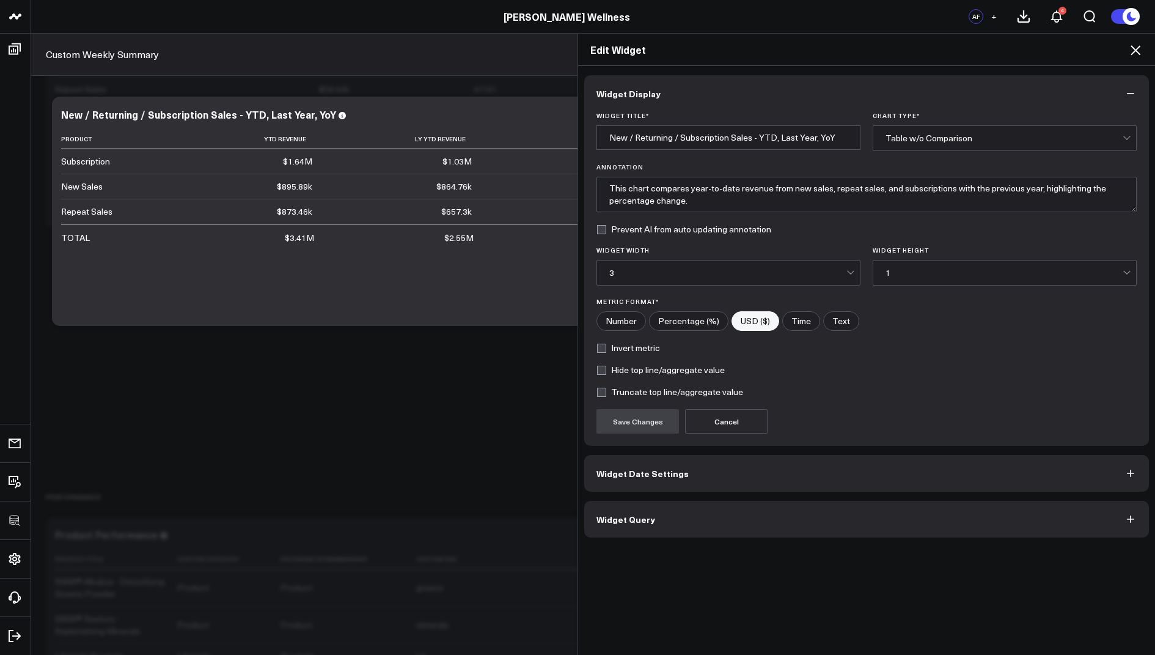
click at [627, 518] on span "Widget Query" at bounding box center [626, 519] width 59 height 10
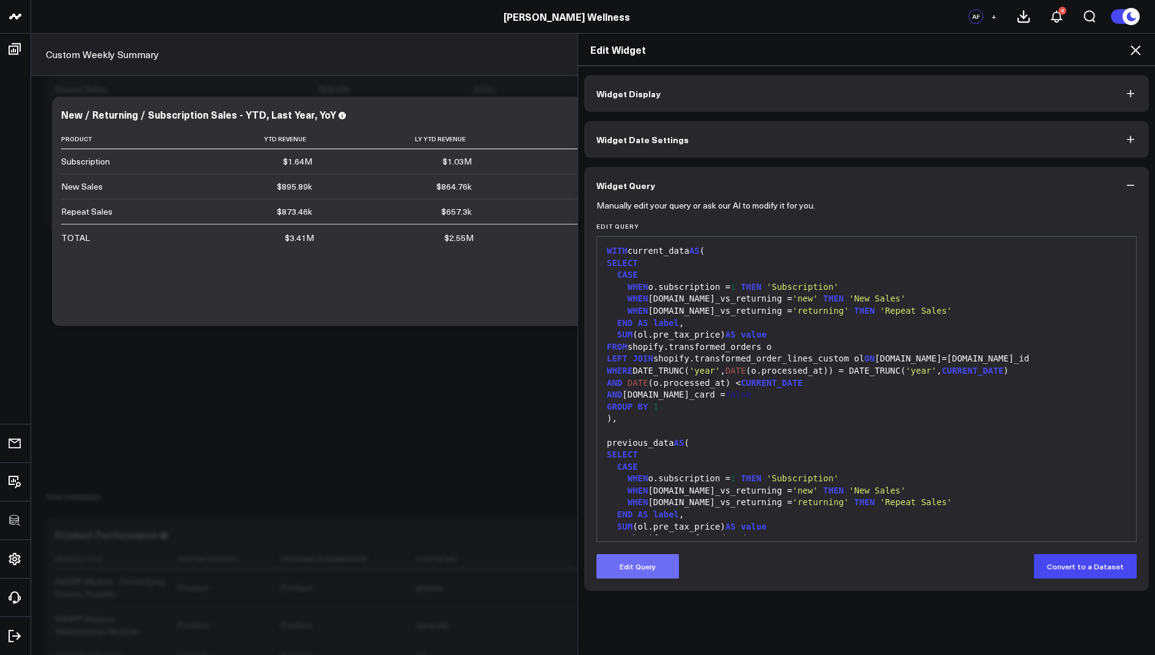
click at [611, 574] on button "Edit Query" at bounding box center [638, 566] width 83 height 24
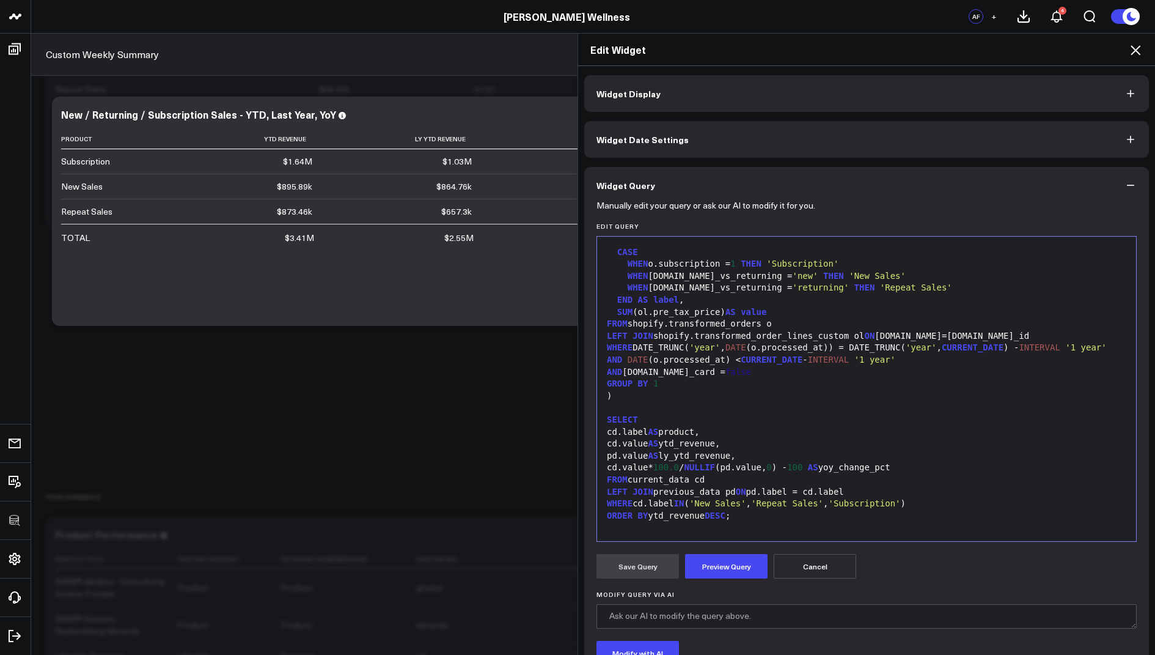
scroll to position [239, 0]
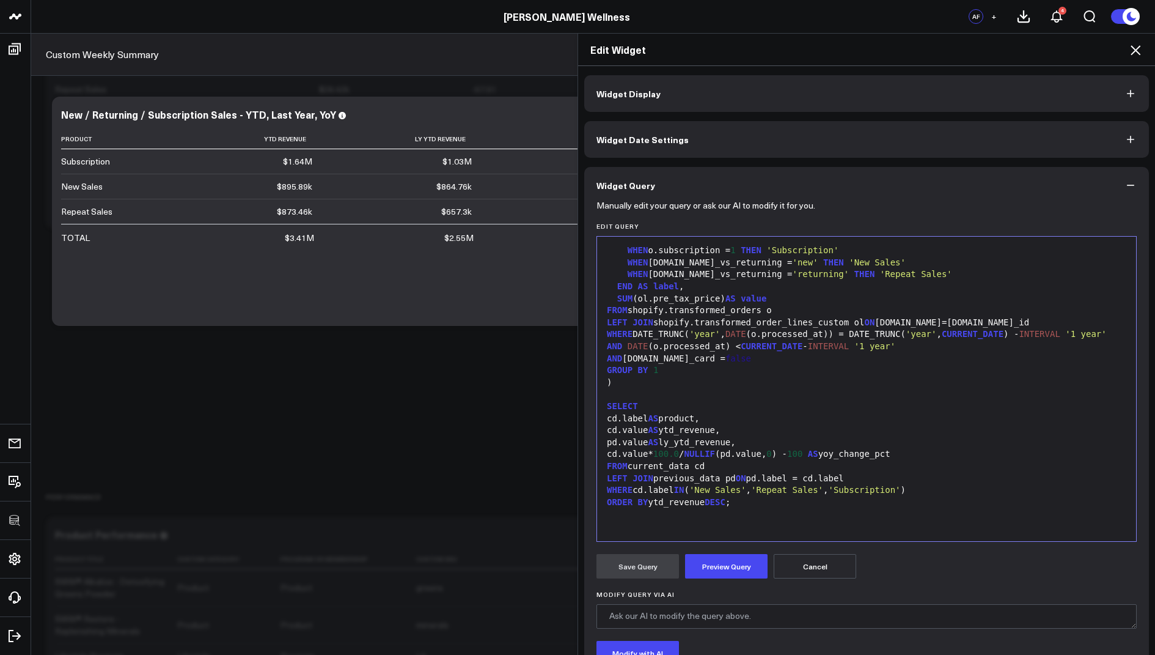
click at [697, 435] on div "cd.value AS ytd_revenue," at bounding box center [866, 430] width 527 height 12
drag, startPoint x: 705, startPoint y: 506, endPoint x: 653, endPoint y: 504, distance: 52.0
click at [653, 504] on div "ORDER BY ytd_revenue DESC ;" at bounding box center [866, 502] width 527 height 12
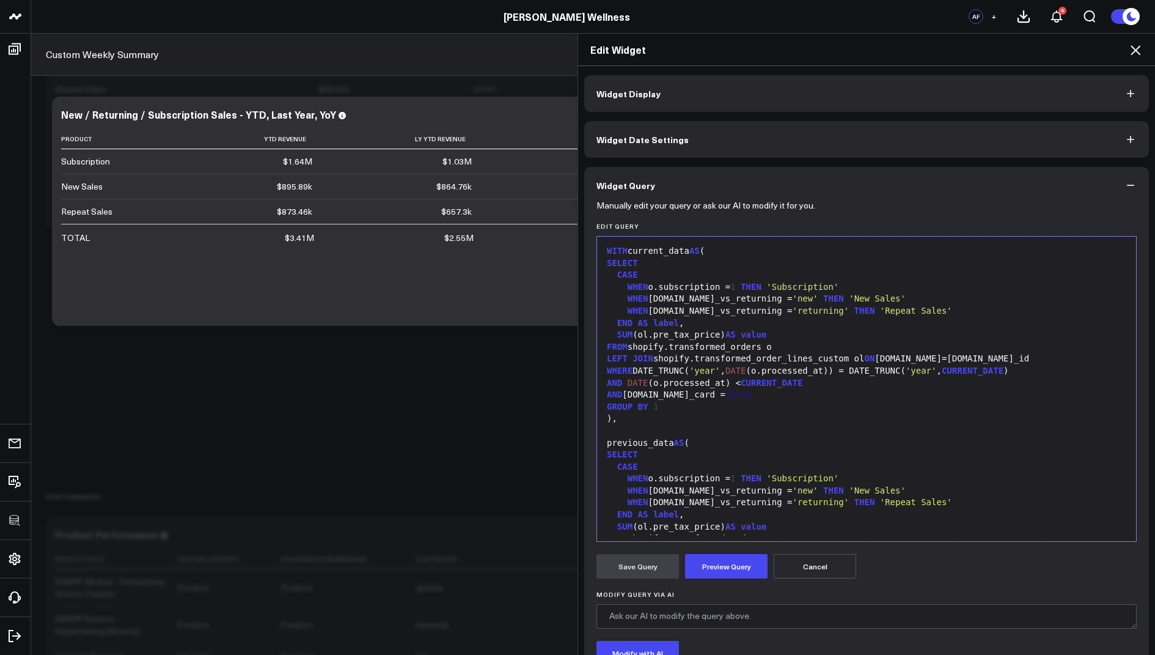
scroll to position [239, 0]
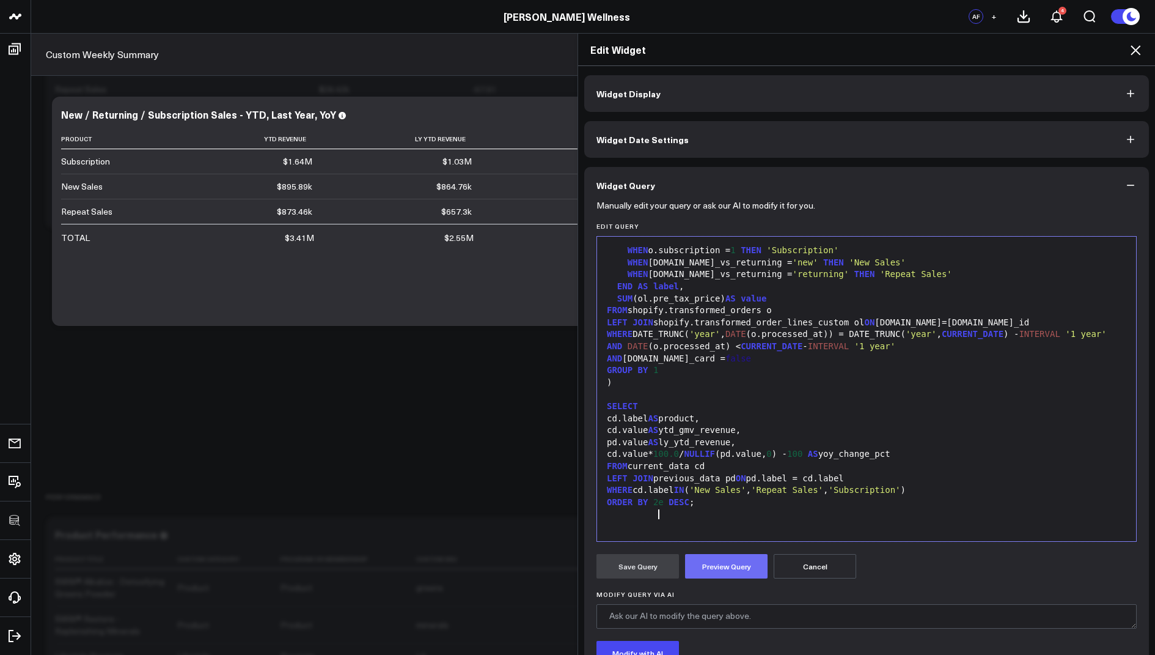
click at [720, 575] on button "Preview Query" at bounding box center [726, 566] width 83 height 24
click at [663, 506] on div "ORDER BY 2e DESC ;" at bounding box center [866, 502] width 527 height 12
click at [722, 562] on button "Preview Query" at bounding box center [726, 566] width 83 height 24
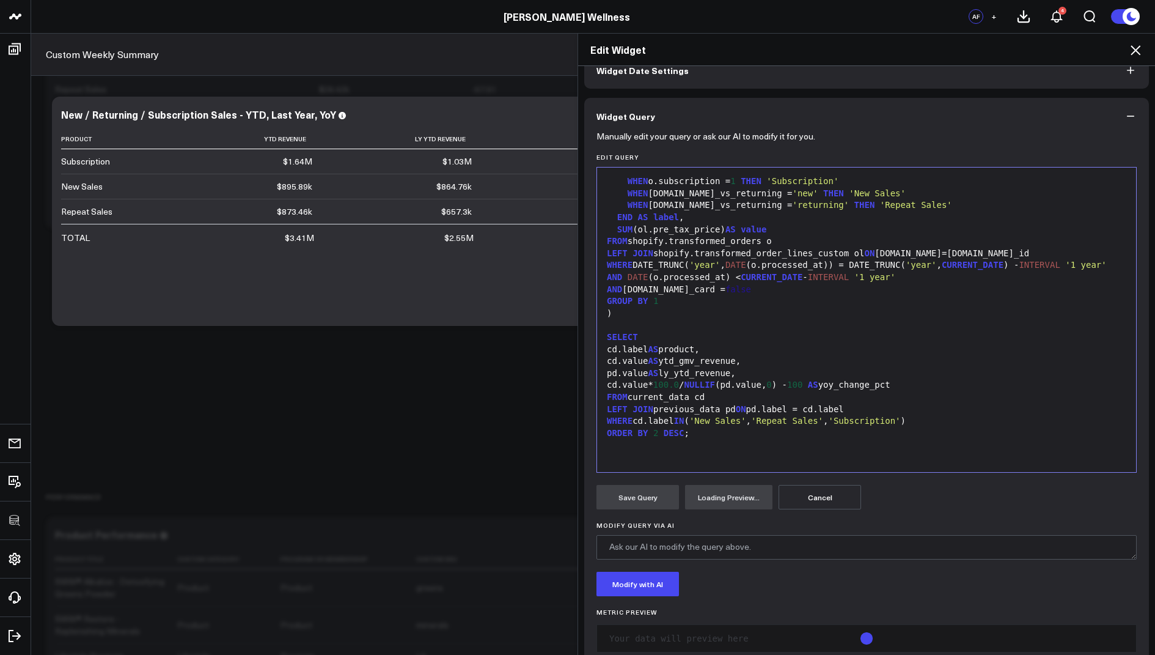
scroll to position [94, 0]
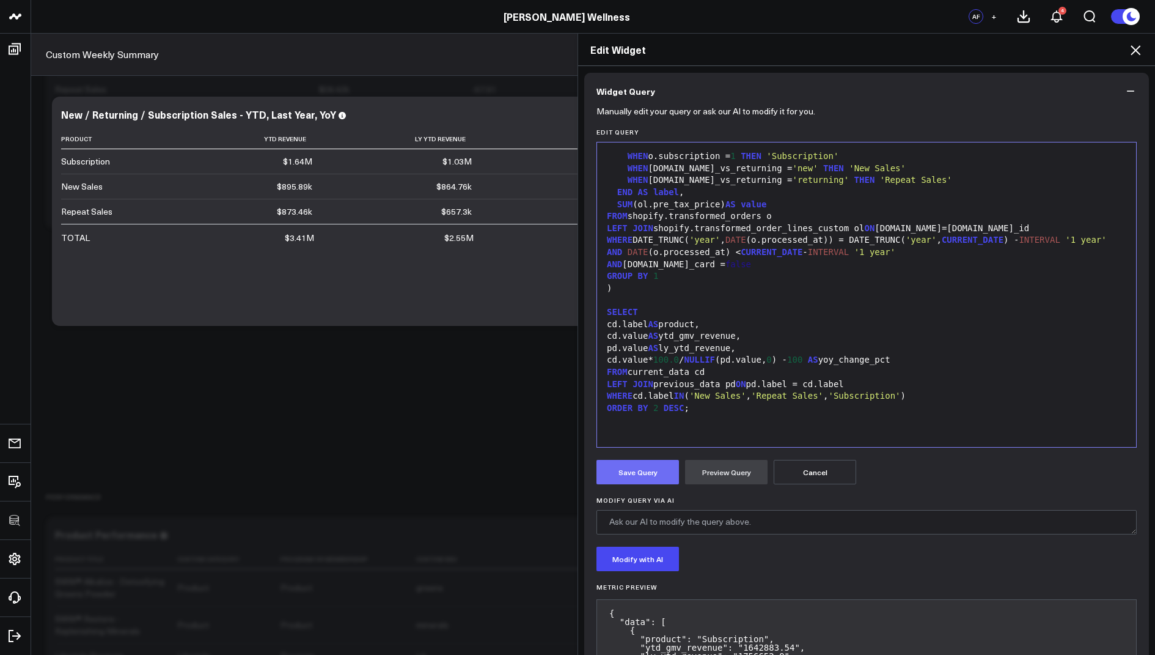
click at [645, 463] on button "Save Query" at bounding box center [638, 472] width 83 height 24
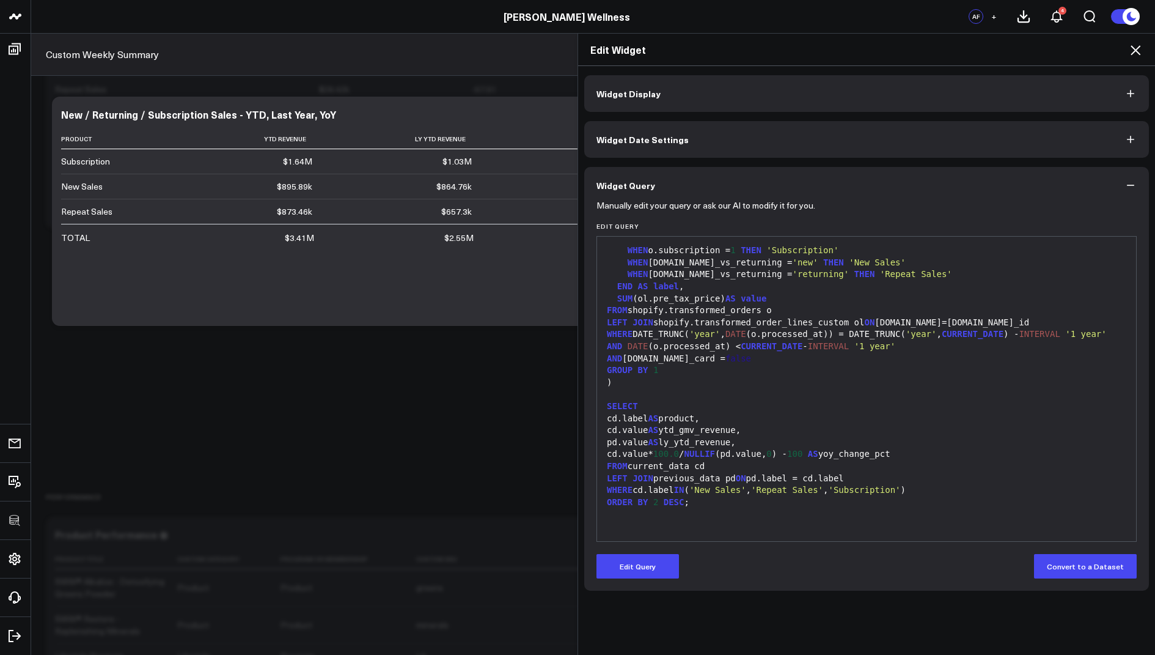
scroll to position [0, 0]
click at [1136, 50] on icon at bounding box center [1136, 50] width 10 height 10
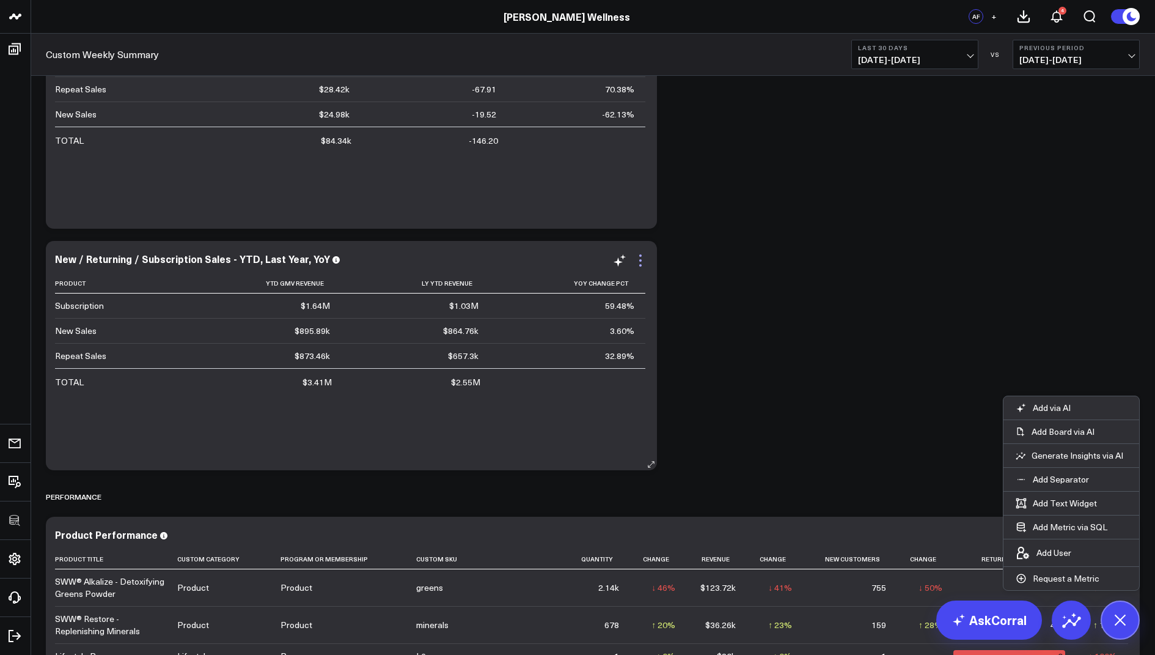
click at [638, 259] on icon at bounding box center [640, 260] width 15 height 15
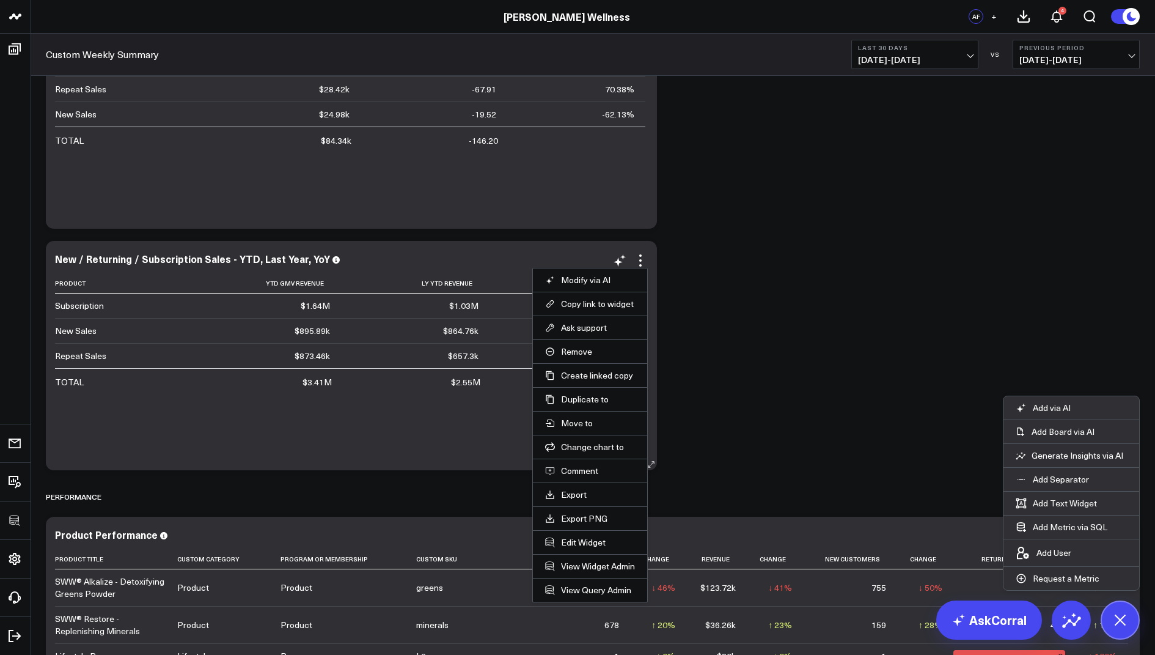
click at [568, 532] on li "Edit Widget" at bounding box center [590, 542] width 114 height 24
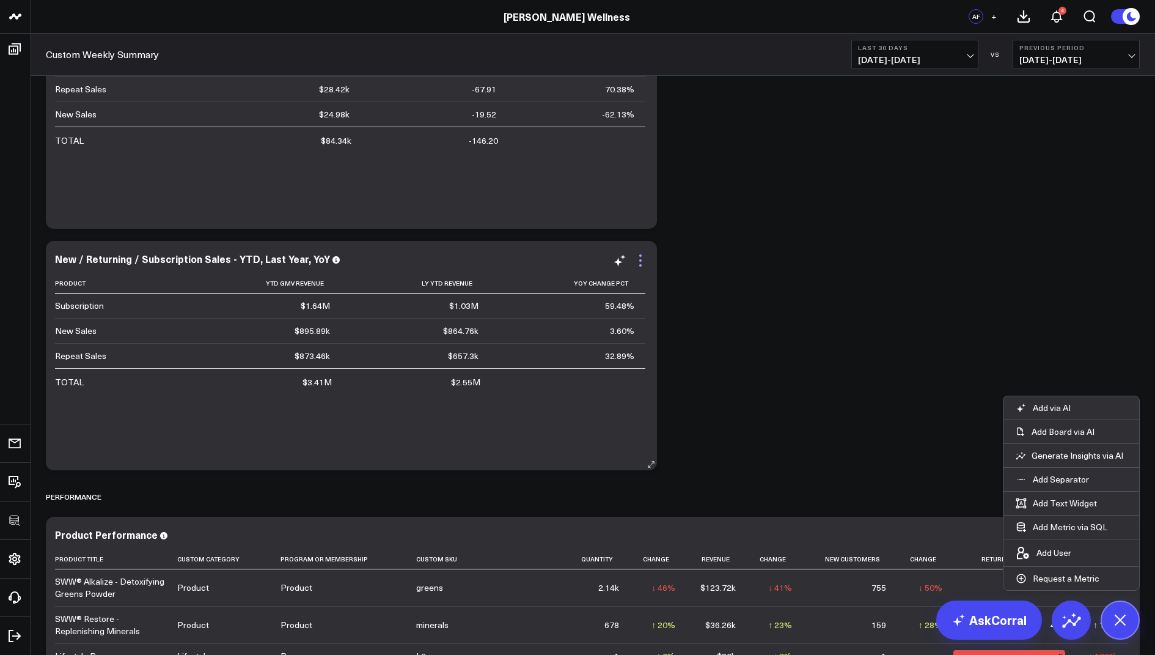
click at [641, 262] on icon at bounding box center [640, 260] width 15 height 15
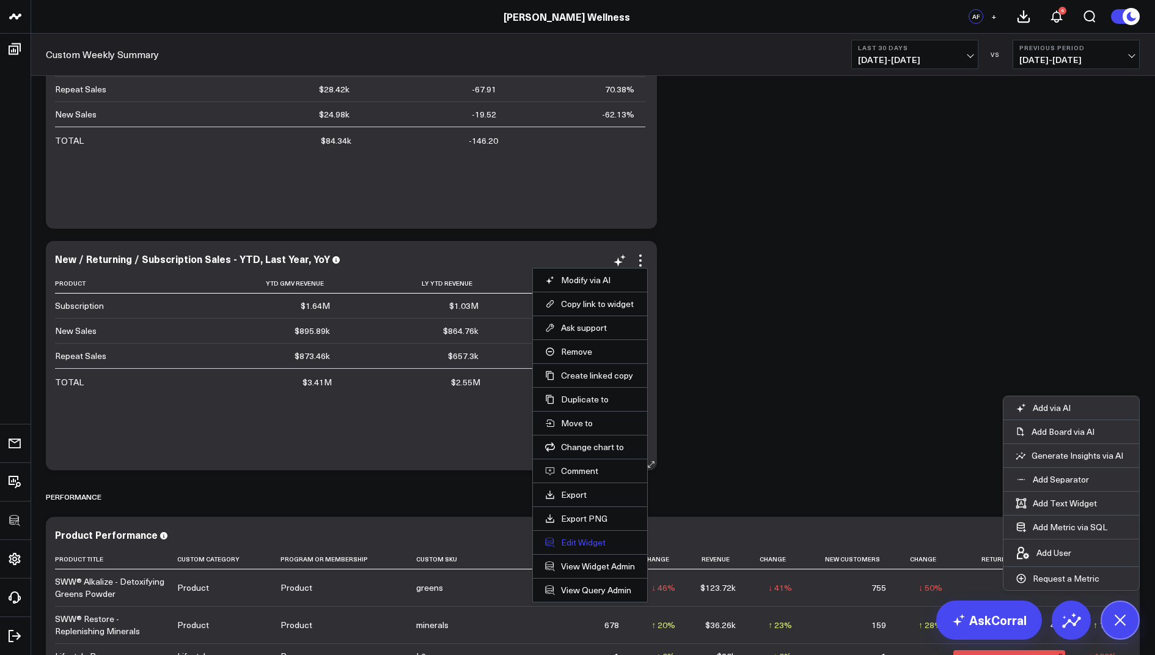
click at [562, 537] on button "Edit Widget" at bounding box center [590, 542] width 90 height 11
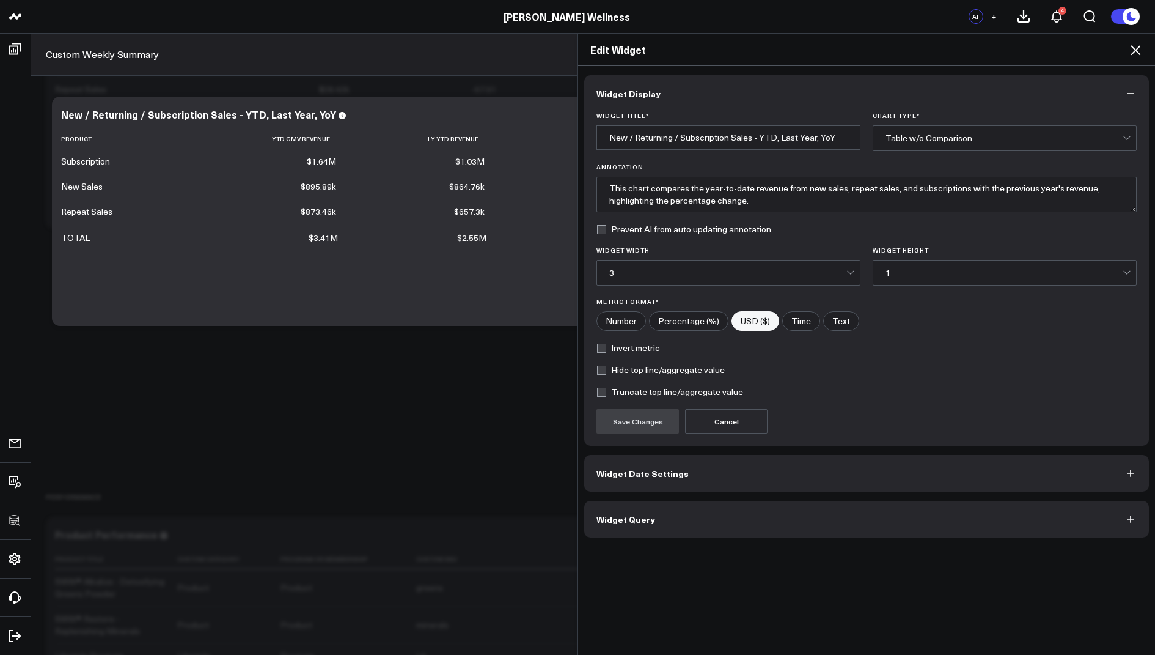
click at [612, 521] on span "Widget Query" at bounding box center [626, 519] width 59 height 10
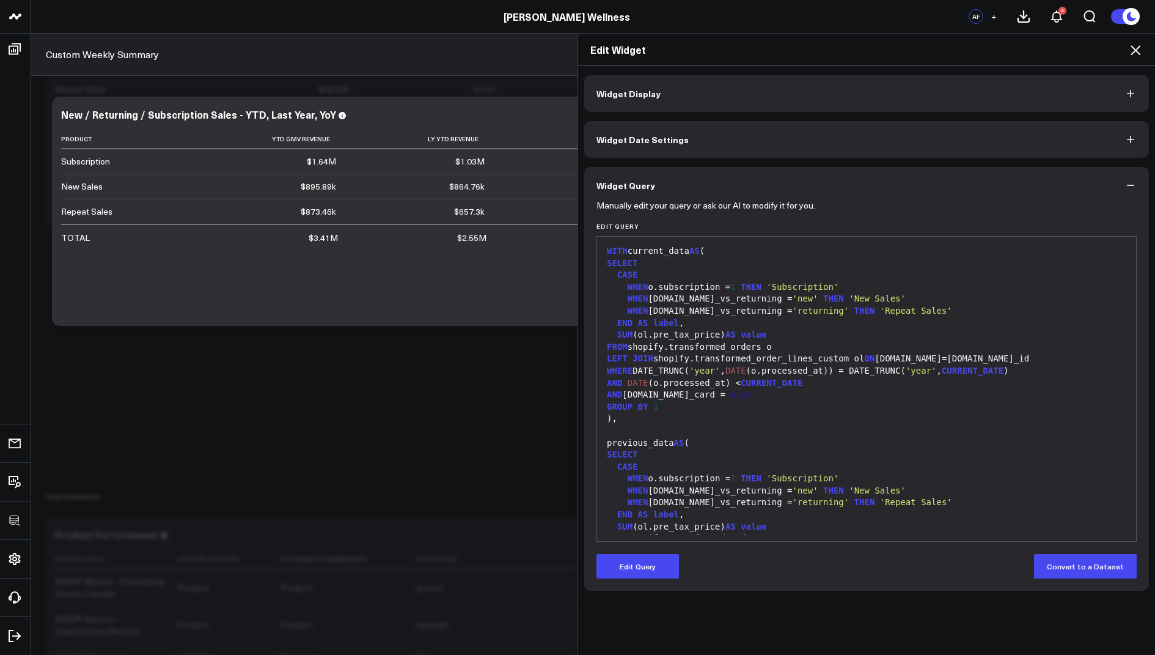
click at [1139, 49] on icon at bounding box center [1135, 50] width 15 height 15
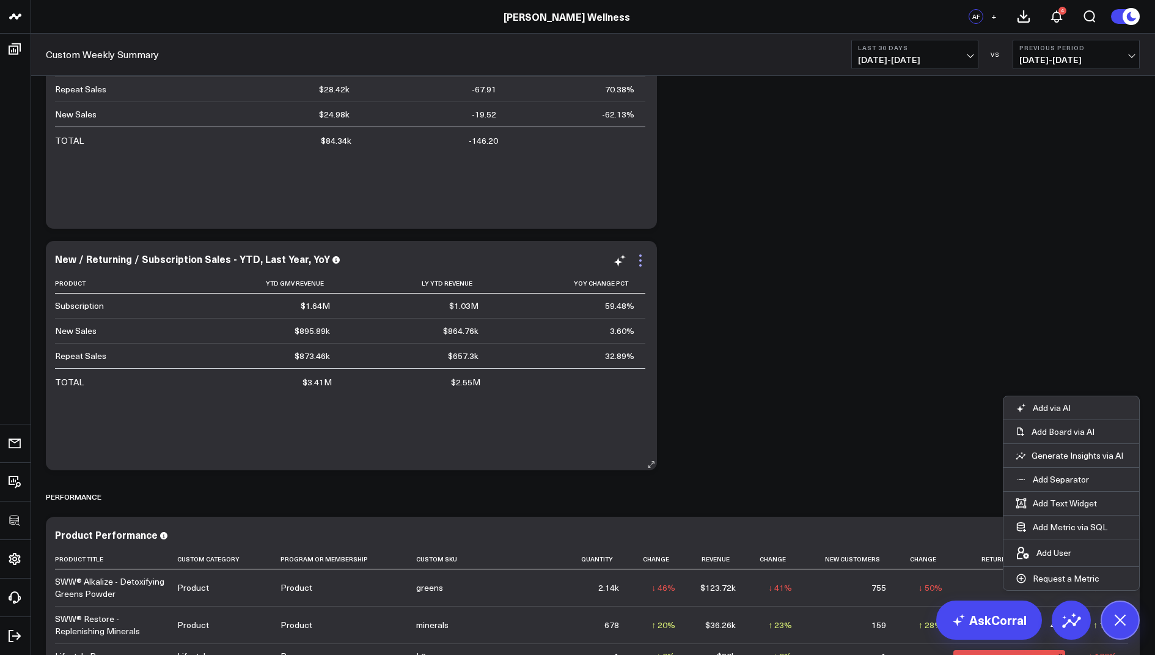
click at [640, 261] on icon at bounding box center [640, 260] width 15 height 15
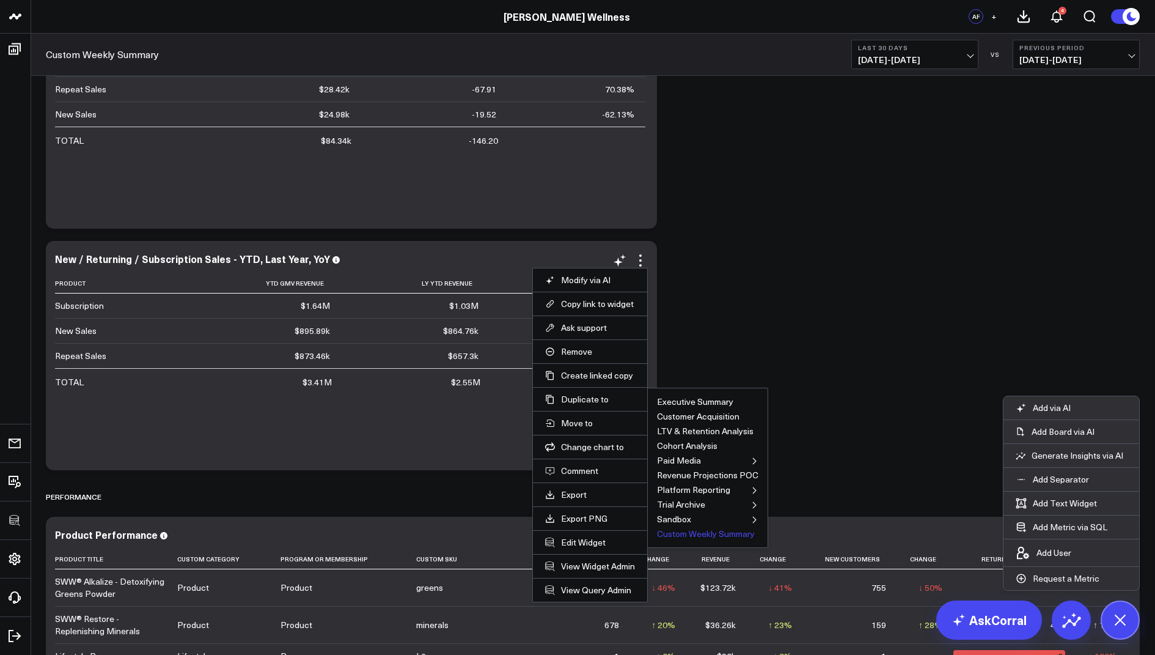
click at [678, 533] on button "Custom Weekly Summary" at bounding box center [706, 533] width 98 height 9
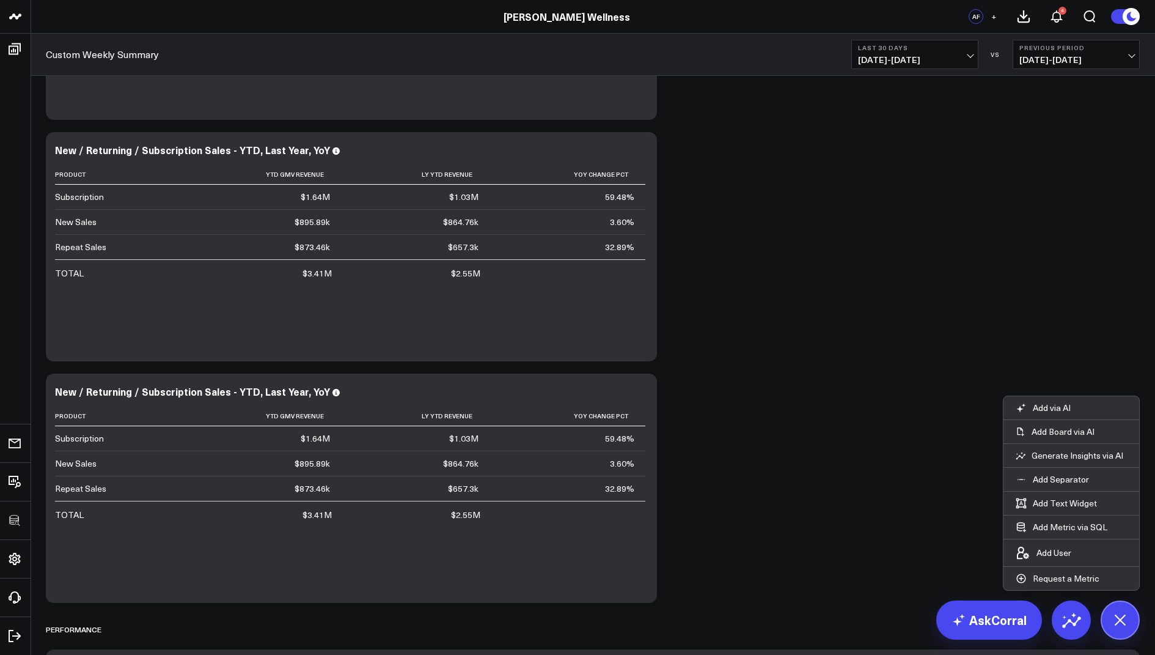
scroll to position [1313, 0]
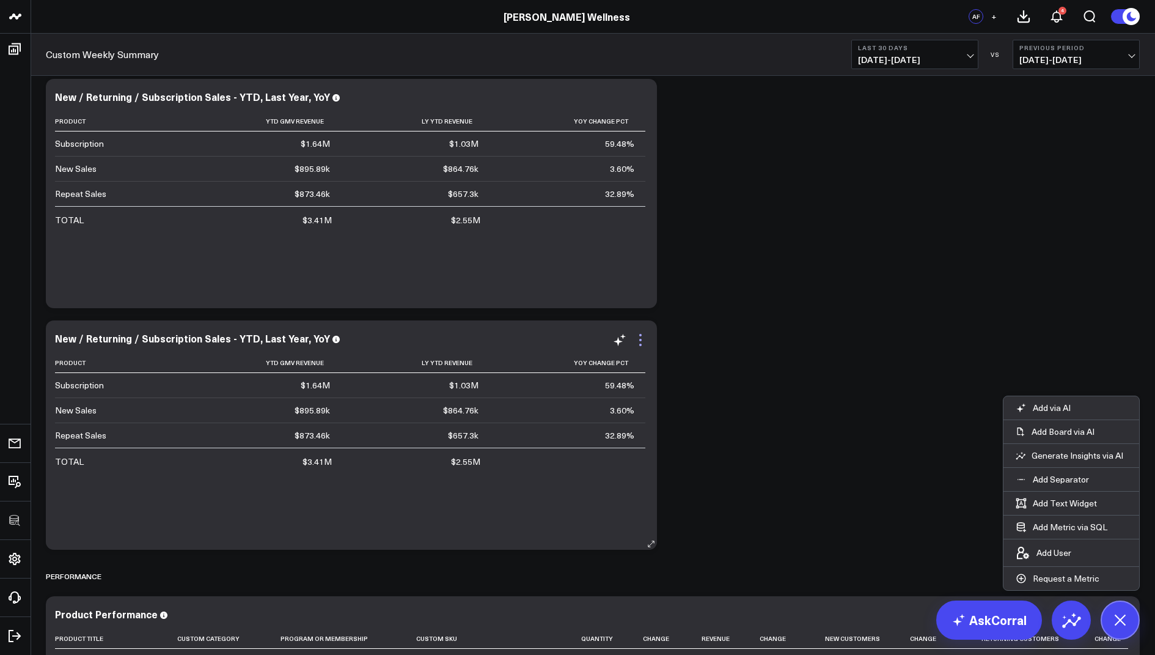
click at [638, 335] on icon at bounding box center [640, 340] width 15 height 15
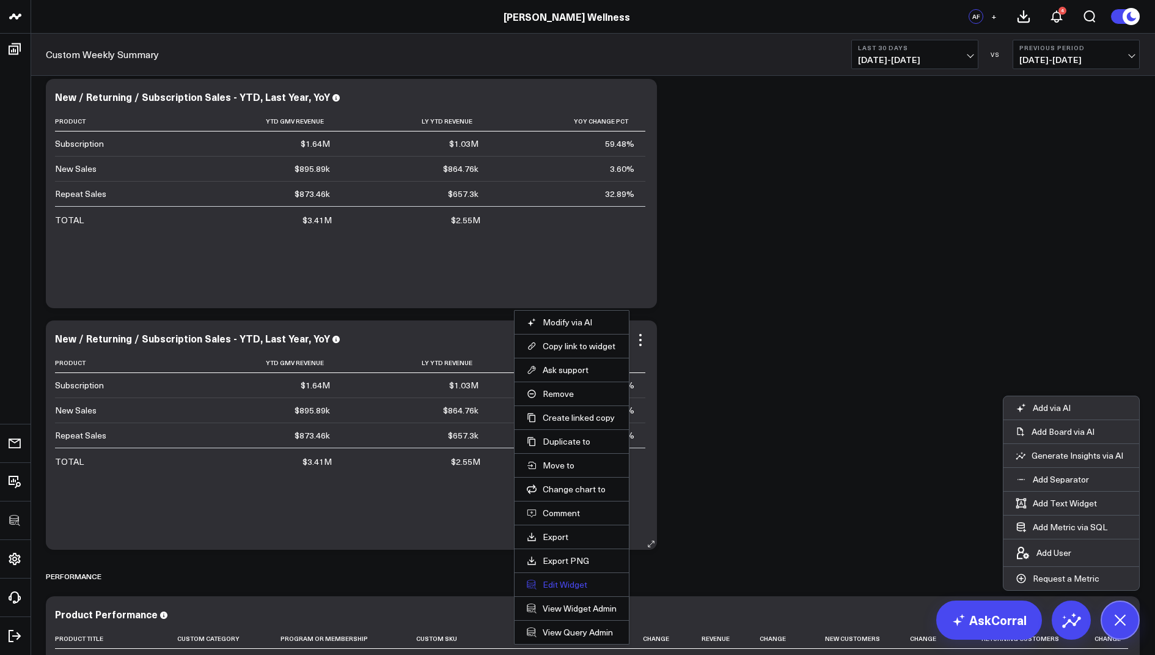
click at [565, 579] on button "Edit Widget" at bounding box center [572, 584] width 90 height 11
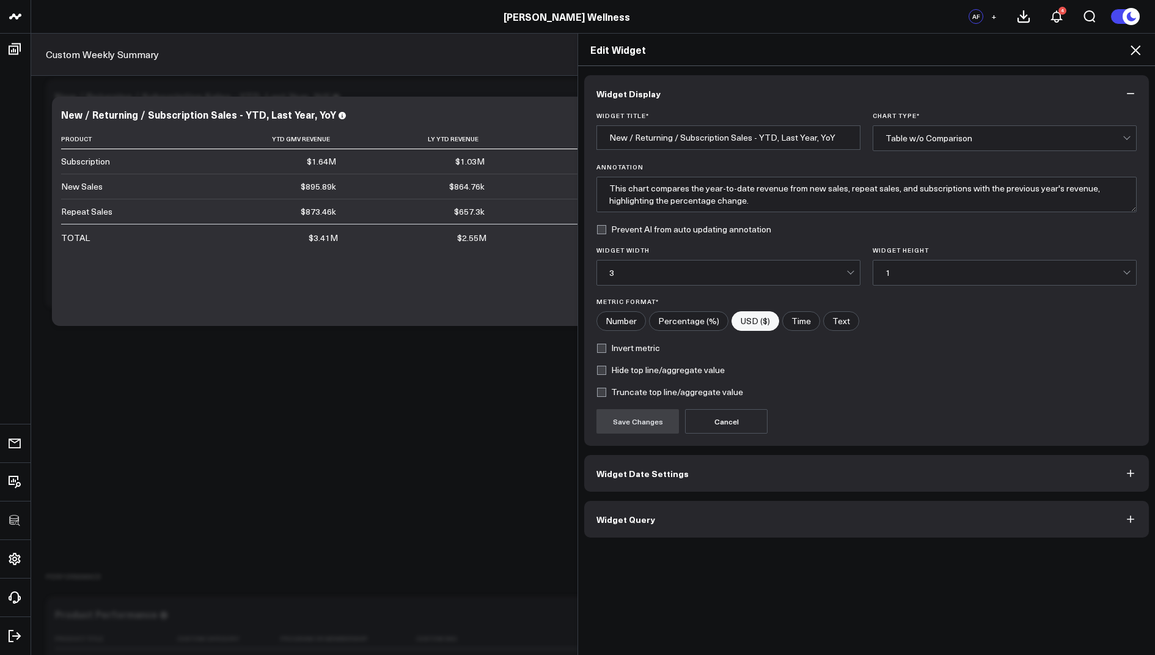
click at [651, 509] on button "Widget Query" at bounding box center [866, 519] width 565 height 37
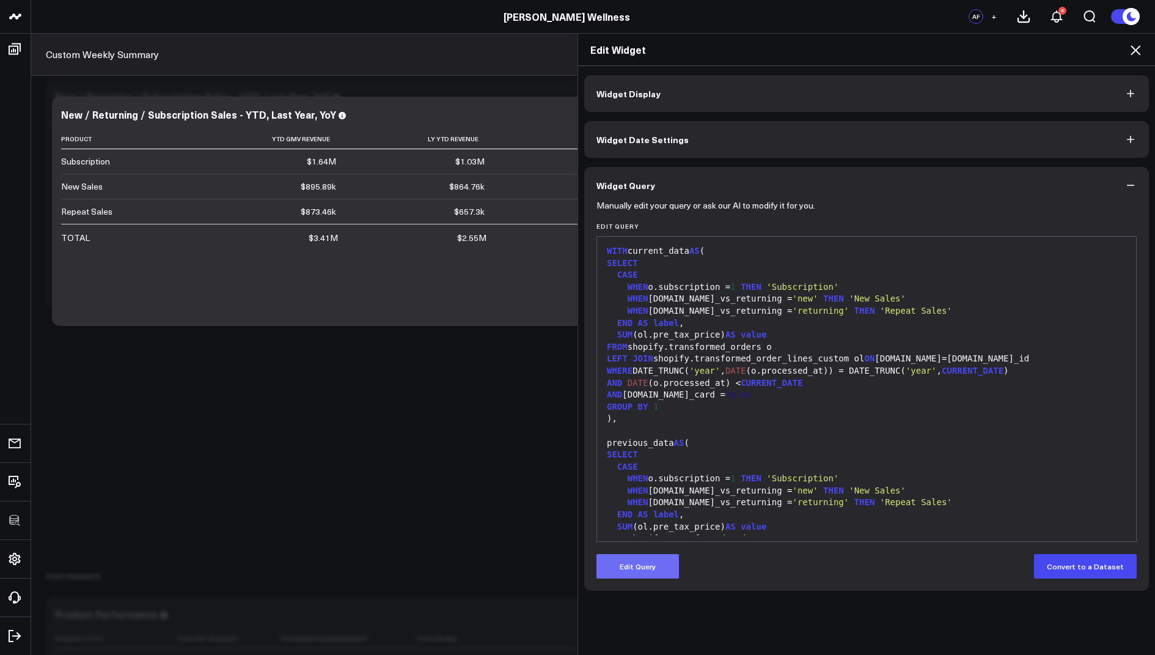
click at [627, 567] on button "Edit Query" at bounding box center [638, 566] width 83 height 24
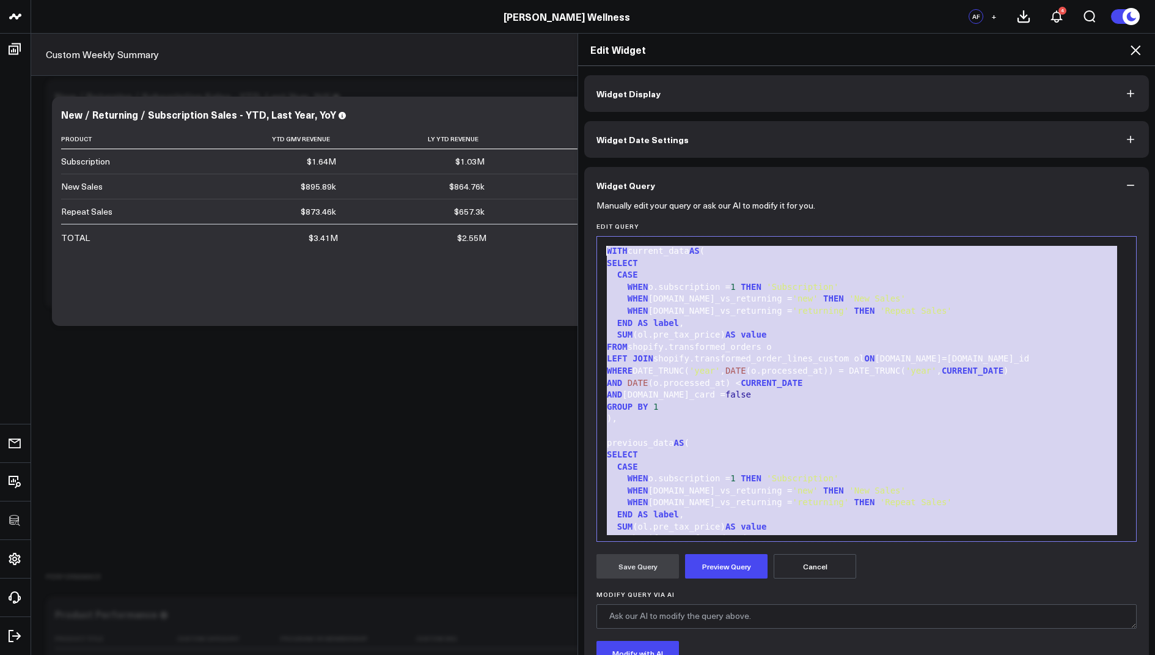
drag, startPoint x: 694, startPoint y: 507, endPoint x: 699, endPoint y: 224, distance: 283.1
click at [699, 224] on div "Edit Query 99 1 2 3 4 5 6 7 8 9 10 11 12 13 14 15 16 17 18 19 20 21 22 23 24 25…" at bounding box center [867, 381] width 540 height 319
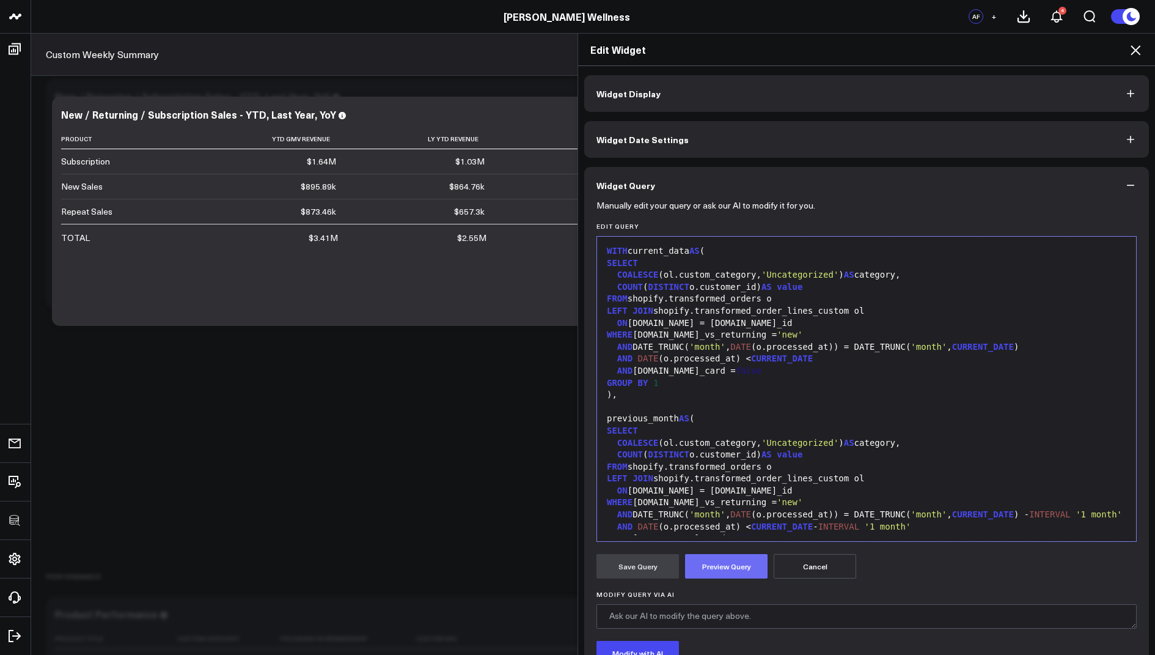
scroll to position [358, 0]
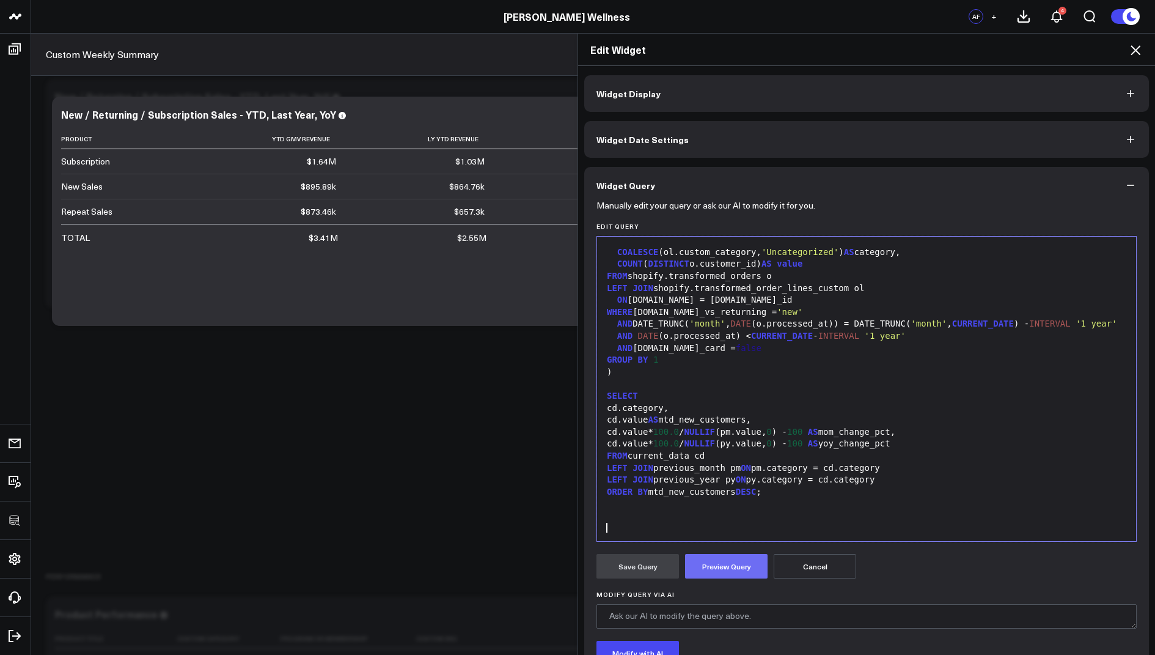
click at [726, 571] on button "Preview Query" at bounding box center [726, 566] width 83 height 24
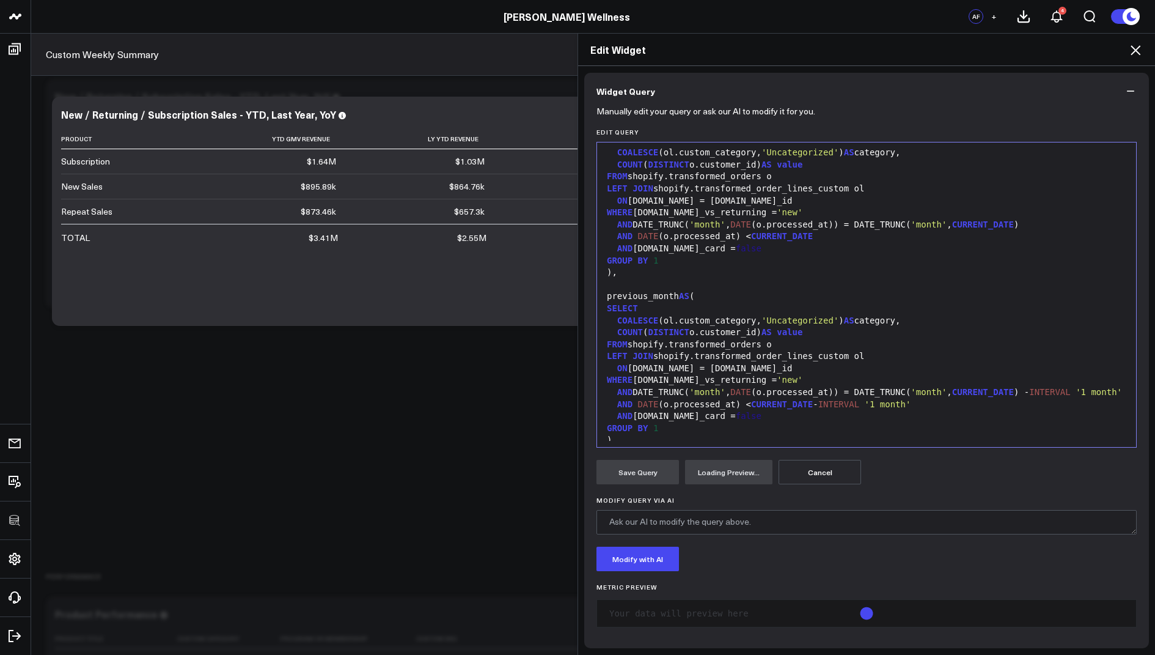
scroll to position [0, 0]
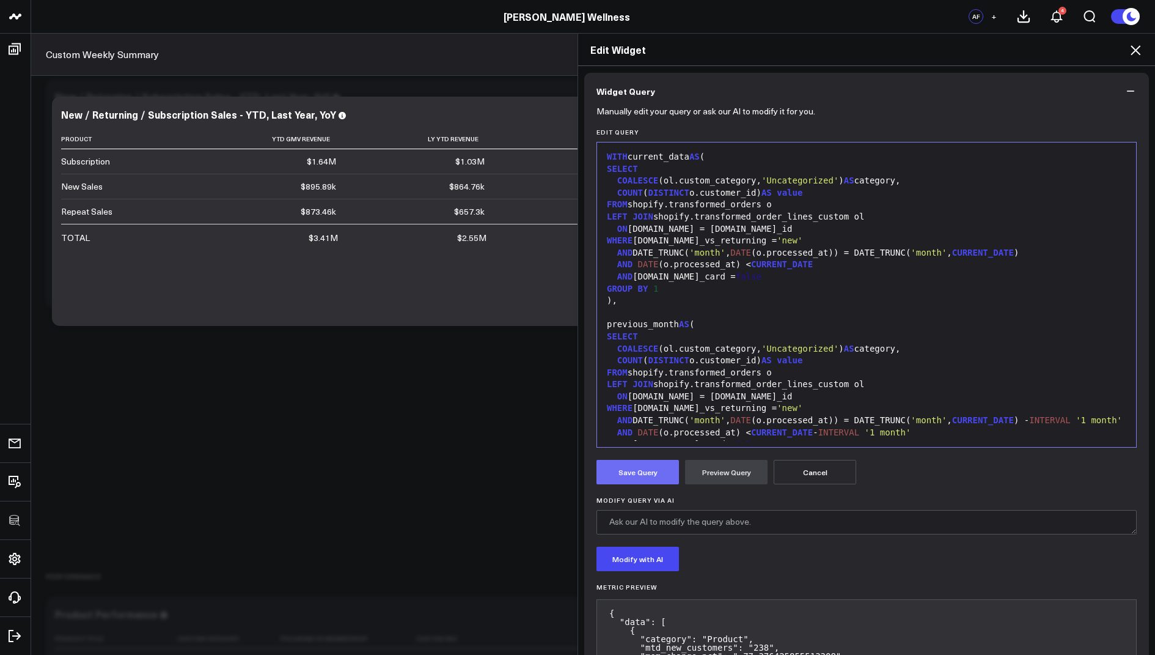
click at [627, 469] on button "Save Query" at bounding box center [638, 472] width 83 height 24
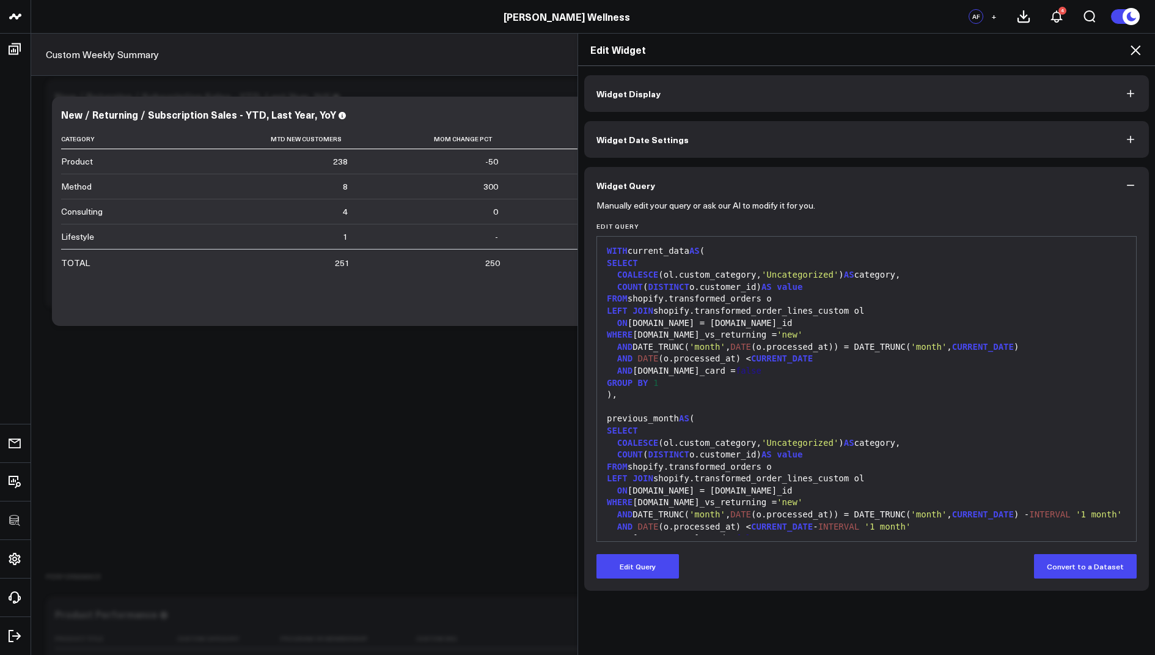
click at [1134, 56] on icon at bounding box center [1135, 50] width 15 height 15
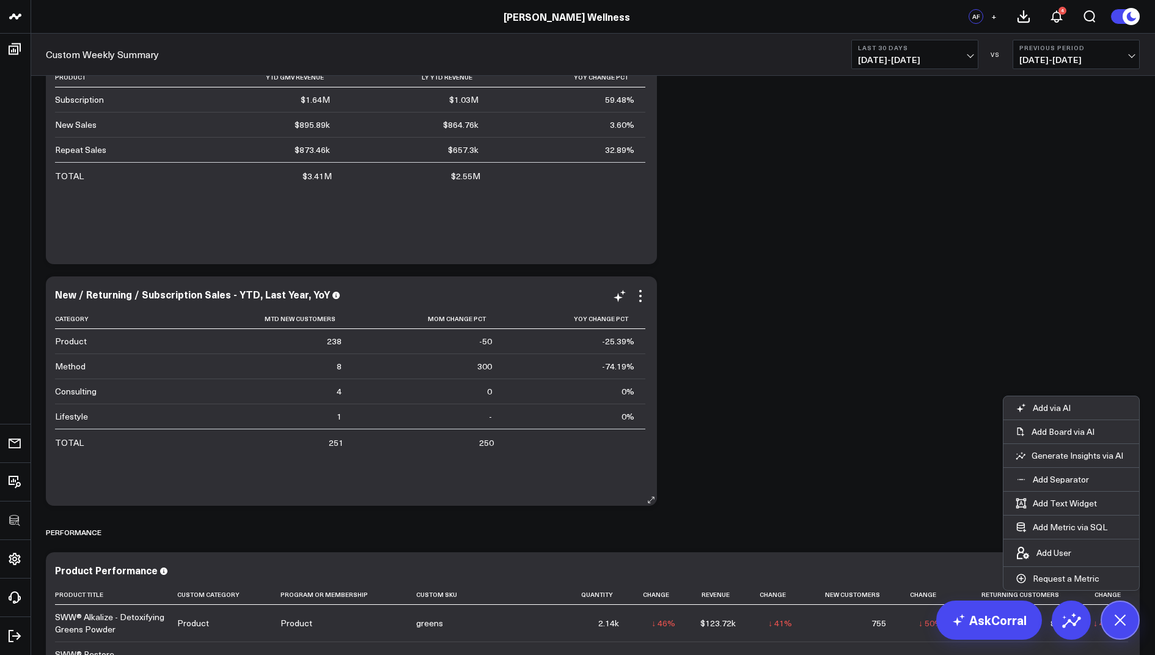
scroll to position [1334, 0]
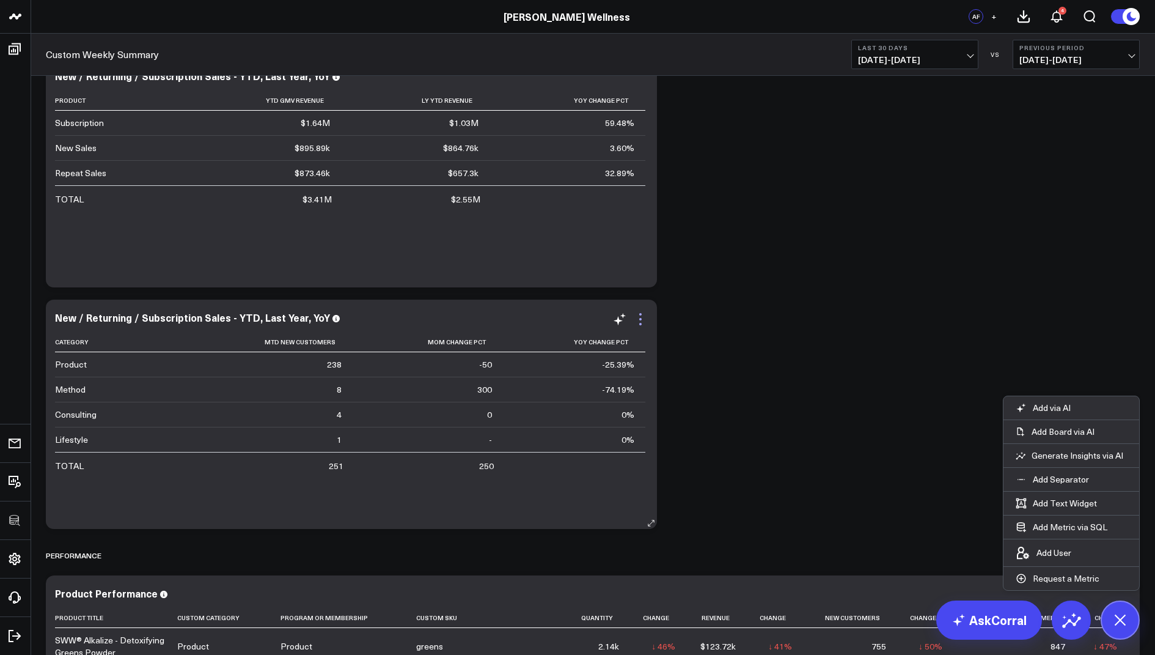
click at [639, 323] on icon at bounding box center [640, 324] width 2 height 2
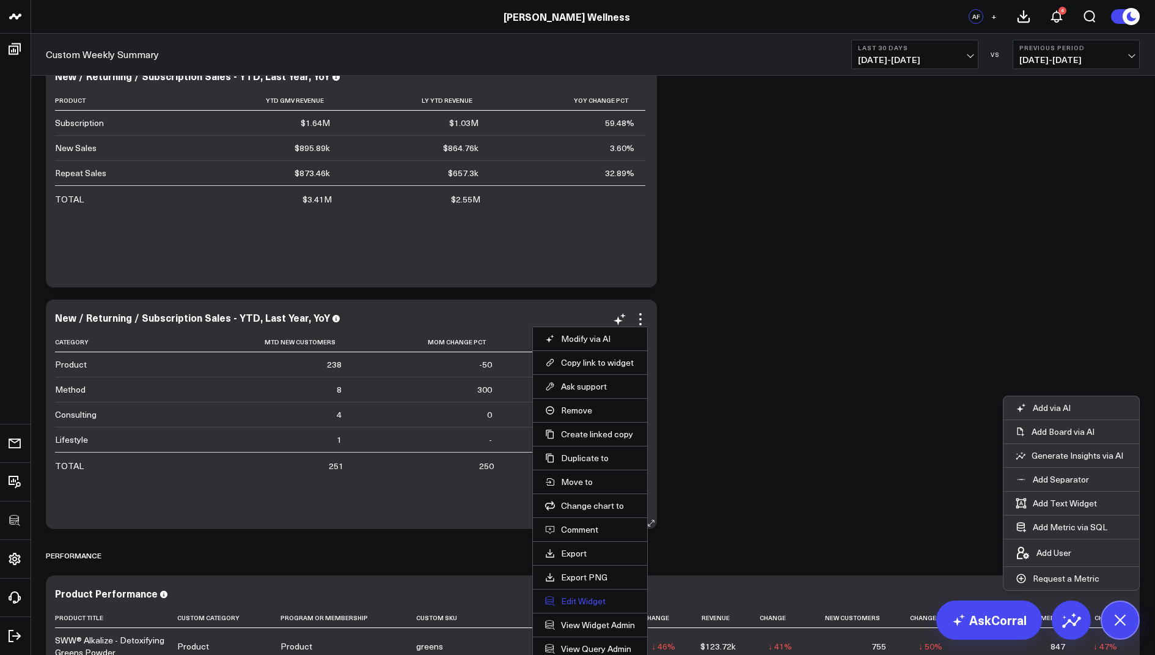
click at [579, 600] on button "Edit Widget" at bounding box center [590, 600] width 90 height 11
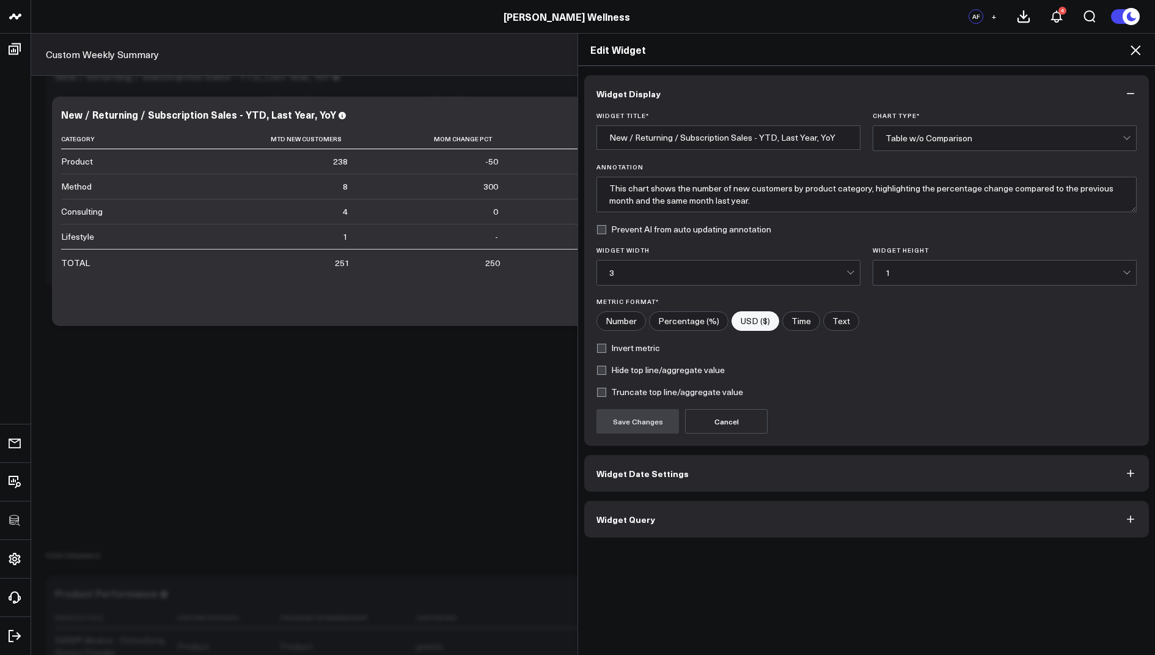
click at [622, 507] on button "Widget Query" at bounding box center [866, 519] width 565 height 37
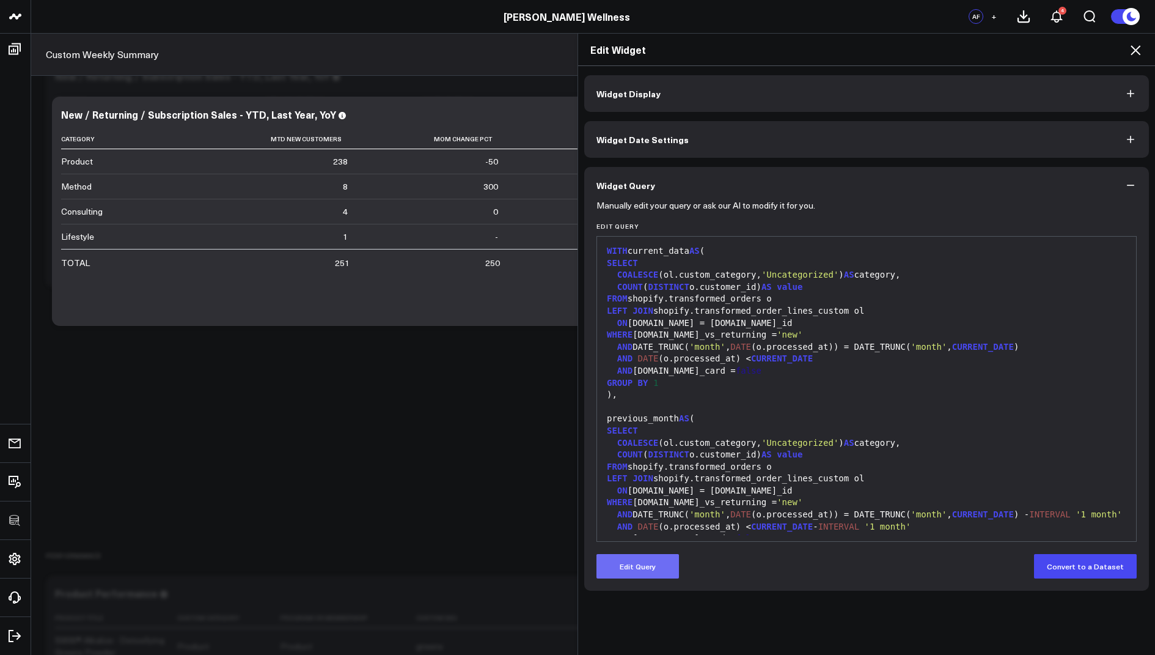
click at [625, 571] on button "Edit Query" at bounding box center [638, 566] width 83 height 24
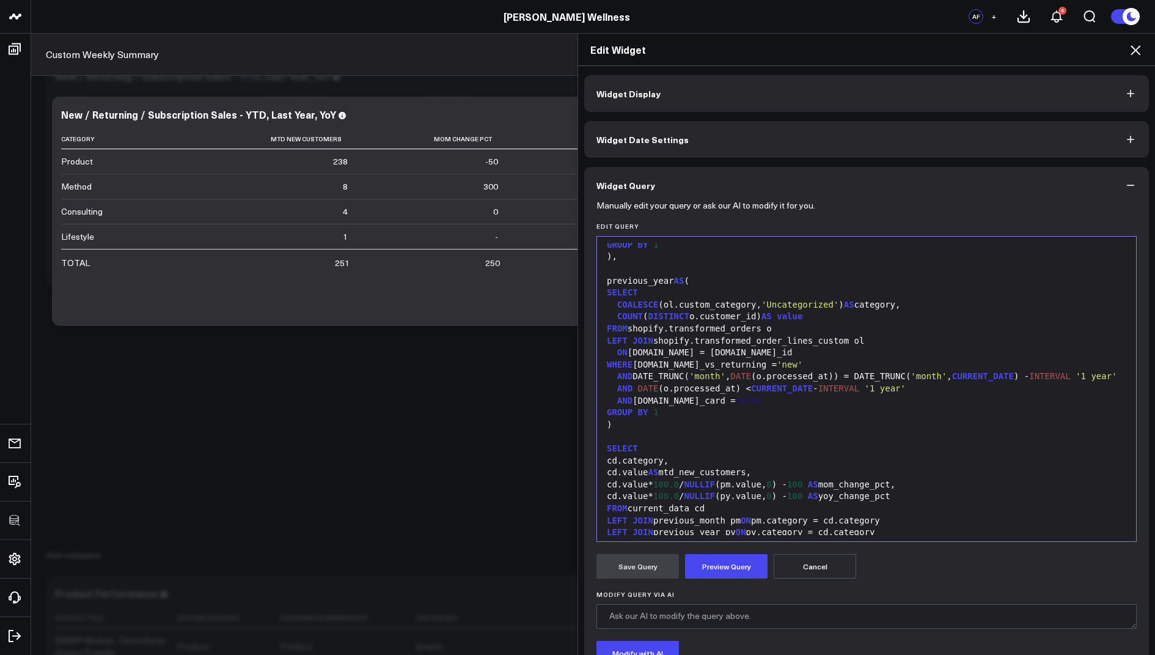
scroll to position [383, 0]
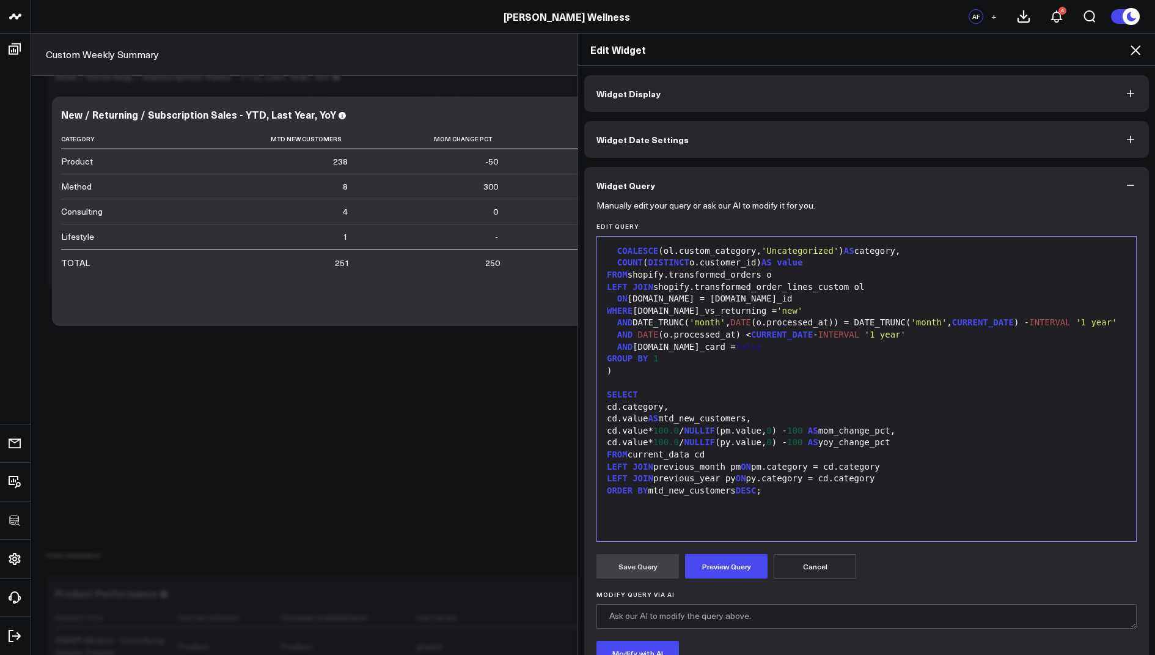
click at [1133, 51] on icon at bounding box center [1135, 50] width 15 height 15
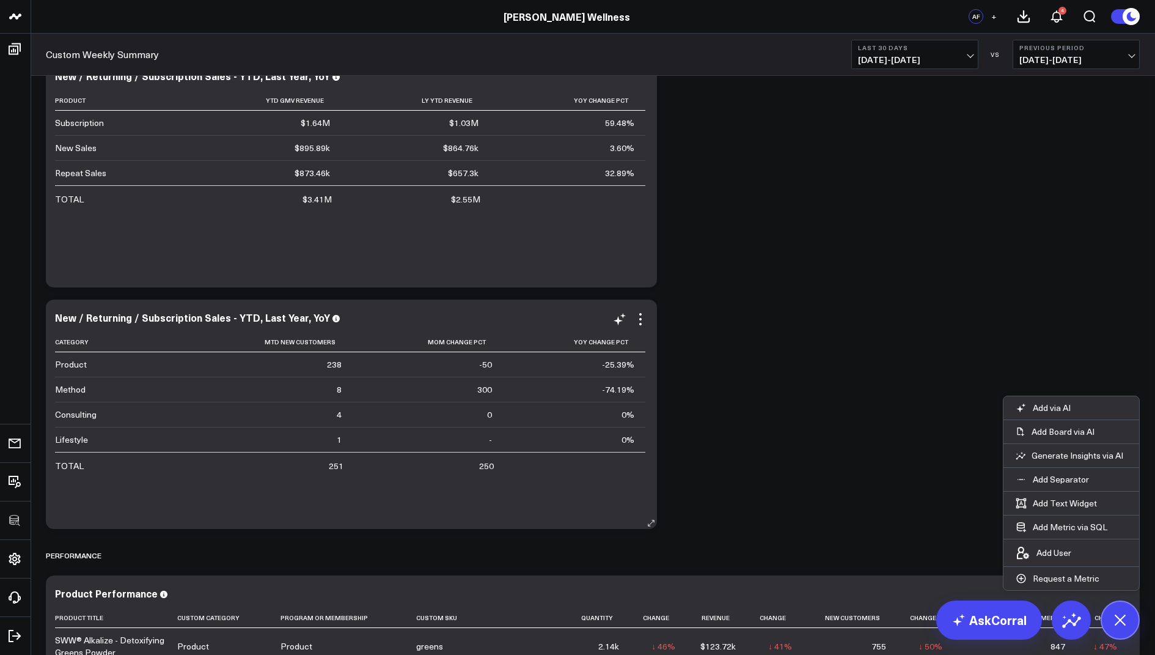
scroll to position [1267, 0]
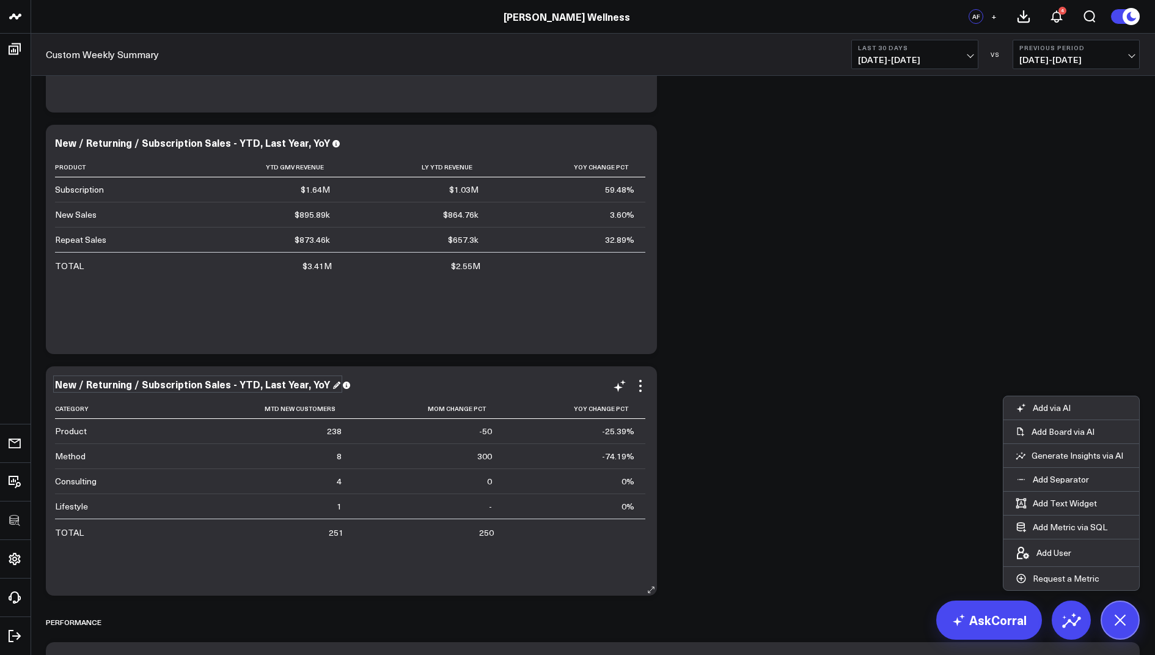
click at [218, 383] on div "New / Returning / Subscription Sales - YTD, Last Year, YoY" at bounding box center [197, 383] width 285 height 13
drag, startPoint x: 226, startPoint y: 384, endPoint x: 81, endPoint y: 386, distance: 144.9
click at [81, 386] on div "New / Returning / Subscription Sales - YTD, Last Year, YoY" at bounding box center [197, 383] width 285 height 13
click at [143, 381] on div "New Customers - YTD, Last Year, YoY" at bounding box center [148, 383] width 186 height 13
click at [143, 383] on div "New Customers - YTD, Last Year, YoY" at bounding box center [148, 383] width 186 height 13
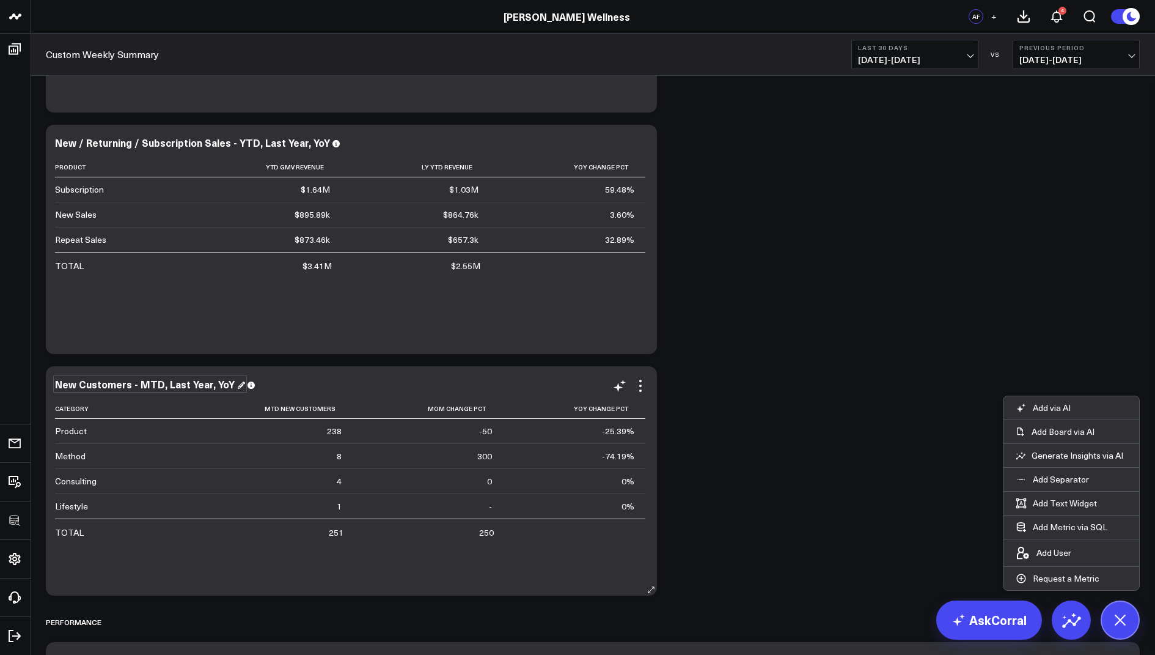
click at [203, 382] on div "New Customers - MTD, Last Year, YoY" at bounding box center [150, 383] width 190 height 13
click at [205, 381] on div "New Customers - MTD, Last Year, YoY" at bounding box center [150, 383] width 190 height 13
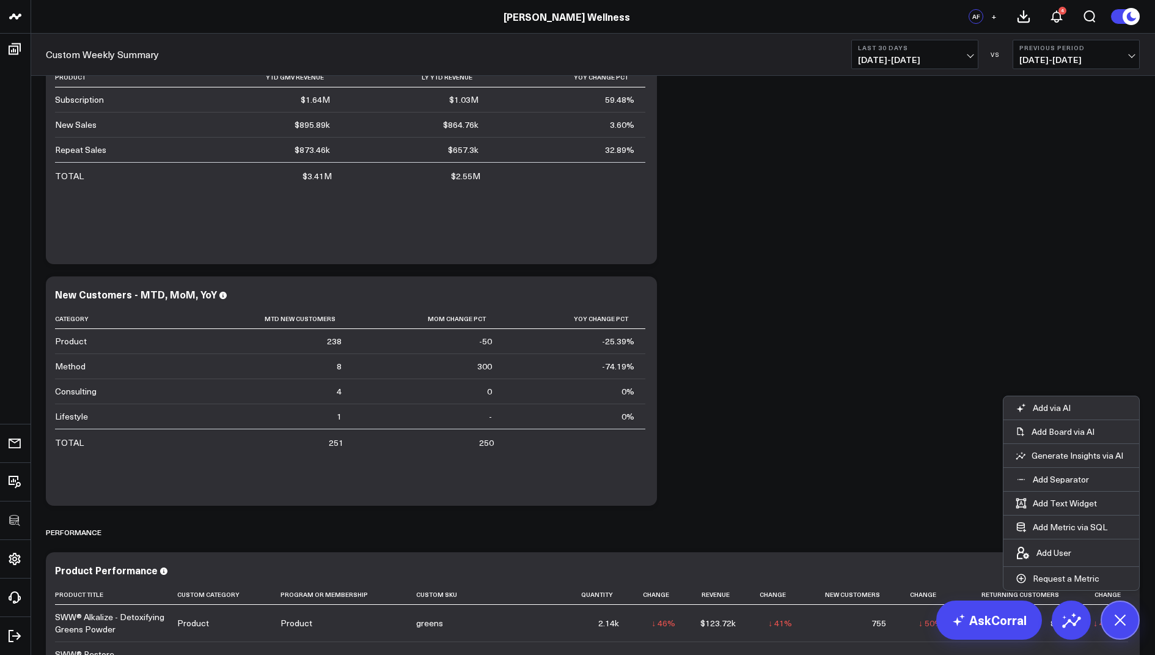
scroll to position [1364, 0]
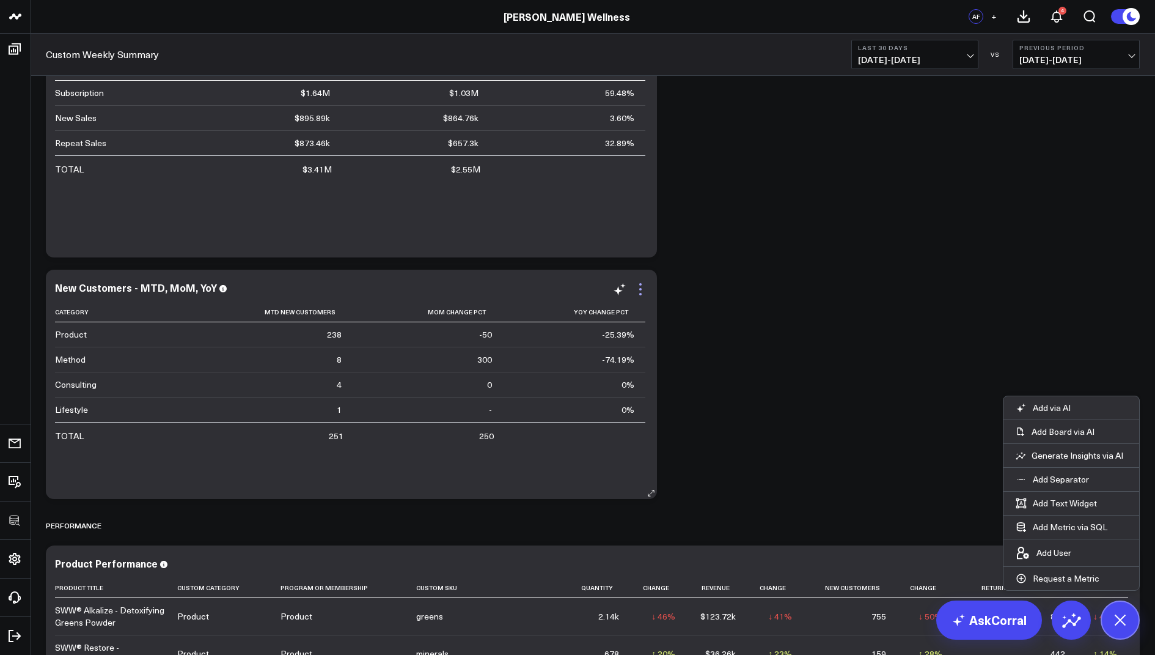
click at [636, 290] on icon at bounding box center [640, 289] width 15 height 15
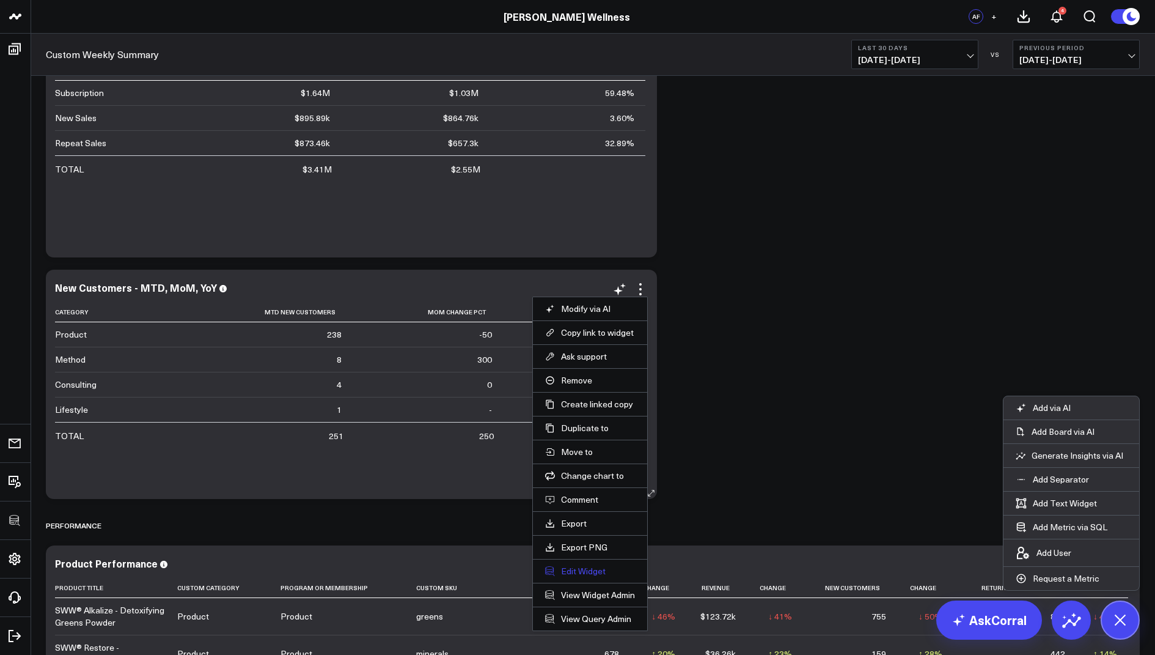
click at [573, 565] on button "Edit Widget" at bounding box center [590, 570] width 90 height 11
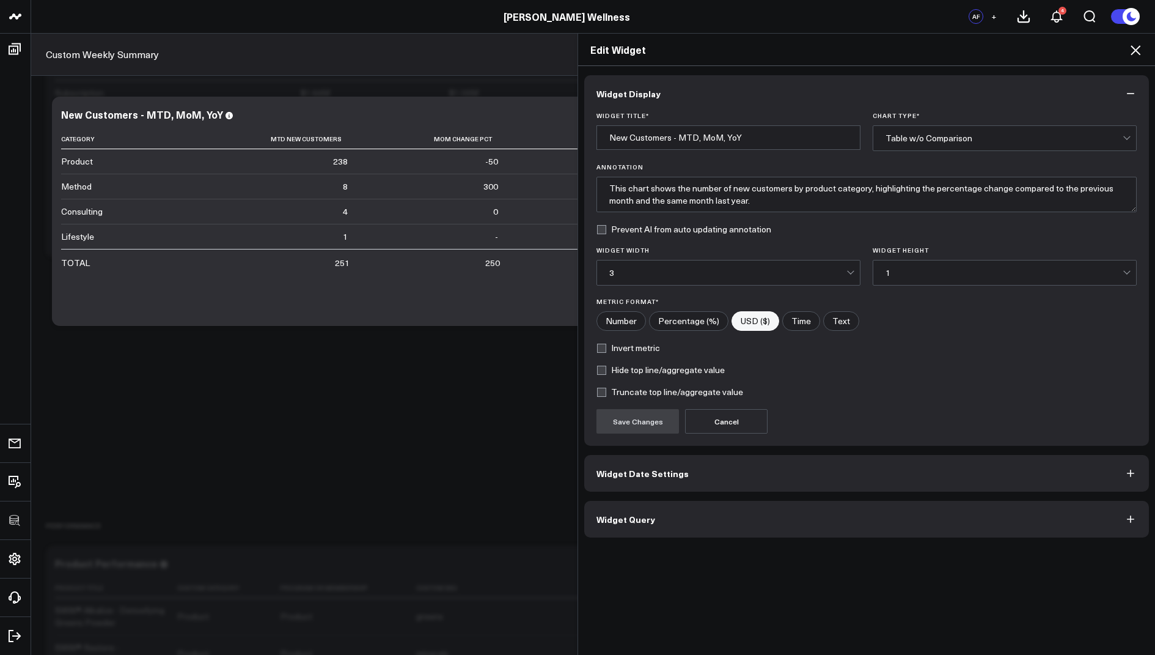
click at [652, 509] on button "Widget Query" at bounding box center [866, 519] width 565 height 37
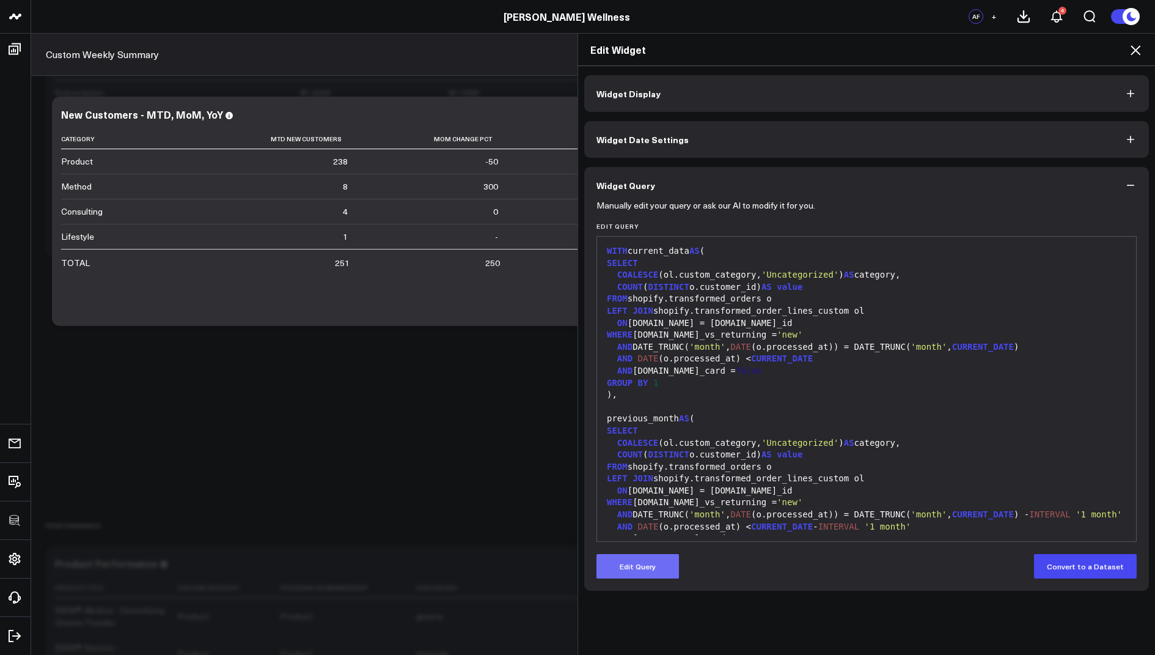
click at [625, 568] on button "Edit Query" at bounding box center [638, 566] width 83 height 24
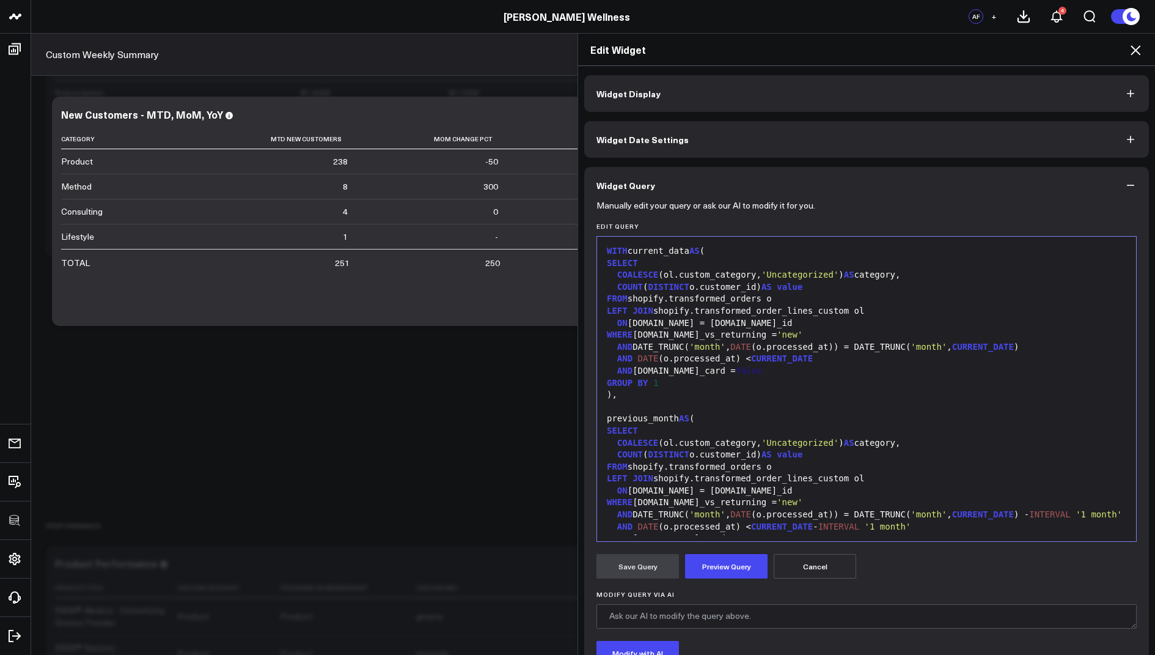
scroll to position [383, 0]
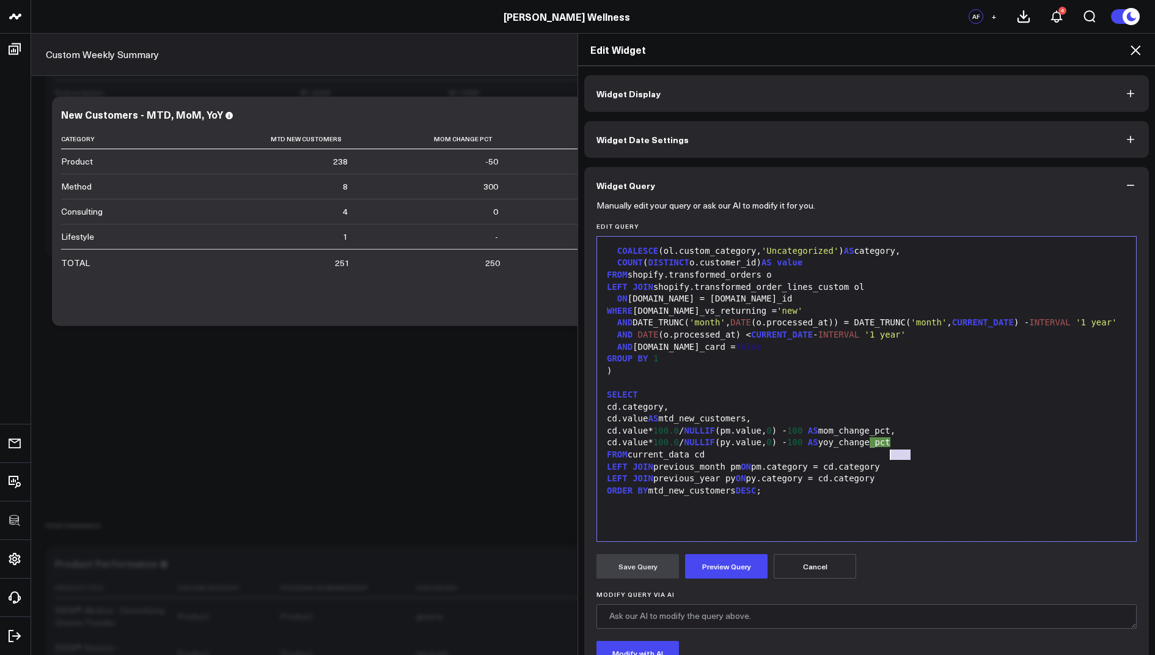
drag, startPoint x: 911, startPoint y: 432, endPoint x: 889, endPoint y: 433, distance: 22.6
click at [889, 433] on div "cd.value* 100.0 / NULLIF (pm.value, 0 ) - 100 AS mom_change_pct," at bounding box center [866, 431] width 527 height 12
drag, startPoint x: 910, startPoint y: 443, endPoint x: 889, endPoint y: 444, distance: 20.8
click at [889, 444] on div "cd.value* 100.0 / NULLIF (py.value, 0 ) - 100 AS yoy_change_pct" at bounding box center [866, 442] width 527 height 12
click at [735, 569] on button "Preview Query" at bounding box center [726, 566] width 83 height 24
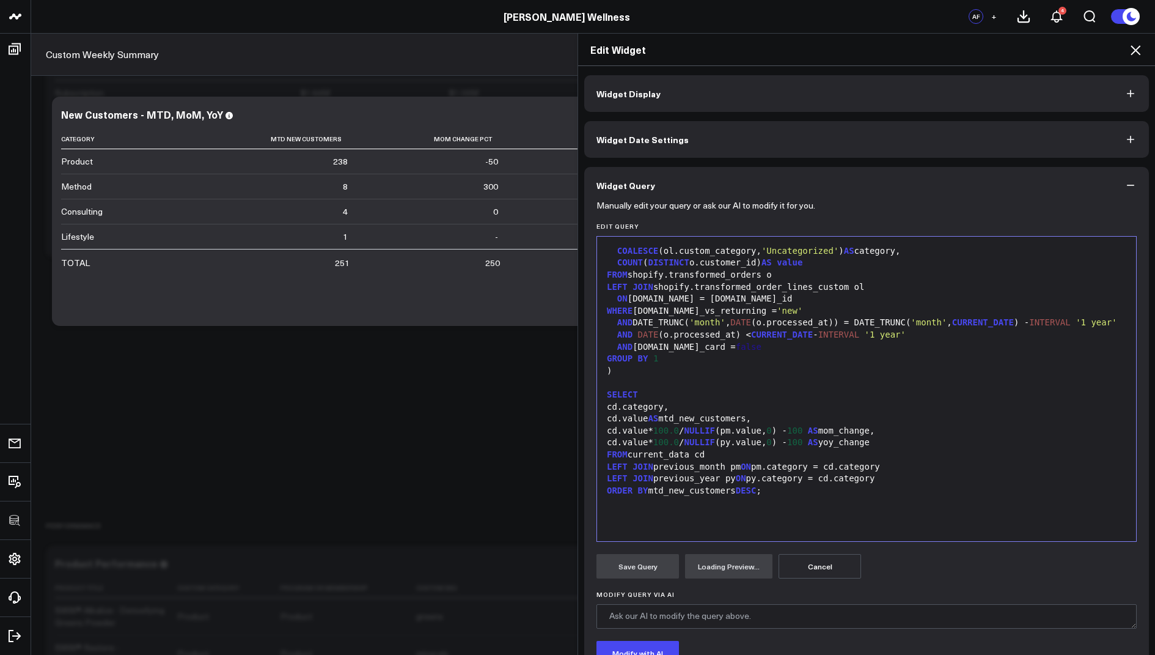
scroll to position [94, 0]
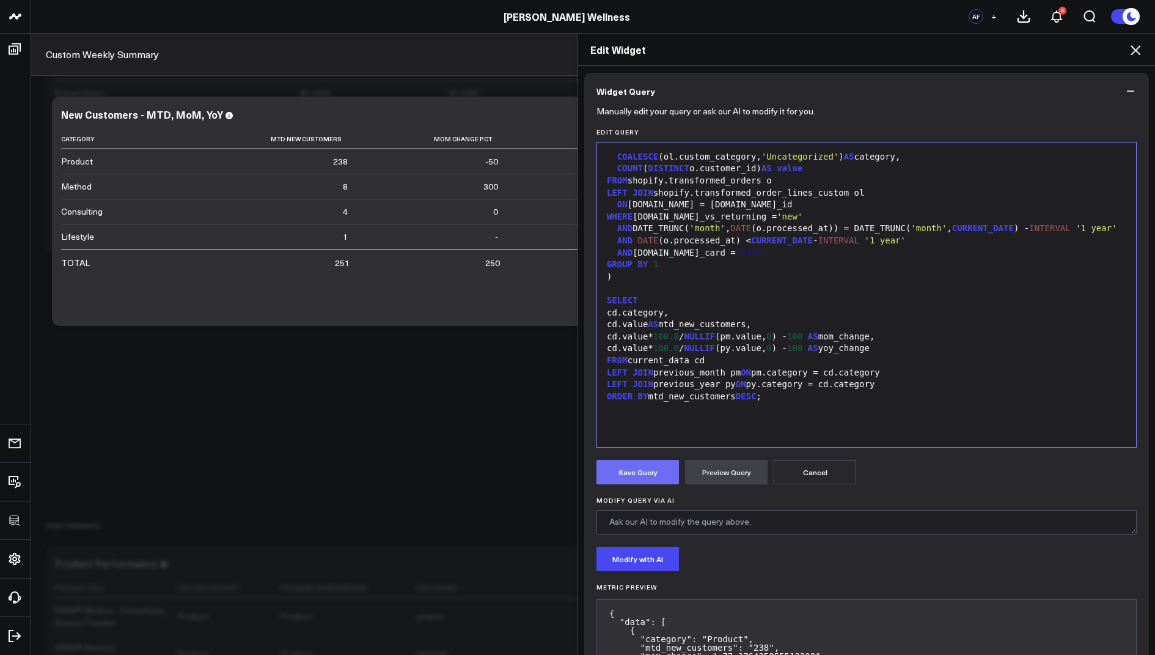
click at [620, 463] on button "Save Query" at bounding box center [638, 472] width 83 height 24
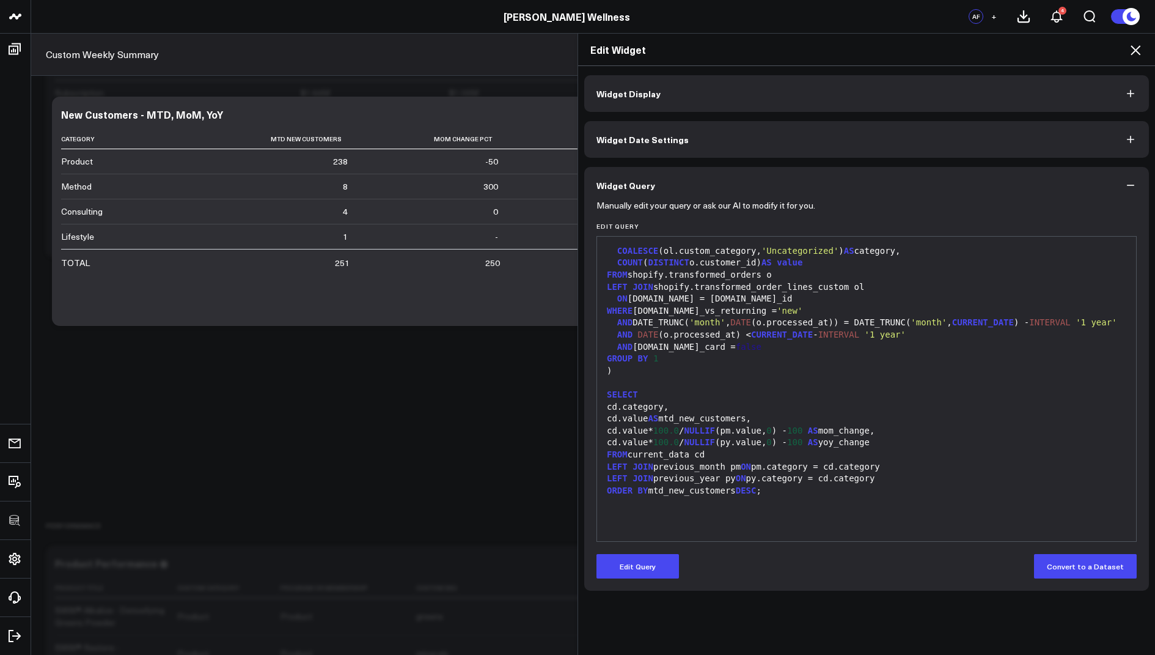
scroll to position [0, 0]
click at [1134, 50] on icon at bounding box center [1136, 50] width 10 height 10
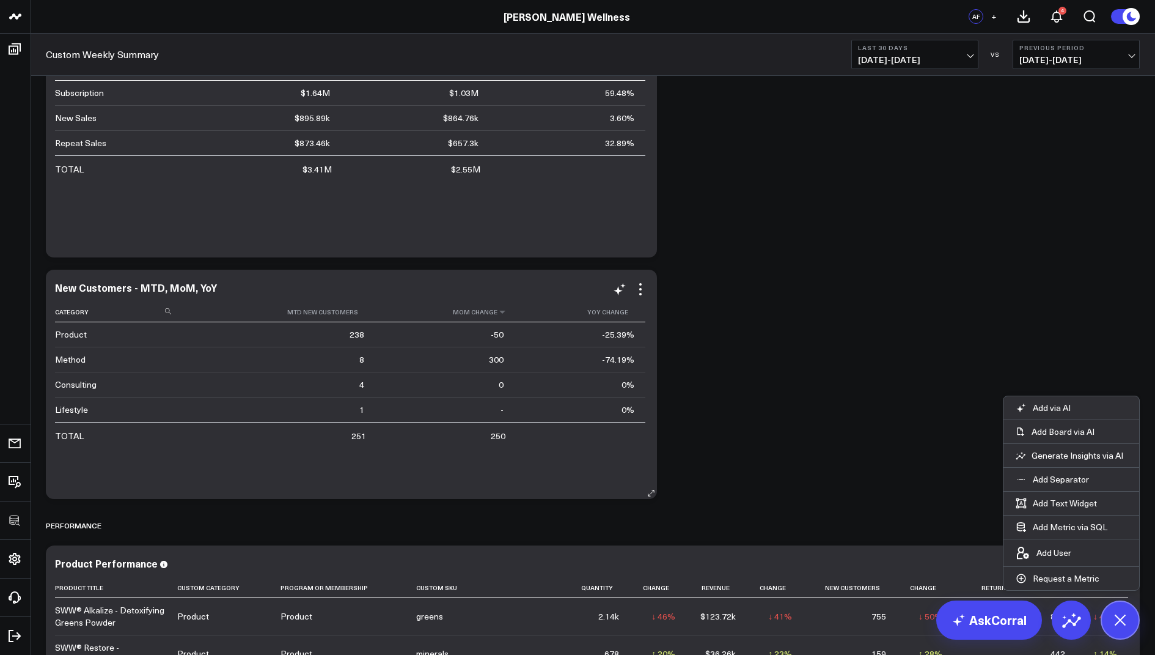
scroll to position [1246, 0]
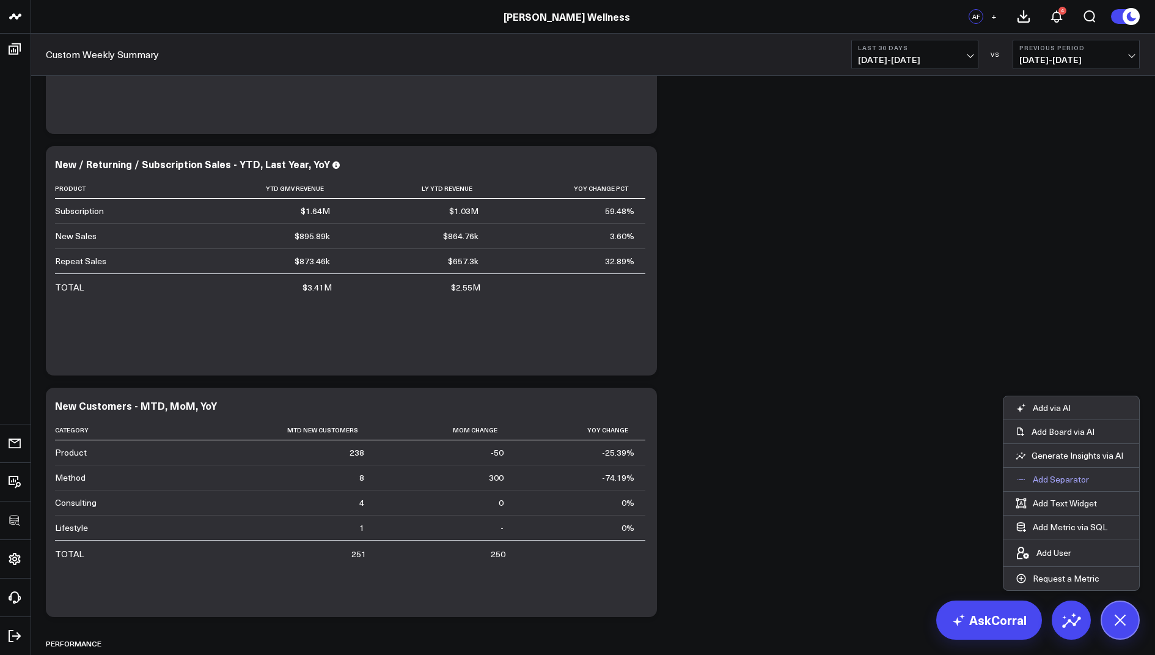
click at [1058, 474] on p "Add Separator" at bounding box center [1061, 479] width 56 height 11
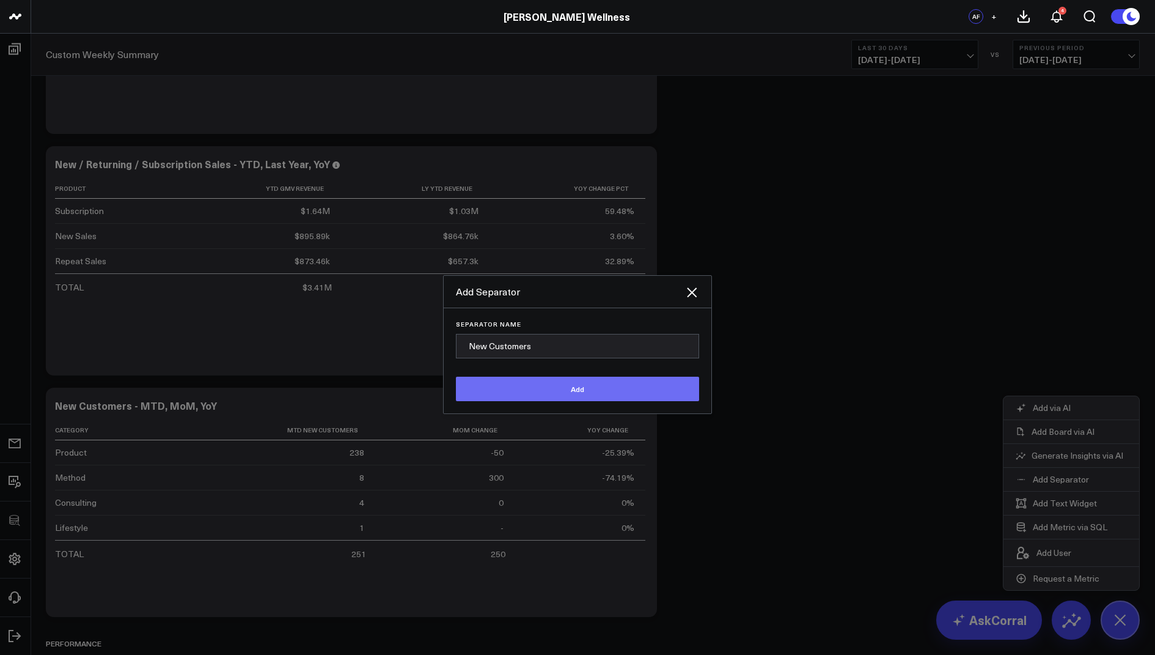
type input "New Customers"
click at [482, 397] on button "Add" at bounding box center [577, 389] width 243 height 24
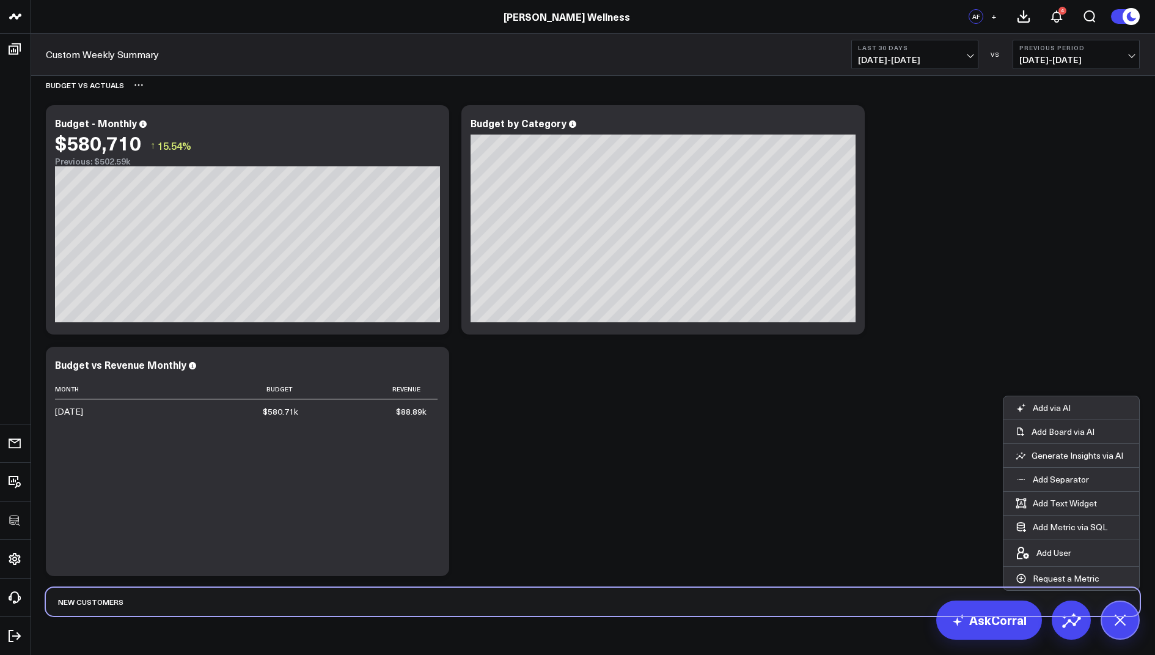
scroll to position [3081, 0]
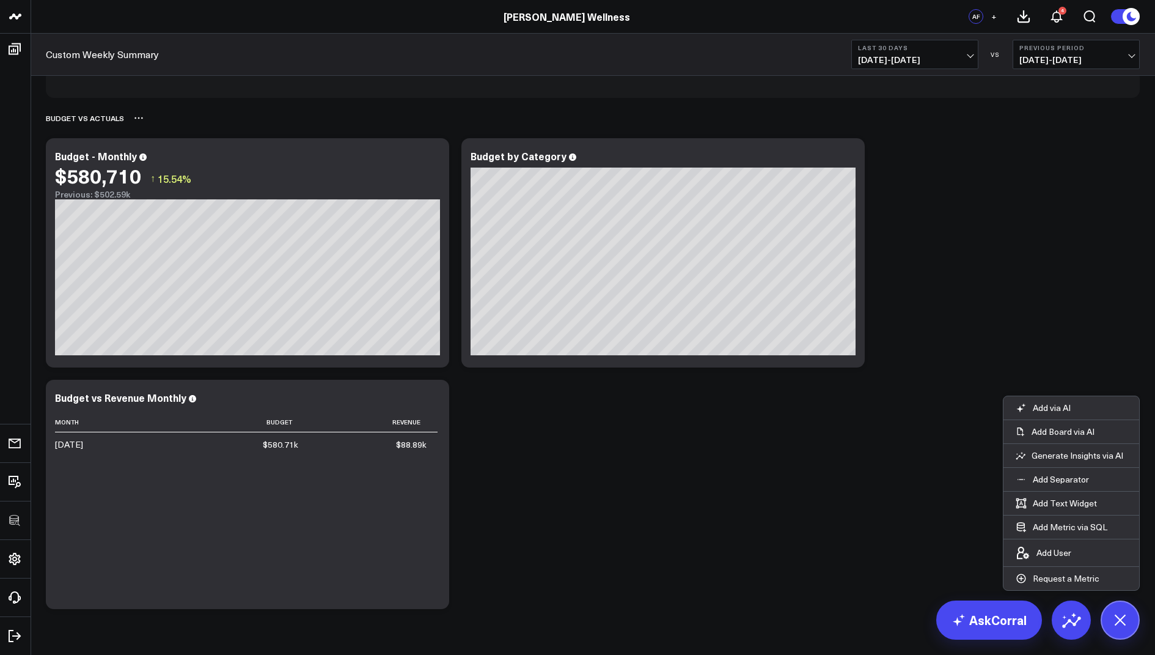
drag, startPoint x: 89, startPoint y: 603, endPoint x: 102, endPoint y: 118, distance: 484.9
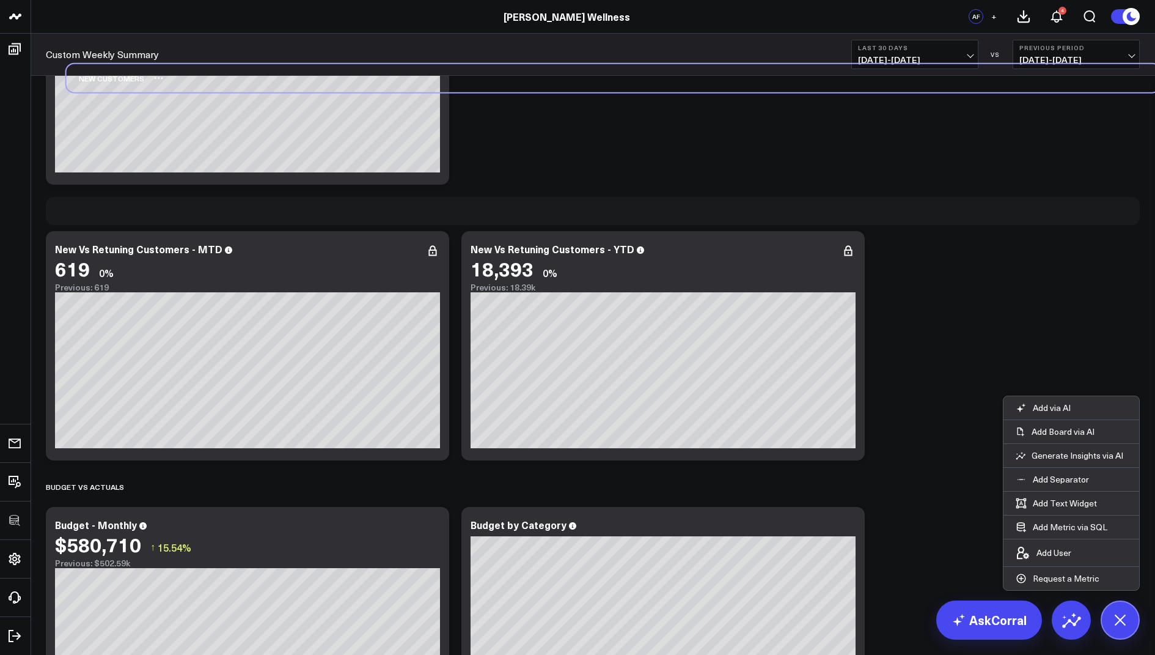
drag, startPoint x: 86, startPoint y: 457, endPoint x: 107, endPoint y: 78, distance: 378.9
click at [107, 78] on div "New Customers" at bounding box center [106, 78] width 78 height 28
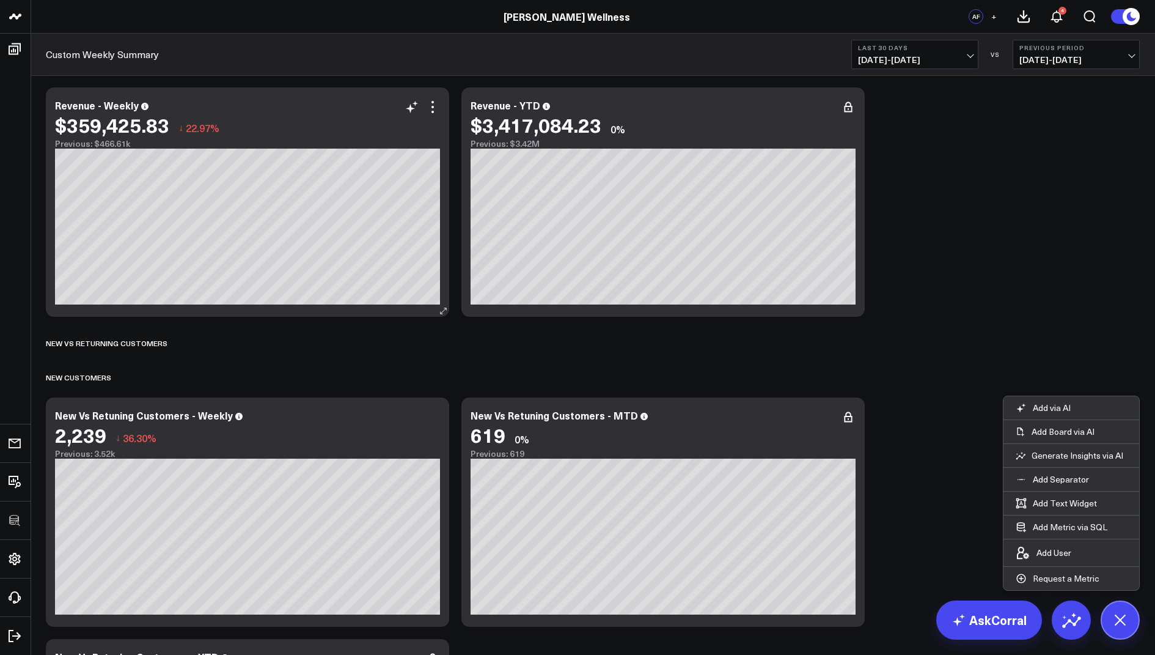
scroll to position [2253, 0]
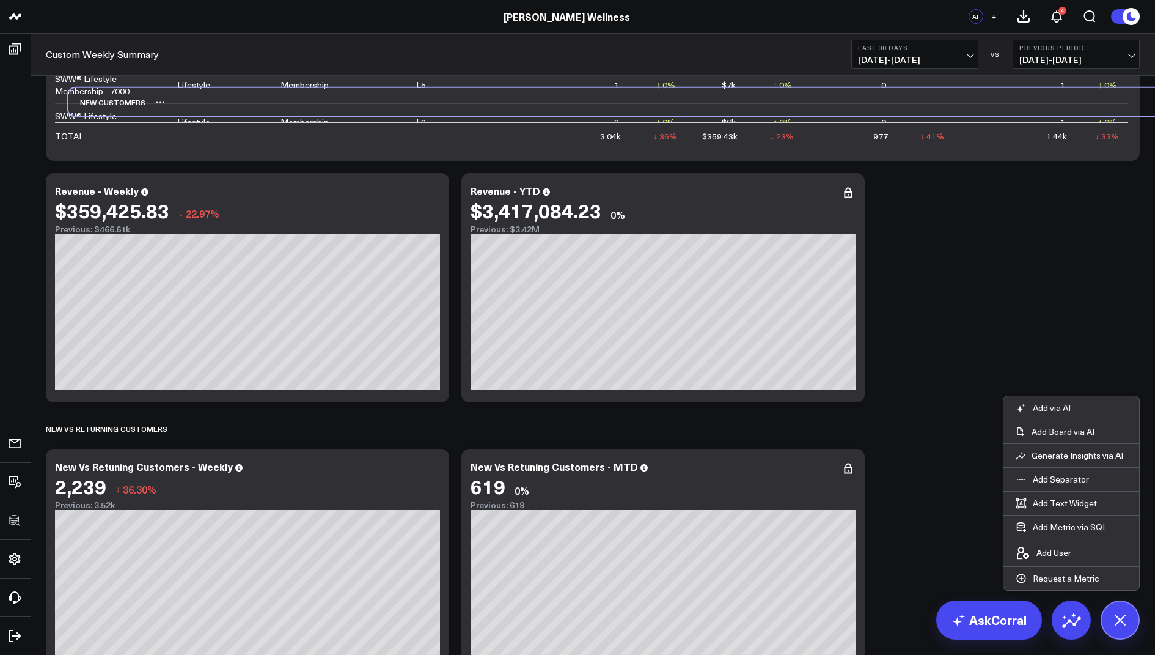
drag, startPoint x: 84, startPoint y: 424, endPoint x: 106, endPoint y: 97, distance: 327.1
click at [106, 97] on div "New Customers" at bounding box center [107, 102] width 78 height 28
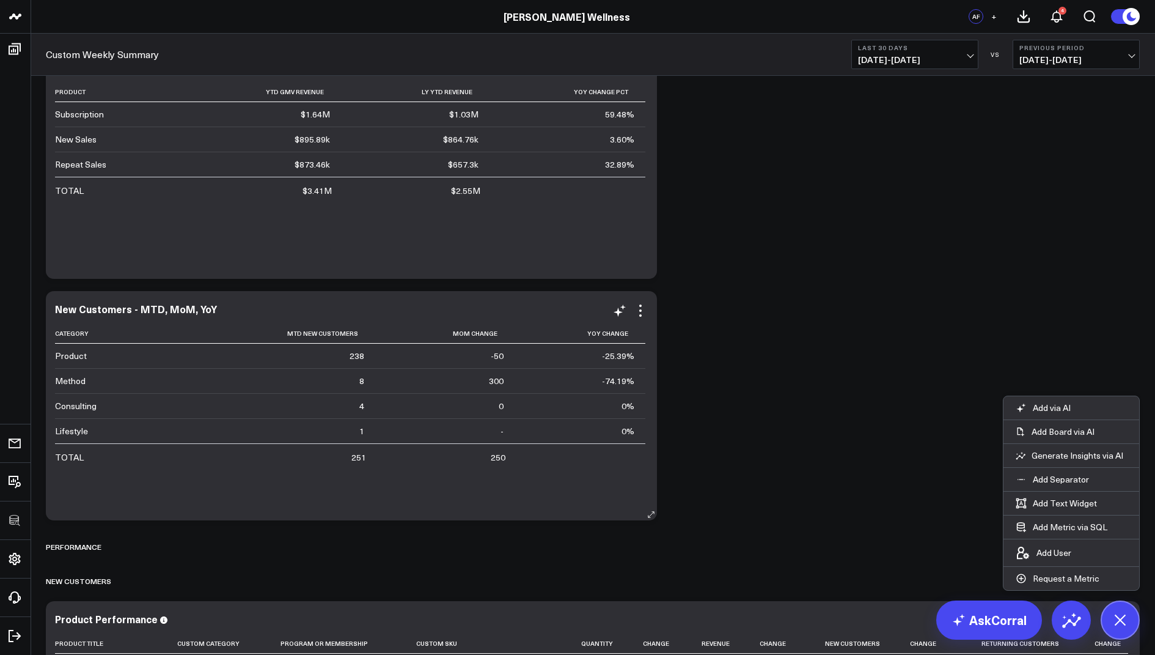
scroll to position [1312, 0]
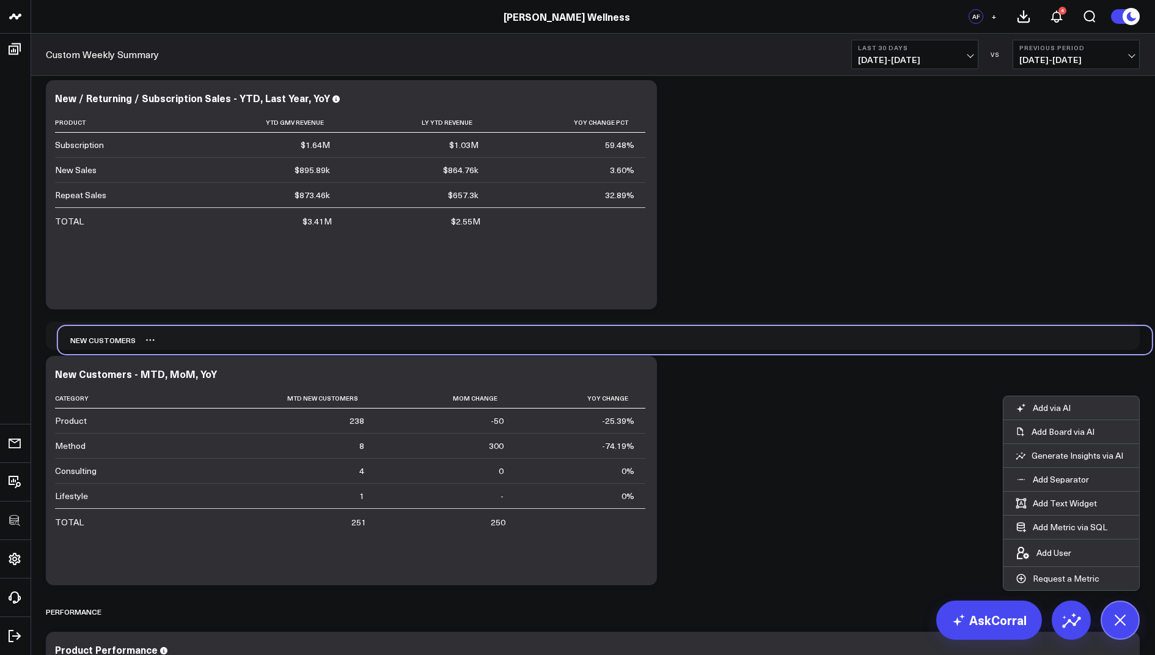
drag, startPoint x: 81, startPoint y: 603, endPoint x: 94, endPoint y: 331, distance: 271.7
click at [94, 331] on div "New Customers" at bounding box center [97, 340] width 78 height 28
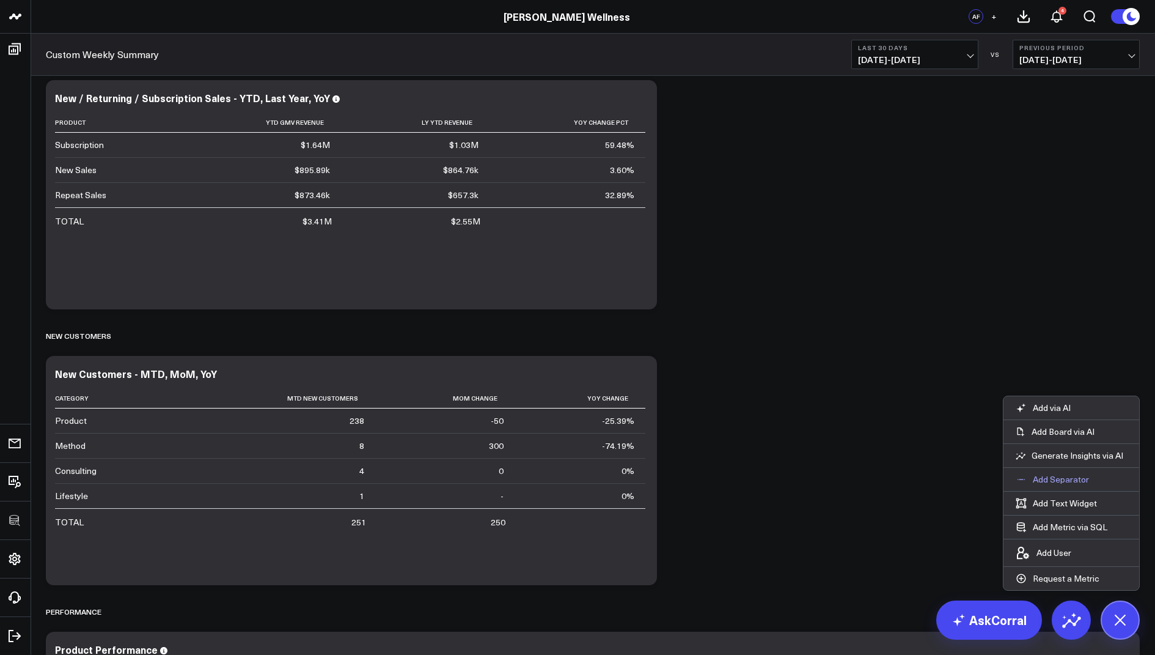
click at [1057, 478] on p "Add Separator" at bounding box center [1061, 479] width 56 height 11
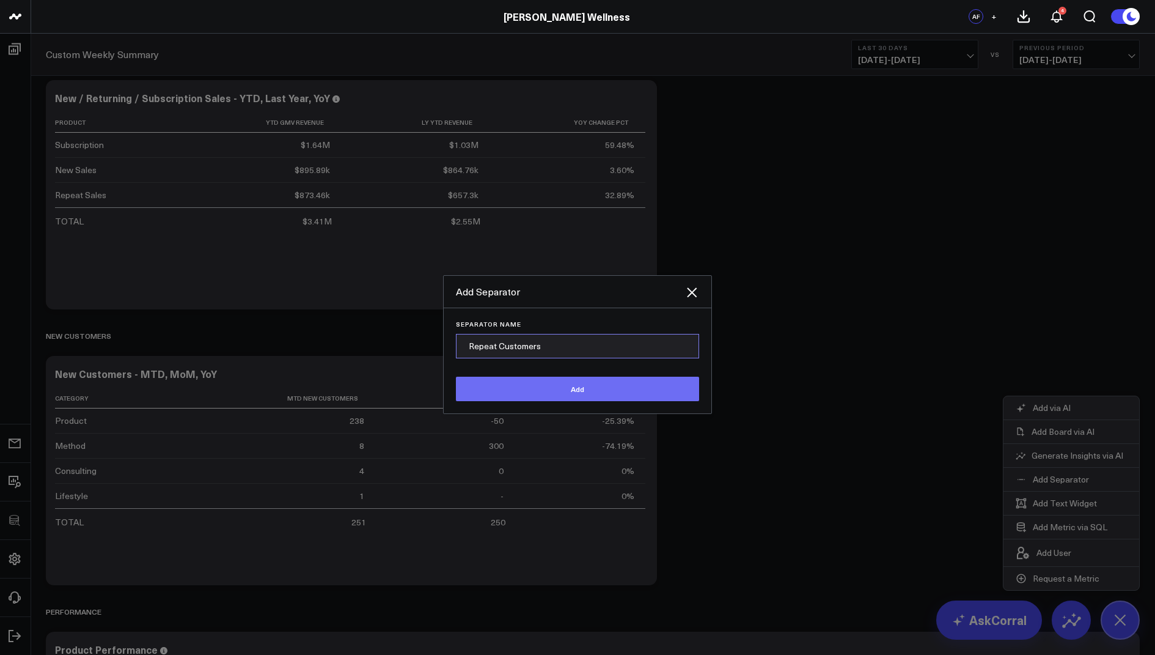
type input "Repeat Customers"
click at [486, 390] on button "Add" at bounding box center [577, 389] width 243 height 24
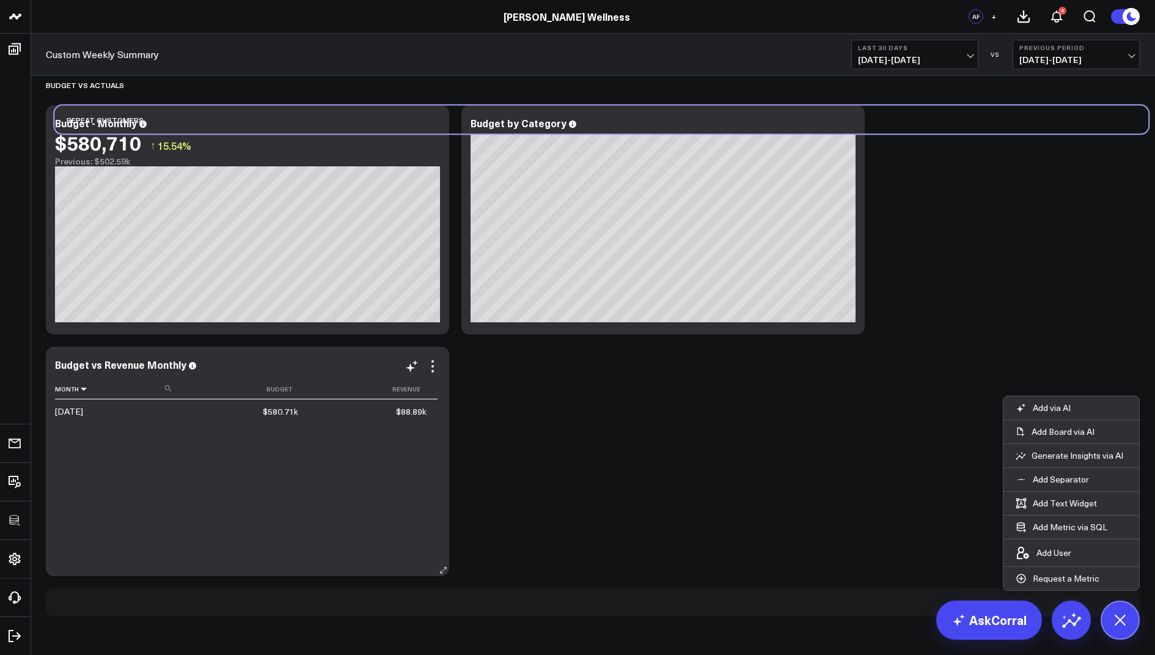
scroll to position [3124, 0]
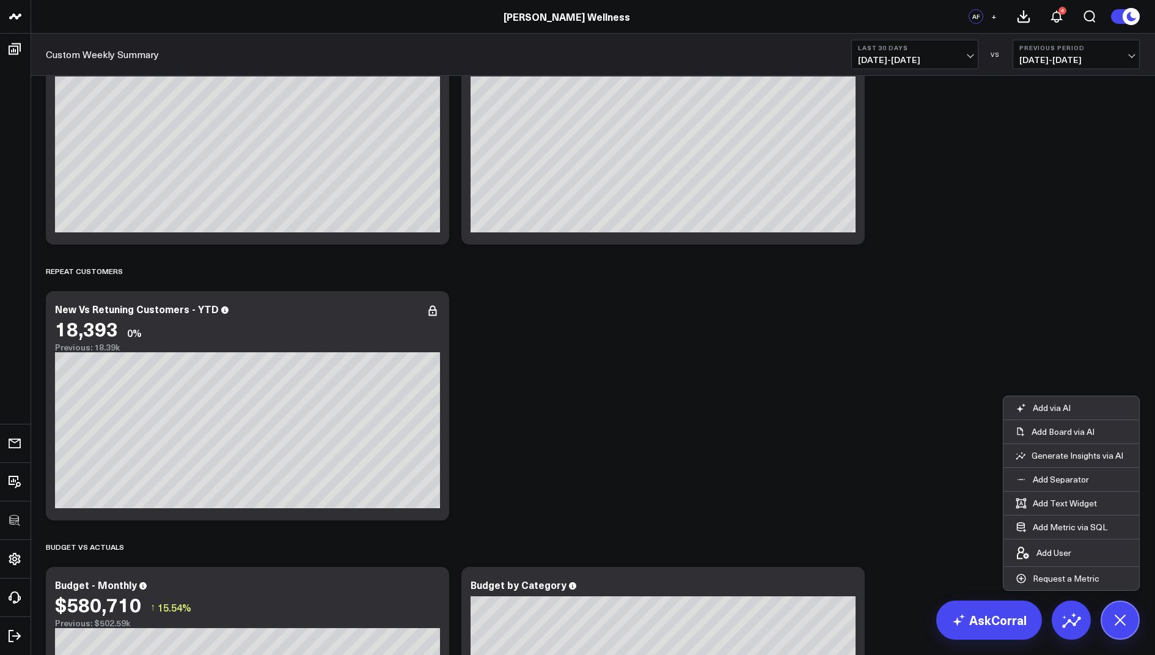
scroll to position [2619, 0]
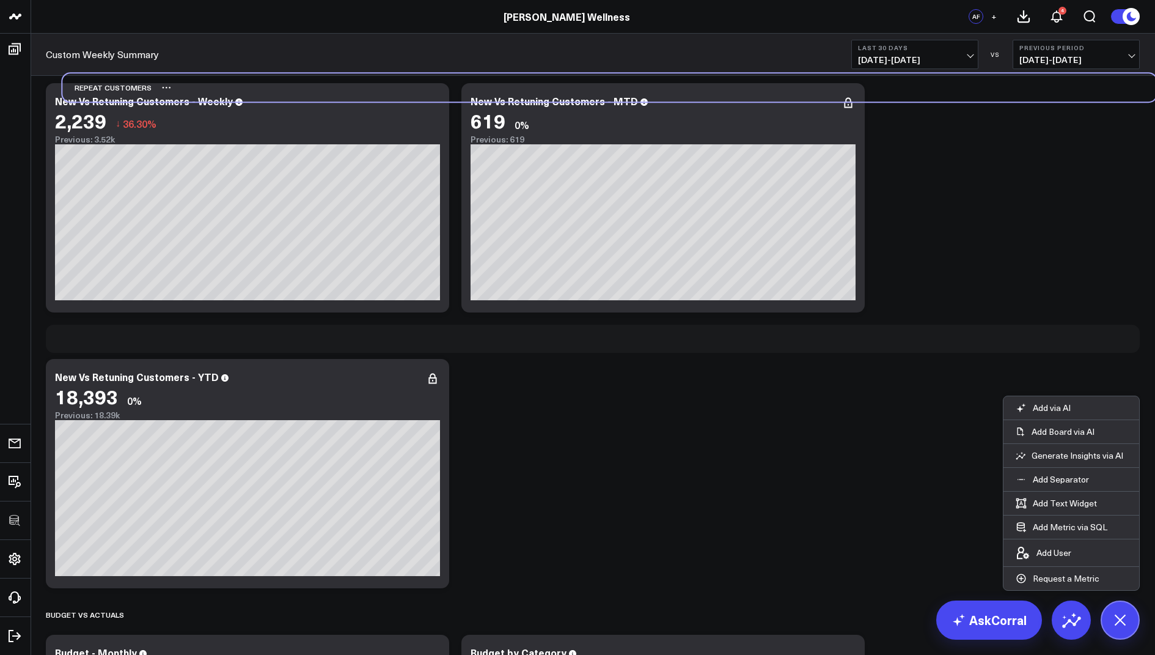
drag, startPoint x: 80, startPoint y: 342, endPoint x: 95, endPoint y: 90, distance: 251.7
click at [95, 90] on div "Repeat Customers" at bounding box center [106, 87] width 89 height 28
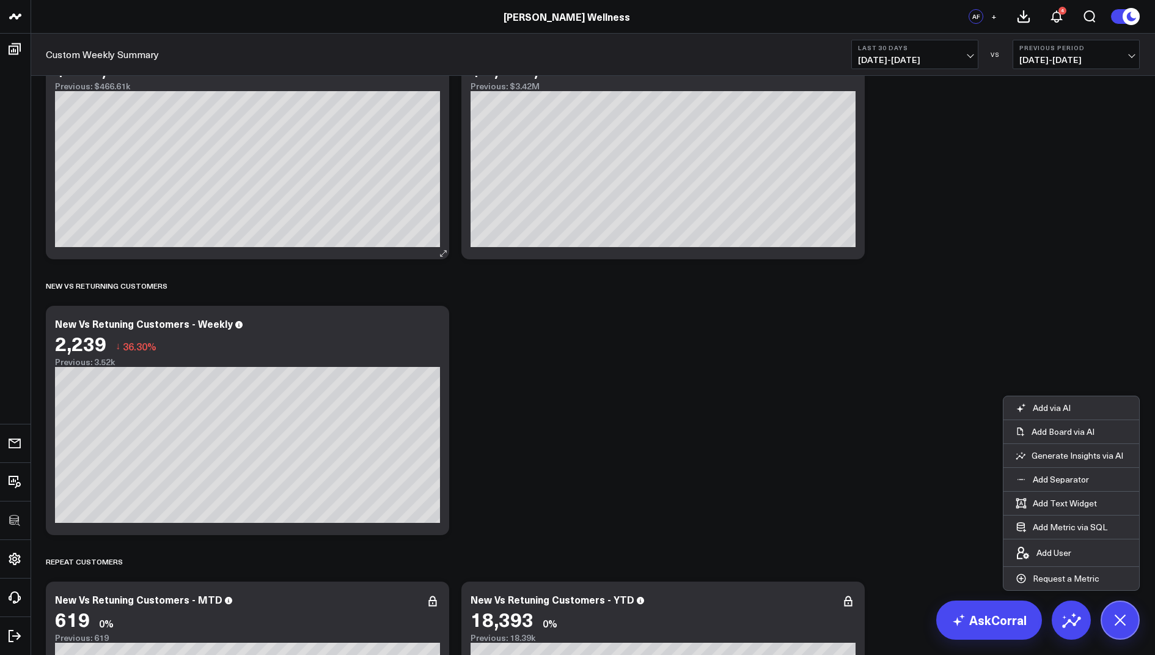
scroll to position [2424, 0]
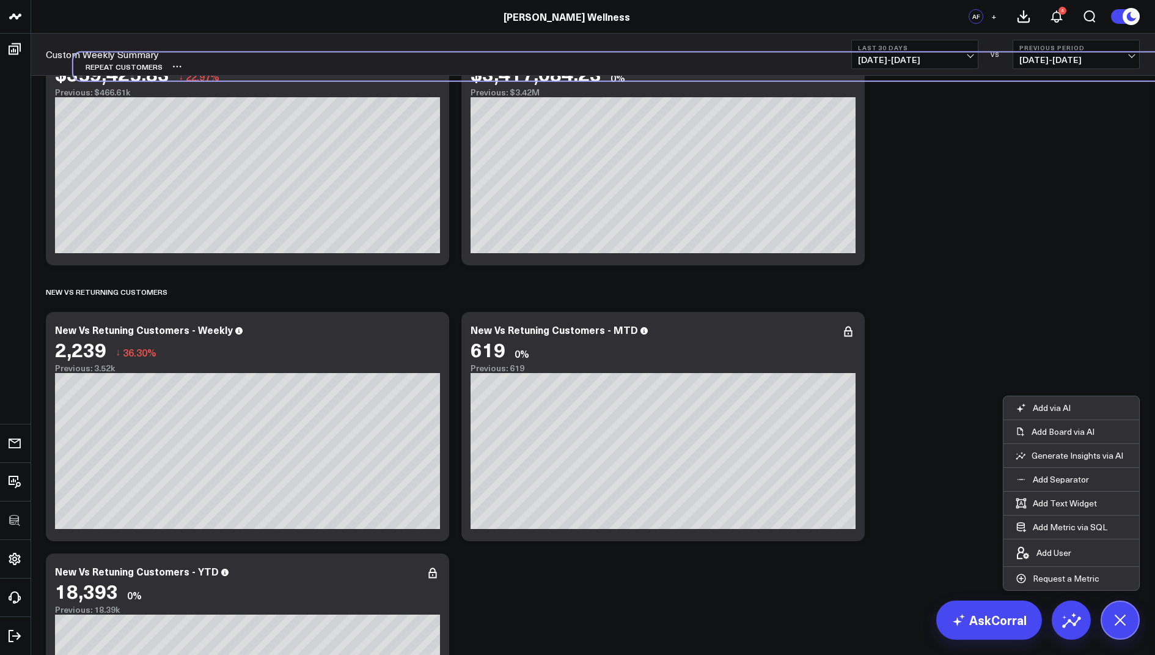
drag, startPoint x: 94, startPoint y: 540, endPoint x: 122, endPoint y: 73, distance: 467.2
click at [122, 73] on div "Repeat Customers" at bounding box center [117, 67] width 89 height 28
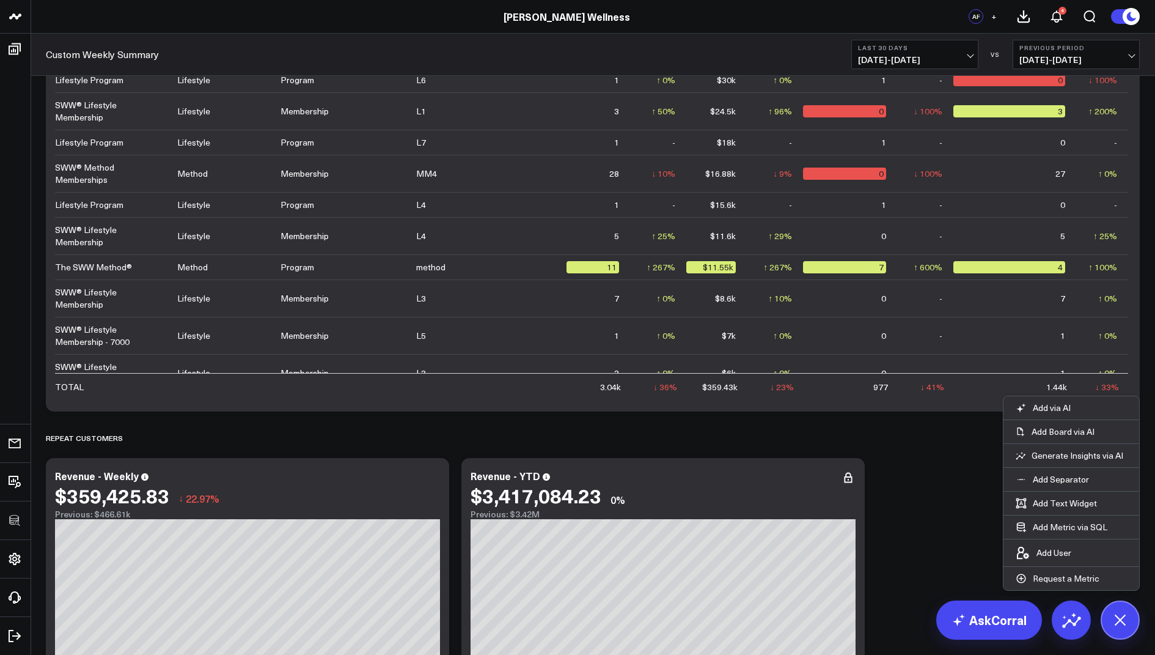
scroll to position [1947, 0]
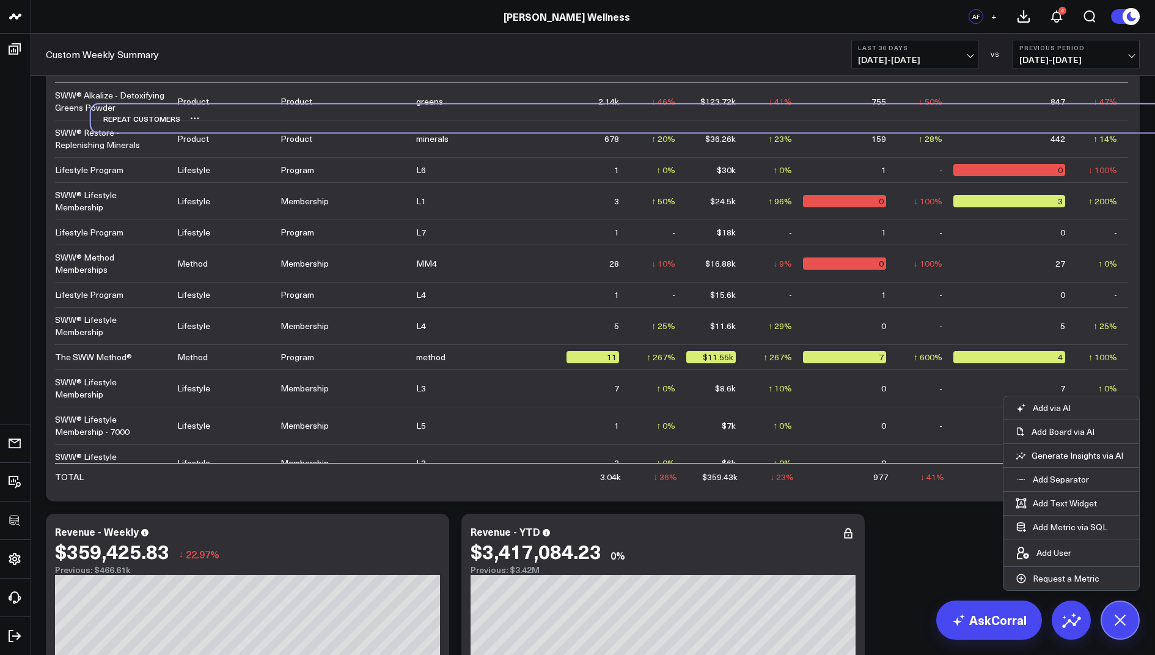
drag, startPoint x: 113, startPoint y: 492, endPoint x: 157, endPoint y: 117, distance: 377.3
click at [157, 117] on div "Repeat Customers" at bounding box center [135, 119] width 89 height 28
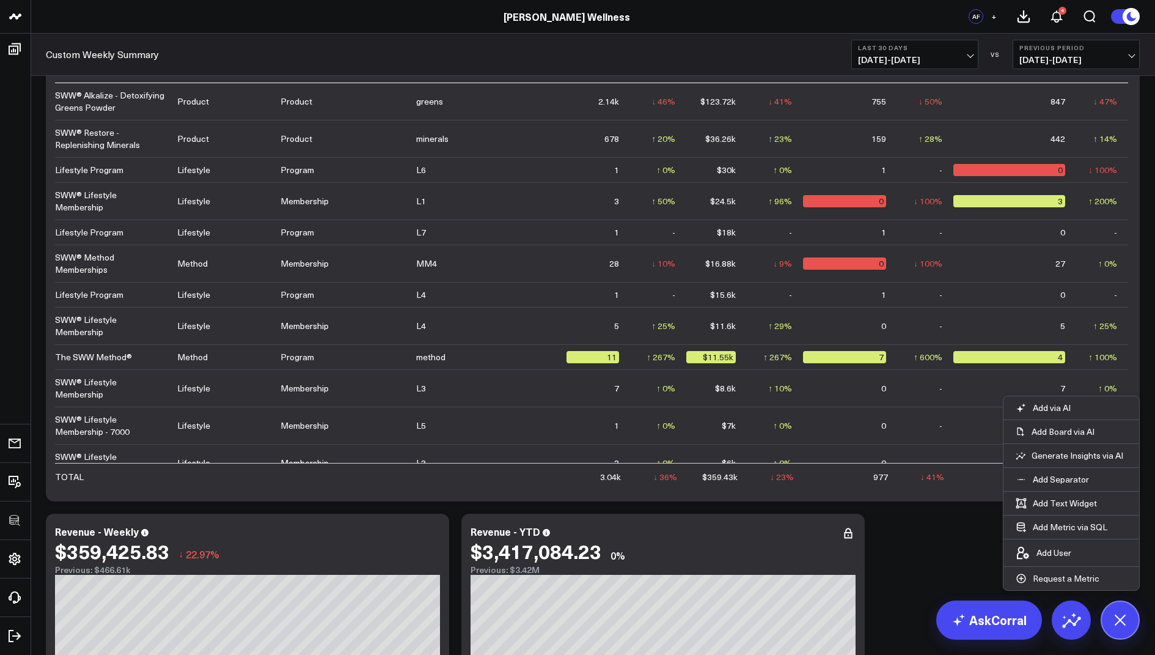
scroll to position [1391, 0]
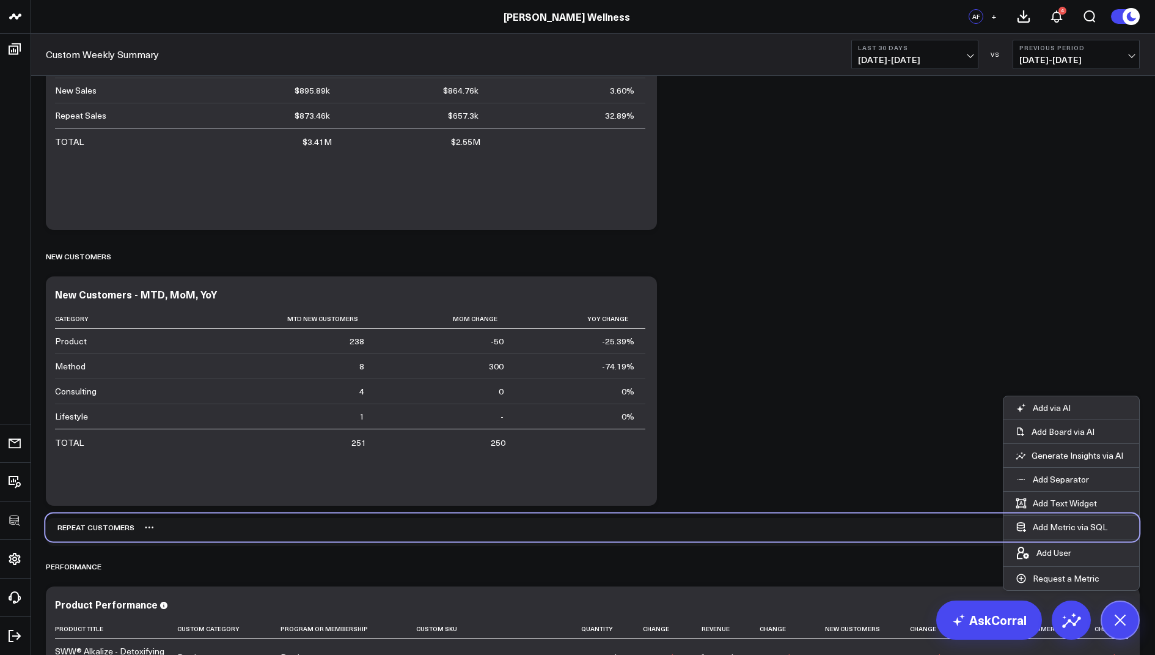
drag, startPoint x: 100, startPoint y: 564, endPoint x: 100, endPoint y: 525, distance: 39.1
click at [100, 525] on div "Repeat Customers" at bounding box center [89, 527] width 89 height 28
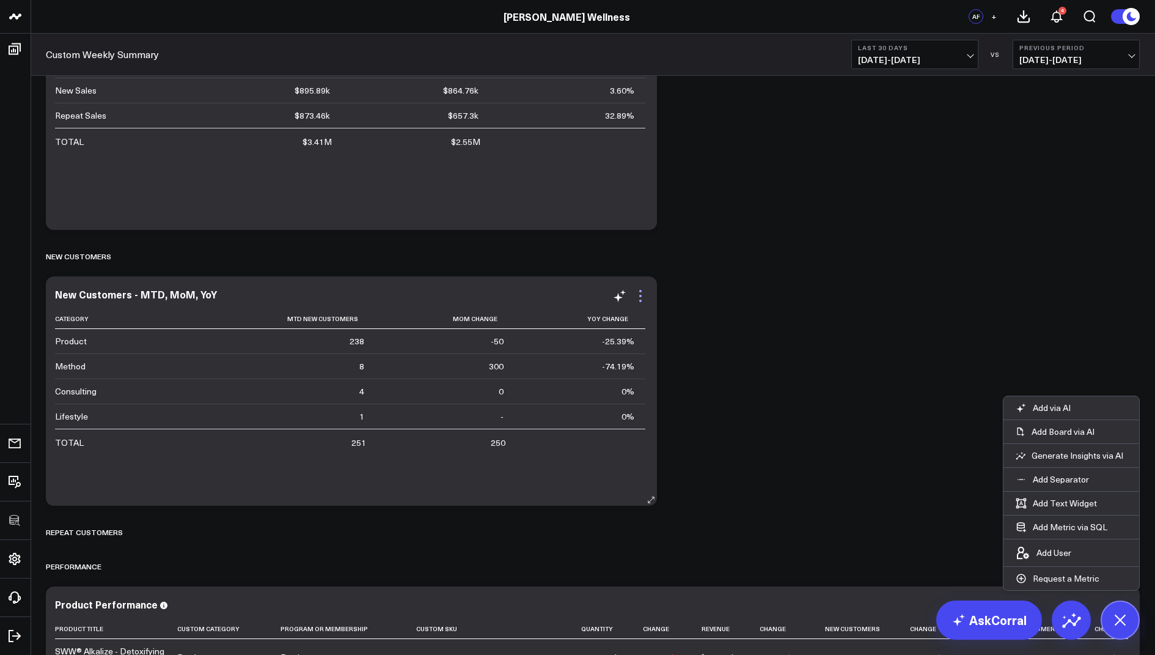
click at [642, 293] on icon at bounding box center [640, 296] width 15 height 15
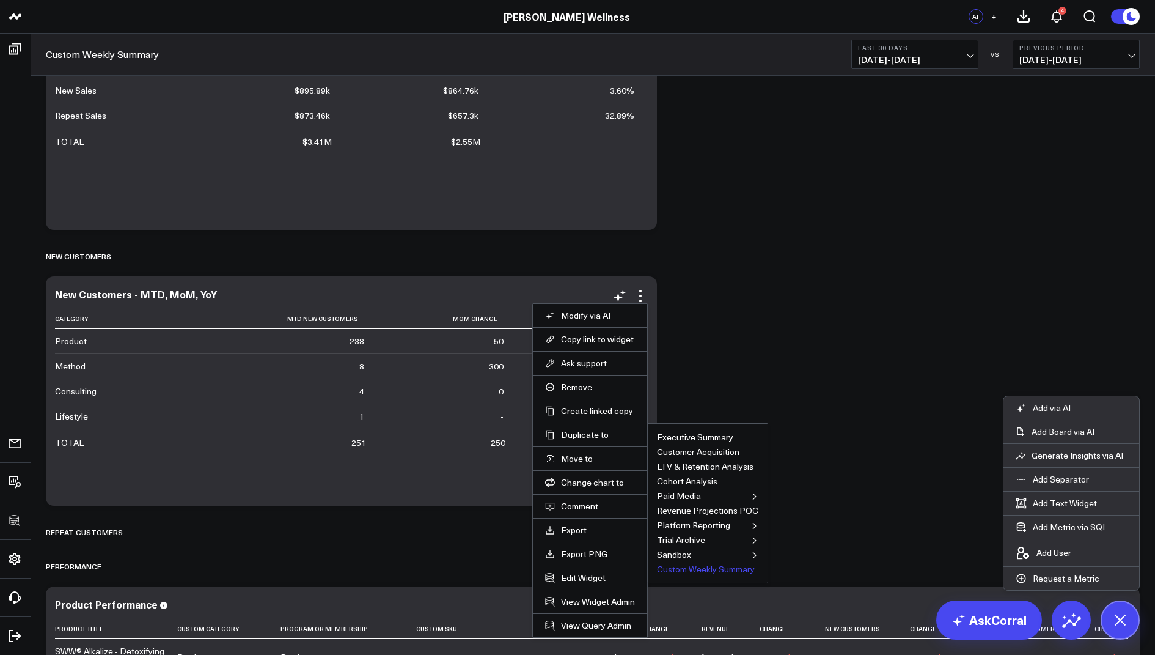
click at [694, 565] on button "Custom Weekly Summary" at bounding box center [706, 569] width 98 height 9
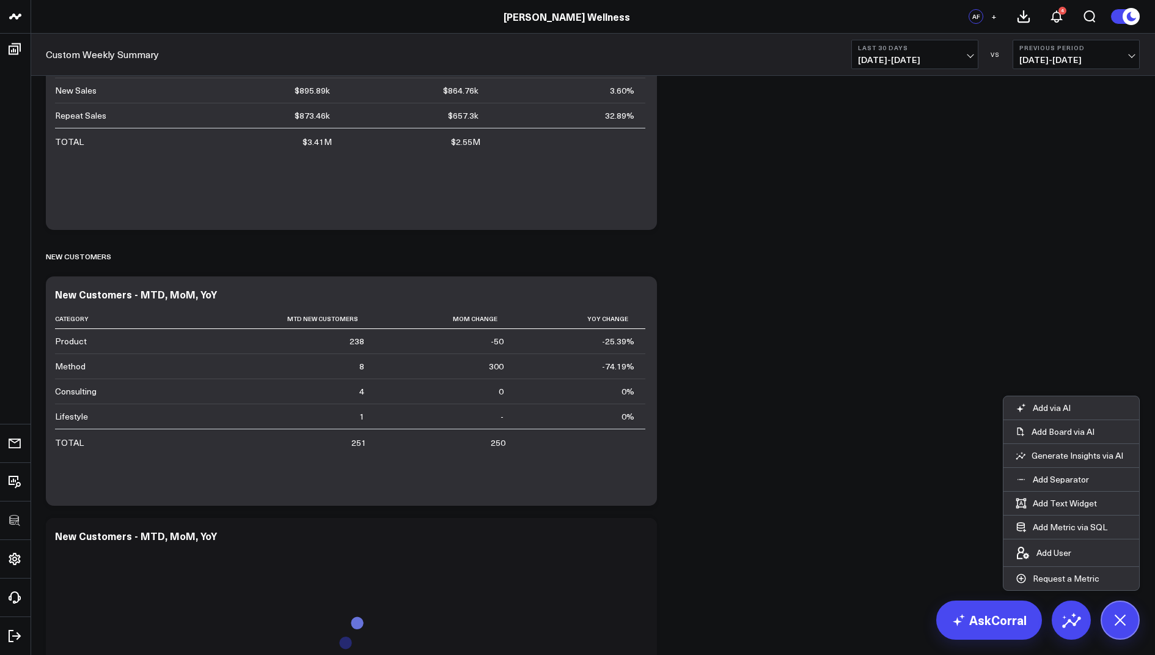
scroll to position [1545, 0]
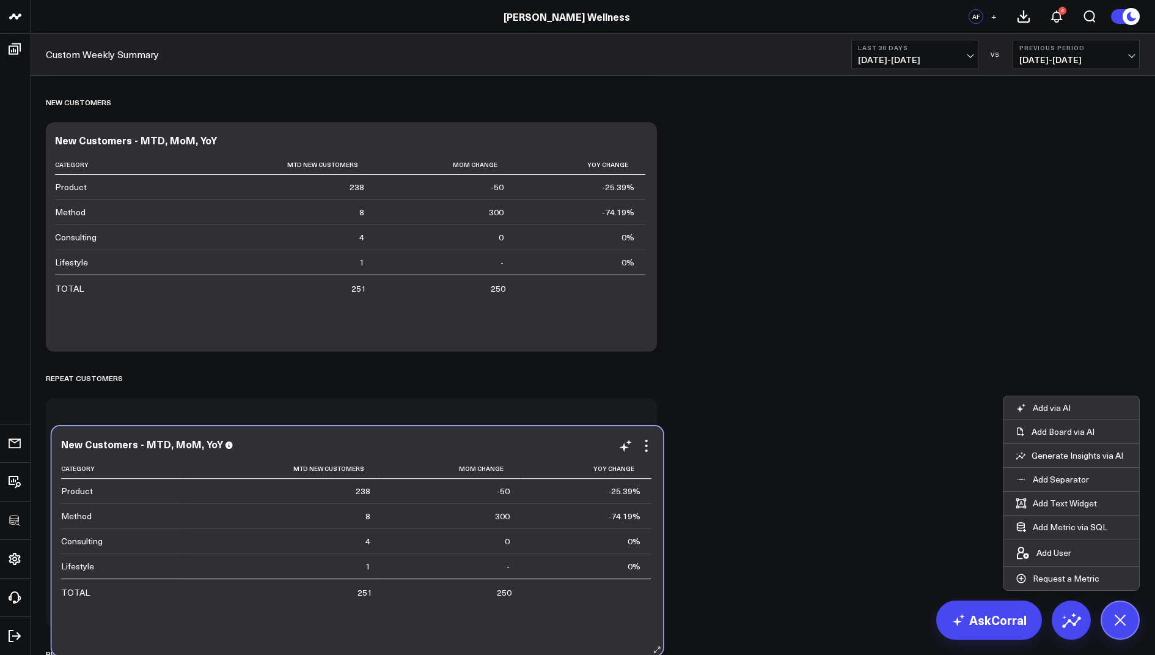
click at [603, 492] on td "-25.39%" at bounding box center [586, 491] width 131 height 24
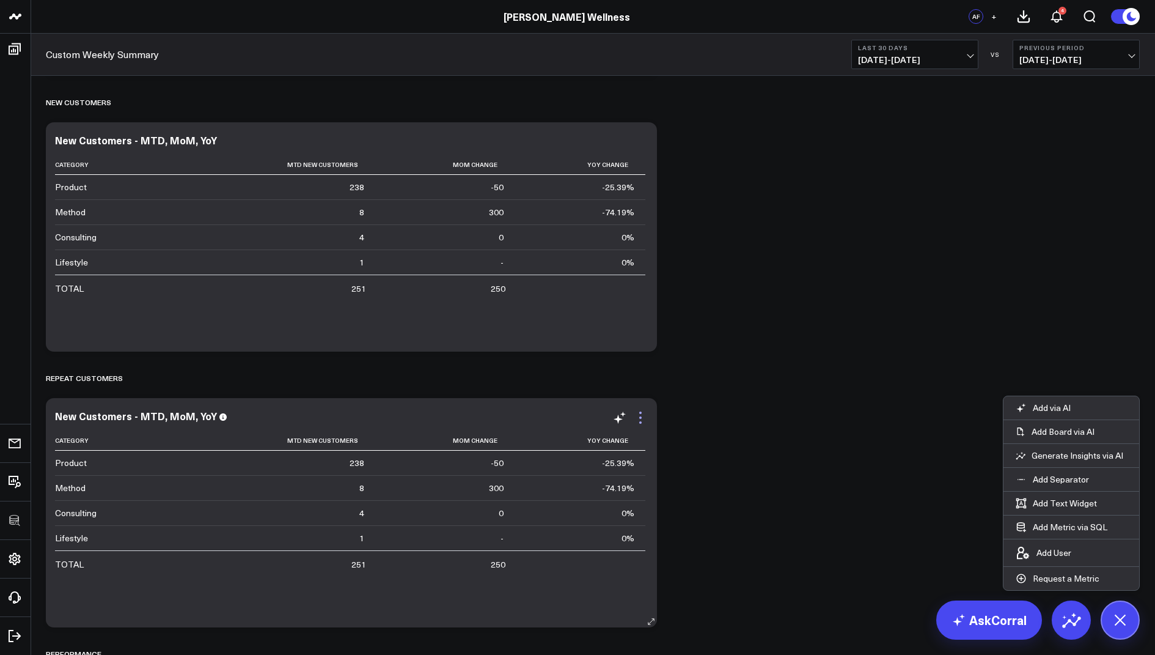
click at [638, 413] on icon at bounding box center [640, 417] width 15 height 15
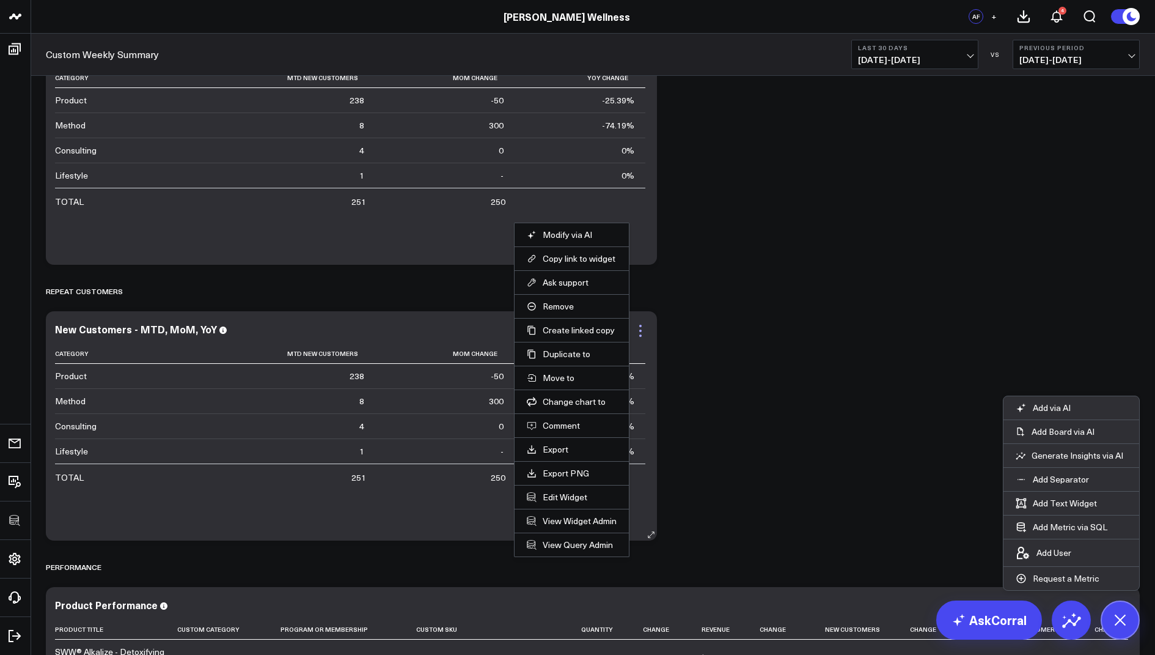
scroll to position [1634, 0]
click at [556, 491] on button "Edit Widget" at bounding box center [572, 495] width 90 height 11
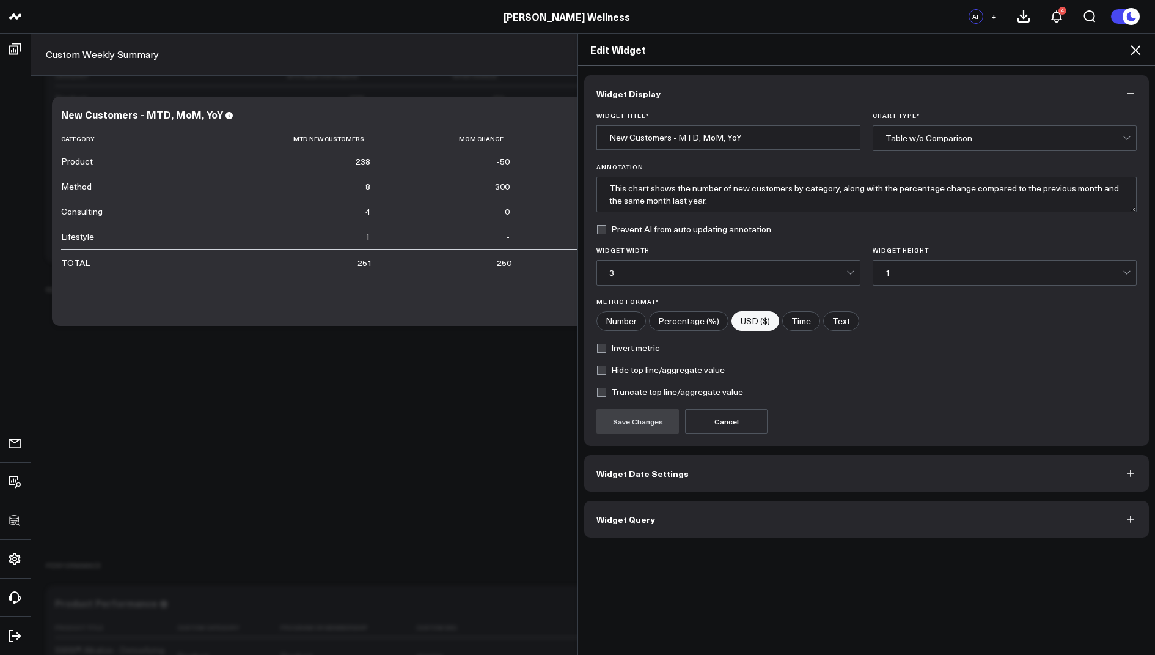
click at [665, 520] on button "Widget Query" at bounding box center [866, 519] width 565 height 37
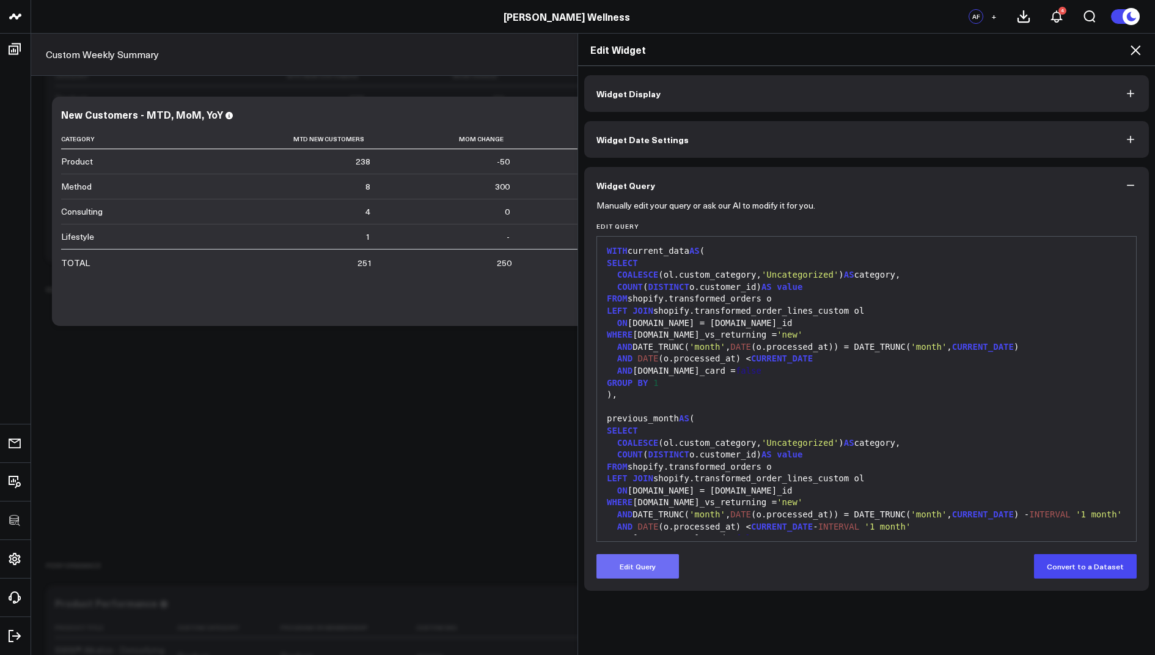
click at [641, 567] on button "Edit Query" at bounding box center [638, 566] width 83 height 24
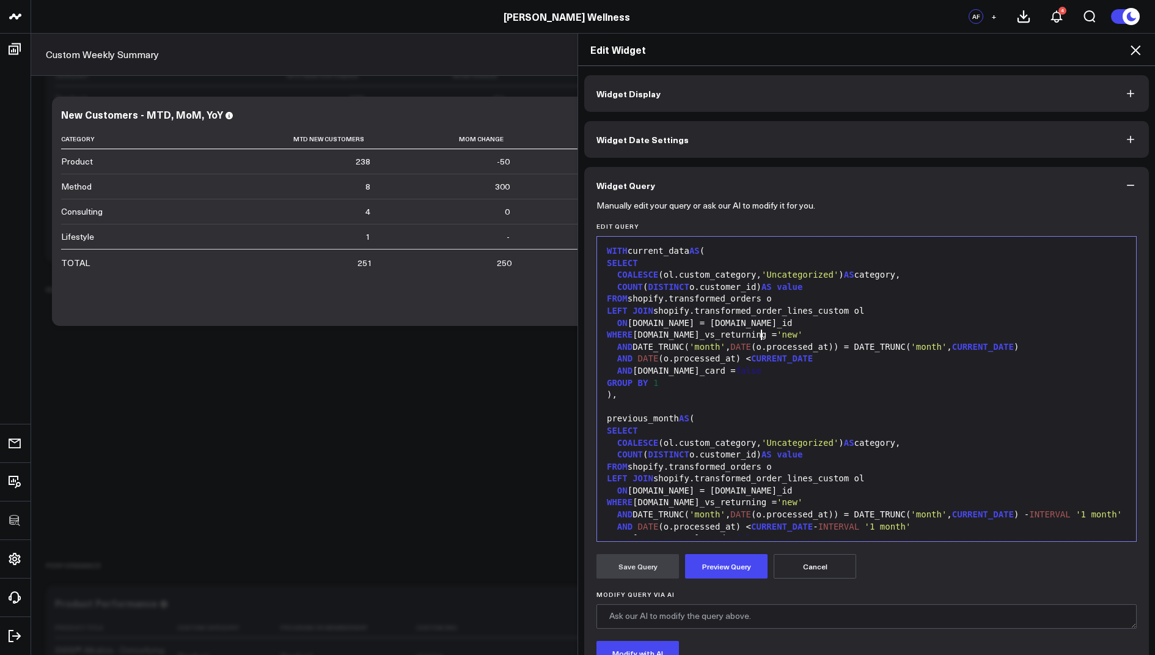
click at [777, 331] on span "'new'" at bounding box center [790, 334] width 26 height 10
click at [777, 334] on span "'new'" at bounding box center [790, 334] width 26 height 10
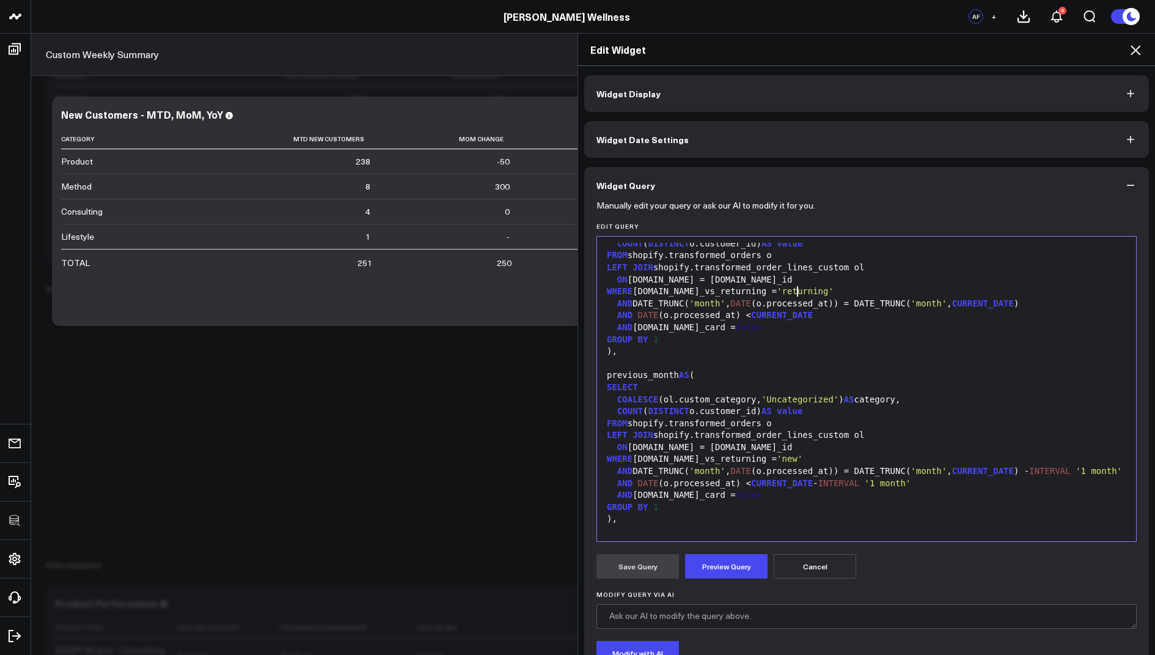
scroll to position [44, 0]
click at [777, 453] on span "'new'" at bounding box center [790, 458] width 26 height 10
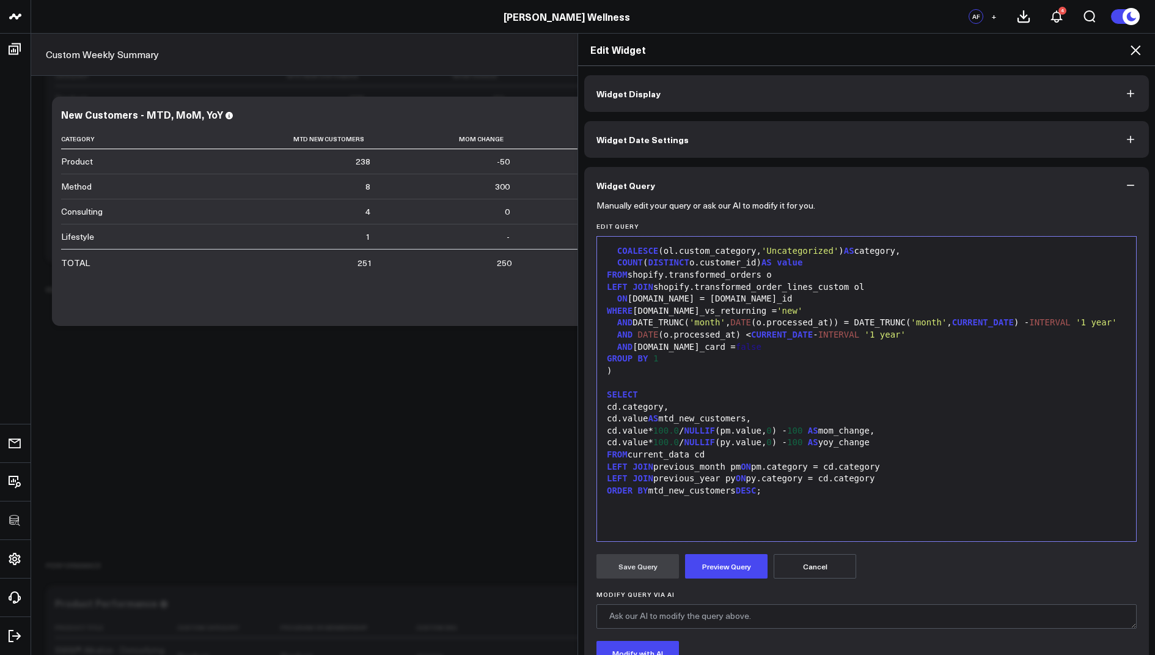
scroll to position [370, 0]
click at [713, 425] on div "cd.value AS mtd_new_customers," at bounding box center [866, 419] width 527 height 12
click at [729, 565] on button "Preview Query" at bounding box center [726, 566] width 83 height 24
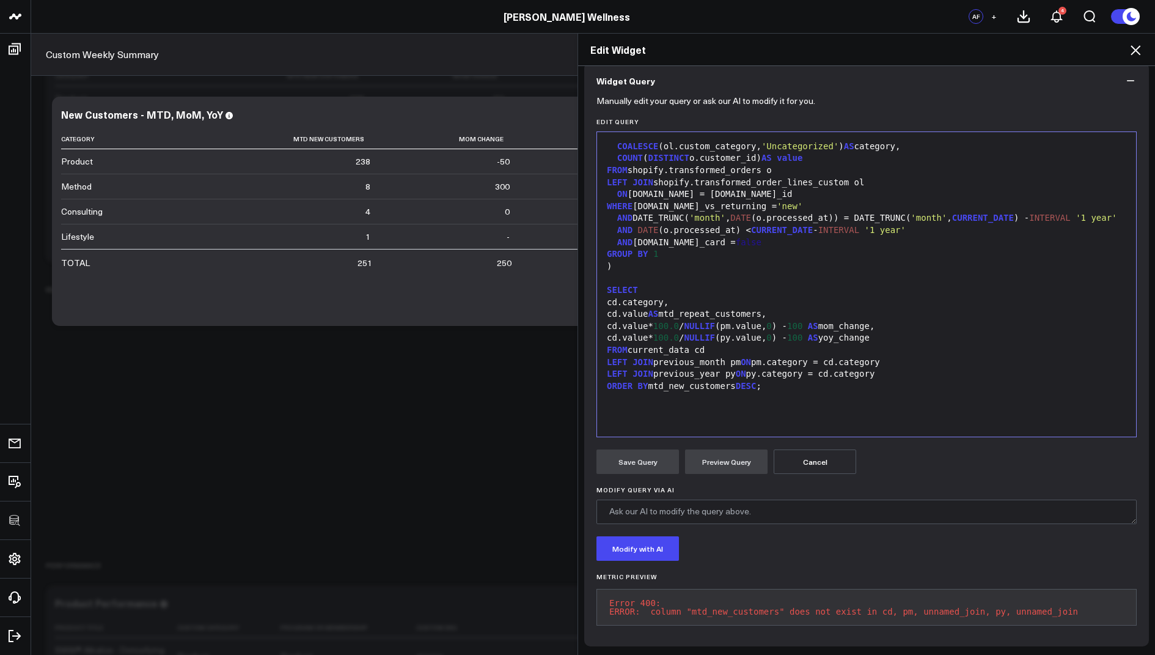
scroll to position [382, 0]
drag, startPoint x: 739, startPoint y: 378, endPoint x: 656, endPoint y: 380, distance: 82.5
click at [656, 380] on div "ORDER BY mtd_new_customers DESC ;" at bounding box center [866, 386] width 527 height 12
click at [715, 463] on button "Preview Query" at bounding box center [726, 461] width 83 height 24
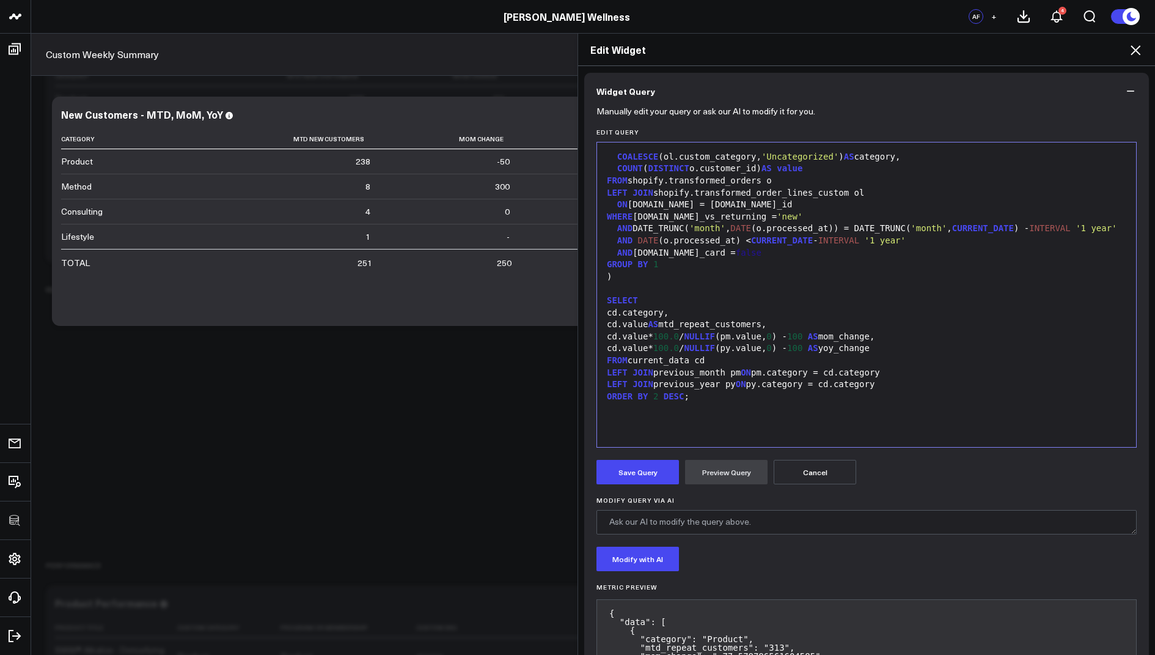
scroll to position [111, 0]
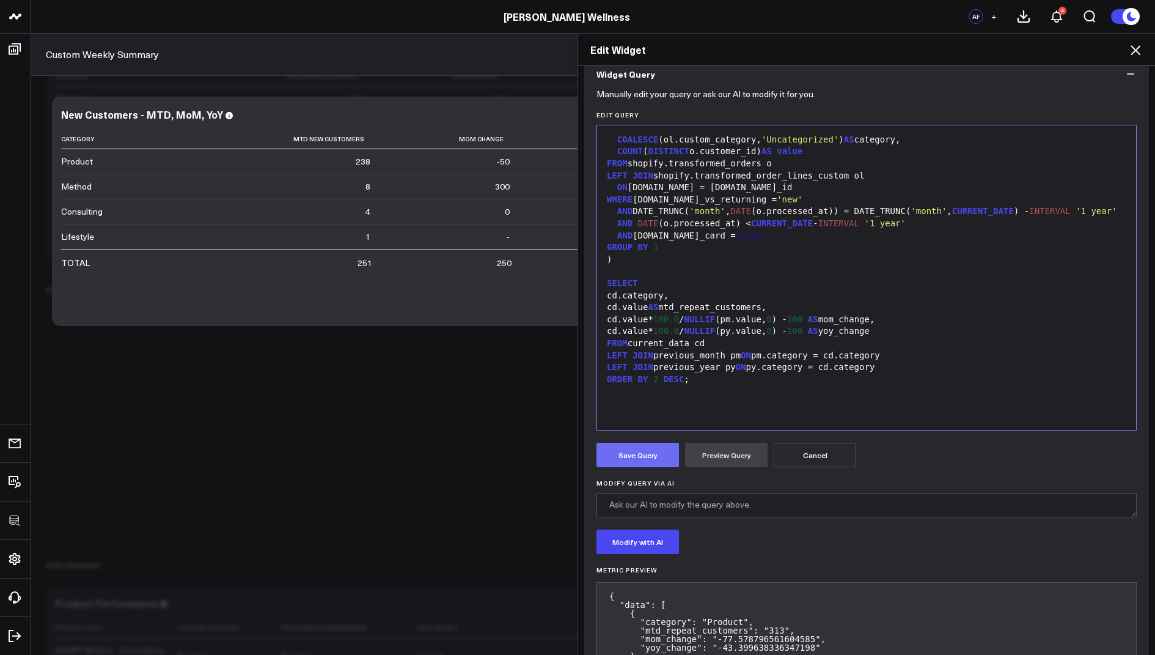
click at [626, 451] on button "Save Query" at bounding box center [638, 455] width 83 height 24
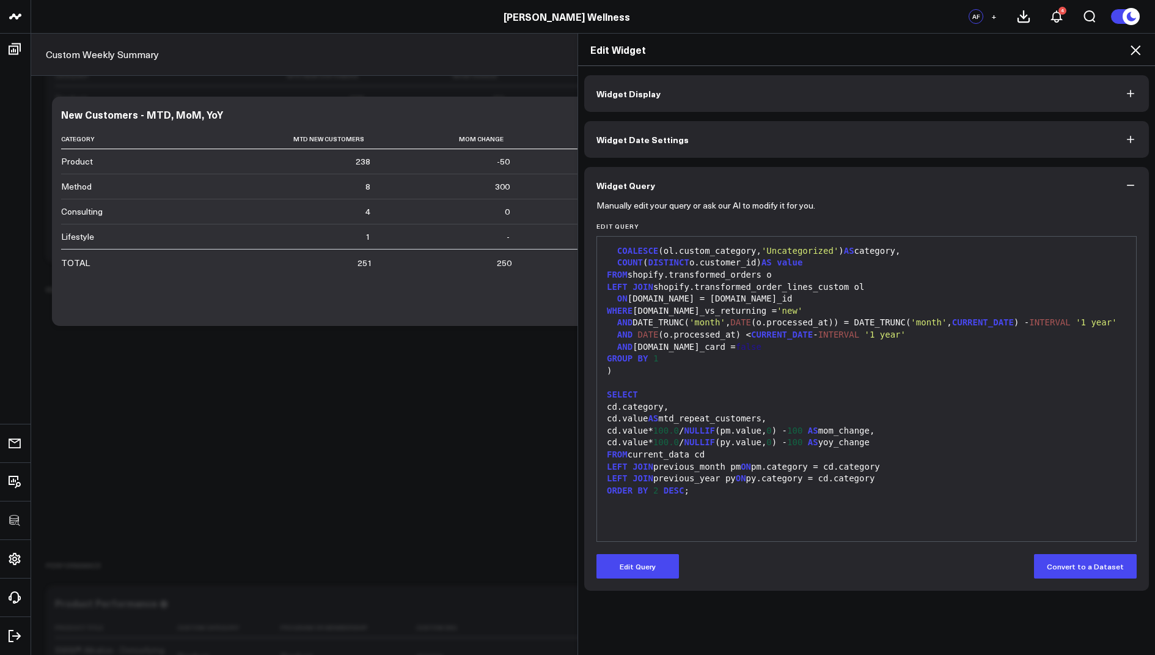
scroll to position [0, 0]
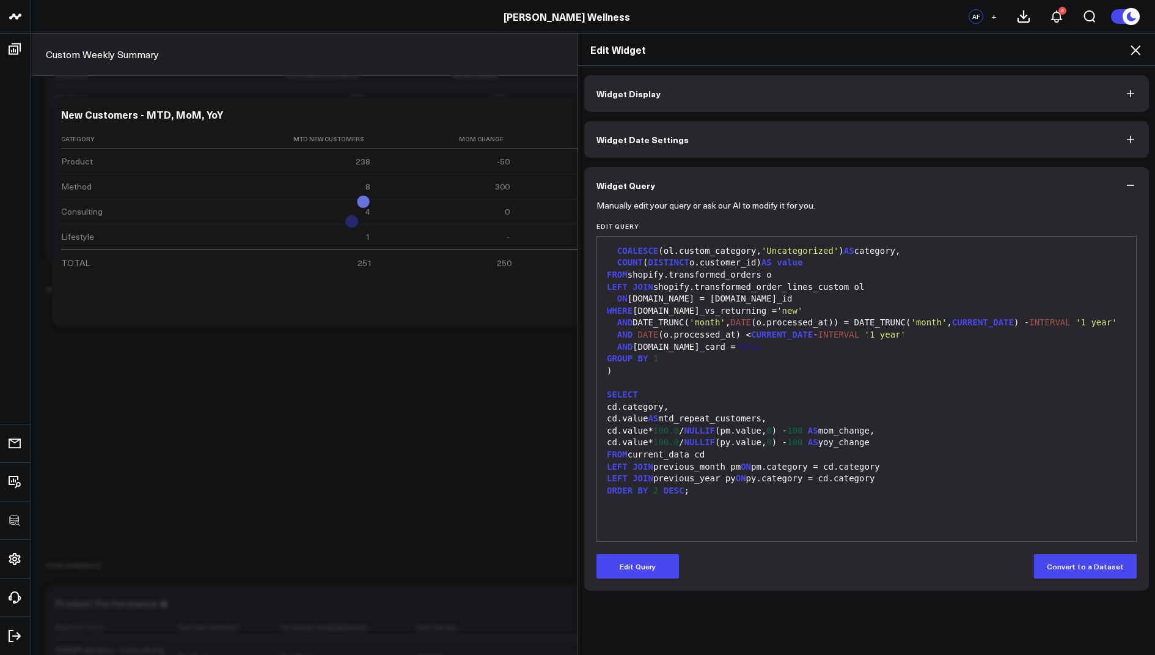
click at [1134, 48] on icon at bounding box center [1136, 50] width 10 height 10
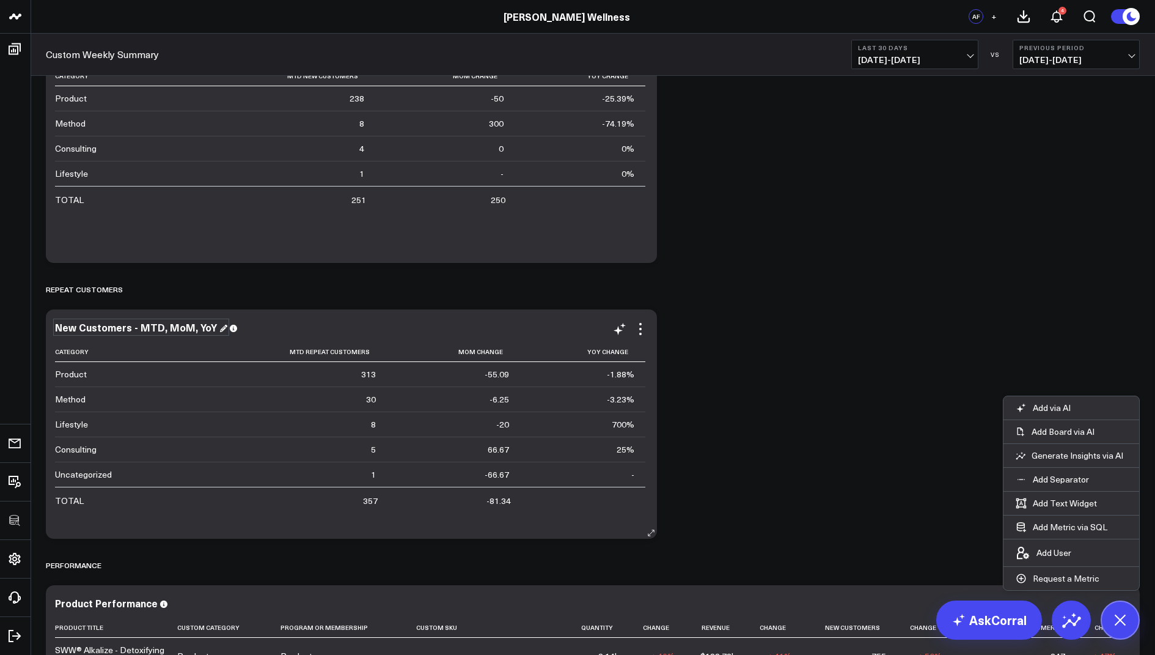
click at [70, 325] on div "New Customers - MTD, MoM, YoY" at bounding box center [141, 326] width 172 height 13
click at [77, 326] on div "New Customers - MTD, MoM, YoY" at bounding box center [141, 326] width 172 height 13
click at [790, 320] on div "Sales Snapshot Modify via AI Copy link to widget Ask support Remove Create link…" at bounding box center [593, 389] width 1106 height 3895
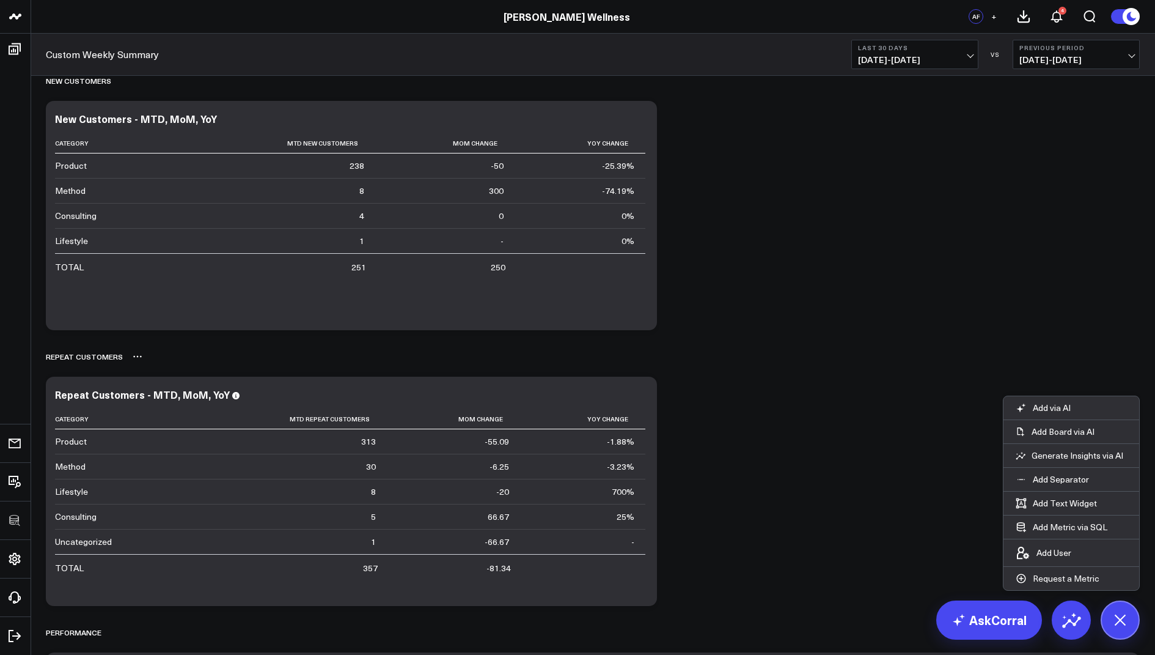
scroll to position [1505, 0]
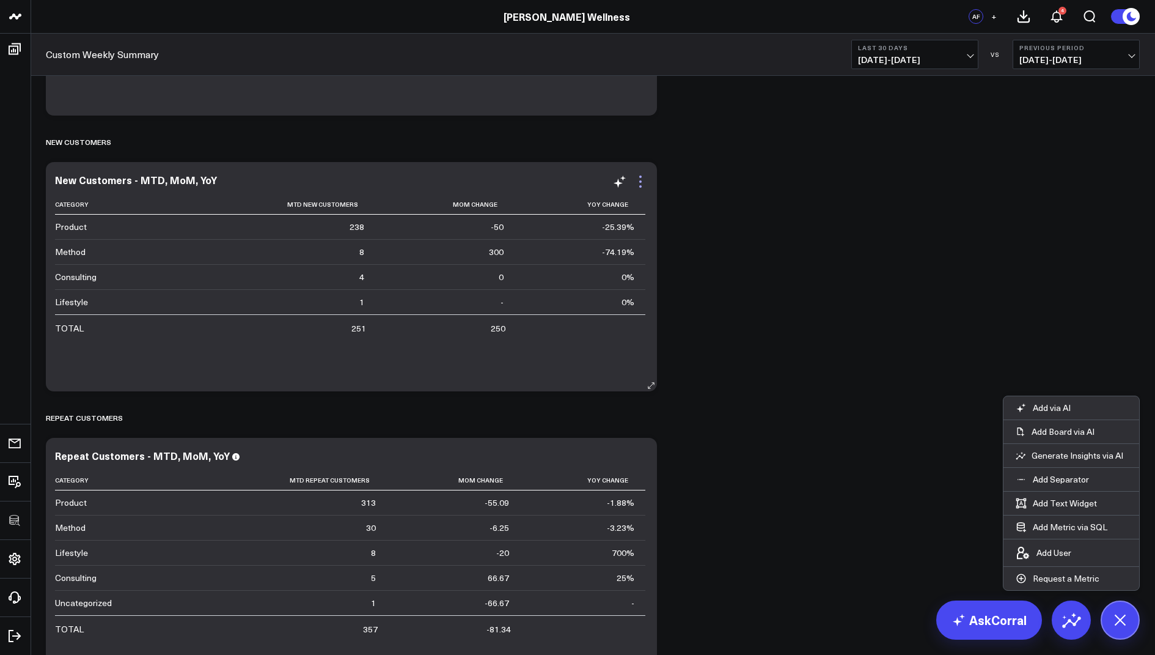
click at [647, 183] on icon at bounding box center [640, 181] width 15 height 15
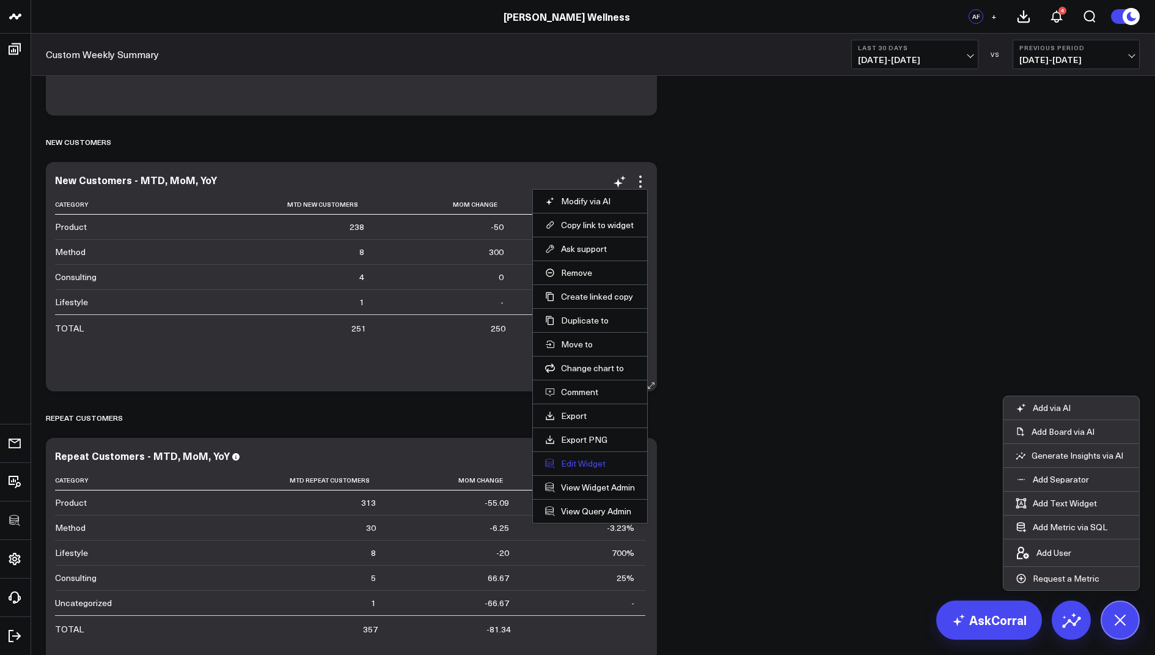
click at [569, 465] on button "Edit Widget" at bounding box center [590, 463] width 90 height 11
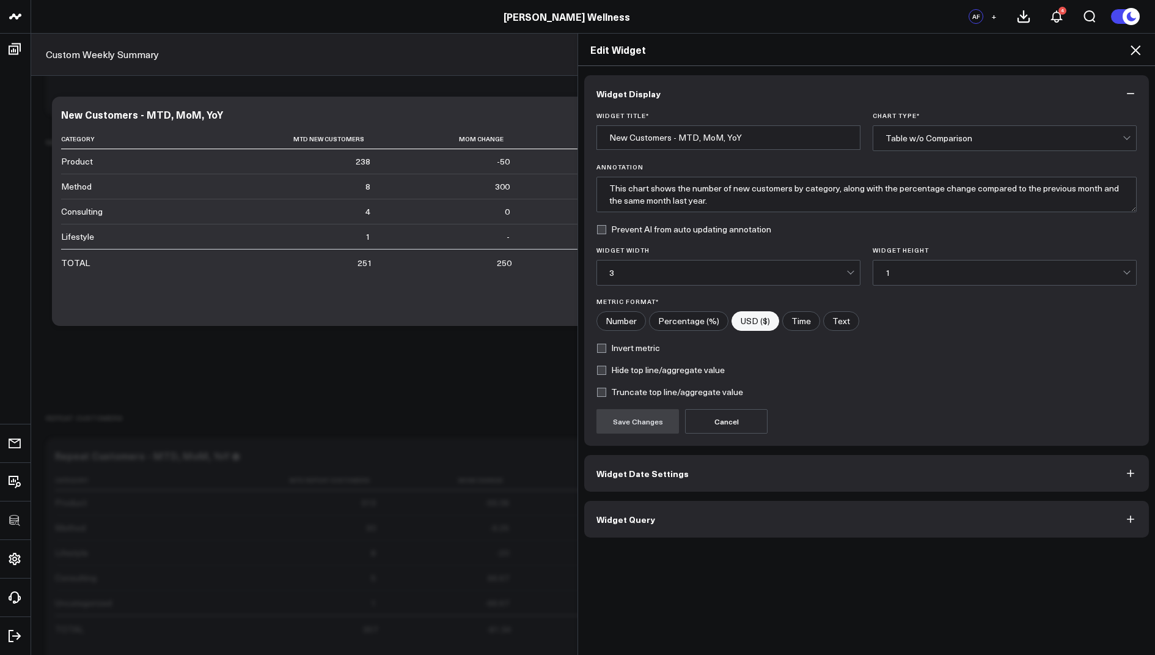
click at [636, 514] on span "Widget Query" at bounding box center [626, 519] width 59 height 10
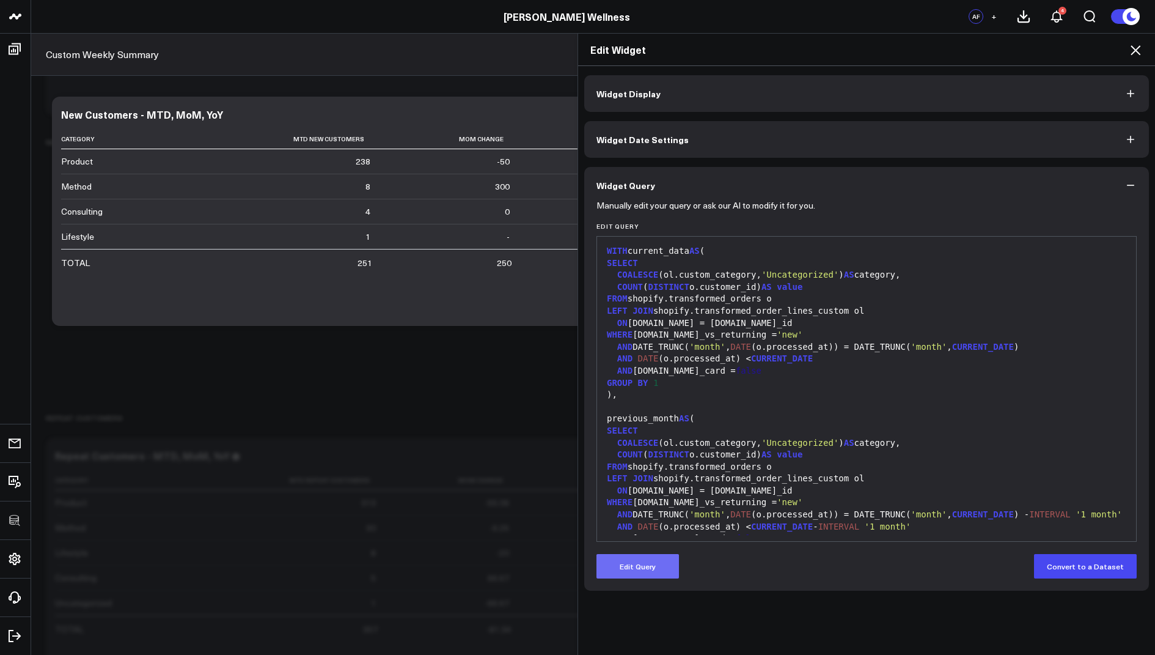
click at [630, 566] on button "Edit Query" at bounding box center [638, 566] width 83 height 24
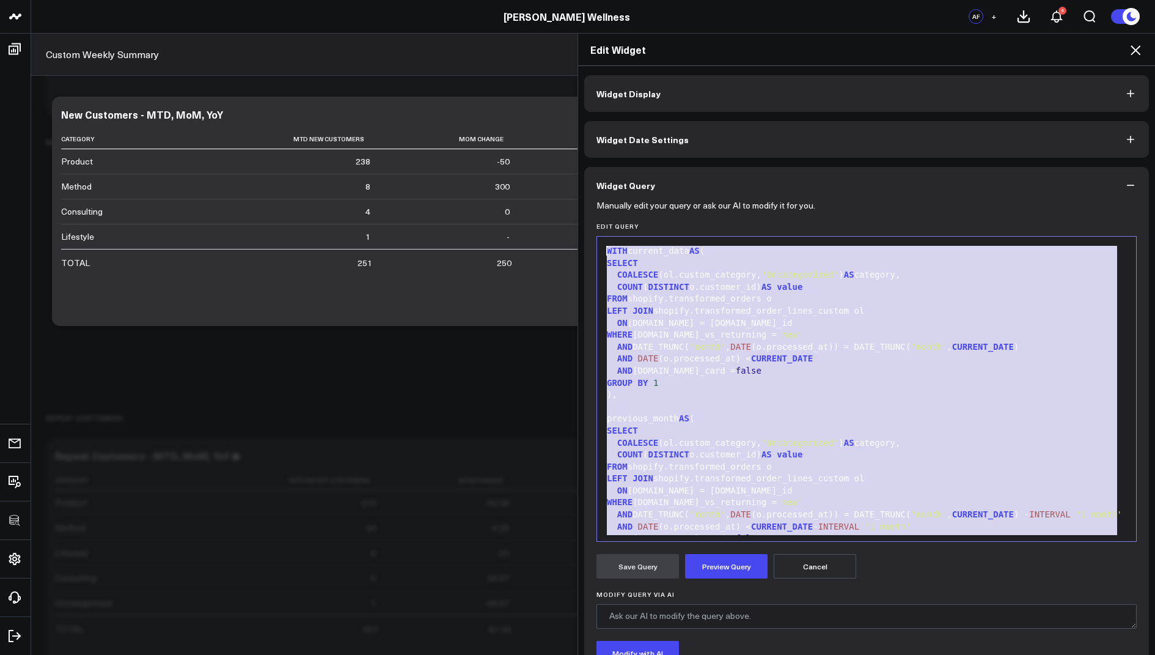
drag, startPoint x: 792, startPoint y: 502, endPoint x: 774, endPoint y: 122, distance: 381.2
click at [774, 122] on div "Widget Display Widget Date Settings Widget Query Manually edit your query or as…" at bounding box center [866, 408] width 565 height 667
copy div "WITH current_data AS ( SELECT COALESCE (ol.custom_category, 'Uncategorized' ) A…"
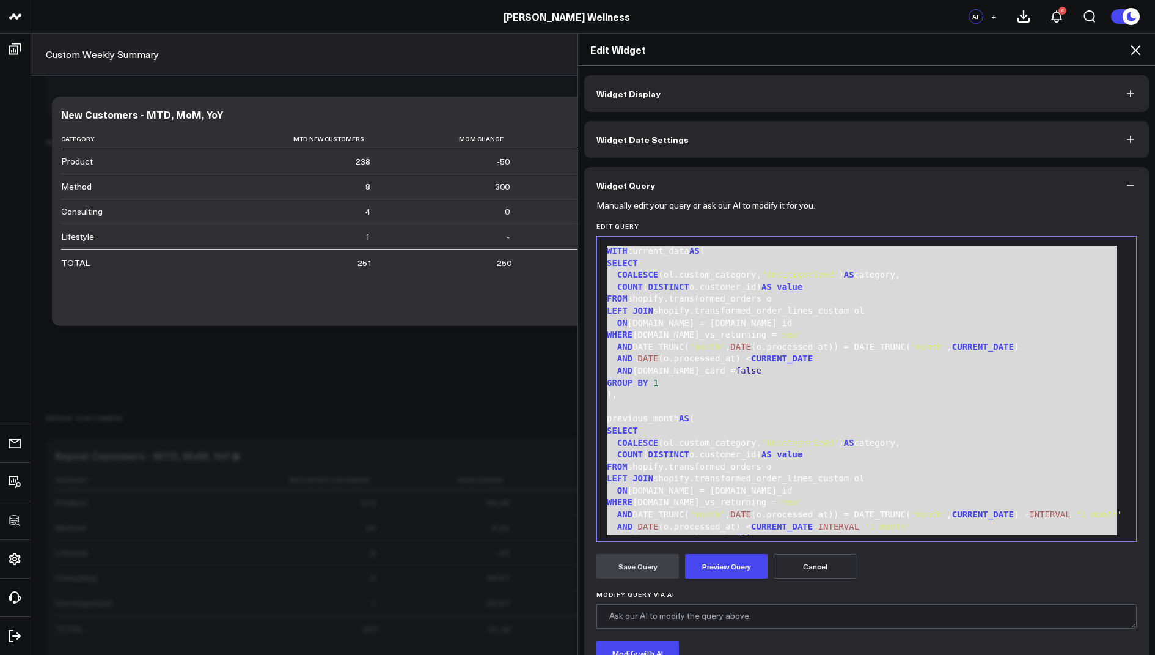
click at [1139, 54] on icon at bounding box center [1135, 50] width 15 height 15
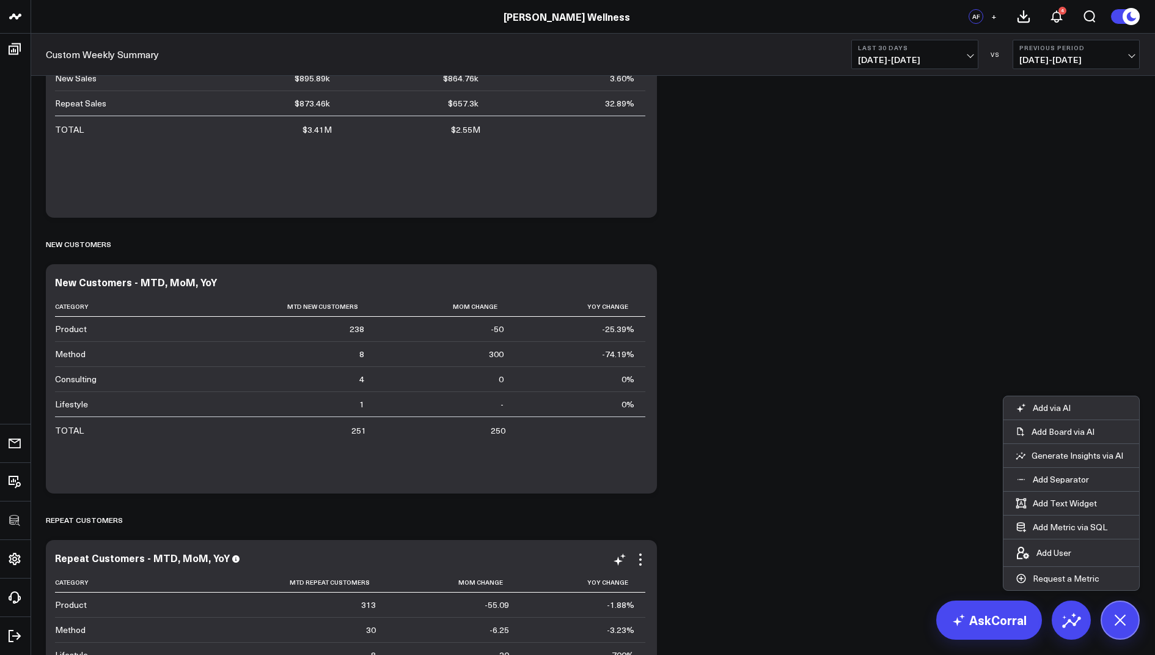
scroll to position [1516, 0]
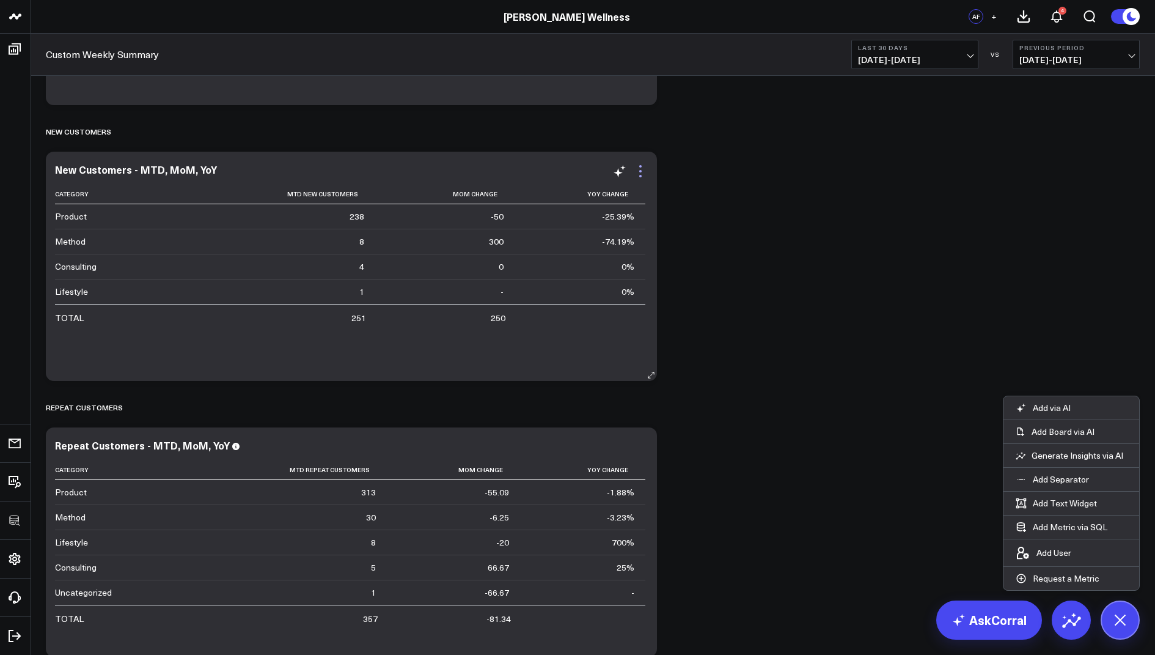
click at [642, 171] on icon at bounding box center [640, 171] width 15 height 15
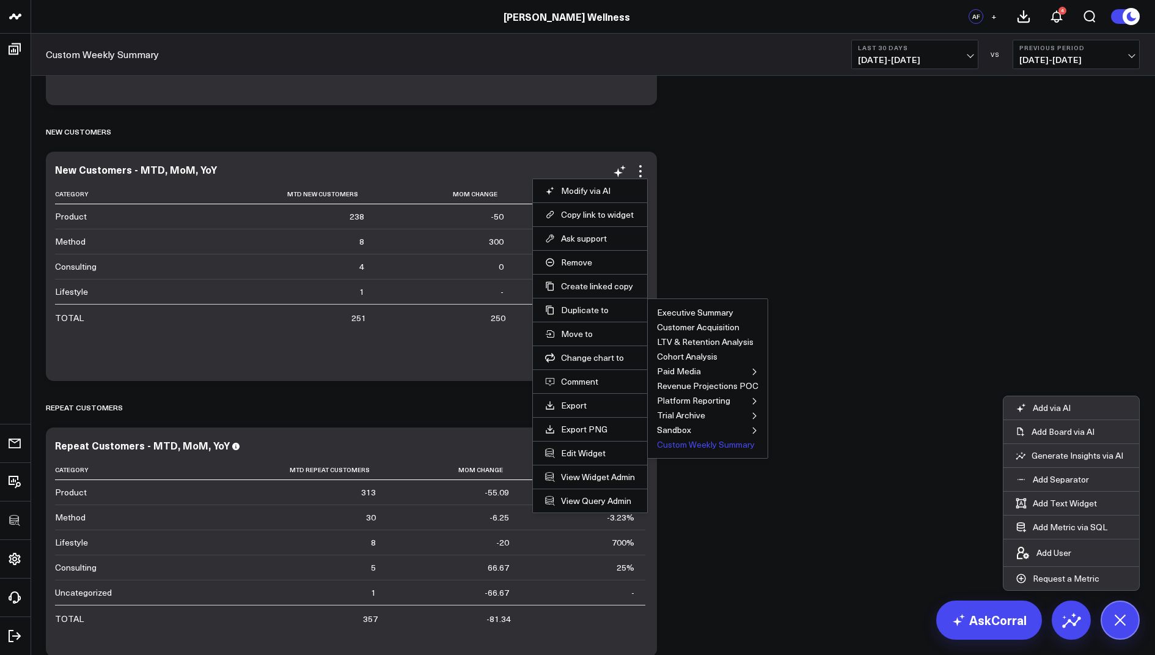
click at [700, 445] on button "Custom Weekly Summary" at bounding box center [706, 444] width 98 height 9
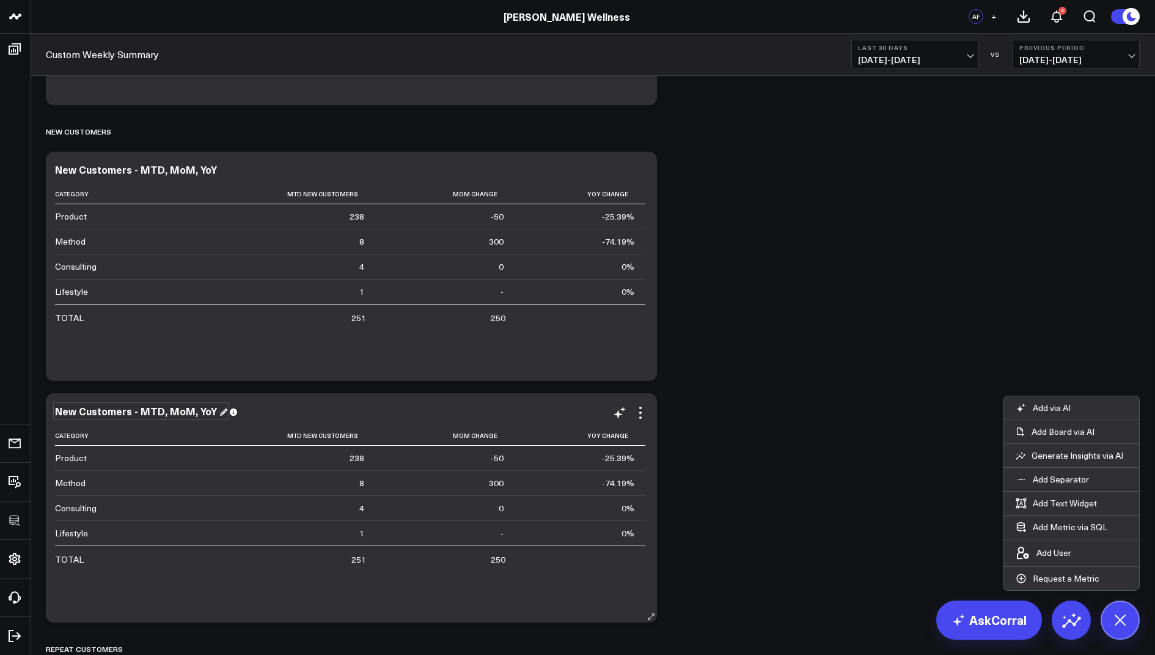
click at [75, 408] on div "New Customers - MTD, MoM, YoY" at bounding box center [141, 410] width 172 height 13
click at [144, 411] on div "New Customers - MTD, MoM, YoY" at bounding box center [141, 410] width 172 height 13
click at [182, 409] on div "New Customers - YTD, MoM, YoY" at bounding box center [139, 410] width 169 height 13
click at [182, 408] on div "New Customers - YTD, MoM, YoY" at bounding box center [139, 410] width 169 height 13
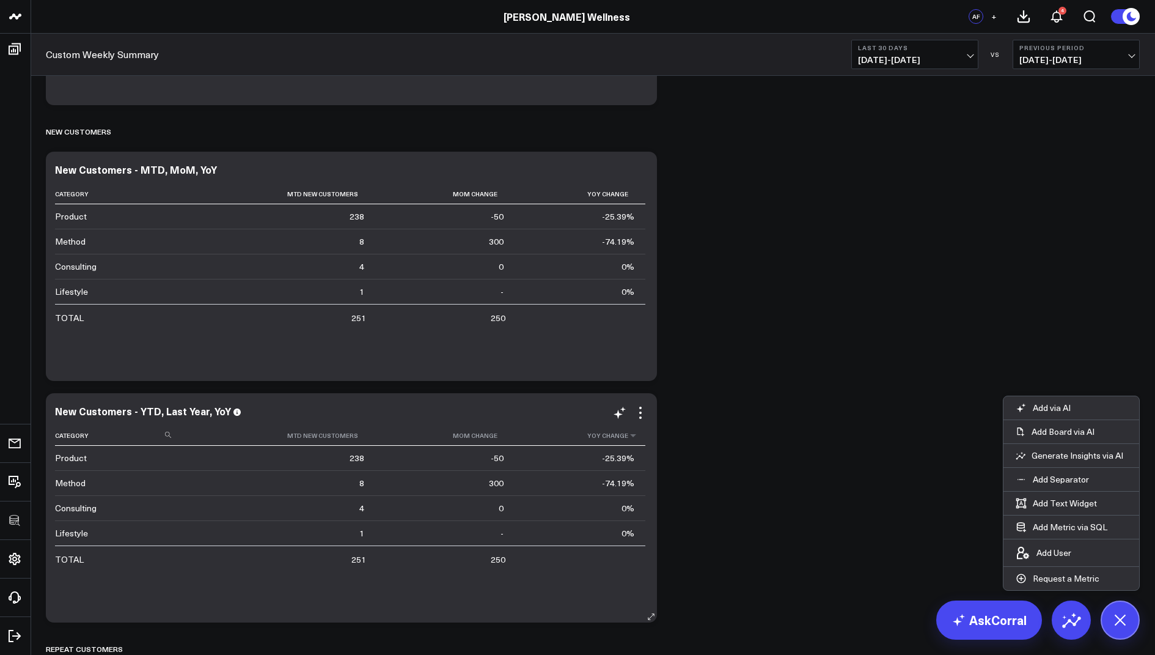
scroll to position [1628, 0]
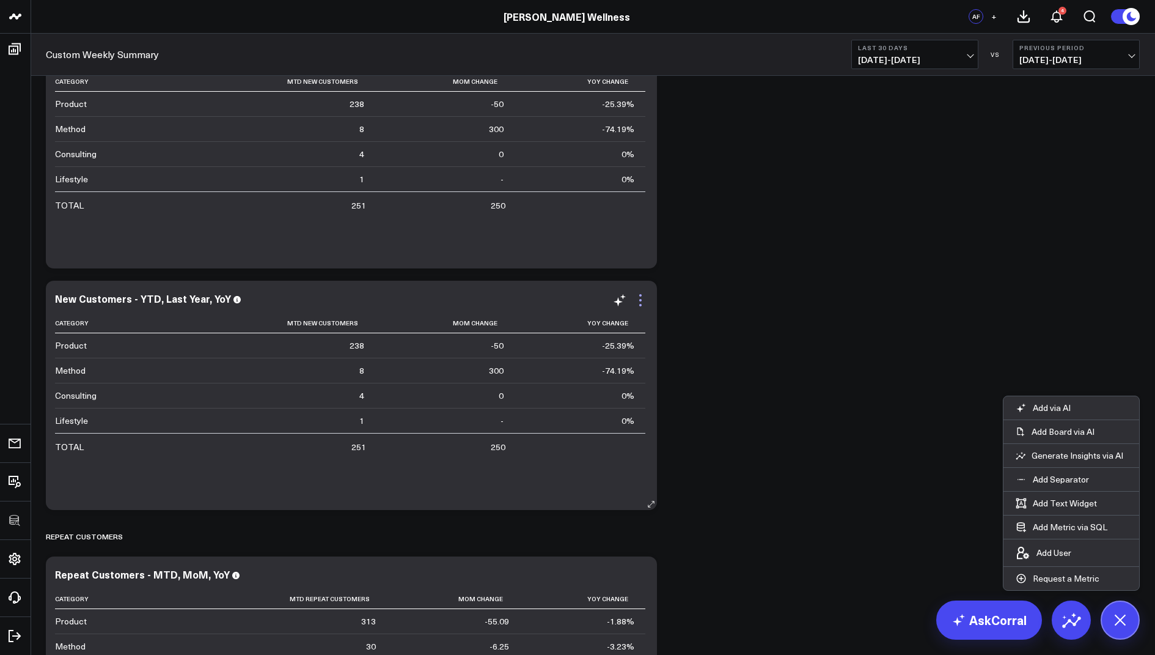
click at [639, 295] on icon at bounding box center [640, 300] width 15 height 15
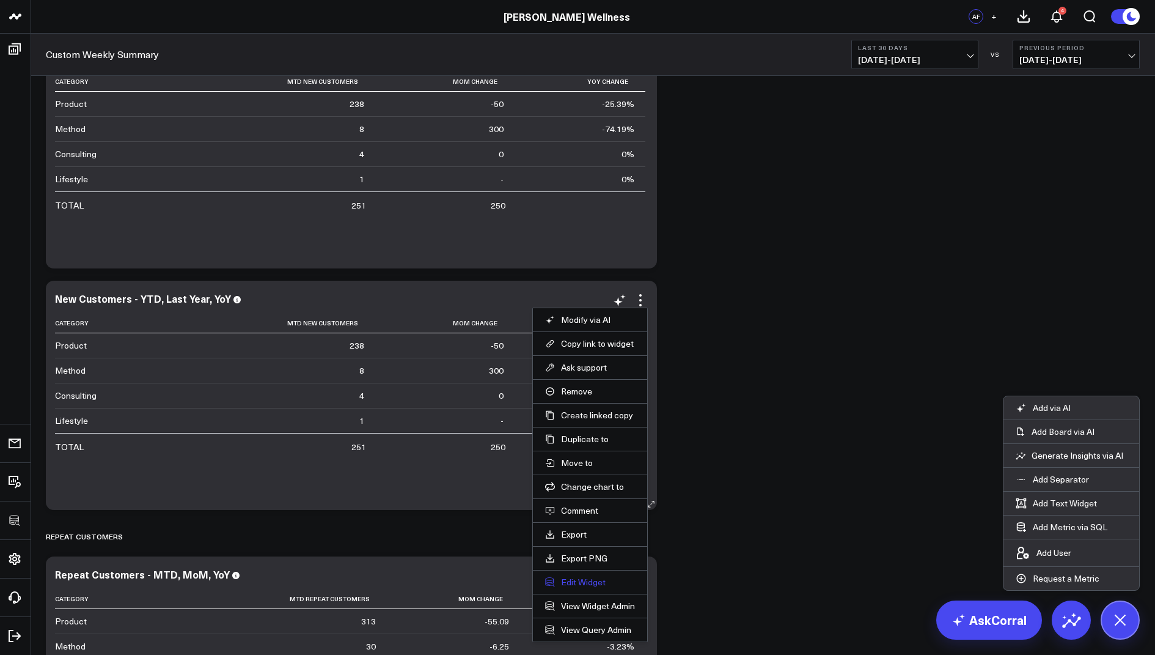
click at [578, 579] on button "Edit Widget" at bounding box center [590, 581] width 90 height 11
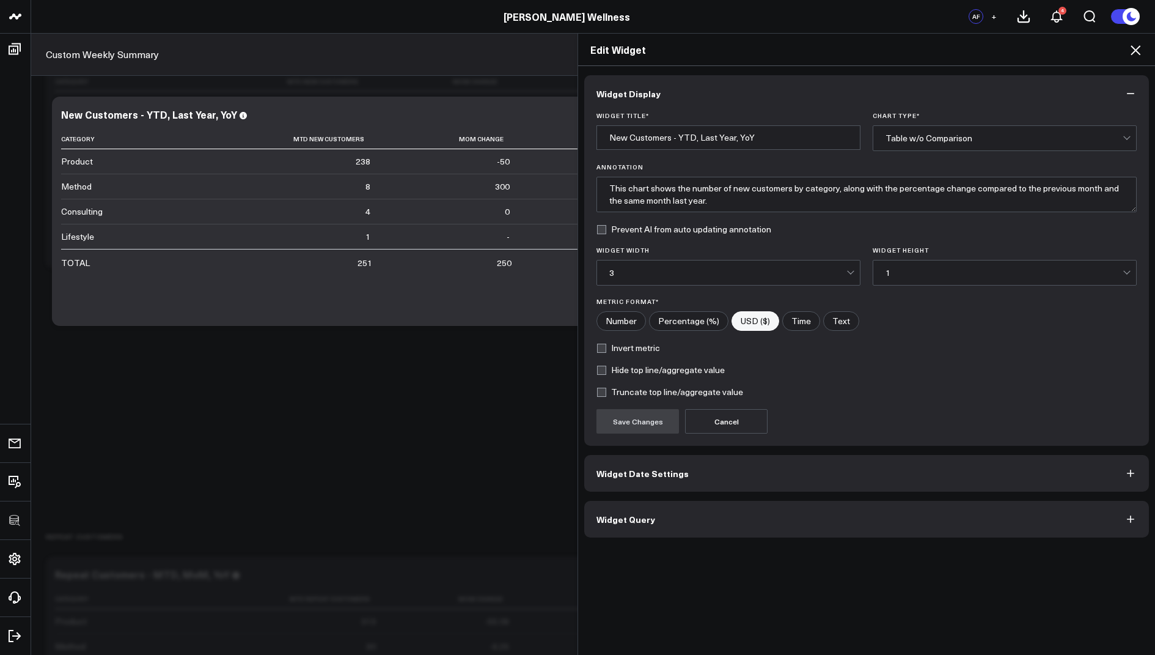
click at [634, 520] on span "Widget Query" at bounding box center [626, 519] width 59 height 10
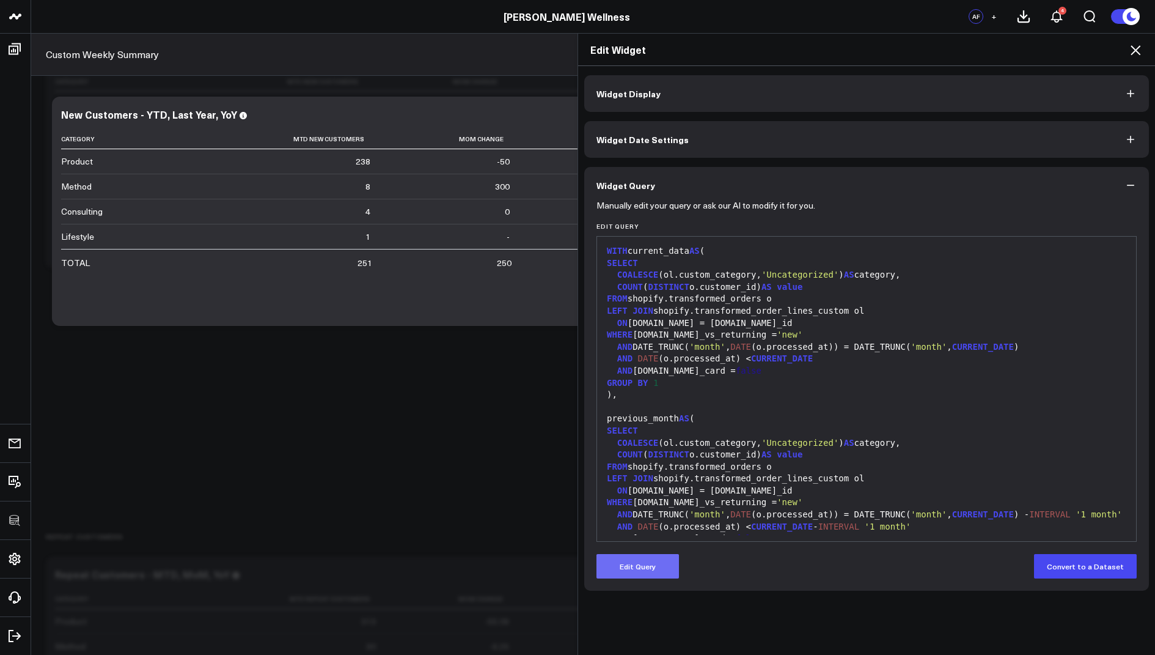
click at [625, 560] on button "Edit Query" at bounding box center [638, 566] width 83 height 24
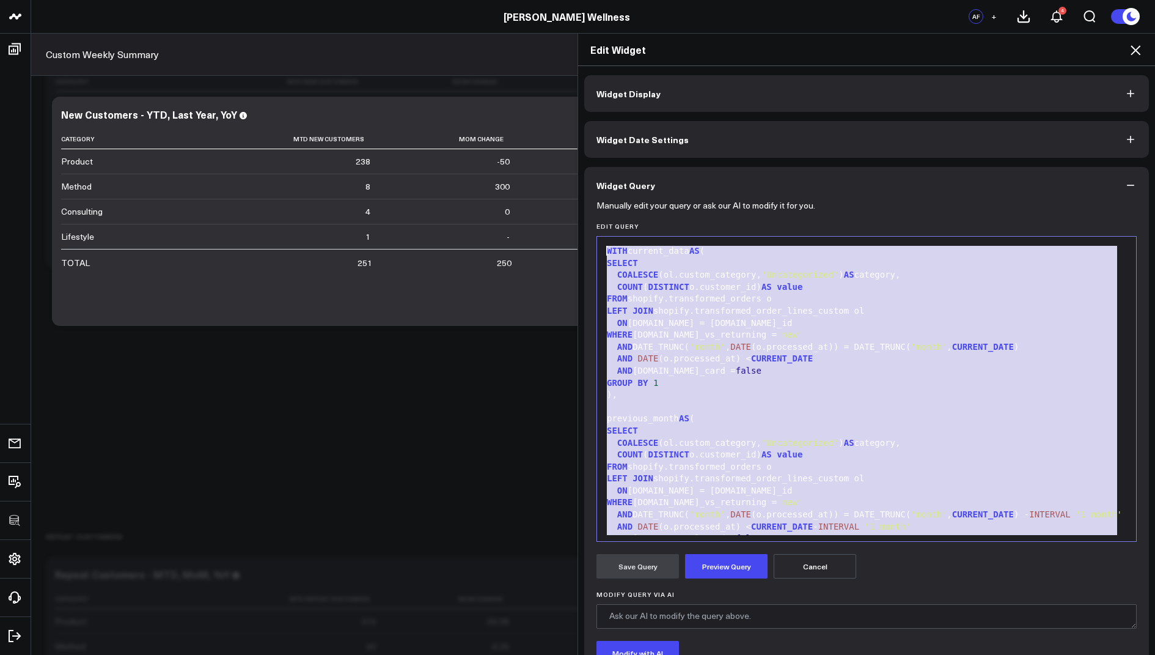
drag, startPoint x: 776, startPoint y: 490, endPoint x: 745, endPoint y: 124, distance: 366.8
click at [745, 124] on div "Widget Display Widget Date Settings Widget Query Manually edit your query or as…" at bounding box center [866, 408] width 565 height 667
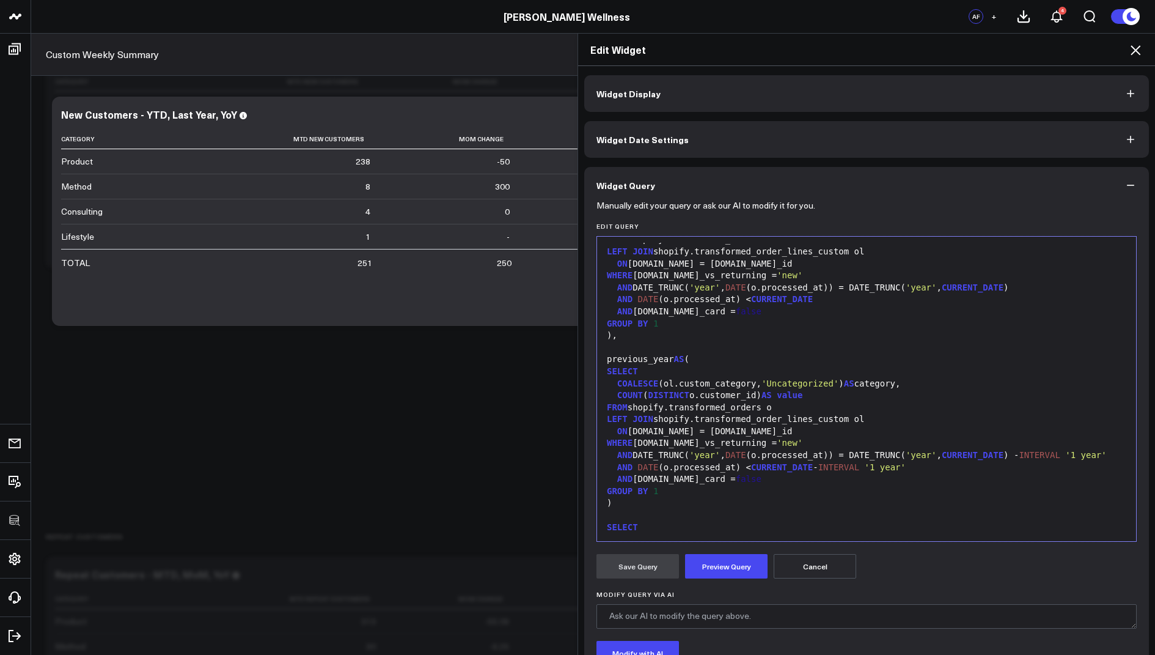
scroll to position [204, 0]
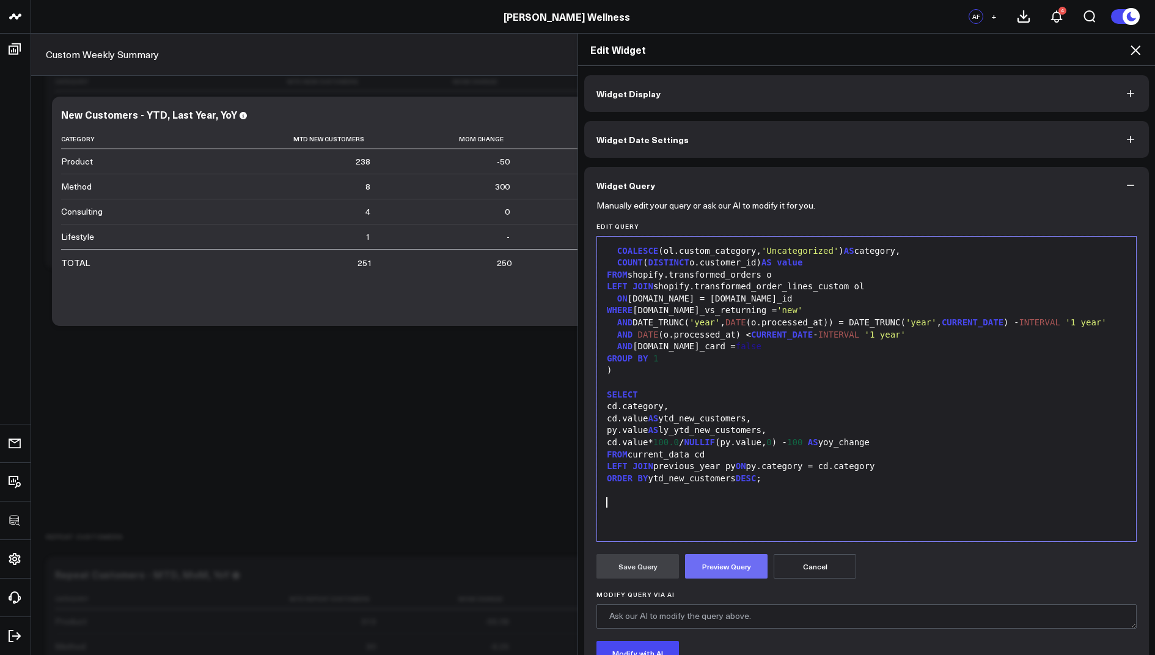
click at [727, 564] on button "Preview Query" at bounding box center [726, 566] width 83 height 24
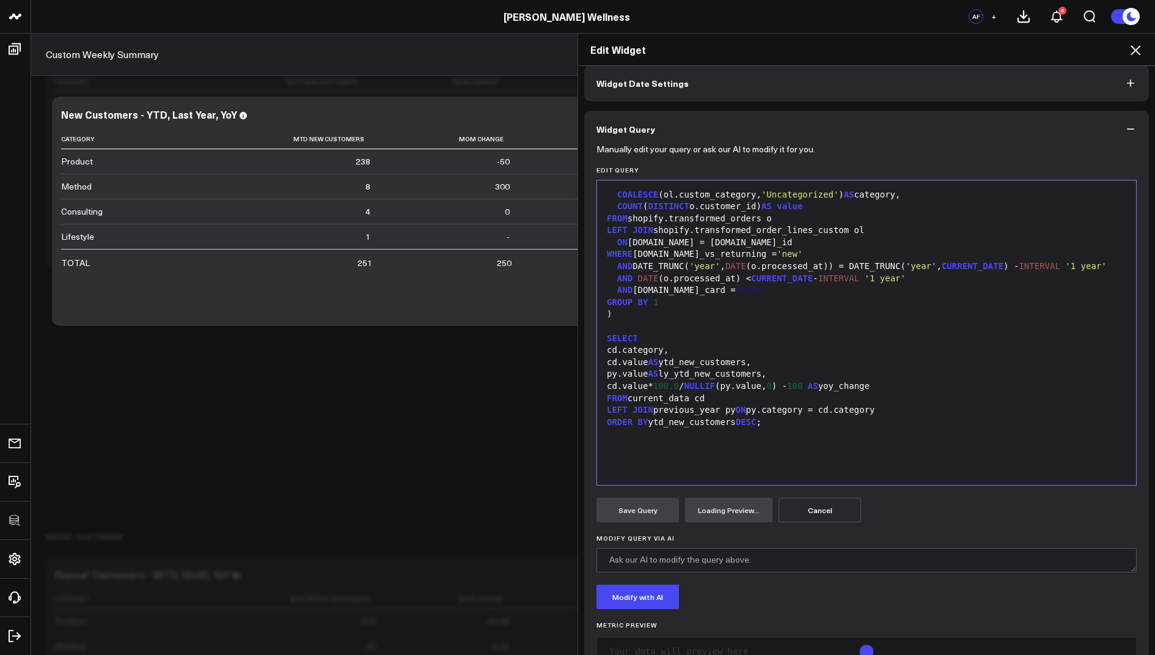
scroll to position [94, 0]
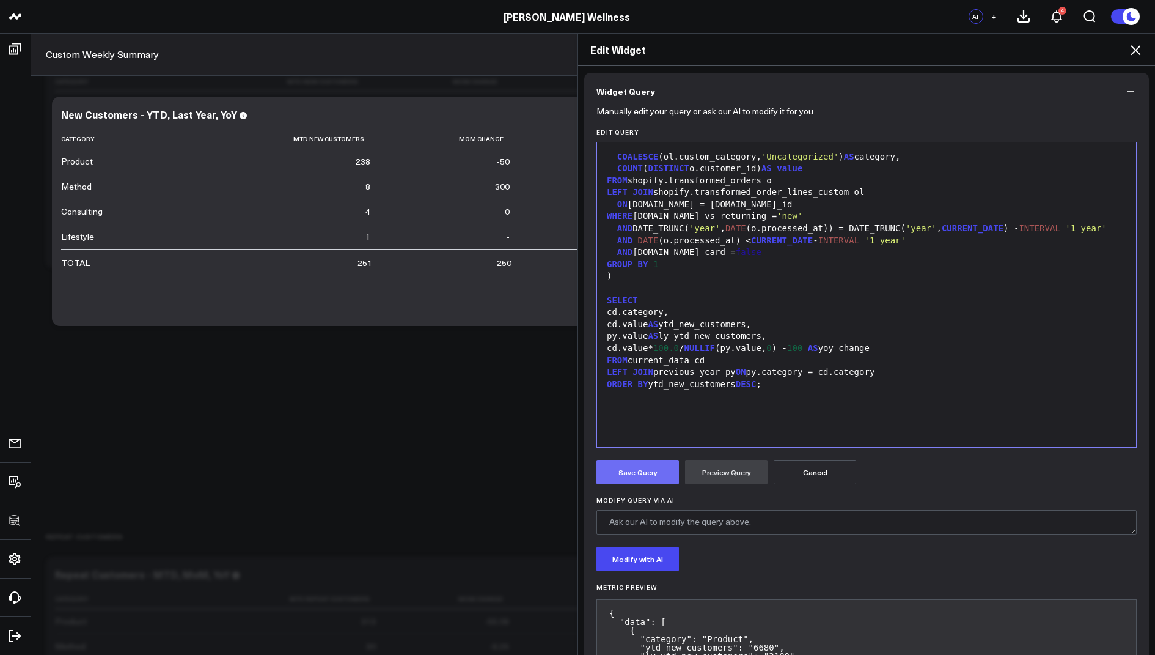
click at [635, 476] on button "Save Query" at bounding box center [638, 472] width 83 height 24
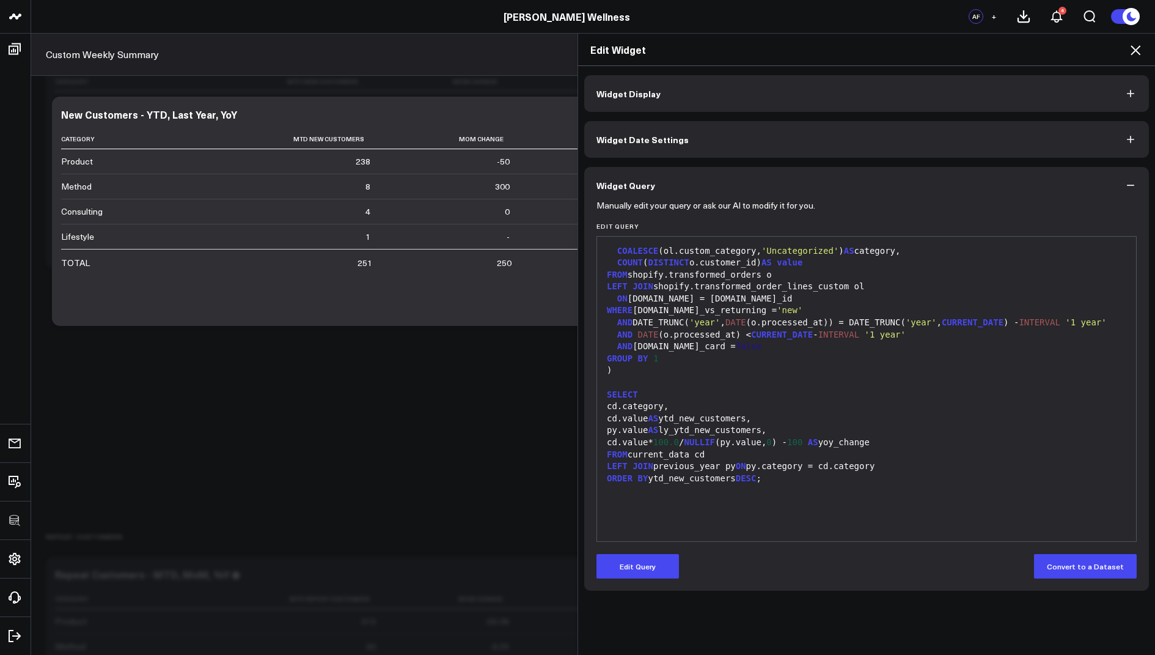
scroll to position [0, 0]
click at [1130, 54] on icon at bounding box center [1135, 50] width 15 height 15
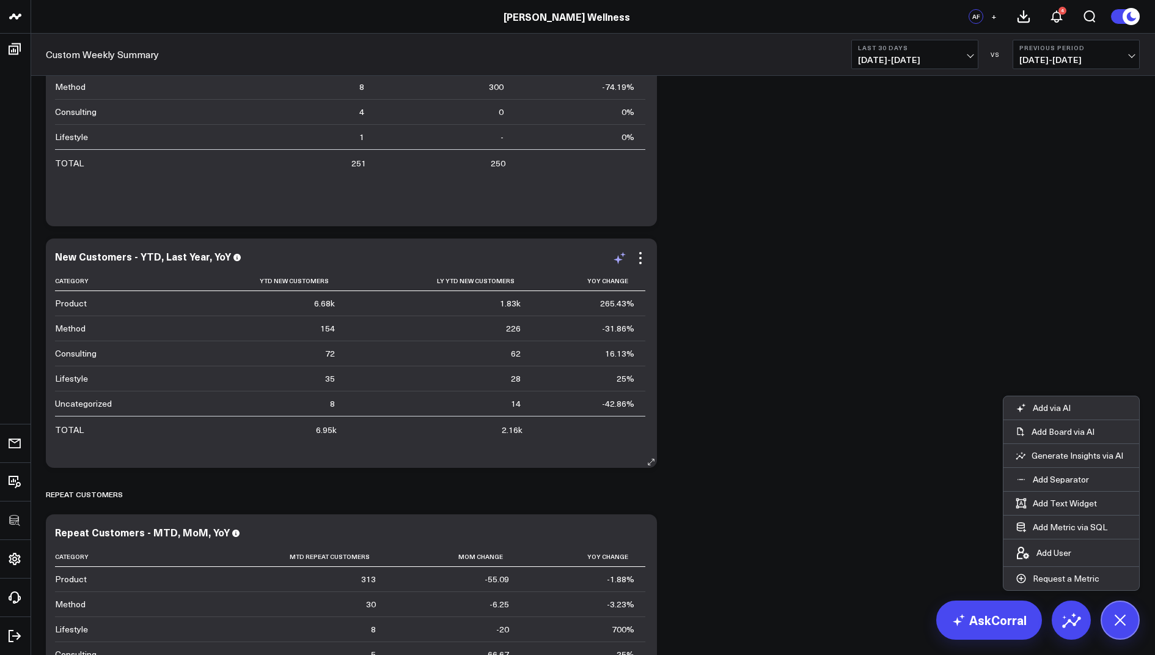
scroll to position [1597, 0]
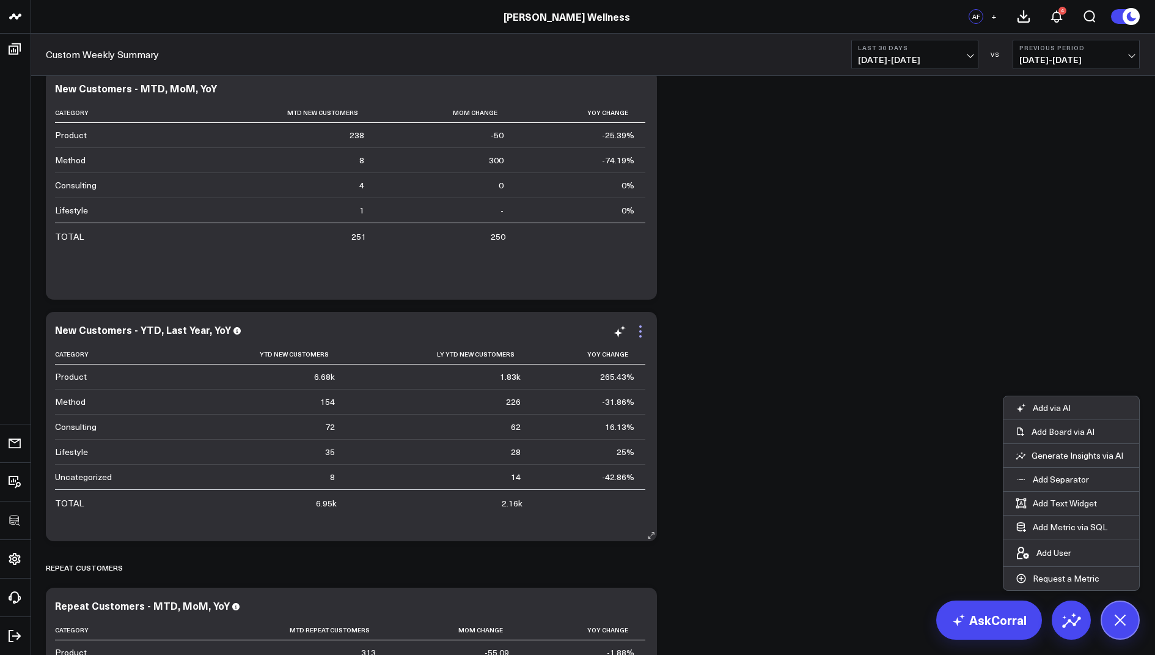
click at [642, 333] on icon at bounding box center [640, 331] width 15 height 15
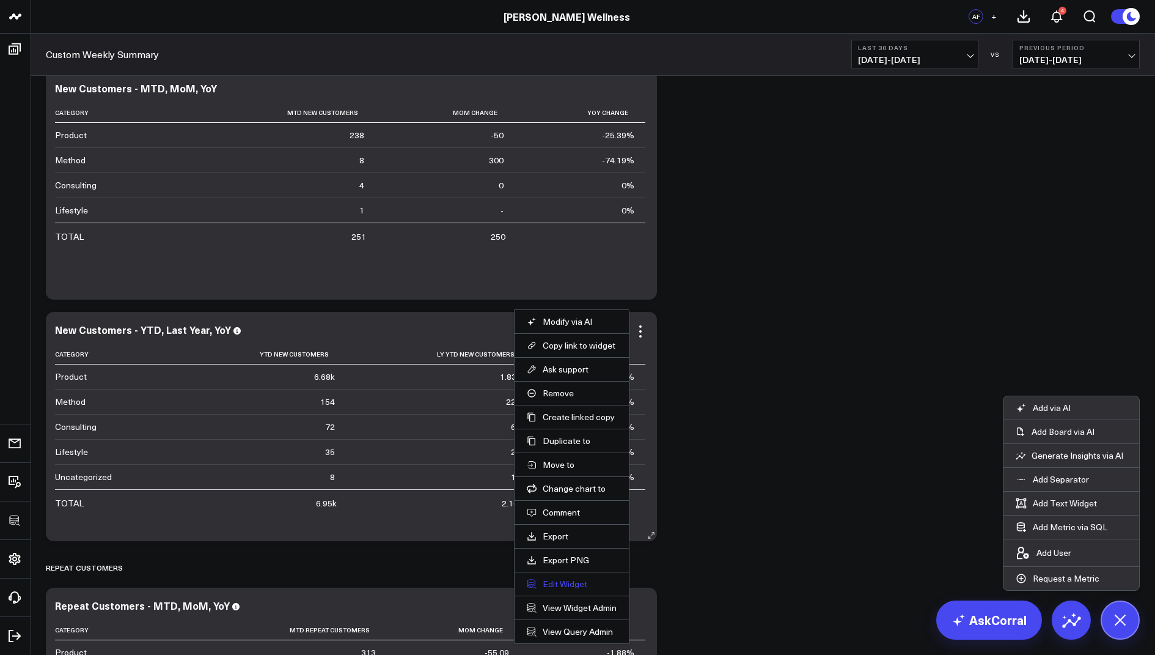
click at [561, 578] on button "Edit Widget" at bounding box center [572, 583] width 90 height 11
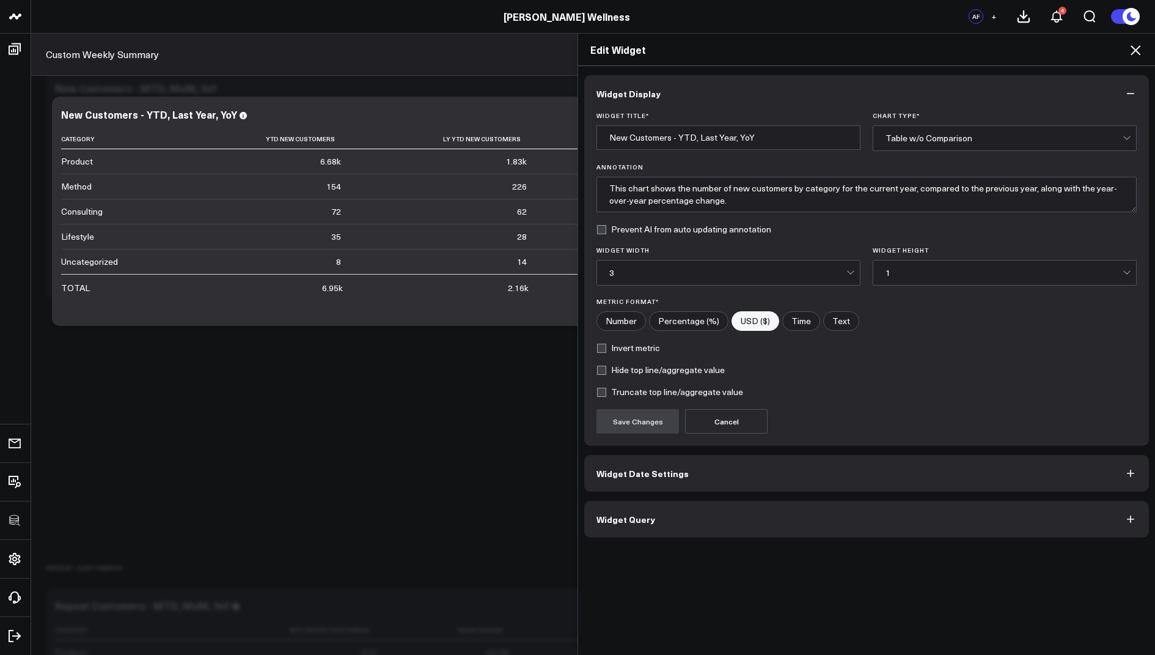
click at [672, 510] on button "Widget Query" at bounding box center [866, 519] width 565 height 37
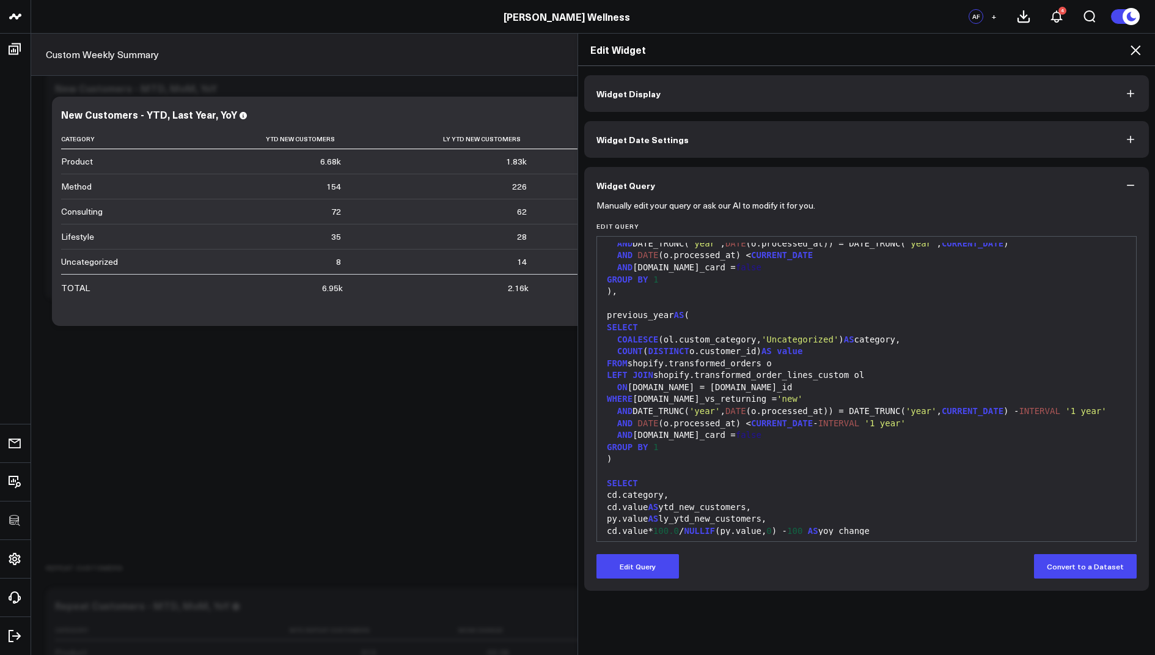
scroll to position [86, 0]
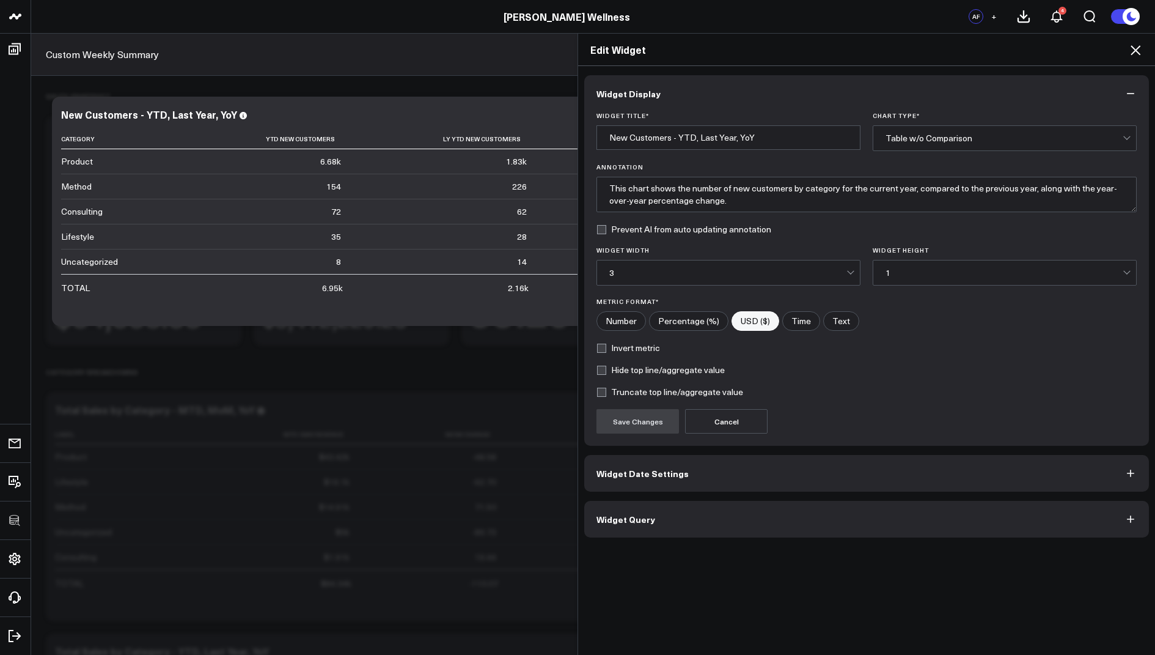
click at [1132, 53] on icon at bounding box center [1136, 50] width 10 height 10
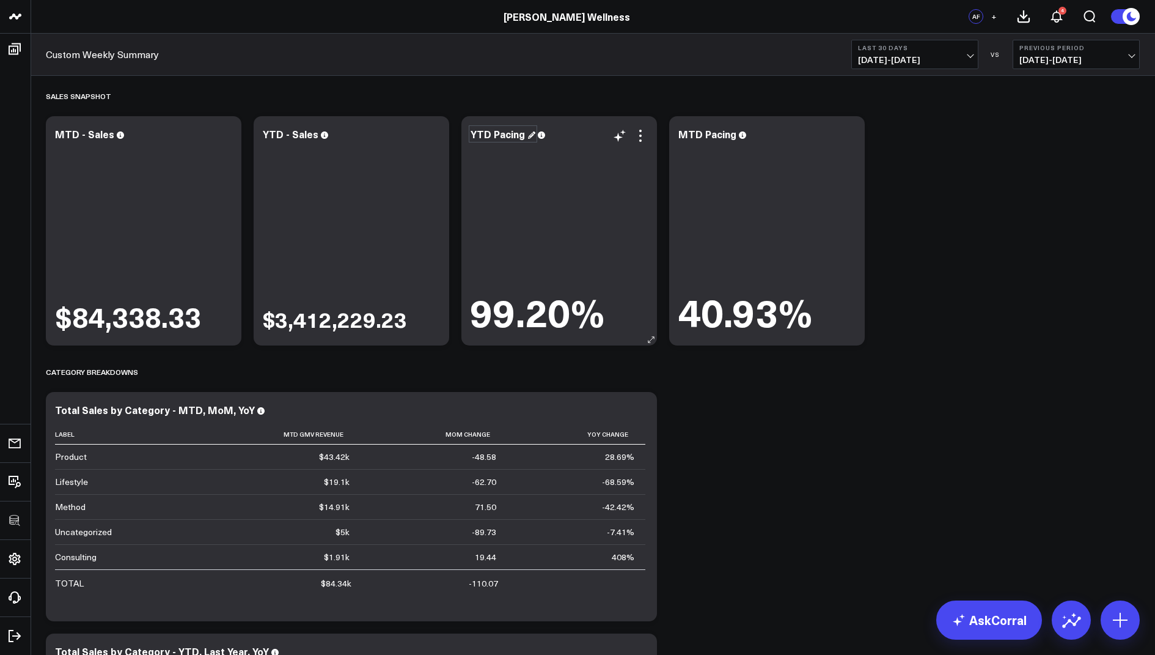
click at [518, 132] on div "YTD Pacing" at bounding box center [503, 133] width 65 height 13
click at [718, 134] on div "MTD Pacing" at bounding box center [712, 133] width 68 height 13
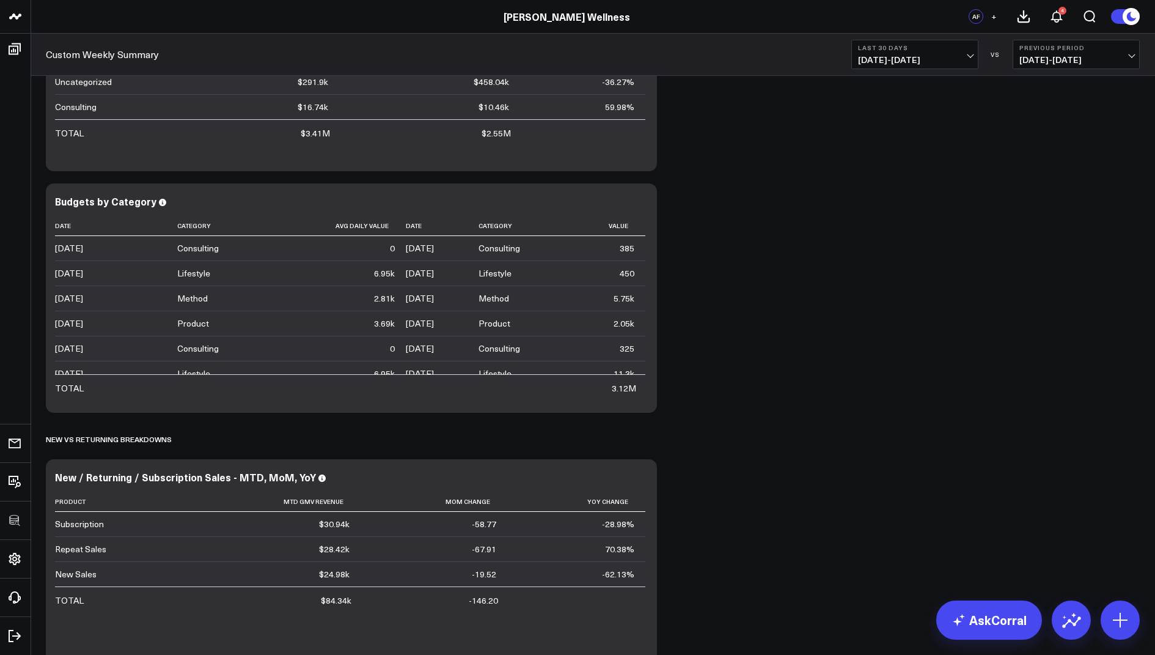
scroll to position [812, 0]
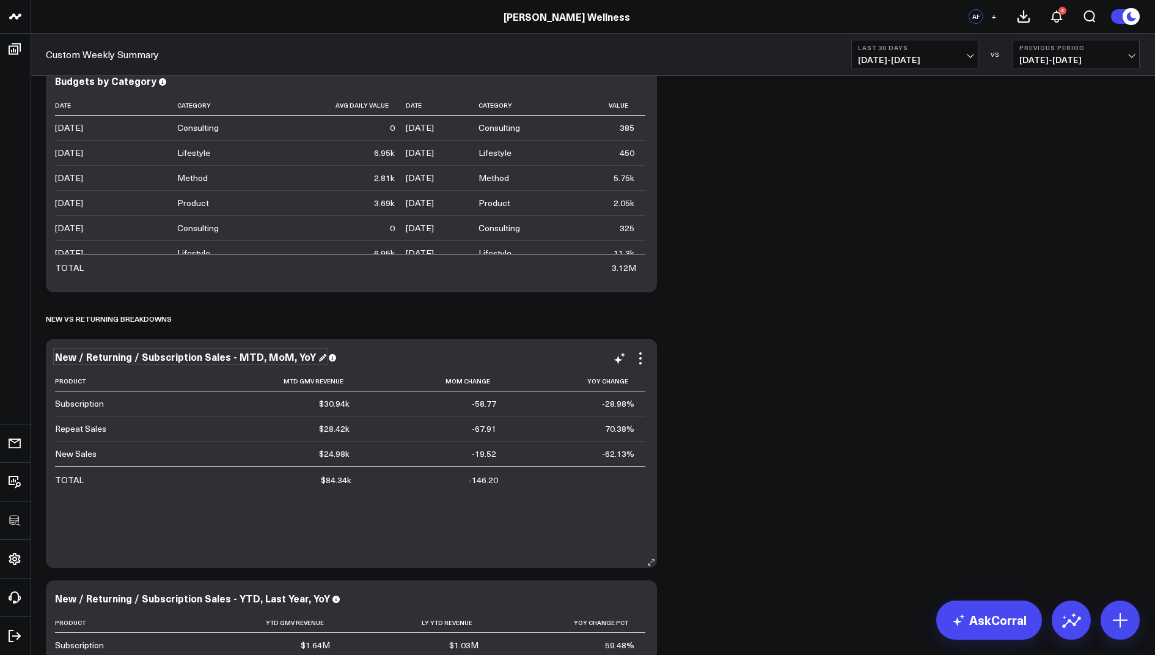
click at [56, 353] on div "New / Returning / Subscription Sales - MTD, MoM, YoY" at bounding box center [190, 356] width 271 height 13
click at [59, 355] on div "New / Returning / Subscription Sales - MTD, MoM, YoY" at bounding box center [190, 356] width 271 height 13
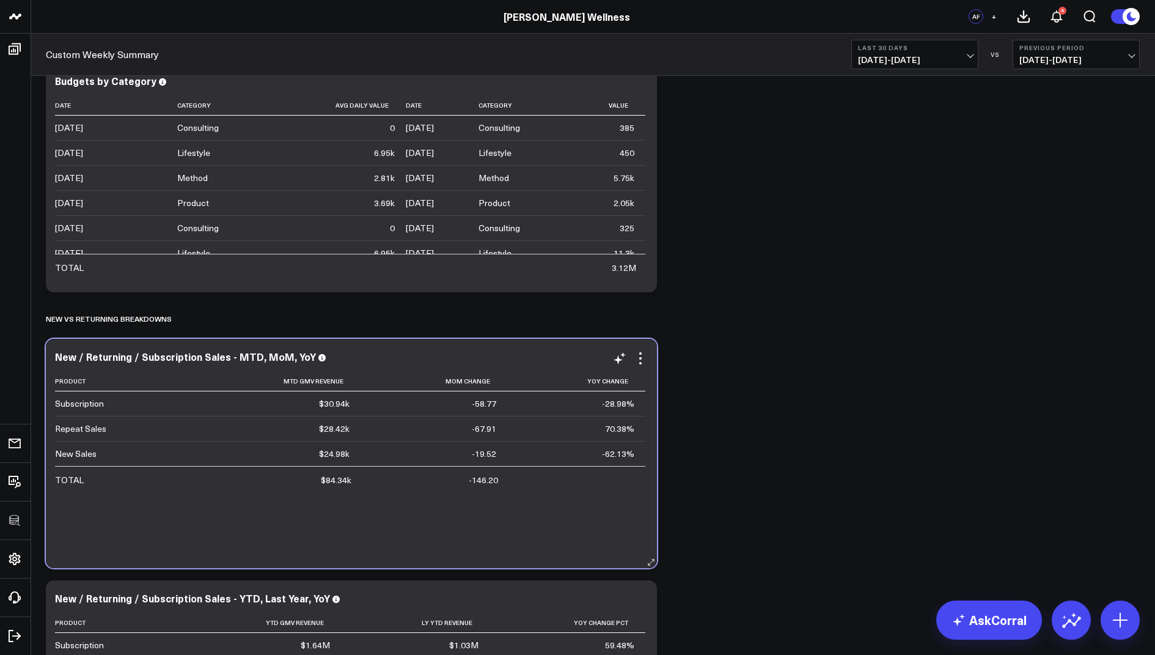
click at [54, 355] on div "New / Returning / Subscription Sales - MTD, MoM, YoY Product Mtd Gmv Revenue Mo…" at bounding box center [351, 453] width 611 height 229
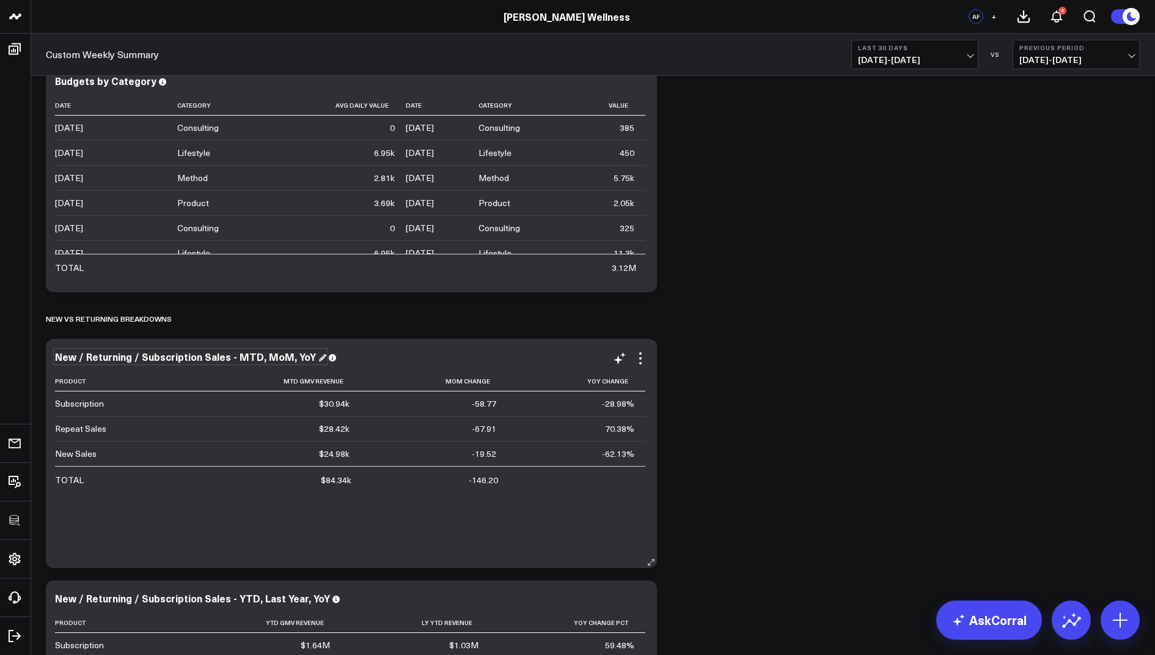
click at [57, 358] on div "New / Returning / Subscription Sales - MTD, MoM, YoY" at bounding box center [190, 356] width 271 height 13
click at [57, 356] on div "New / Returning / Subscription Sales - MTD, MoM, YoY" at bounding box center [190, 356] width 271 height 13
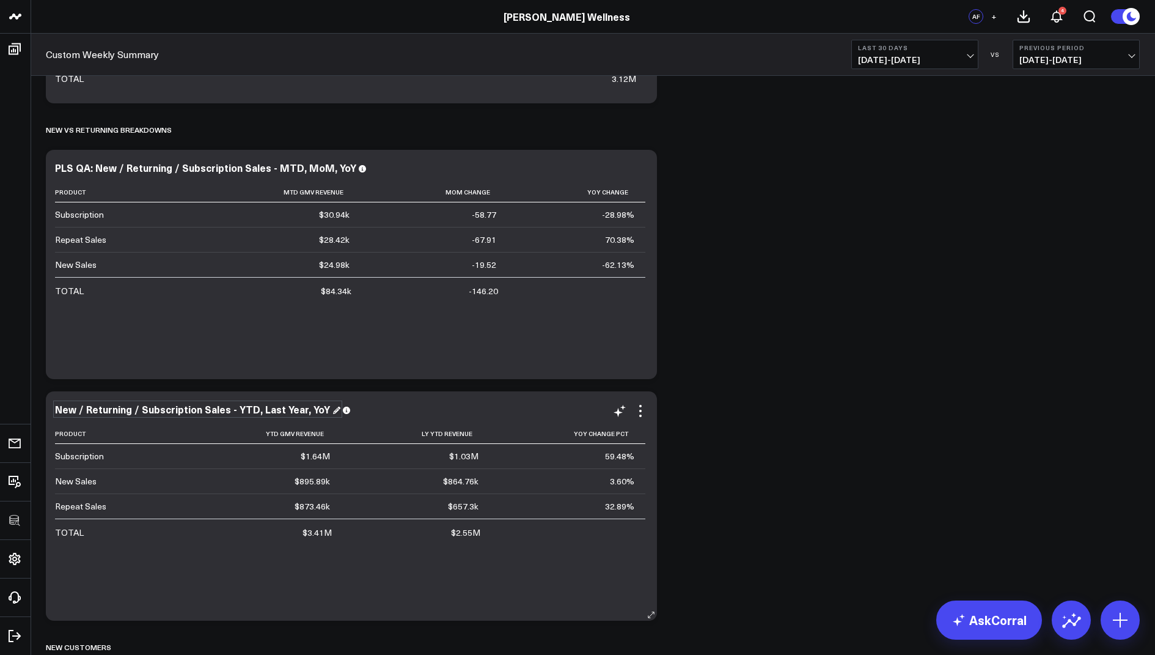
click at [55, 406] on div "New / Returning / Subscription Sales - YTD, Last Year, YoY" at bounding box center [197, 408] width 285 height 13
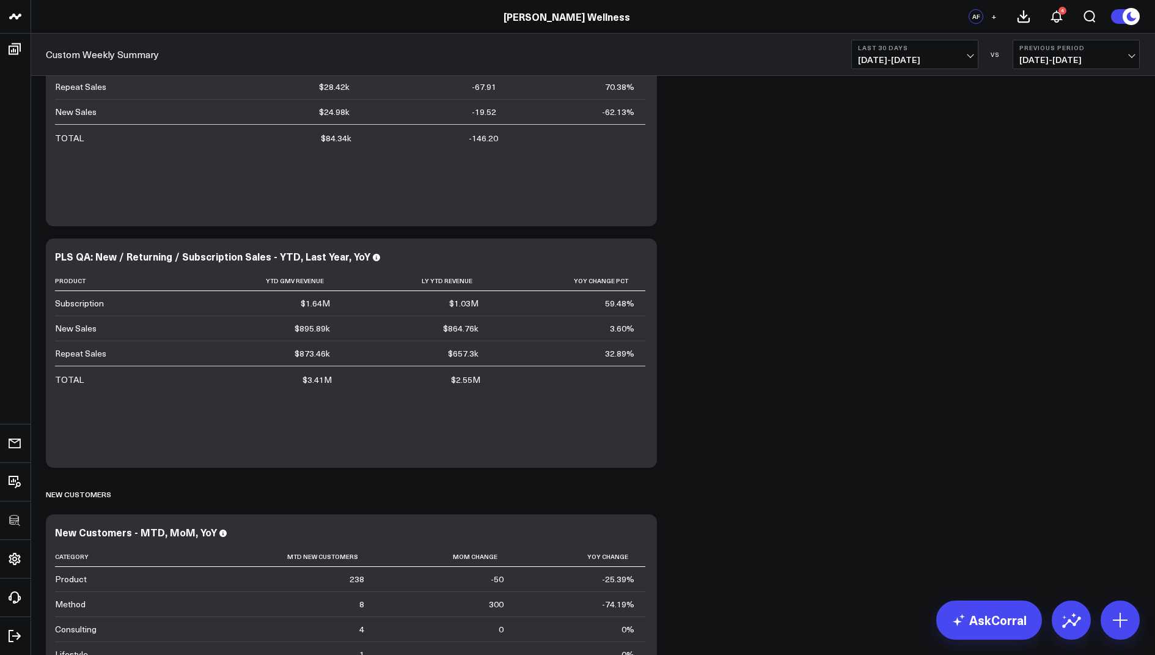
scroll to position [1282, 0]
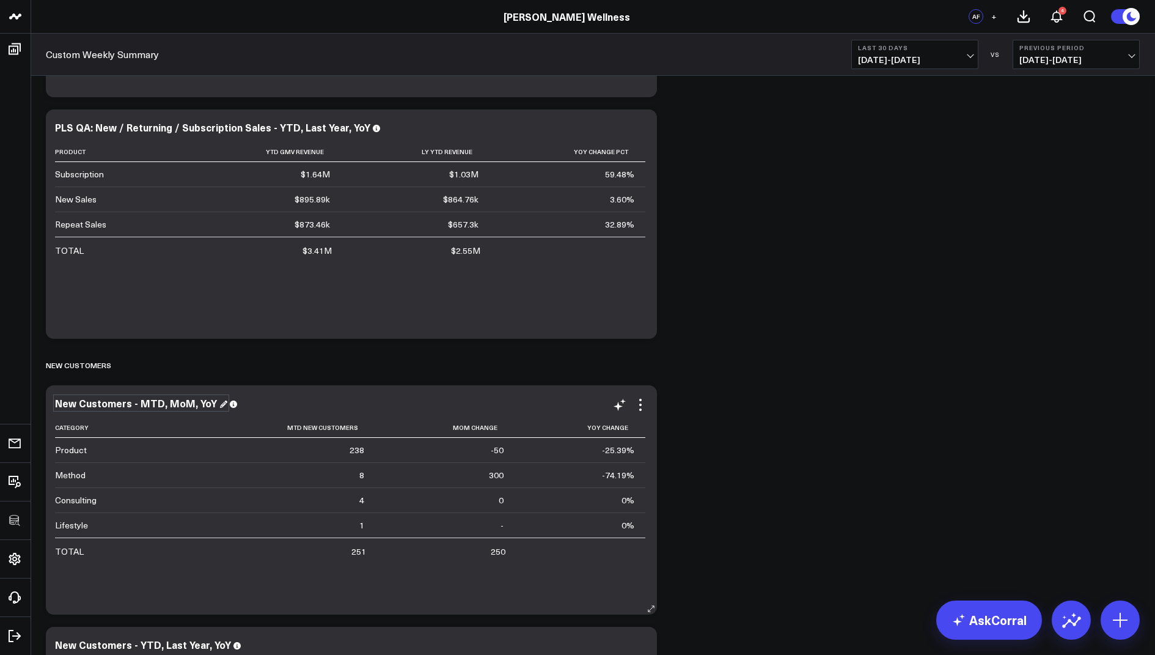
click at [57, 401] on div "New Customers - MTD, MoM, YoY" at bounding box center [141, 402] width 172 height 13
click at [55, 400] on div "New Customers - MTD, MoM, YoY" at bounding box center [141, 402] width 172 height 13
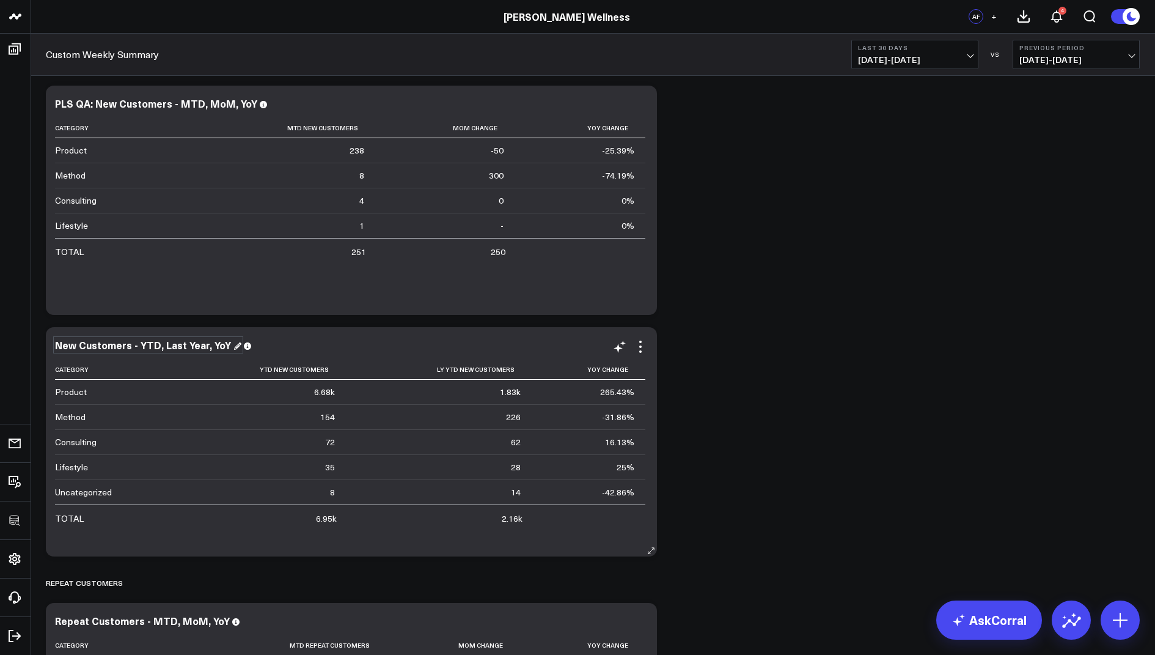
click at [57, 342] on div "New Customers - YTD, Last Year, YoY" at bounding box center [148, 344] width 186 height 13
click at [55, 340] on div "New Customers - YTD, Last Year, YoY" at bounding box center [148, 344] width 186 height 13
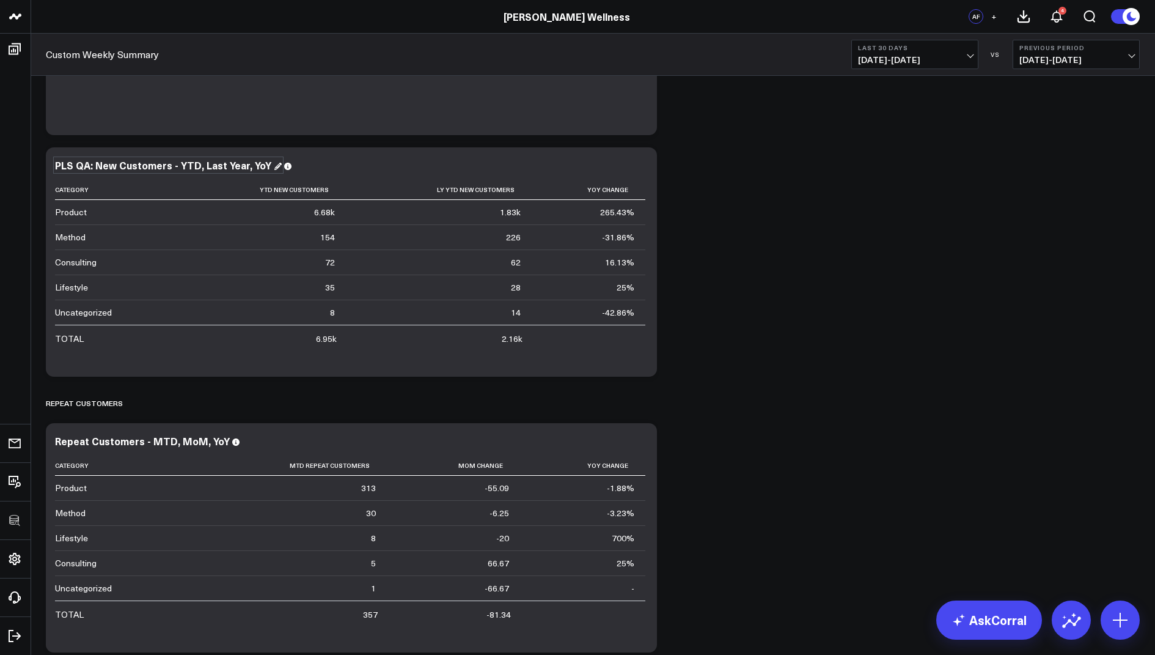
scroll to position [1838, 0]
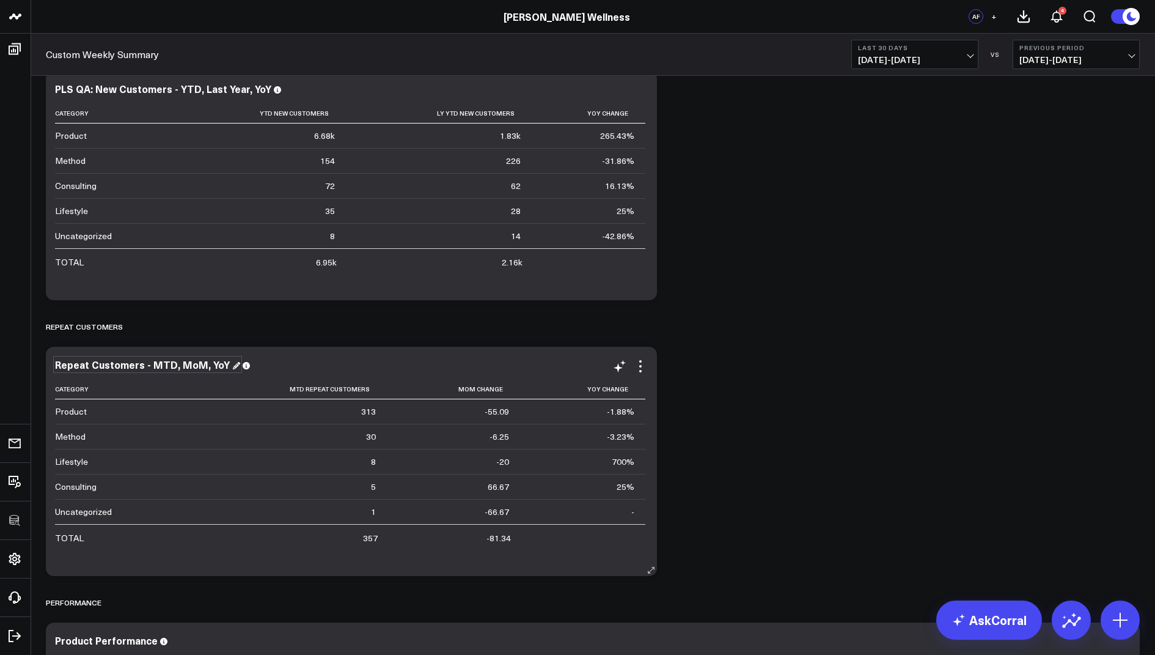
click at [59, 362] on div "Repeat Customers - MTD, MoM, YoY" at bounding box center [147, 364] width 185 height 13
click at [56, 361] on div "Repeat Customers - MTD, MoM, YoY" at bounding box center [147, 364] width 185 height 13
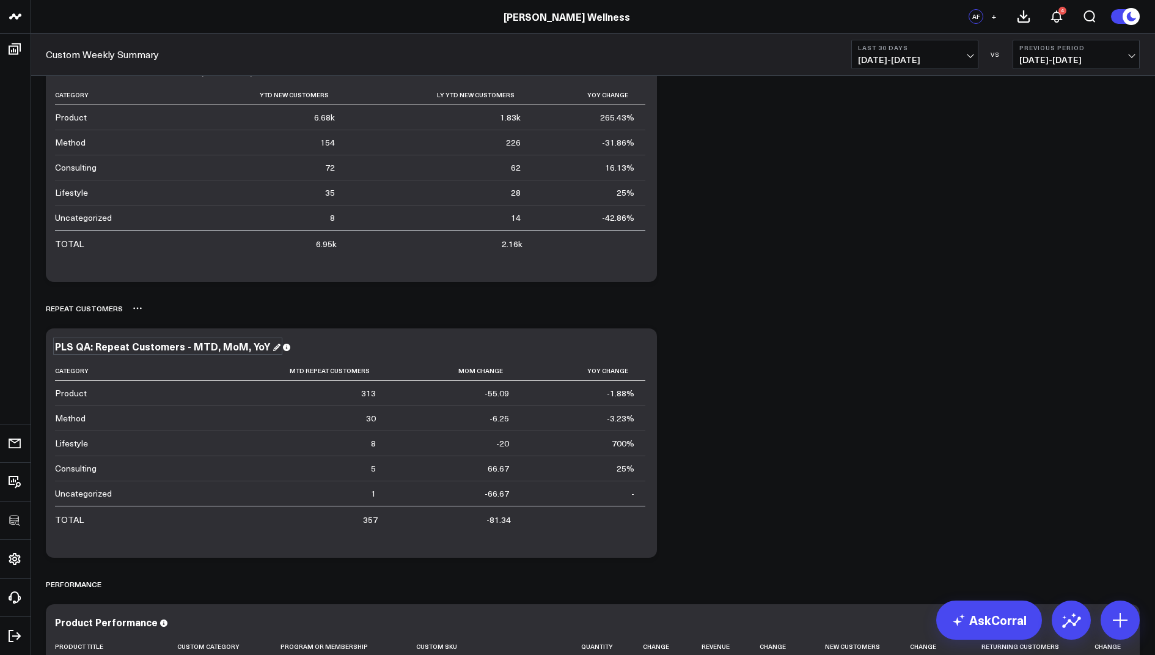
scroll to position [1807, 0]
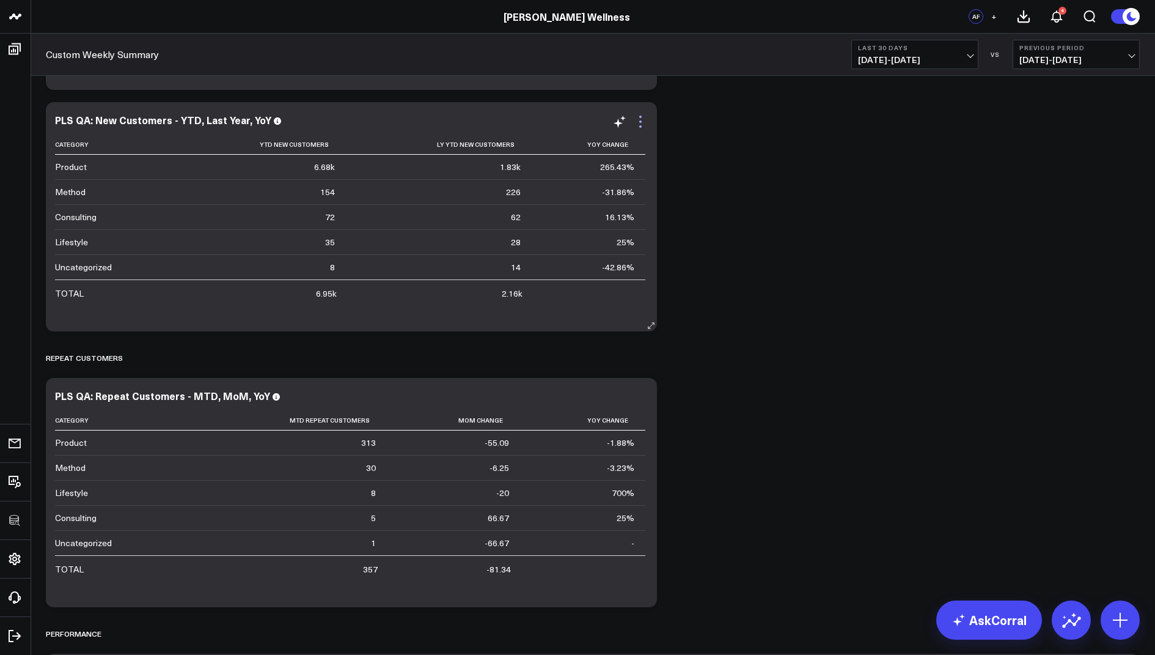
click at [642, 116] on icon at bounding box center [640, 121] width 15 height 15
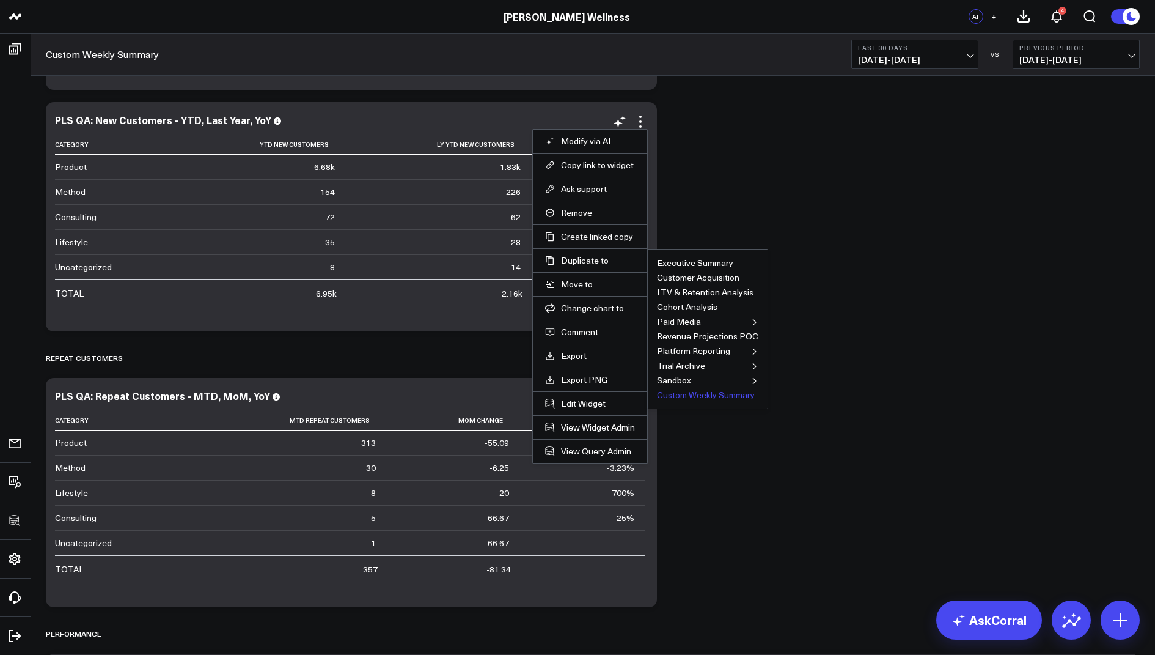
click at [690, 396] on button "Custom Weekly Summary" at bounding box center [706, 395] width 98 height 9
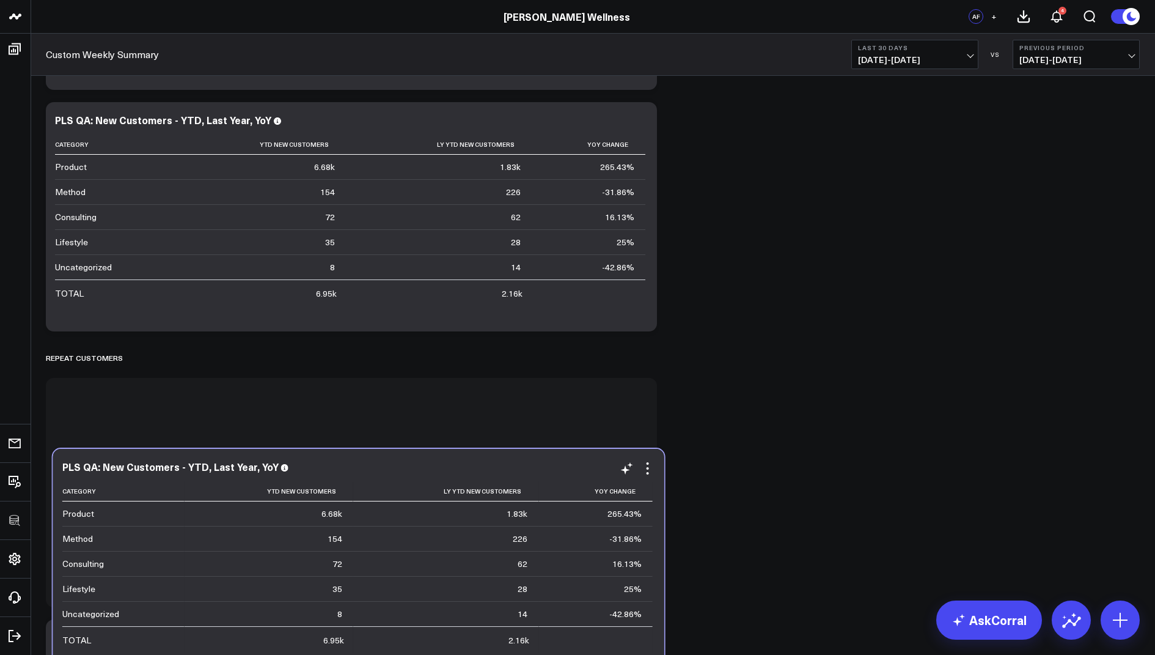
drag, startPoint x: 469, startPoint y: 442, endPoint x: 476, endPoint y: 547, distance: 105.3
click at [476, 547] on td "226" at bounding box center [446, 538] width 186 height 25
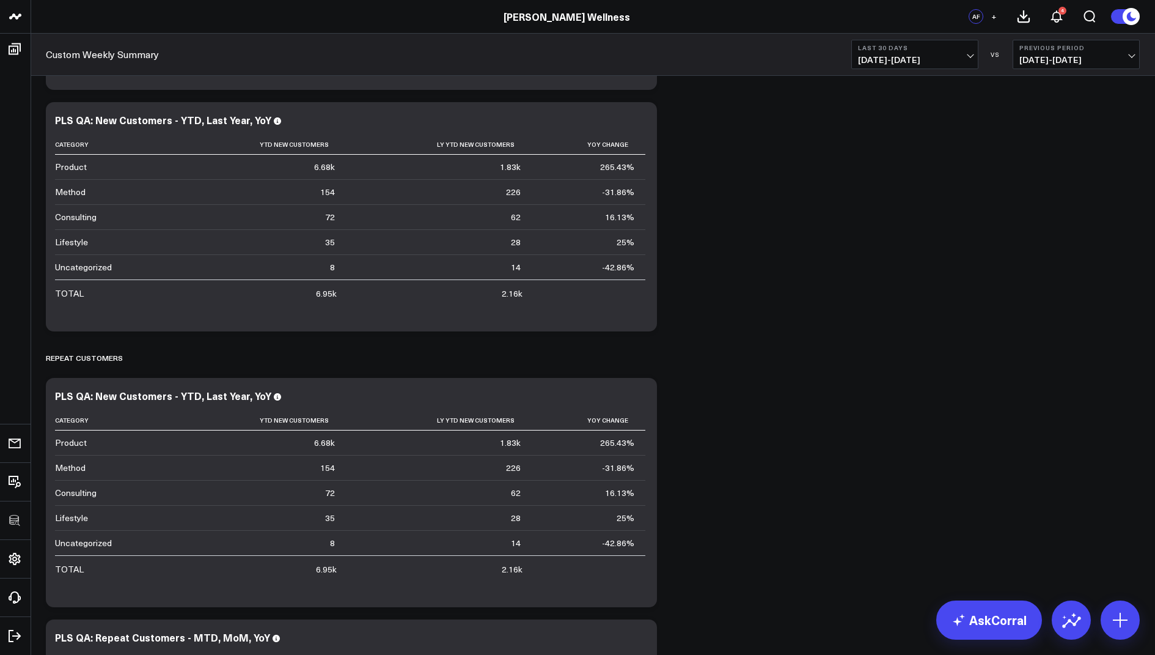
scroll to position [1990, 0]
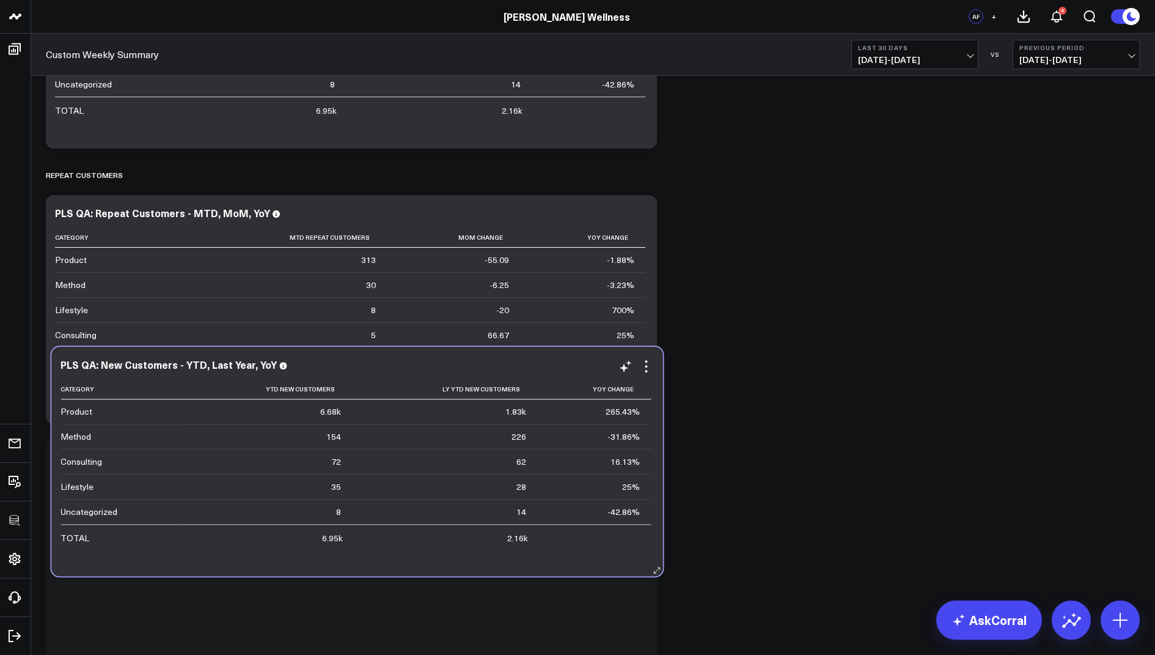
drag, startPoint x: 563, startPoint y: 403, endPoint x: 568, endPoint y: 555, distance: 151.7
click at [568, 555] on div "Category Ytd New Customers Ly Ytd New Customers Yoy Change Product 6.68k 1.83k …" at bounding box center [357, 471] width 593 height 185
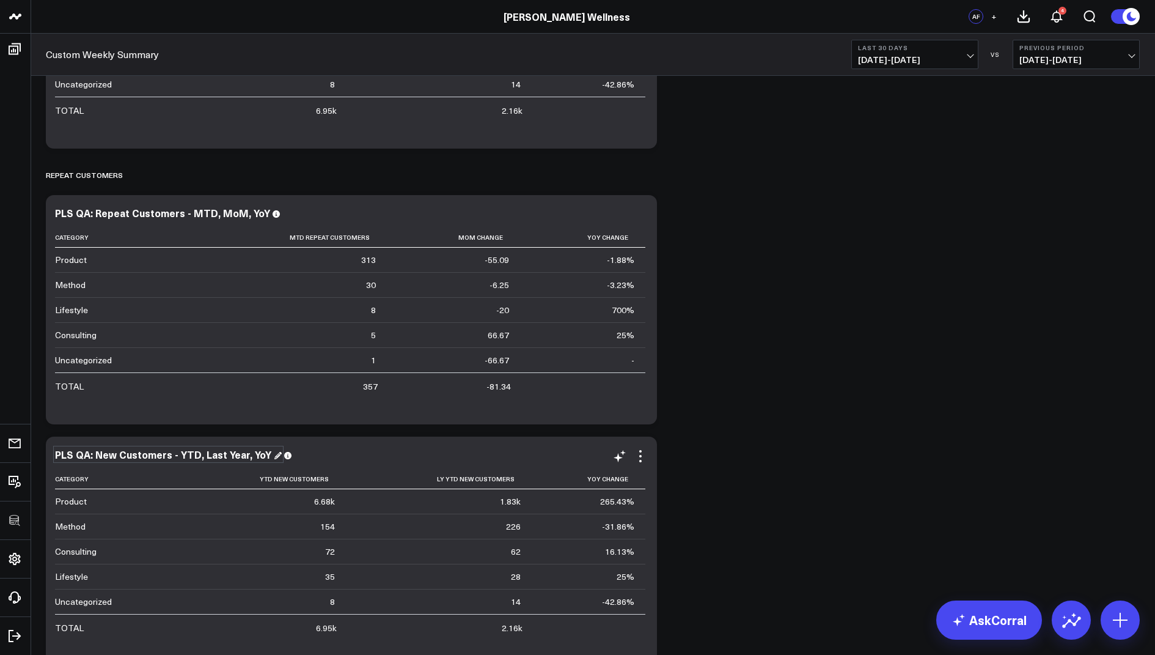
click at [114, 456] on div "PLS QA: New Customers - YTD, Last Year, YoY" at bounding box center [168, 453] width 227 height 13
click at [113, 450] on div "PLS QA: New Customers - YTD, Last Year, YoY" at bounding box center [168, 453] width 227 height 13
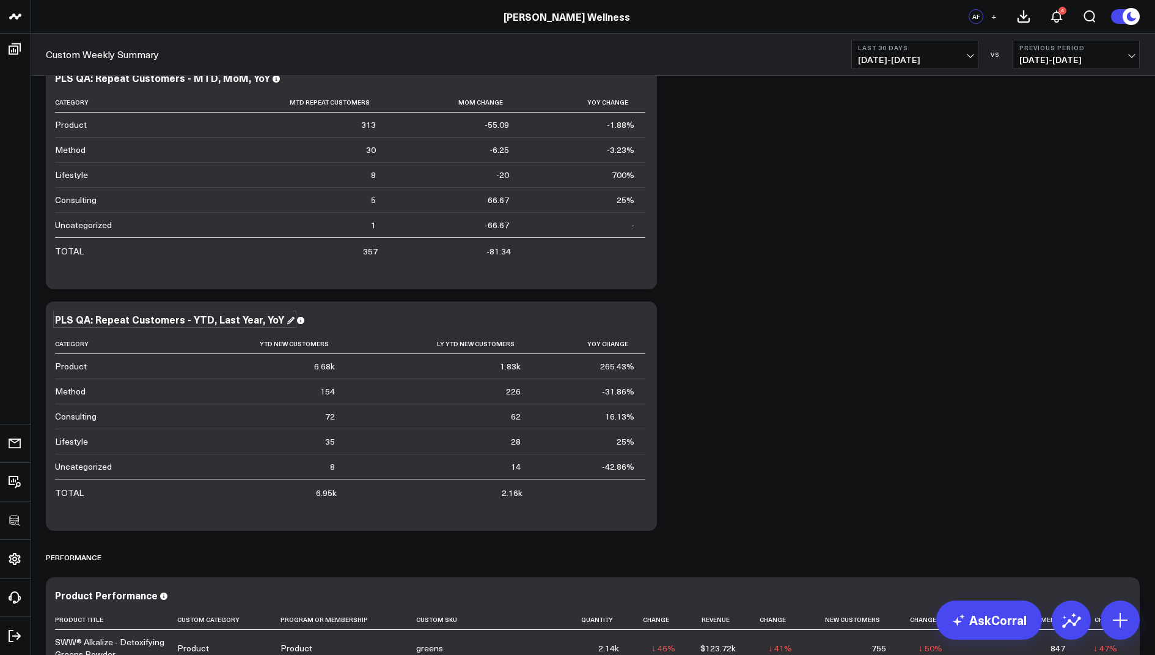
scroll to position [2177, 0]
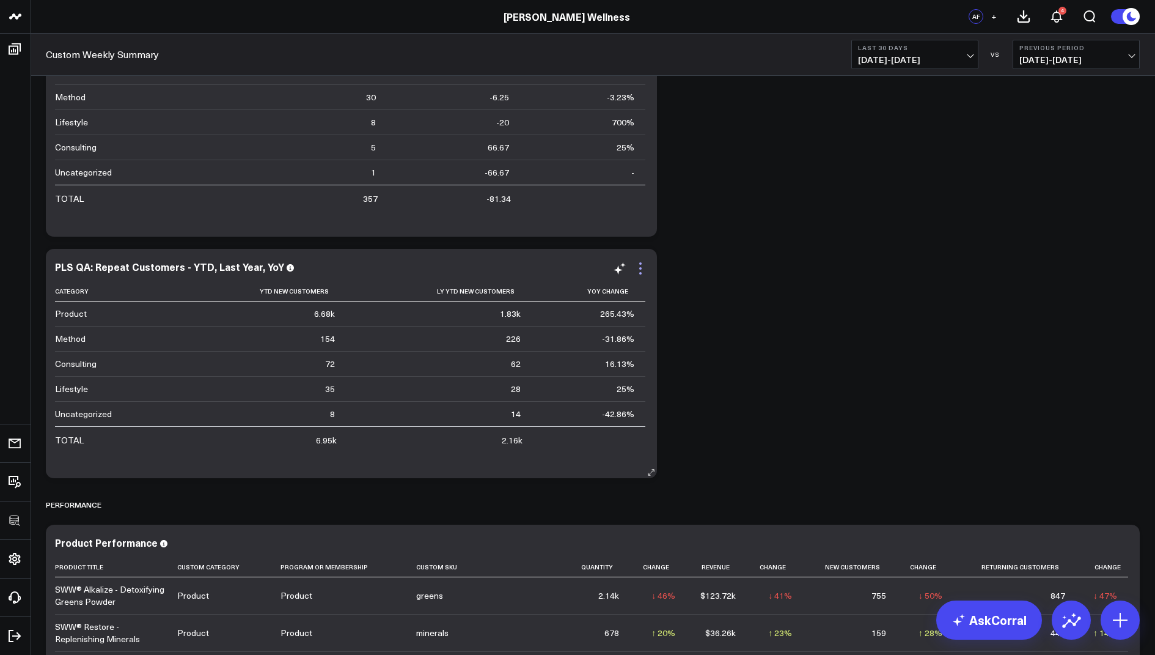
click at [639, 268] on icon at bounding box center [640, 268] width 15 height 15
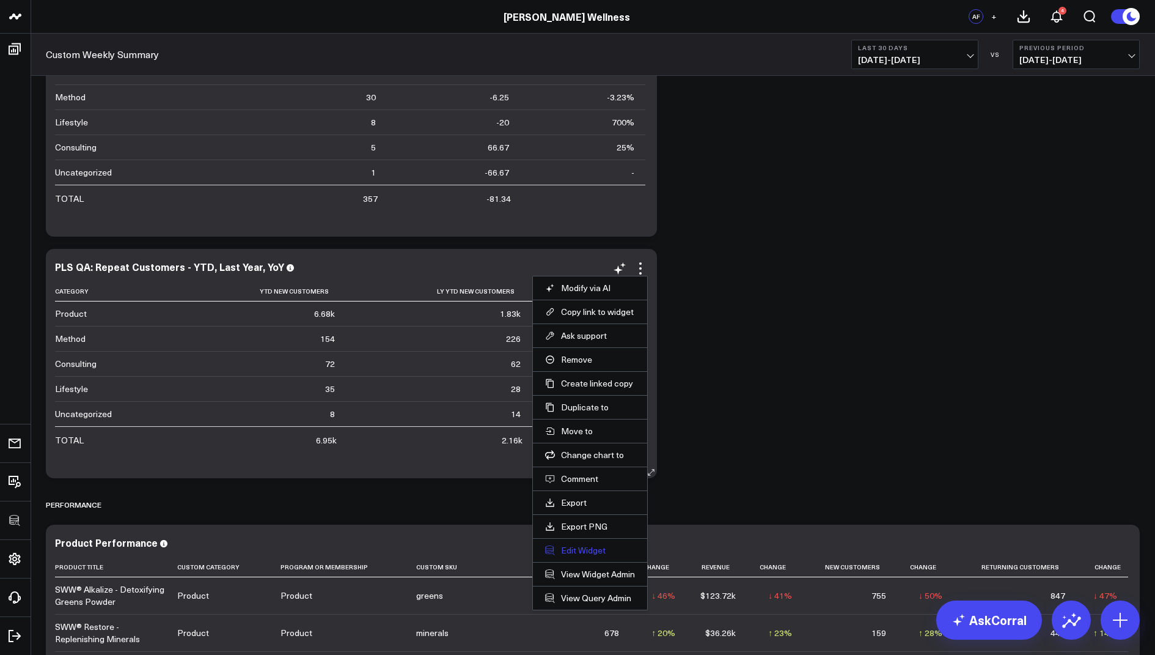
click at [591, 546] on button "Edit Widget" at bounding box center [590, 550] width 90 height 11
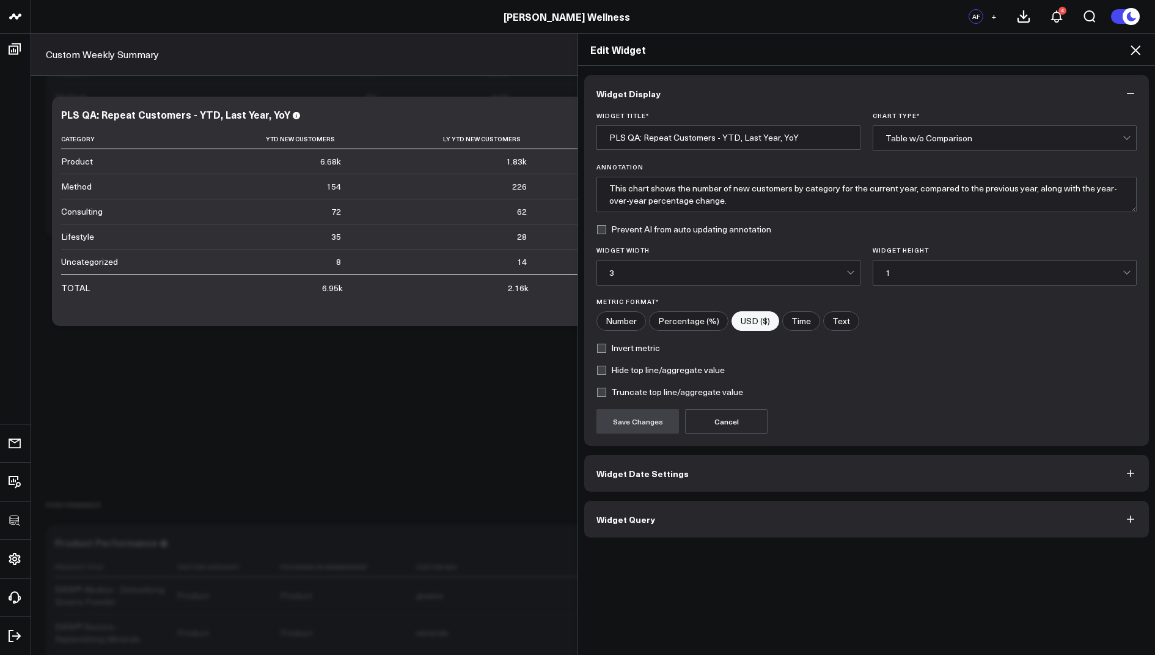
click at [625, 519] on span "Widget Query" at bounding box center [626, 519] width 59 height 10
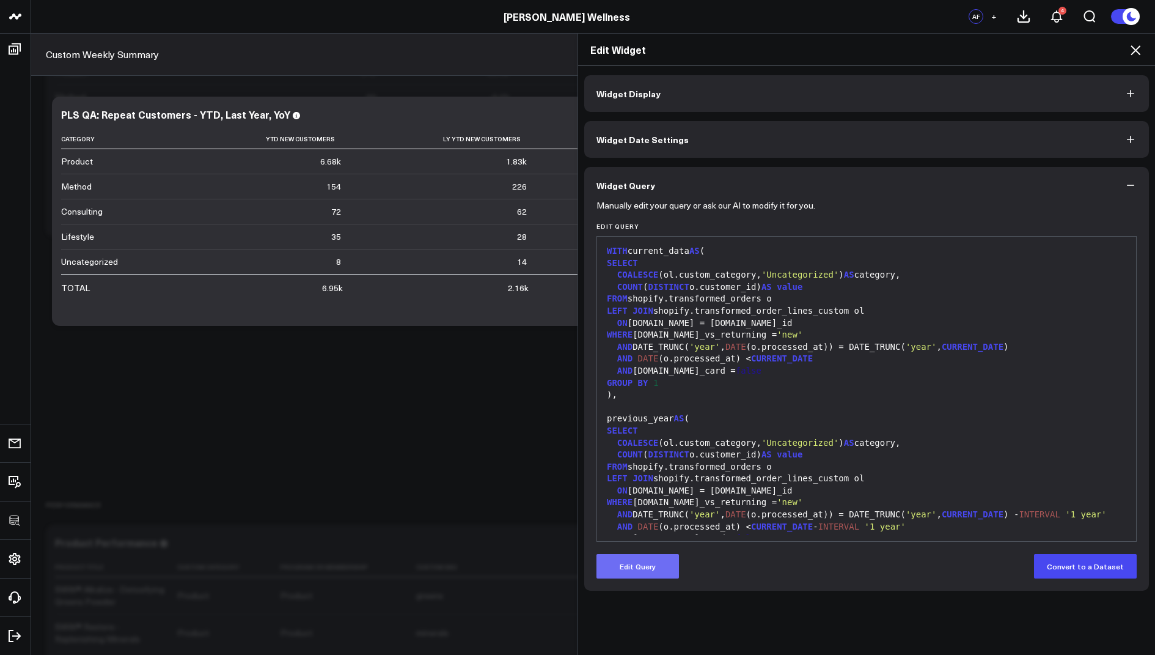
click at [627, 567] on button "Edit Query" at bounding box center [638, 566] width 83 height 24
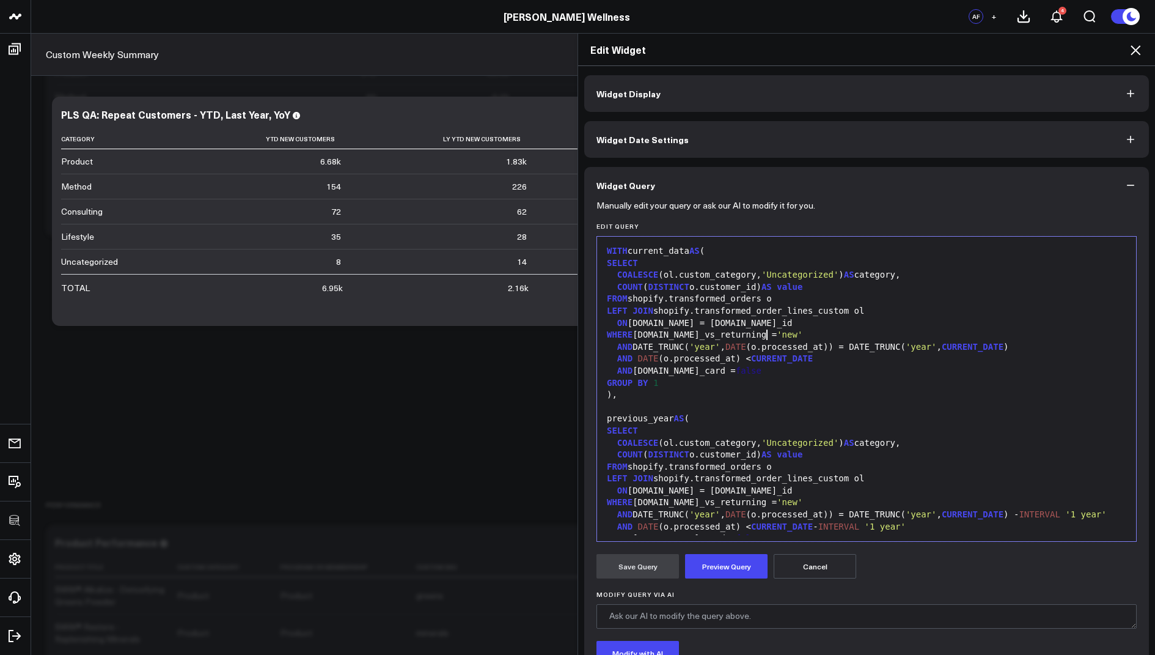
click at [777, 332] on span "'new'" at bounding box center [790, 334] width 26 height 10
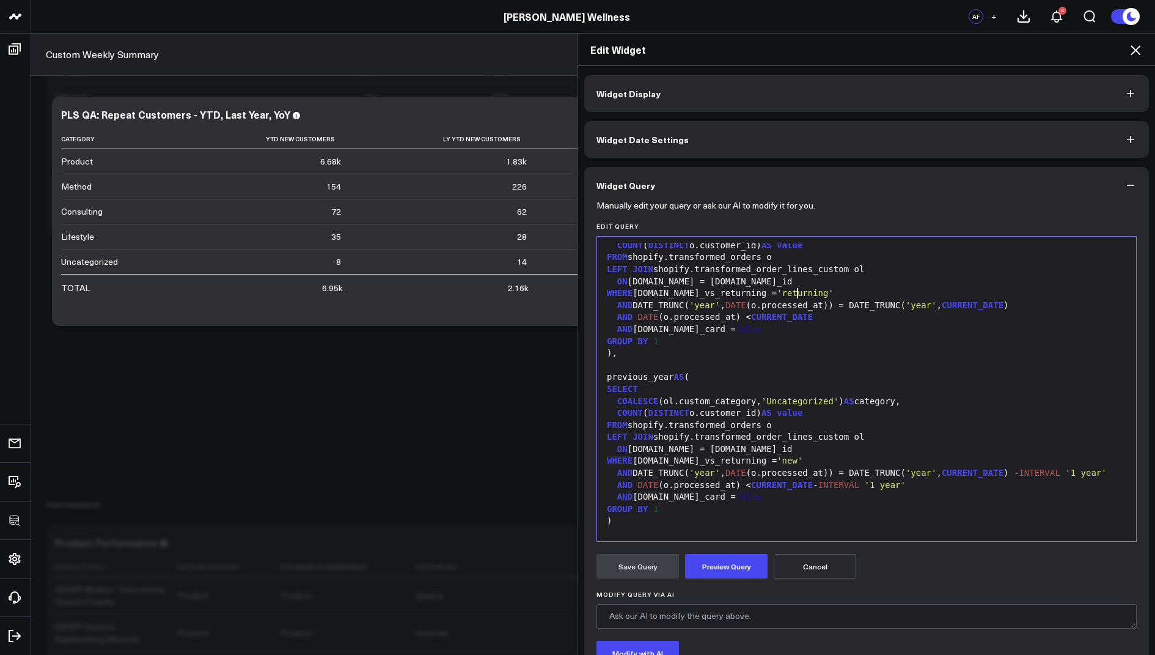
scroll to position [56, 0]
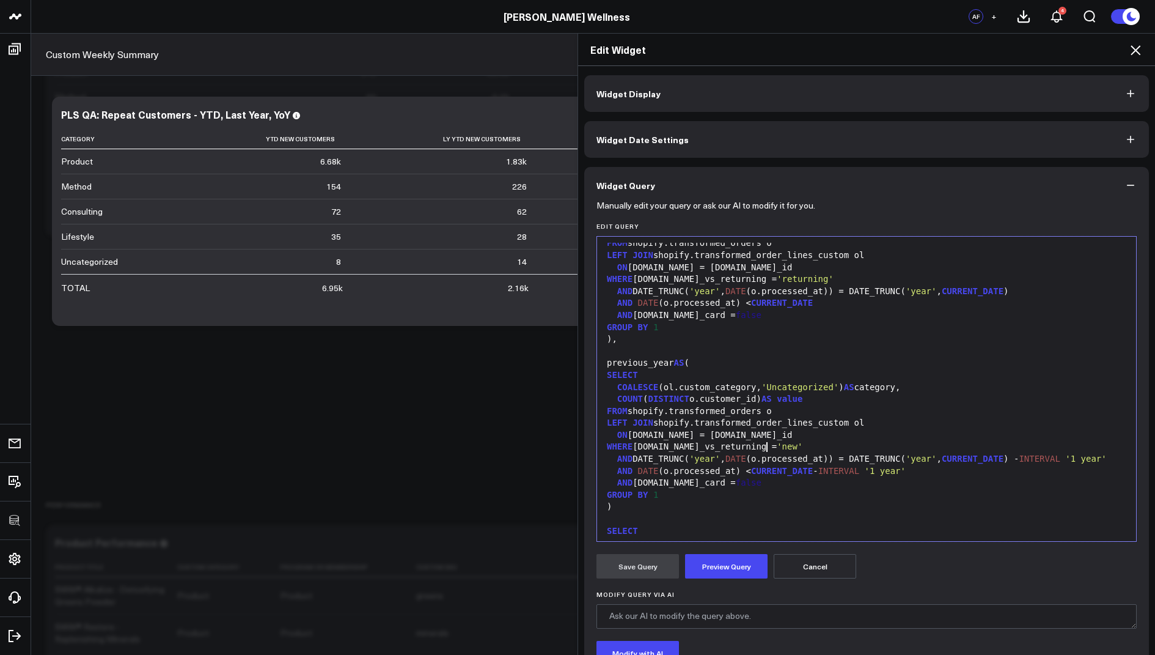
click at [777, 447] on span "'new'" at bounding box center [790, 446] width 26 height 10
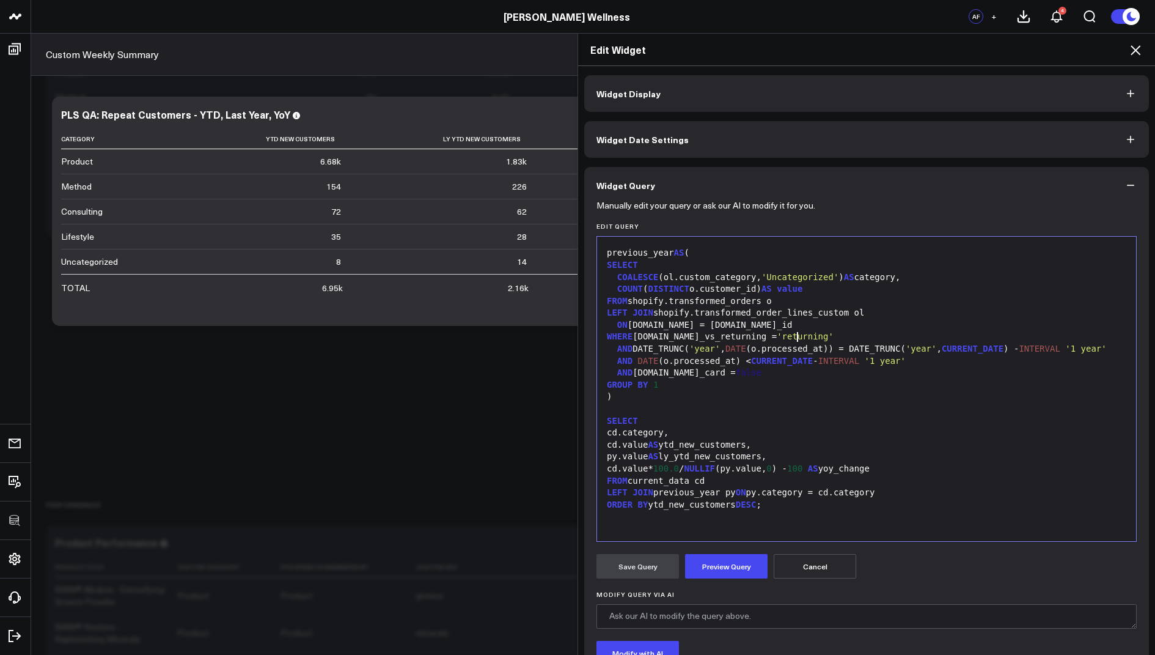
scroll to position [197, 0]
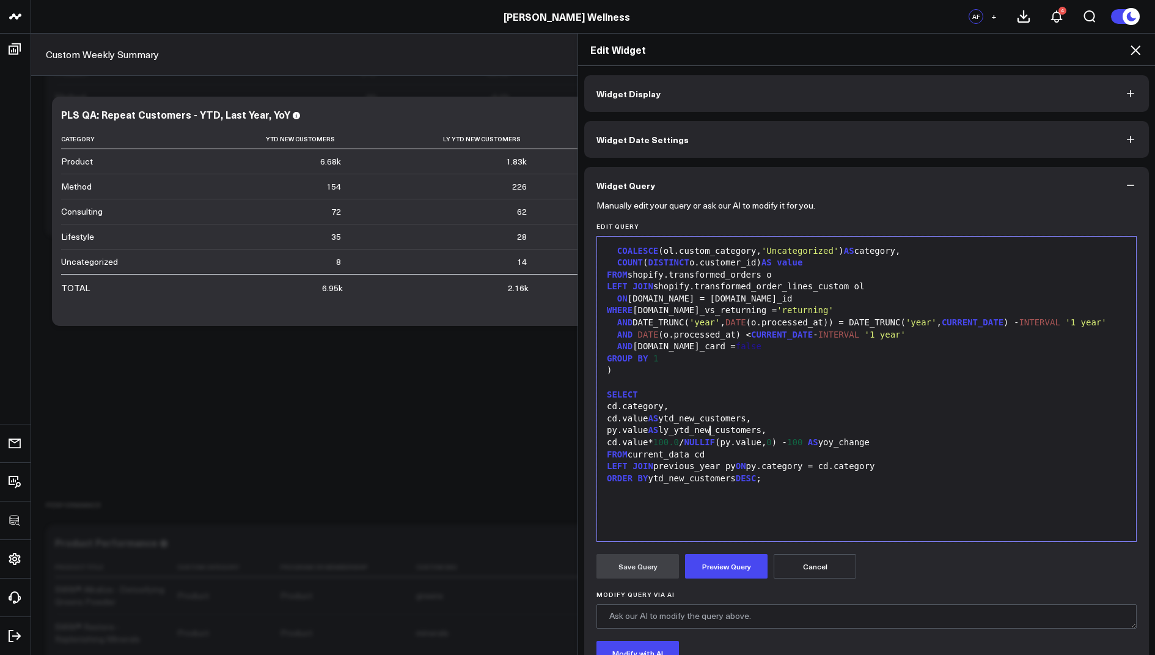
click at [711, 422] on div "cd.value AS ytd_new_customers," at bounding box center [866, 419] width 527 height 12
click at [716, 425] on div "cd.value AS ytd_new_customers," at bounding box center [866, 419] width 527 height 12
click at [729, 436] on div "py.value AS ly_ytd_new_customers," at bounding box center [866, 430] width 527 height 12
click at [726, 567] on button "Preview Query" at bounding box center [726, 566] width 83 height 24
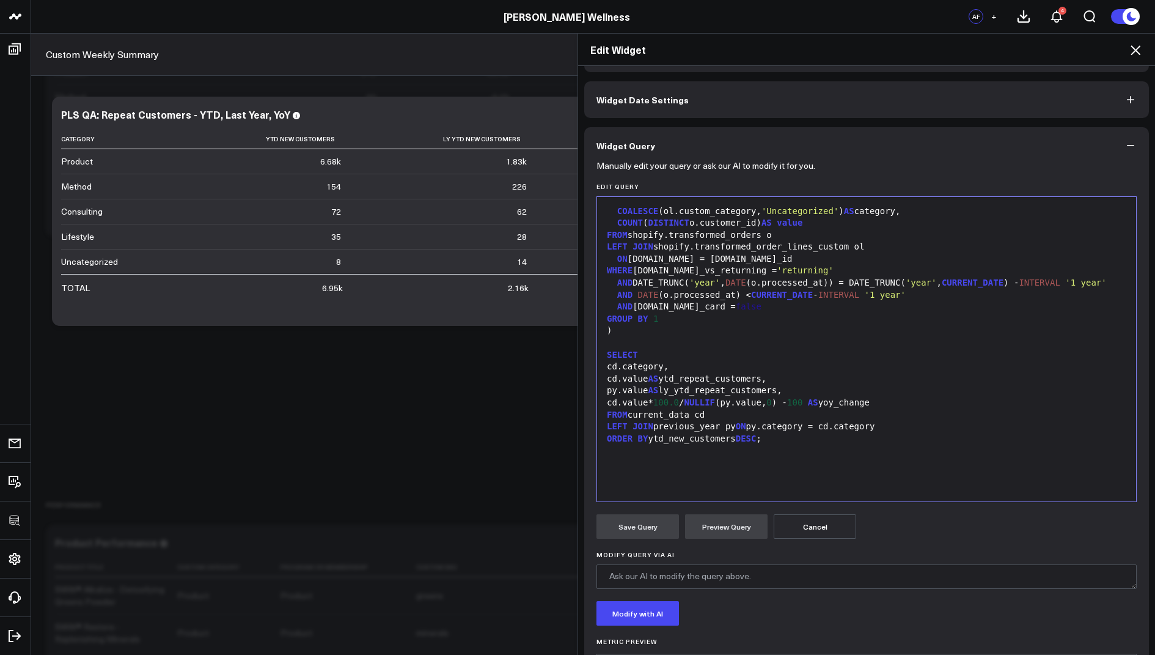
scroll to position [111, 0]
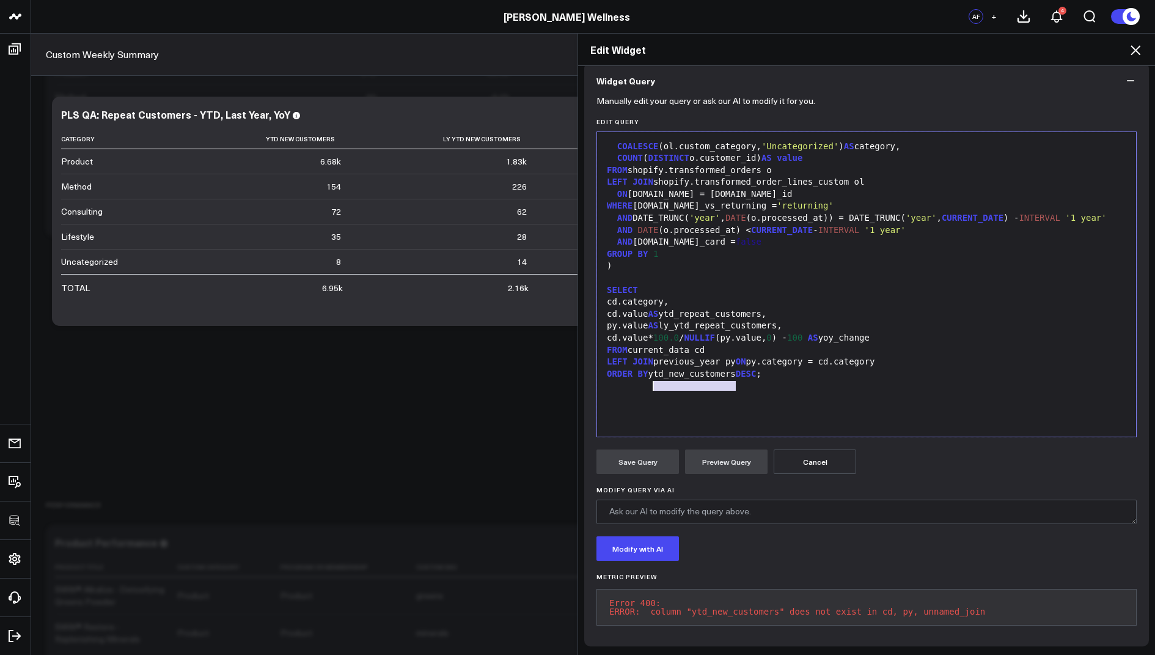
drag, startPoint x: 738, startPoint y: 375, endPoint x: 653, endPoint y: 375, distance: 84.4
click at [653, 375] on div "ORDER BY ytd_new_customers DESC ;" at bounding box center [866, 374] width 527 height 12
click at [661, 370] on div "ORDER BY 2 s DESC ;" at bounding box center [866, 374] width 527 height 12
click at [707, 462] on button "Preview Query" at bounding box center [726, 461] width 83 height 24
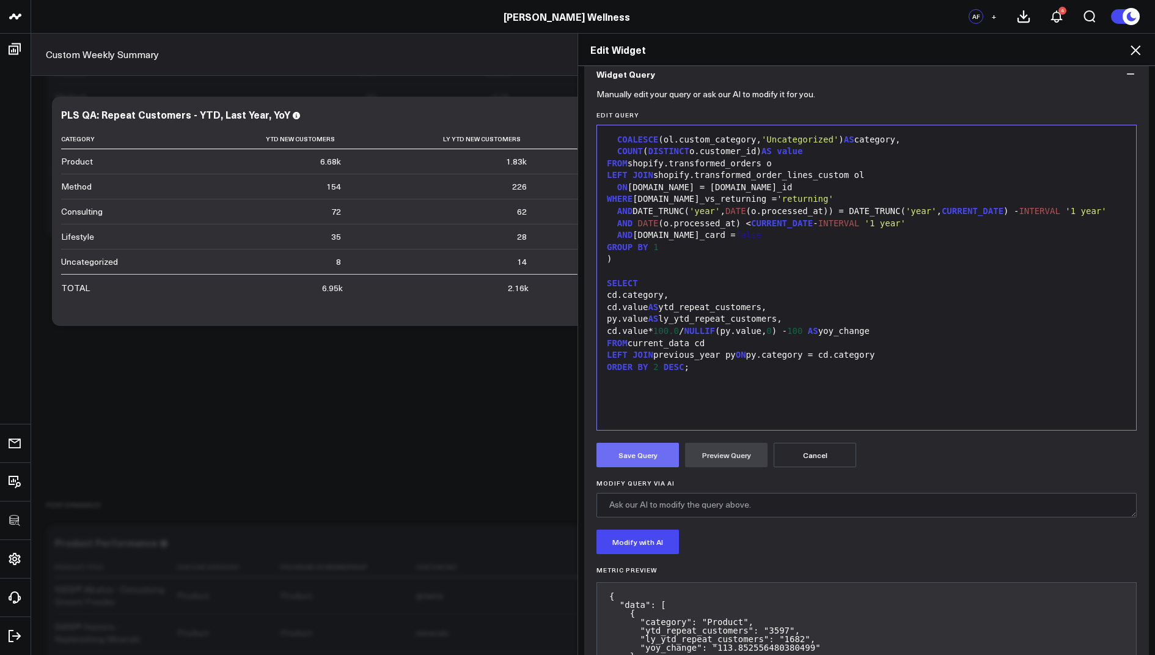
click at [627, 455] on button "Save Query" at bounding box center [638, 455] width 83 height 24
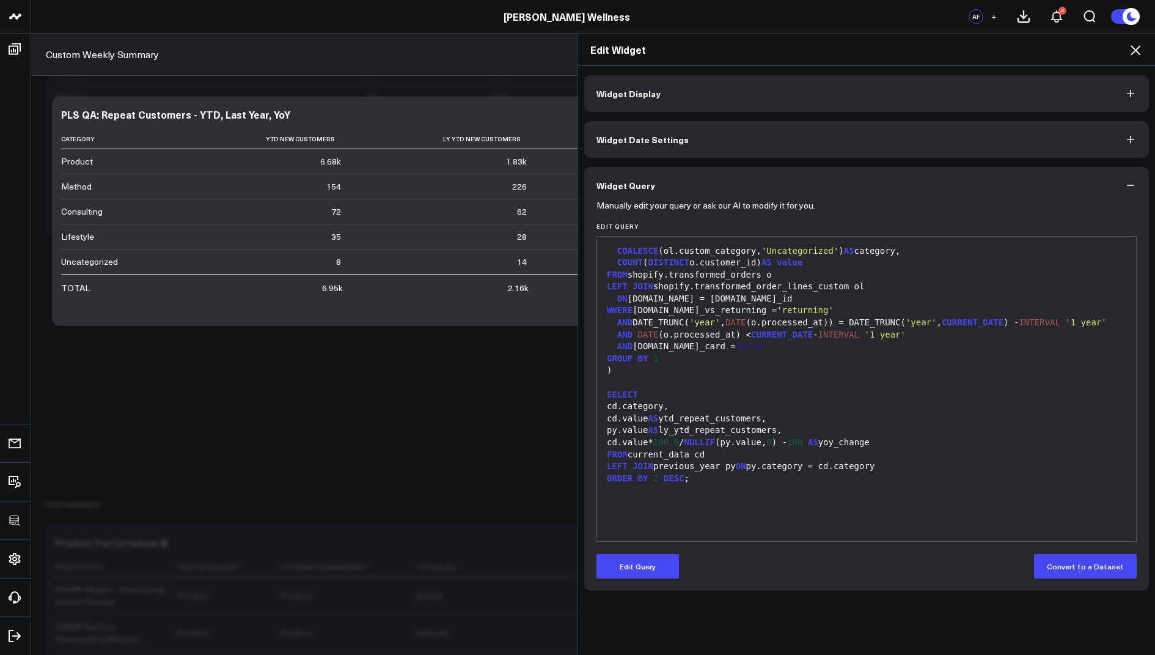
scroll to position [0, 0]
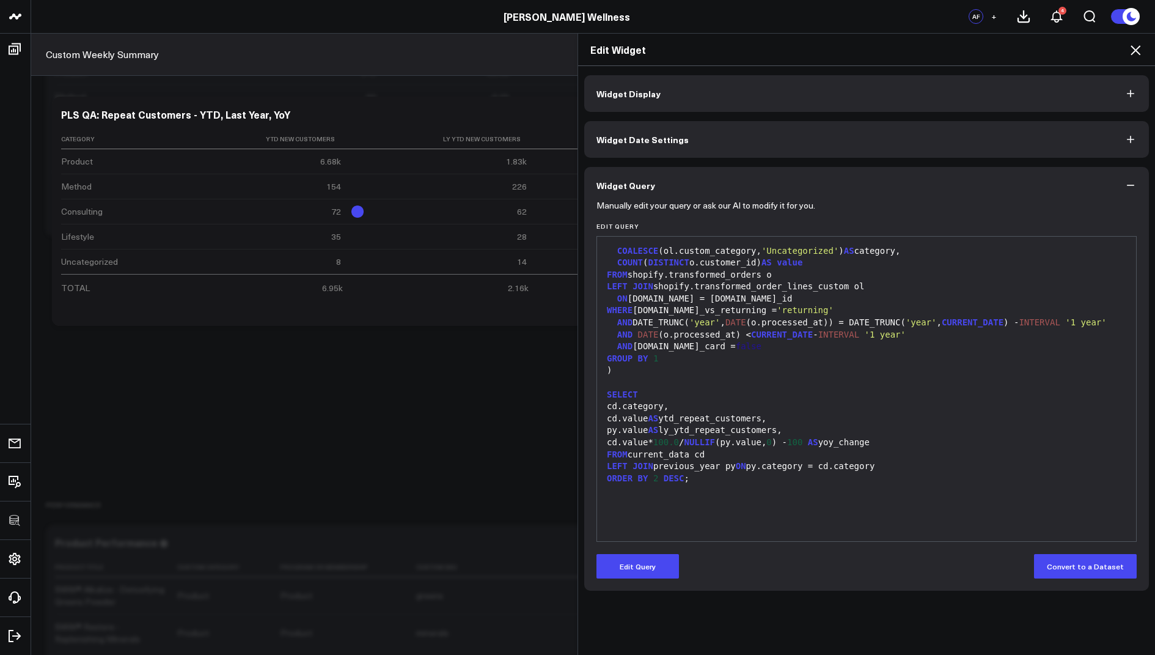
click at [1134, 50] on icon at bounding box center [1135, 50] width 15 height 15
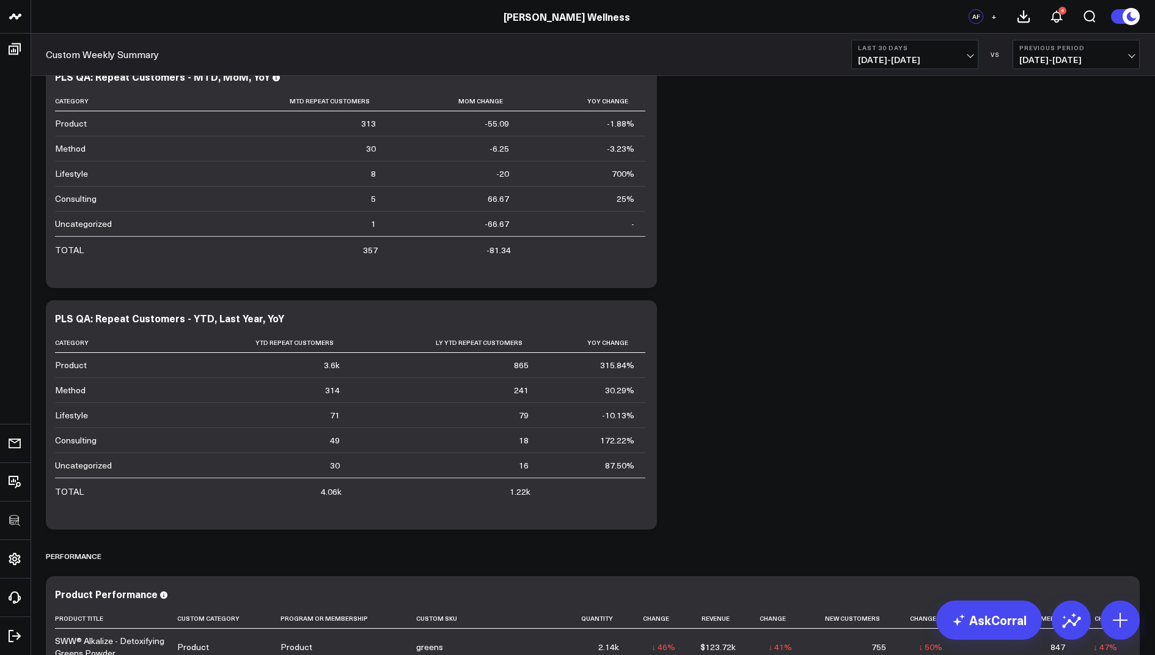
scroll to position [2081, 0]
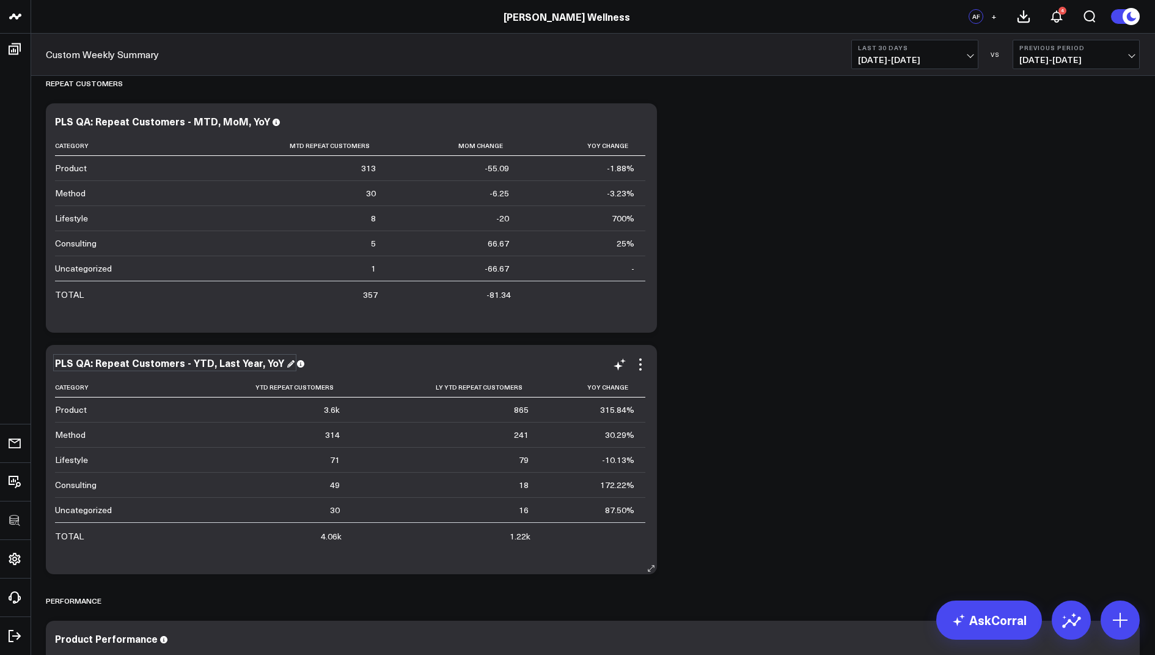
click at [94, 359] on div "PLS QA: Repeat Customers - YTD, Last Year, YoY" at bounding box center [175, 362] width 240 height 13
click at [95, 362] on div "PLS QA: Repeat Customers - YTD, Last Year, YoY" at bounding box center [175, 362] width 240 height 13
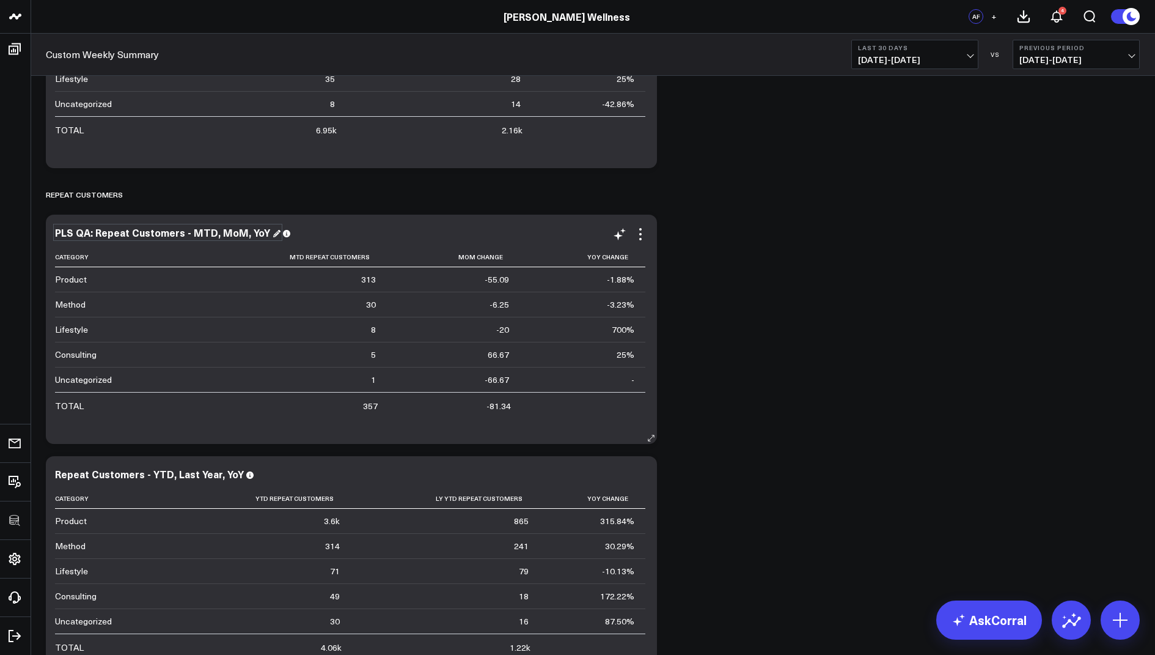
click at [94, 230] on div "PLS QA: Repeat Customers - MTD, MoM, YoY" at bounding box center [168, 232] width 226 height 13
click at [94, 226] on div "PLS QA: Repeat Customers - MTD, MoM, YoY" at bounding box center [168, 232] width 226 height 13
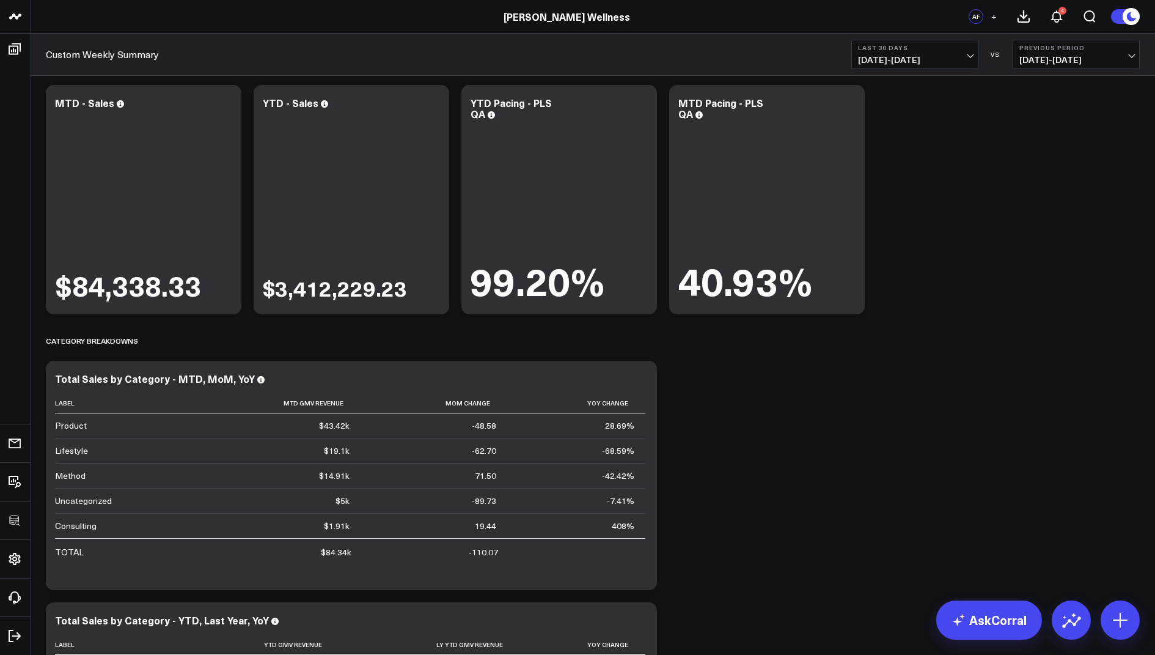
scroll to position [0, 0]
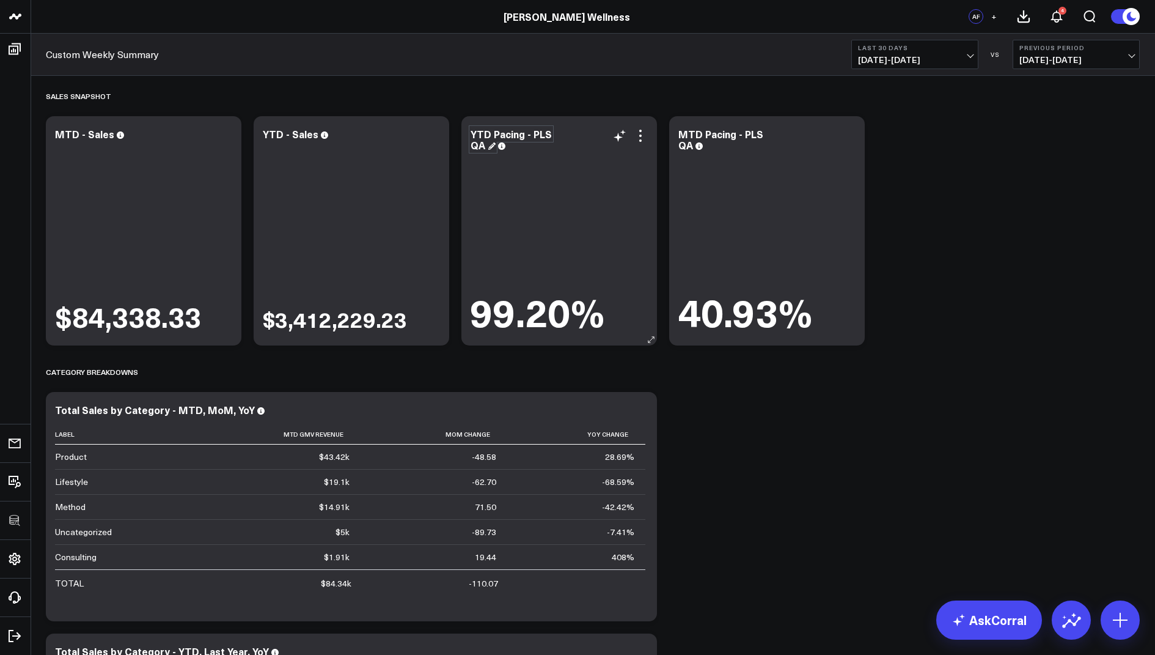
click at [474, 137] on div "YTD Pacing - PLS QA" at bounding box center [511, 139] width 81 height 24
click at [474, 134] on div "YTD Pacing - PLS QA" at bounding box center [511, 139] width 81 height 24
click at [474, 132] on div "YTD Pacing - PLS QA" at bounding box center [511, 139] width 81 height 24
click at [469, 131] on div "YTD Pacing - PLS QA 99.20%" at bounding box center [559, 230] width 196 height 229
click at [471, 135] on div "YTD Pacing - PLS QA" at bounding box center [511, 139] width 81 height 24
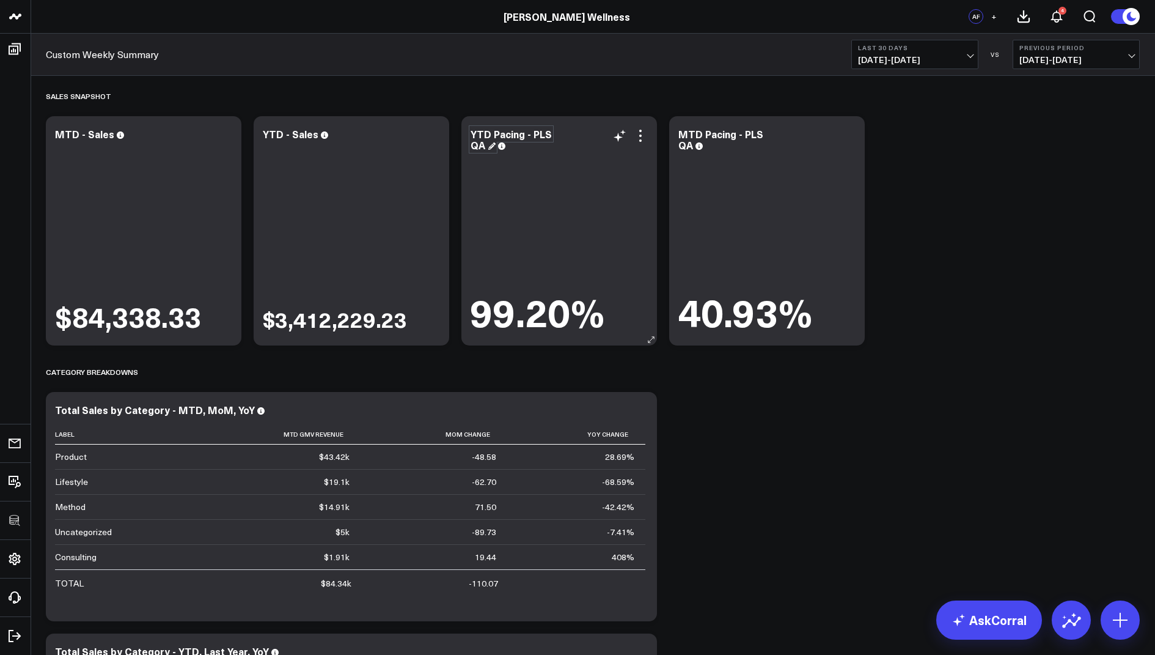
click at [471, 133] on div "YTD Pacing - PLS QA" at bounding box center [511, 139] width 81 height 24
click at [503, 143] on div "PLS QA: YTD Pacing - PLS QA" at bounding box center [518, 139] width 95 height 24
click at [696, 149] on icon at bounding box center [699, 145] width 7 height 7
click at [691, 145] on div "MTD Pacing - PLS QA" at bounding box center [720, 139] width 85 height 24
click at [678, 131] on div "MTD Pacing" at bounding box center [712, 133] width 68 height 13
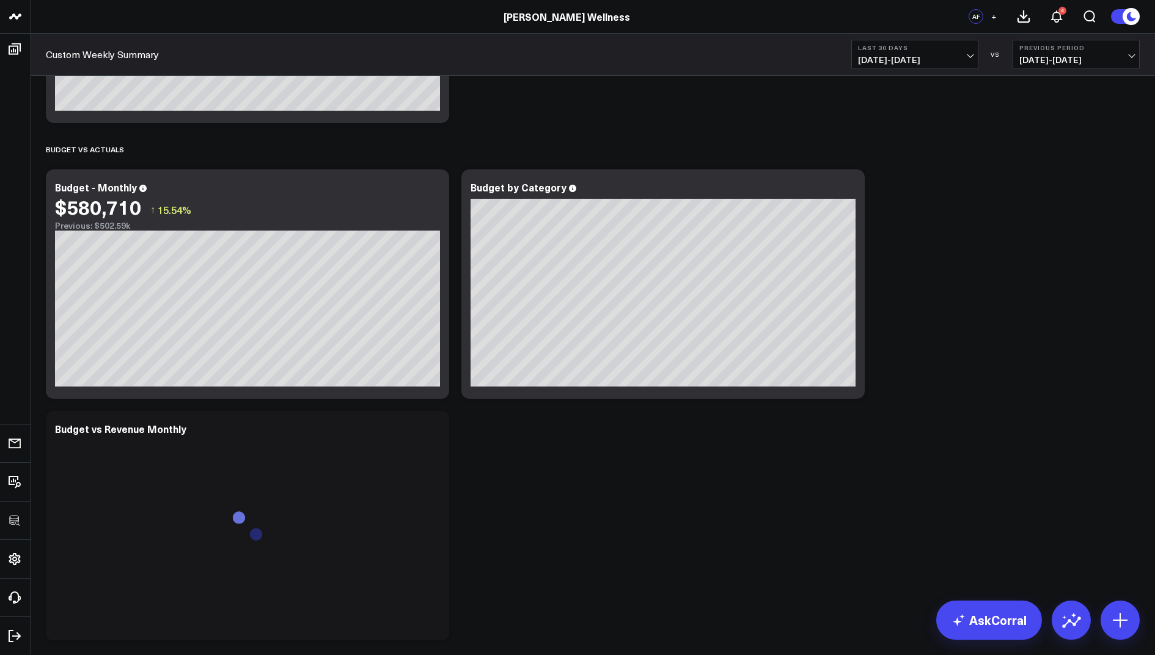
scroll to position [3872, 0]
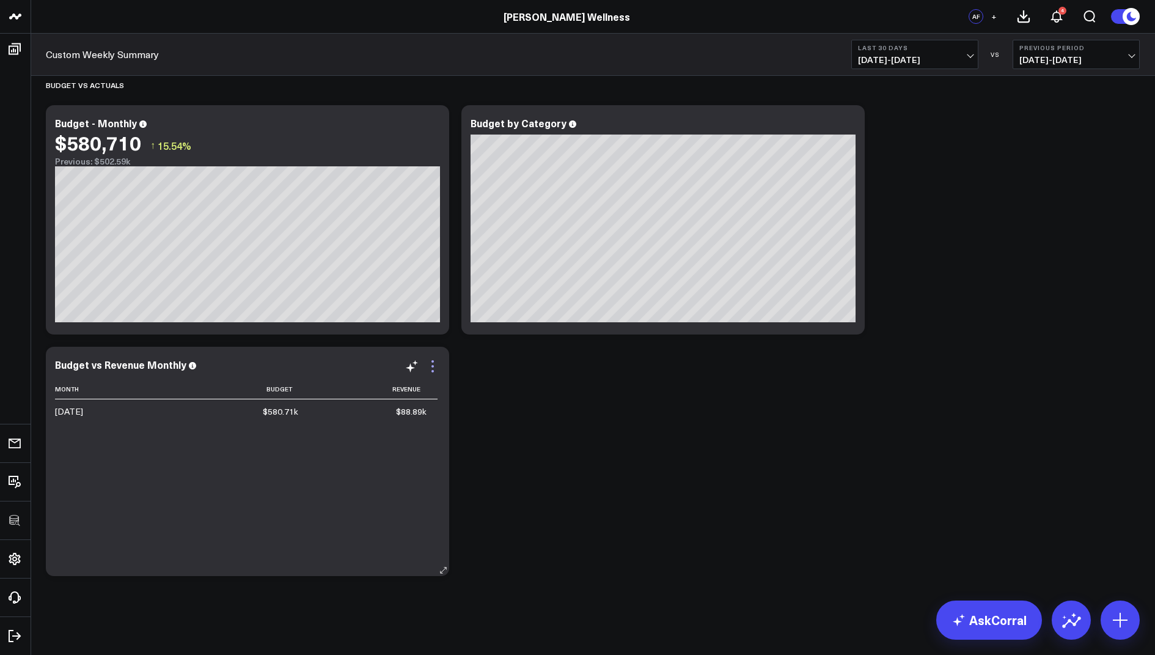
click at [436, 366] on icon at bounding box center [432, 366] width 15 height 15
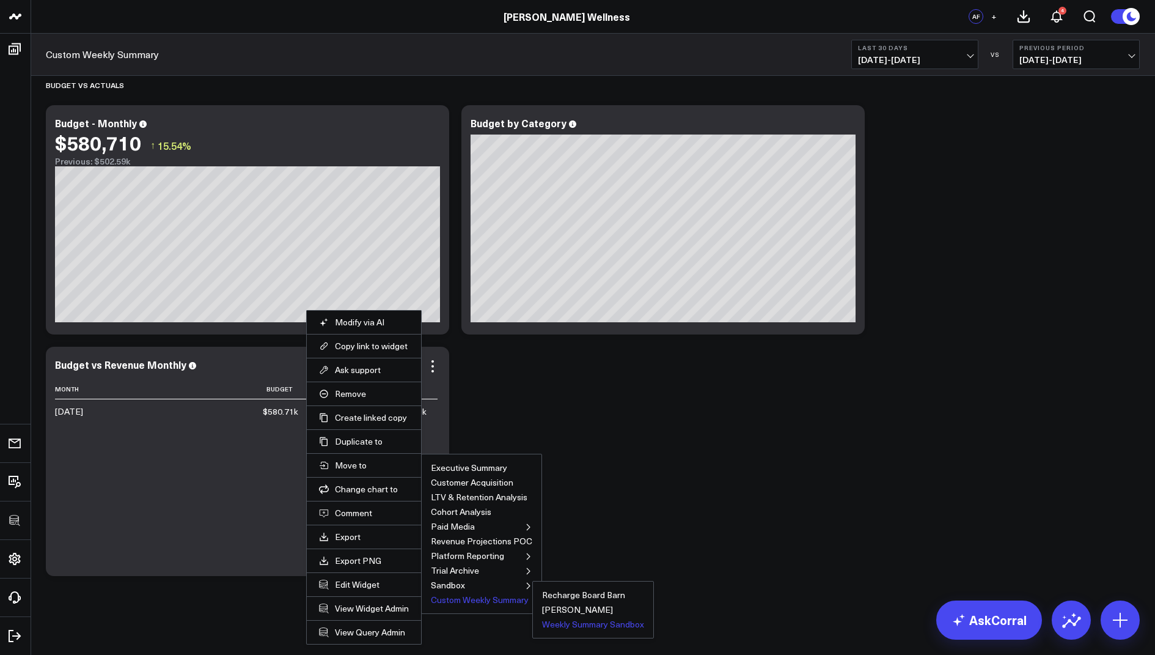
click at [564, 620] on button "Weekly Summary Sandbox" at bounding box center [593, 624] width 102 height 9
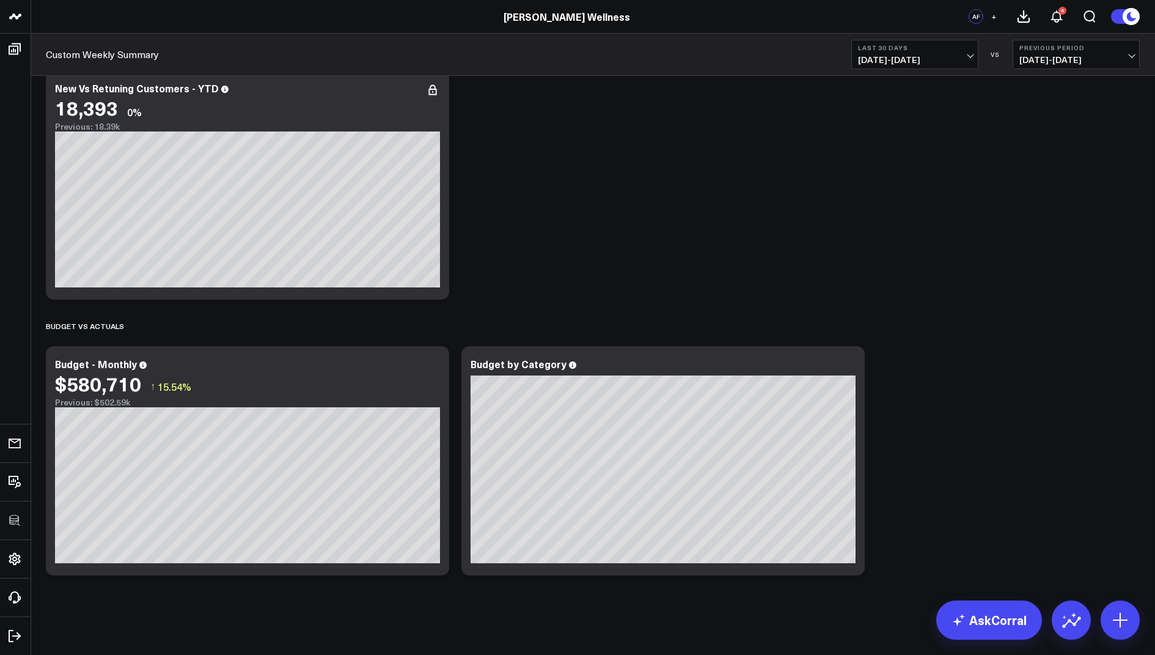
scroll to position [3631, 0]
click at [846, 365] on icon at bounding box center [848, 366] width 15 height 15
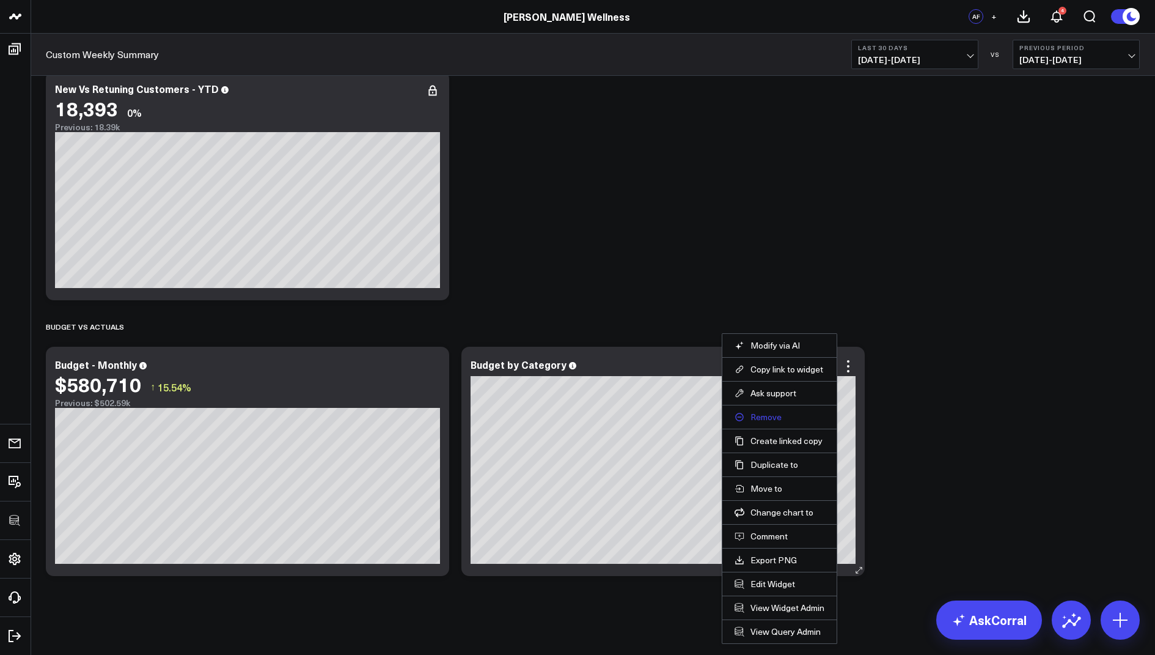
click at [771, 417] on button "Remove" at bounding box center [780, 416] width 90 height 11
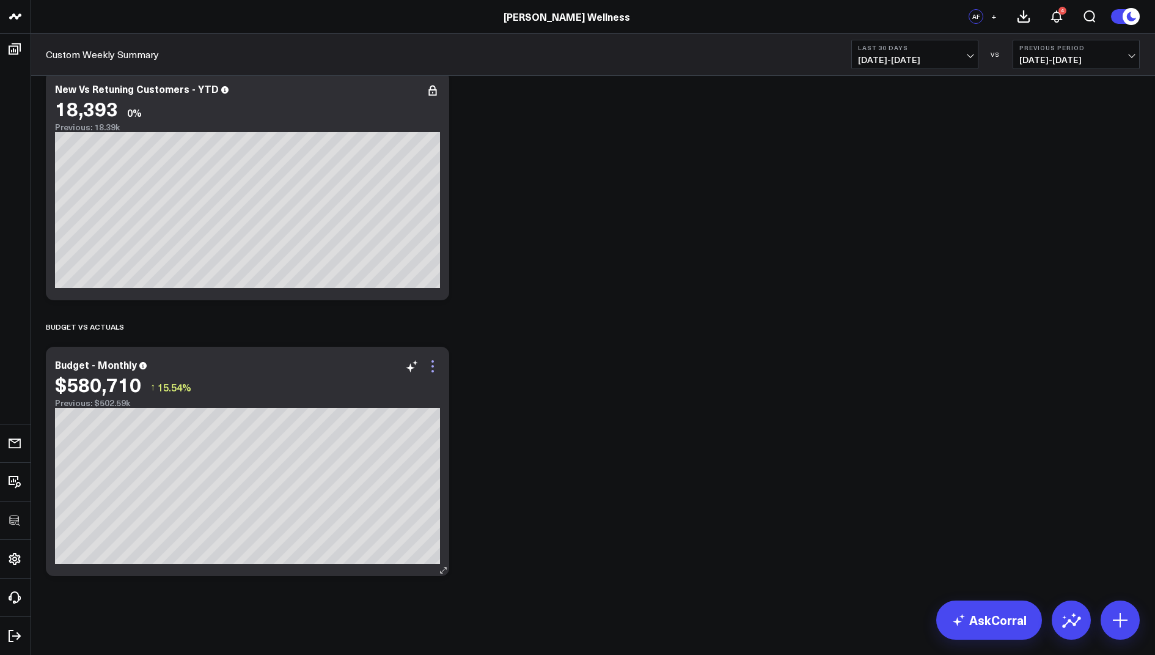
click at [428, 367] on icon at bounding box center [432, 366] width 15 height 15
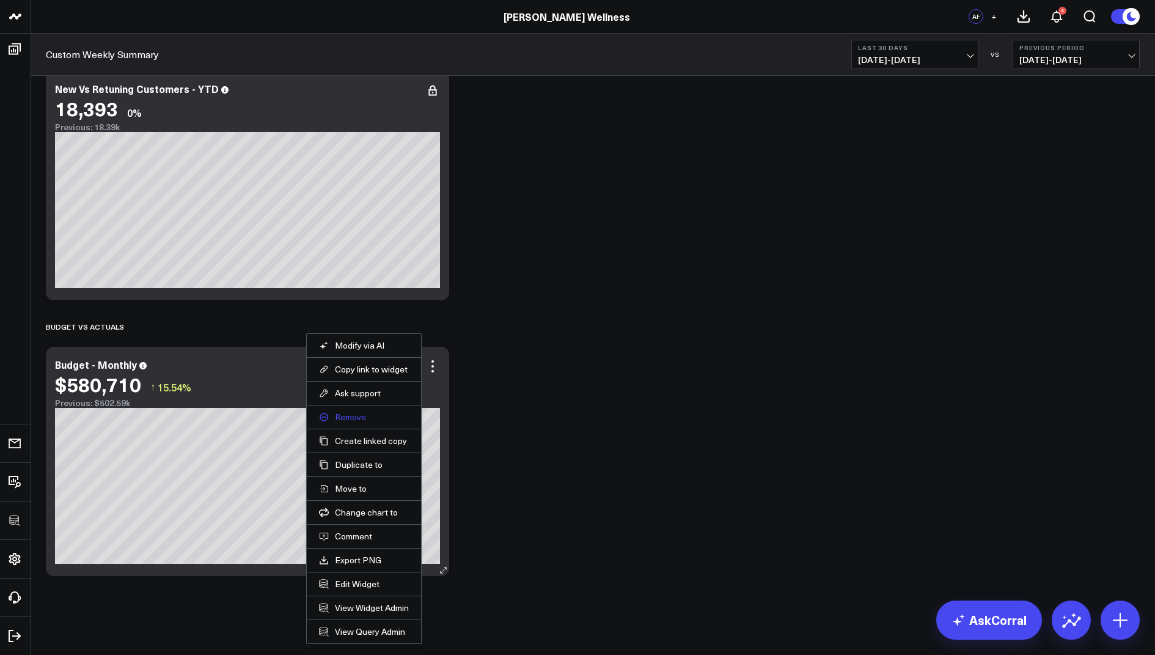
click at [364, 417] on button "Remove" at bounding box center [364, 416] width 90 height 11
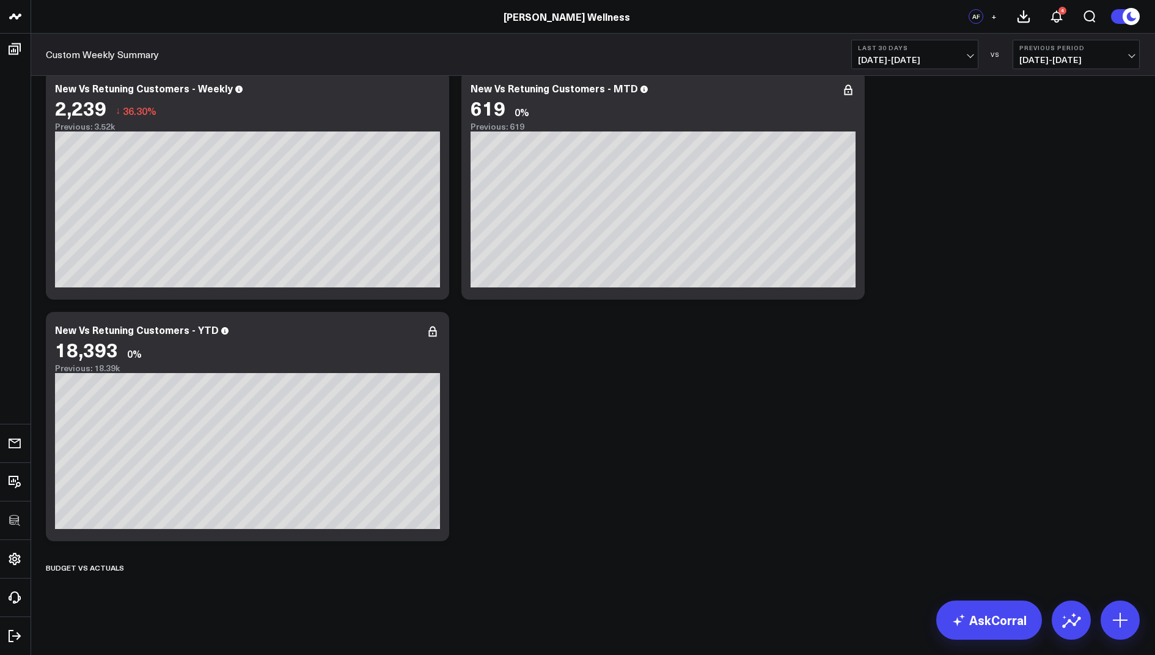
scroll to position [3389, 0]
click at [134, 567] on icon at bounding box center [135, 568] width 2 height 2
click at [163, 601] on button "Delete" at bounding box center [170, 602] width 53 height 21
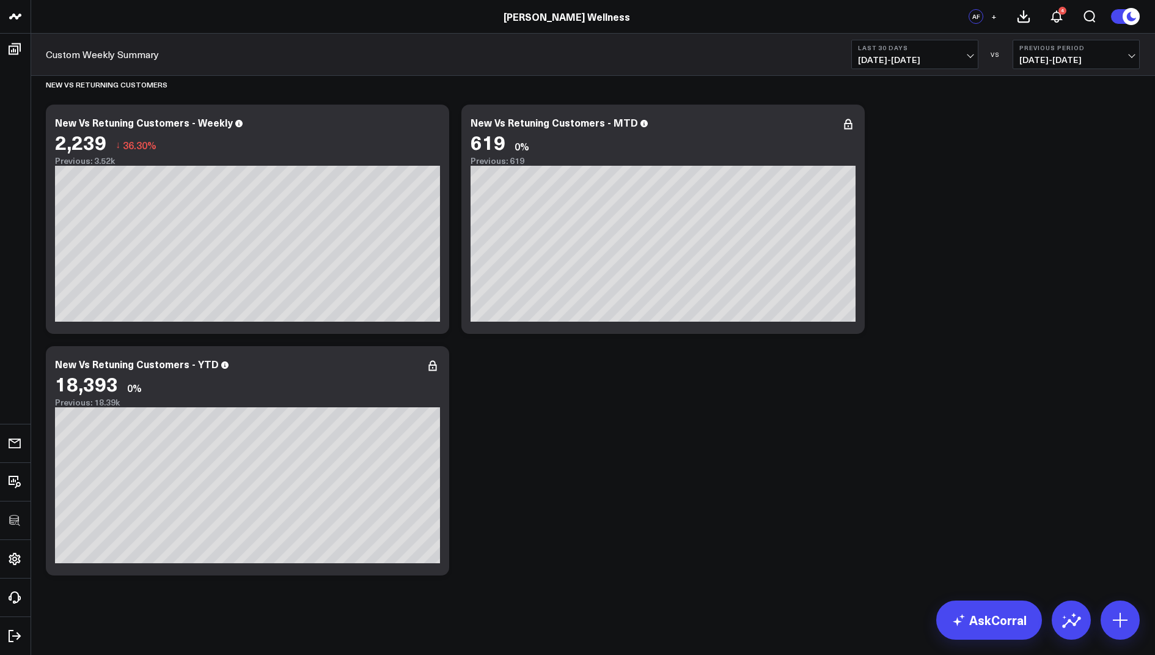
scroll to position [3355, 0]
click at [435, 367] on icon at bounding box center [432, 366] width 15 height 15
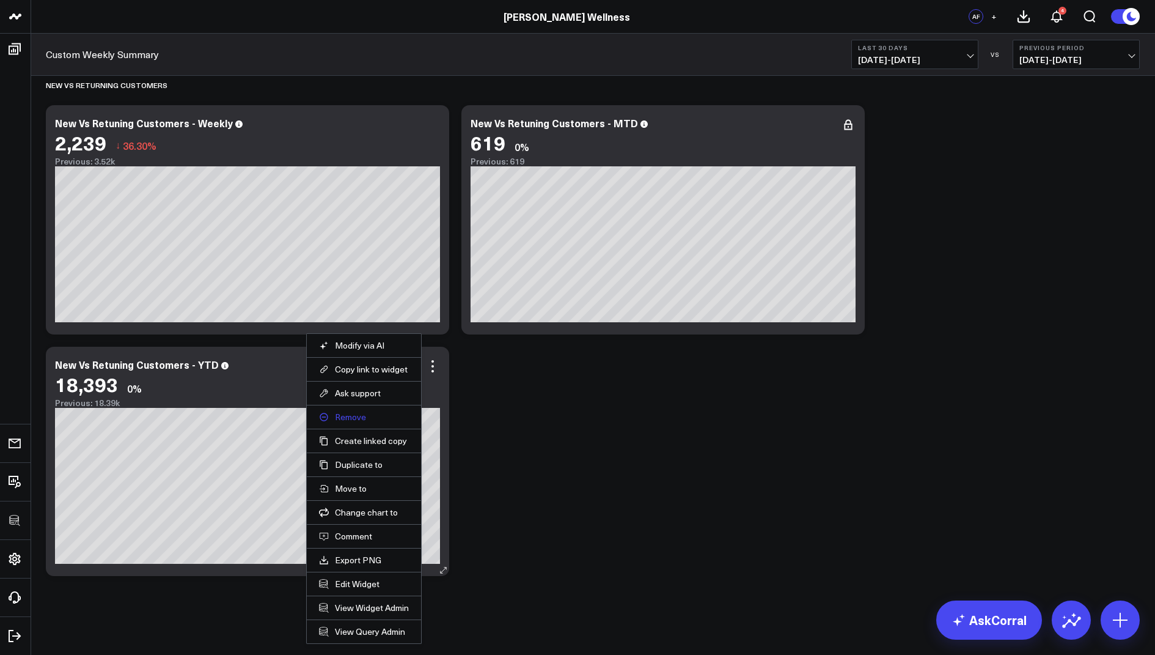
click at [350, 414] on button "Remove" at bounding box center [364, 416] width 90 height 11
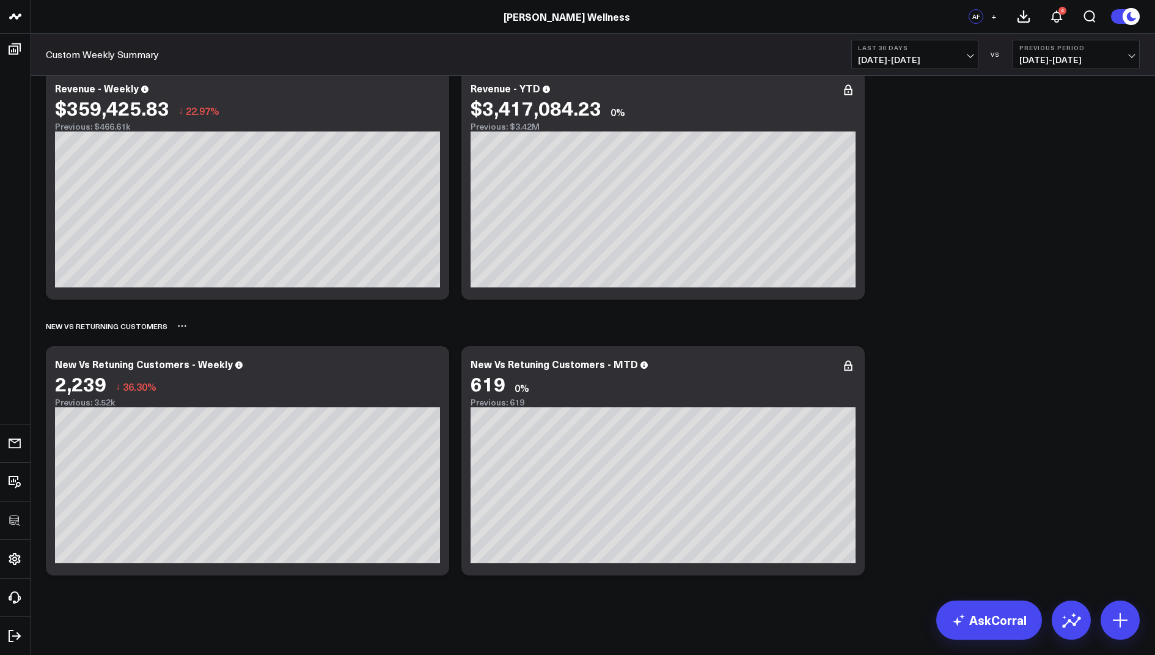
scroll to position [3114, 0]
click at [847, 369] on icon at bounding box center [848, 366] width 15 height 15
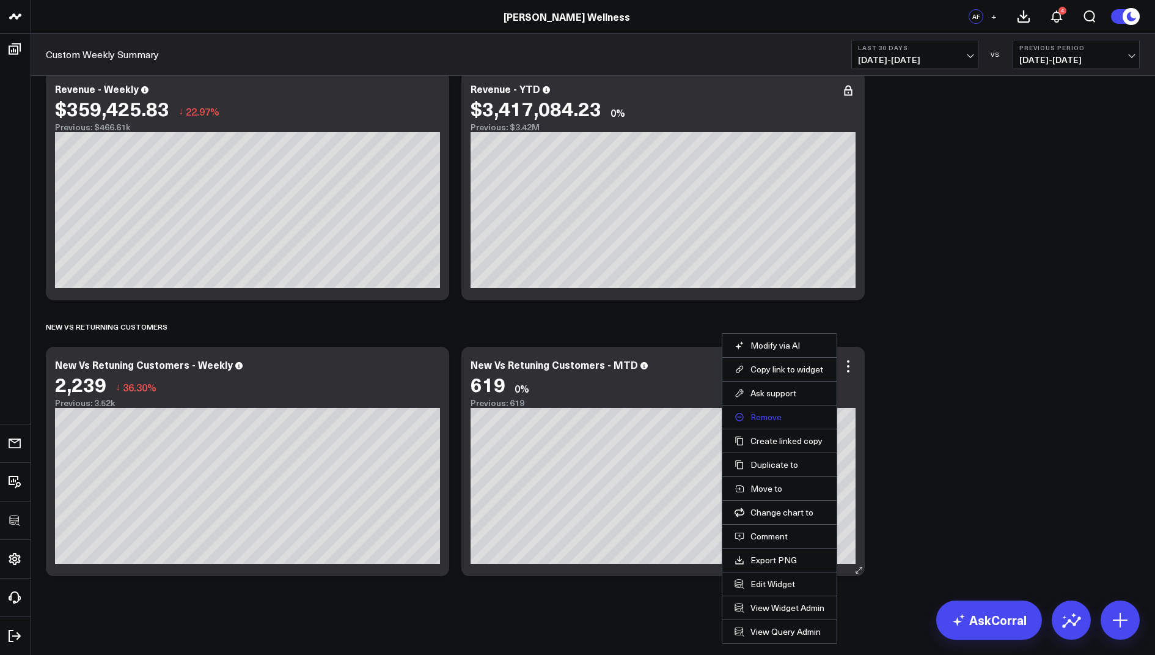
click at [765, 412] on button "Remove" at bounding box center [780, 416] width 90 height 11
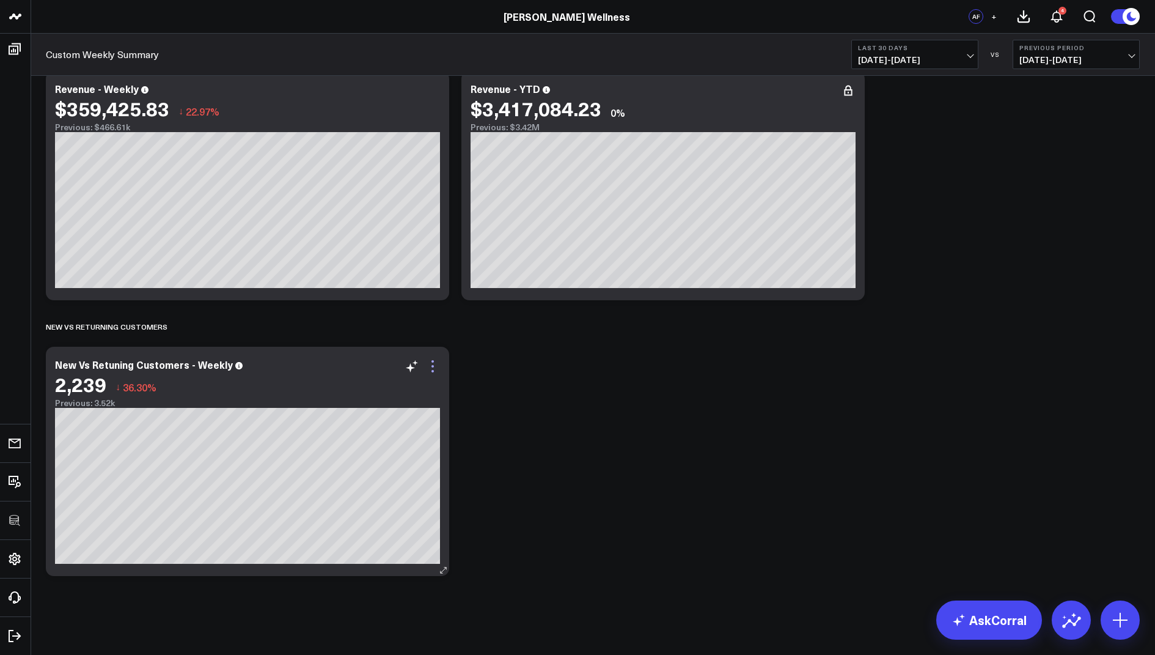
click at [437, 365] on icon at bounding box center [432, 366] width 15 height 15
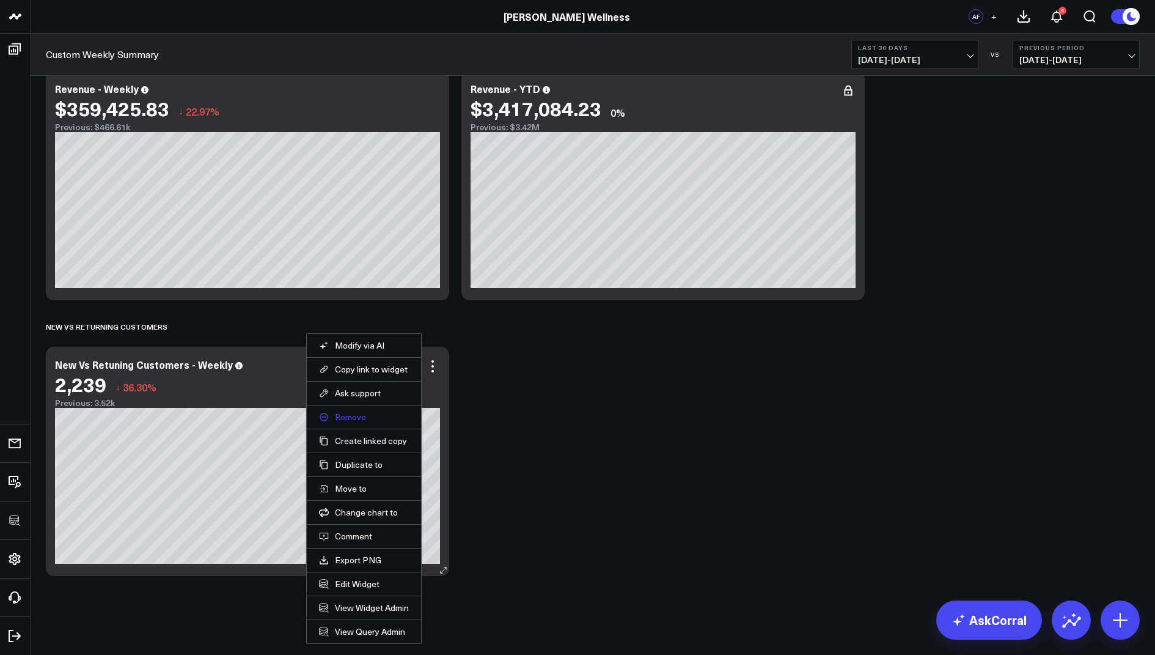
click at [361, 413] on button "Remove" at bounding box center [364, 416] width 90 height 11
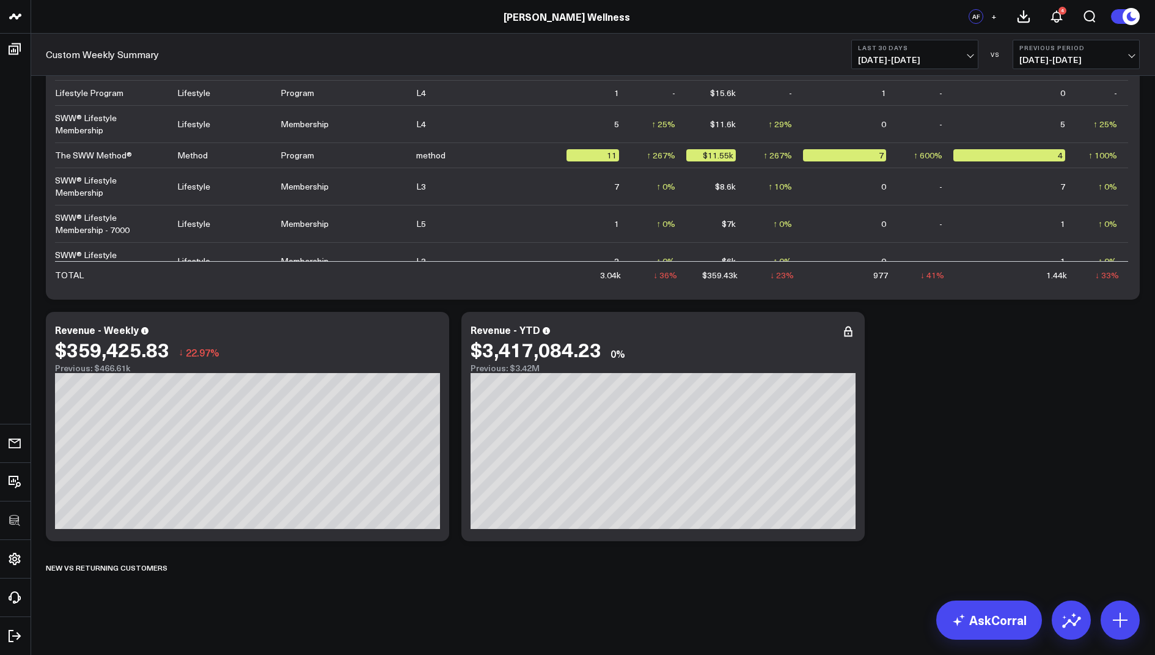
scroll to position [2872, 0]
click at [177, 567] on icon at bounding box center [182, 568] width 10 height 10
click at [211, 603] on button "Delete" at bounding box center [214, 602] width 53 height 21
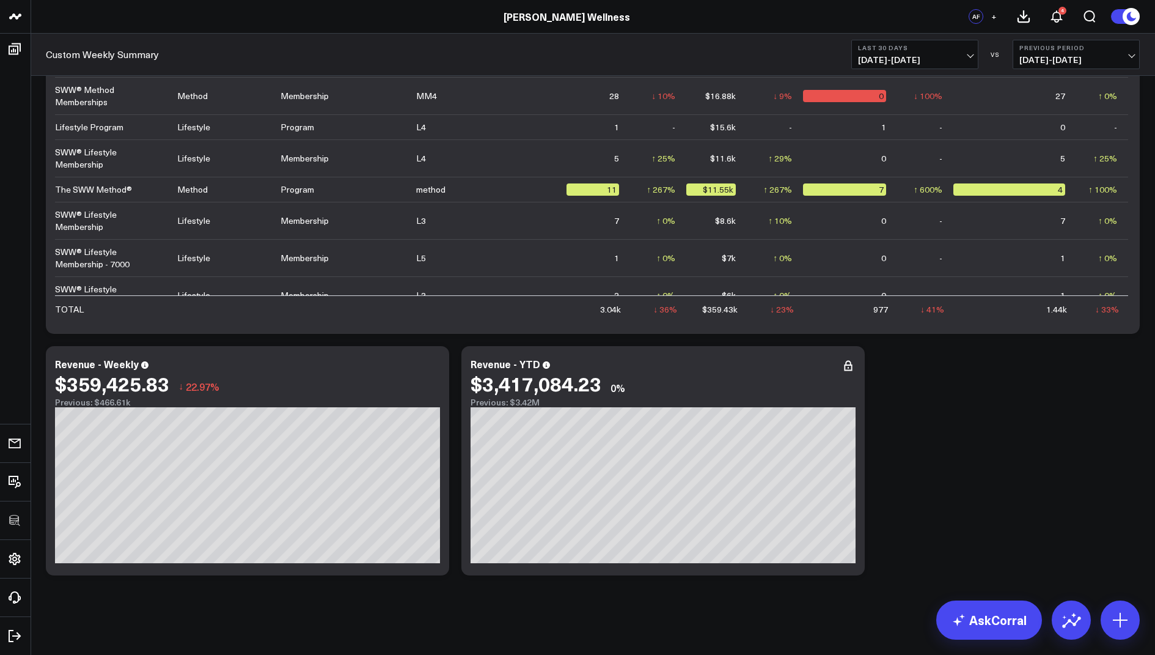
scroll to position [2838, 0]
click at [850, 372] on icon at bounding box center [848, 366] width 15 height 15
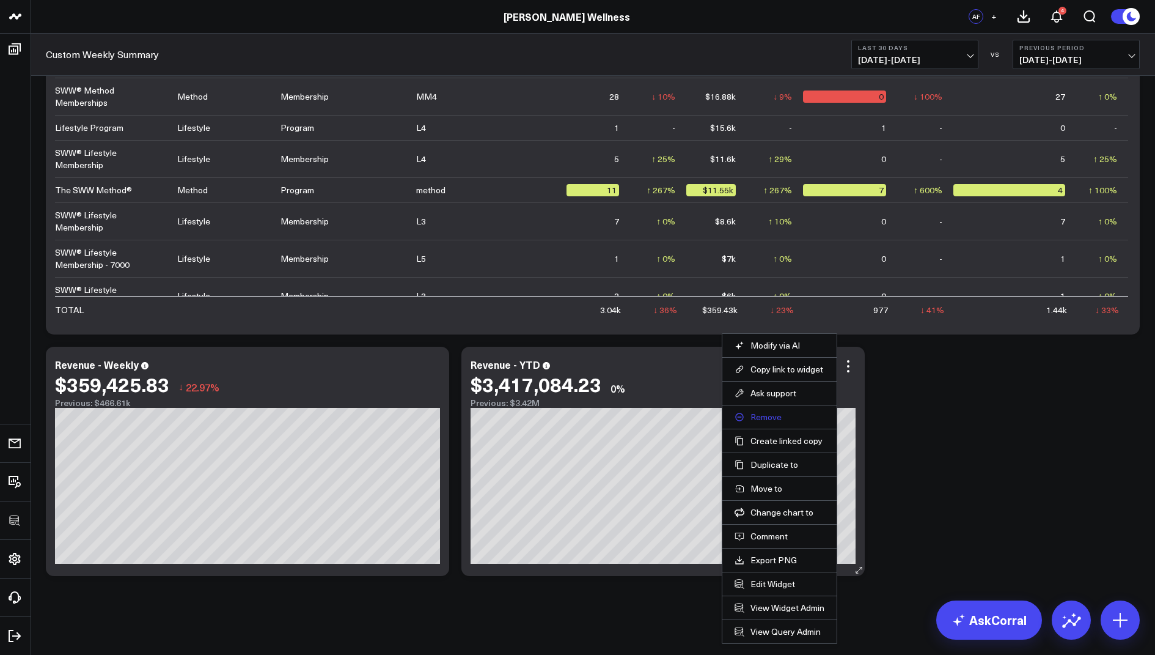
click at [759, 417] on button "Remove" at bounding box center [780, 416] width 90 height 11
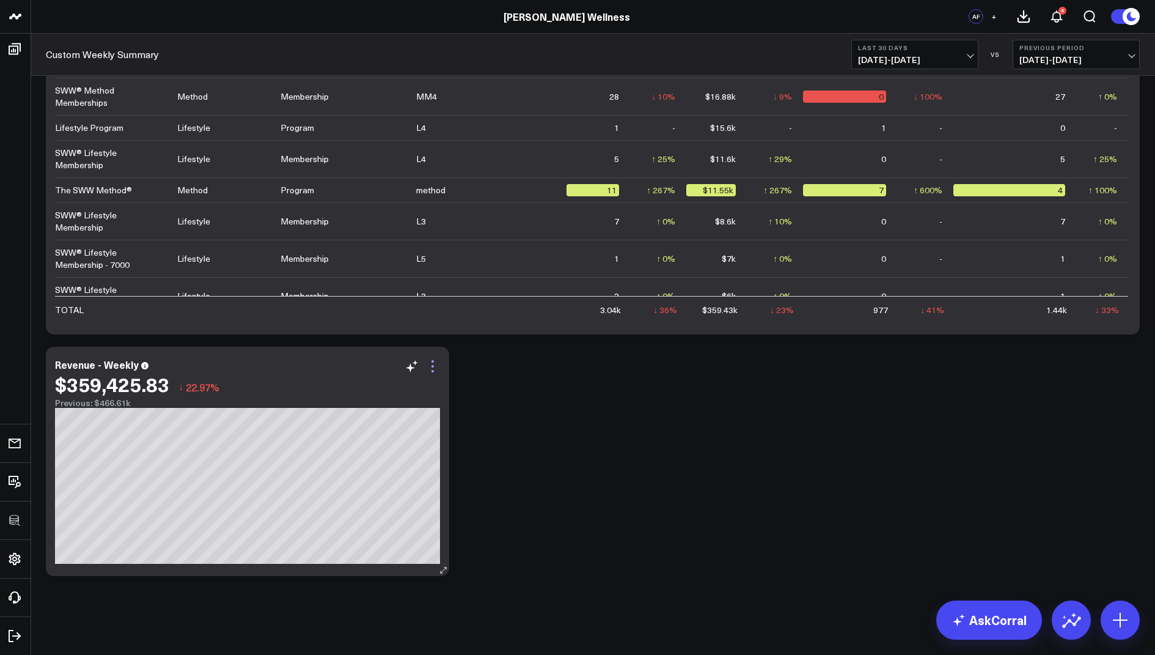
click at [435, 363] on icon at bounding box center [432, 366] width 15 height 15
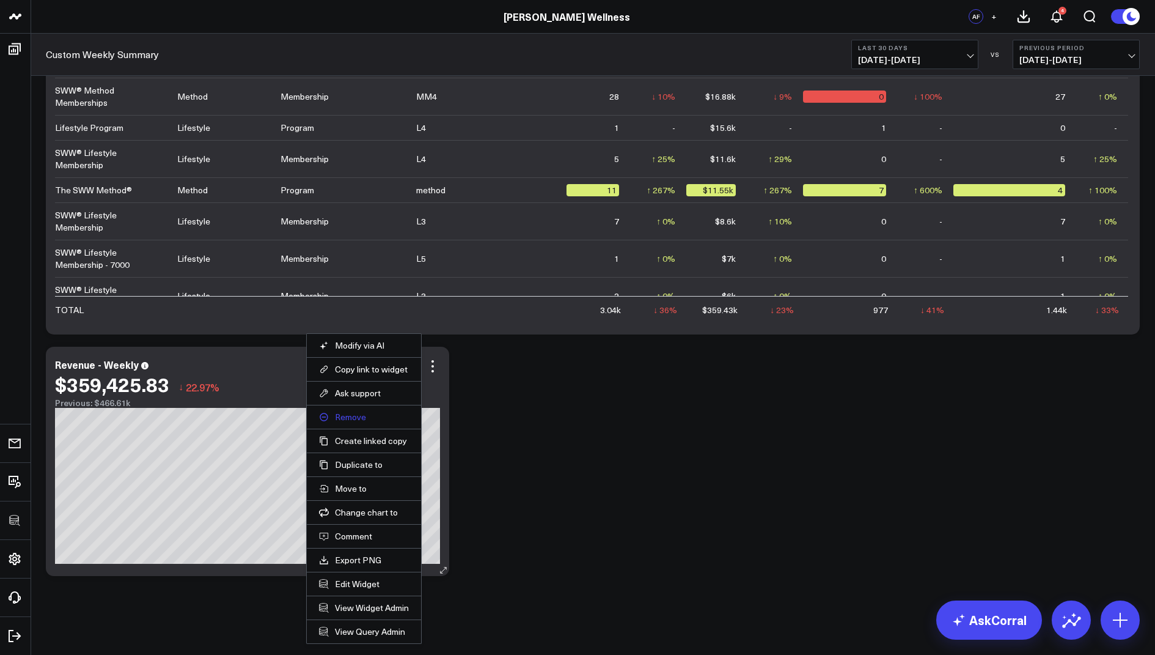
click at [351, 415] on button "Remove" at bounding box center [364, 416] width 90 height 11
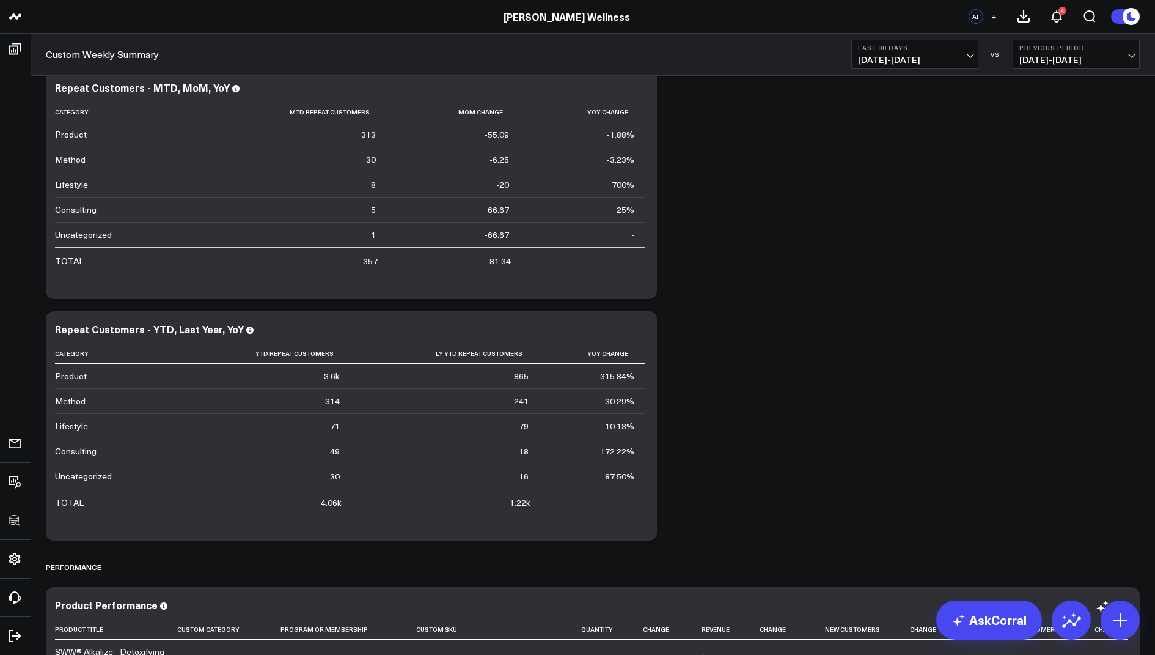
scroll to position [2373, 0]
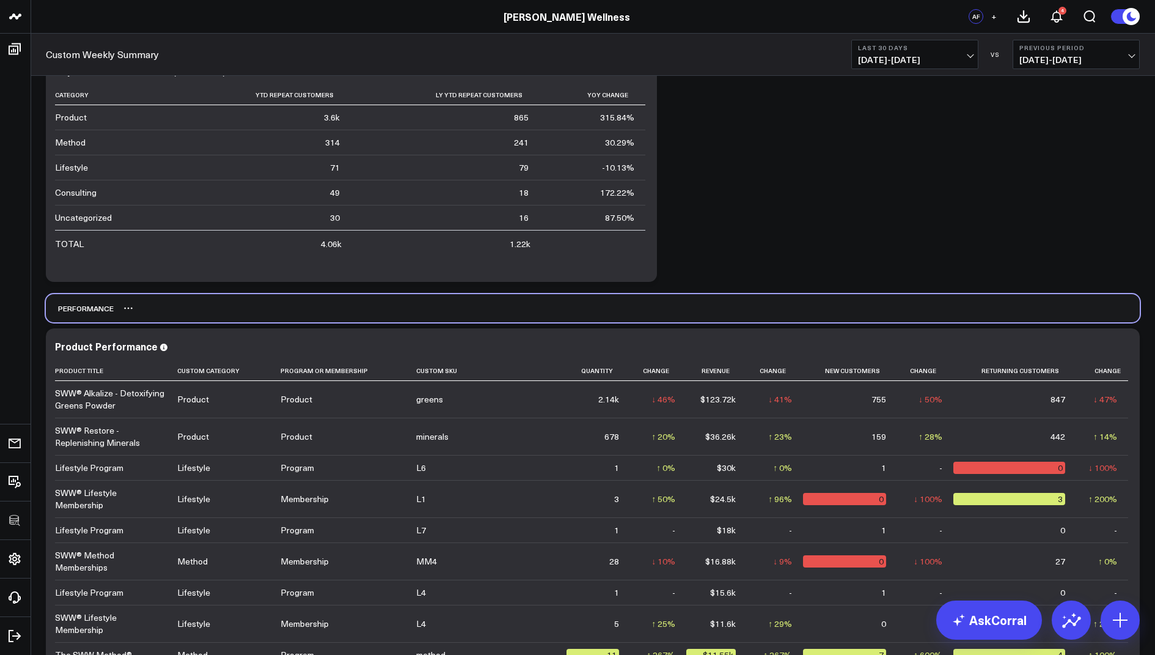
click at [87, 305] on div "Performance" at bounding box center [80, 308] width 68 height 28
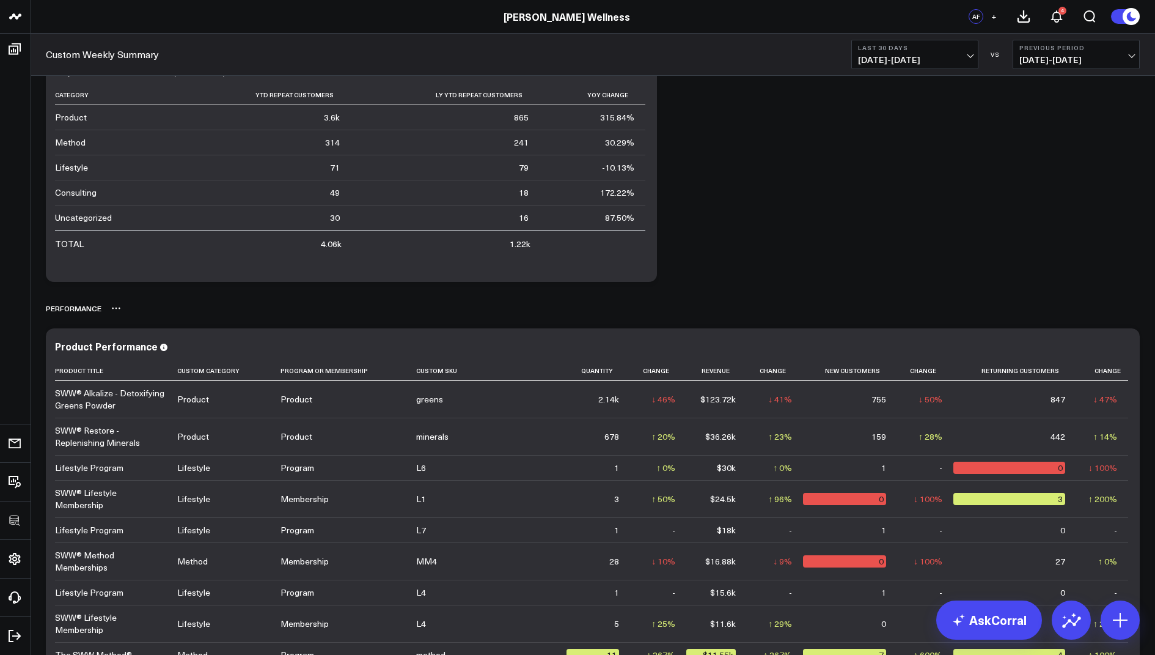
click at [117, 307] on icon at bounding box center [116, 308] width 10 height 10
click at [131, 318] on button "Rename" at bounding box center [148, 321] width 53 height 21
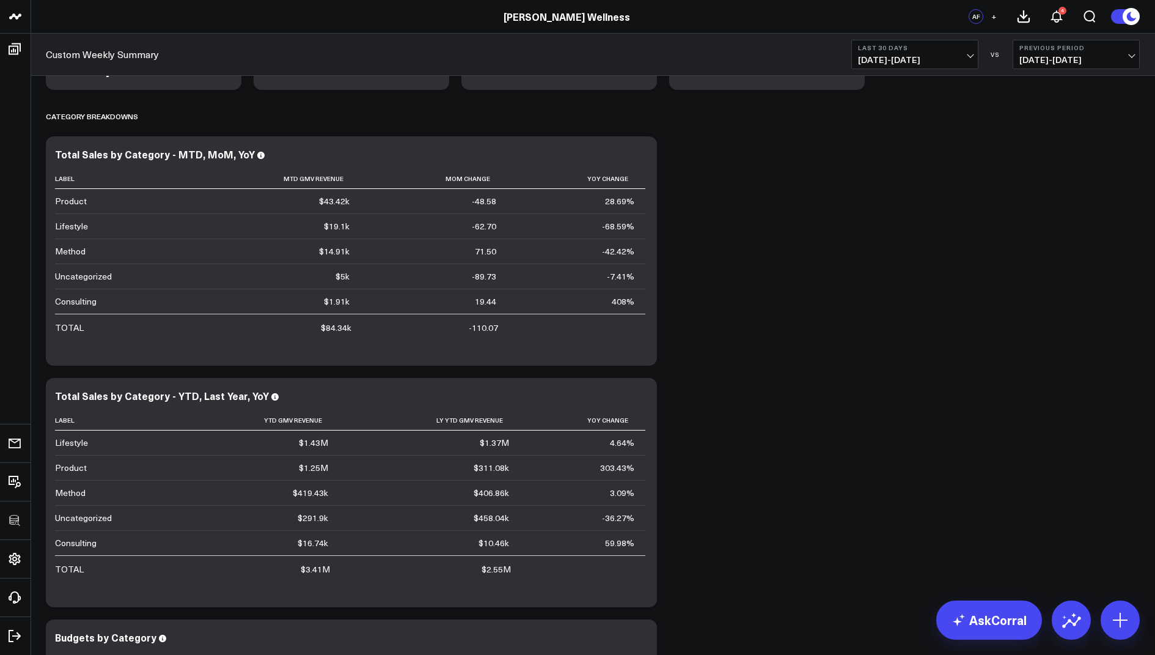
scroll to position [0, 0]
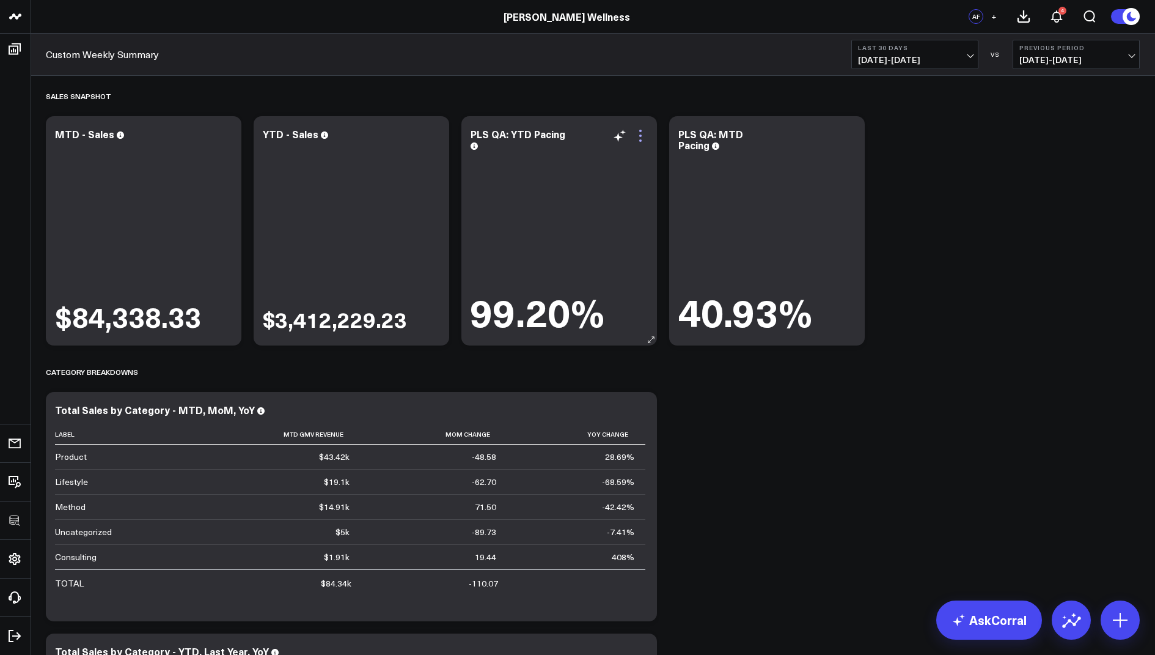
click at [640, 131] on icon at bounding box center [640, 135] width 15 height 15
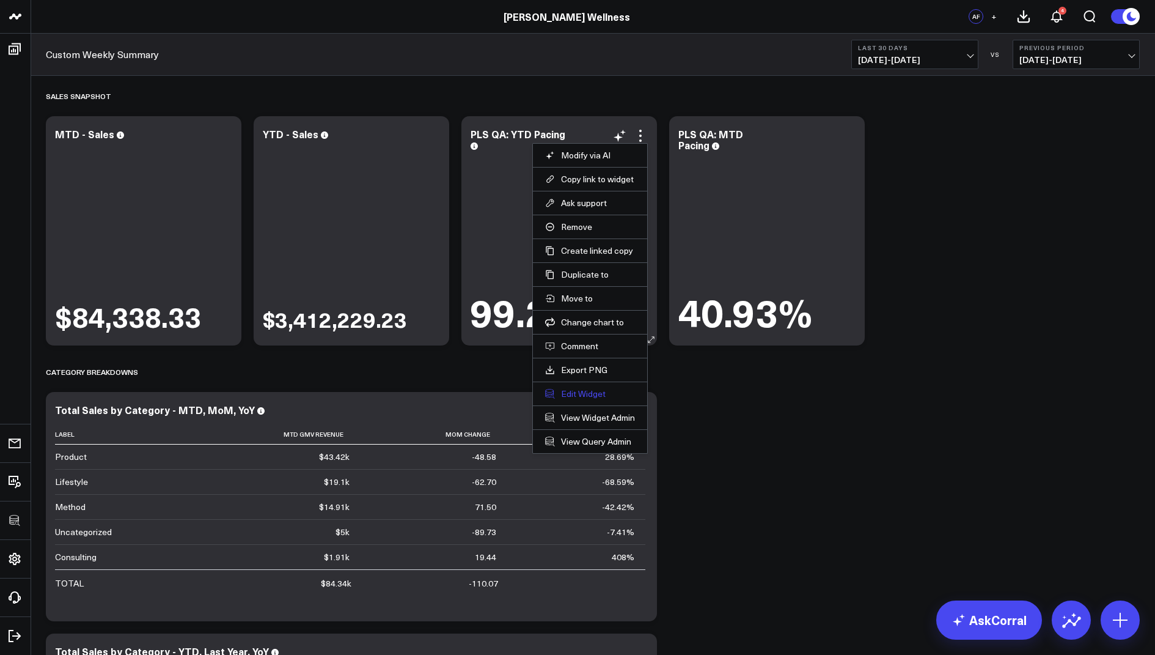
click at [587, 388] on button "Edit Widget" at bounding box center [590, 393] width 90 height 11
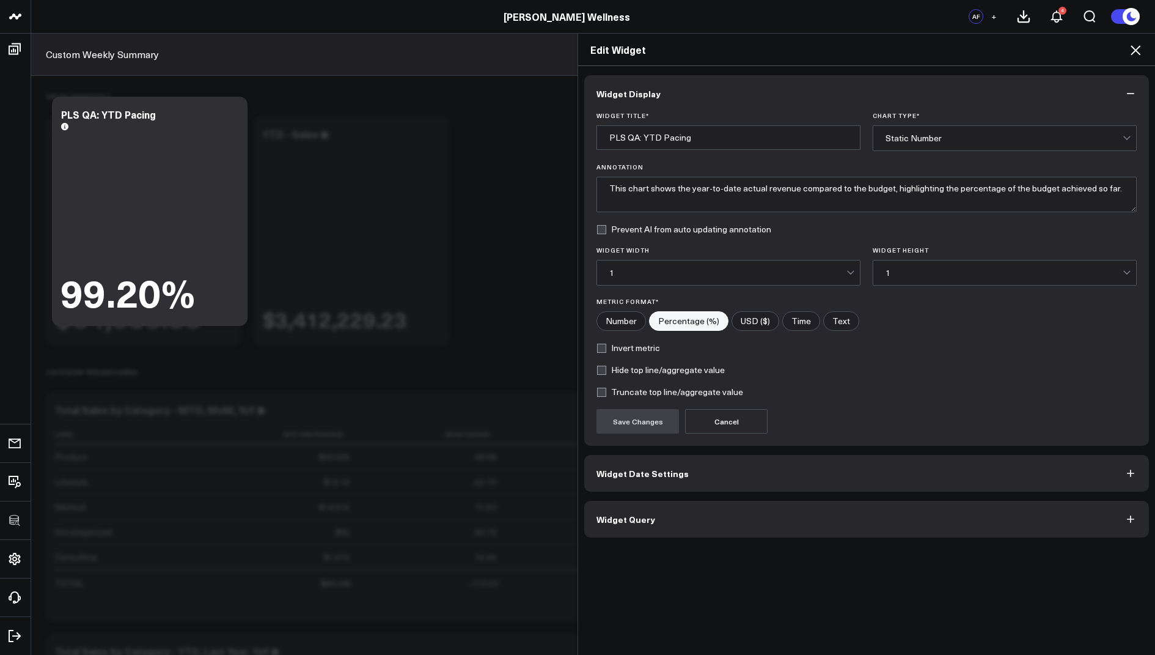
click at [625, 524] on button "Widget Query" at bounding box center [866, 519] width 565 height 37
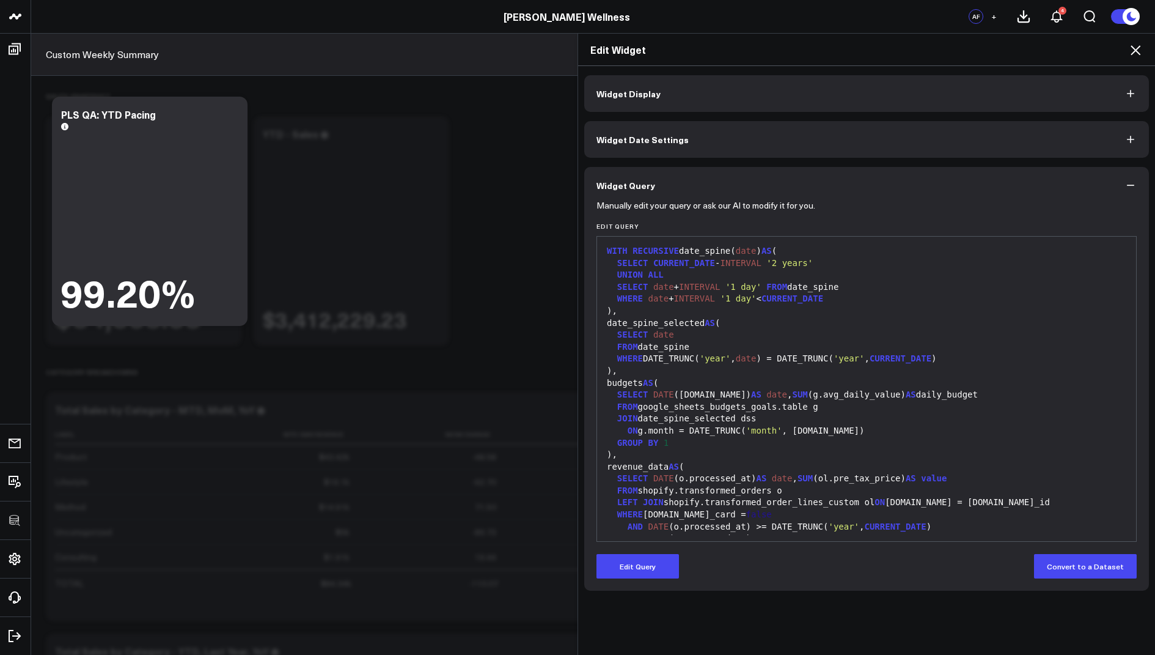
scroll to position [239, 0]
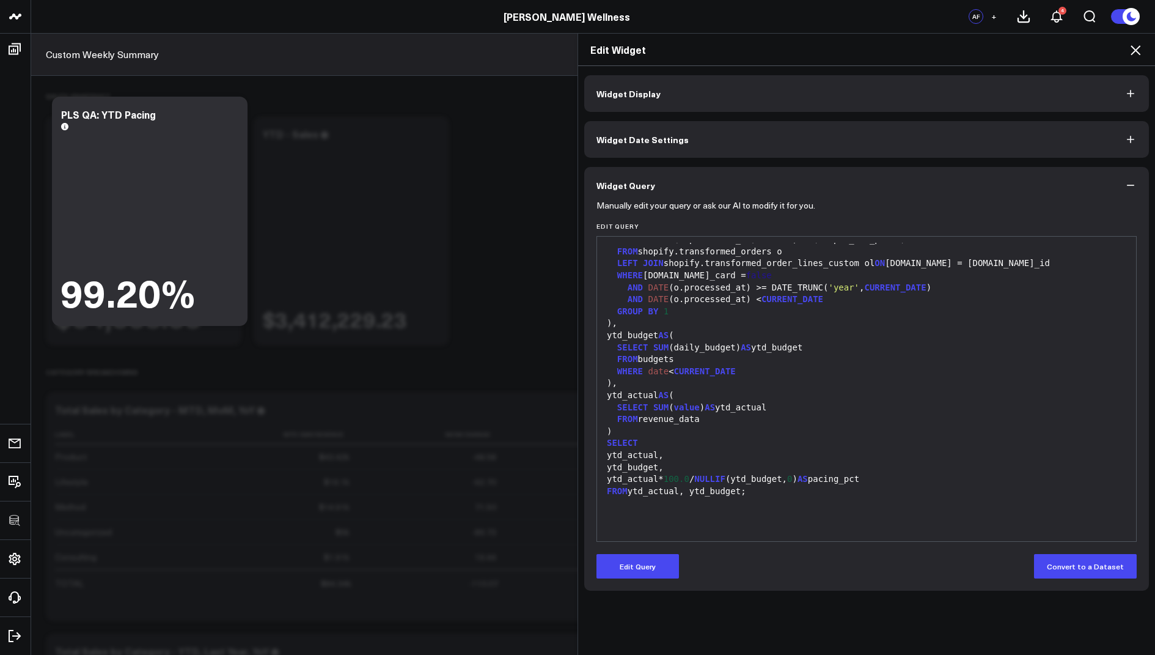
click at [1137, 51] on icon at bounding box center [1136, 50] width 10 height 10
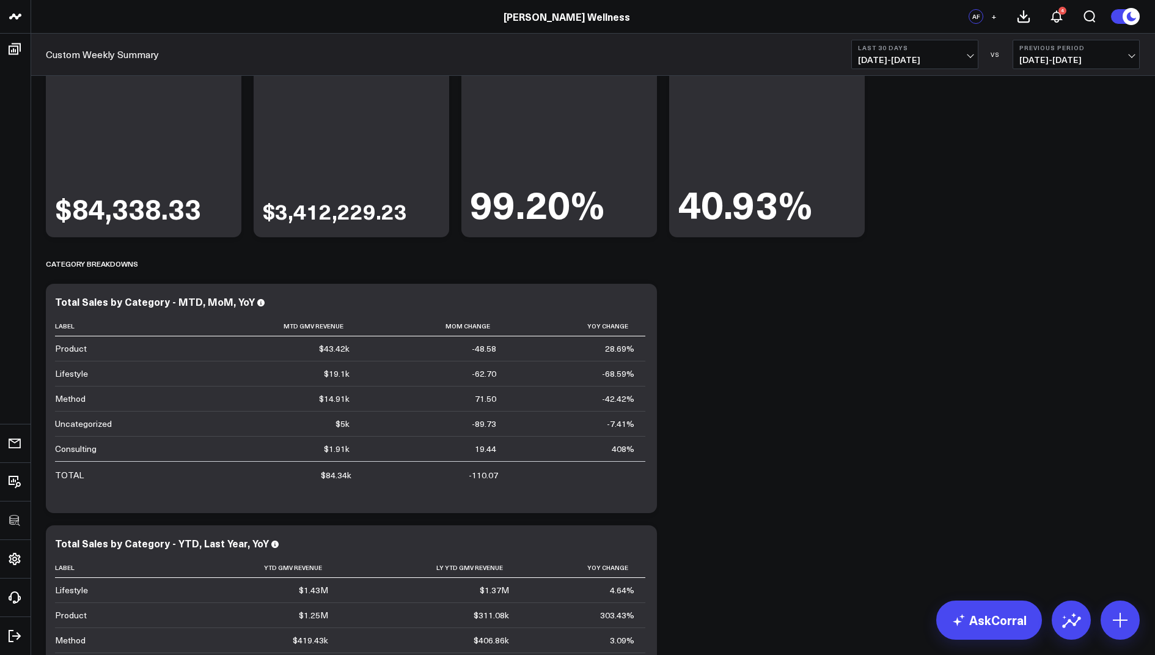
scroll to position [178, 0]
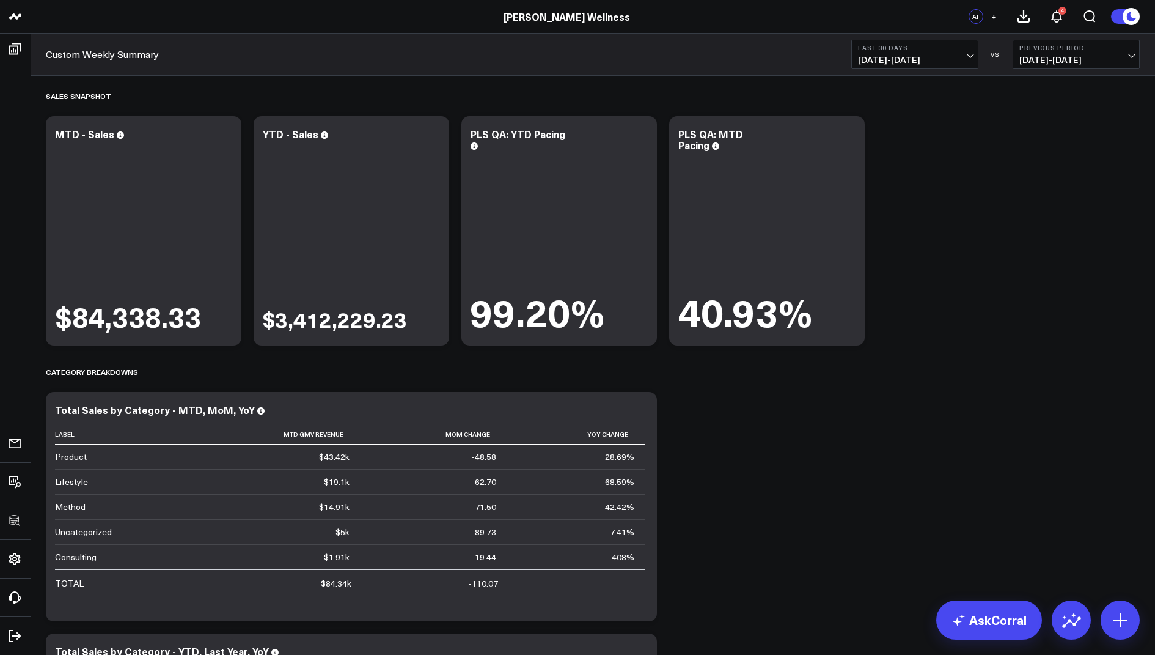
click at [634, 139] on icon at bounding box center [640, 135] width 15 height 15
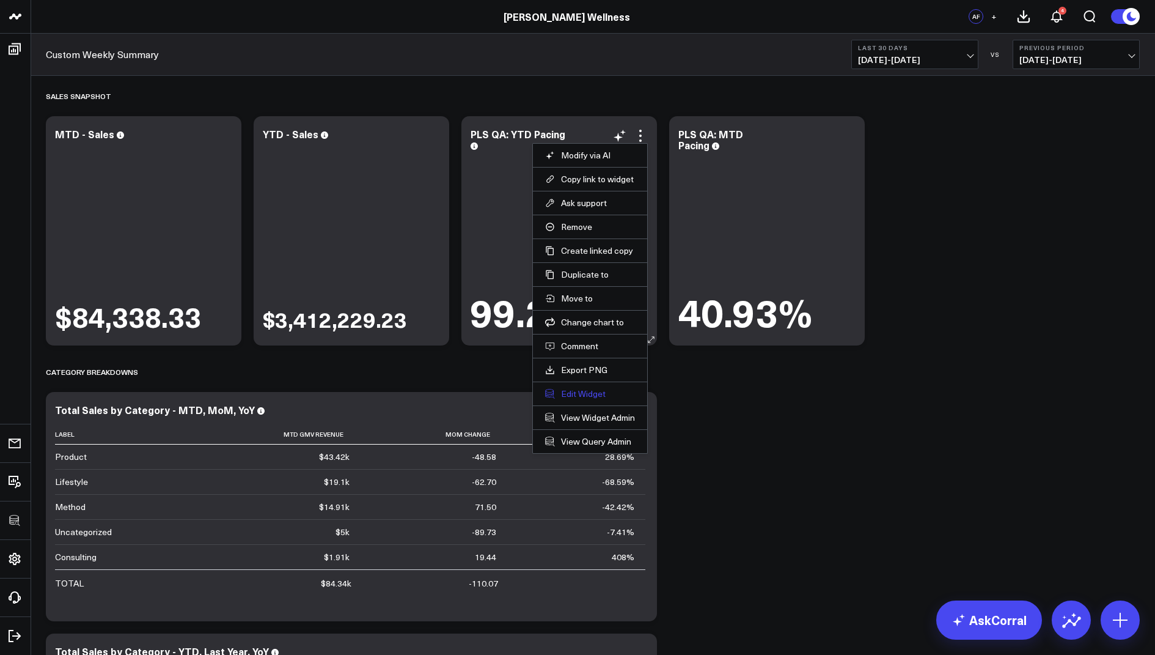
click at [583, 389] on button "Edit Widget" at bounding box center [590, 393] width 90 height 11
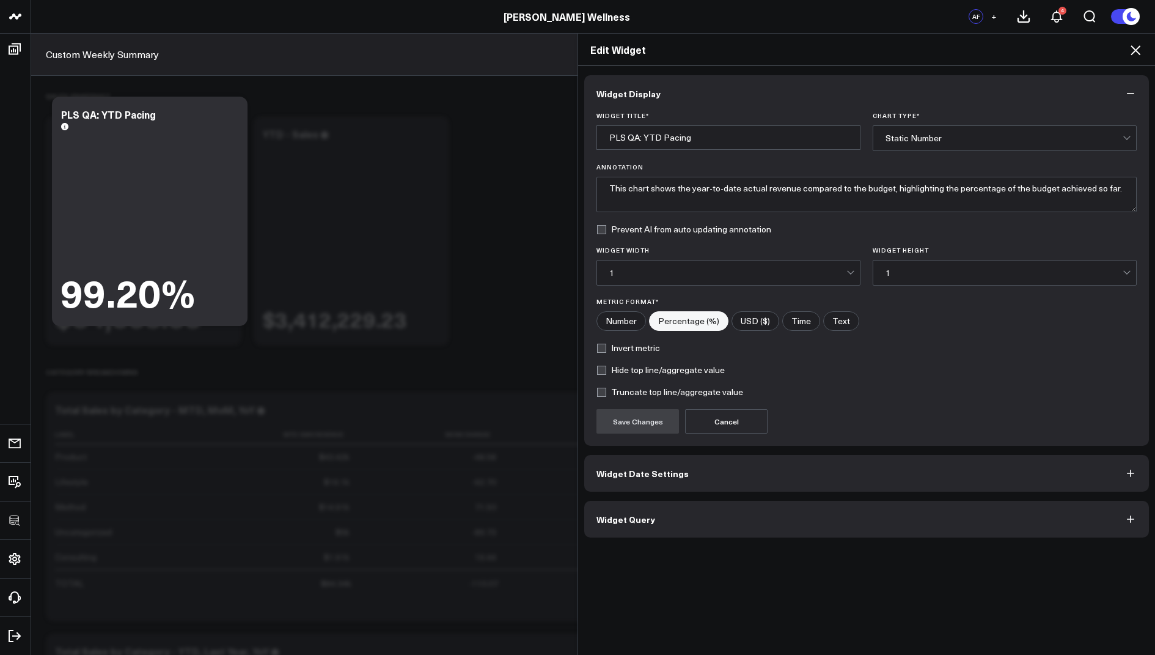
click at [634, 531] on button "Widget Query" at bounding box center [866, 519] width 565 height 37
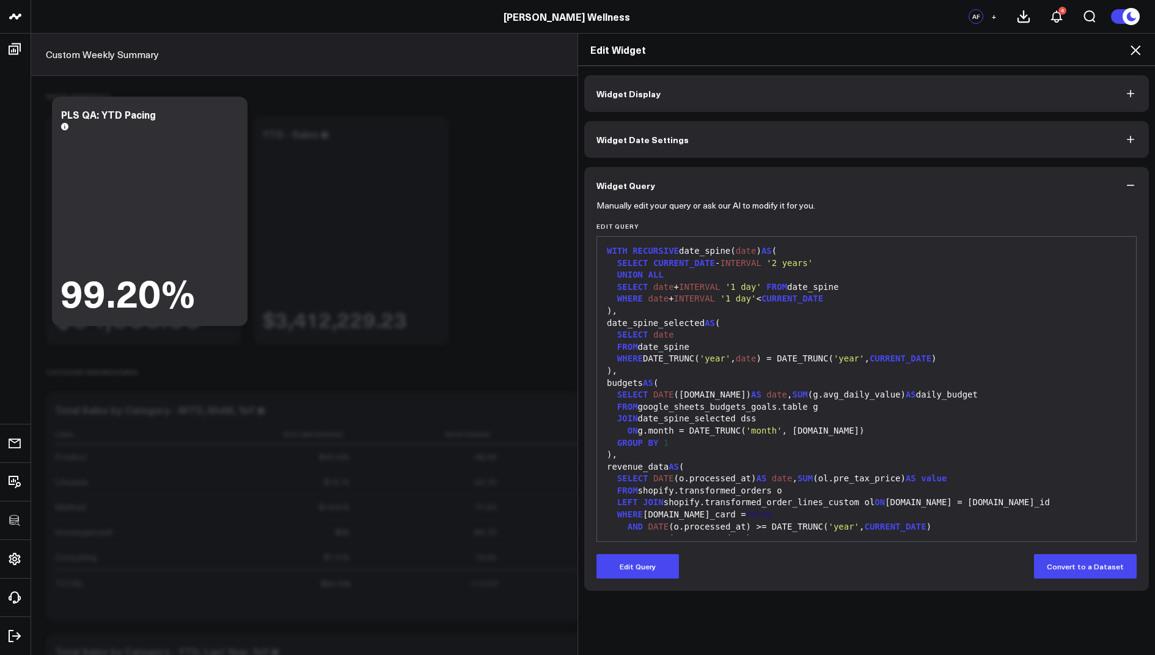
click at [1137, 48] on icon at bounding box center [1136, 50] width 10 height 10
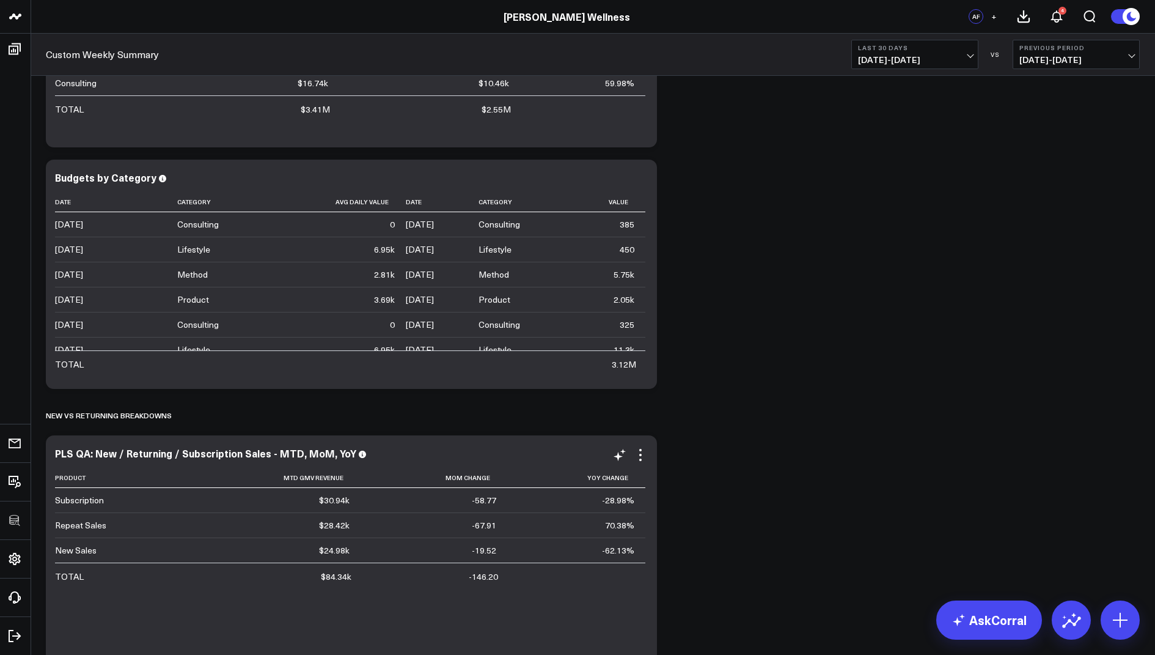
scroll to position [594, 0]
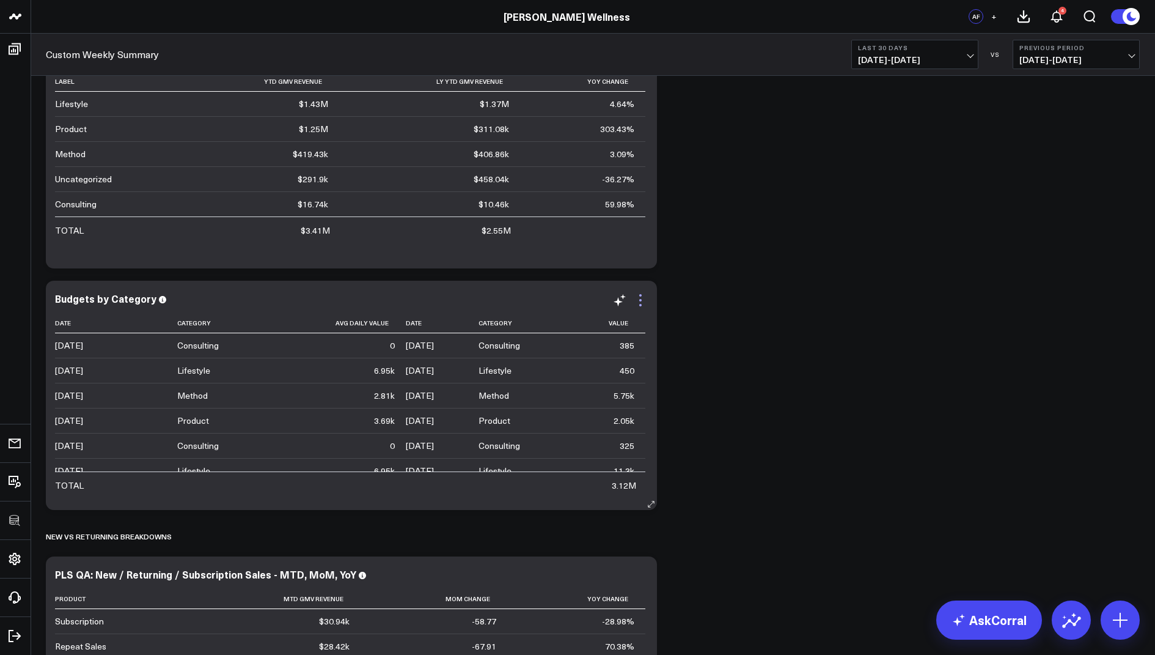
click at [634, 296] on icon at bounding box center [640, 300] width 15 height 15
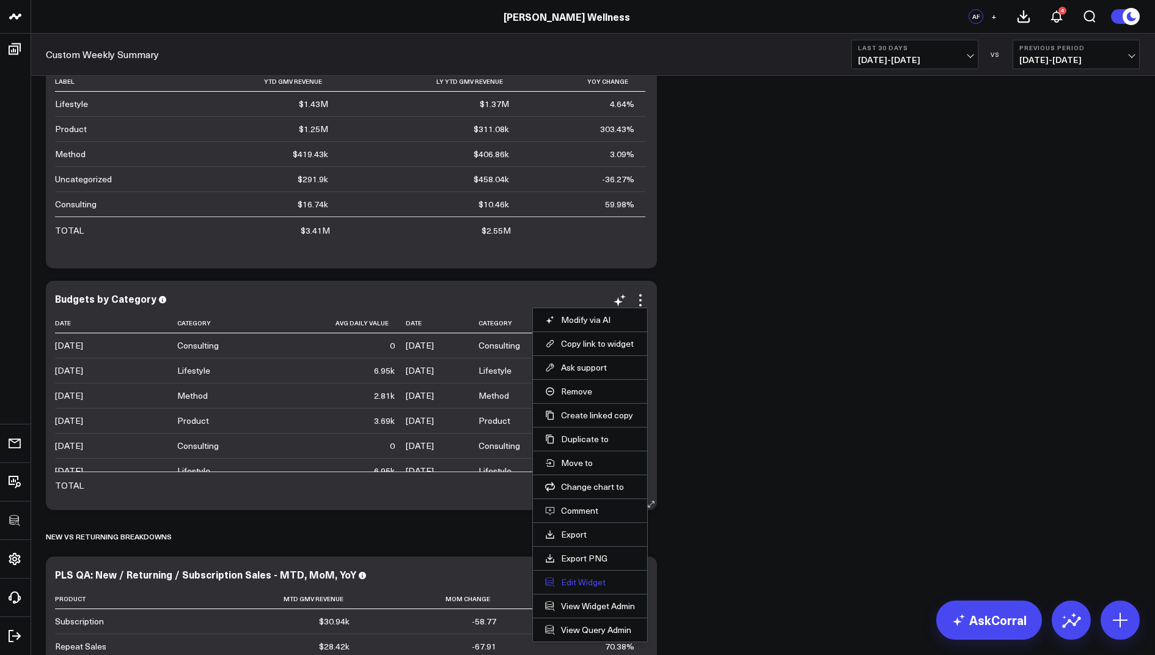
click at [573, 582] on button "Edit Widget" at bounding box center [590, 581] width 90 height 11
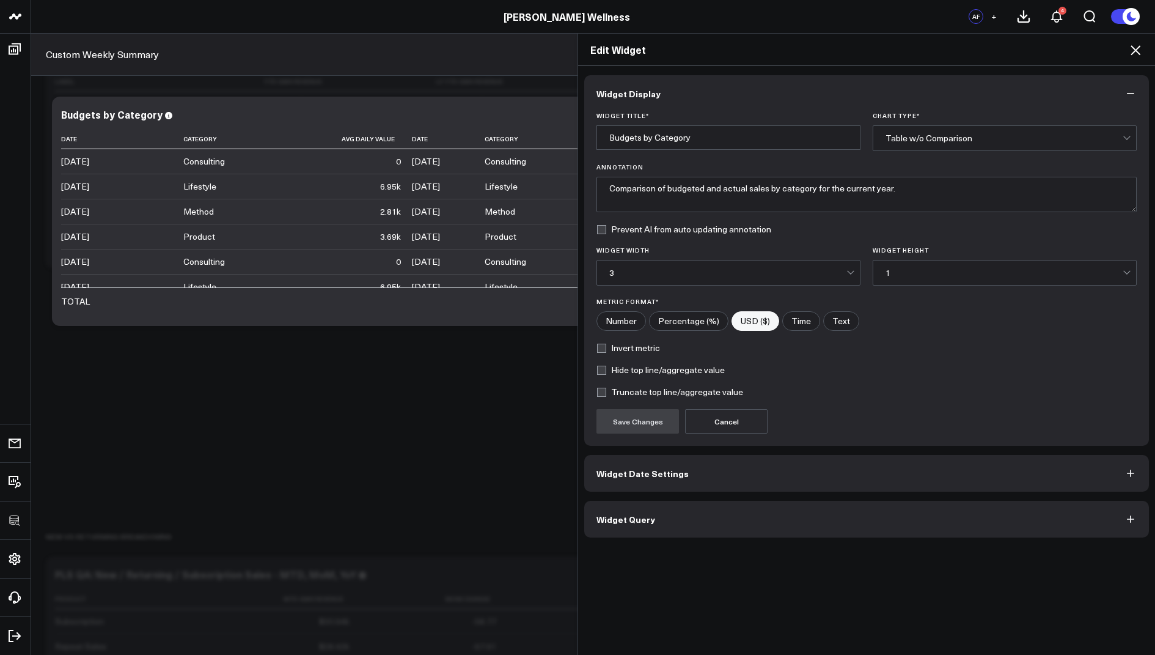
click at [626, 520] on span "Widget Query" at bounding box center [626, 519] width 59 height 10
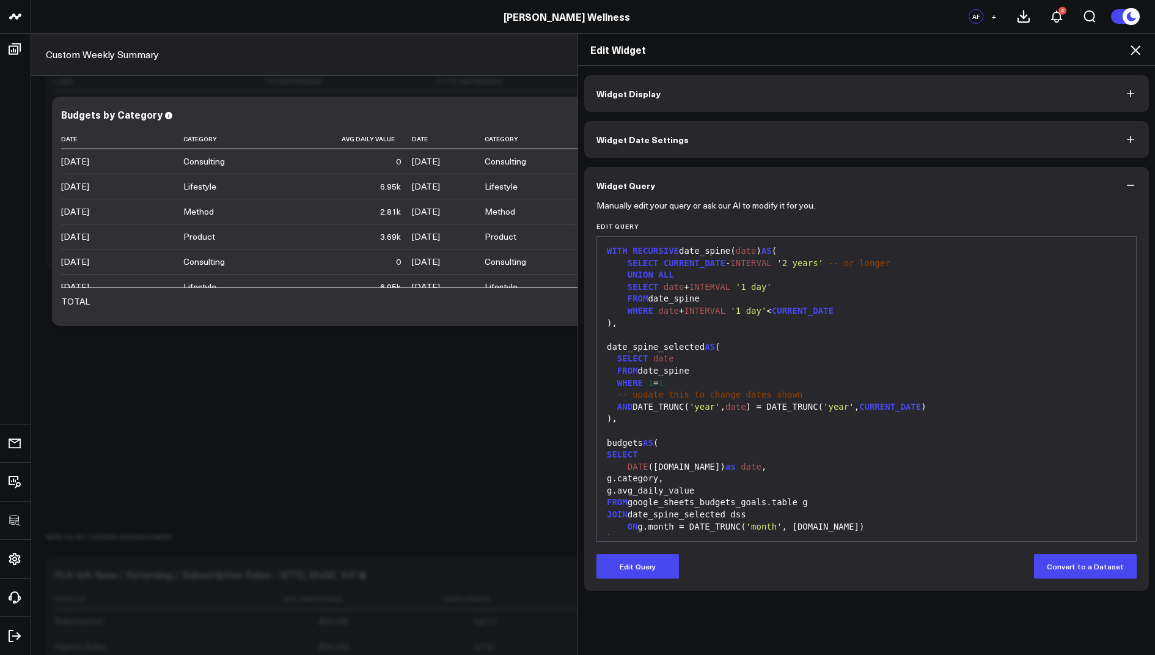
click at [1133, 46] on icon at bounding box center [1135, 50] width 15 height 15
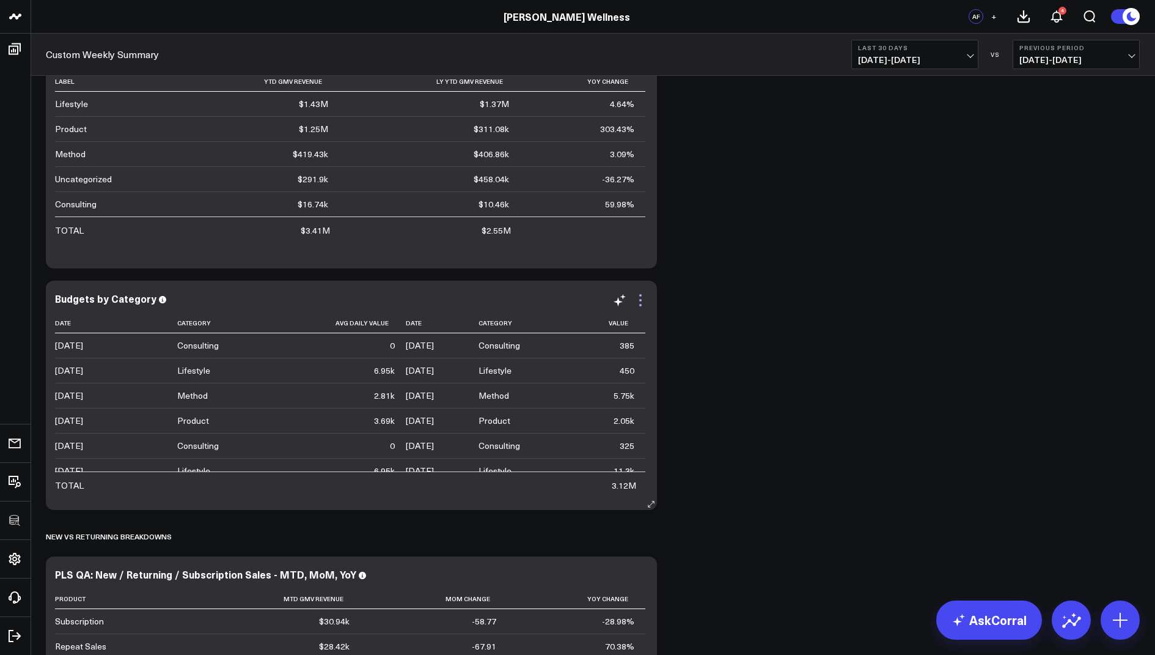
click at [639, 297] on icon at bounding box center [640, 300] width 15 height 15
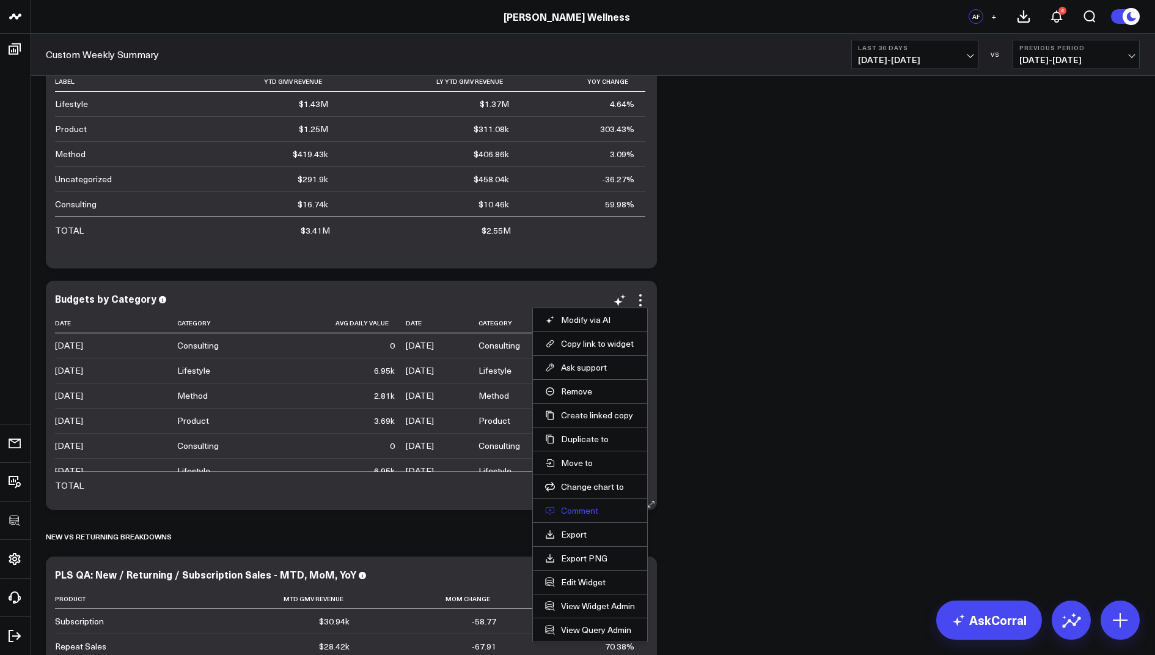
click at [586, 506] on button "Comment" at bounding box center [590, 510] width 90 height 11
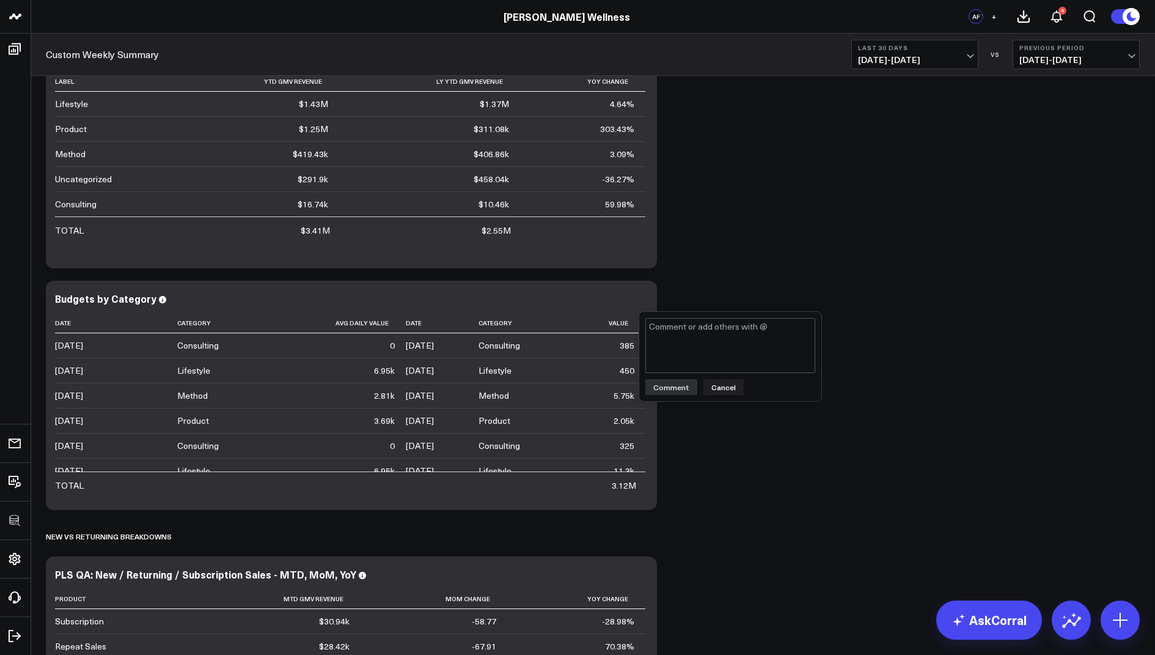
click at [682, 328] on textarea at bounding box center [730, 345] width 170 height 55
type textarea "will update to show dates here as well"
click at [669, 383] on button "Comment" at bounding box center [671, 387] width 52 height 16
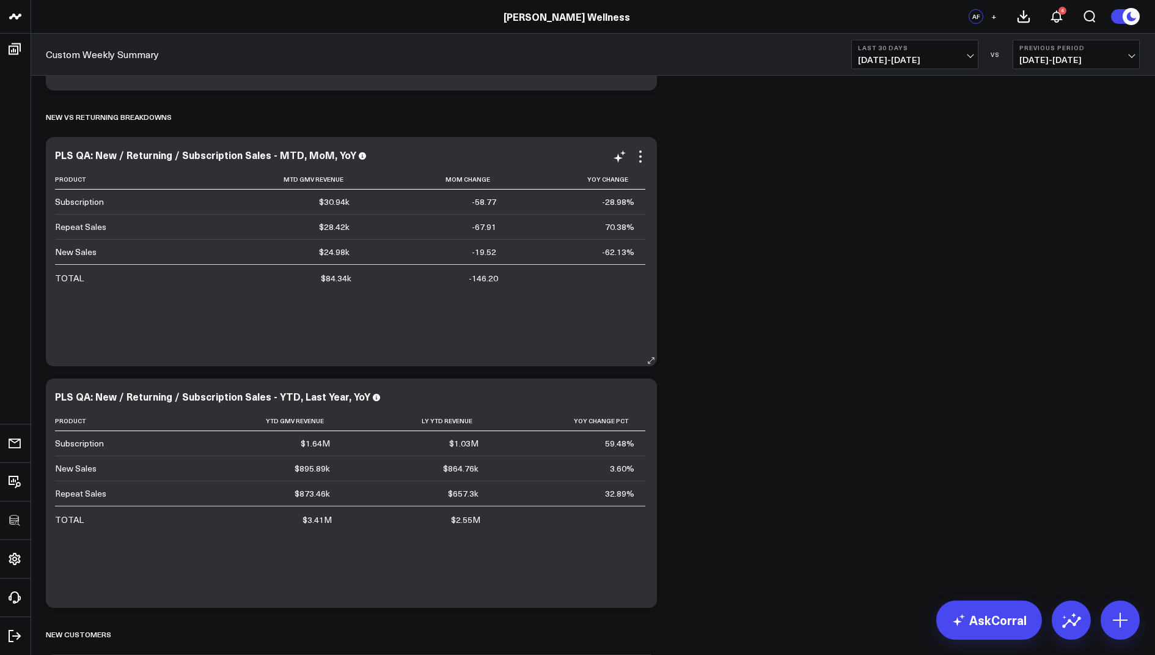
scroll to position [966, 0]
